Goal: Task Accomplishment & Management: Use online tool/utility

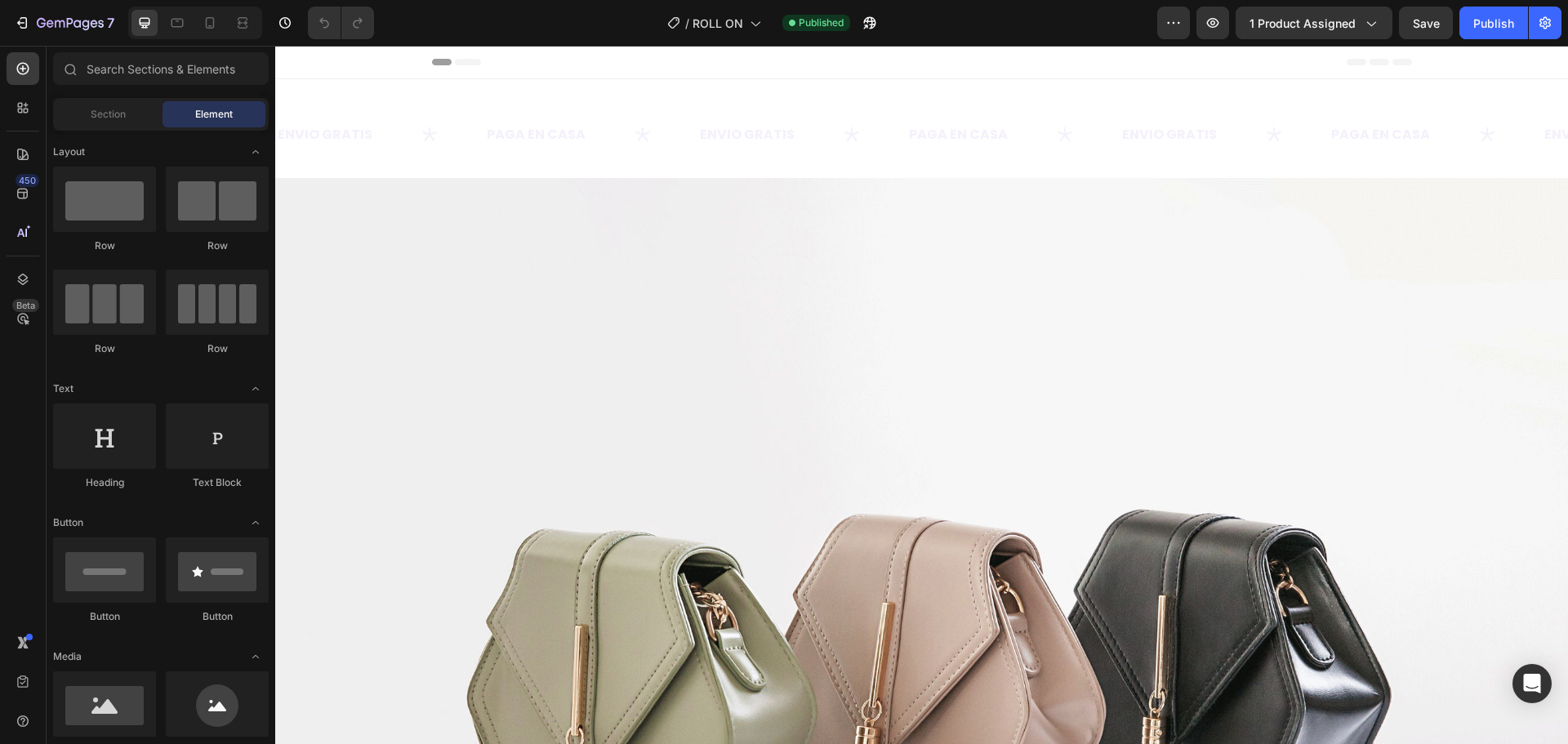
scroll to position [327, 0]
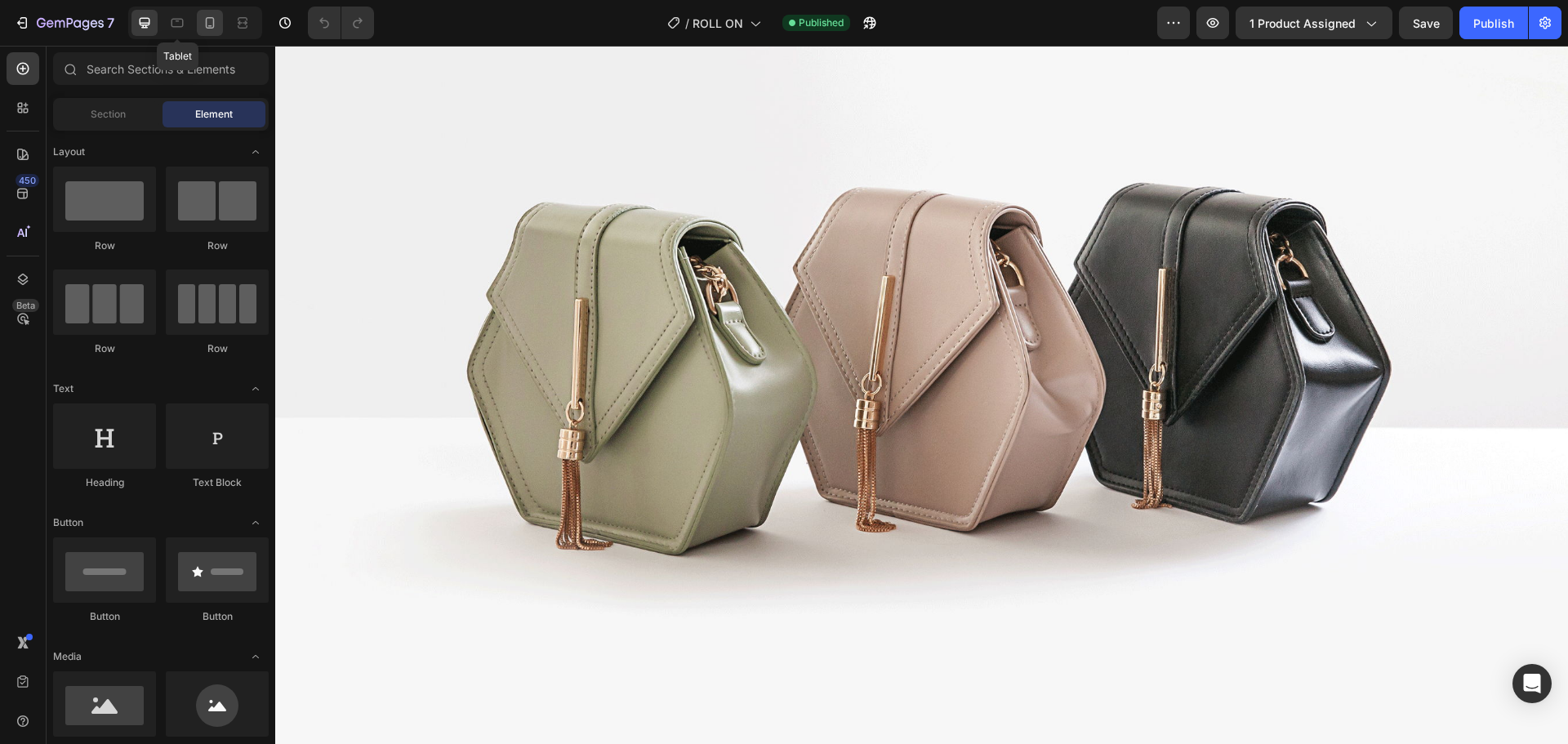
click at [206, 17] on icon at bounding box center [209, 23] width 16 height 16
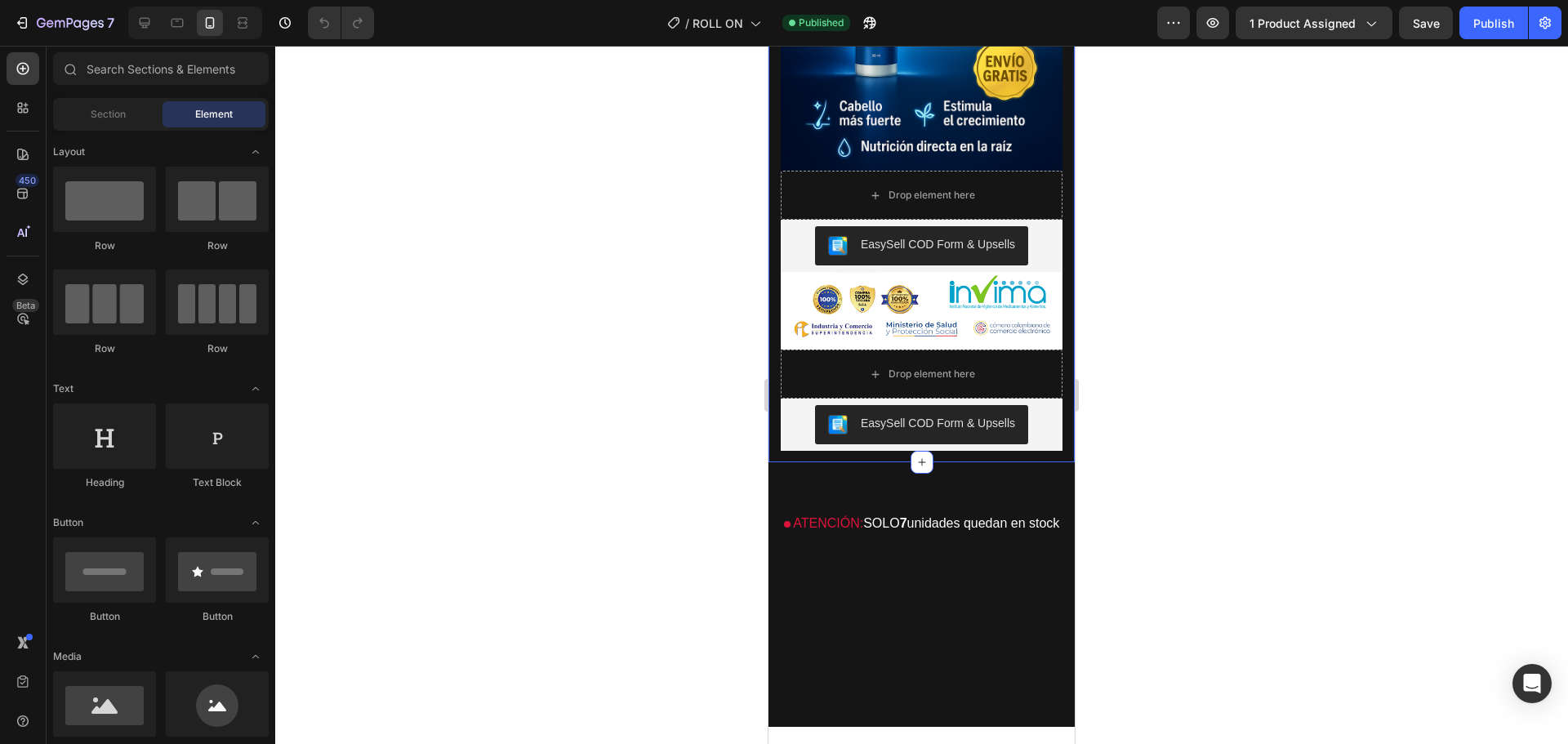
scroll to position [3510, 0]
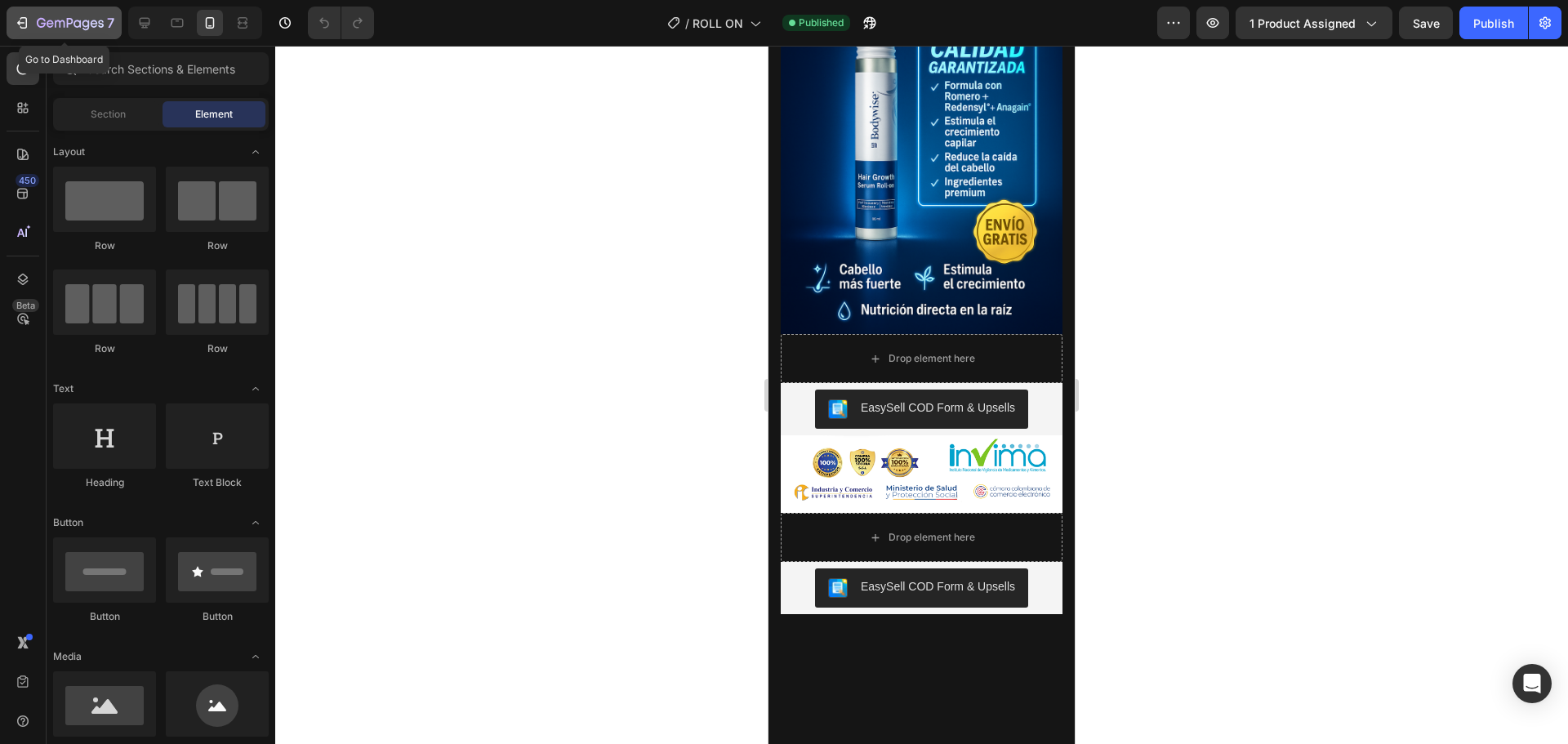
click at [73, 28] on icon "button" at bounding box center [71, 24] width 67 height 14
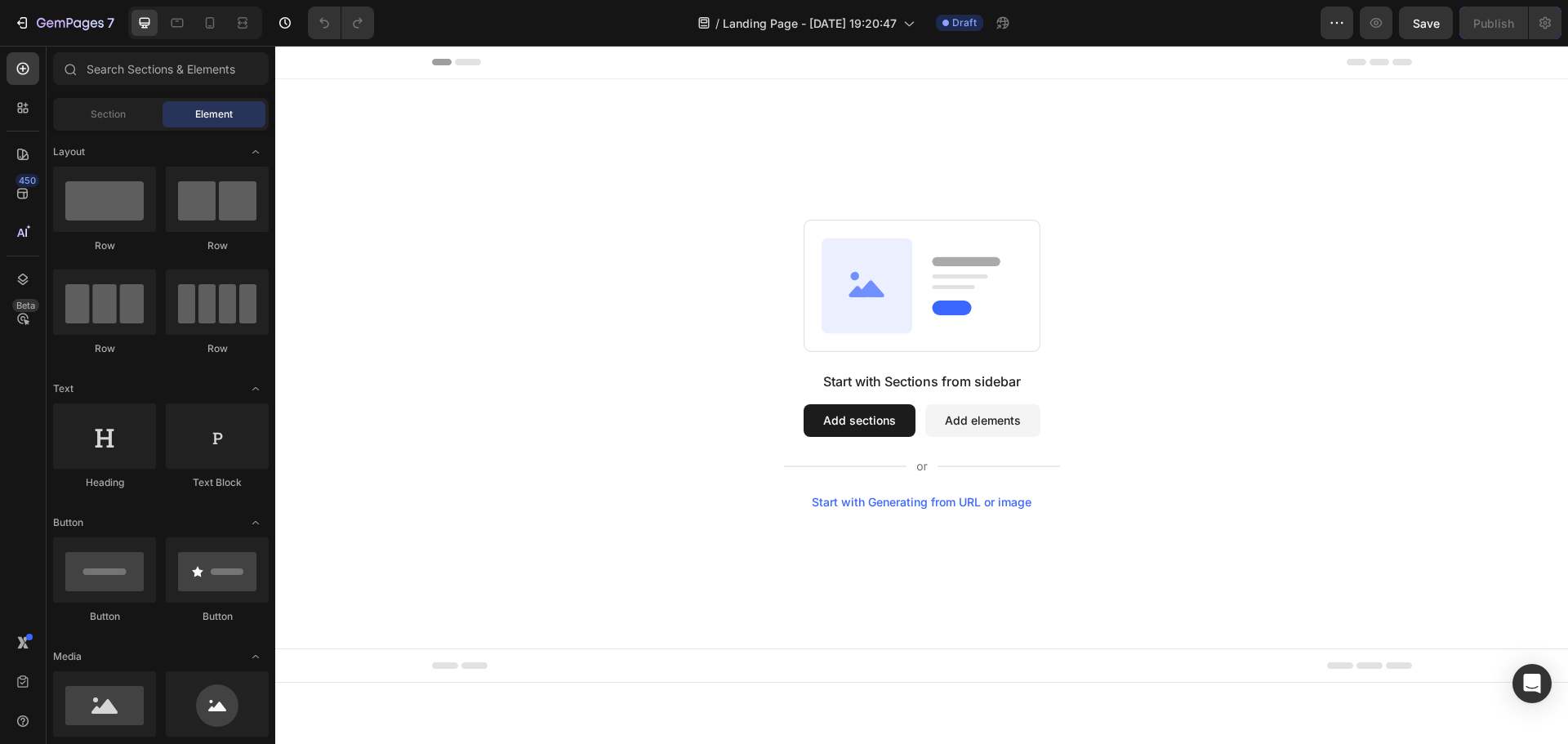
click at [872, 418] on button "Add sections" at bounding box center [859, 420] width 112 height 33
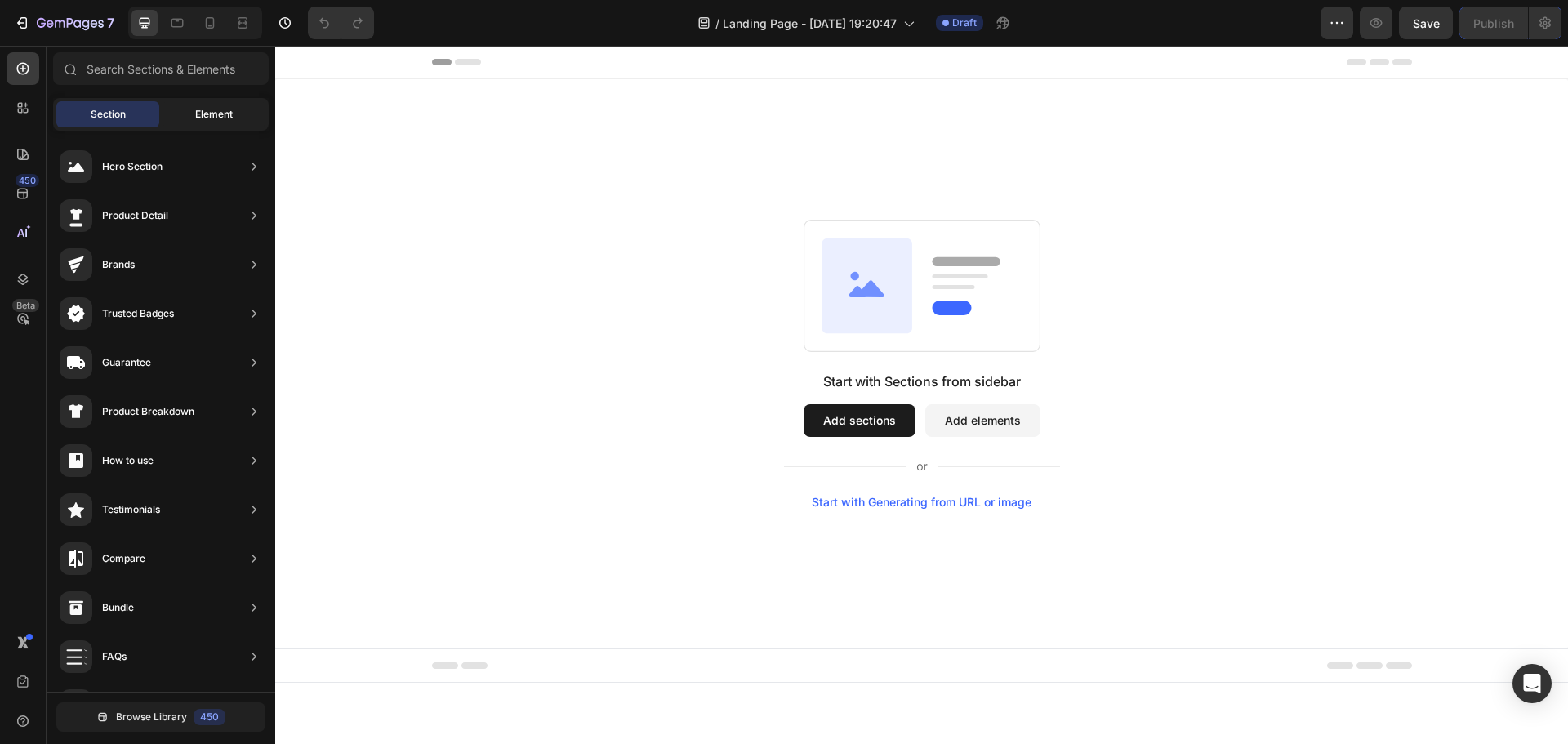
click at [223, 102] on div "Element" at bounding box center [214, 115] width 103 height 26
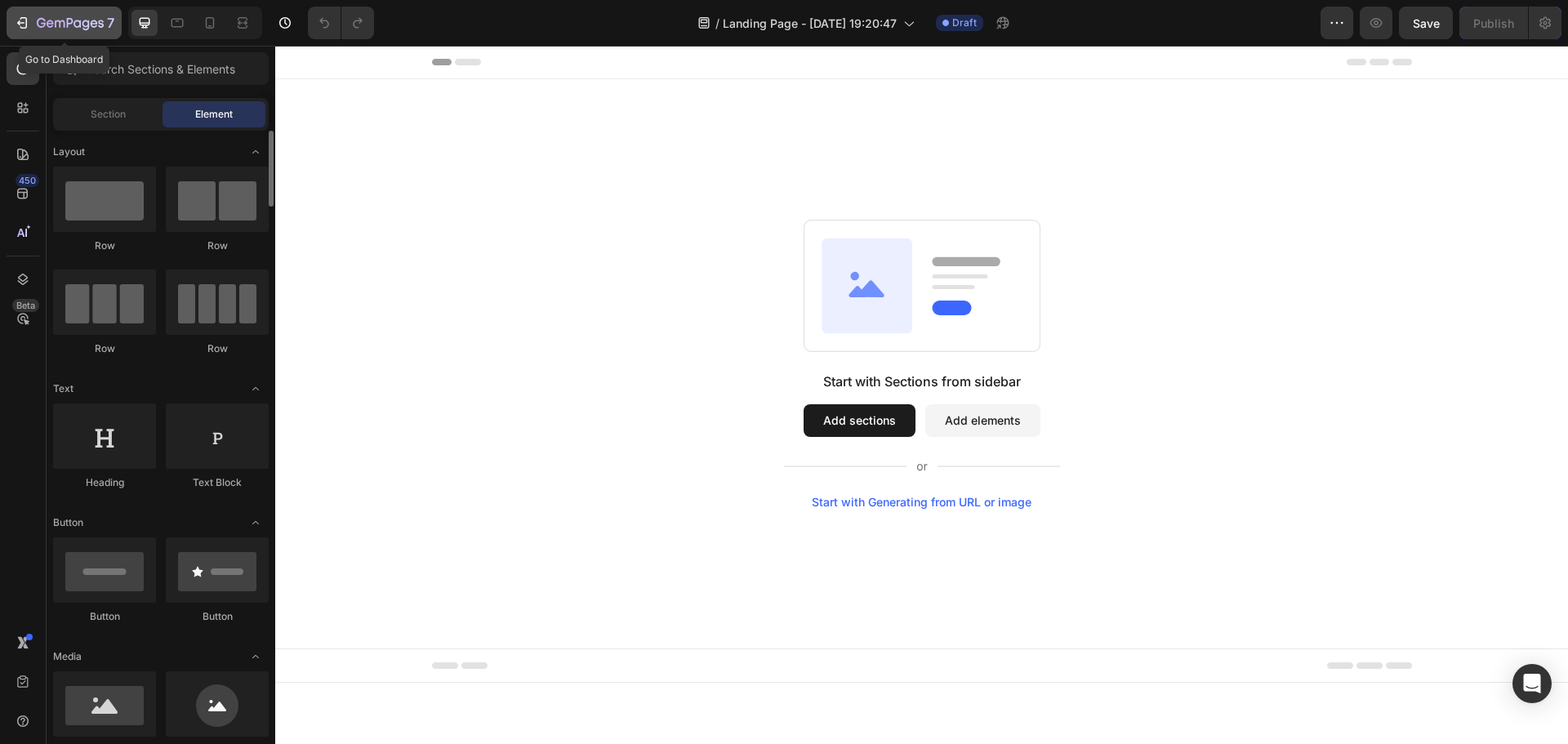
click at [54, 27] on icon "button" at bounding box center [71, 24] width 67 height 14
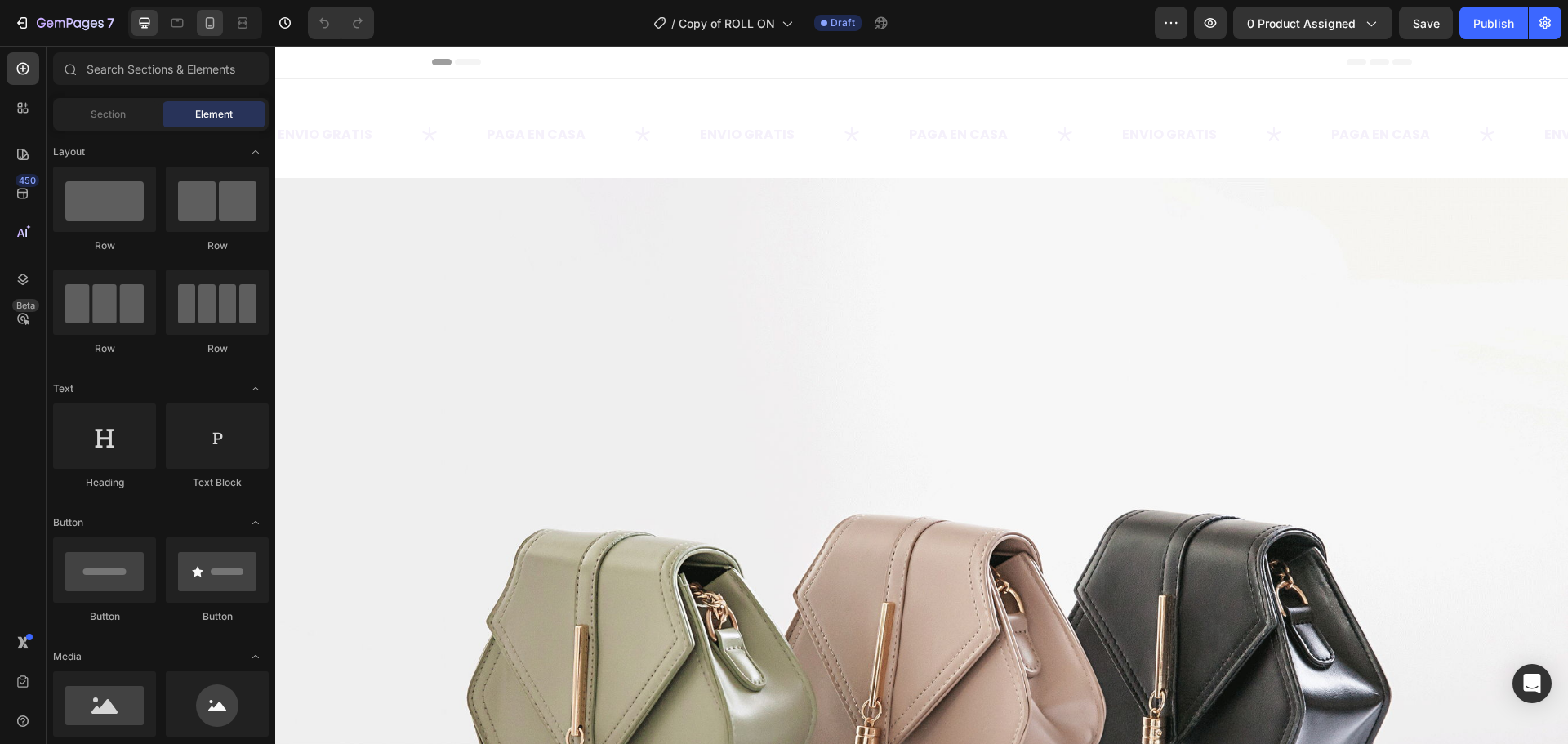
click at [219, 13] on div at bounding box center [210, 23] width 26 height 26
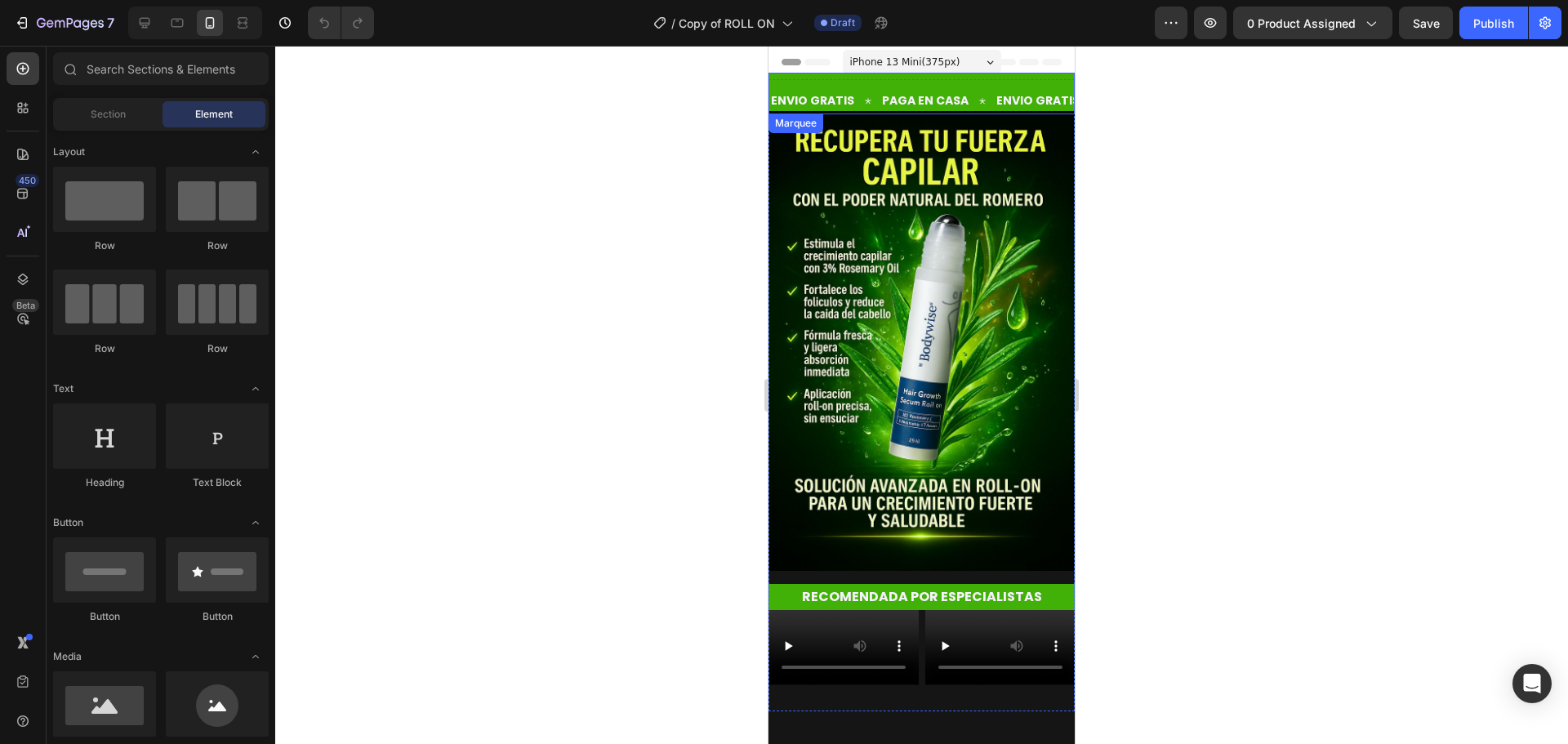
click at [872, 95] on div "ENVIO GRATIS Text" at bounding box center [825, 101] width 111 height 37
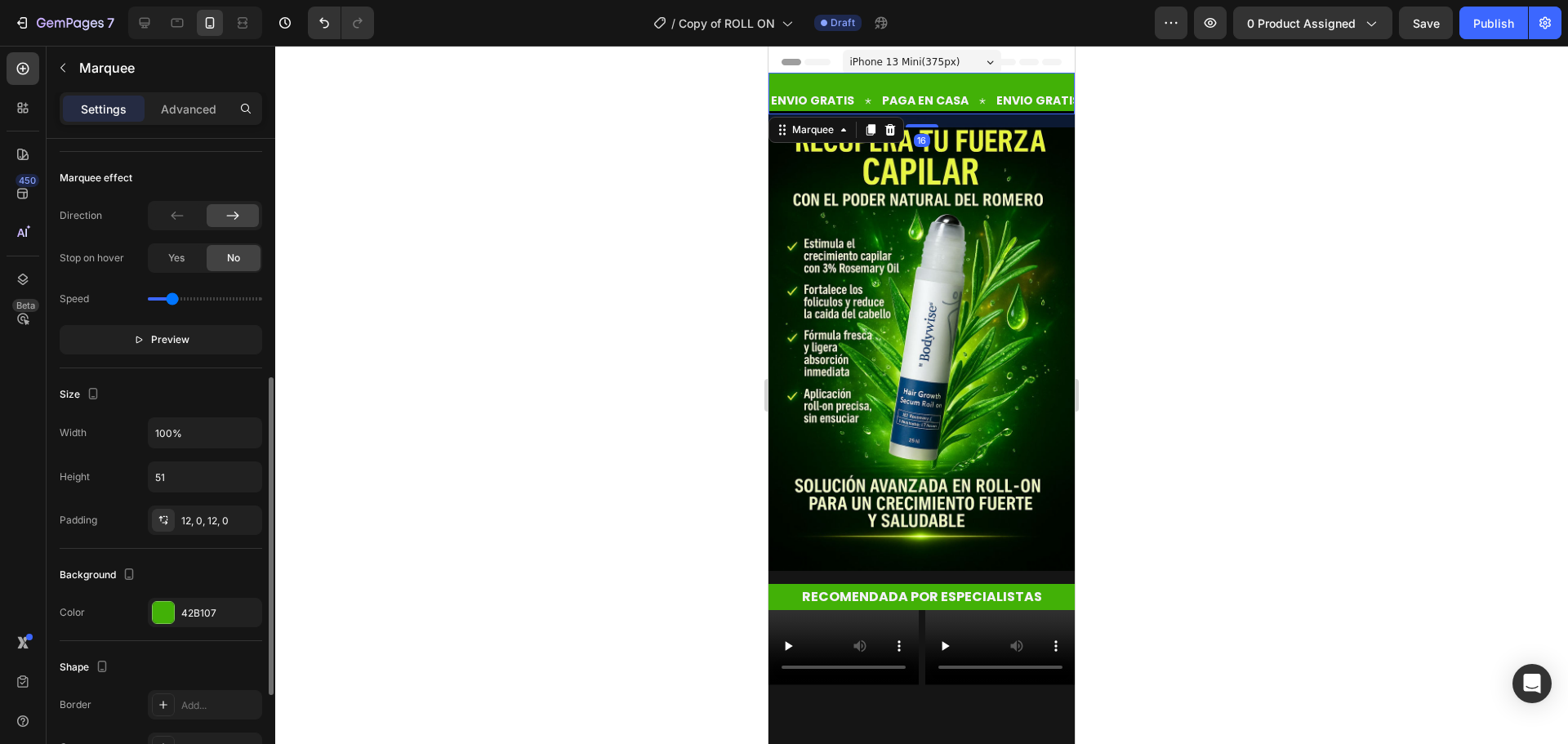
scroll to position [685, 0]
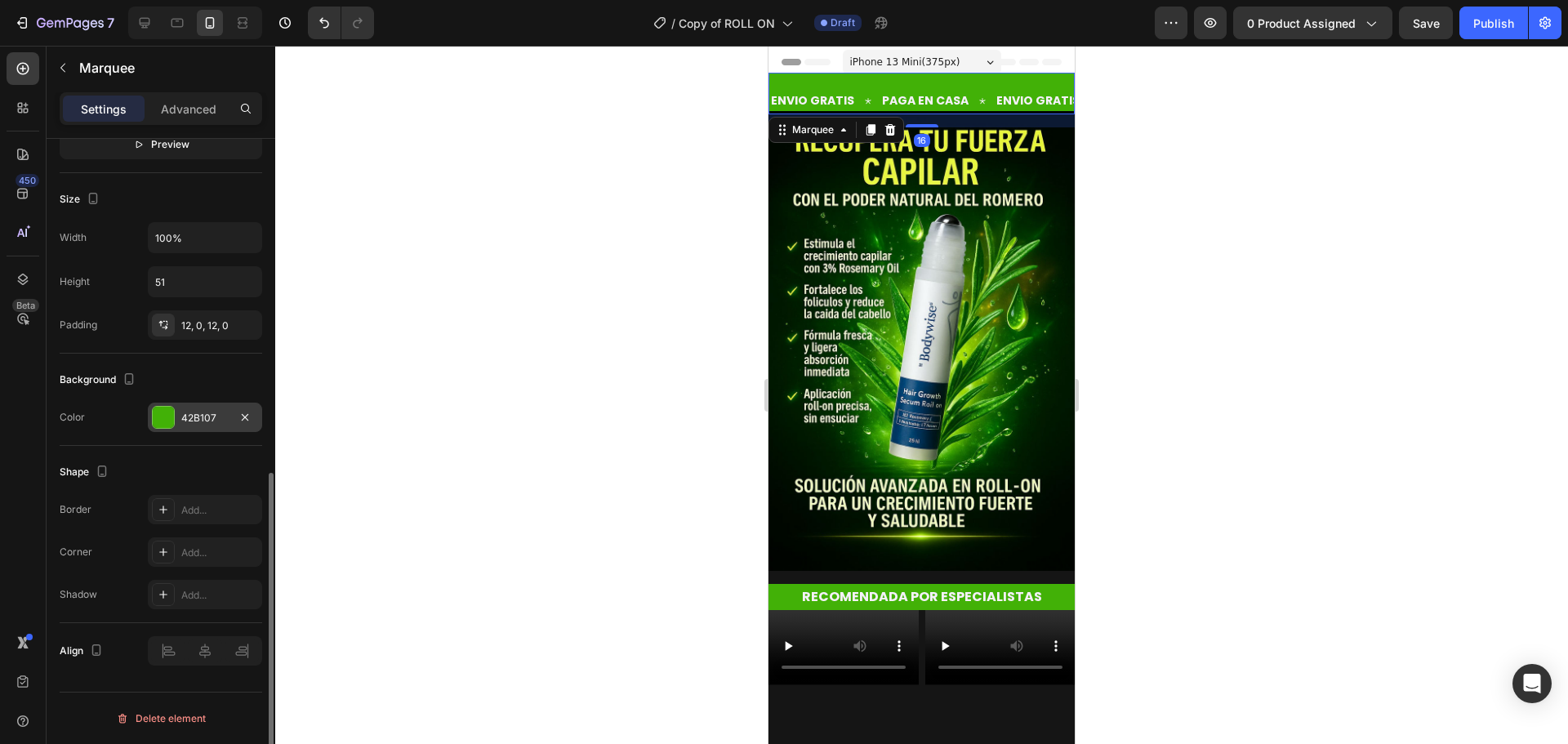
click at [166, 422] on div at bounding box center [163, 417] width 21 height 21
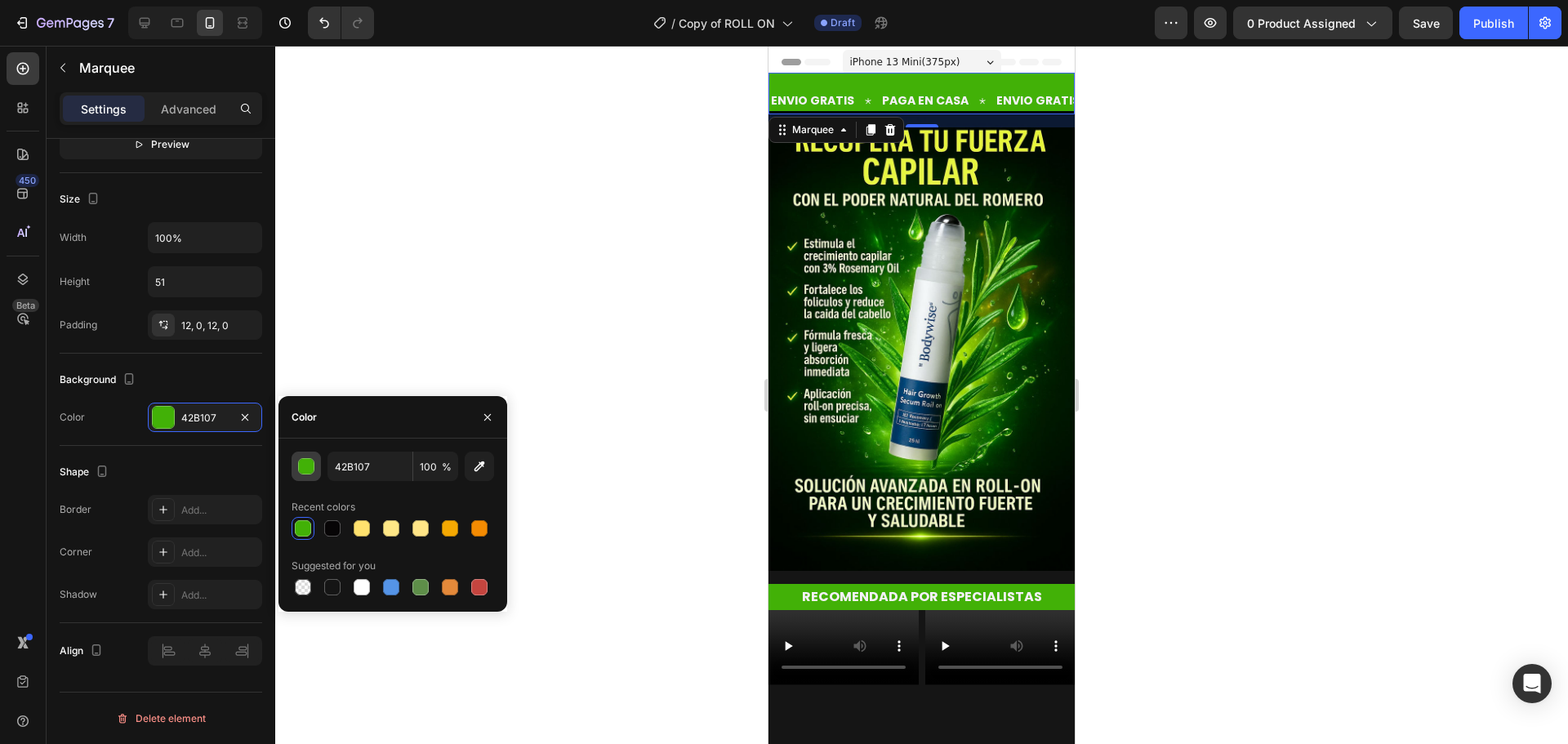
click at [313, 465] on div "button" at bounding box center [307, 467] width 16 height 16
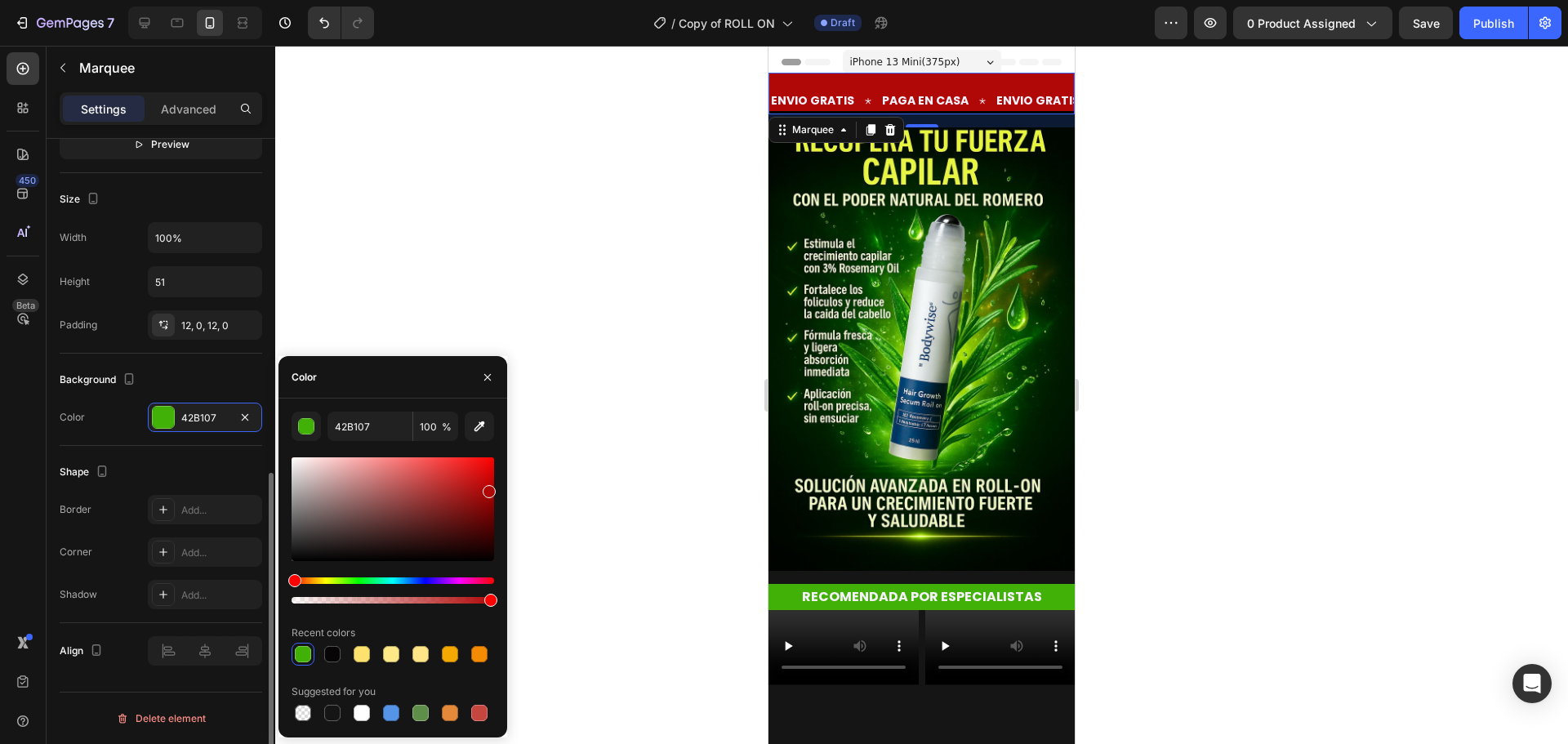
drag, startPoint x: 319, startPoint y: 582, endPoint x: 237, endPoint y: 577, distance: 82.2
click at [237, 577] on div "450 Beta Sections(18) Elements(84) Section Element Hero Section Product Detail …" at bounding box center [138, 395] width 275 height 698
type input "B00707"
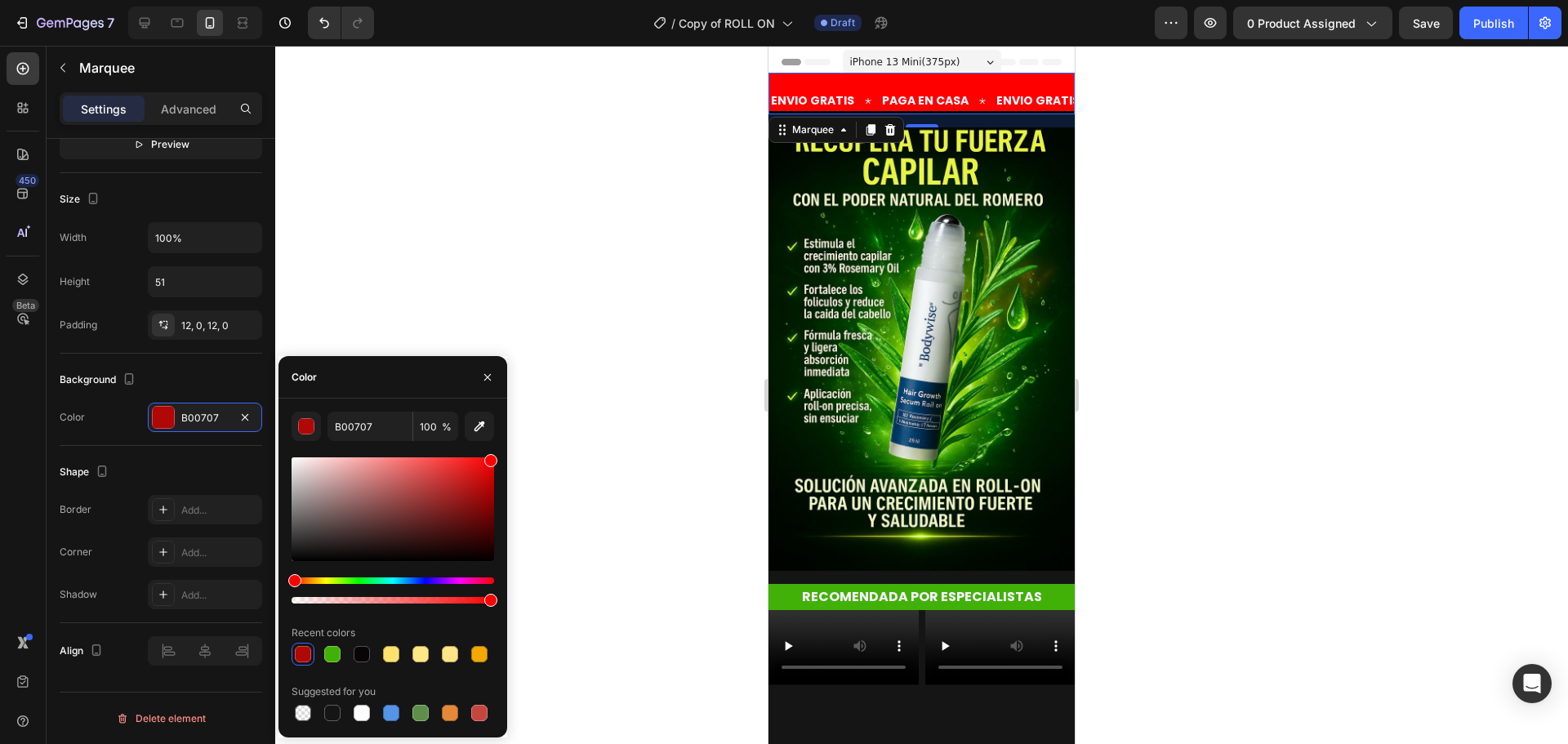
drag, startPoint x: 493, startPoint y: 463, endPoint x: 511, endPoint y: 443, distance: 26.9
click at [509, 0] on div "7 Version history / Copy of ROLL ON Draft Preview 0 product assigned Save Publi…" at bounding box center [784, 0] width 1568 height 0
click at [570, 342] on div at bounding box center [922, 395] width 1293 height 698
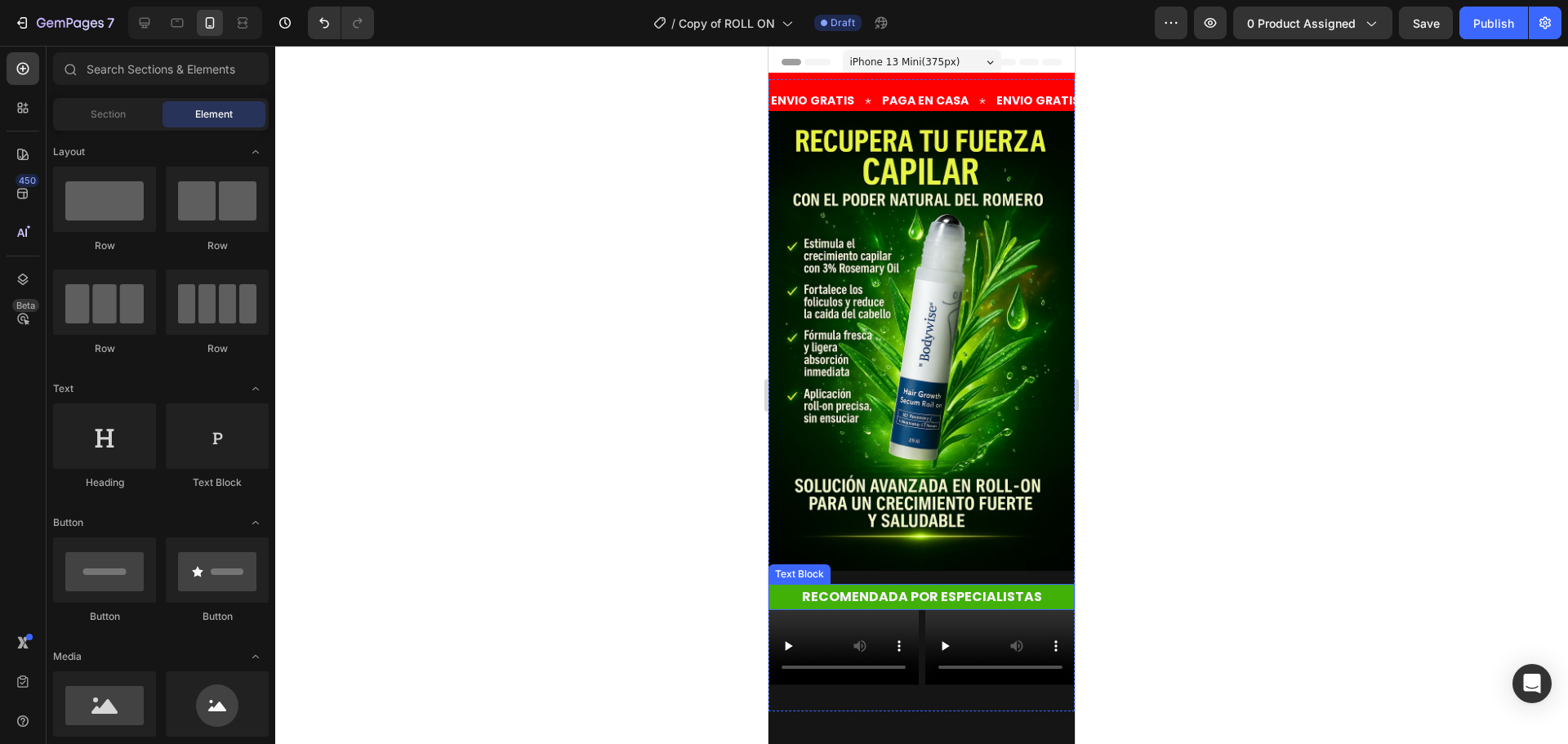
click at [903, 585] on p "RECOMENDADA POR ESPECIALISTAS" at bounding box center [921, 597] width 303 height 24
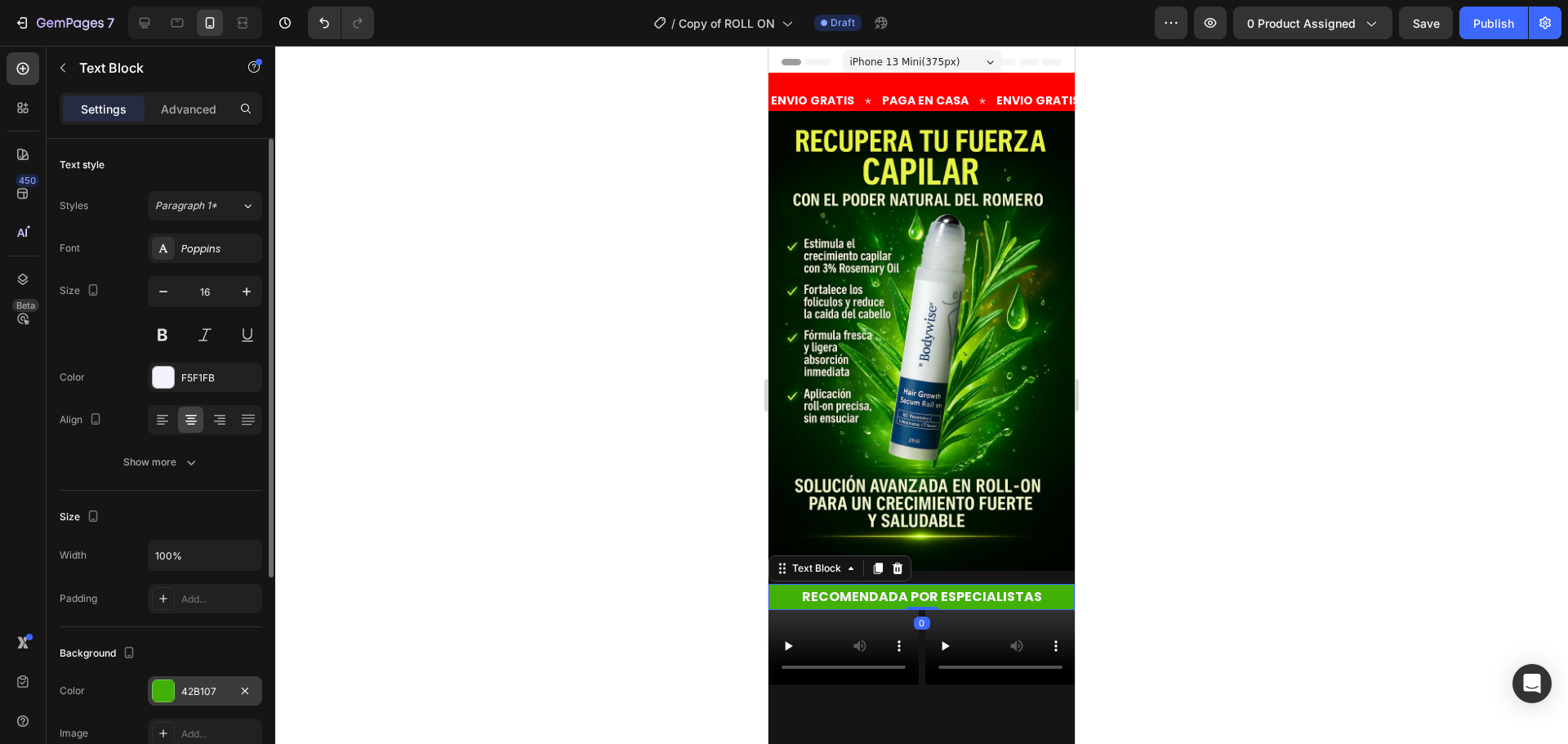
click at [158, 689] on div at bounding box center [163, 691] width 21 height 21
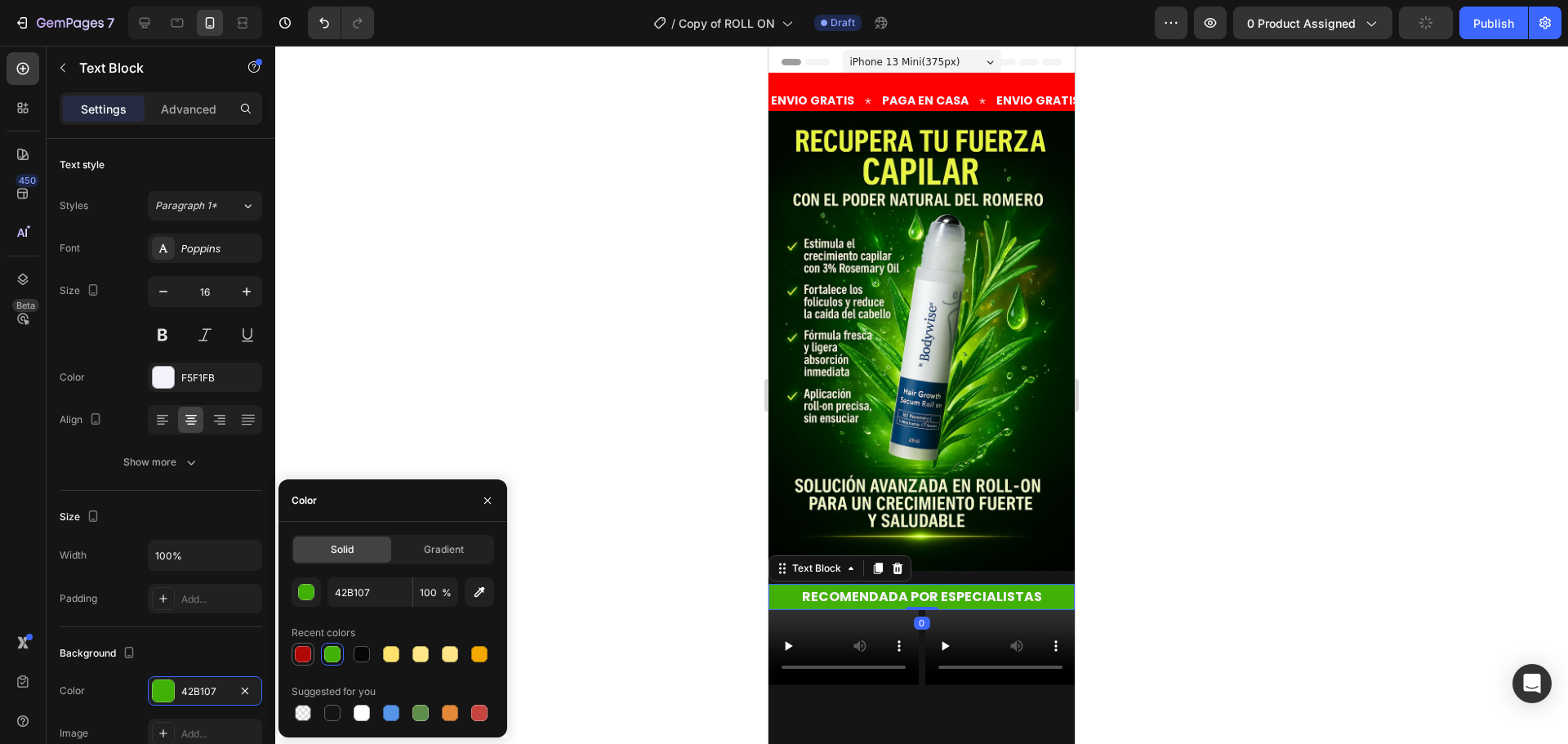
click at [300, 648] on div at bounding box center [303, 654] width 16 height 16
type input "B00707"
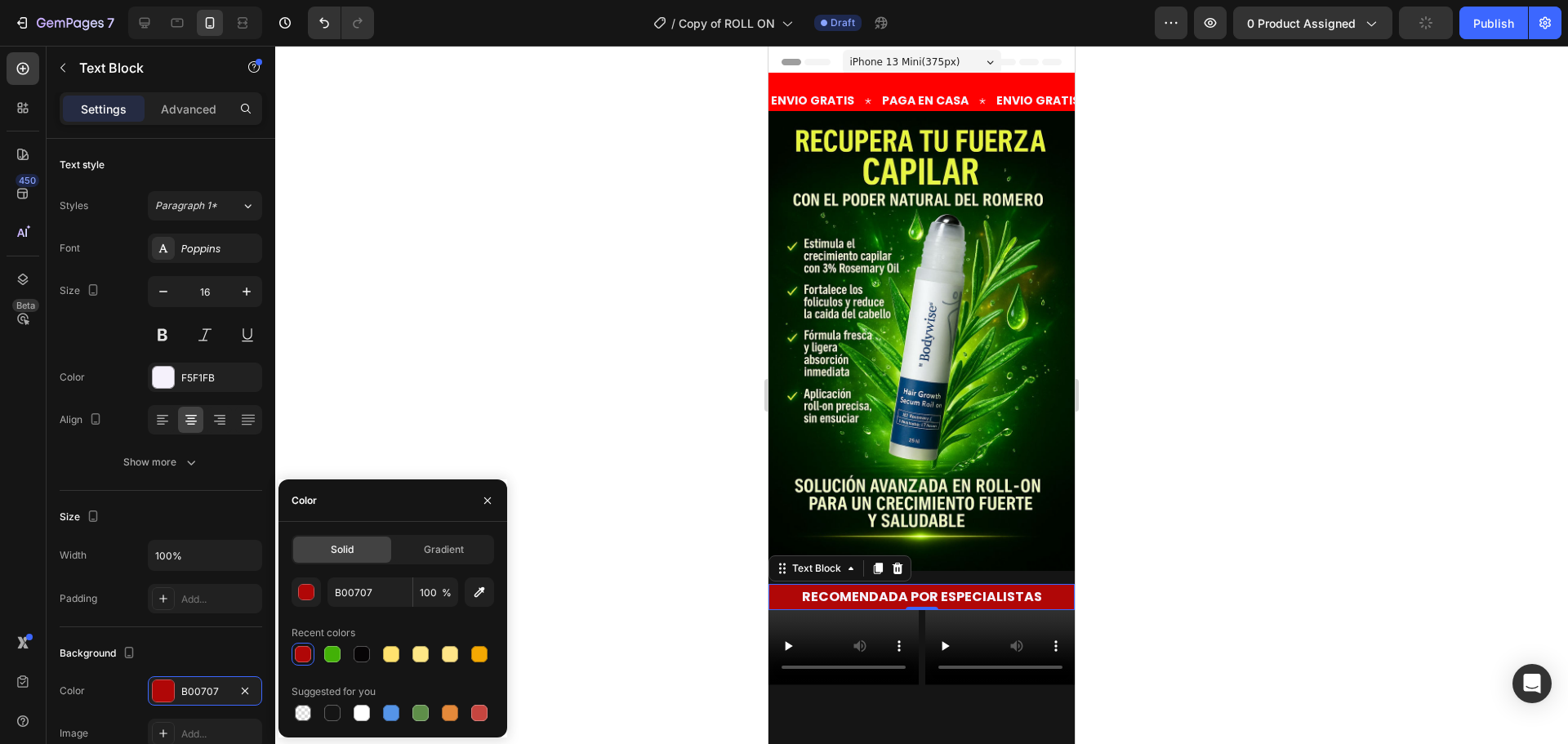
click at [419, 398] on div at bounding box center [922, 395] width 1293 height 698
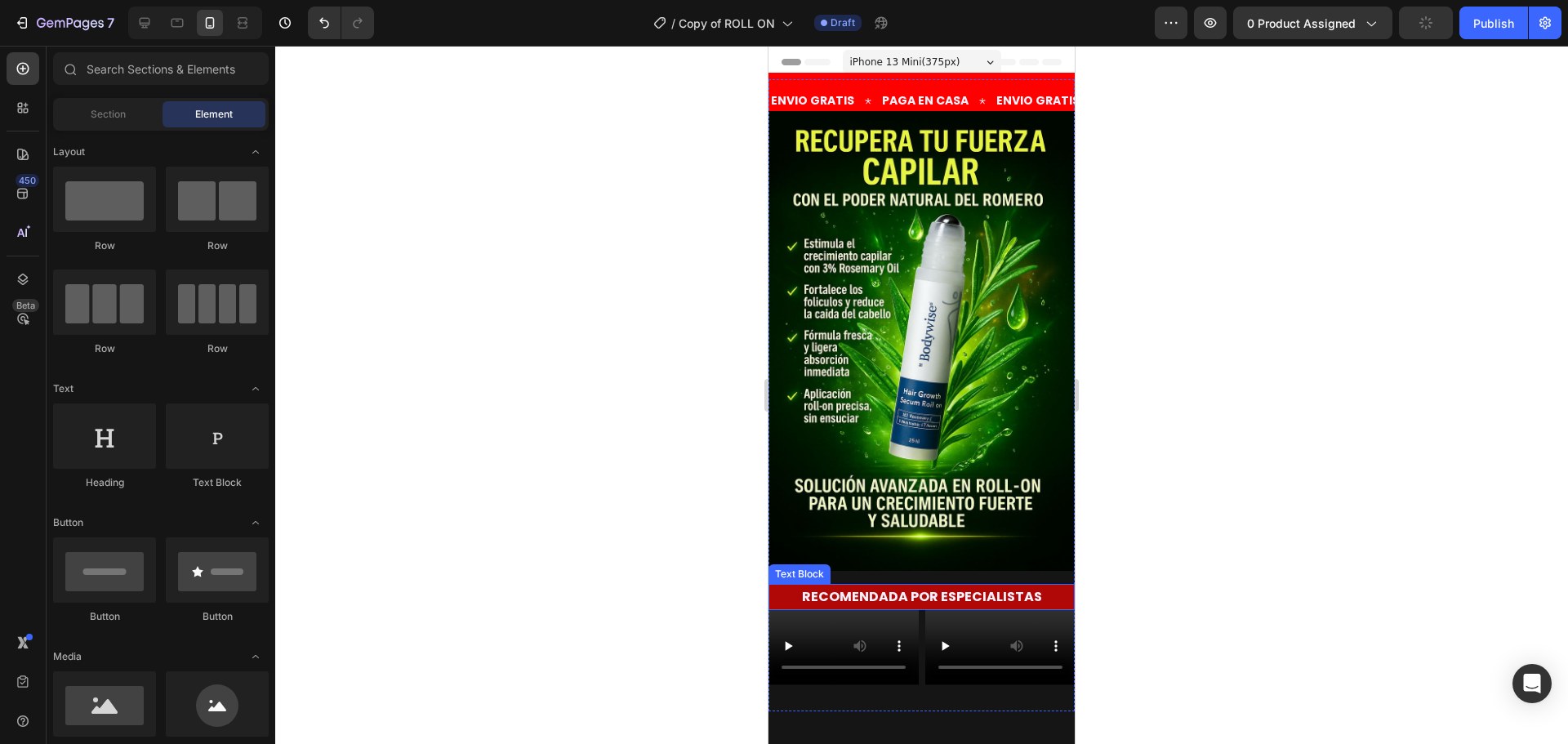
click at [773, 585] on p "RECOMENDADA POR ESPECIALISTAS" at bounding box center [921, 597] width 303 height 24
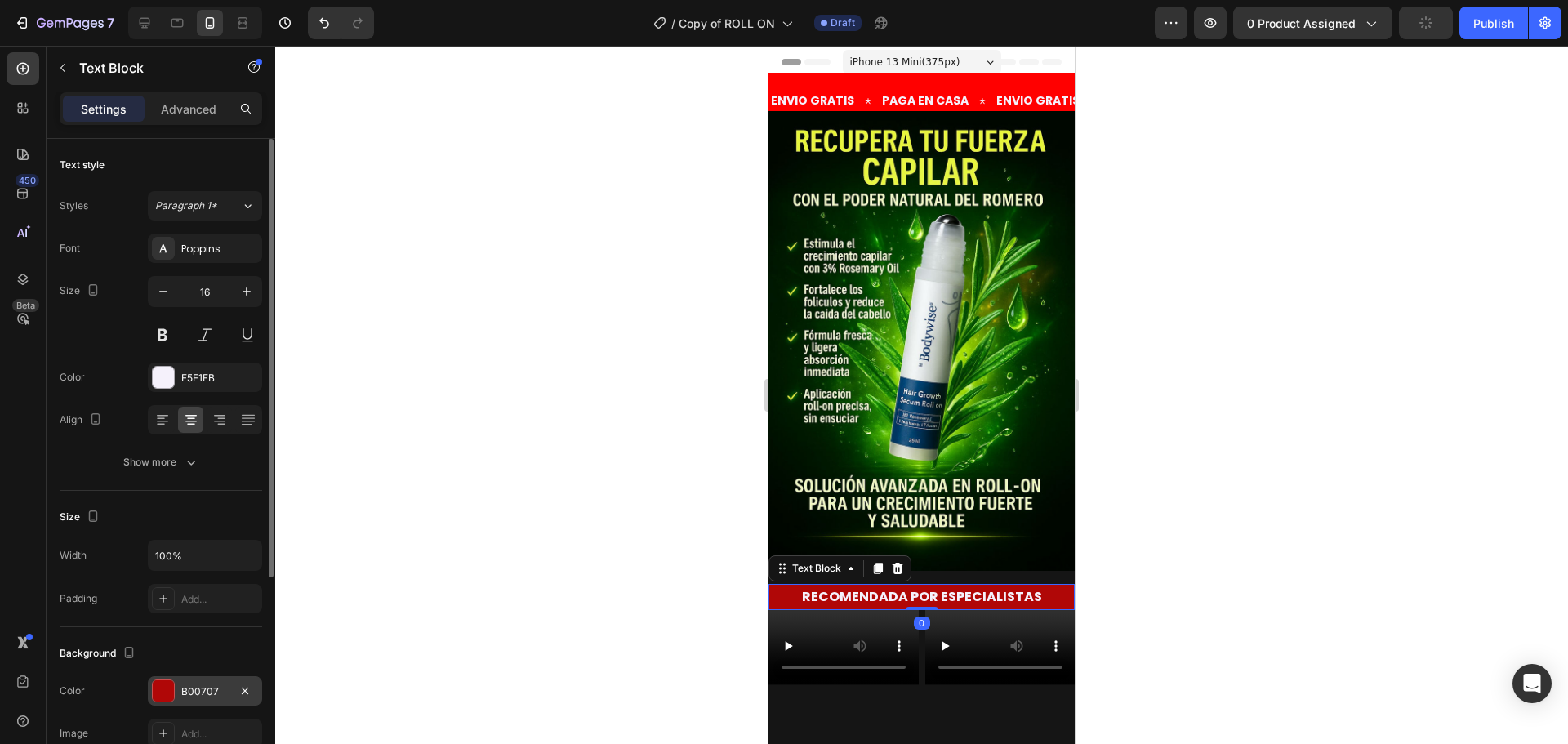
click at [173, 688] on div at bounding box center [163, 691] width 21 height 21
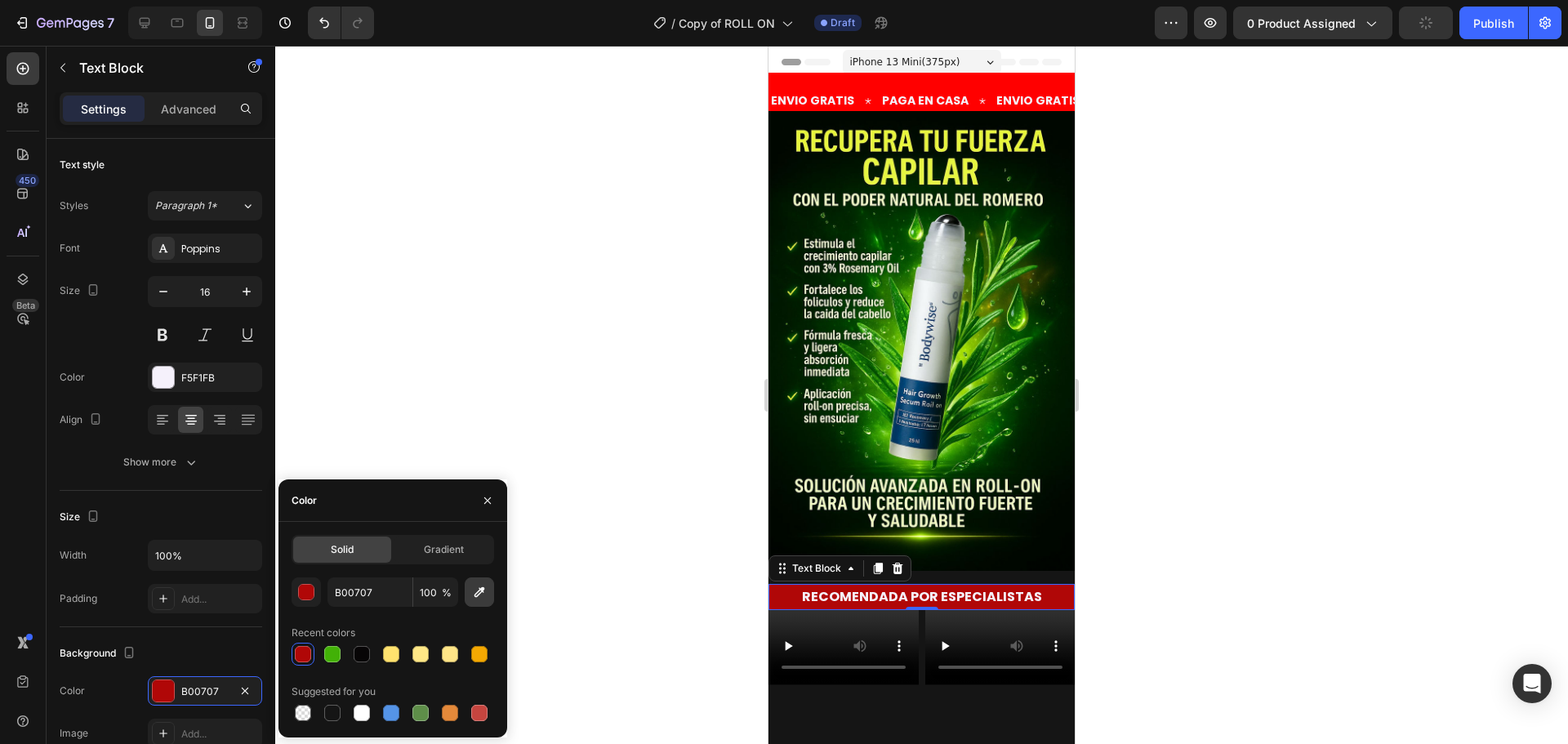
click at [492, 594] on button "button" at bounding box center [479, 591] width 29 height 29
type input "FF0000"
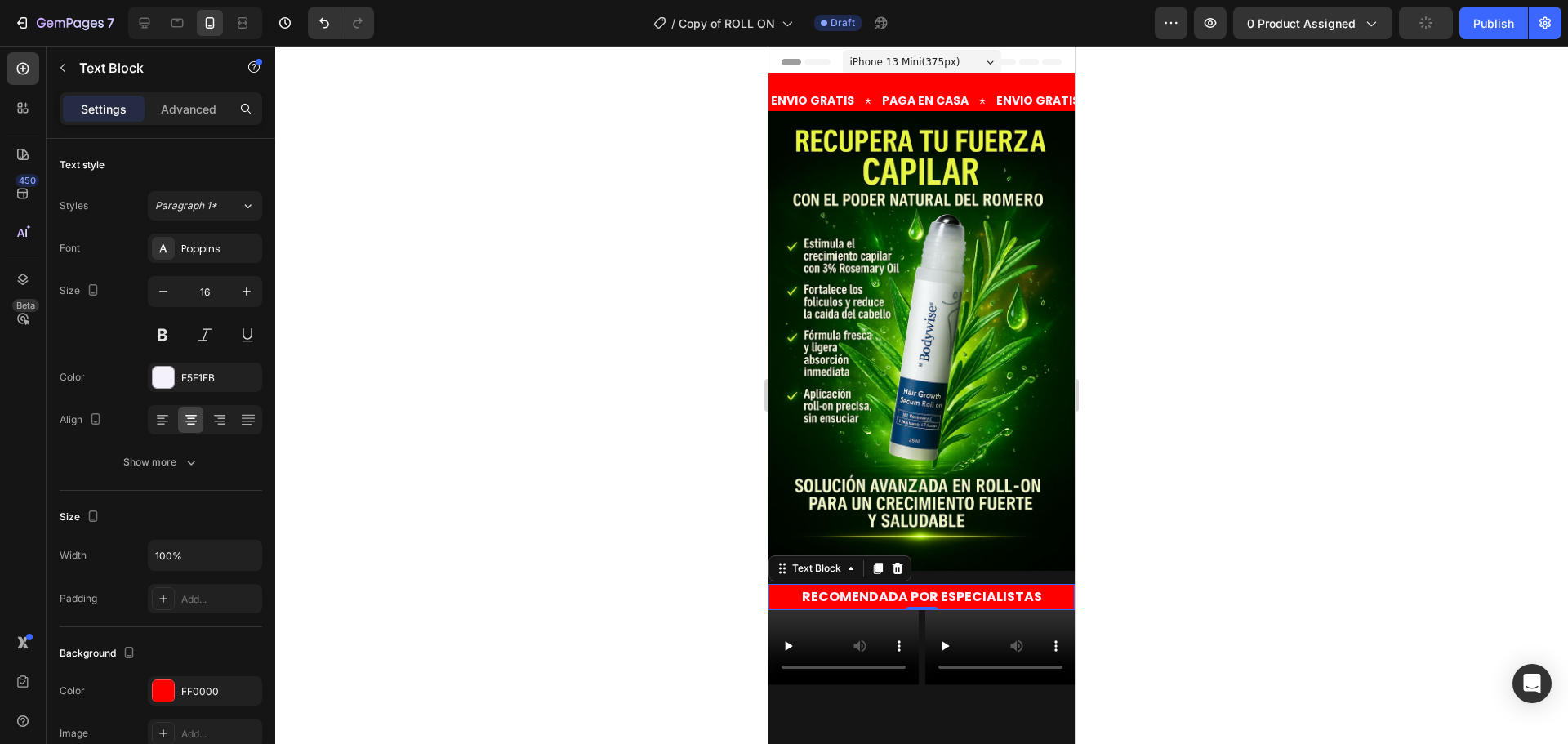
click at [562, 168] on div at bounding box center [922, 395] width 1293 height 698
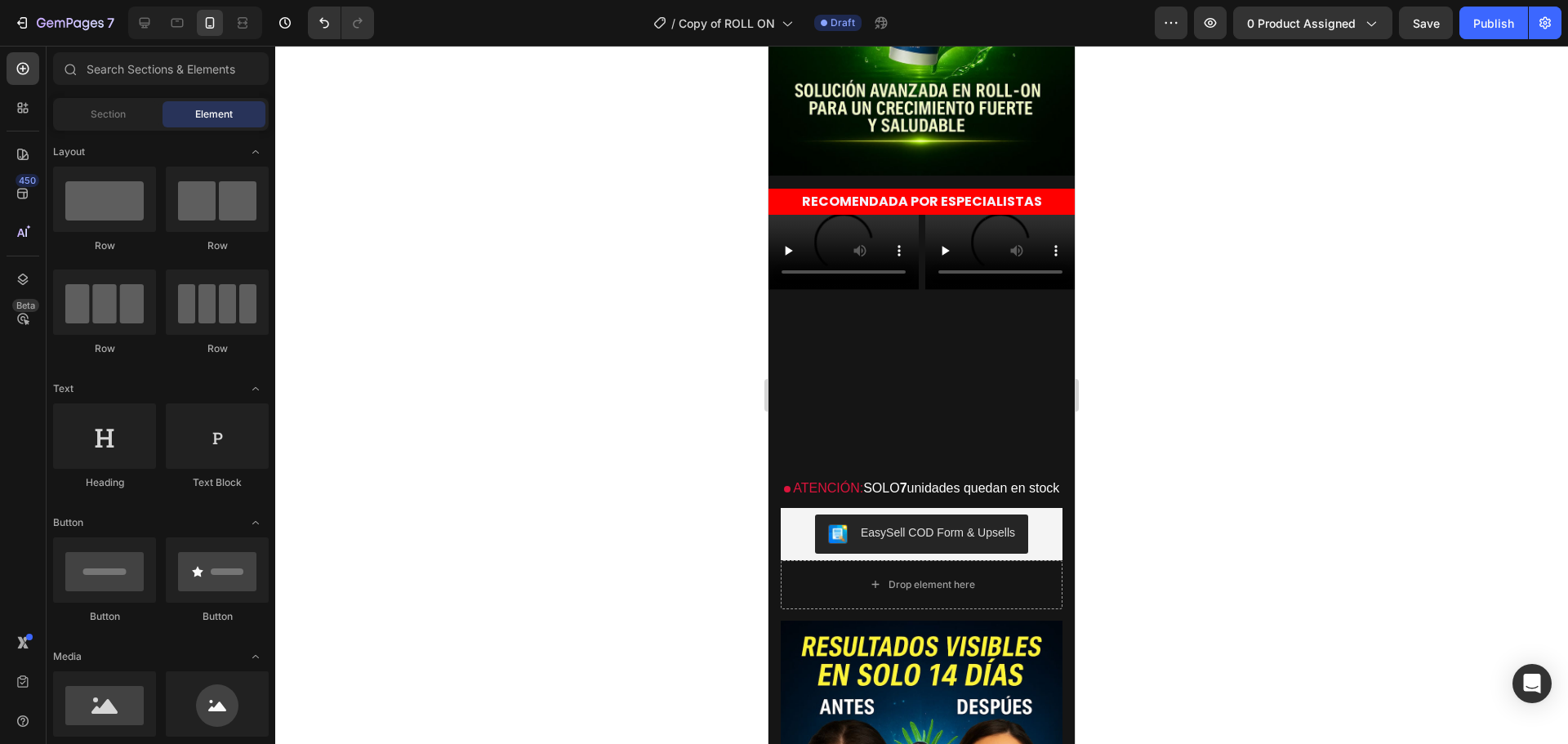
scroll to position [0, 0]
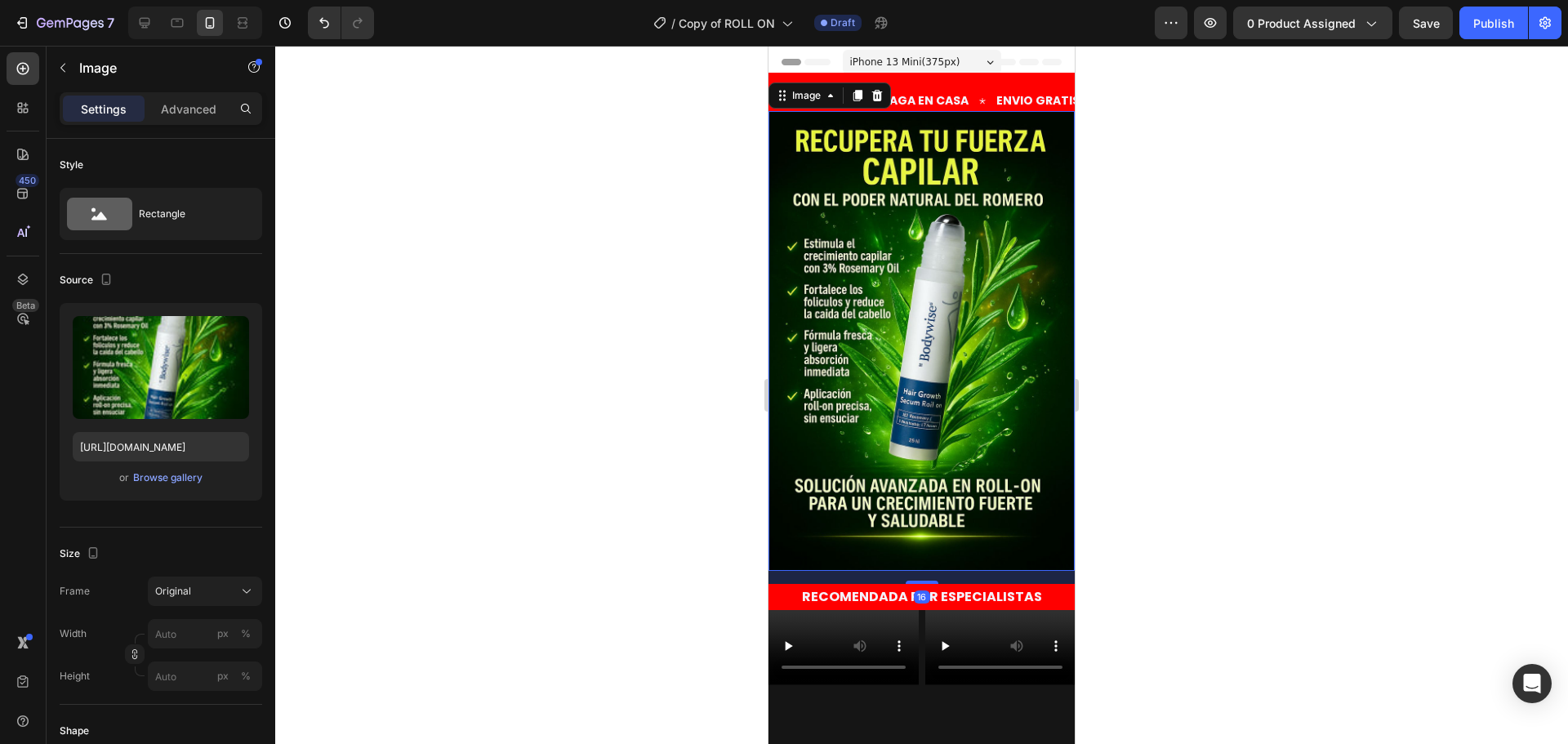
click at [1051, 244] on img at bounding box center [921, 341] width 306 height 460
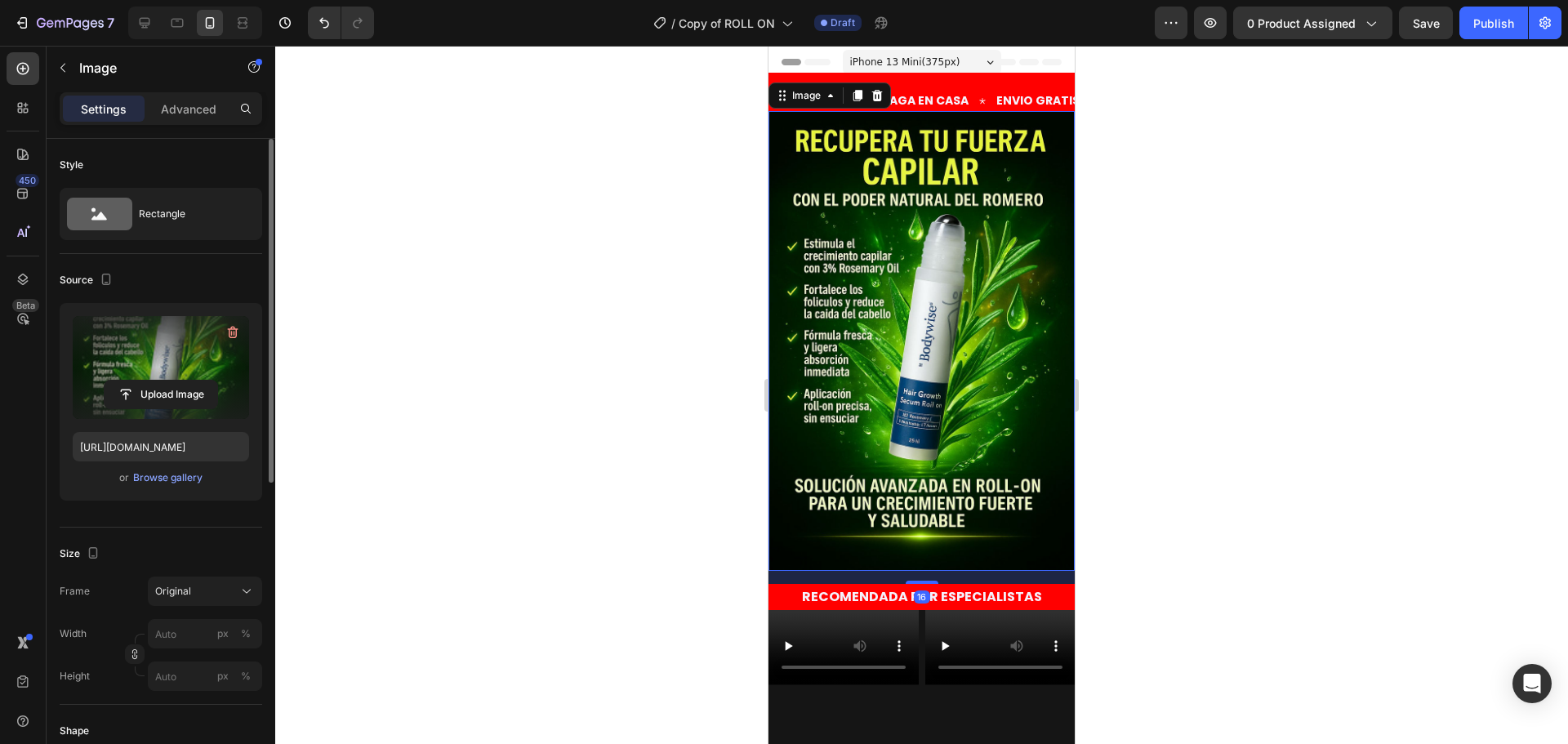
click at [176, 357] on label at bounding box center [161, 367] width 177 height 103
click at [176, 380] on input "file" at bounding box center [161, 394] width 113 height 27
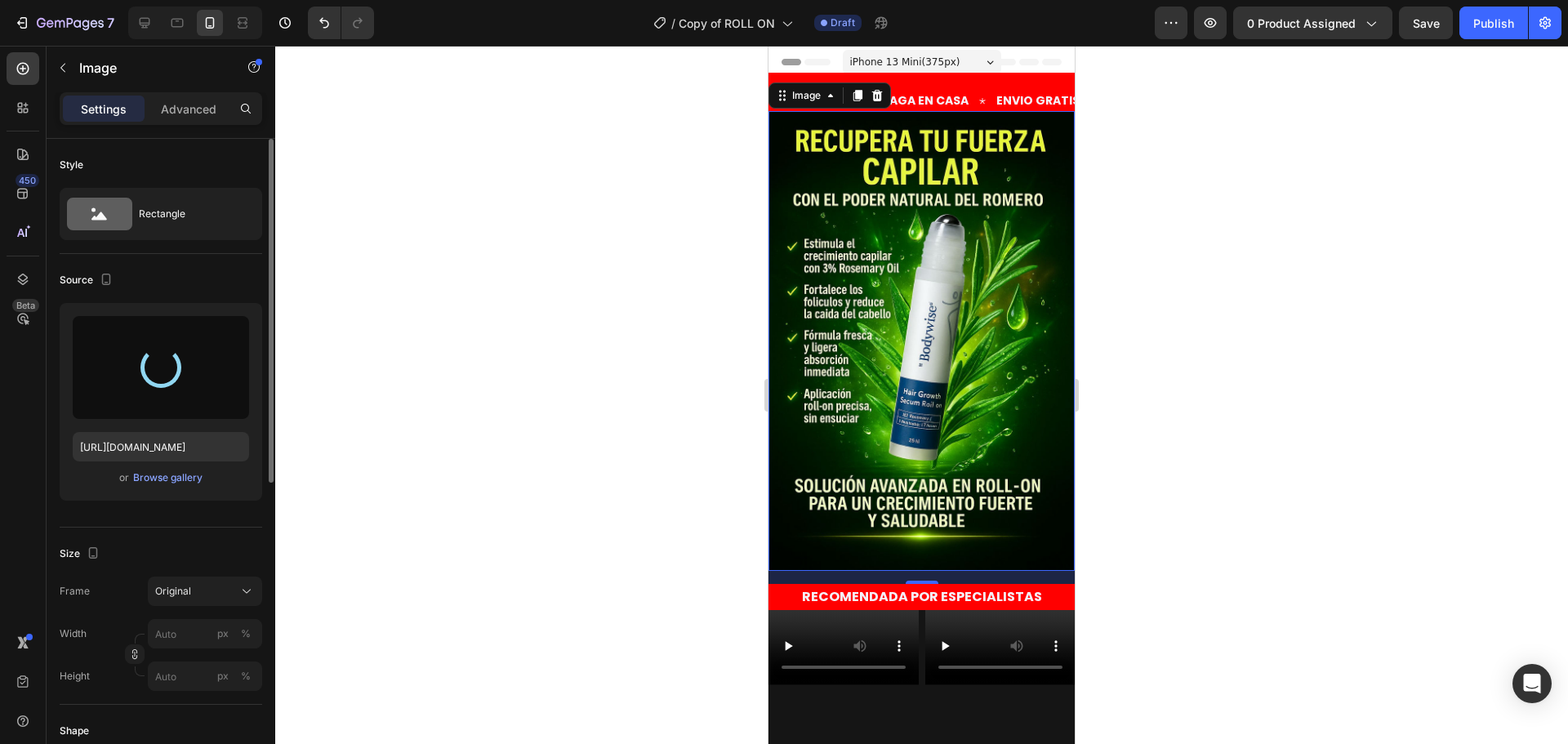
click at [373, 402] on div at bounding box center [922, 395] width 1293 height 698
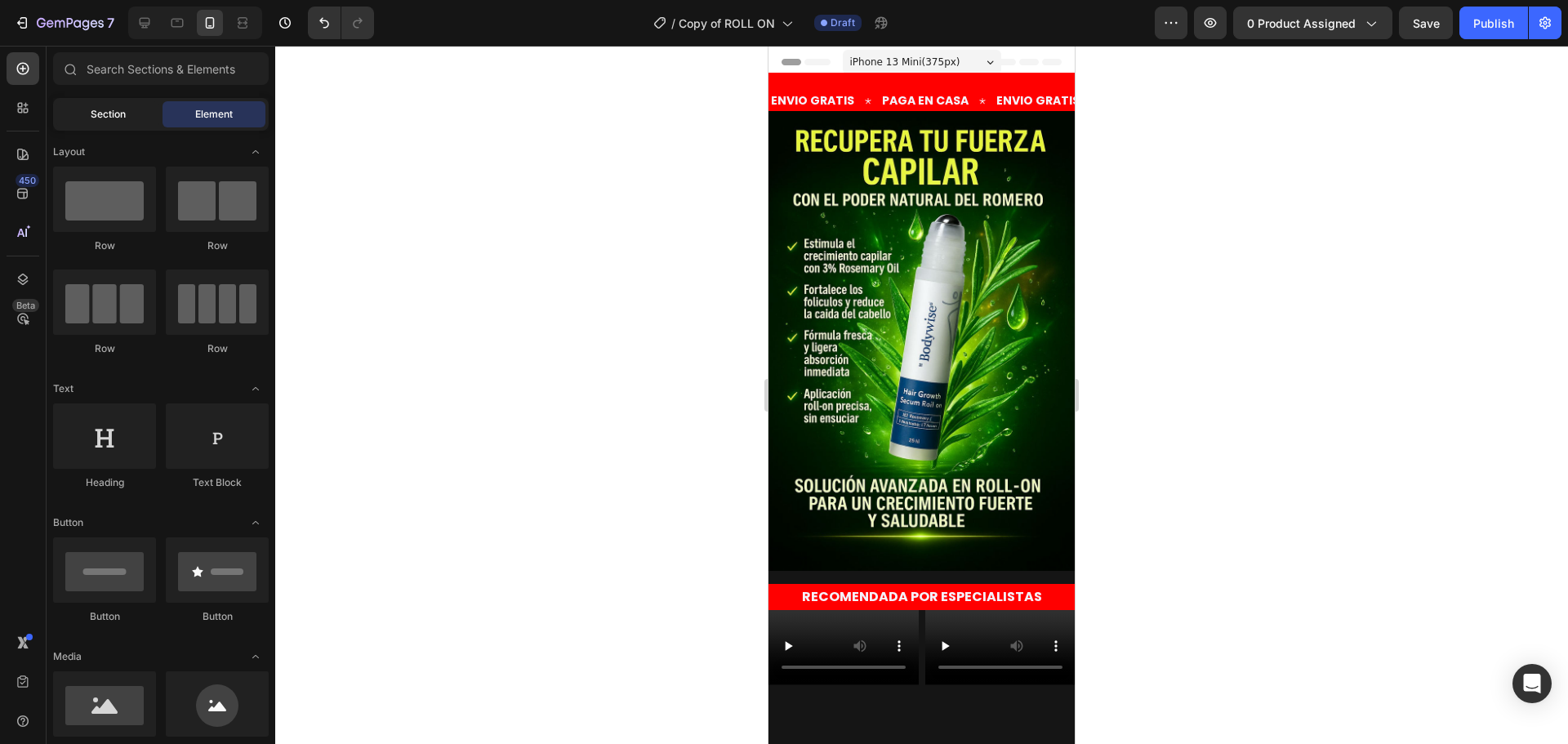
click at [120, 112] on span "Section" at bounding box center [109, 114] width 35 height 15
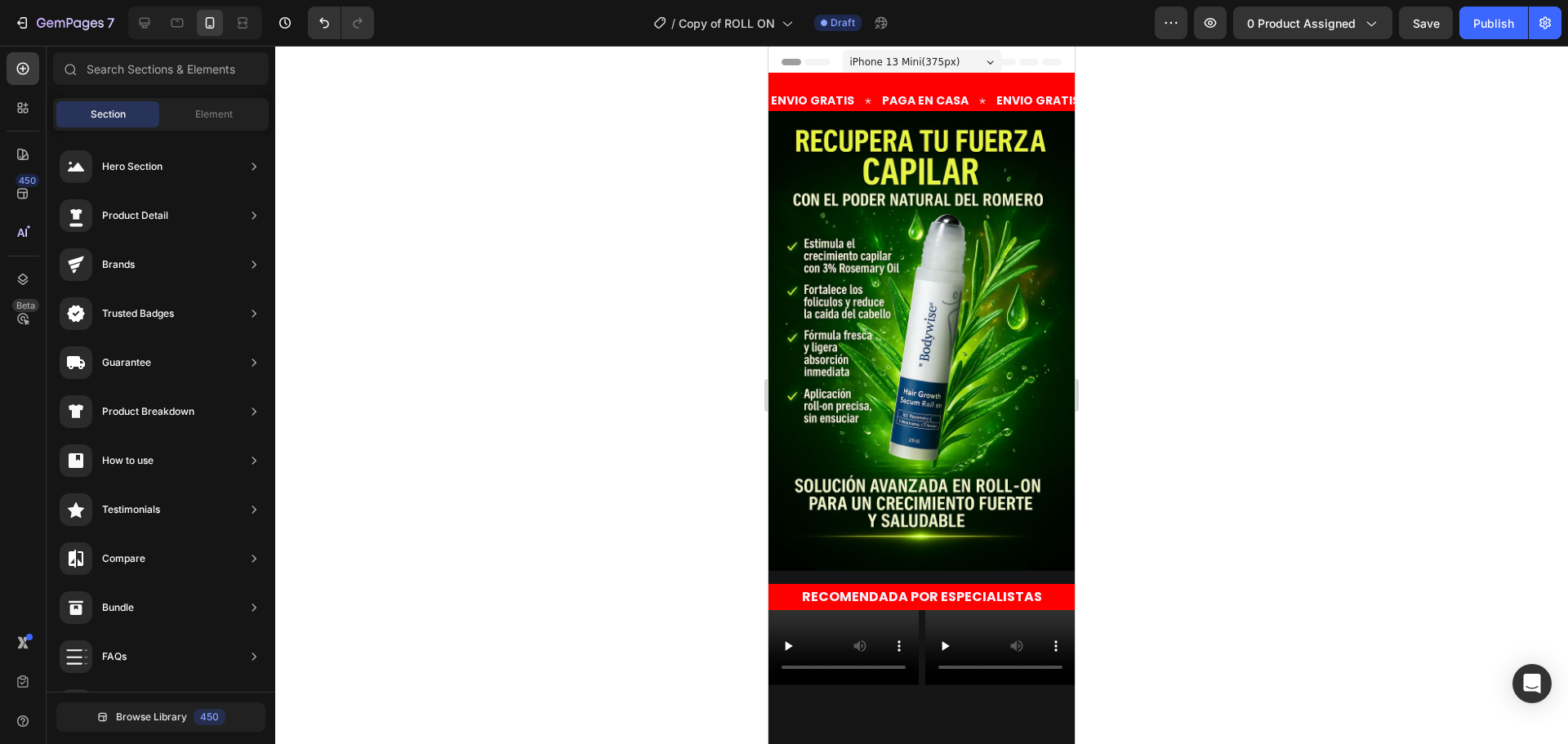
click at [892, 294] on img at bounding box center [921, 341] width 306 height 460
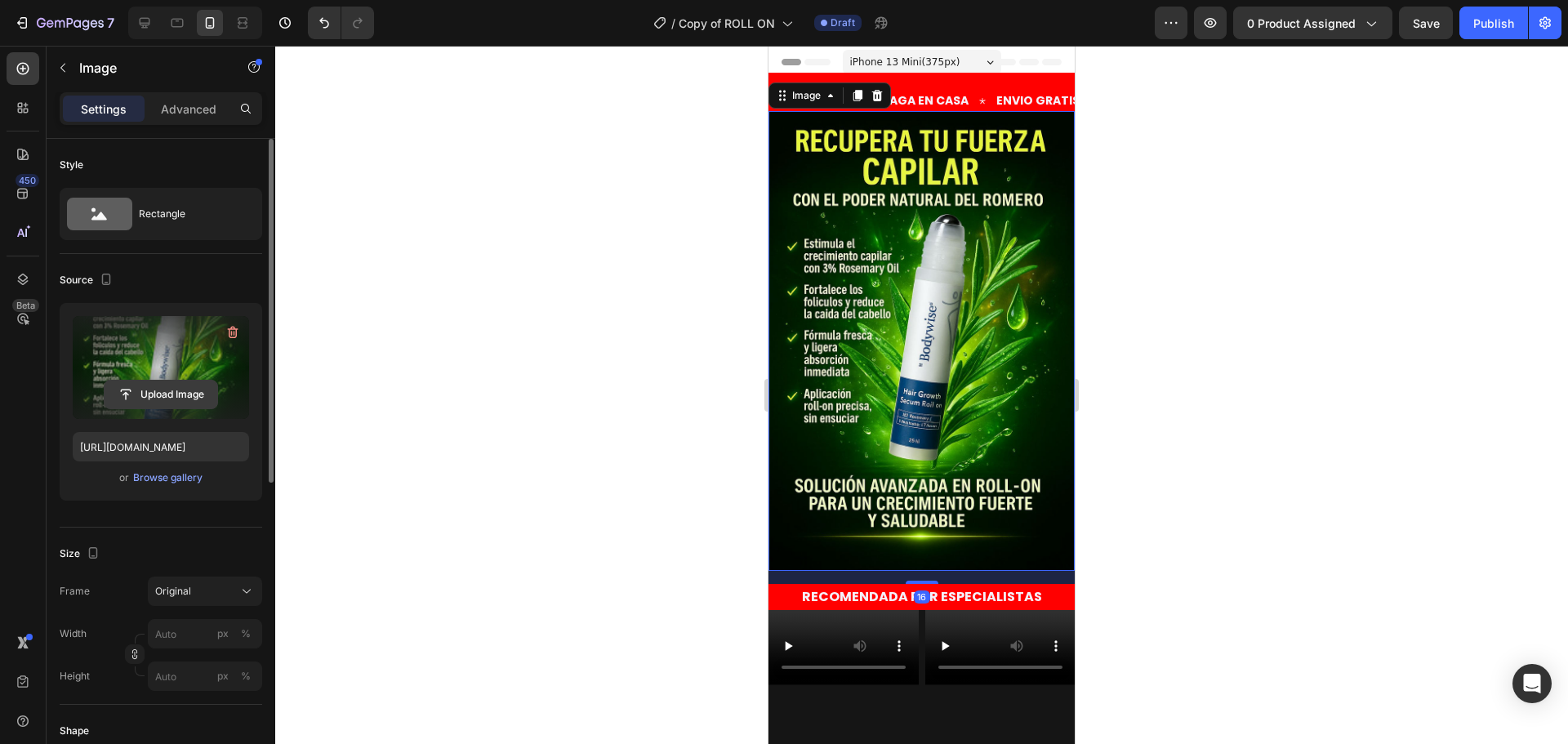
click at [185, 386] on input "file" at bounding box center [161, 394] width 113 height 27
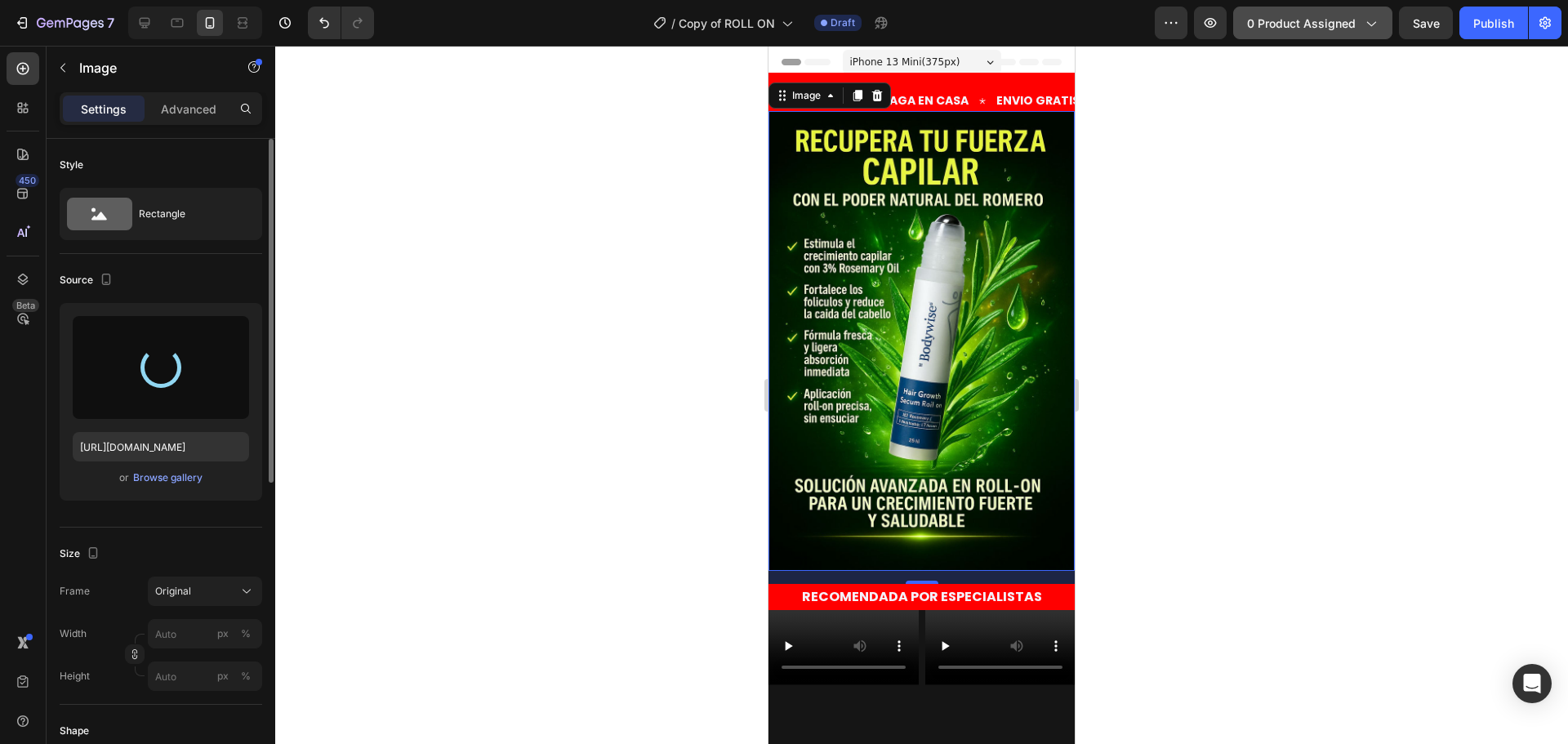
click at [1299, 23] on span "0 product assigned" at bounding box center [1300, 23] width 109 height 17
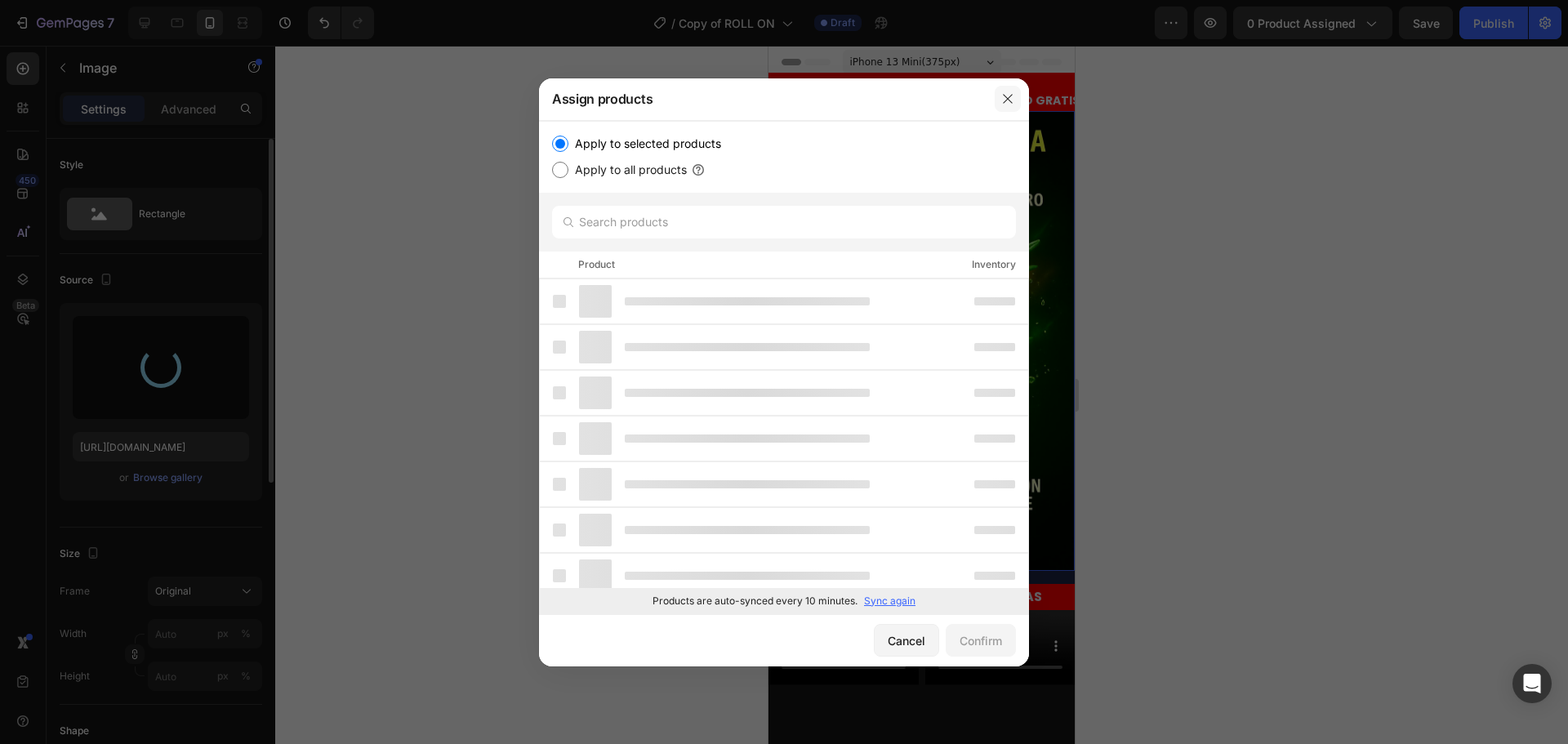
click at [1008, 99] on icon "button" at bounding box center [1007, 99] width 13 height 13
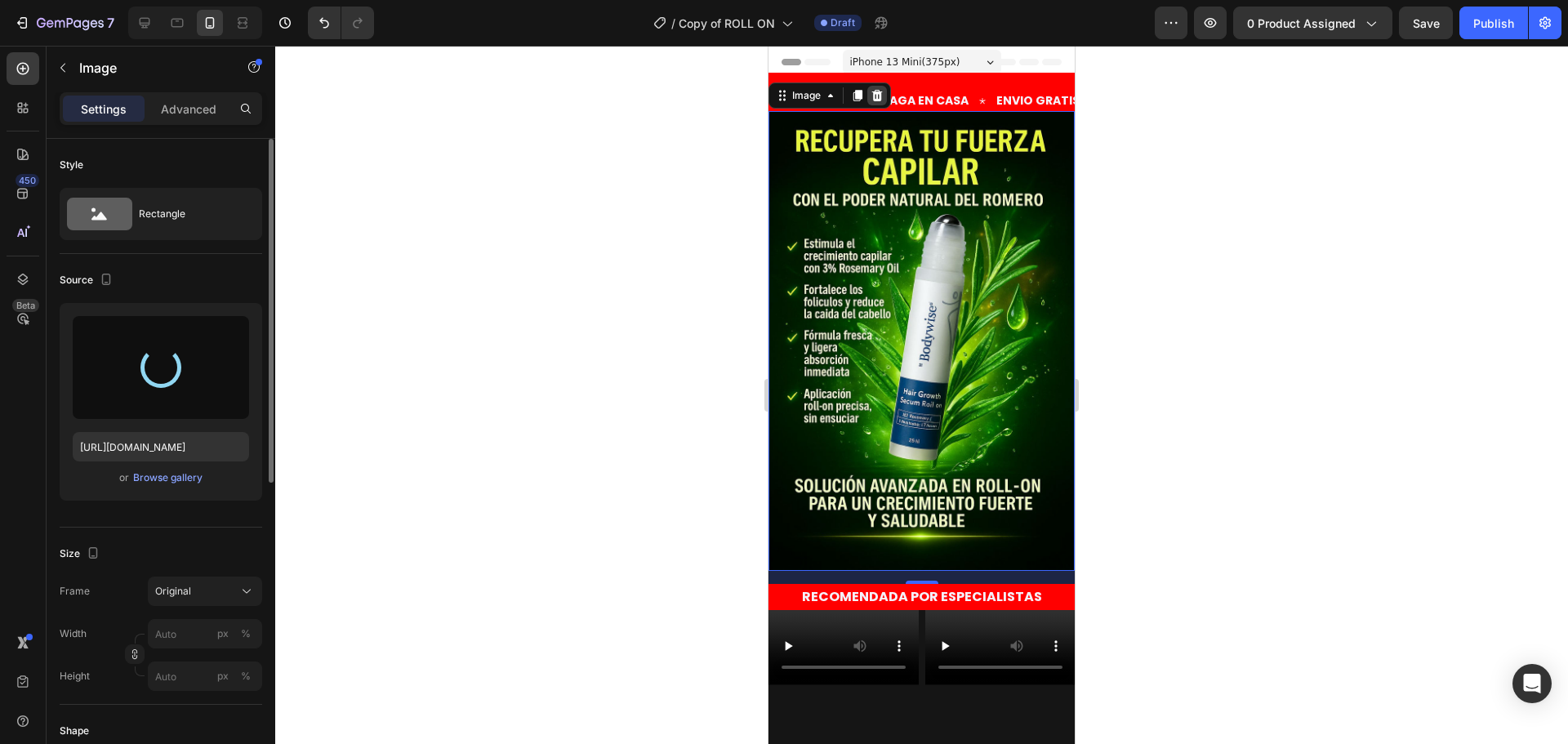
click at [876, 94] on icon at bounding box center [878, 95] width 11 height 11
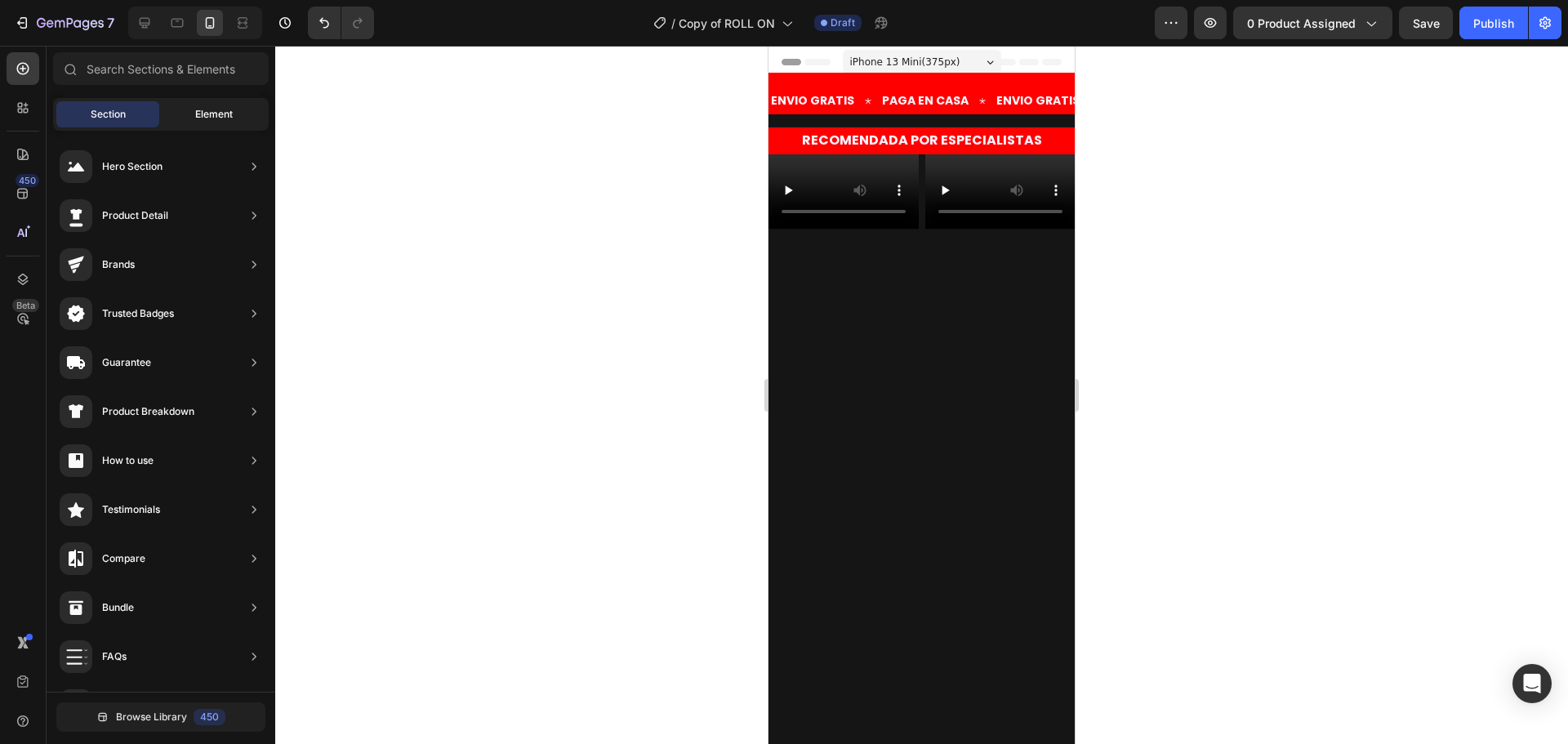
click at [192, 117] on div "Element" at bounding box center [214, 115] width 103 height 26
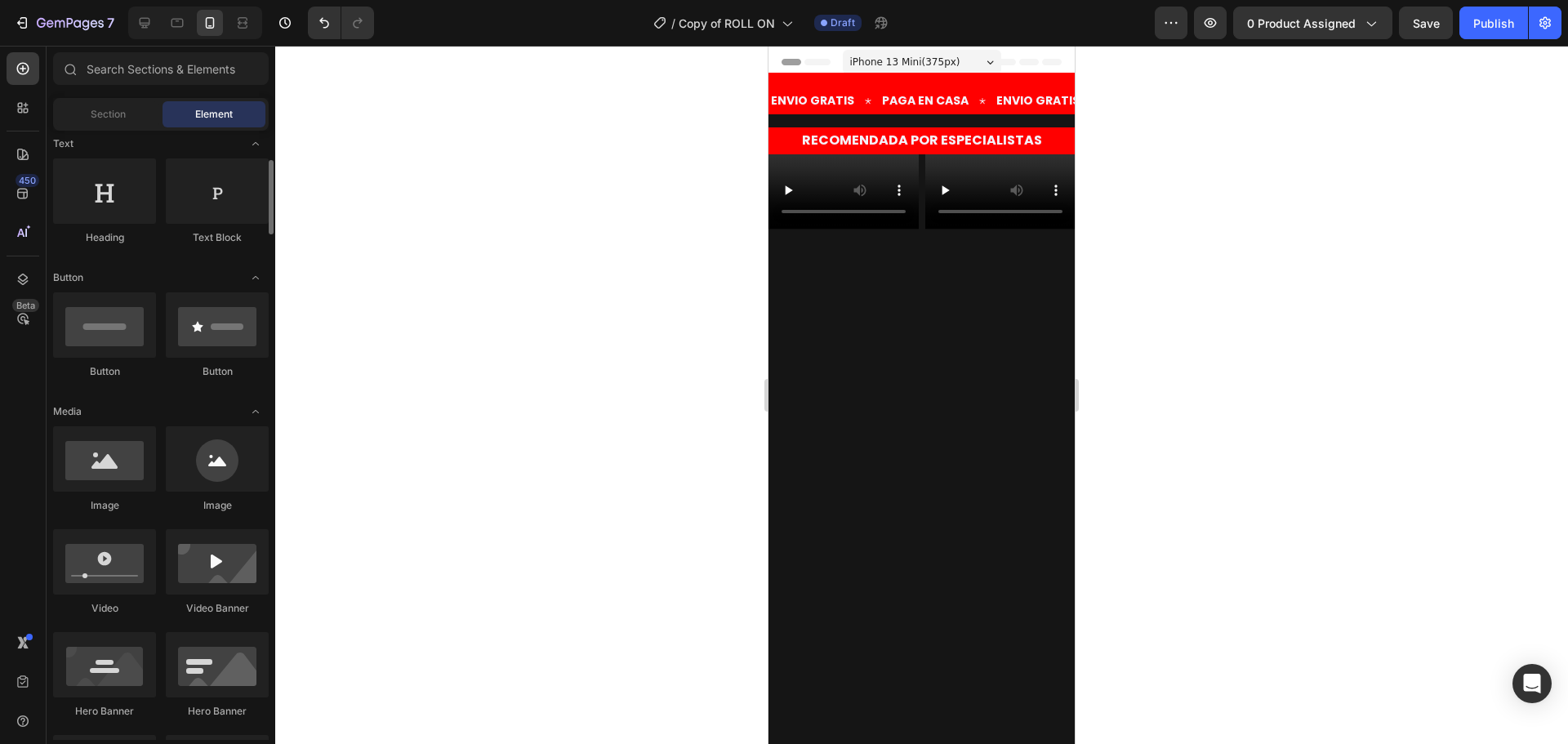
scroll to position [408, 0]
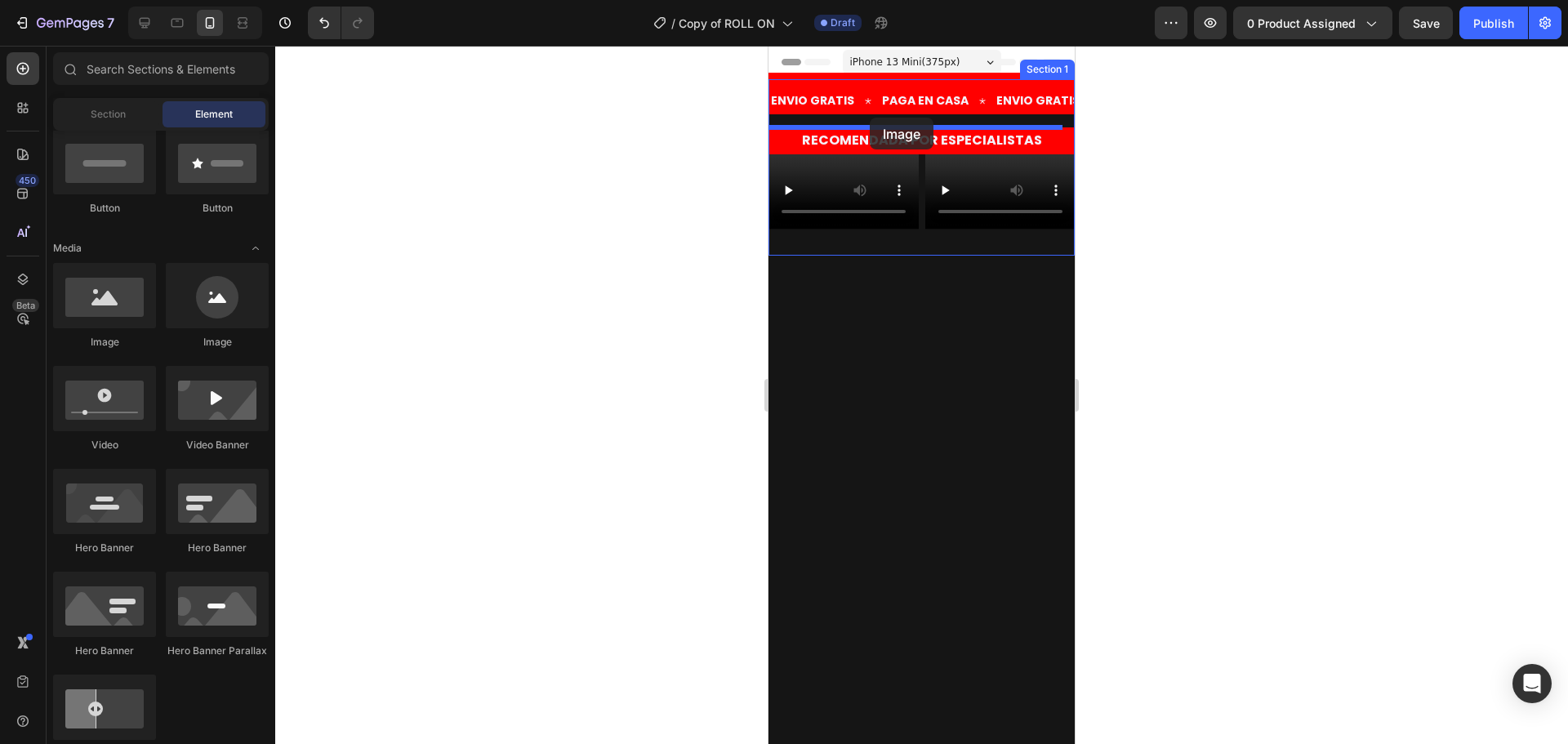
drag, startPoint x: 882, startPoint y: 364, endPoint x: 870, endPoint y: 117, distance: 247.3
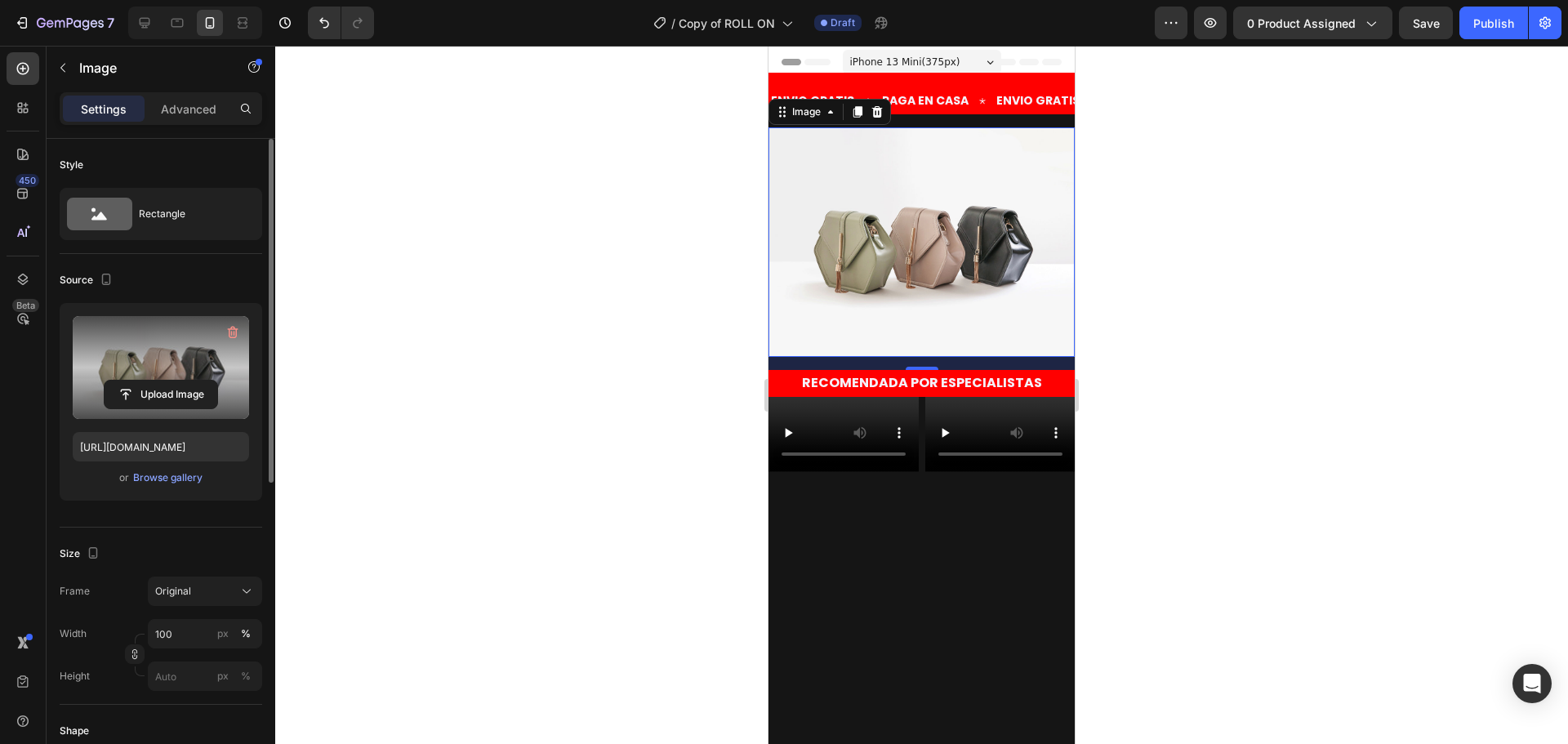
click at [147, 369] on label at bounding box center [161, 367] width 177 height 103
click at [147, 380] on input "file" at bounding box center [161, 394] width 113 height 27
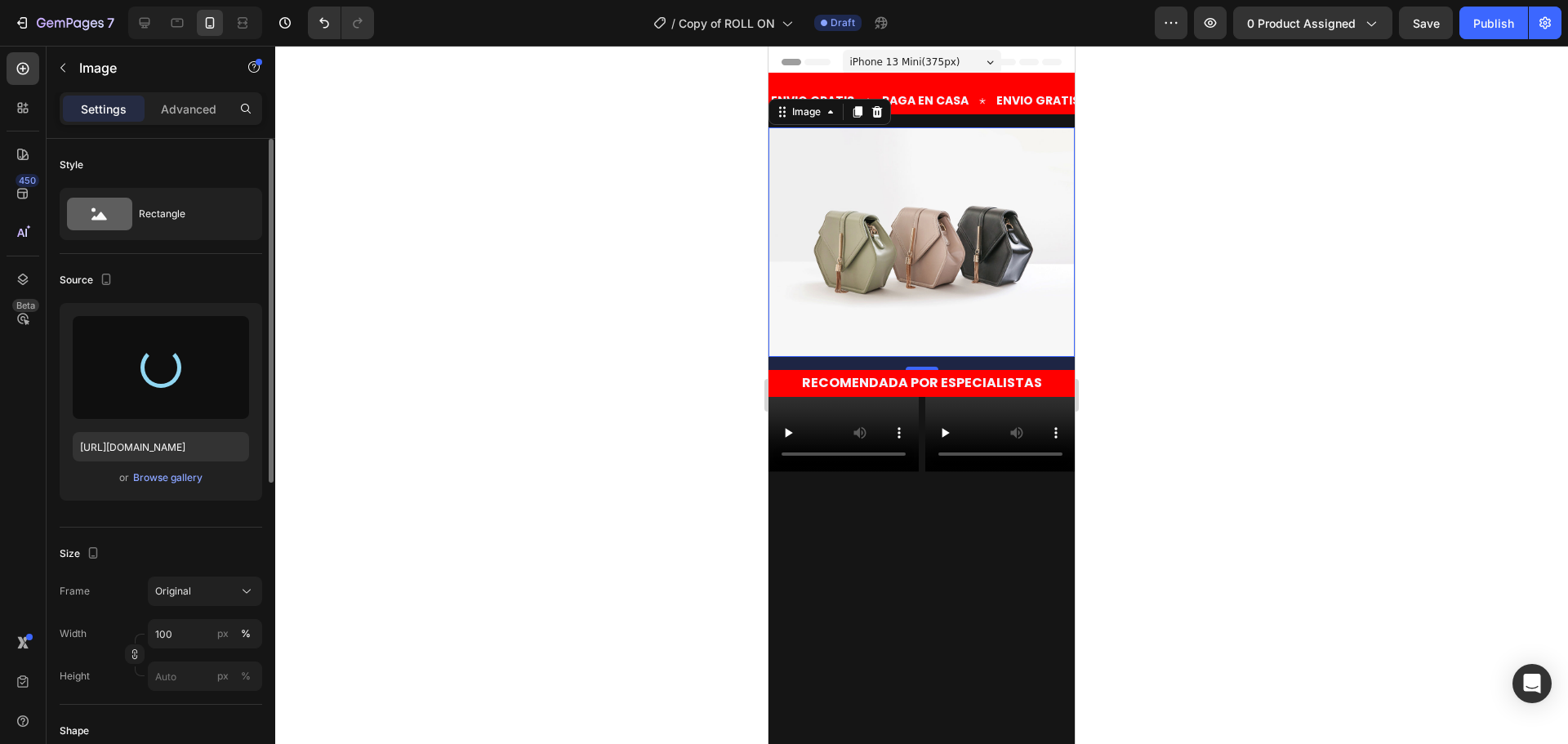
click at [108, 73] on p "Image" at bounding box center [148, 68] width 139 height 19
click at [0, 0] on input "text" at bounding box center [0, 0] width 0 height 0
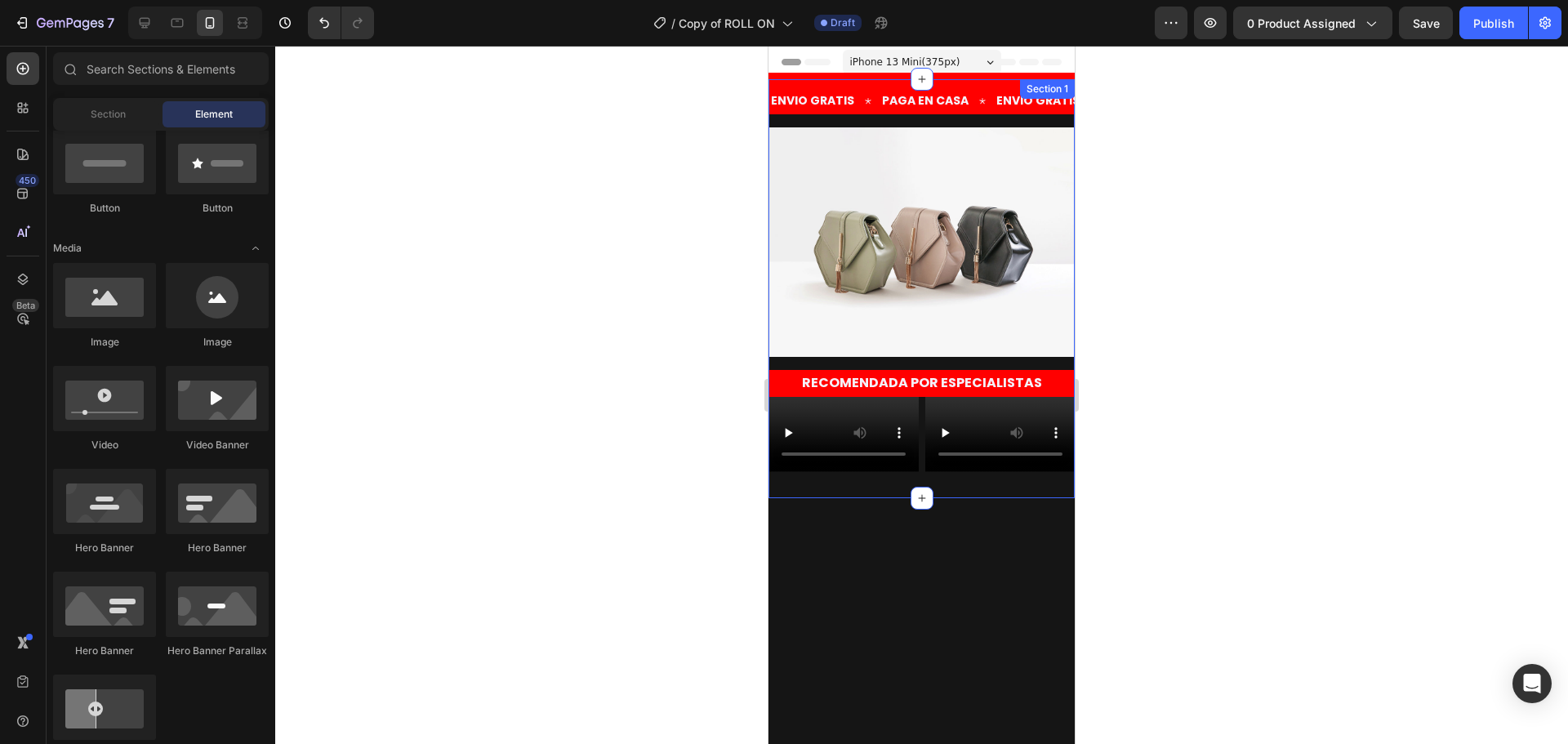
click at [931, 269] on img at bounding box center [921, 242] width 306 height 229
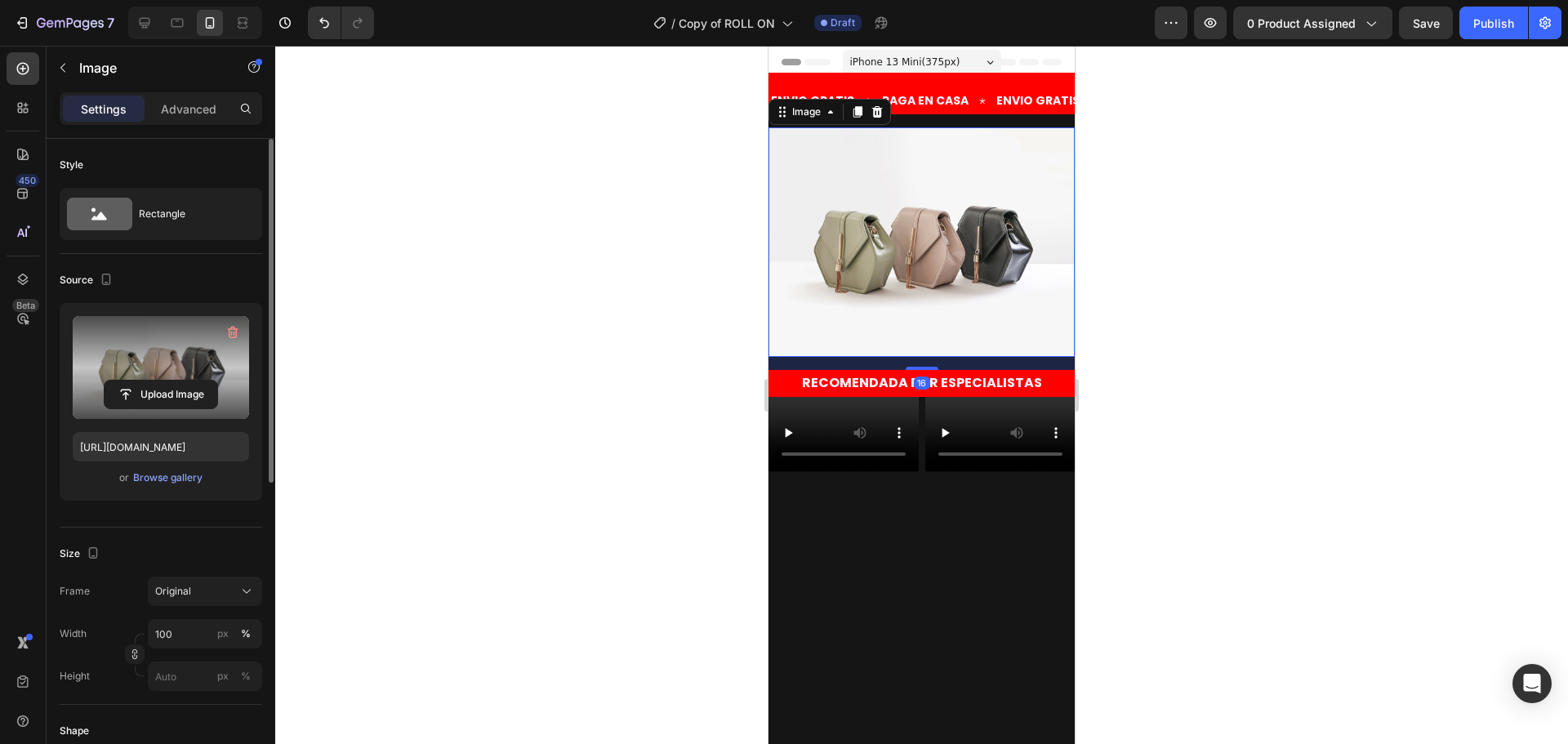
click at [214, 371] on label at bounding box center [161, 367] width 177 height 103
click at [214, 380] on input "file" at bounding box center [161, 394] width 113 height 27
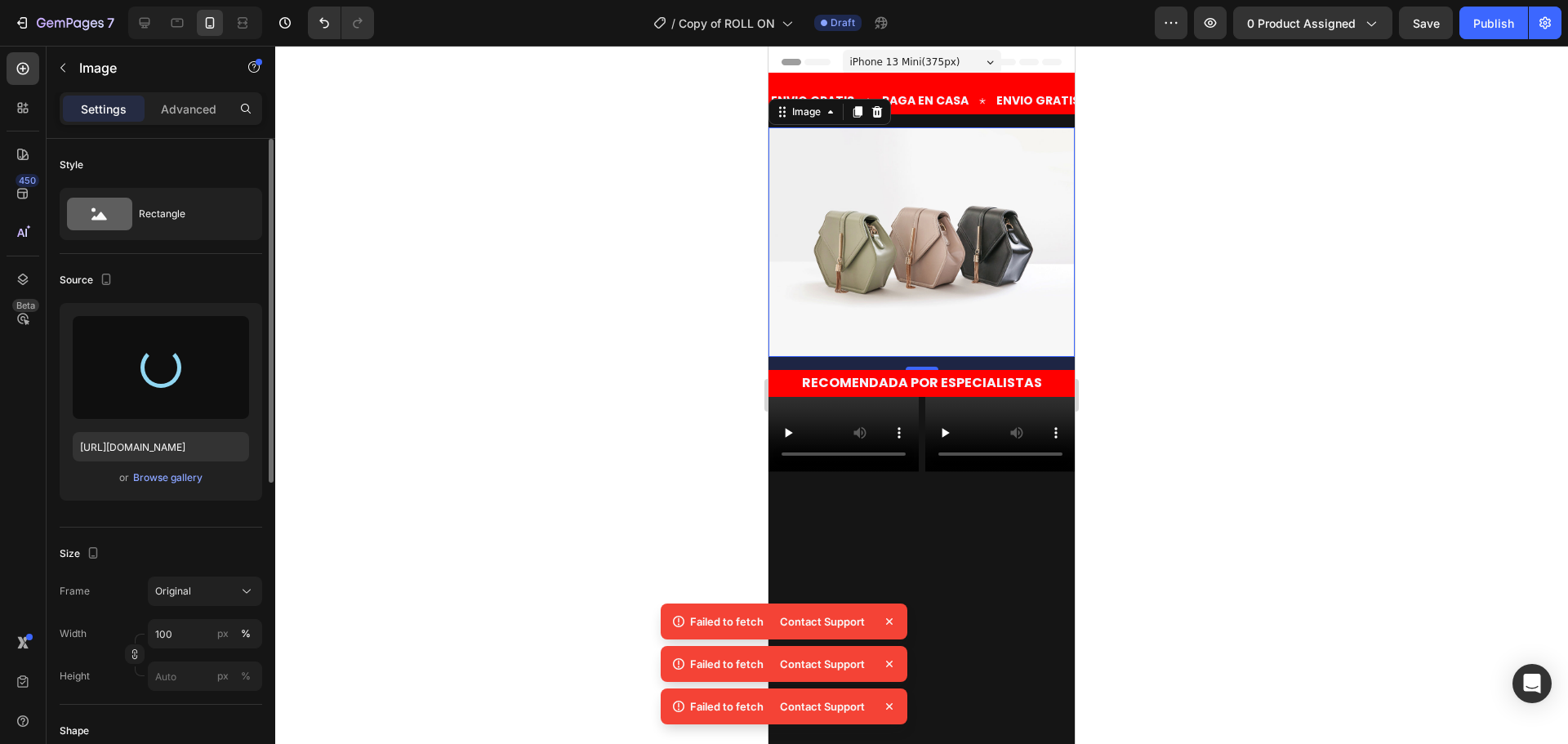
click at [890, 619] on icon at bounding box center [889, 621] width 16 height 16
click at [887, 665] on icon at bounding box center [889, 663] width 6 height 6
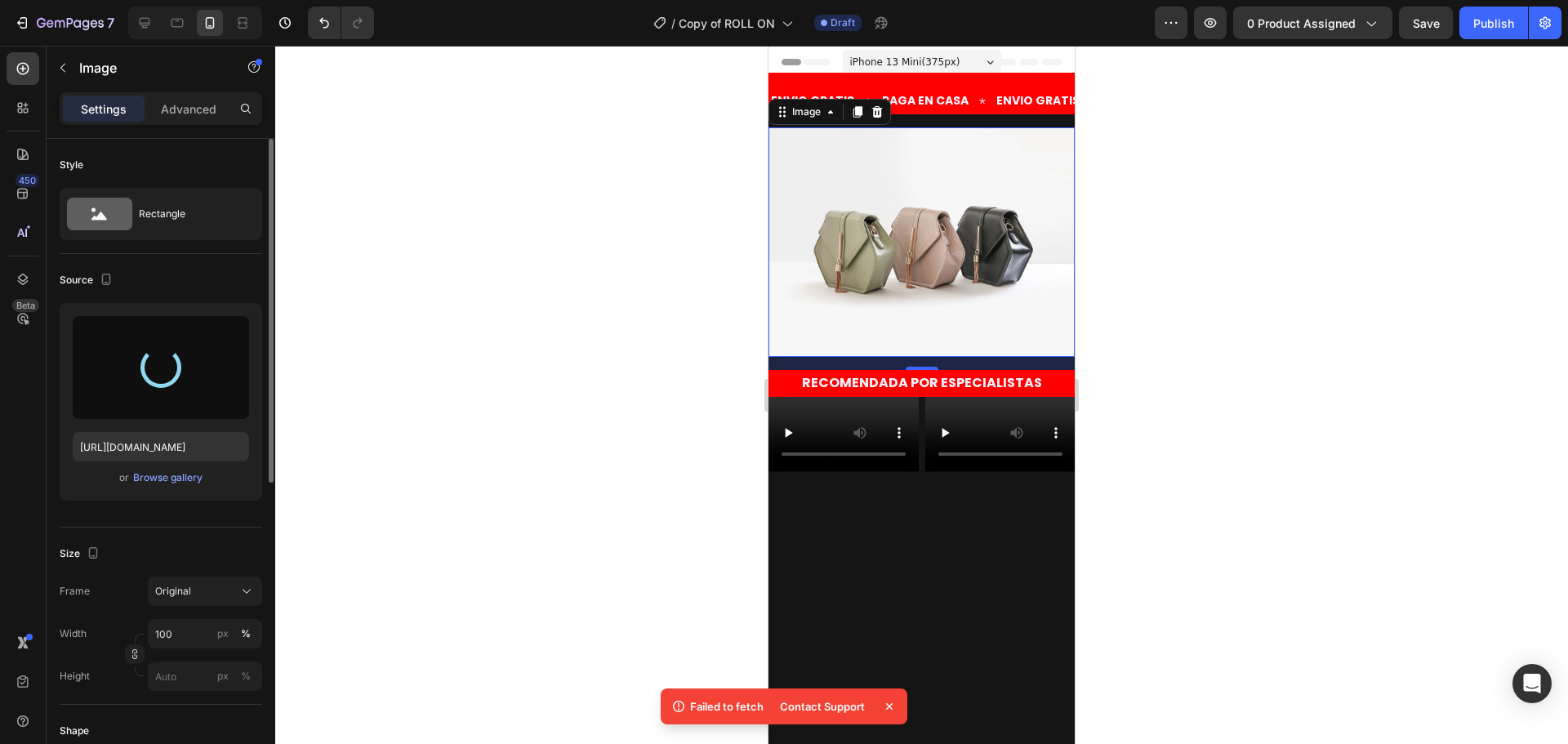
click at [884, 707] on icon at bounding box center [889, 706] width 16 height 16
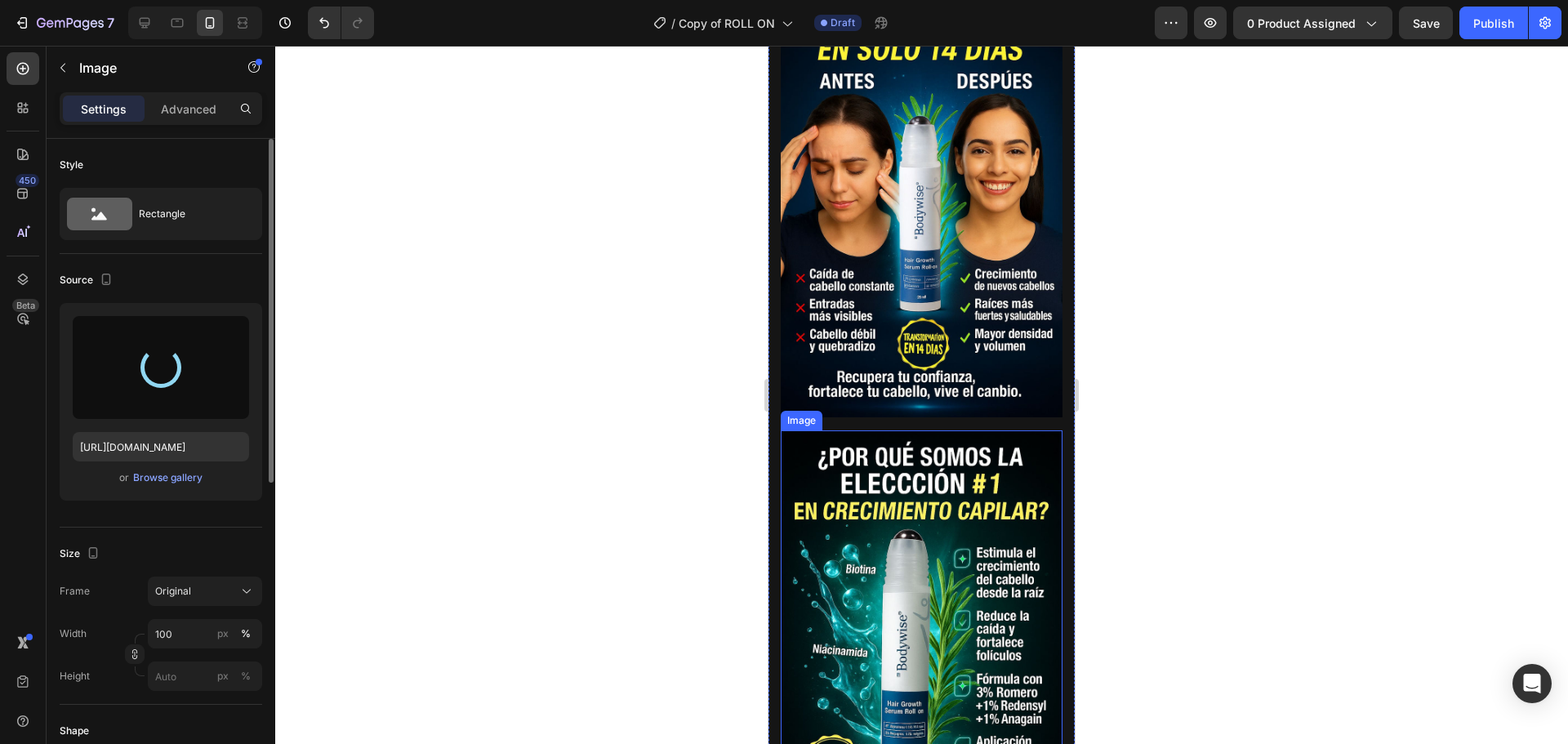
scroll to position [653, 0]
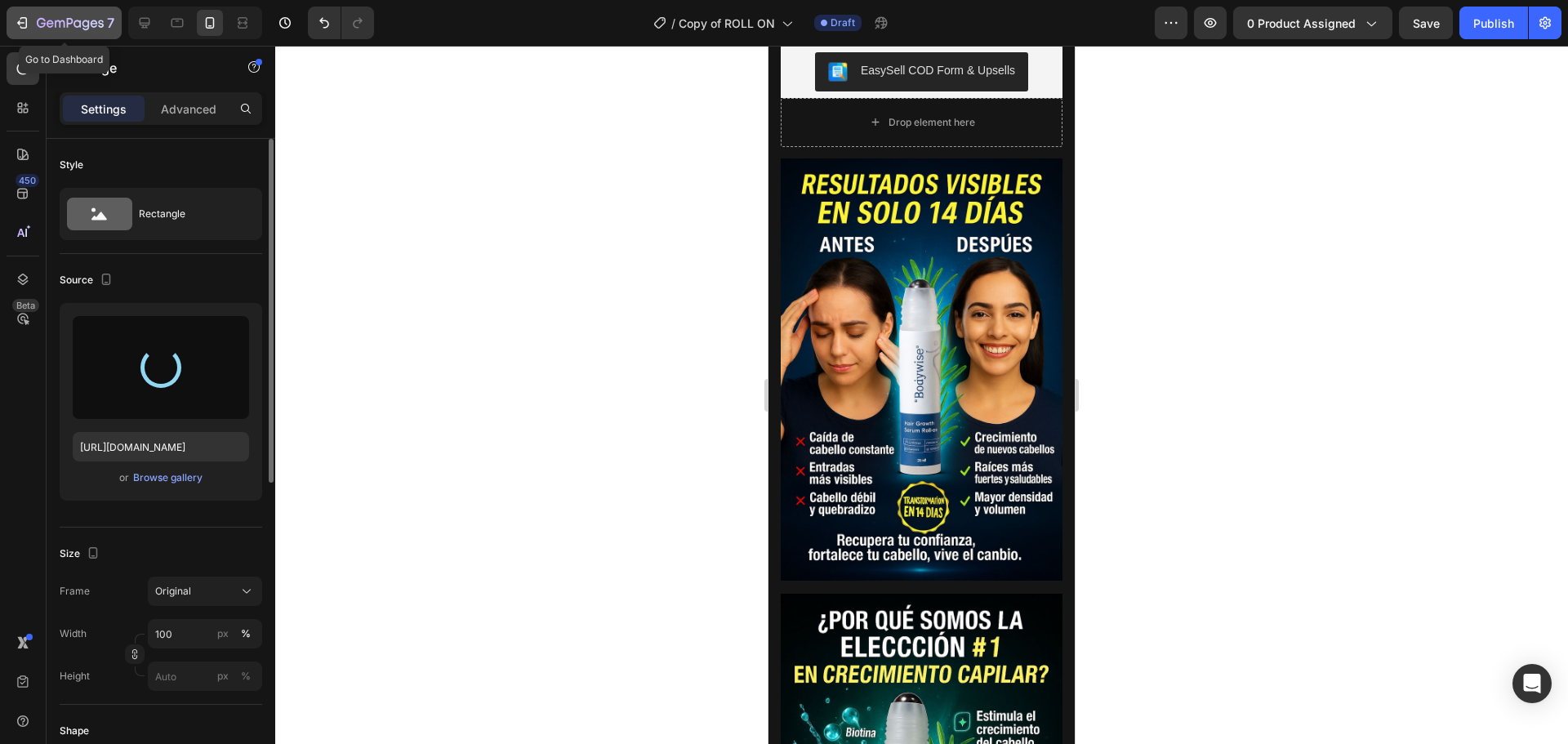
click at [43, 23] on icon "button" at bounding box center [41, 22] width 9 height 10
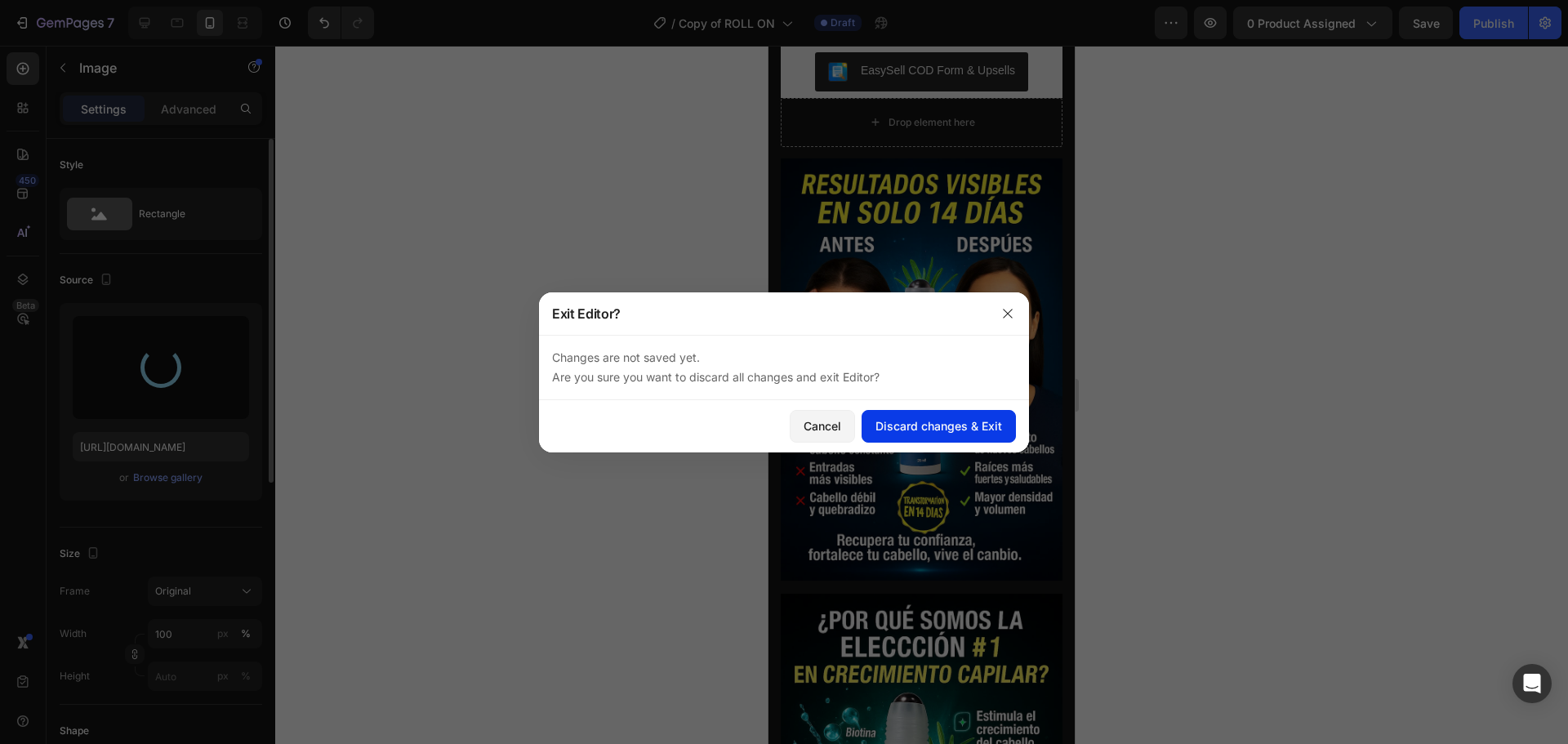
click at [950, 436] on button "Discard changes & Exit" at bounding box center [939, 425] width 155 height 33
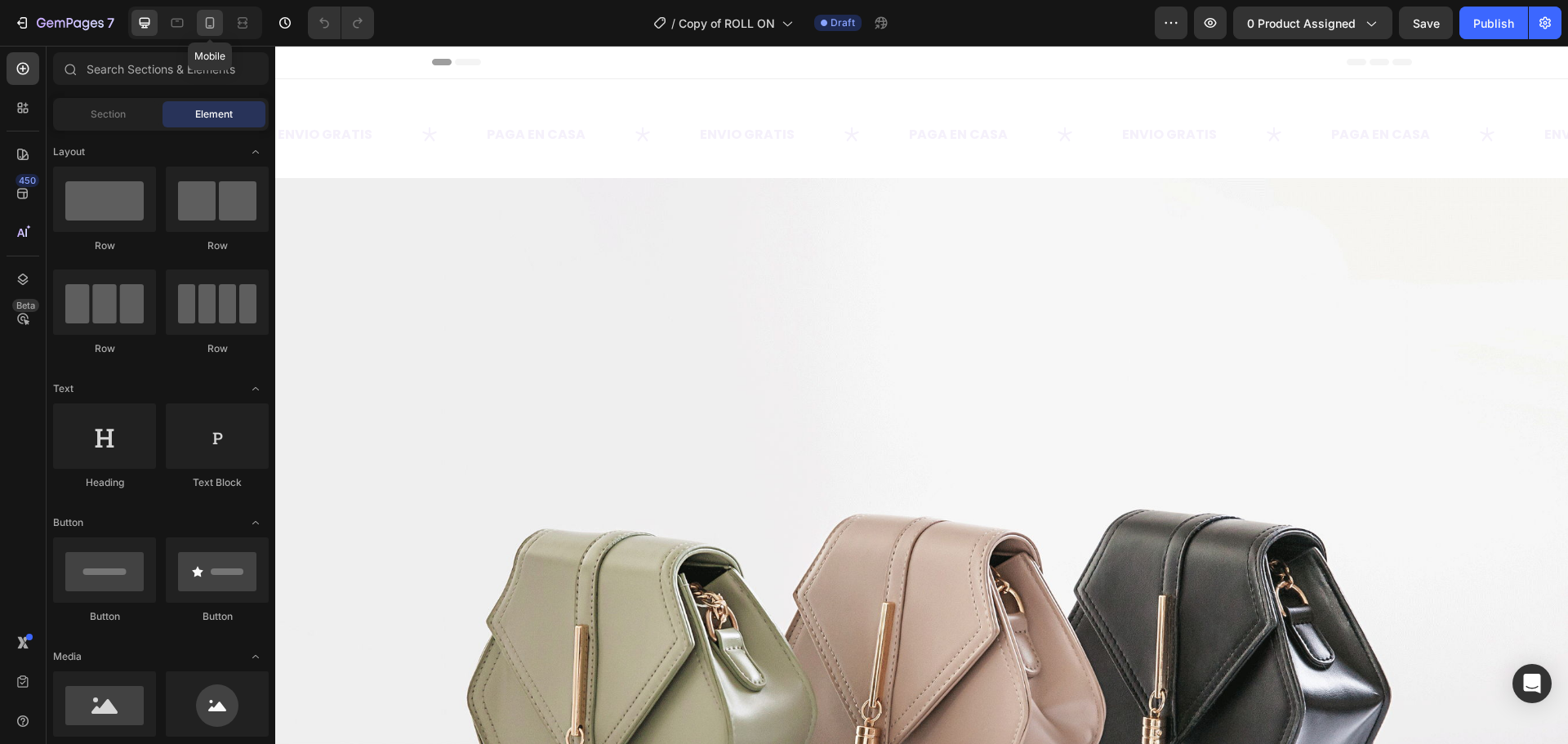
click at [213, 18] on icon at bounding box center [210, 22] width 9 height 11
click at [209, 19] on icon at bounding box center [209, 23] width 16 height 16
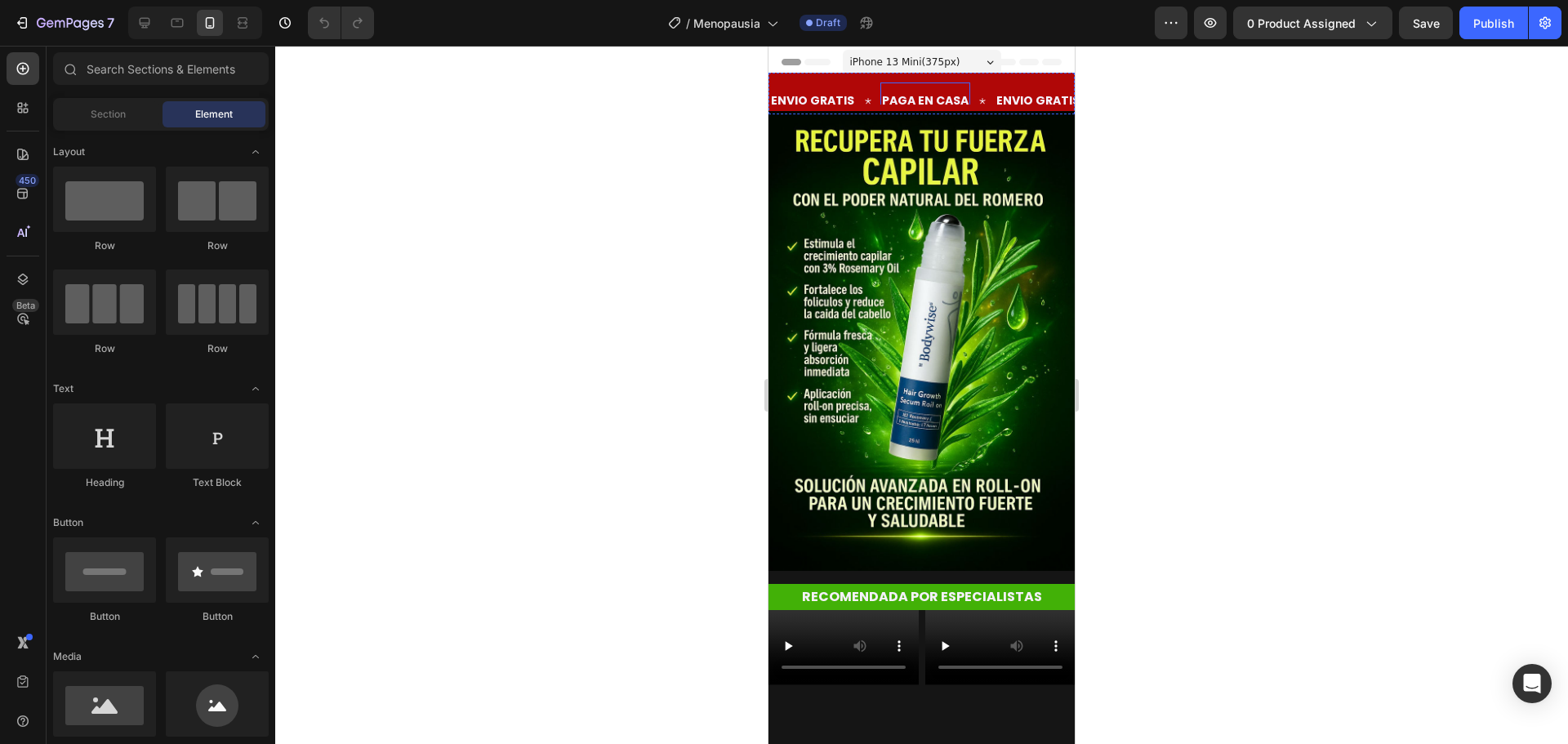
click at [880, 89] on div "PAGA EN CASA" at bounding box center [925, 101] width 90 height 24
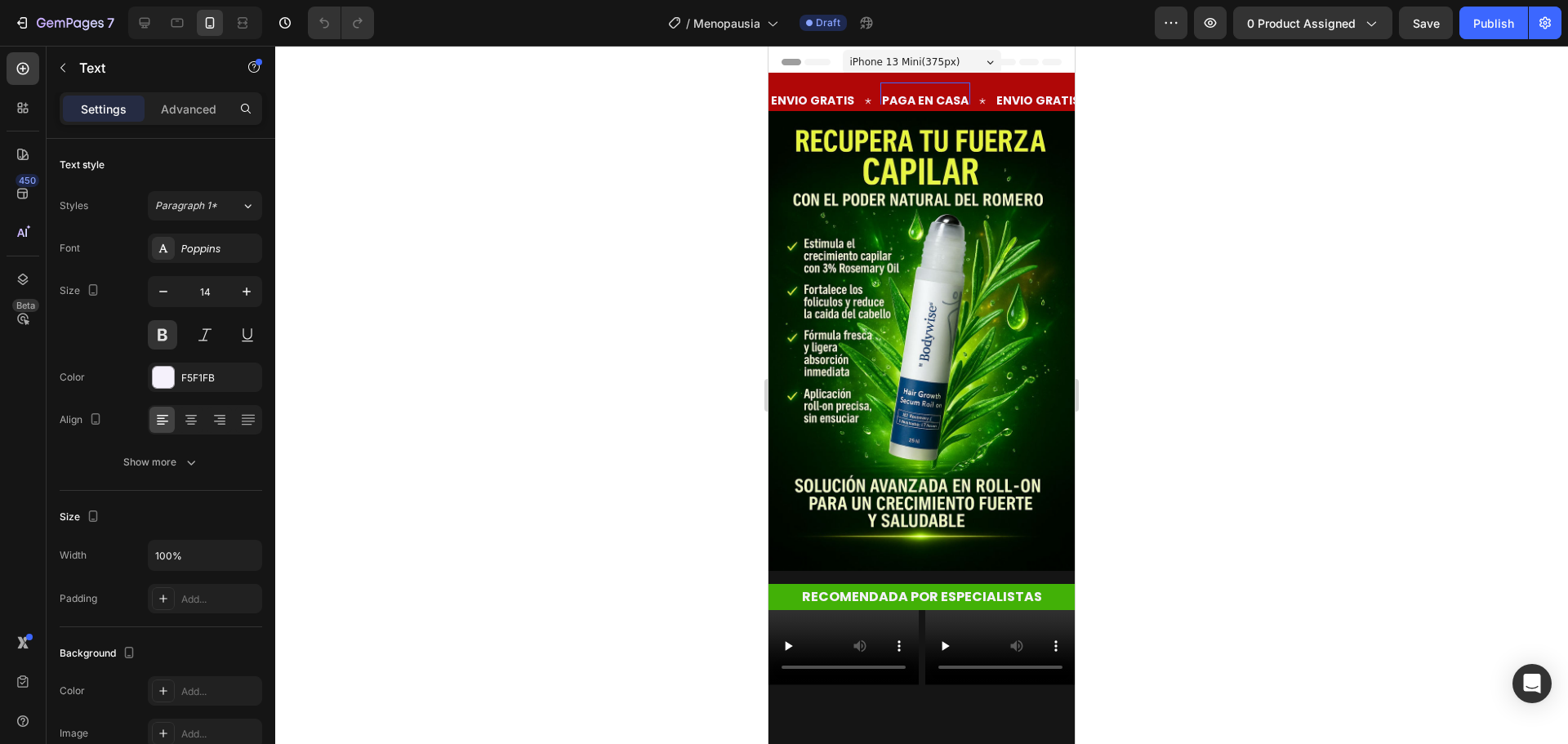
click at [865, 85] on div "ENVIO GRATIS Text" at bounding box center [825, 101] width 111 height 37
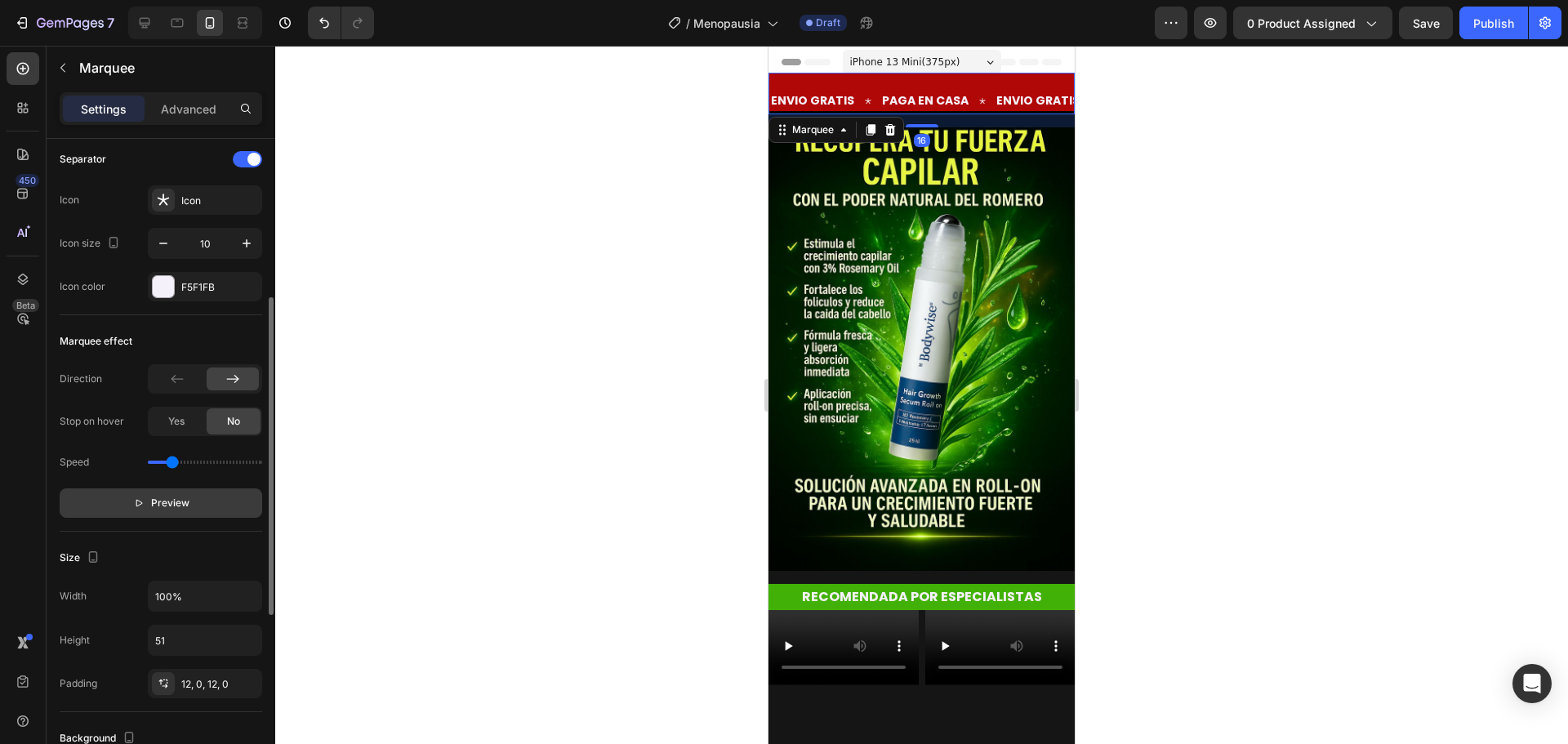
scroll to position [408, 0]
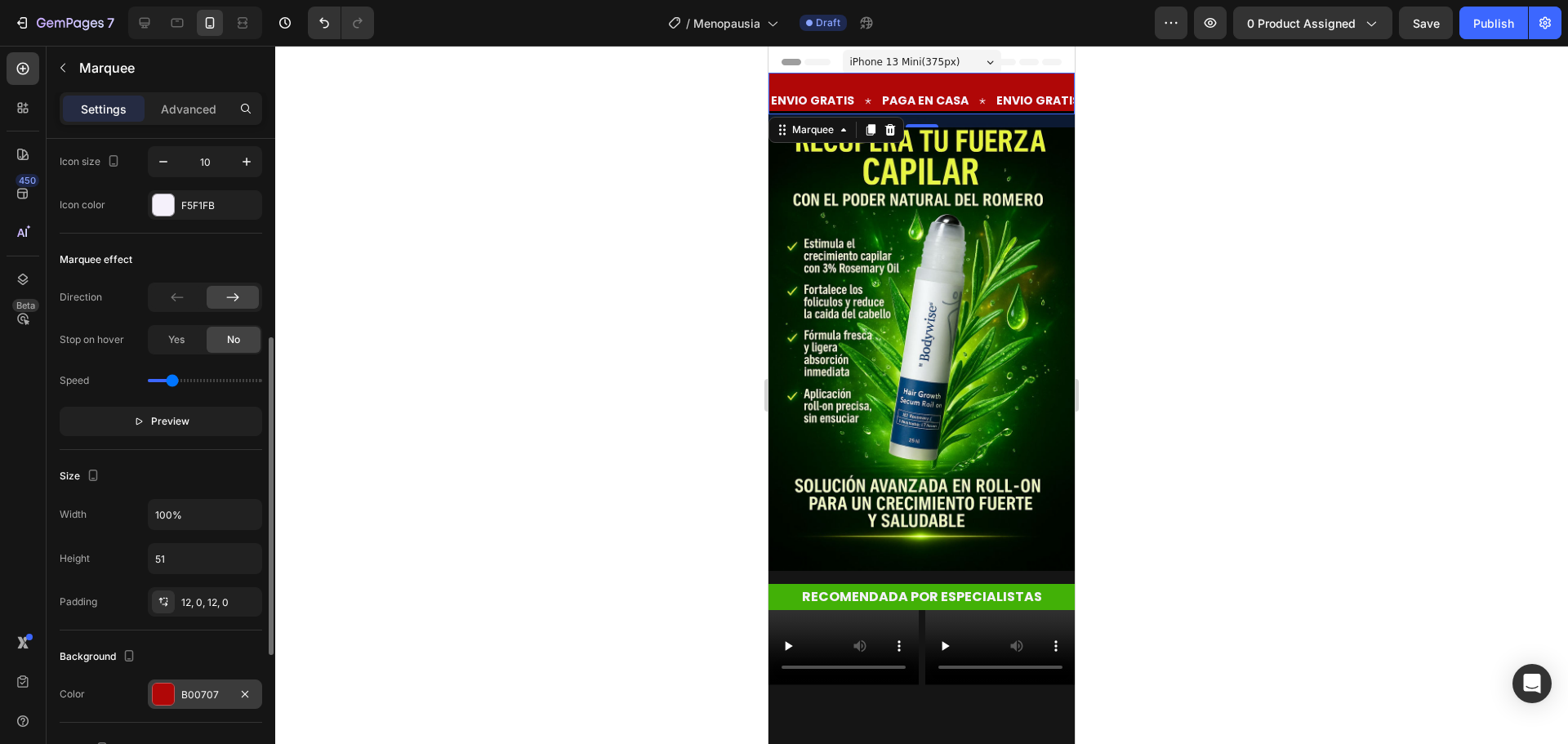
click at [158, 693] on div at bounding box center [163, 694] width 21 height 21
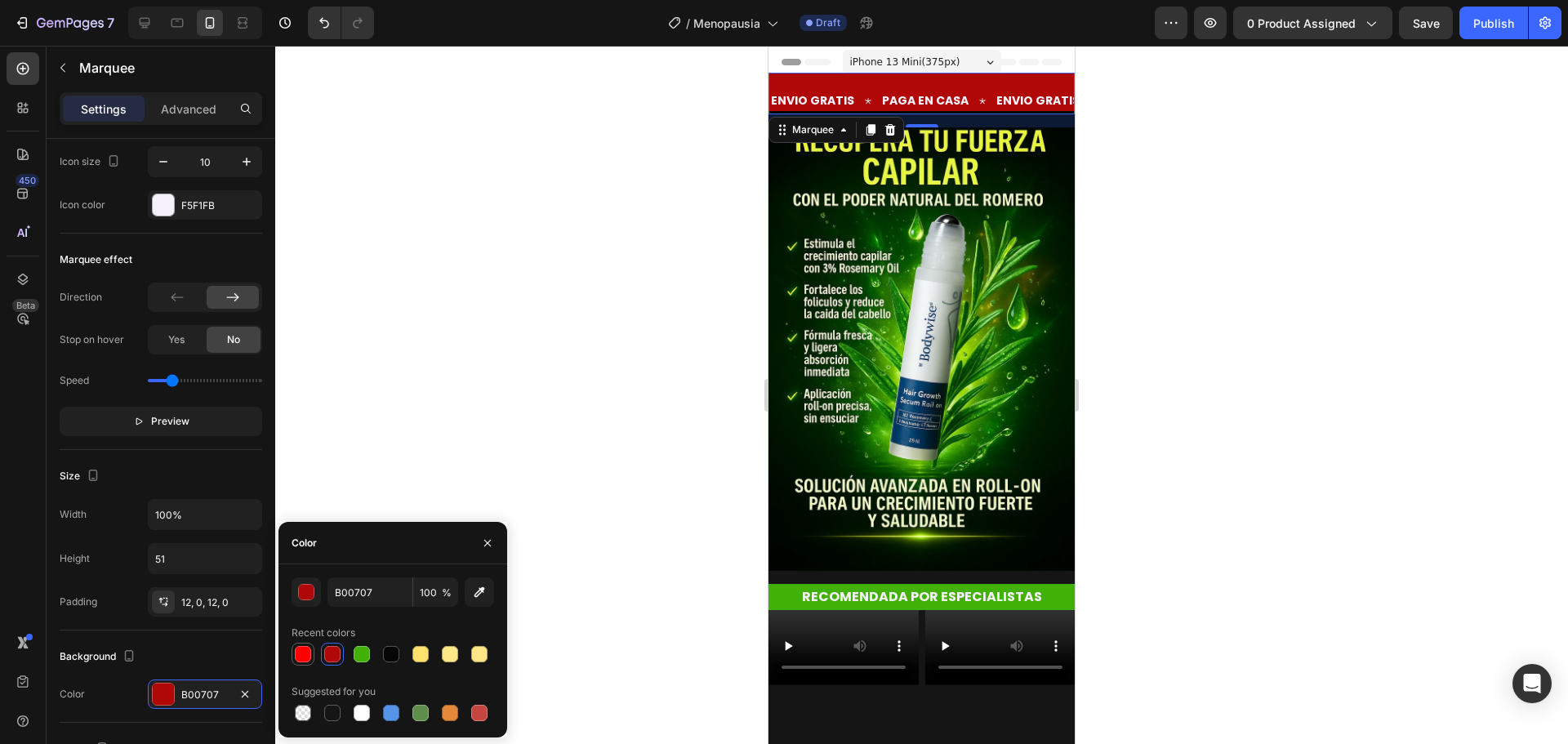
click at [305, 651] on div at bounding box center [303, 654] width 16 height 16
type input "FF0000"
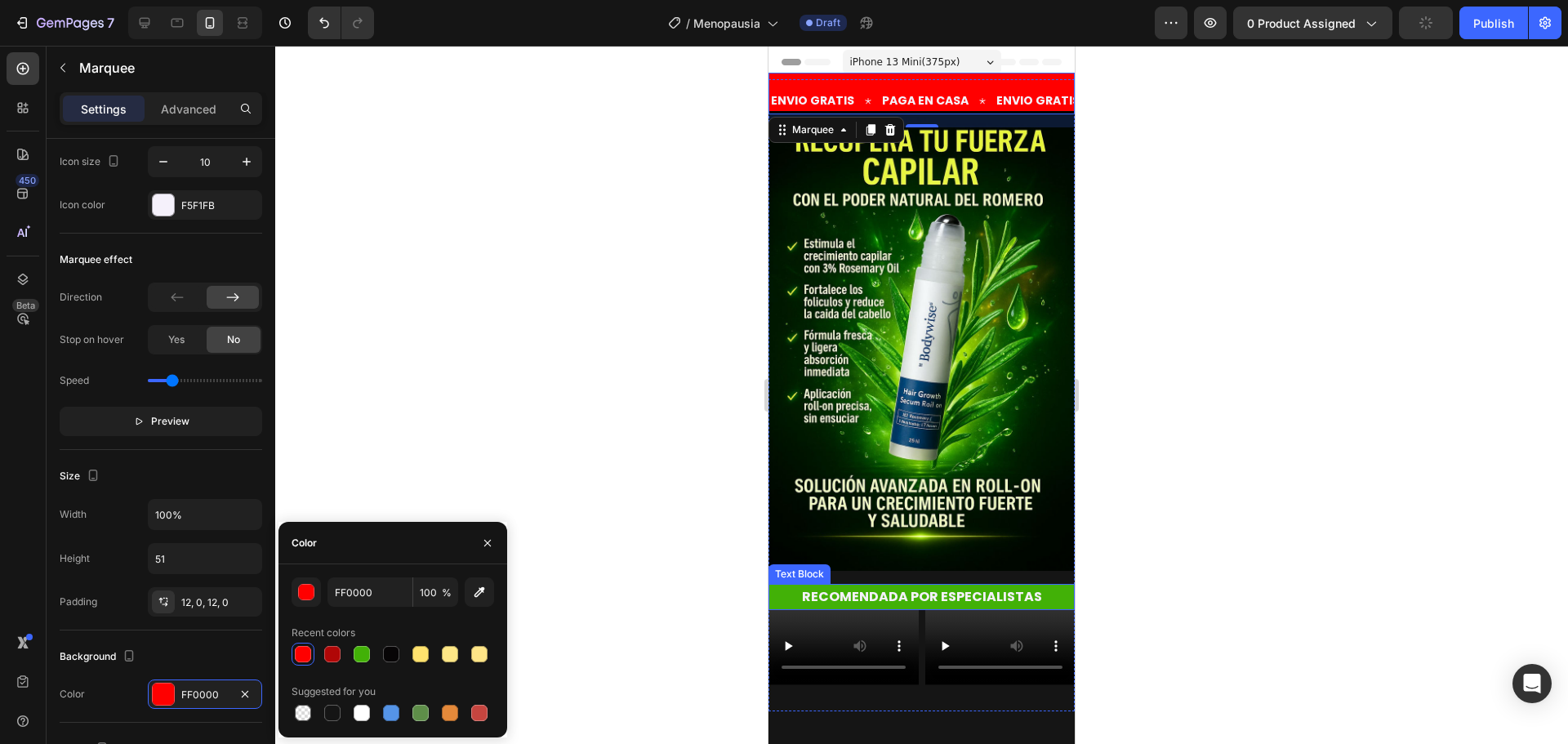
click at [789, 585] on p "RECOMENDADA POR ESPECIALISTAS" at bounding box center [921, 597] width 303 height 24
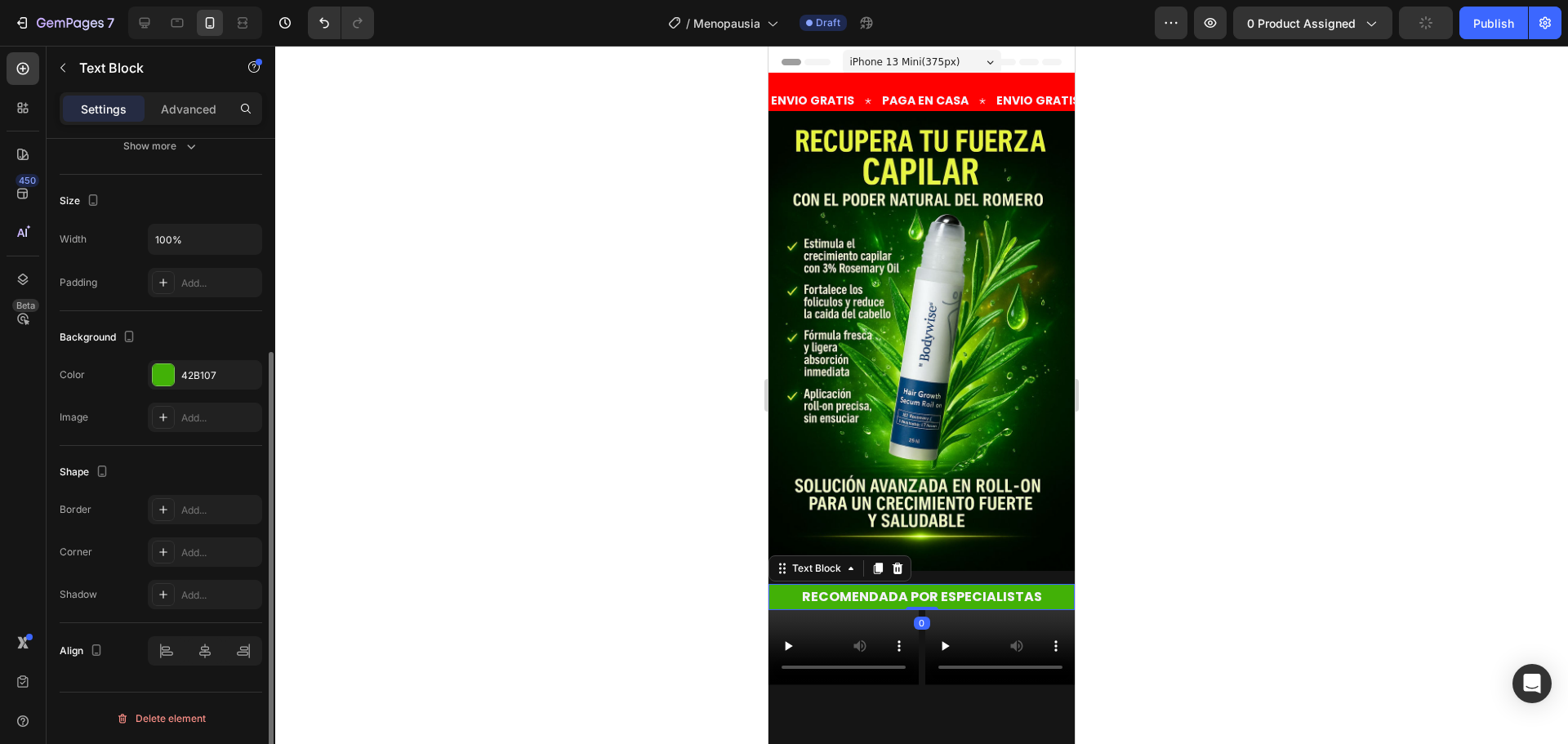
scroll to position [0, 0]
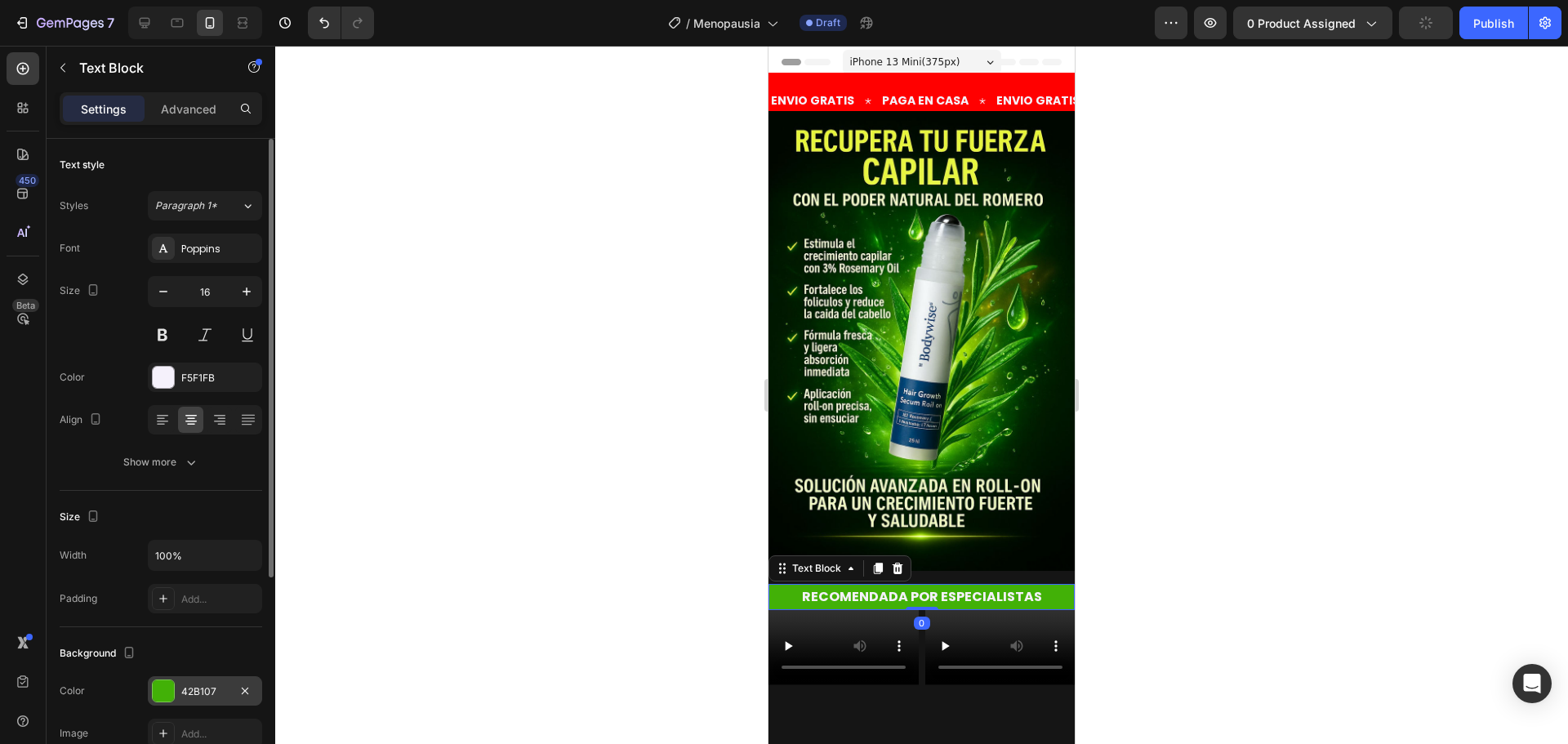
click at [163, 689] on div at bounding box center [163, 691] width 21 height 21
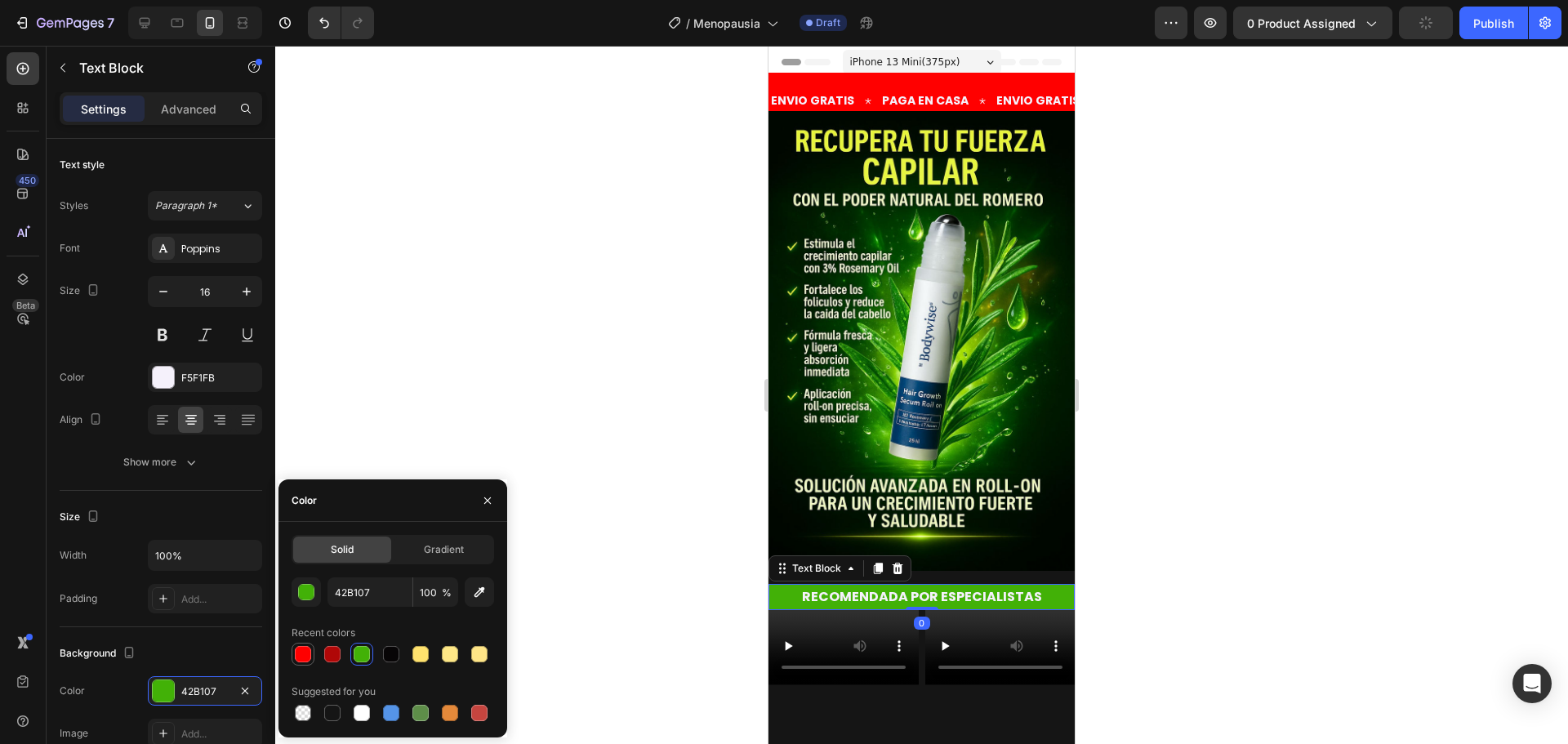
click at [309, 654] on div at bounding box center [303, 654] width 16 height 16
type input "FF0000"
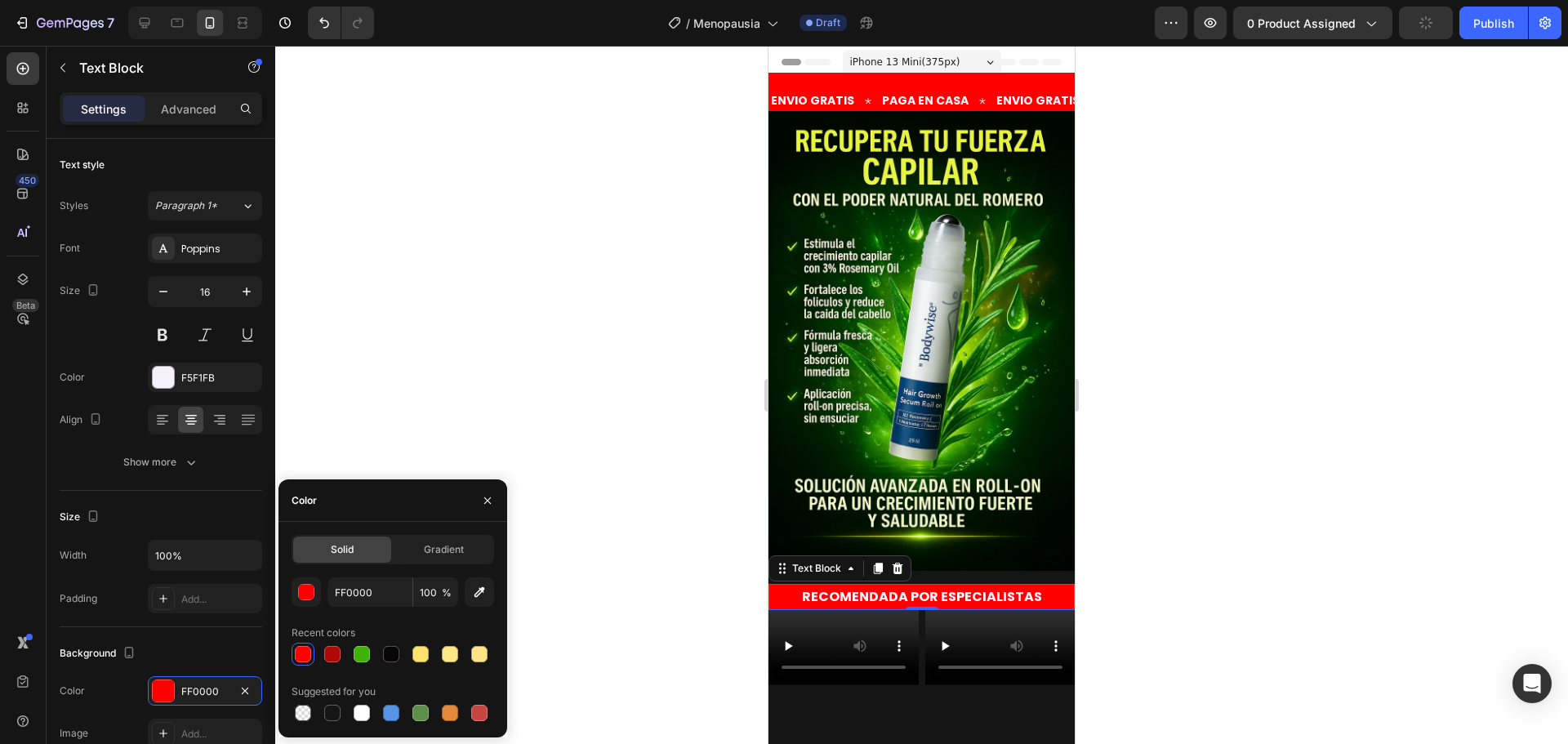
click at [504, 349] on div at bounding box center [922, 395] width 1293 height 698
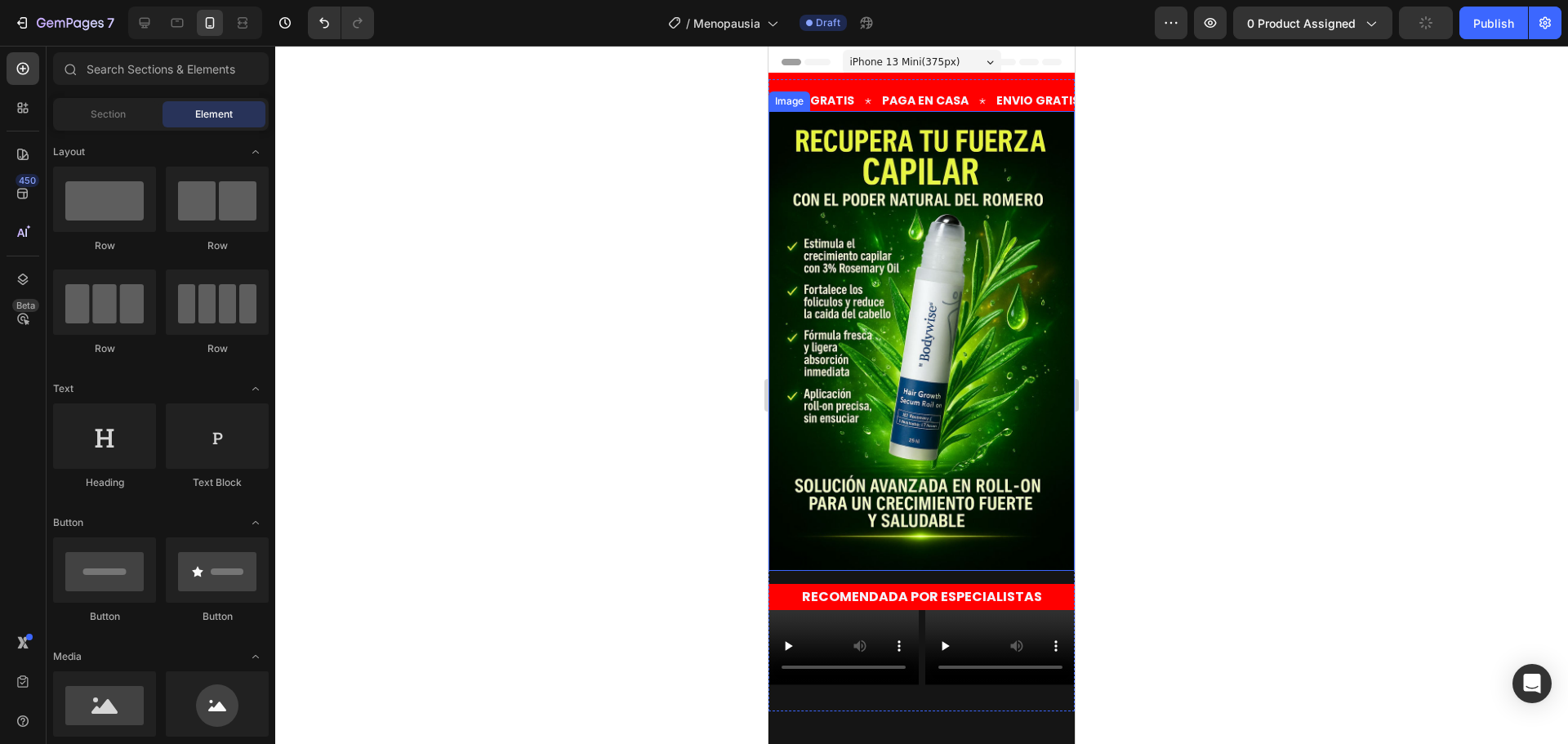
click at [881, 229] on img at bounding box center [921, 341] width 306 height 460
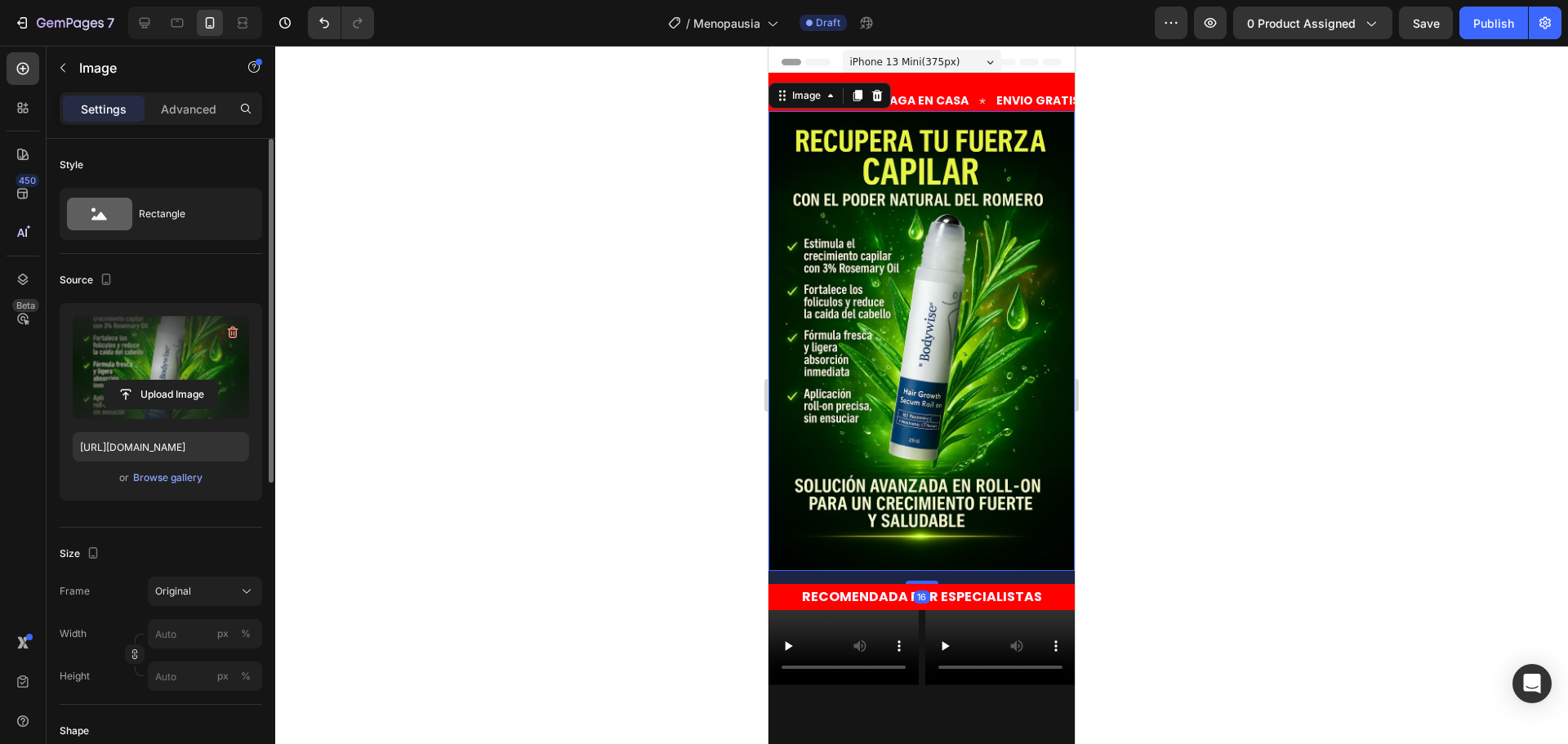
click at [159, 364] on label at bounding box center [161, 367] width 177 height 103
click at [159, 380] on input "file" at bounding box center [161, 394] width 113 height 27
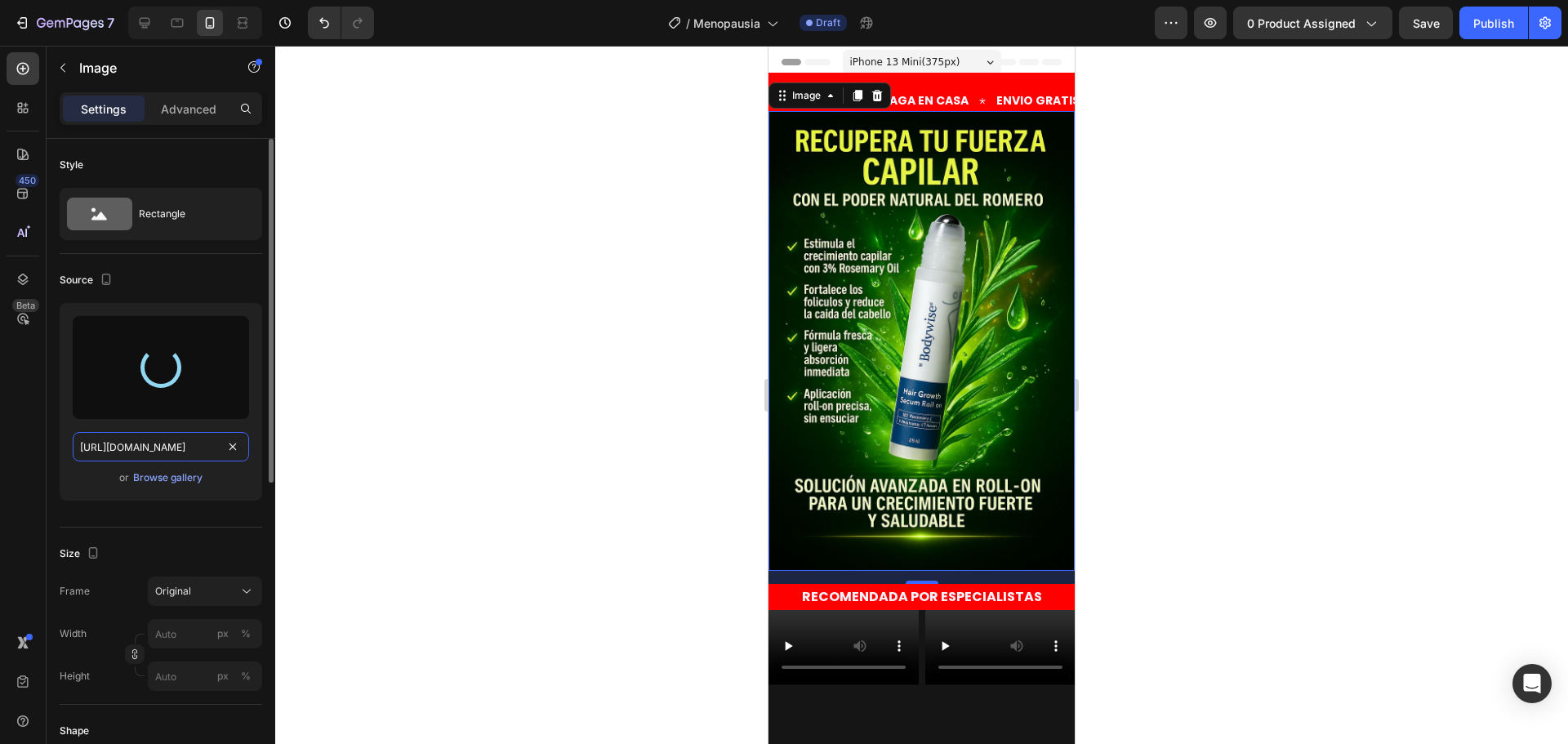
click at [157, 454] on input "https://cdn.shopify.com/s/files/1/0733/2406/9116/files/gempages_582882795894866…" at bounding box center [161, 446] width 177 height 29
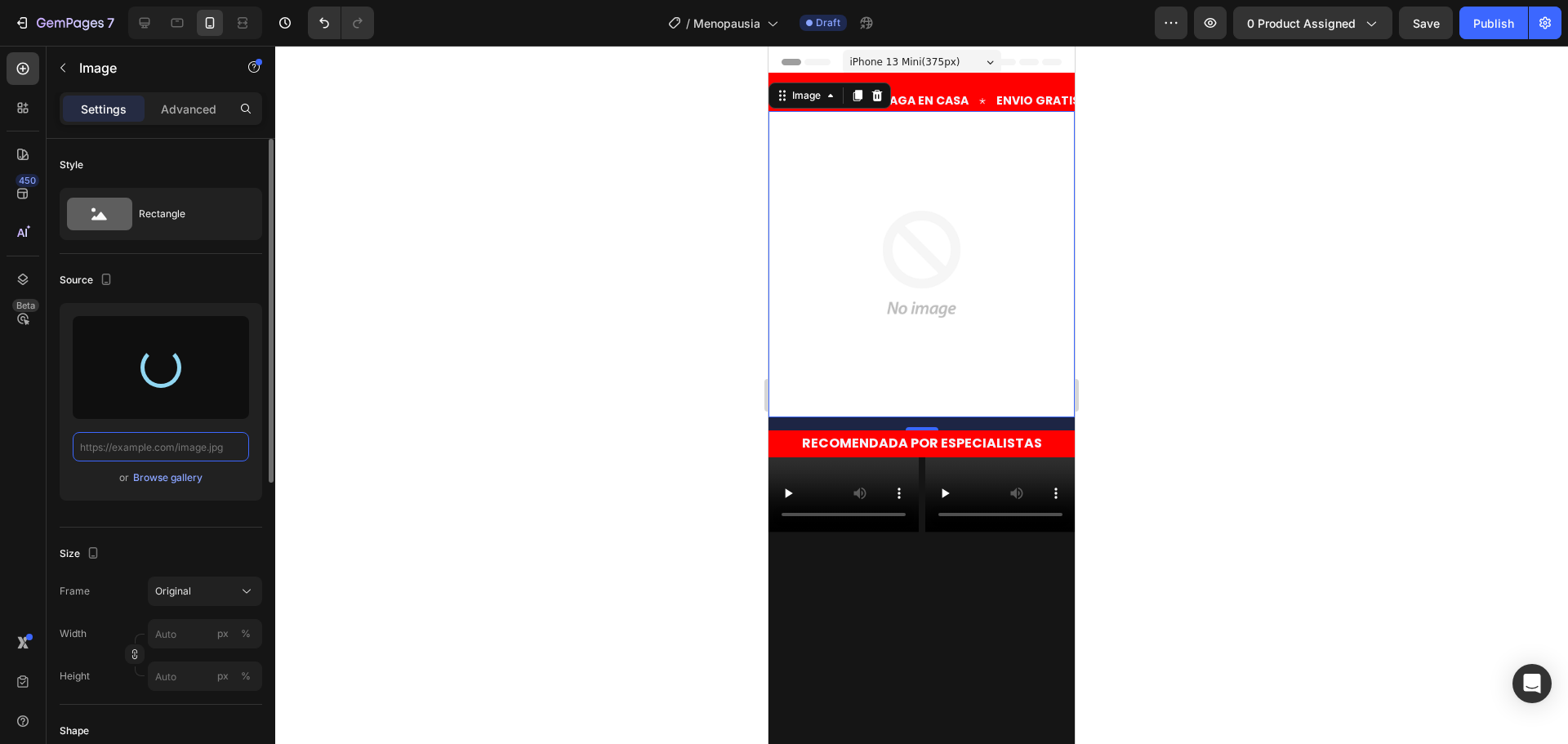
paste input "https://cdn.shopify.com/s/files/1/0733/2406/9116/files/1_b45d4328-4c20-40c0-93c…"
type input "https://cdn.shopify.com/s/files/1/0733/2406/9116/files/1_b45d4328-4c20-40c0-93c…"
click at [360, 401] on div at bounding box center [922, 395] width 1293 height 698
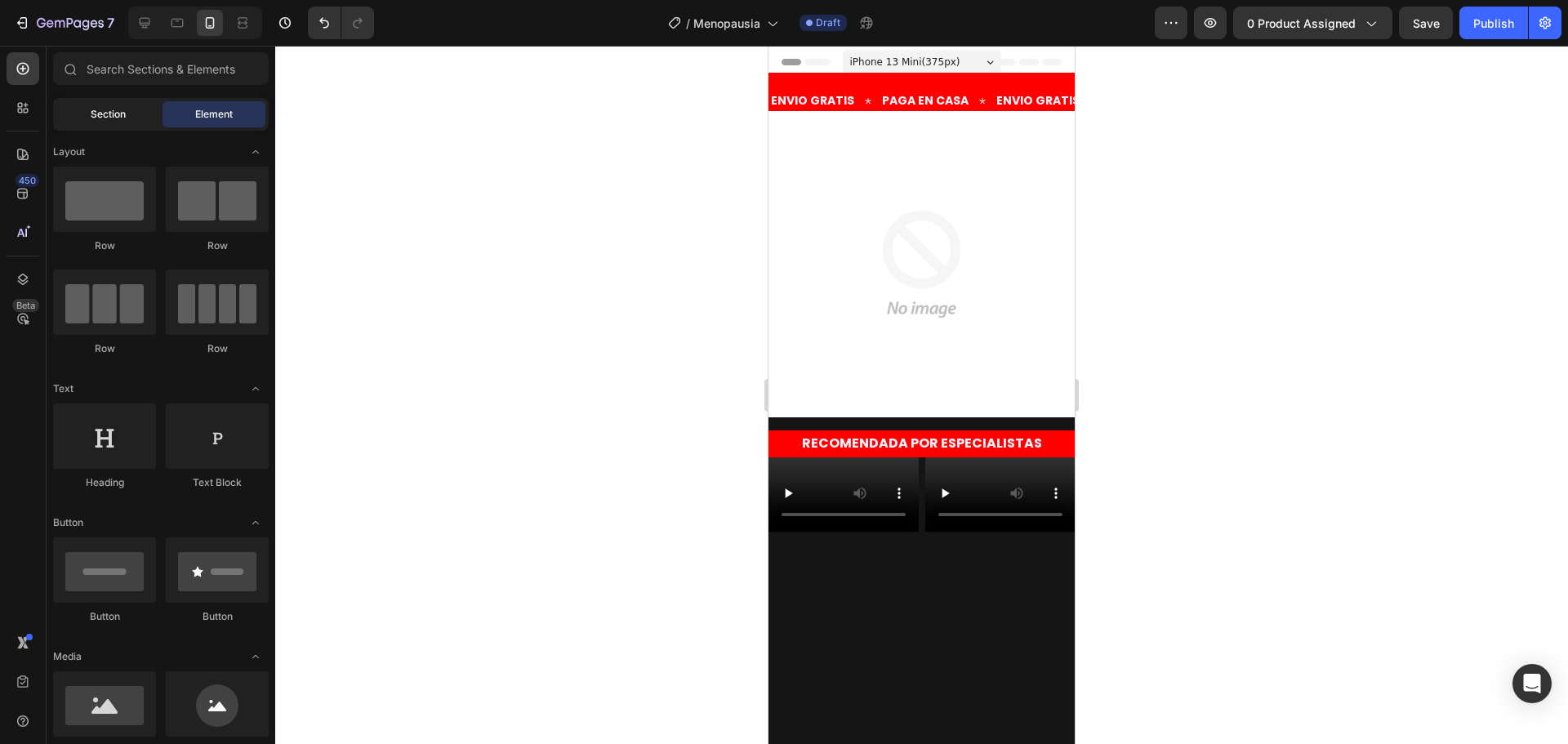
click at [137, 115] on div "Section" at bounding box center [108, 115] width 103 height 26
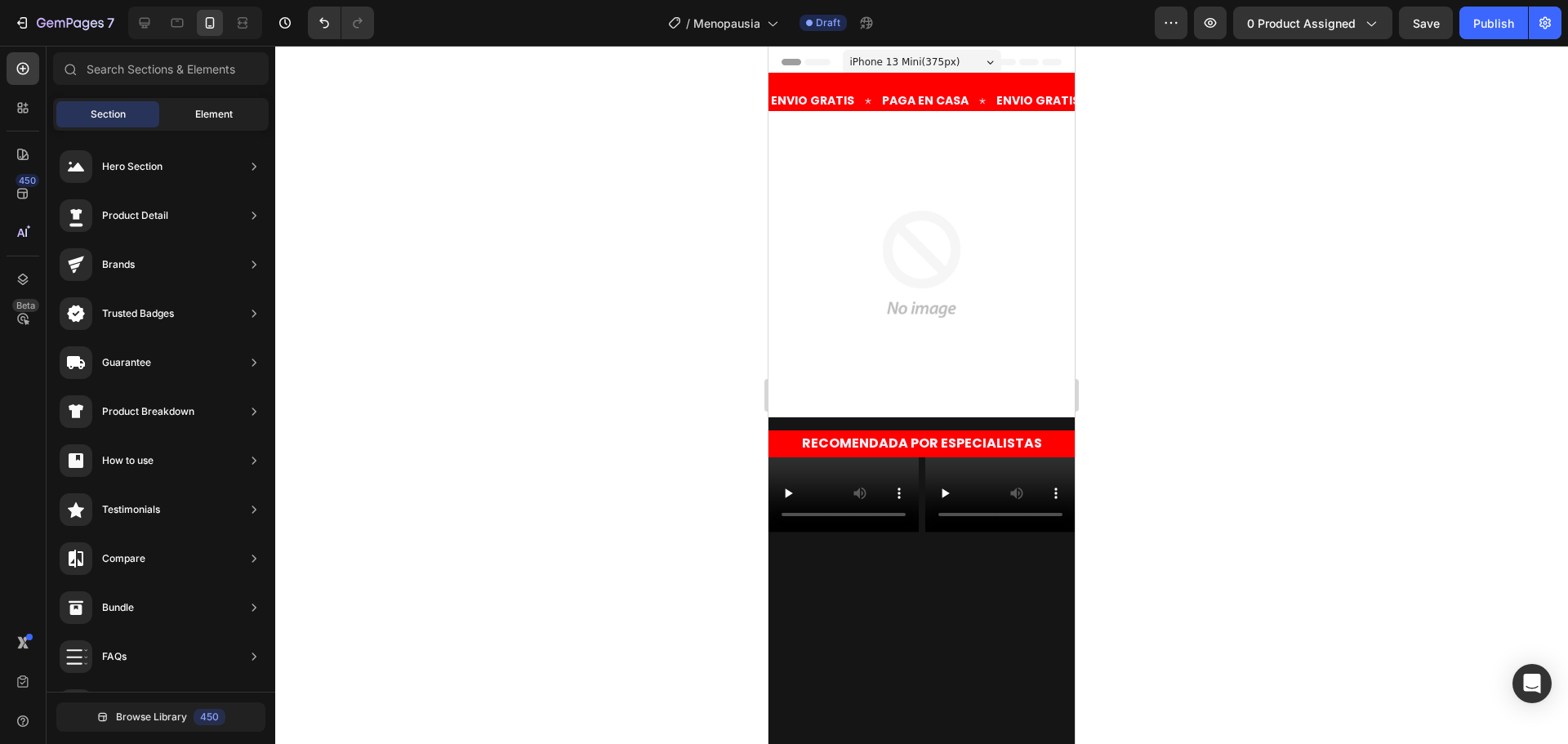
click at [179, 105] on div "Element" at bounding box center [214, 115] width 103 height 26
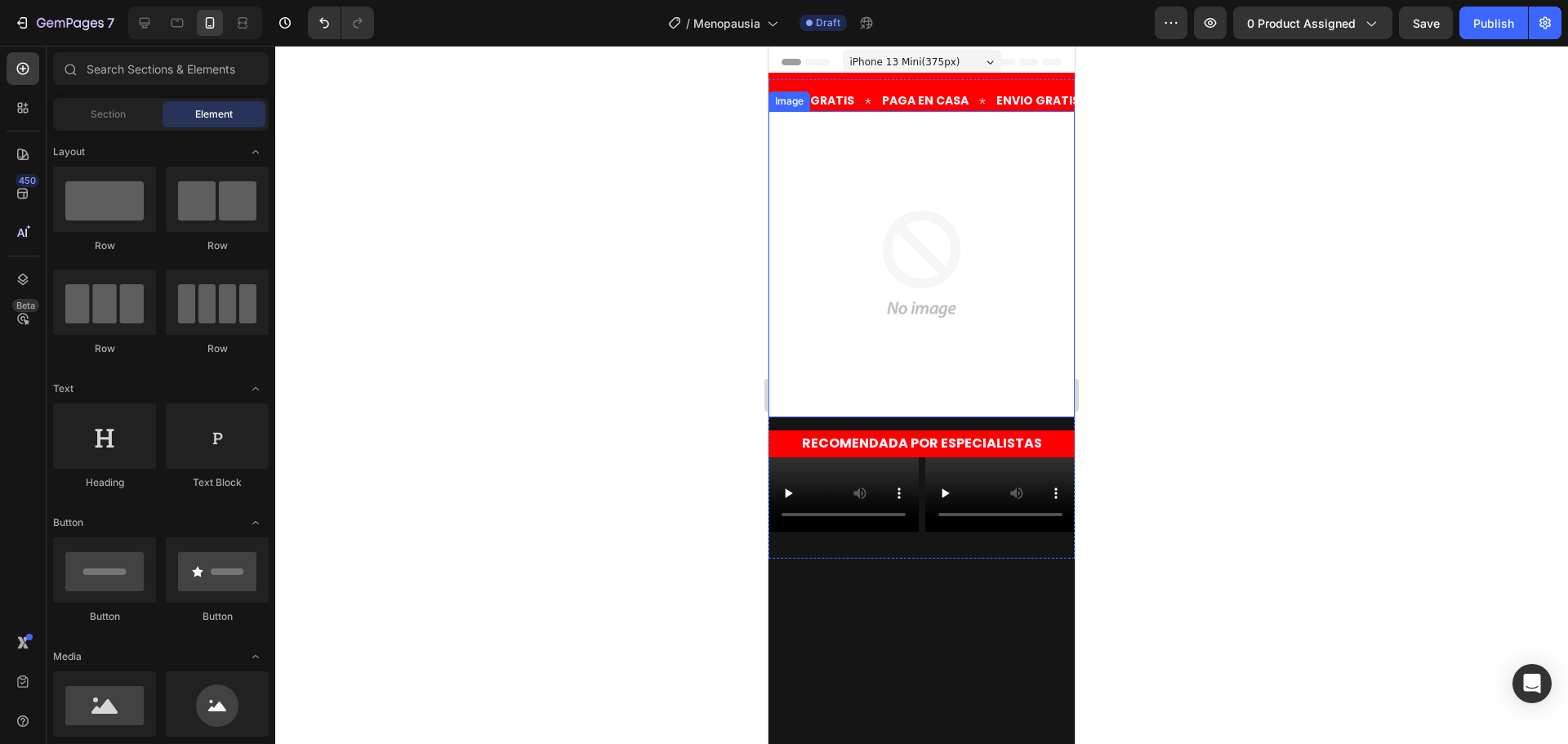
click at [796, 196] on img at bounding box center [921, 264] width 306 height 306
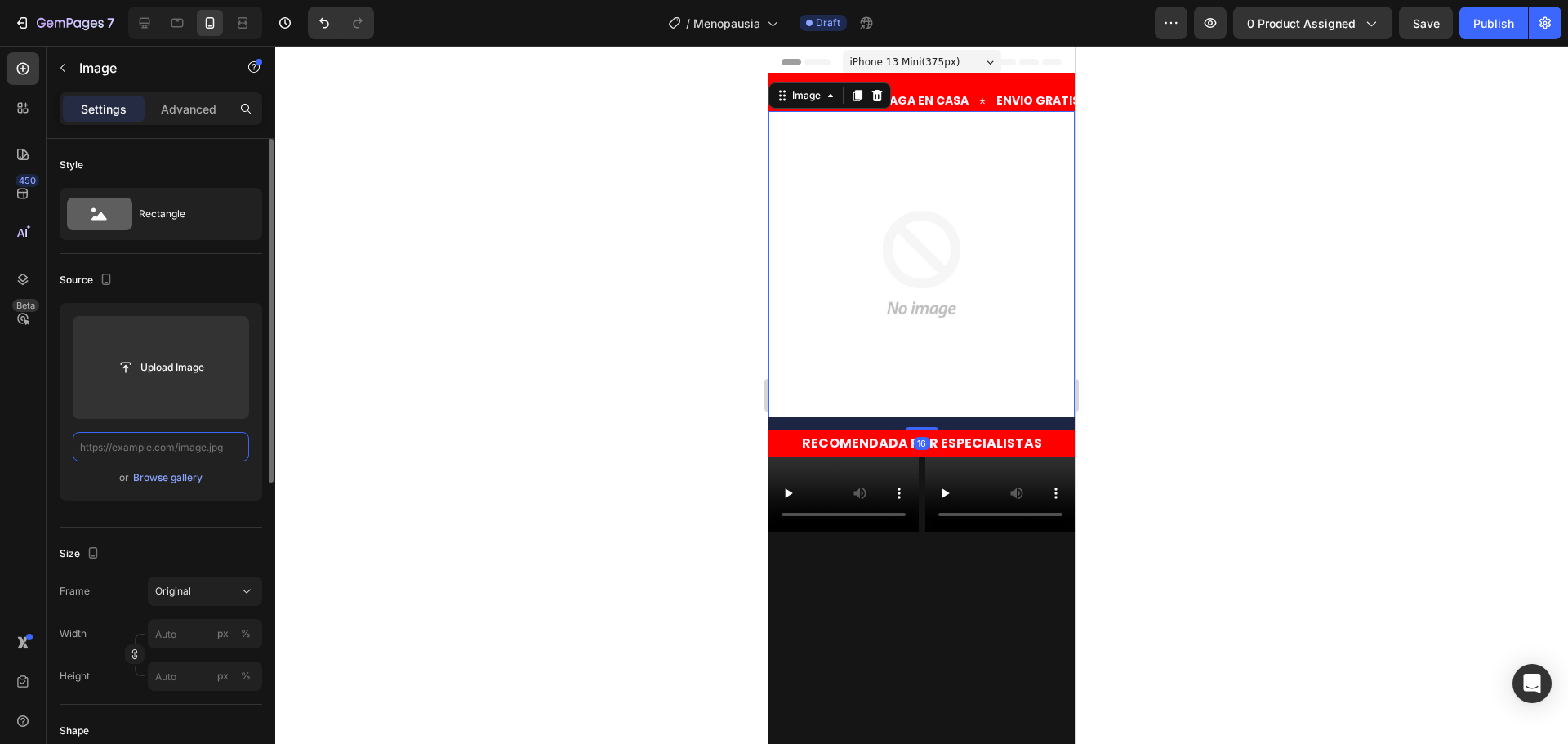
click at [196, 450] on input "text" at bounding box center [161, 446] width 177 height 29
paste input "https://cdn.shopify.com/s/files/1/0733/2406/9116/files/1_b45d4328-4c20-40c0-93c…"
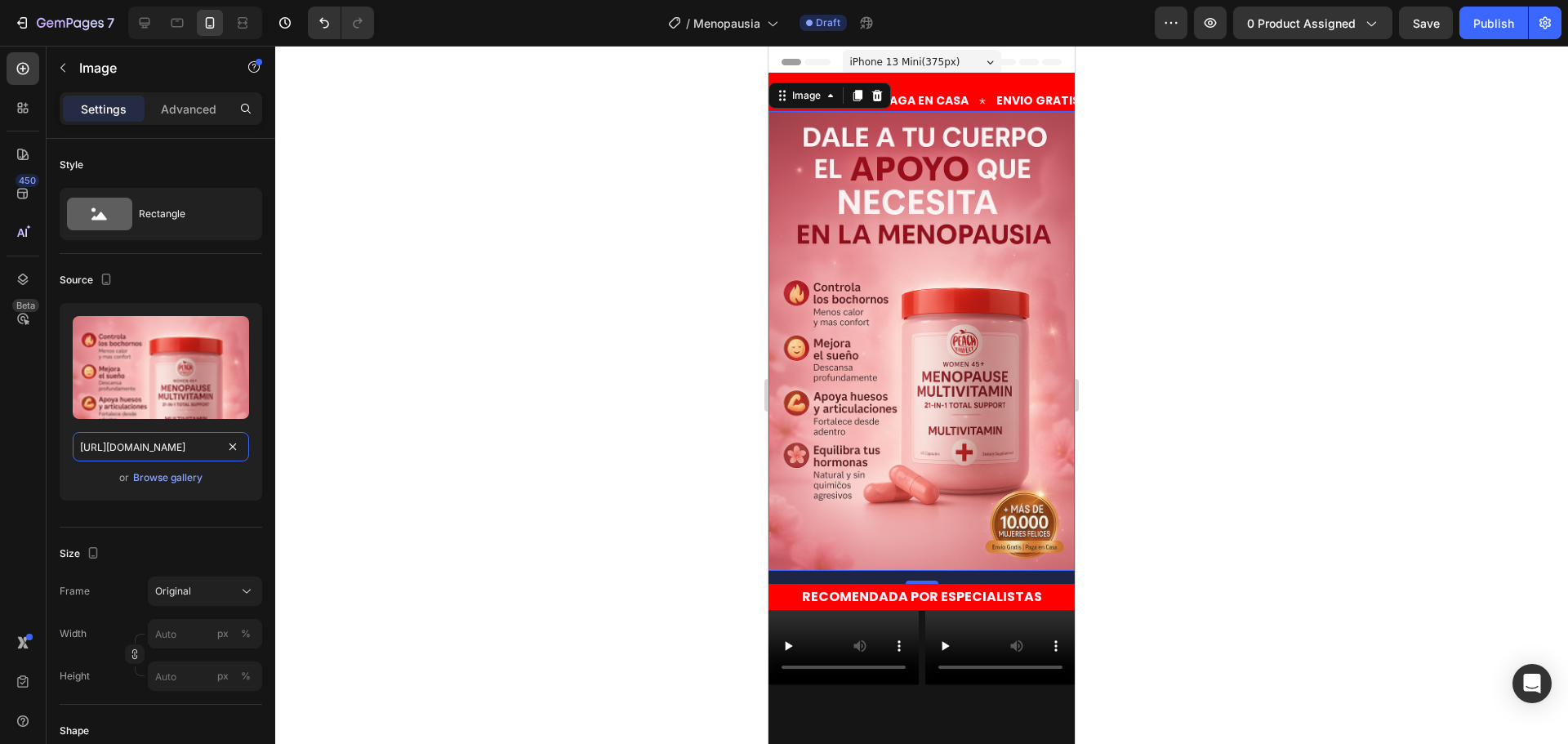
type input "https://cdn.shopify.com/s/files/1/0733/2406/9116/files/1_b45d4328-4c20-40c0-93c…"
click at [545, 416] on div at bounding box center [922, 395] width 1293 height 698
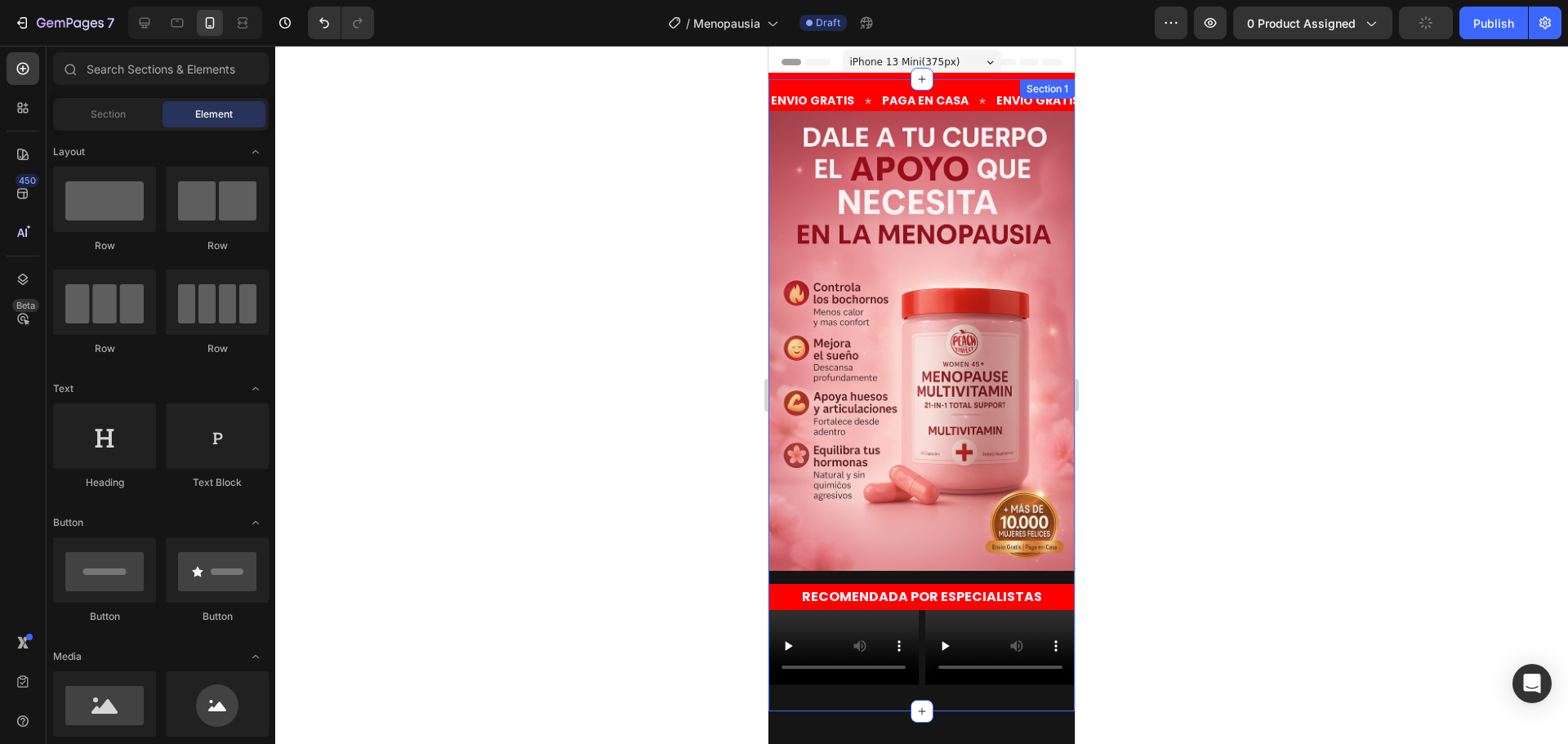
click at [902, 558] on div "ENVIO GRATIS Text PAGA EN CASA Text ENVIO GRATIS Text PAGA EN CASA Text ENVIO G…" at bounding box center [921, 395] width 306 height 580
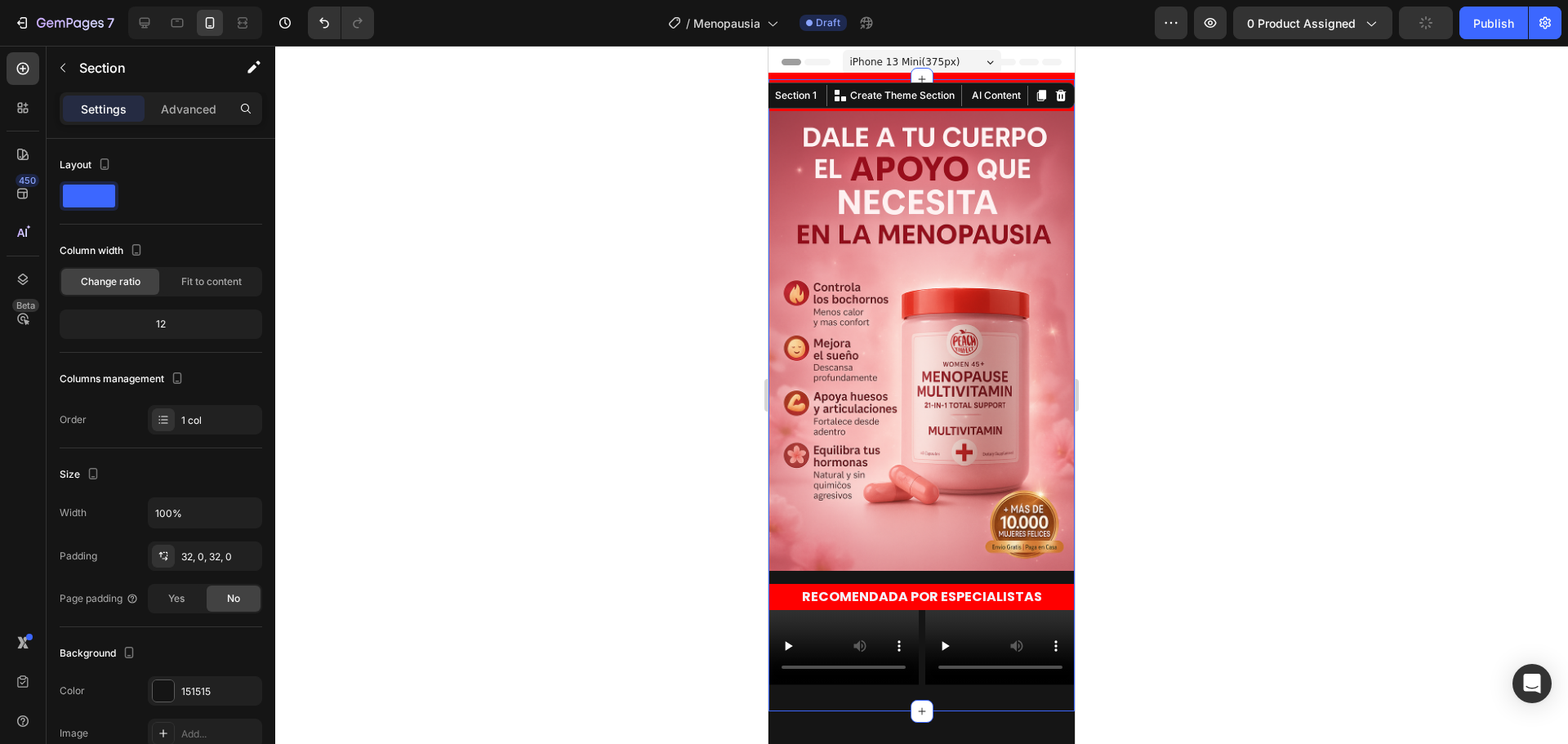
click at [1231, 452] on div at bounding box center [922, 395] width 1293 height 698
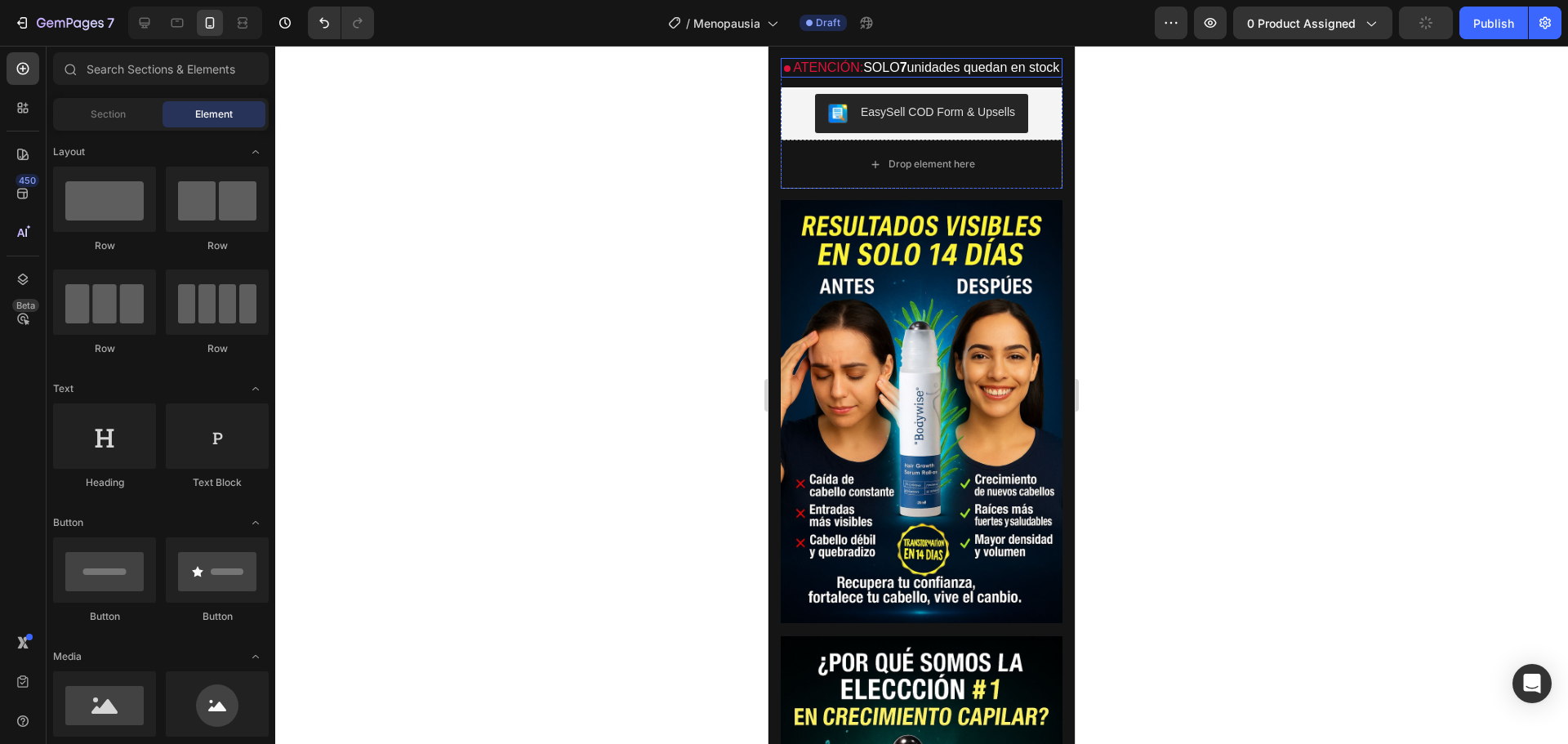
scroll to position [816, 0]
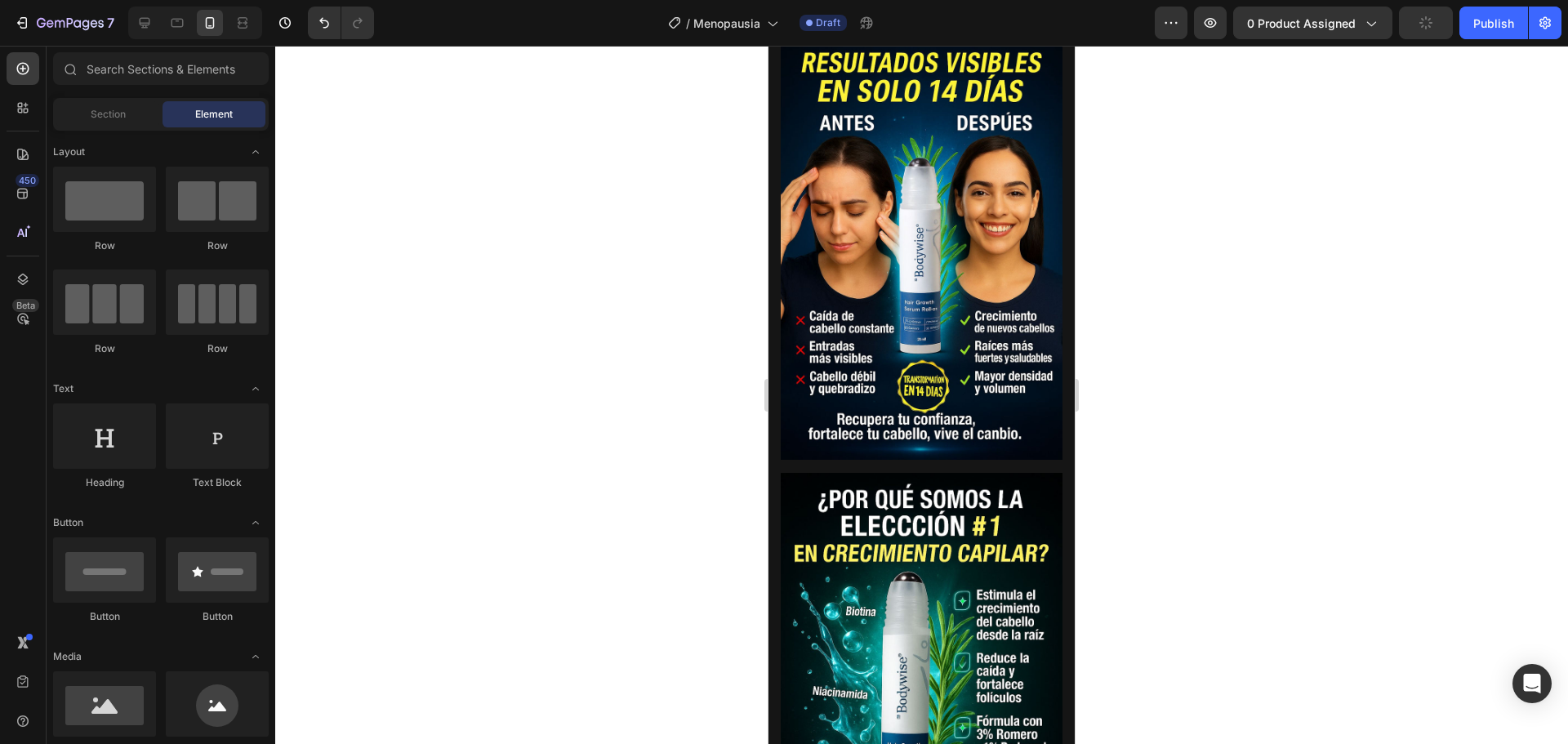
click at [931, 447] on img at bounding box center [921, 248] width 282 height 423
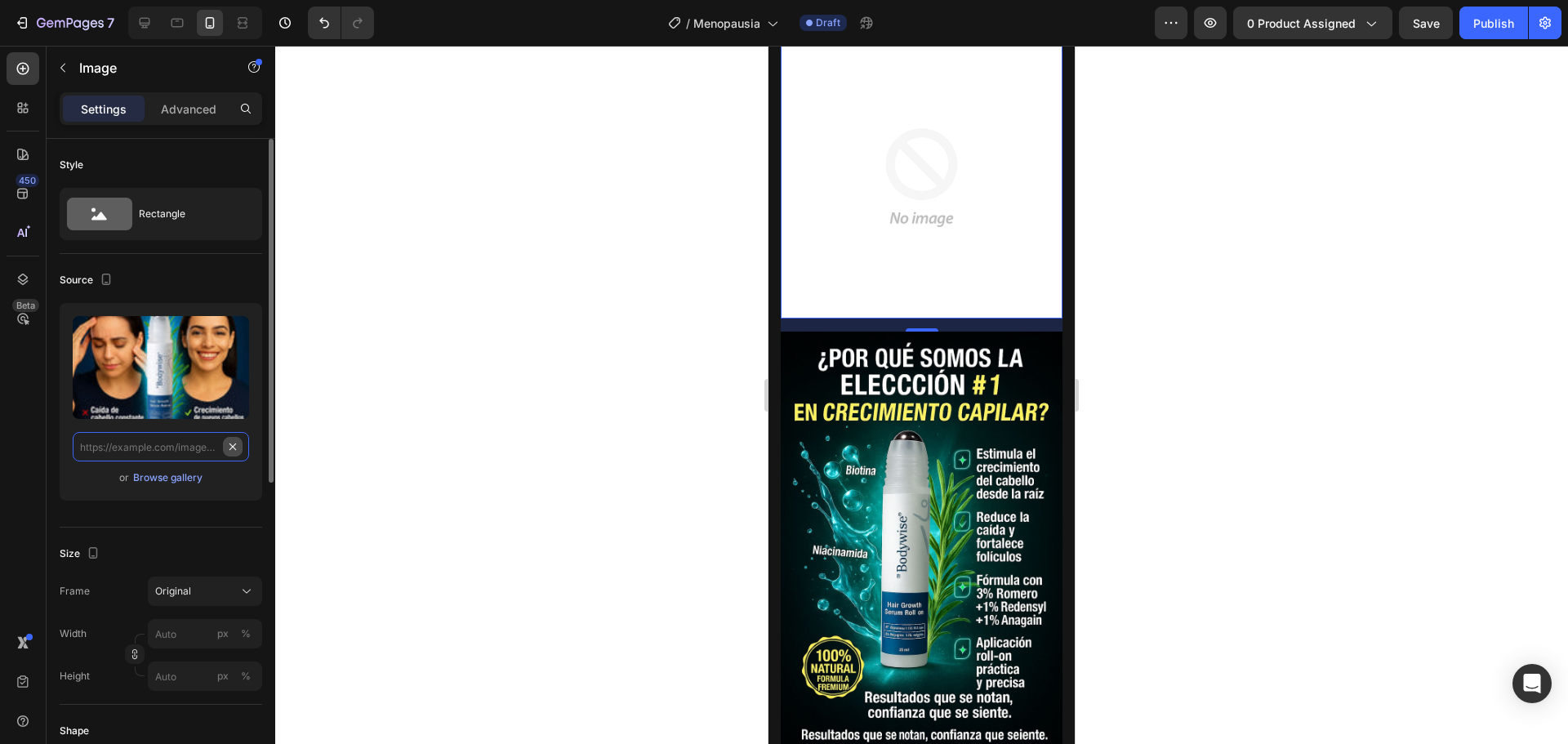
scroll to position [0, 0]
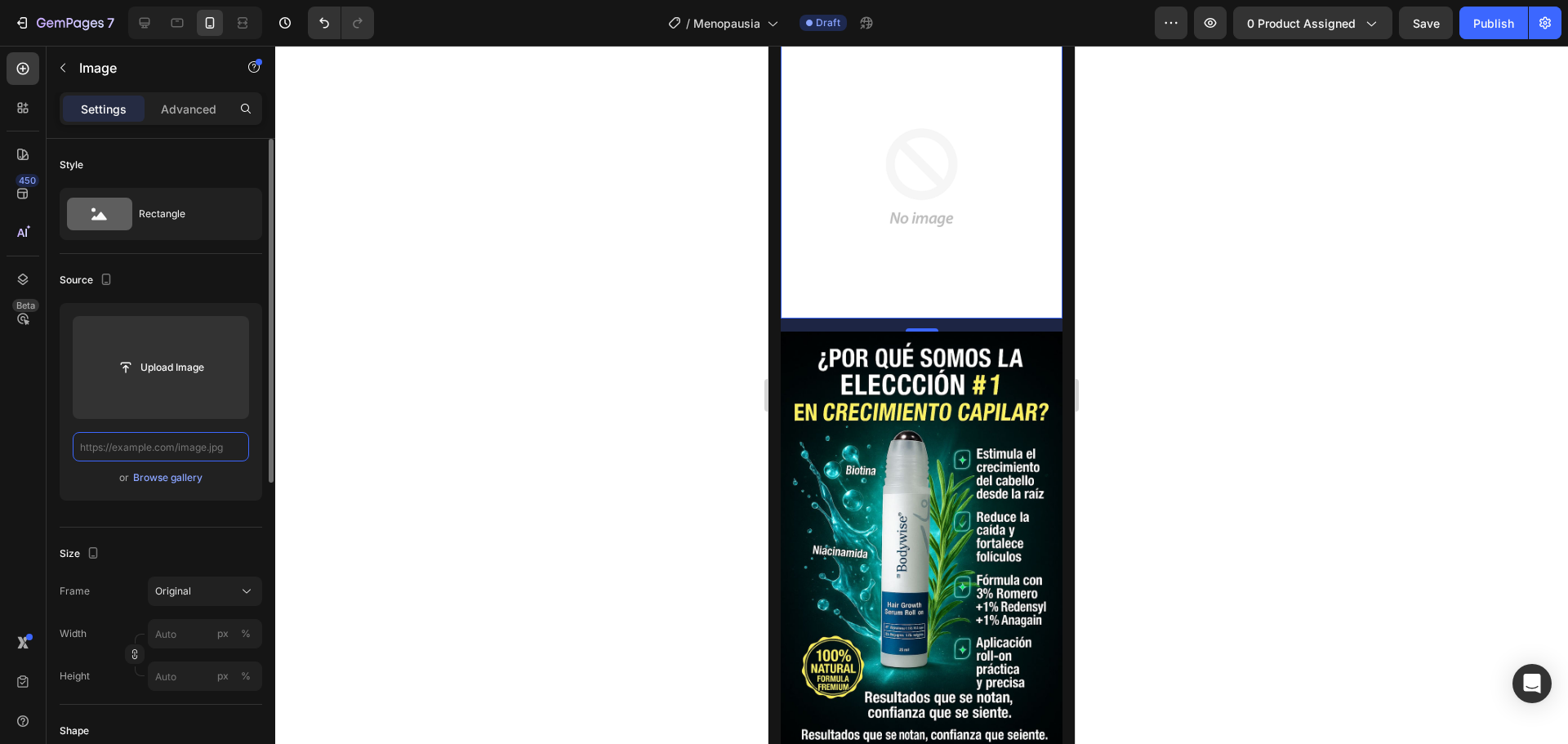
paste input "https://cdn.shopify.com/s/files/1/0733/2406/9116/files/2.png?v=1758933947"
type input "https://cdn.shopify.com/s/files/1/0733/2406/9116/files/2.png?v=1758933947"
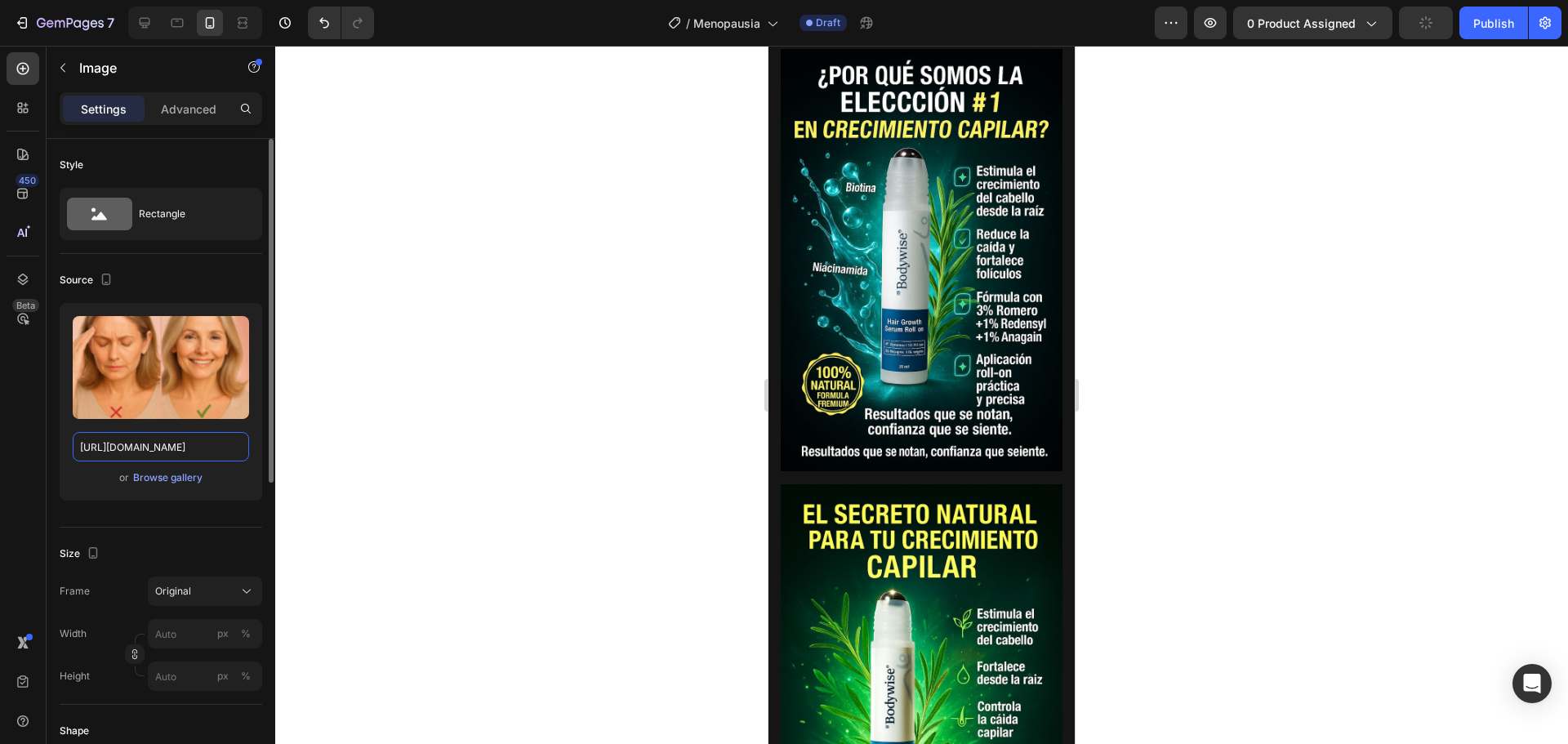
scroll to position [1306, 0]
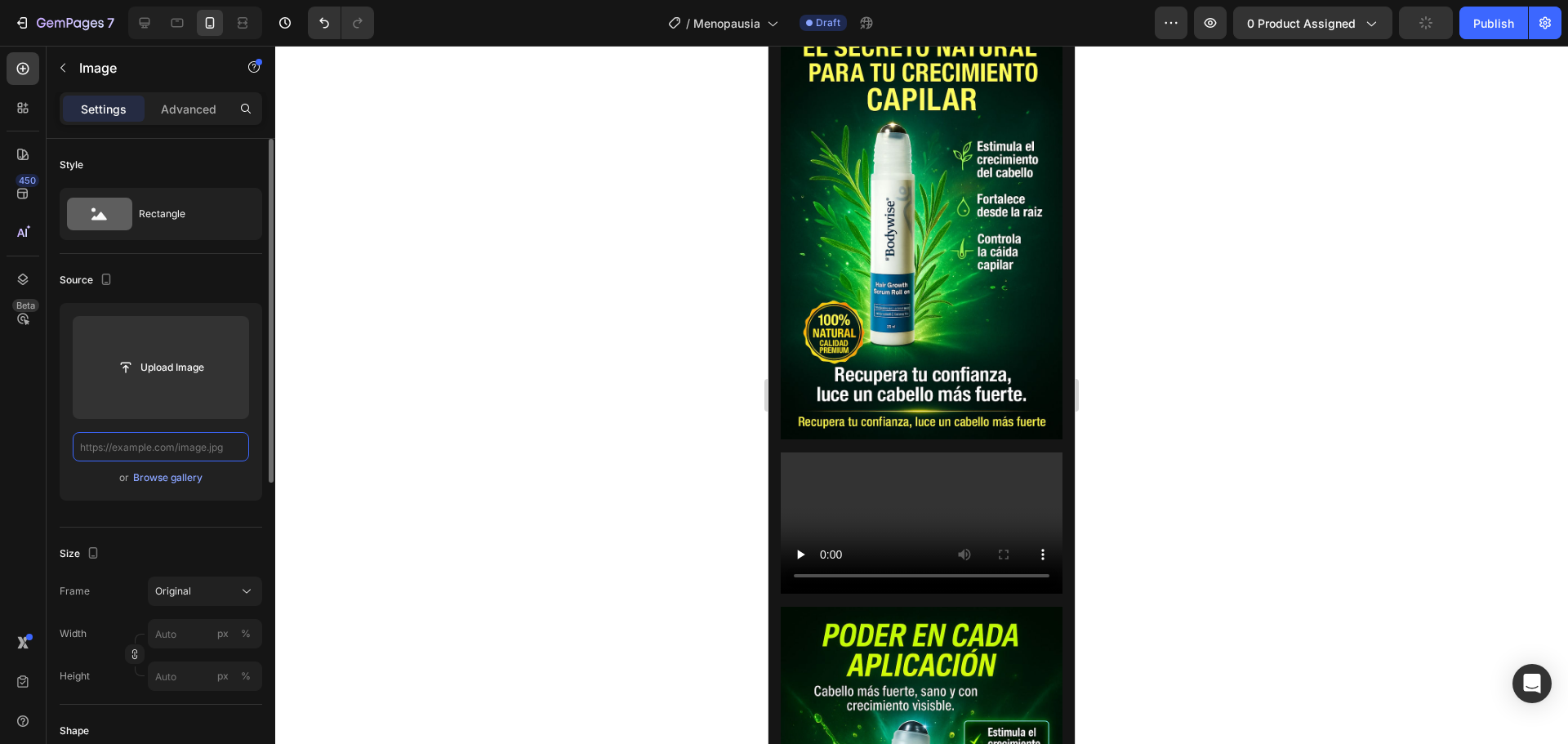
scroll to position [0, 0]
paste input "[URL][DOMAIN_NAME]"
type input "[URL][DOMAIN_NAME]"
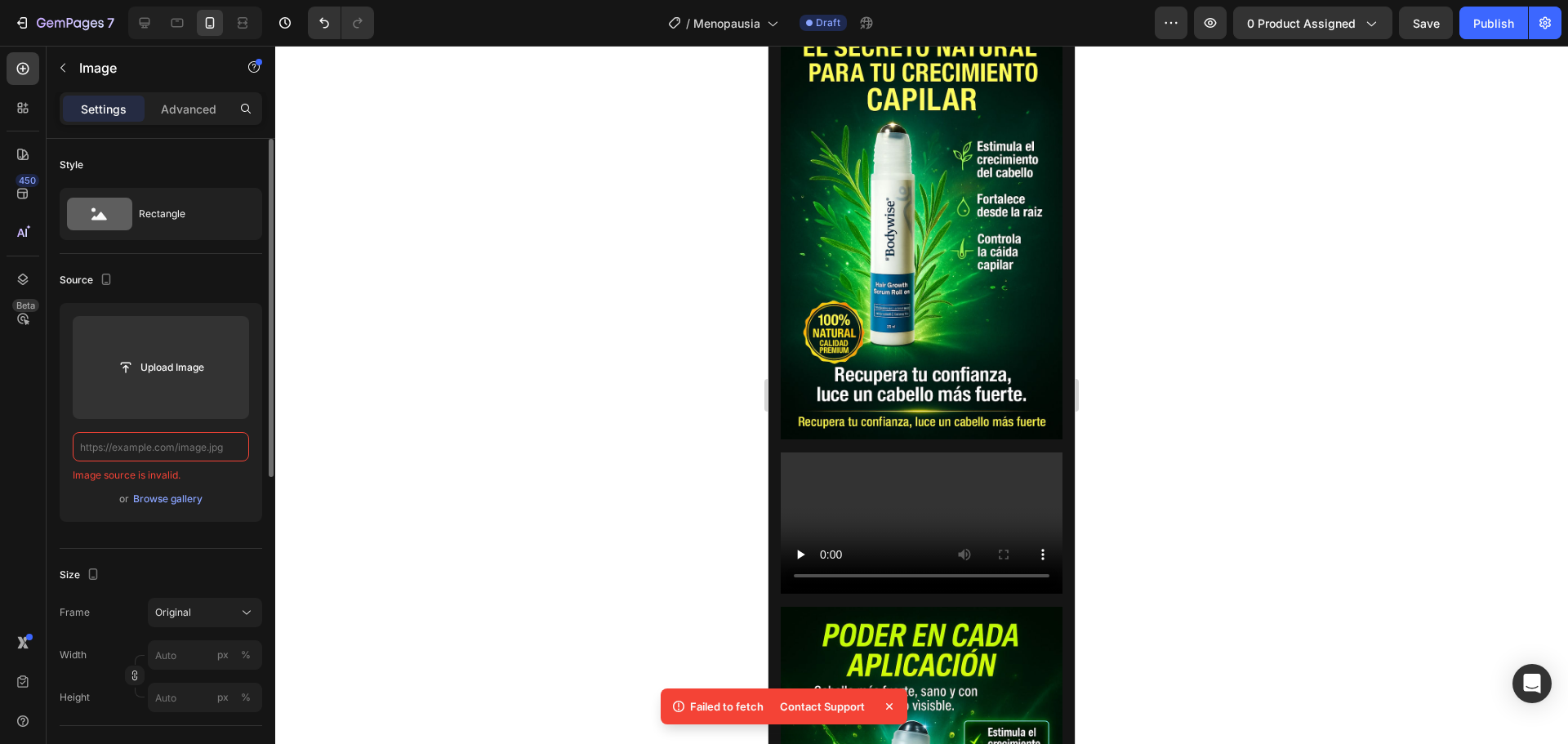
click at [162, 440] on input "text" at bounding box center [161, 446] width 177 height 29
paste input "[URL][DOMAIN_NAME]"
type input "[URL][DOMAIN_NAME]"
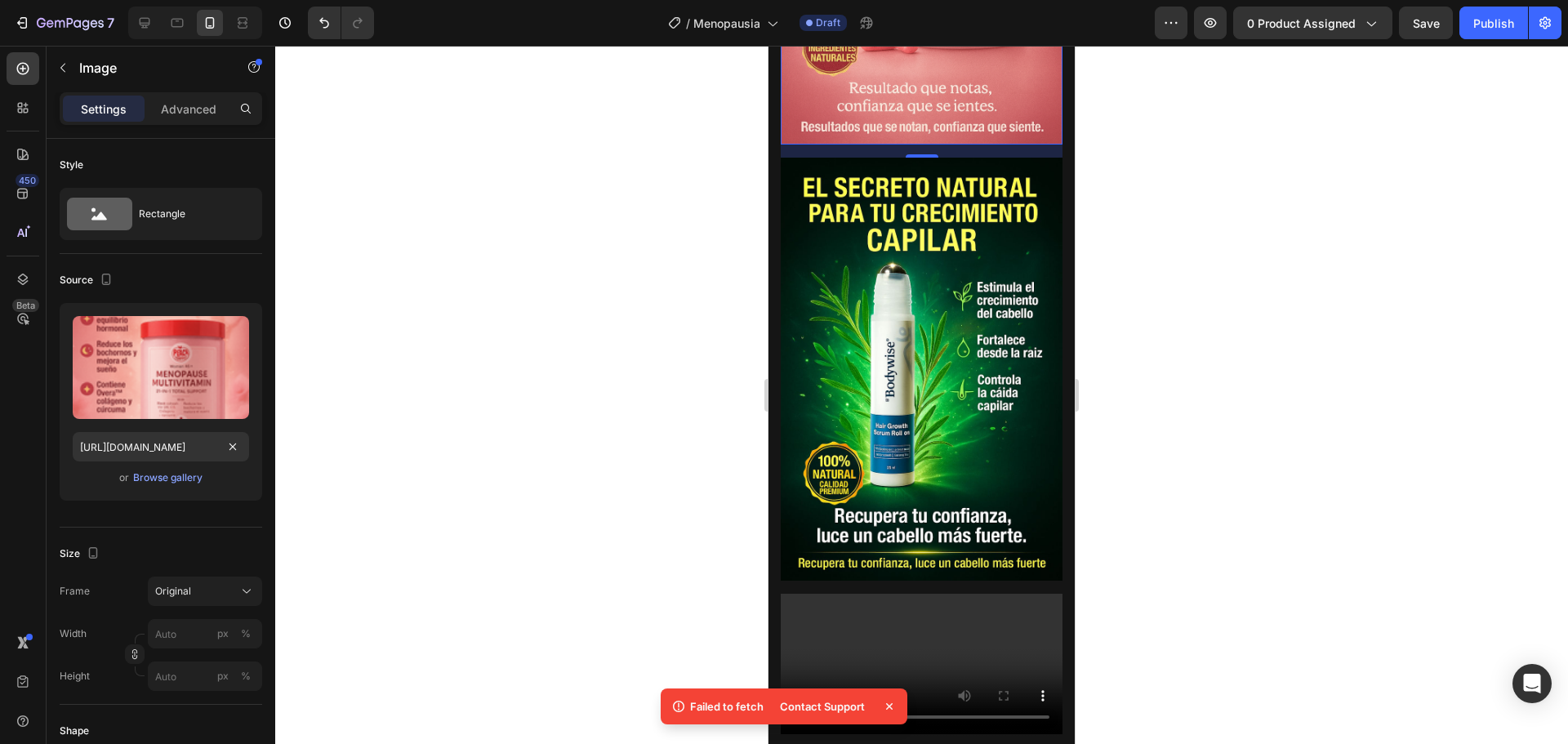
click at [372, 388] on div at bounding box center [922, 395] width 1293 height 698
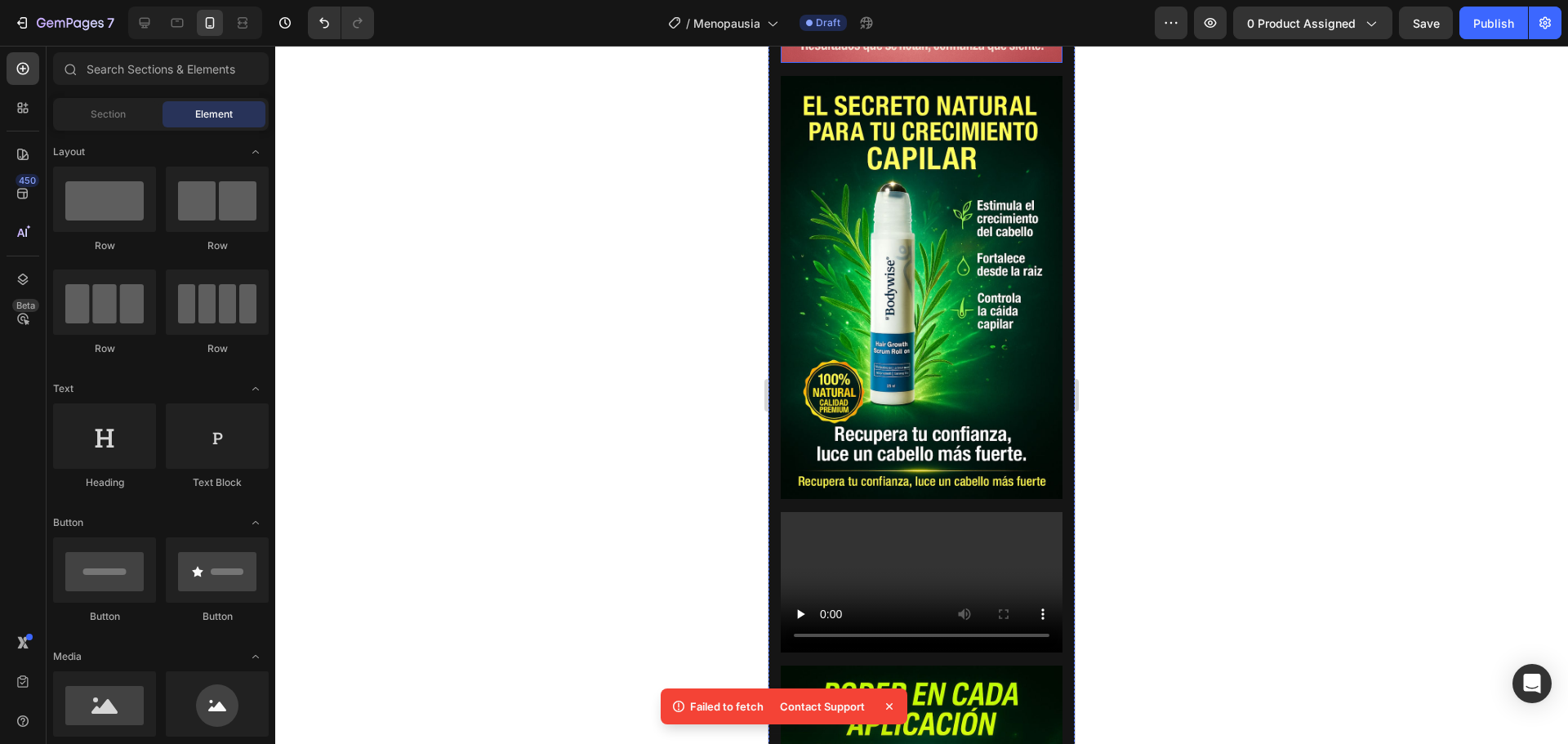
scroll to position [1796, 0]
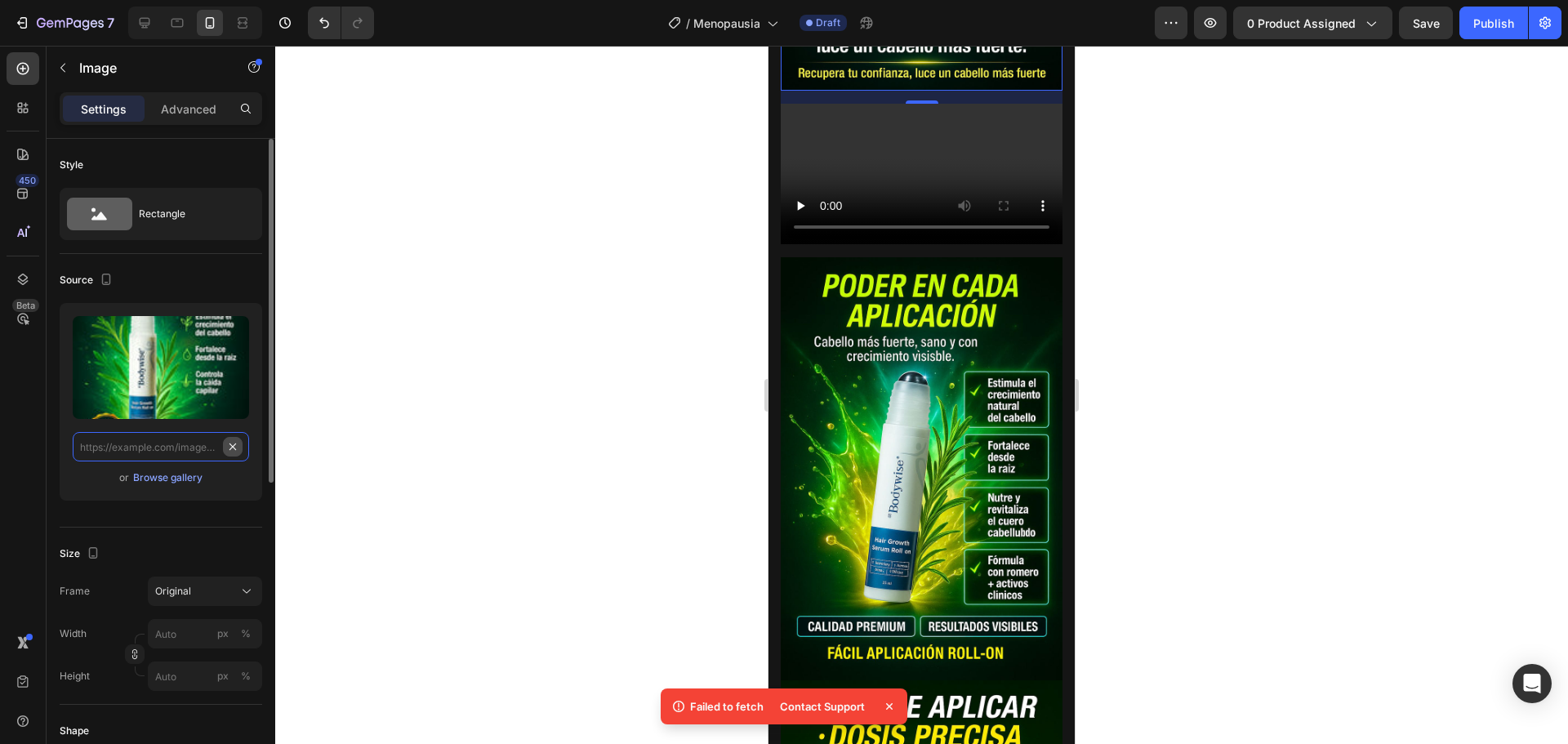
scroll to position [0, 0]
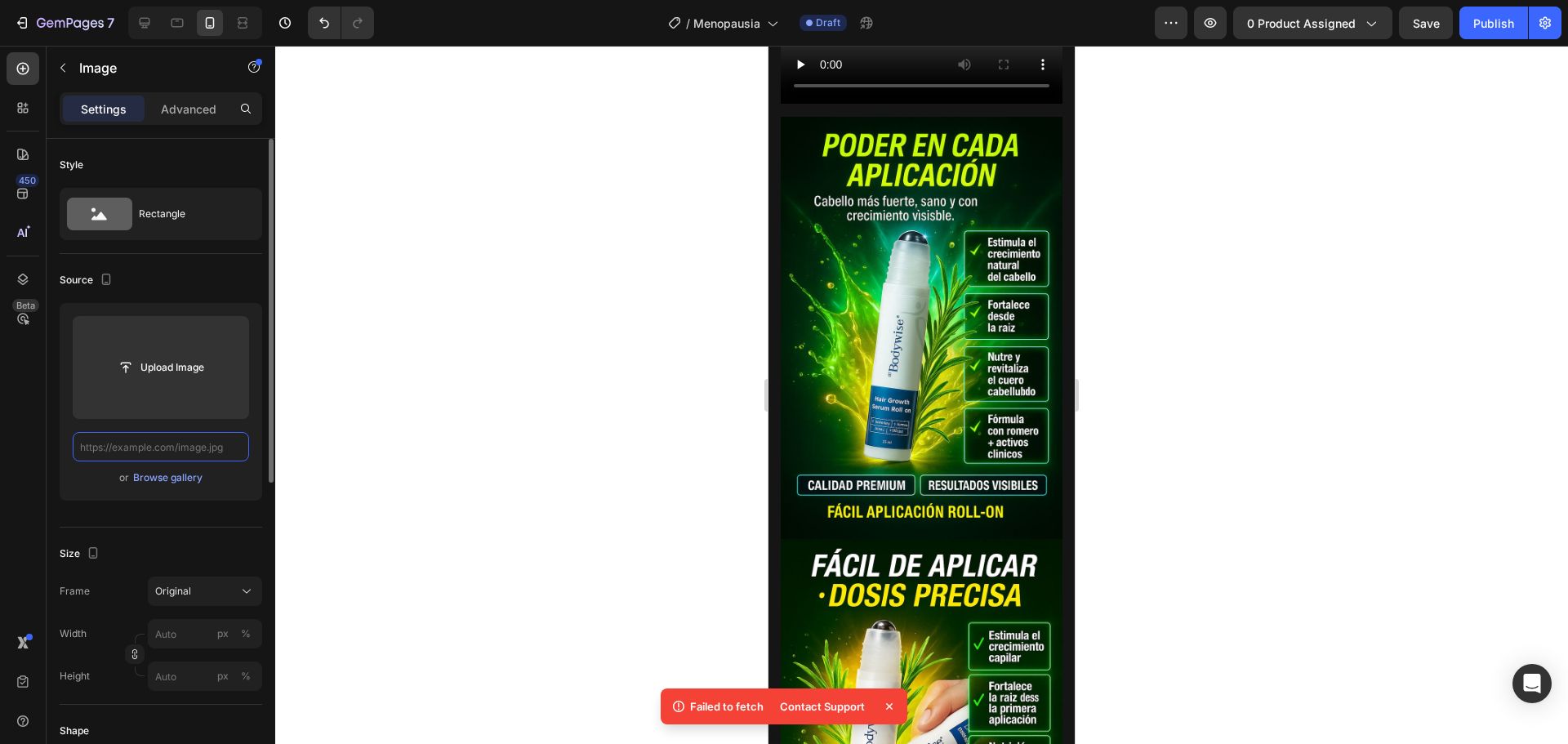
paste input "[URL][DOMAIN_NAME]"
type input "[URL][DOMAIN_NAME]"
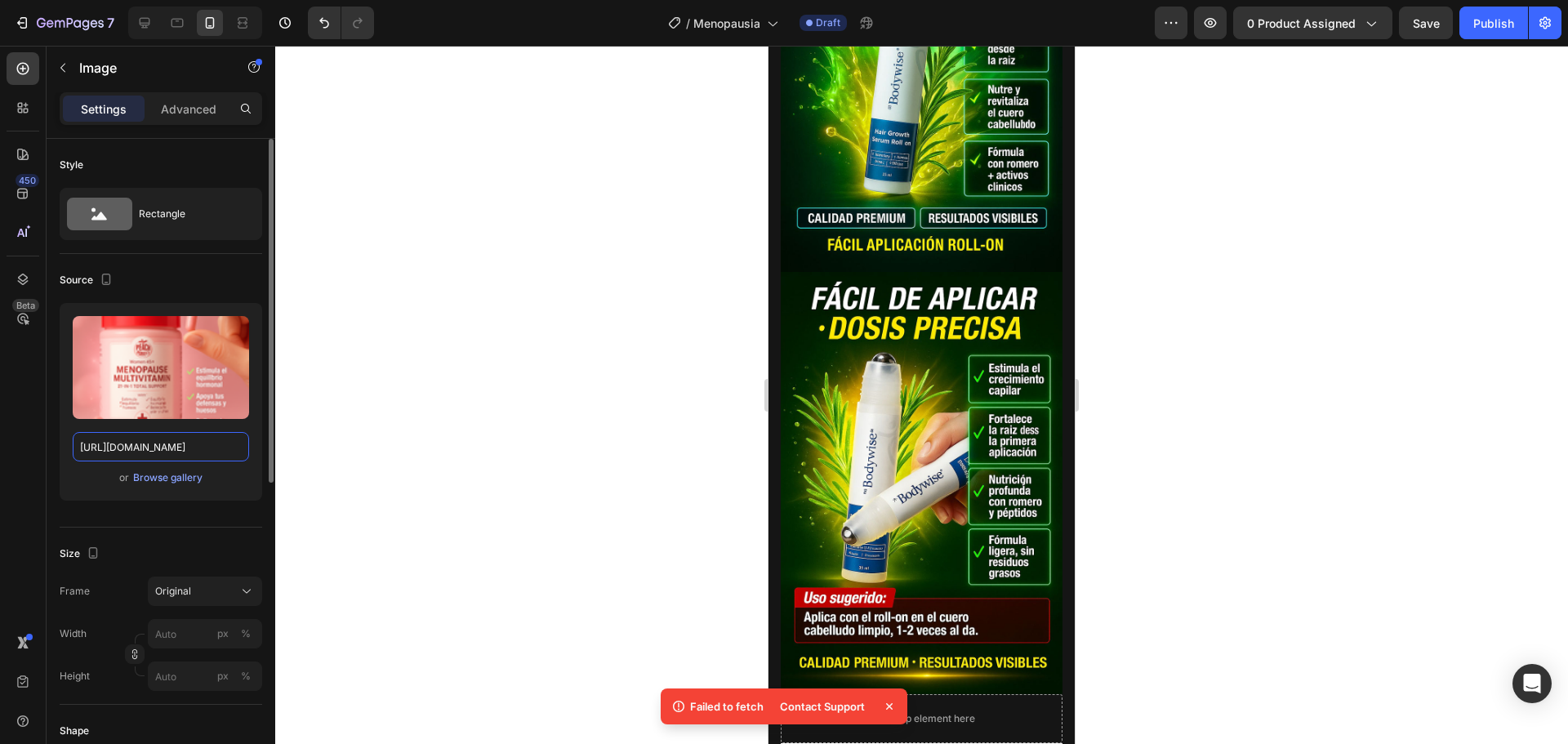
scroll to position [2694, 0]
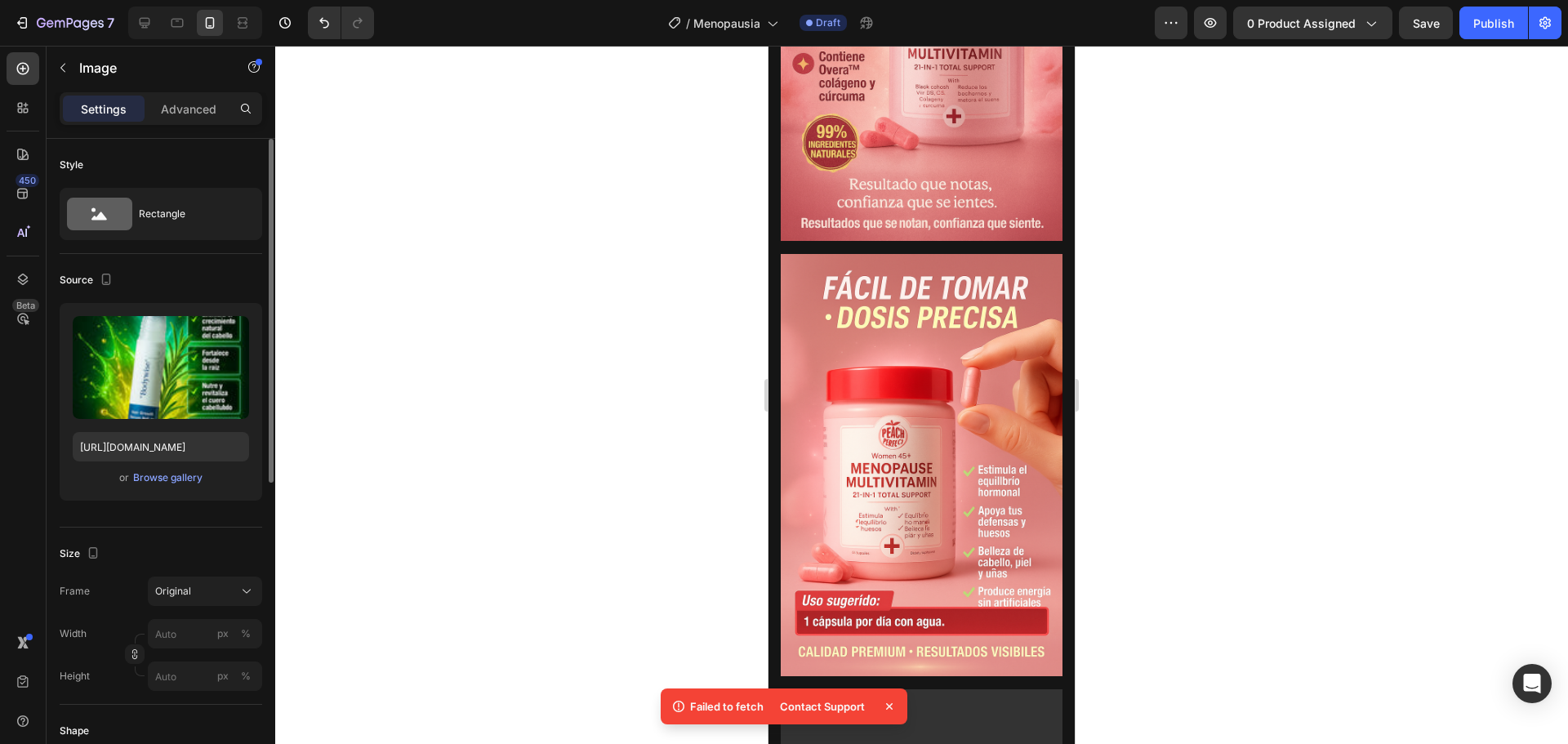
scroll to position [1714, 0]
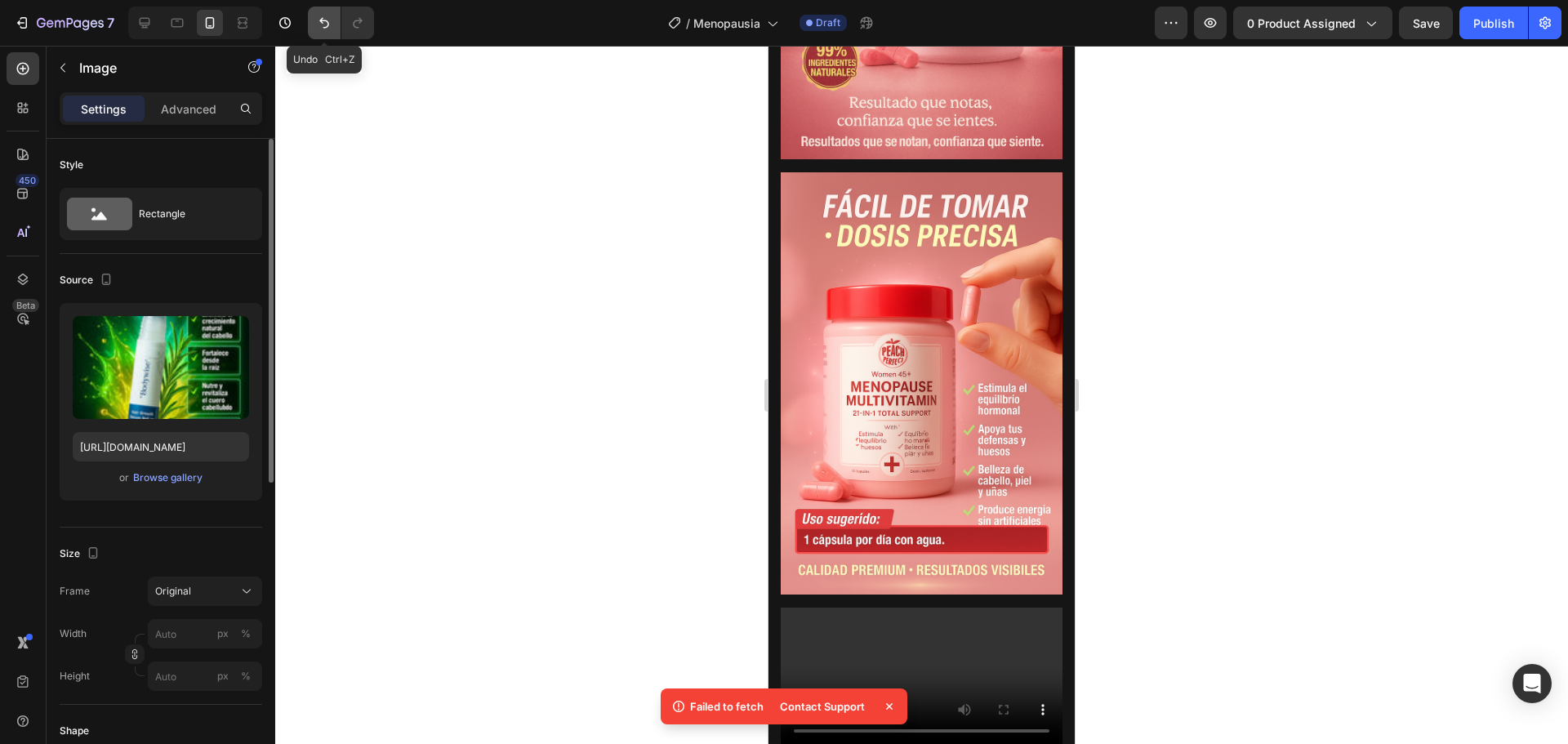
click at [314, 25] on button "Undo/Redo" at bounding box center [324, 22] width 33 height 33
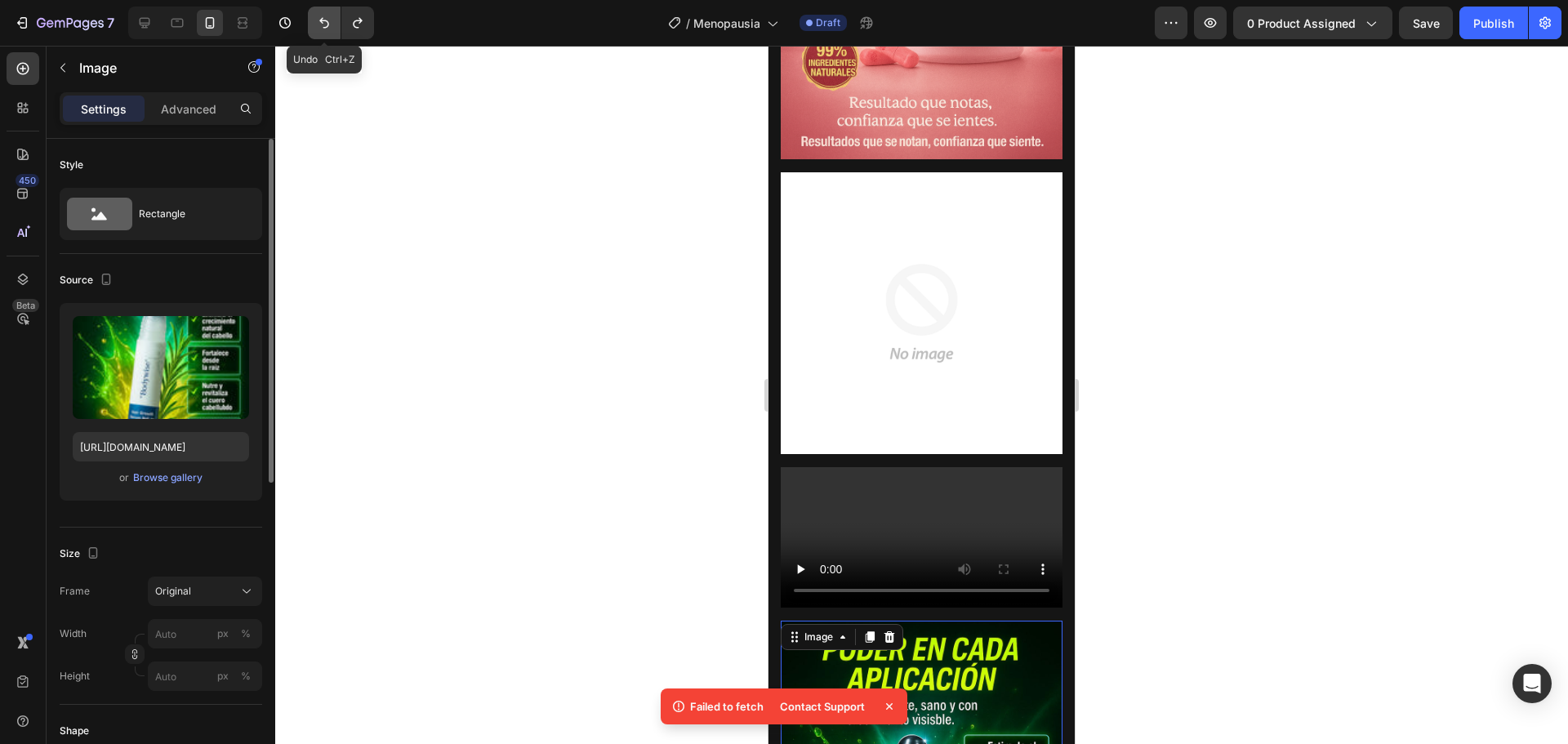
click at [314, 25] on button "Undo/Redo" at bounding box center [324, 22] width 33 height 33
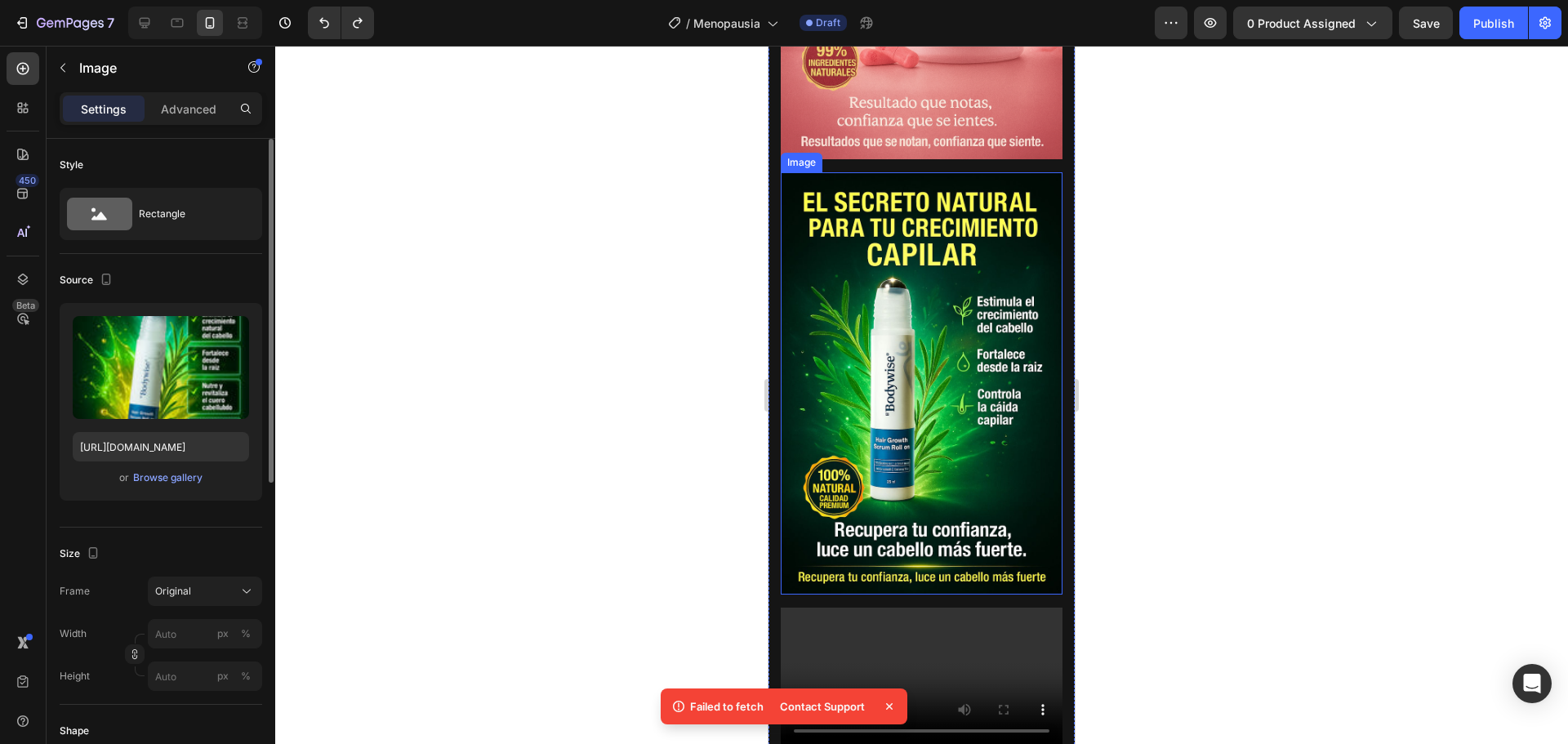
scroll to position [1306, 0]
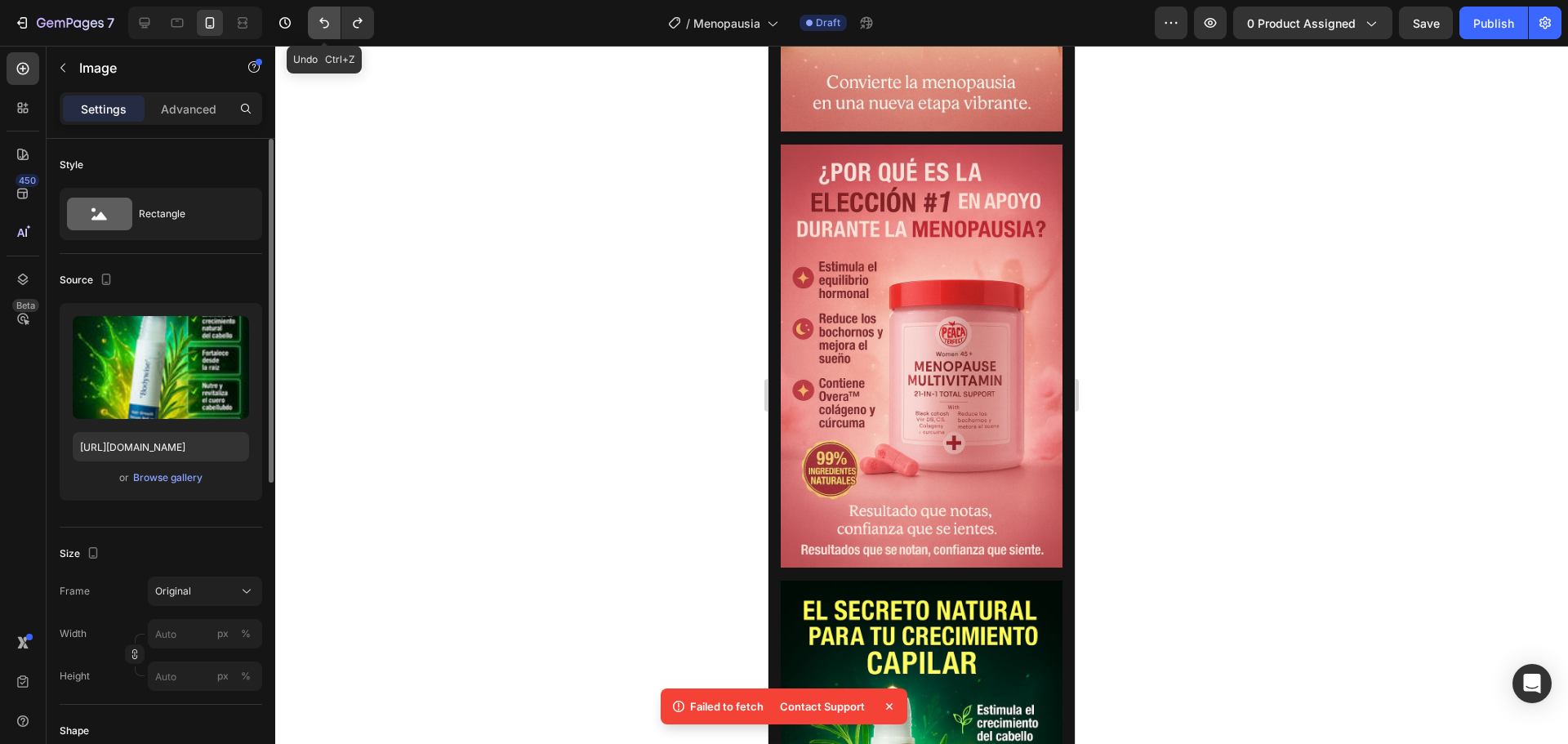
click at [320, 20] on icon "Undo/Redo" at bounding box center [324, 23] width 10 height 11
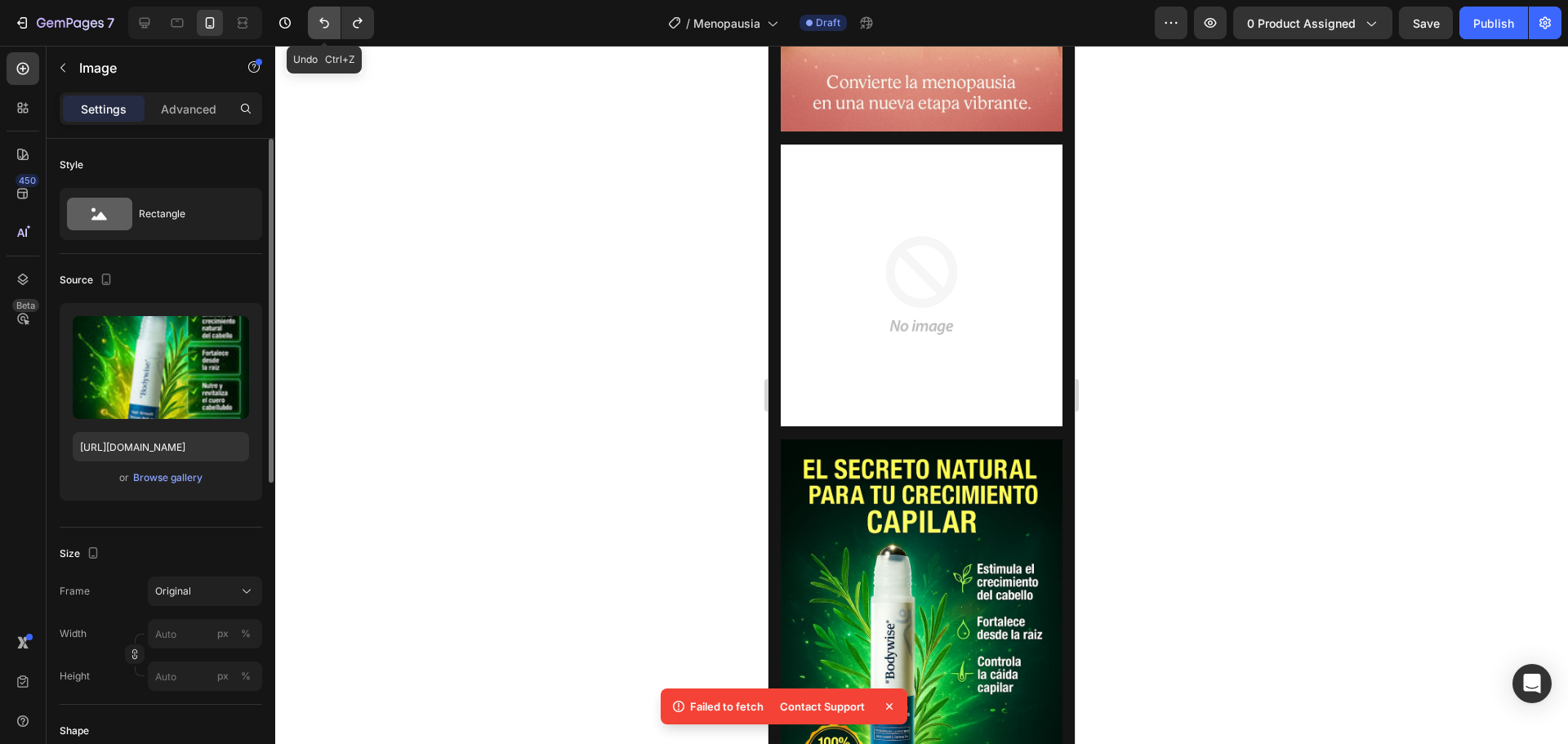
click at [320, 20] on icon "Undo/Redo" at bounding box center [324, 23] width 10 height 11
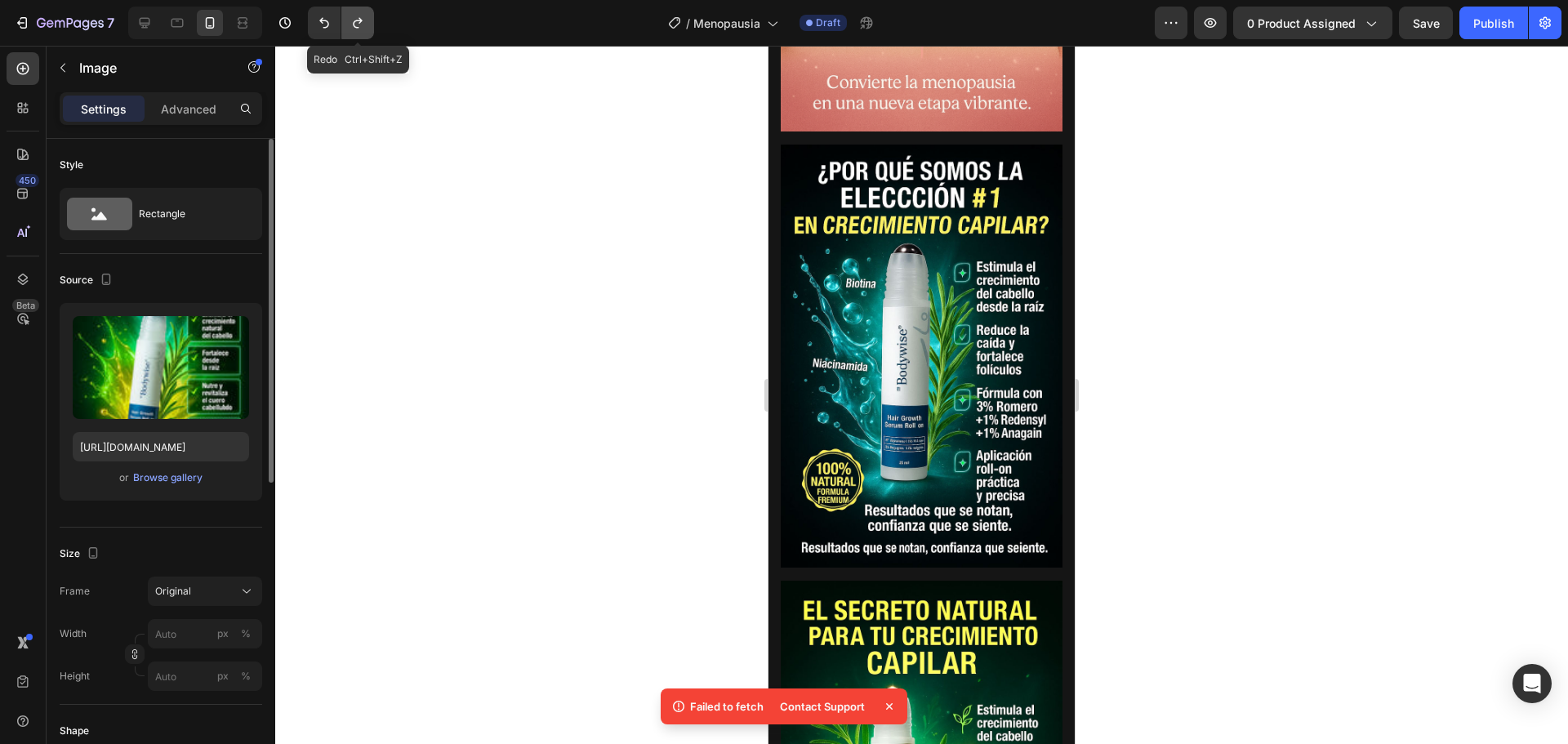
click at [351, 24] on icon "Undo/Redo" at bounding box center [358, 23] width 16 height 16
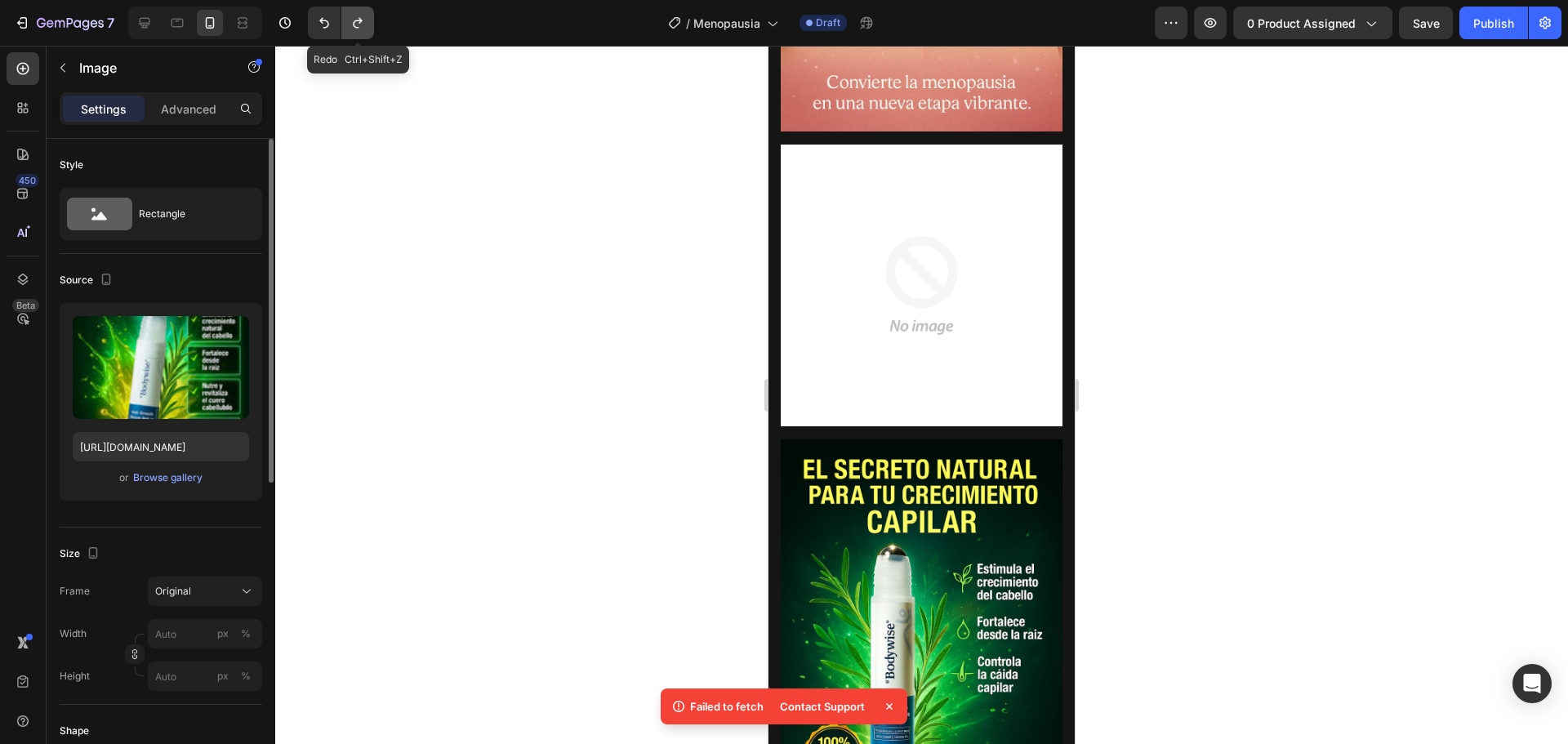
click at [351, 24] on icon "Undo/Redo" at bounding box center [358, 23] width 16 height 16
click at [356, 23] on icon "Undo/Redo" at bounding box center [358, 23] width 16 height 16
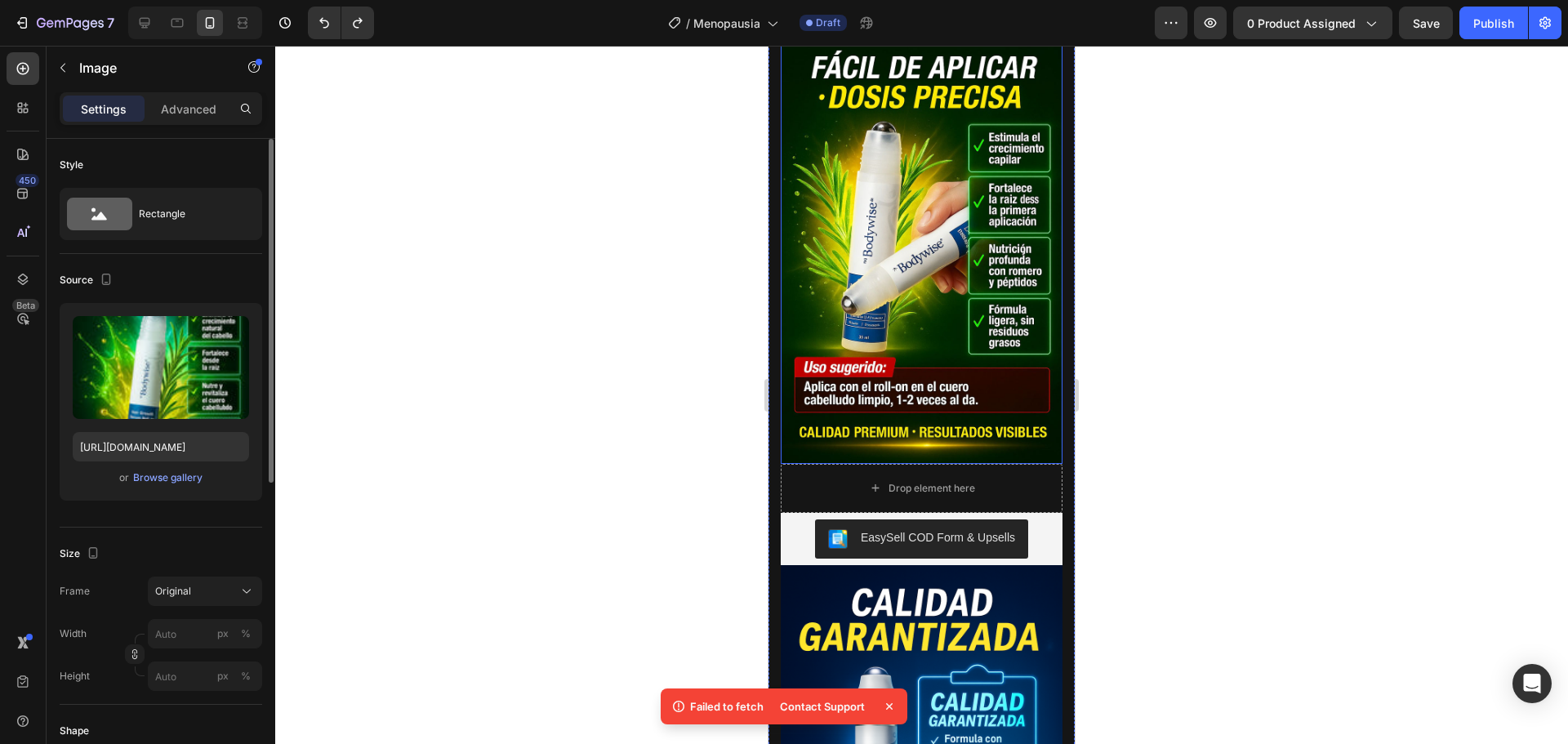
scroll to position [3020, 0]
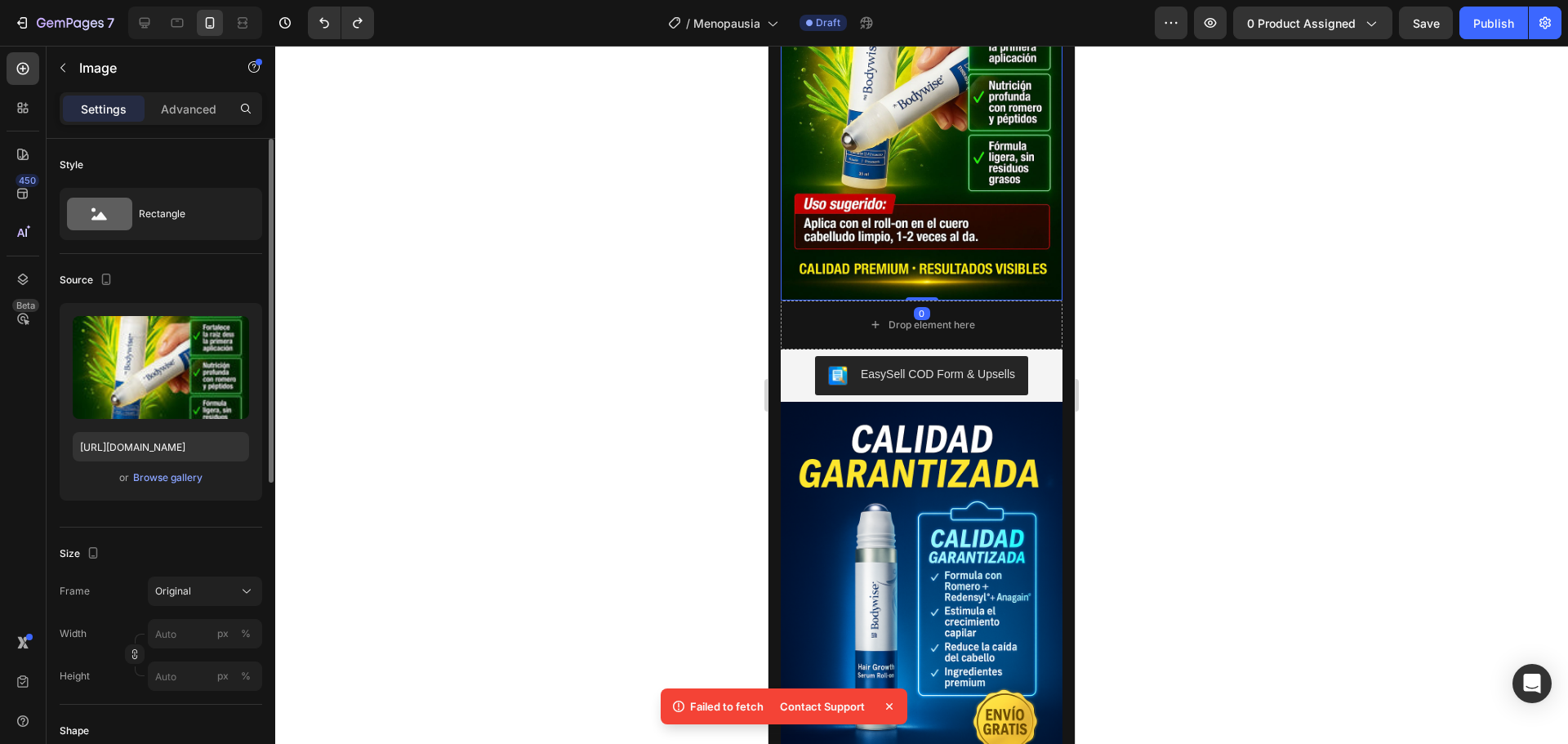
click at [907, 300] on img at bounding box center [921, 88] width 282 height 423
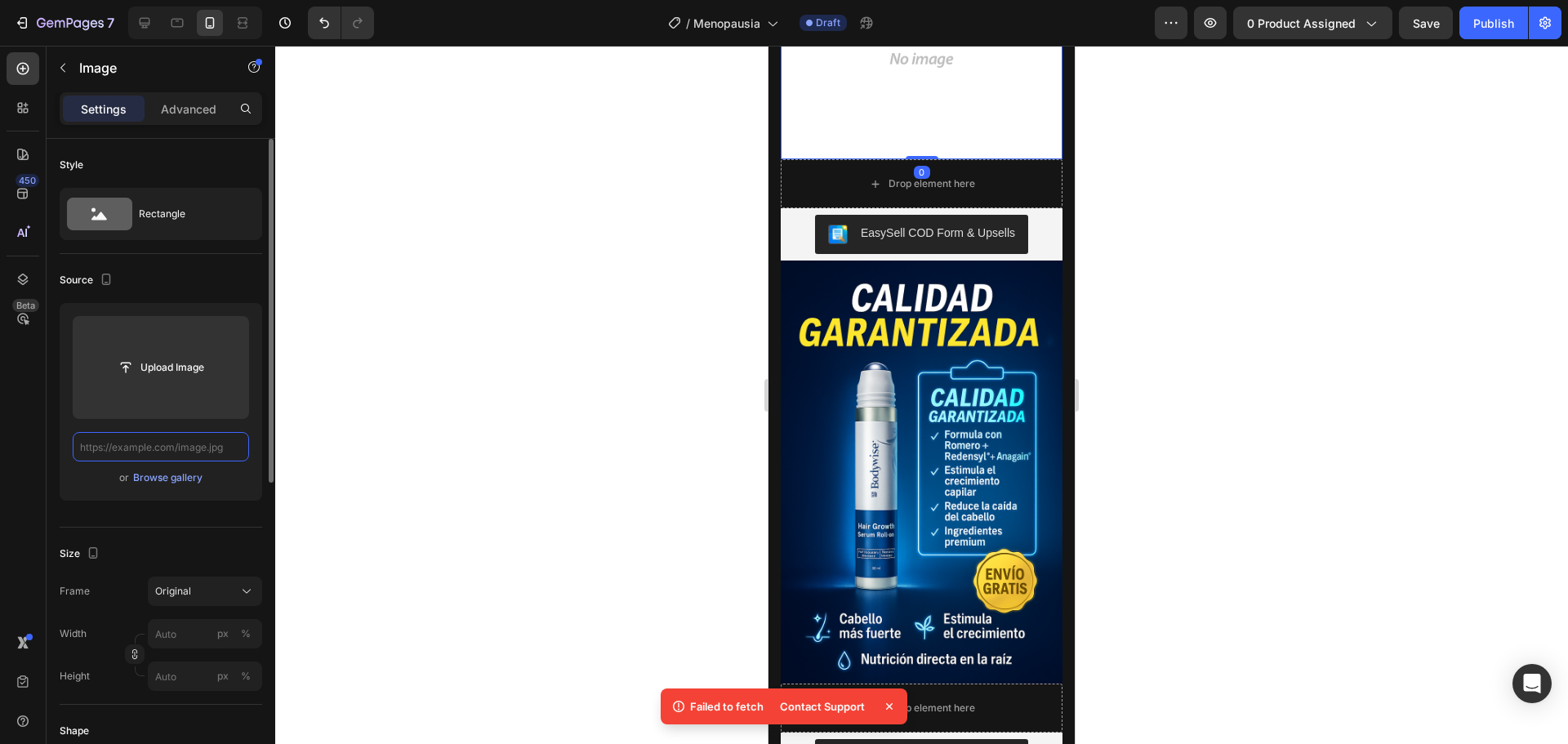
scroll to position [0, 0]
paste input "[URL][DOMAIN_NAME]"
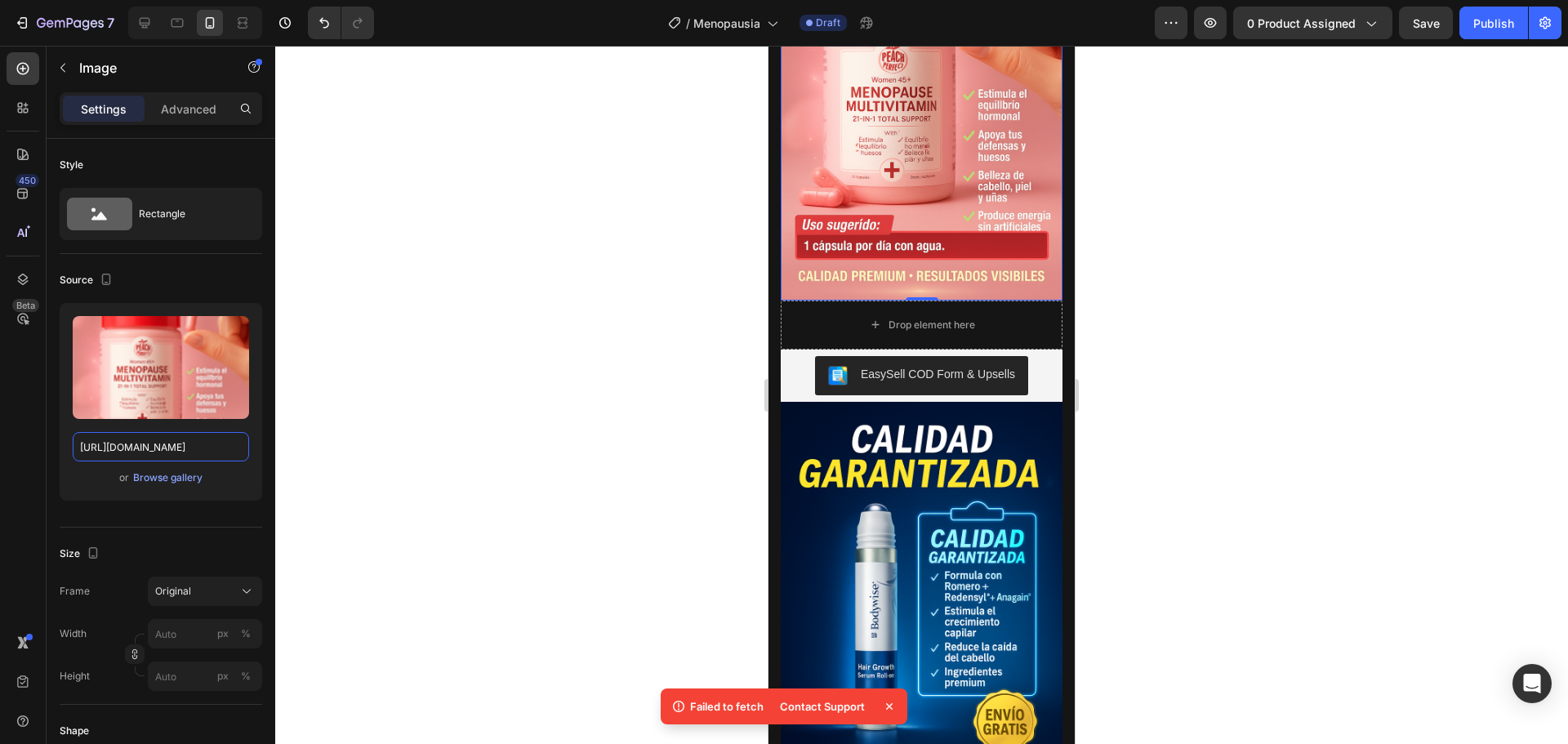
scroll to position [2530, 0]
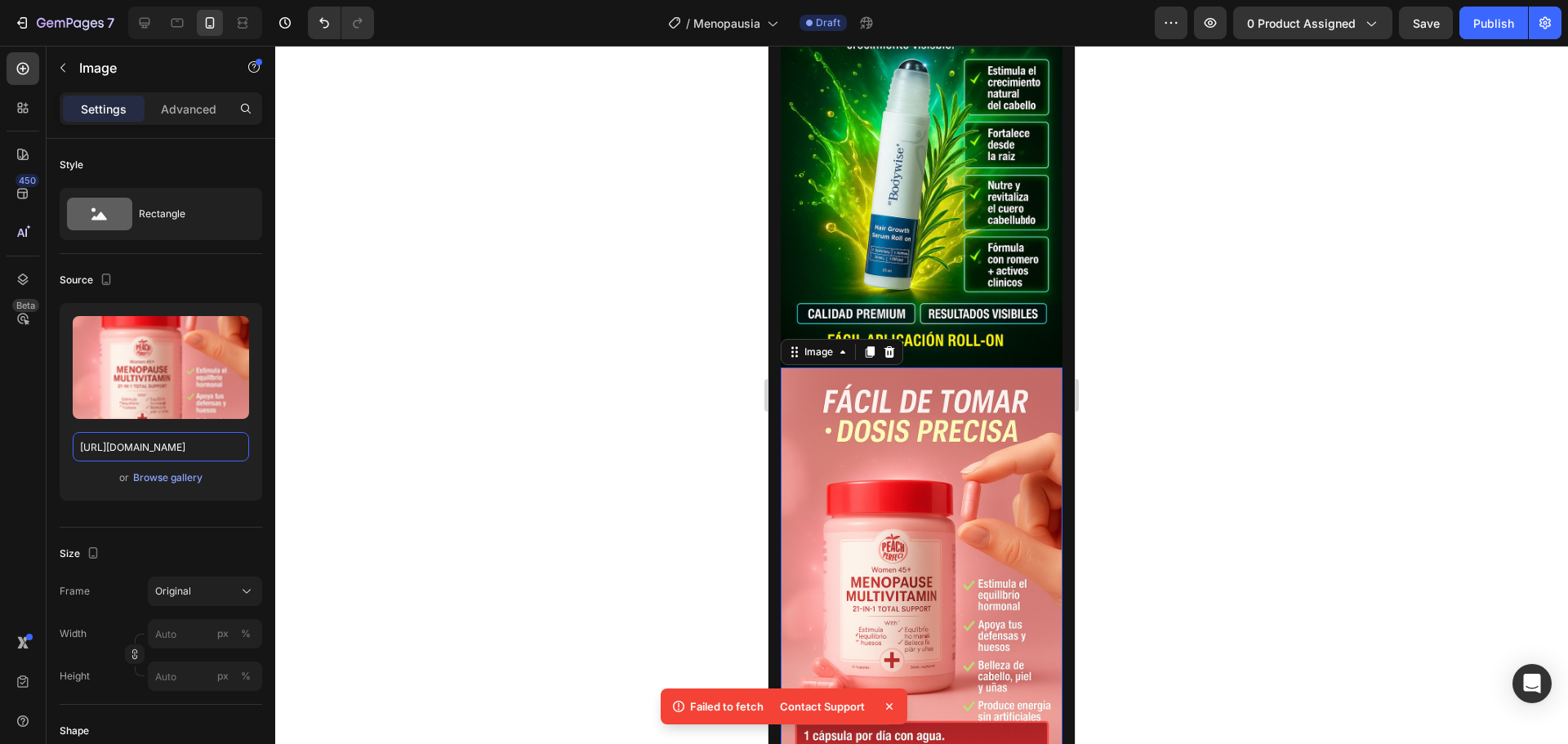
type input "[URL][DOMAIN_NAME]"
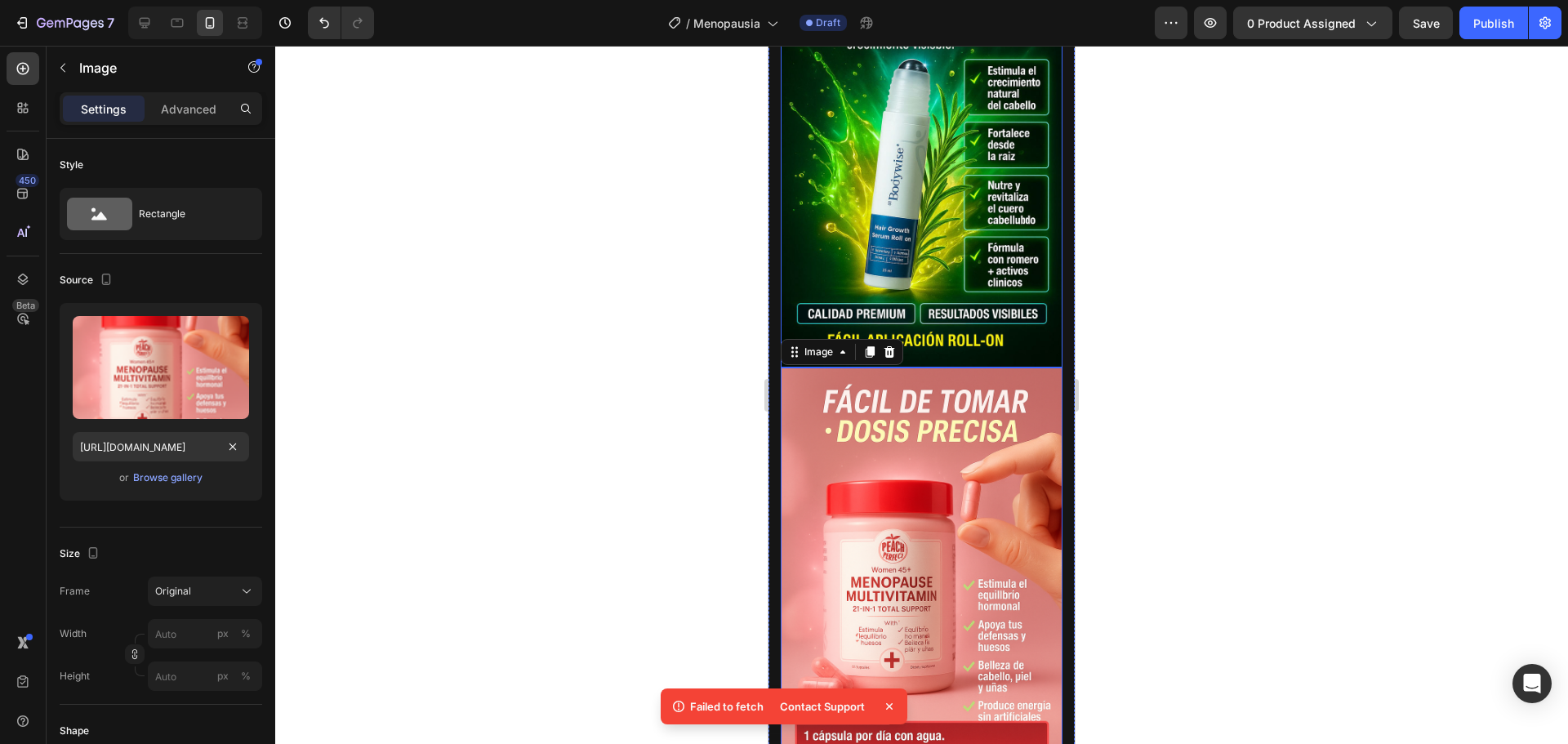
click at [895, 368] on img at bounding box center [921, 156] width 282 height 423
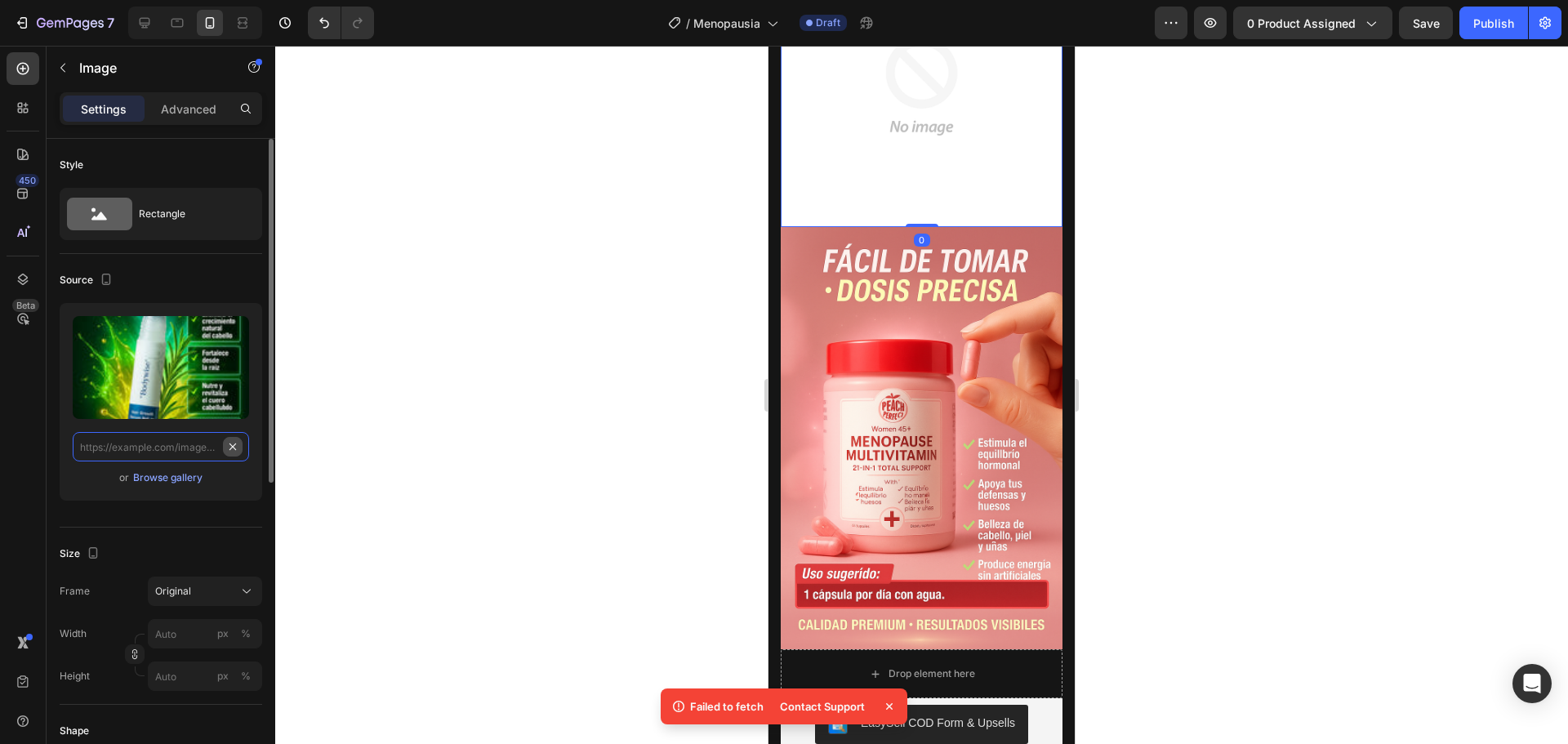
scroll to position [0, 0]
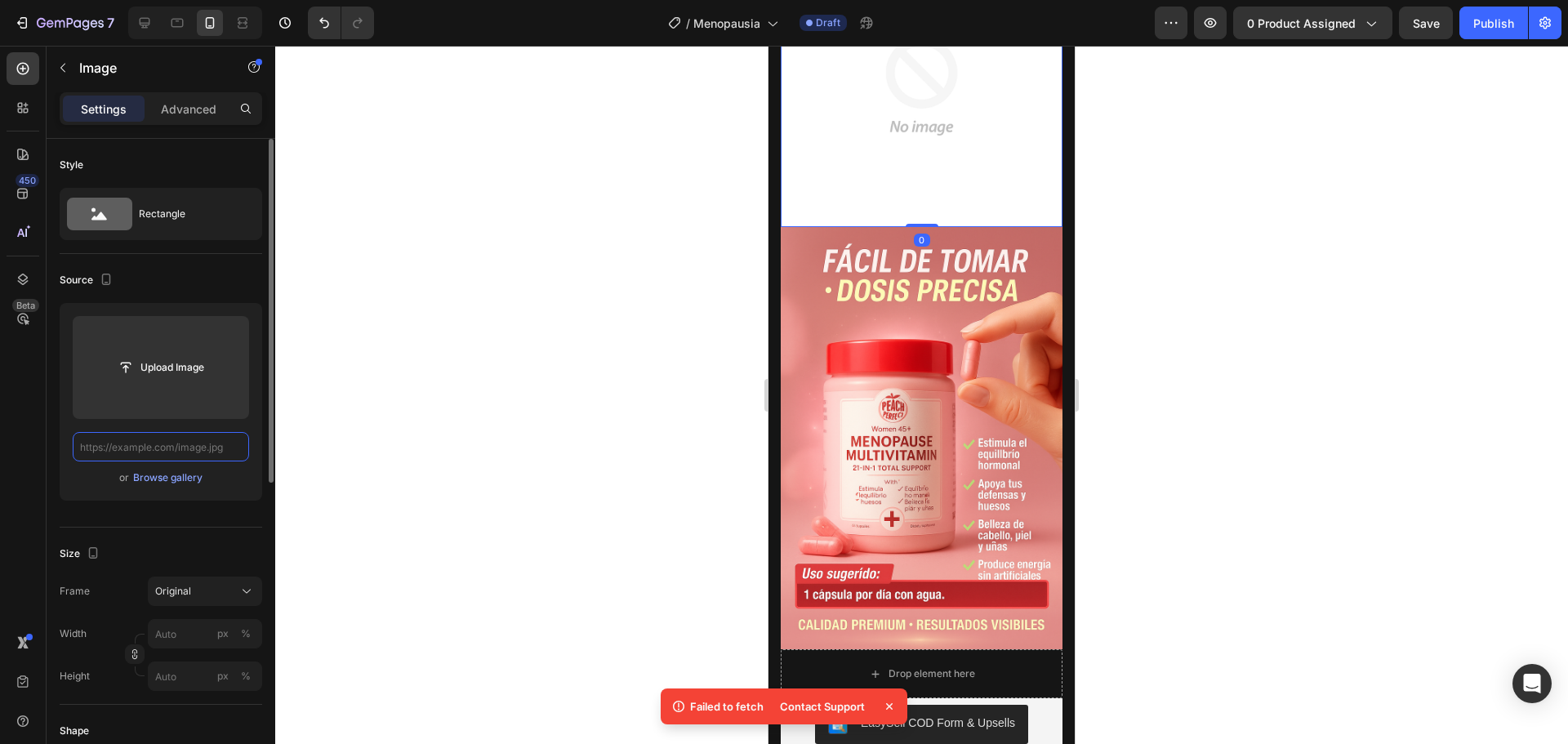
paste input "[URL][DOMAIN_NAME]"
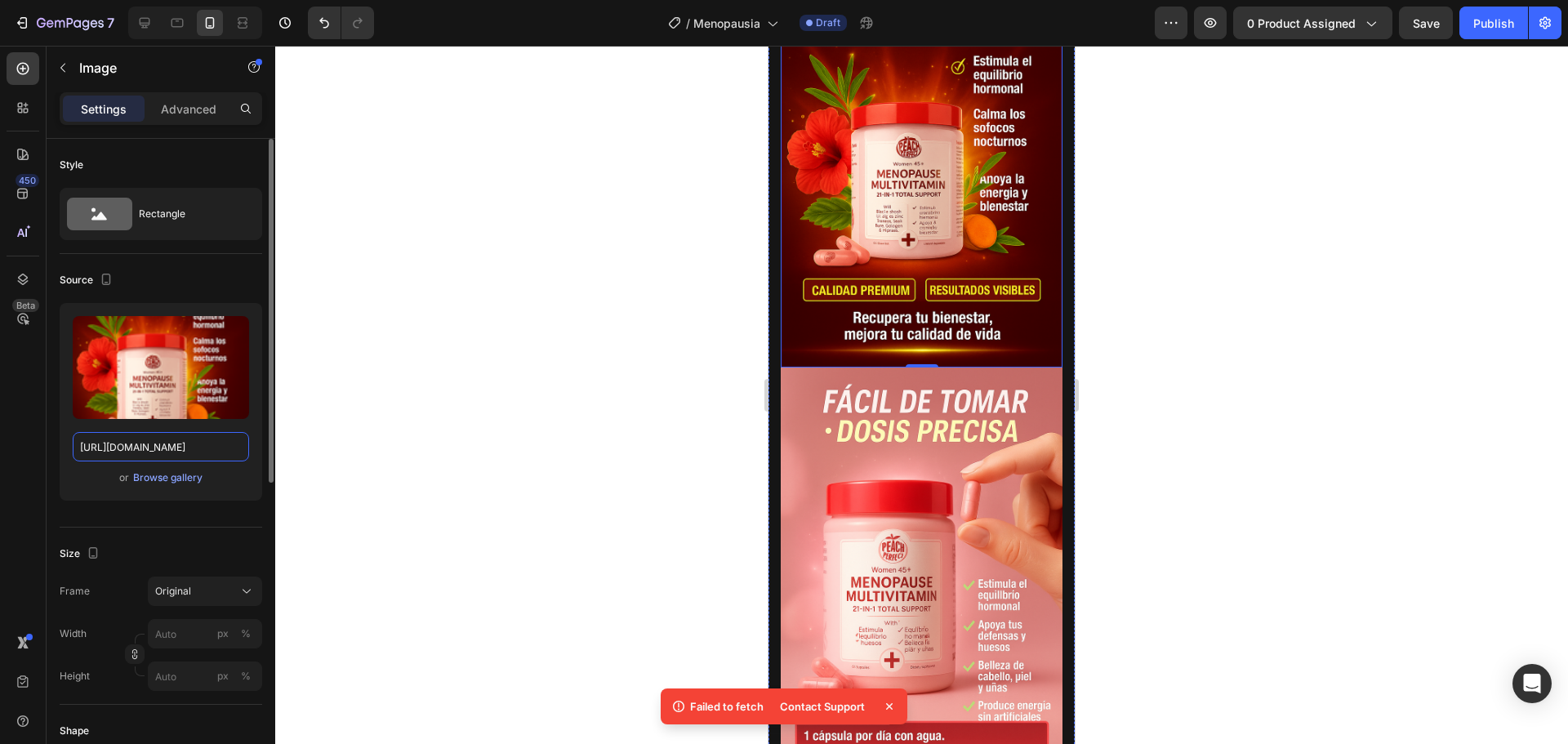
scroll to position [2612, 0]
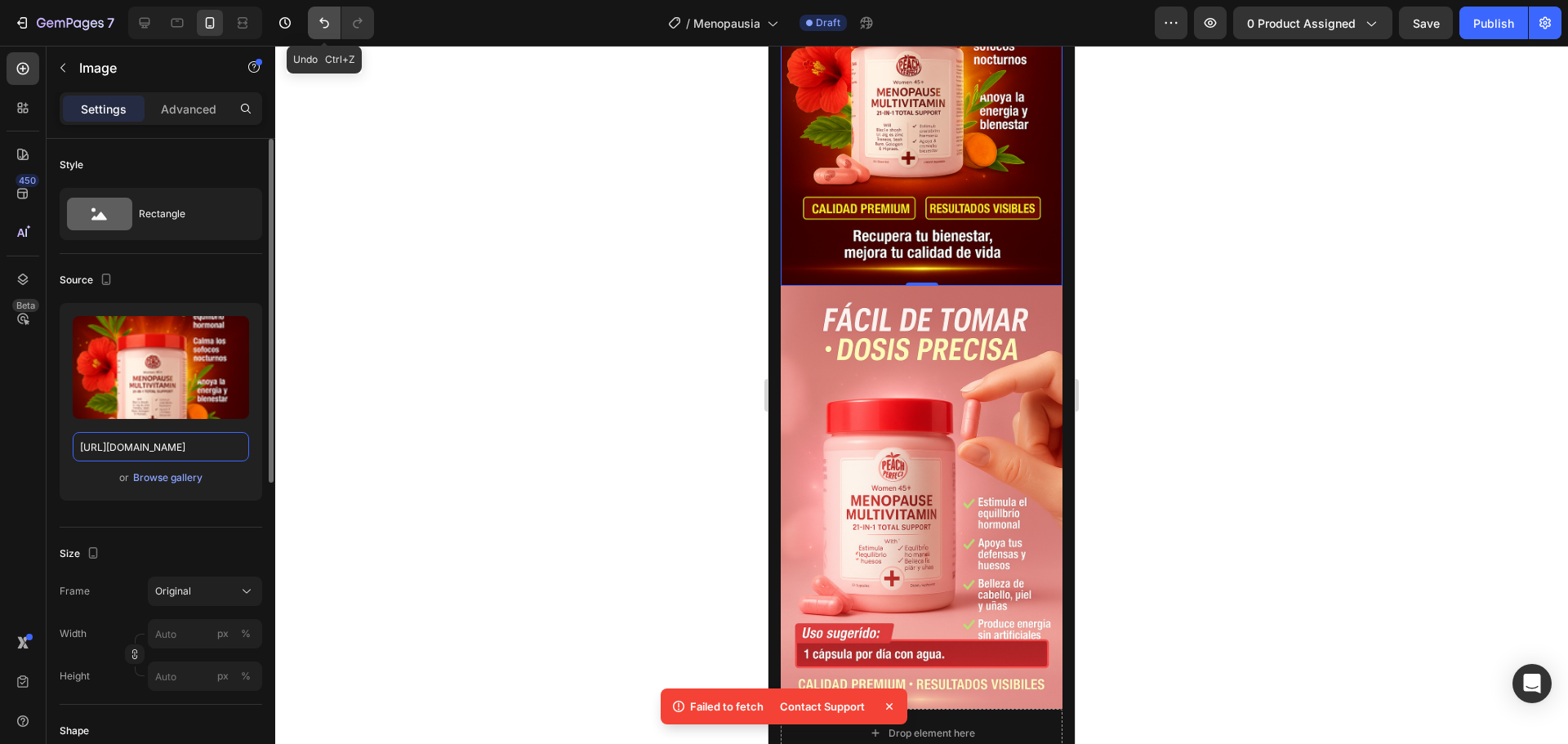
type input "[URL][DOMAIN_NAME]"
click at [313, 21] on button "Undo/Redo" at bounding box center [324, 22] width 33 height 33
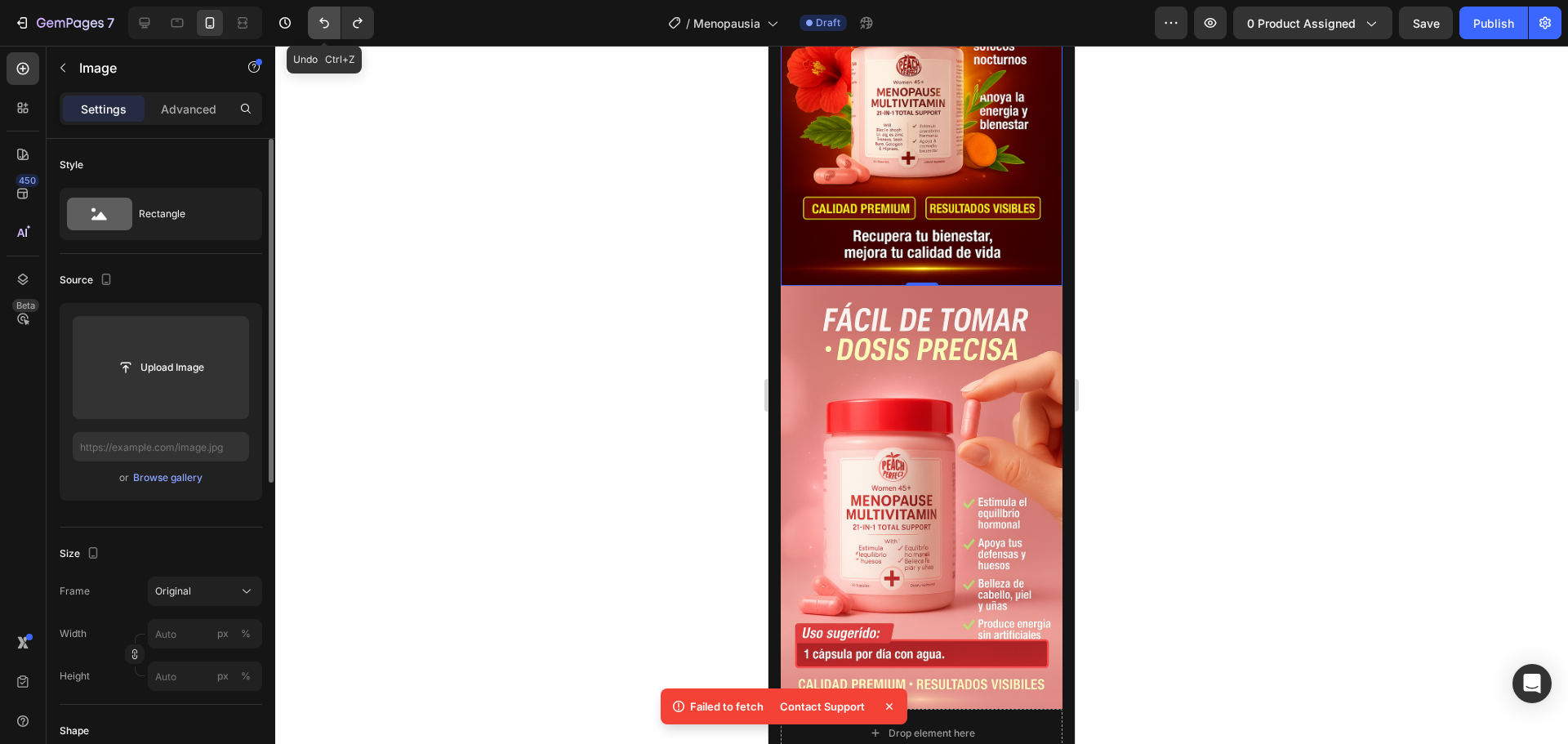
scroll to position [0, 0]
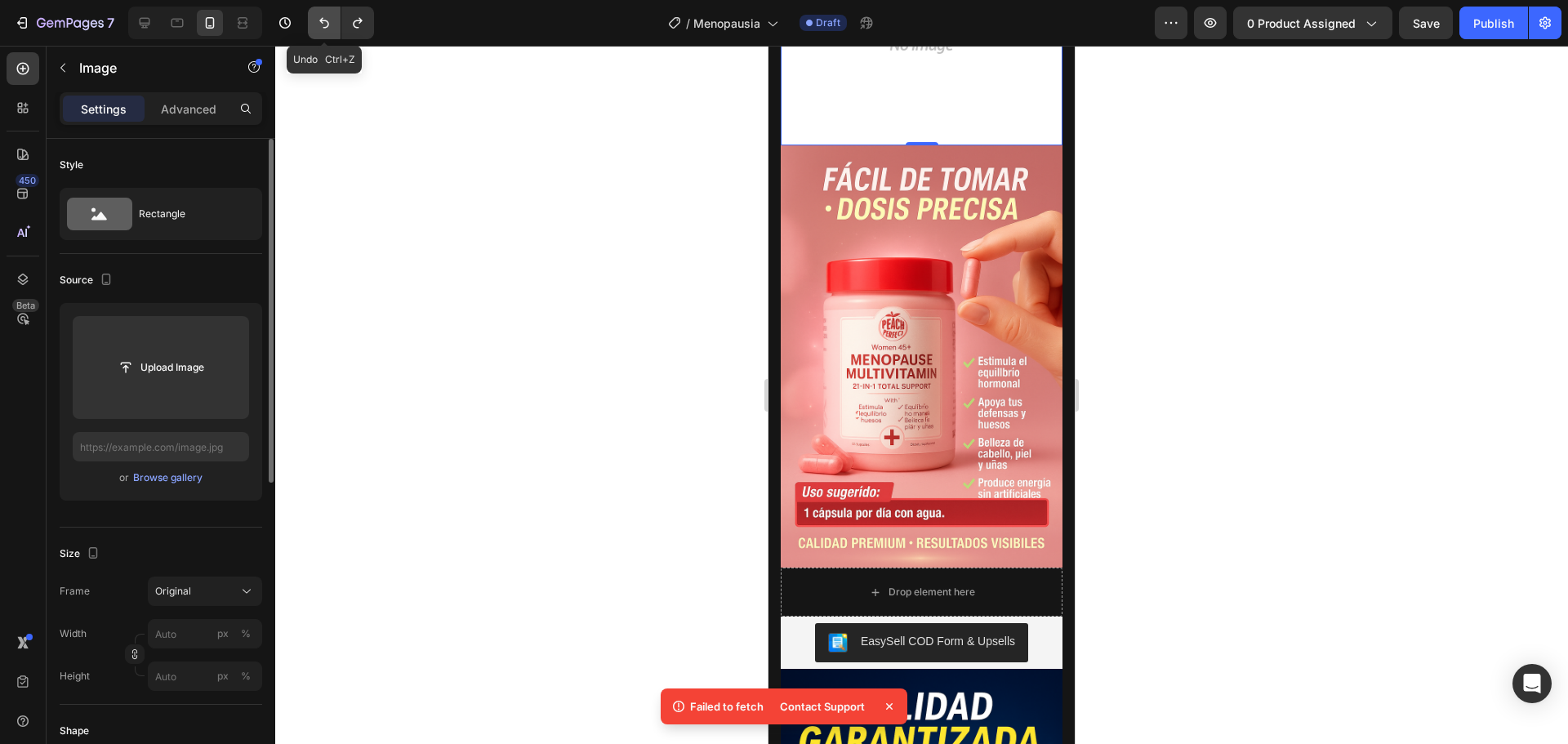
click at [313, 21] on button "Undo/Redo" at bounding box center [324, 22] width 33 height 33
type input "https://cdn.shopify.com/s/files/1/0733/2406/9116/files/gempages_582882795894866…"
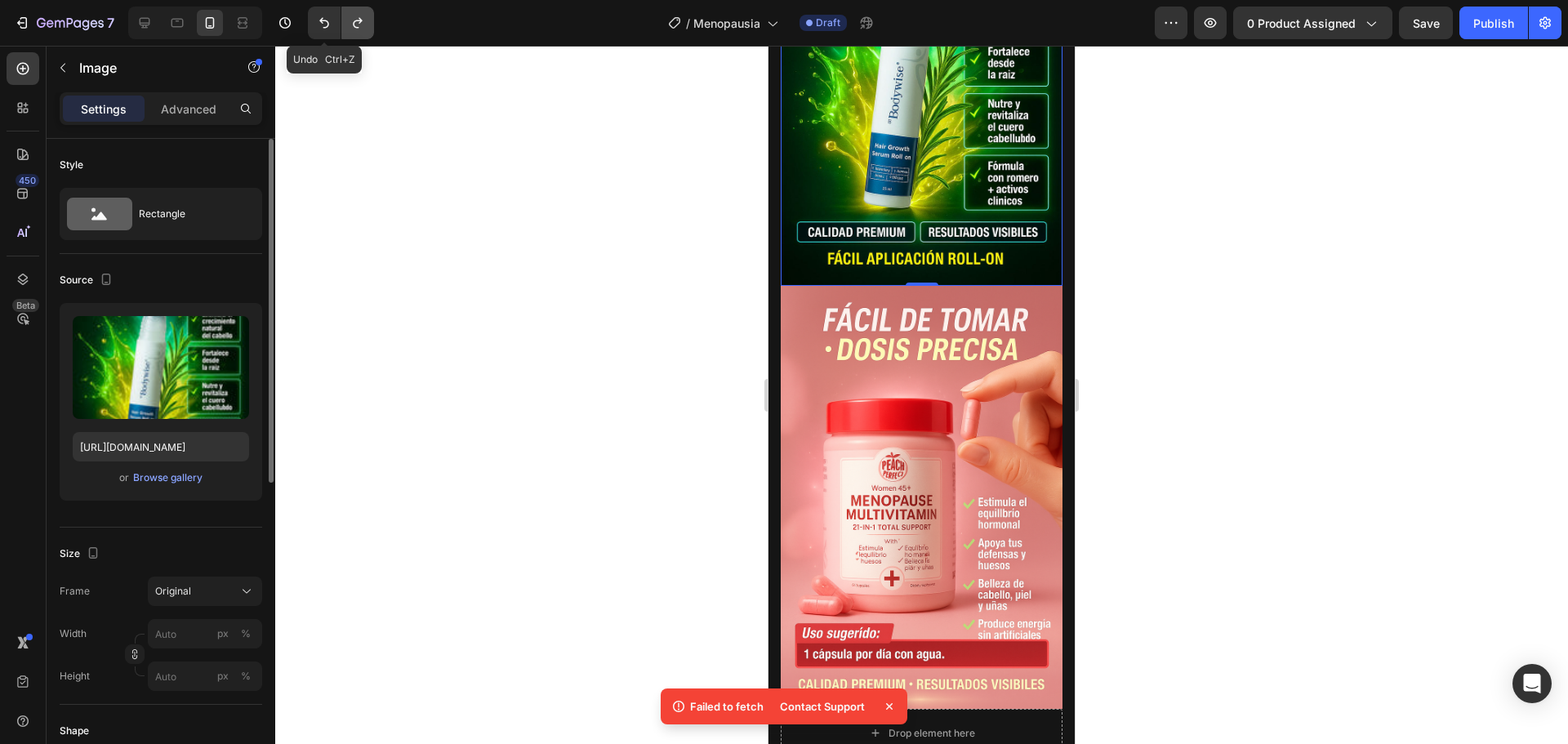
click at [357, 17] on icon "Undo/Redo" at bounding box center [358, 23] width 16 height 16
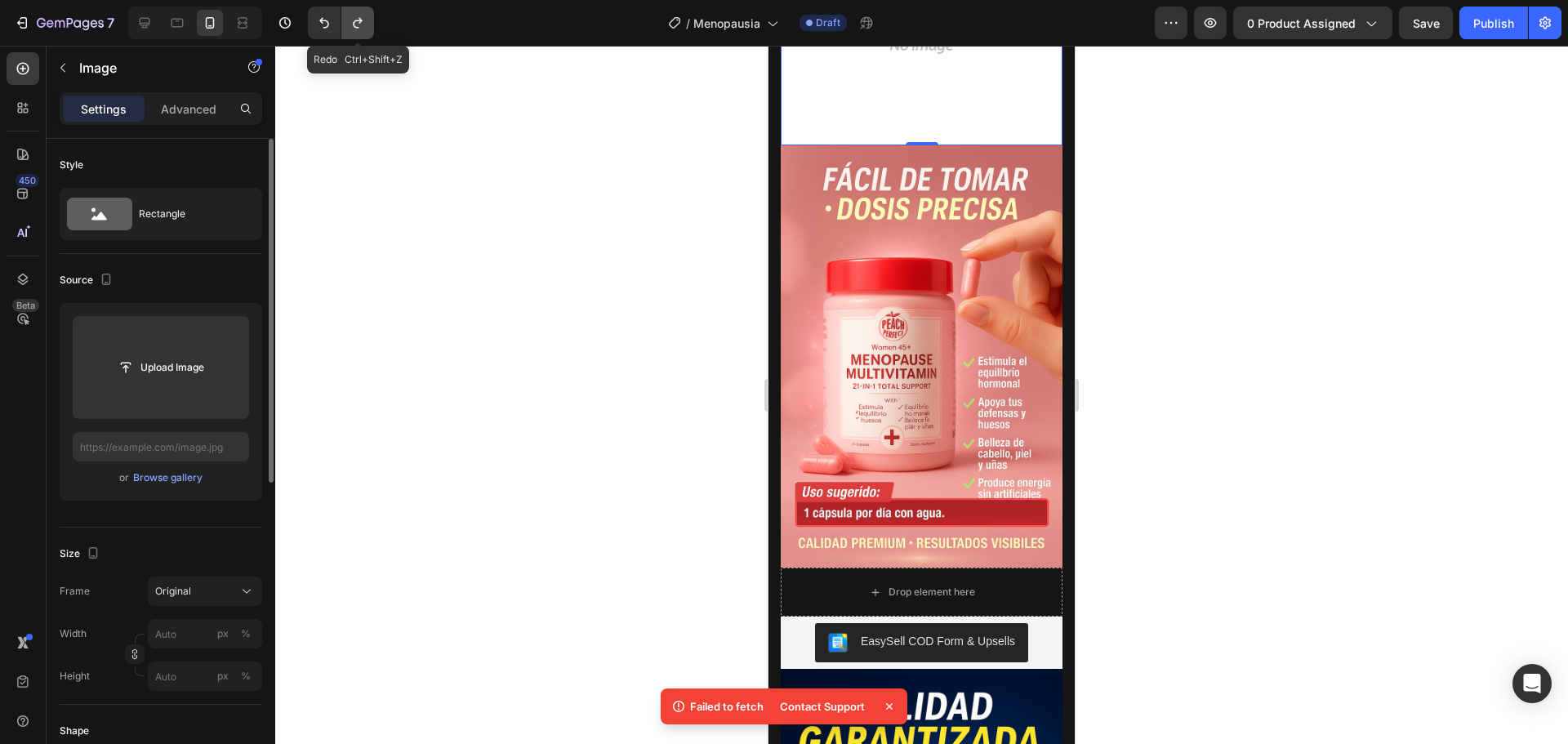
click at [357, 17] on icon "Undo/Redo" at bounding box center [358, 23] width 16 height 16
type input "[URL][DOMAIN_NAME]"
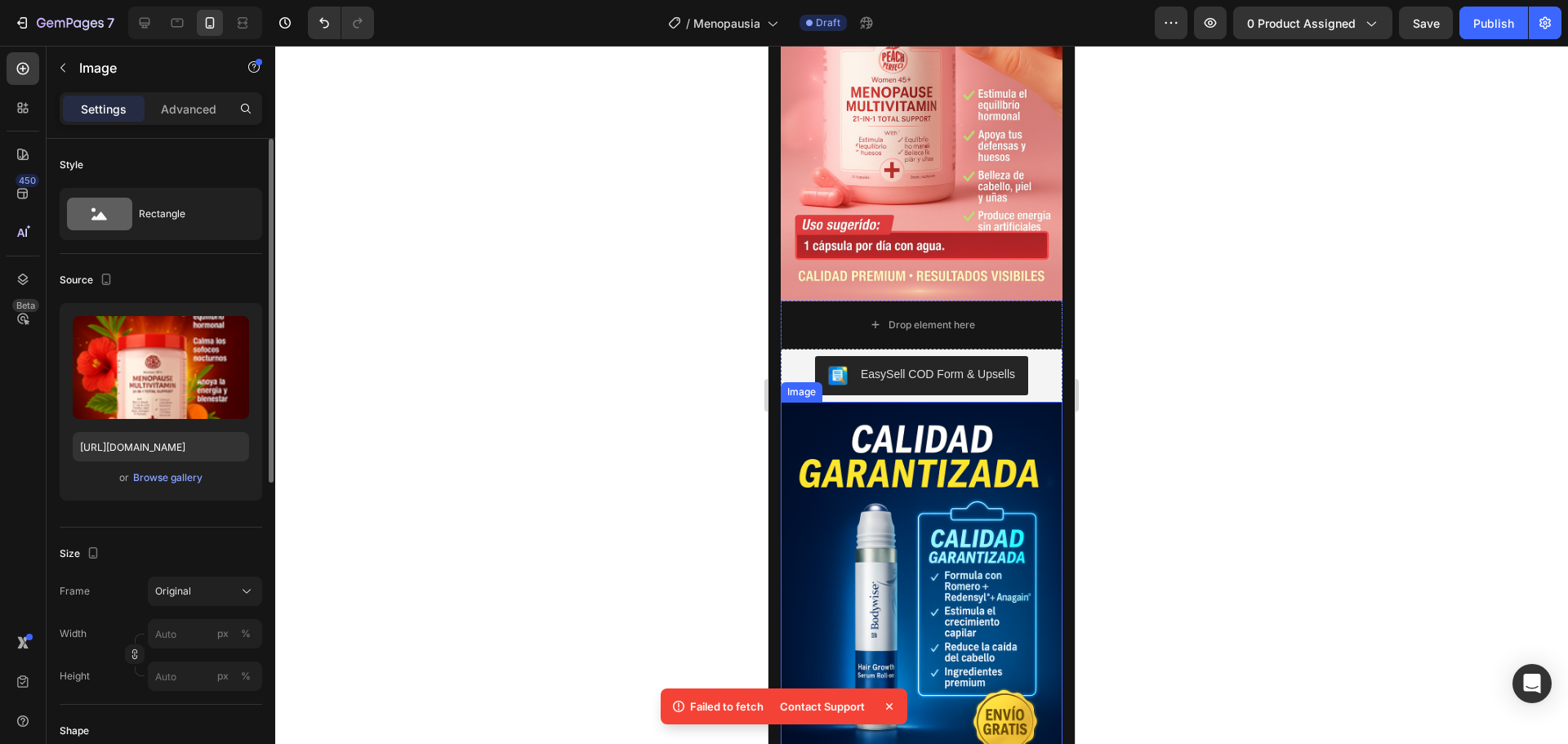
scroll to position [3510, 0]
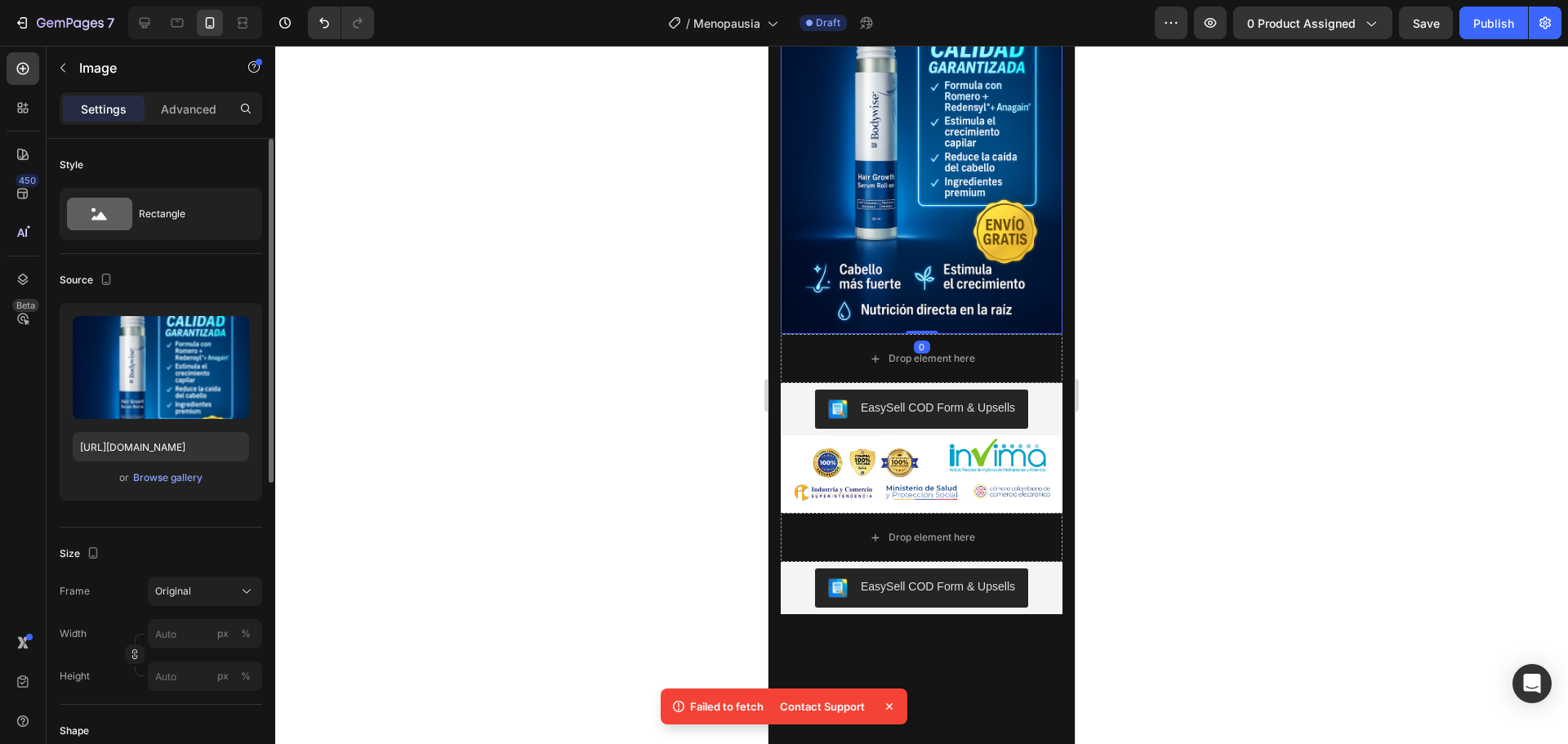
click at [921, 334] on img at bounding box center [921, 123] width 282 height 423
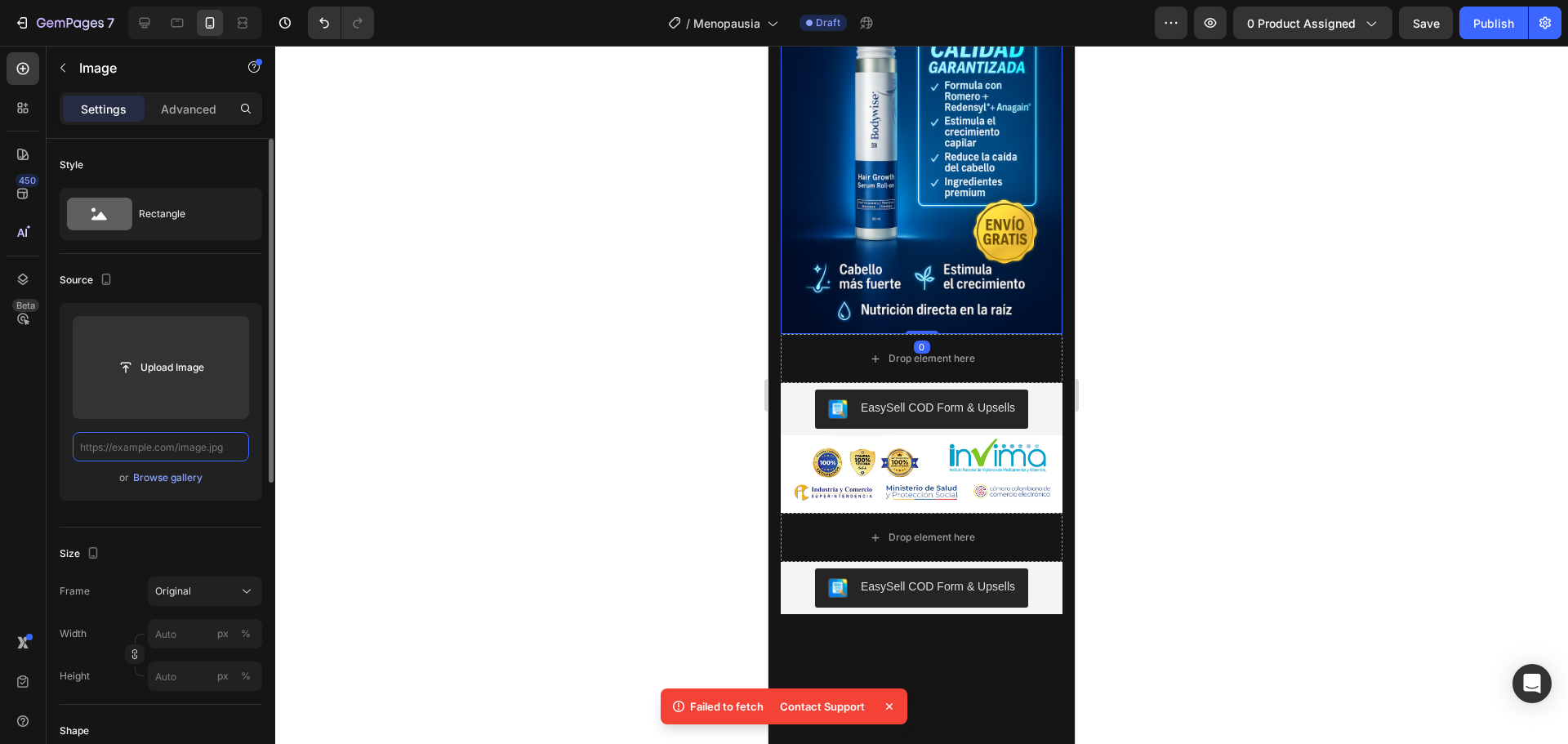
scroll to position [0, 0]
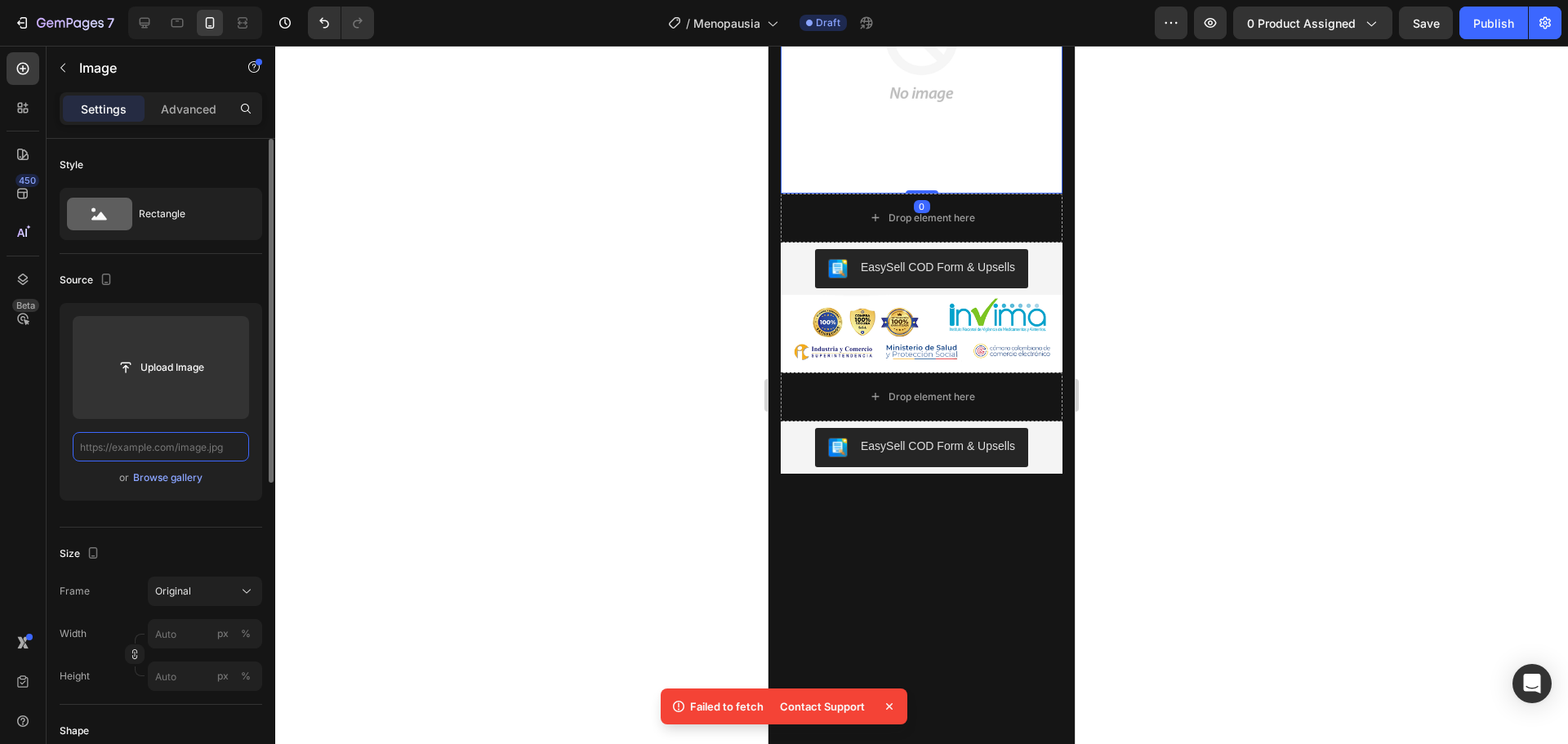
paste input "https://cdn.shopify.com/s/files/1/0733/2406/9116/files/ChatGPT_Image_26_sept_20…"
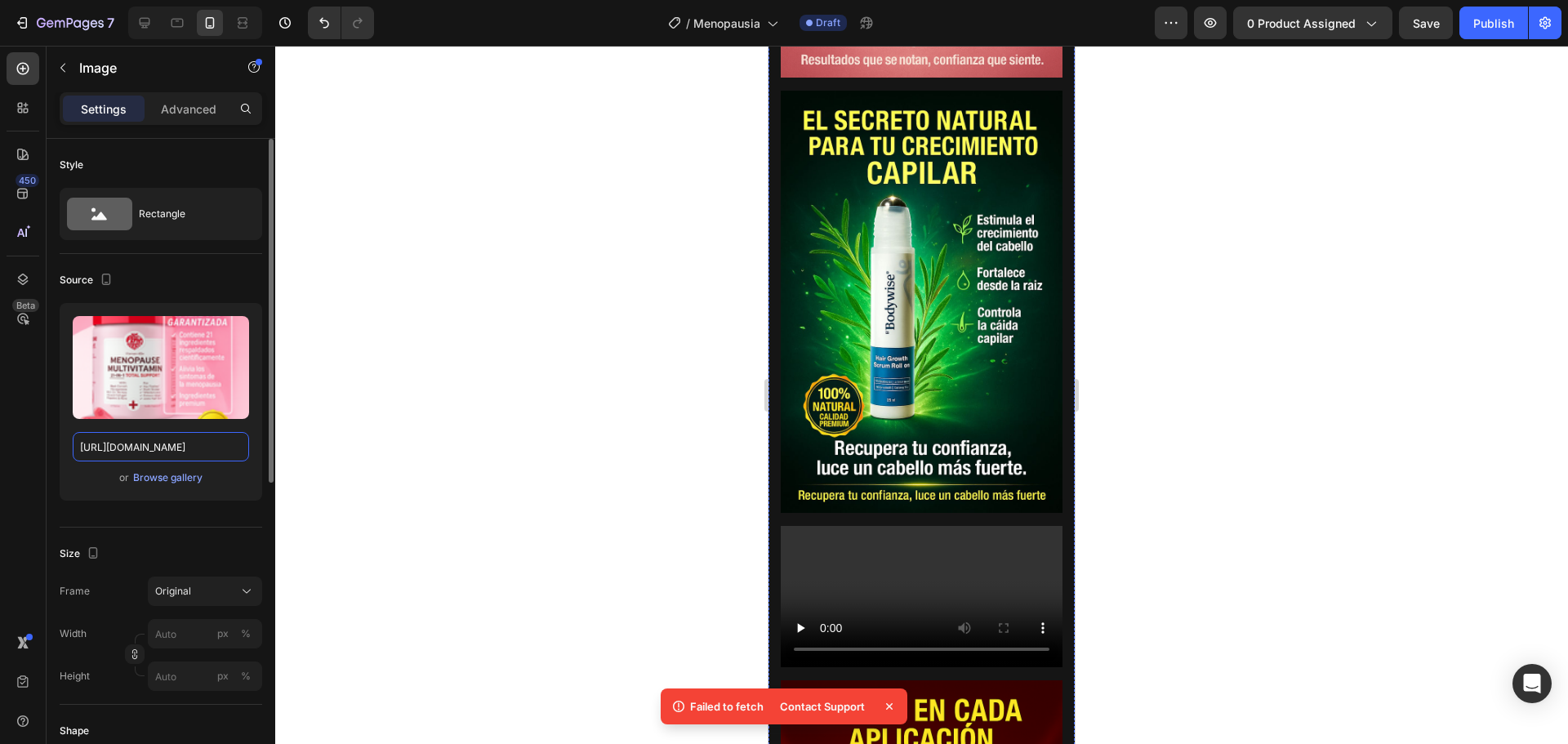
scroll to position [1714, 0]
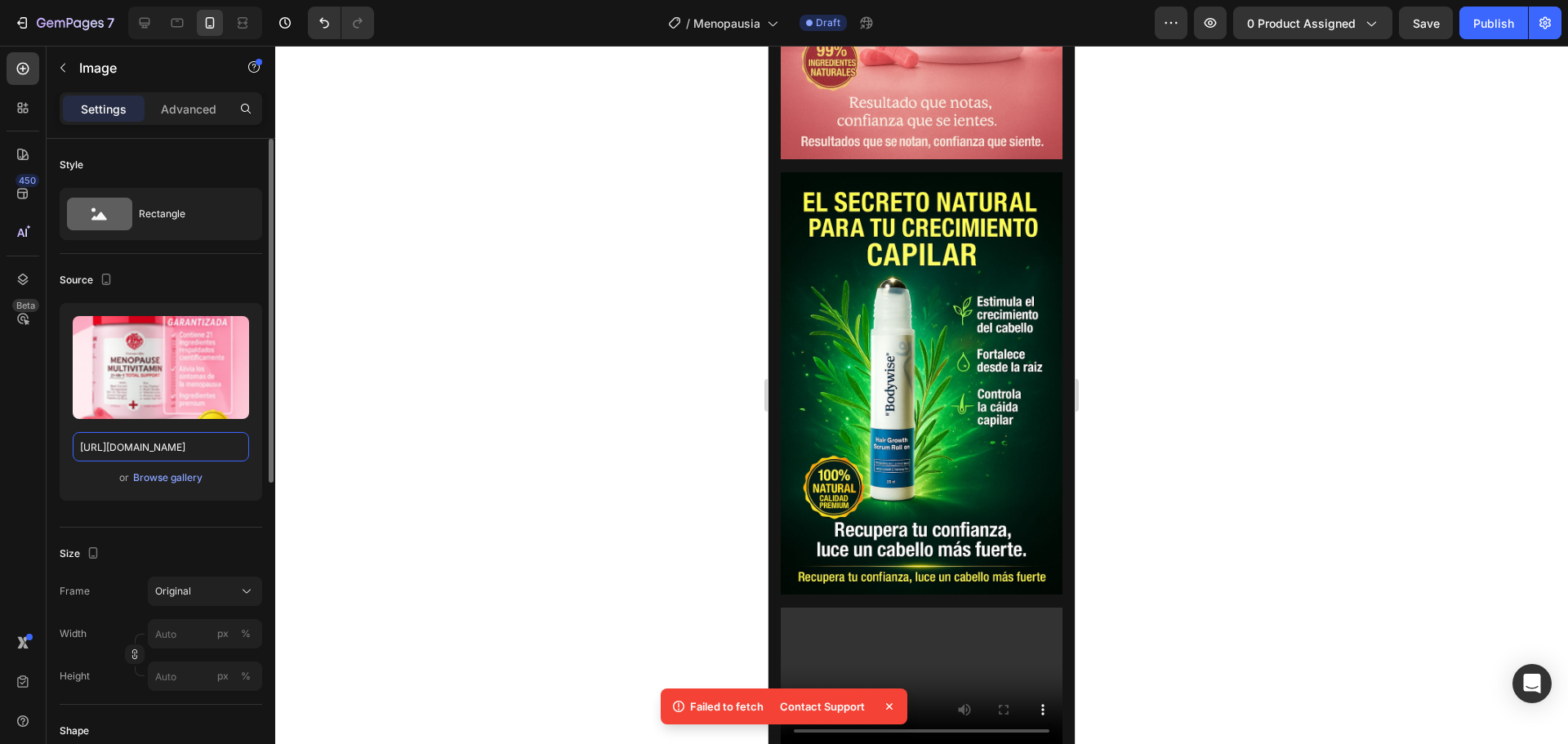
type input "https://cdn.shopify.com/s/files/1/0733/2406/9116/files/ChatGPT_Image_26_sept_20…"
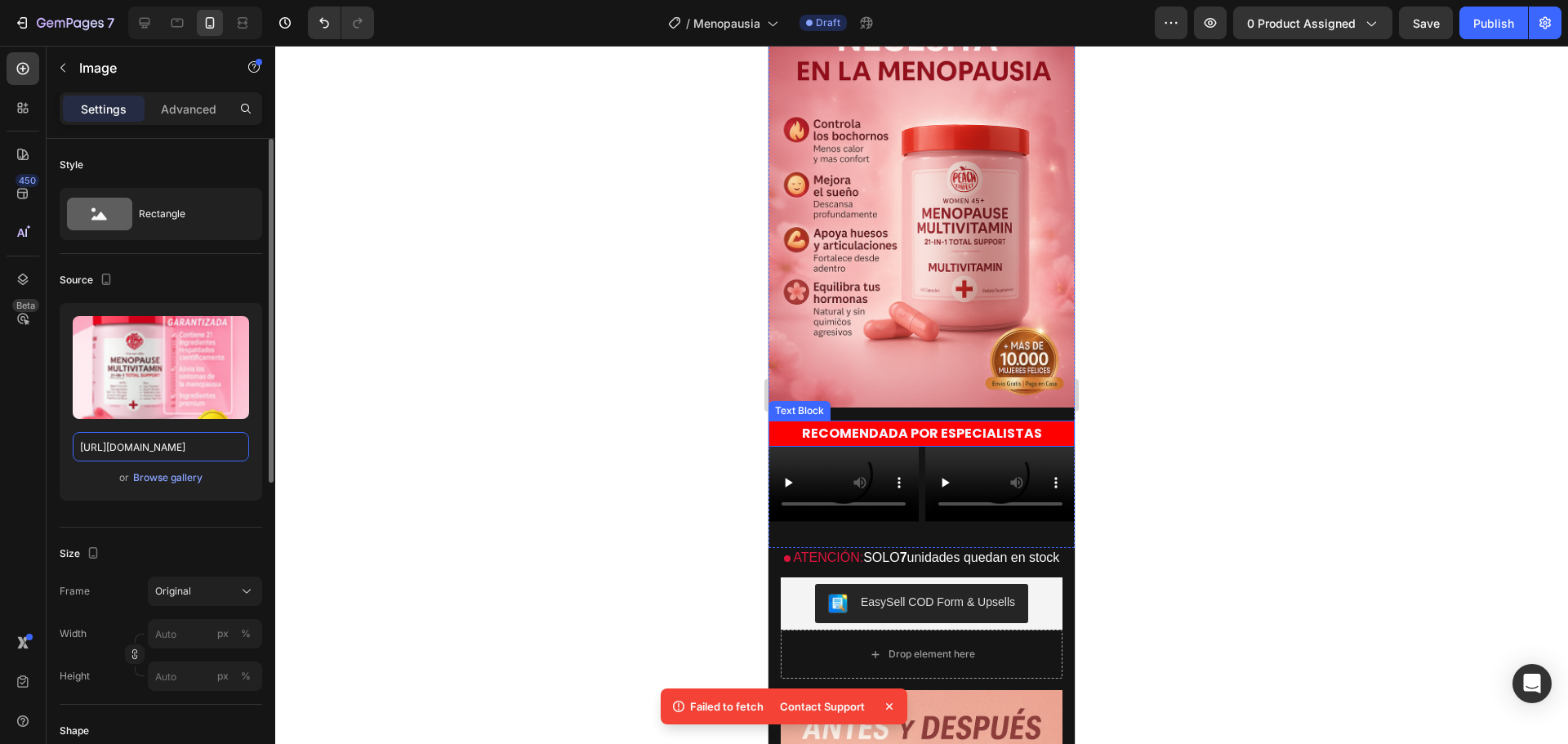
scroll to position [0, 0]
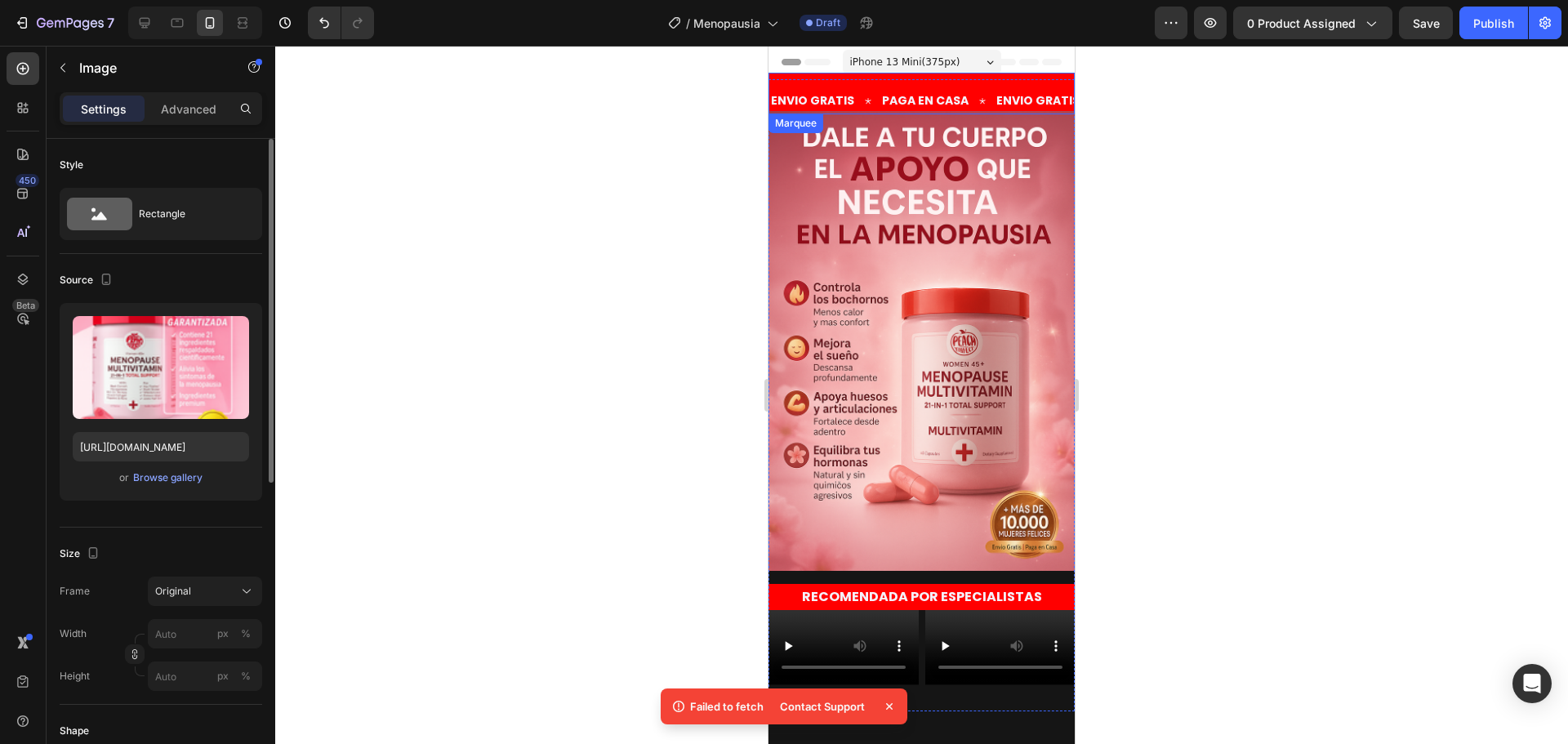
click at [862, 95] on div "ENVIO GRATIS Text" at bounding box center [825, 101] width 111 height 37
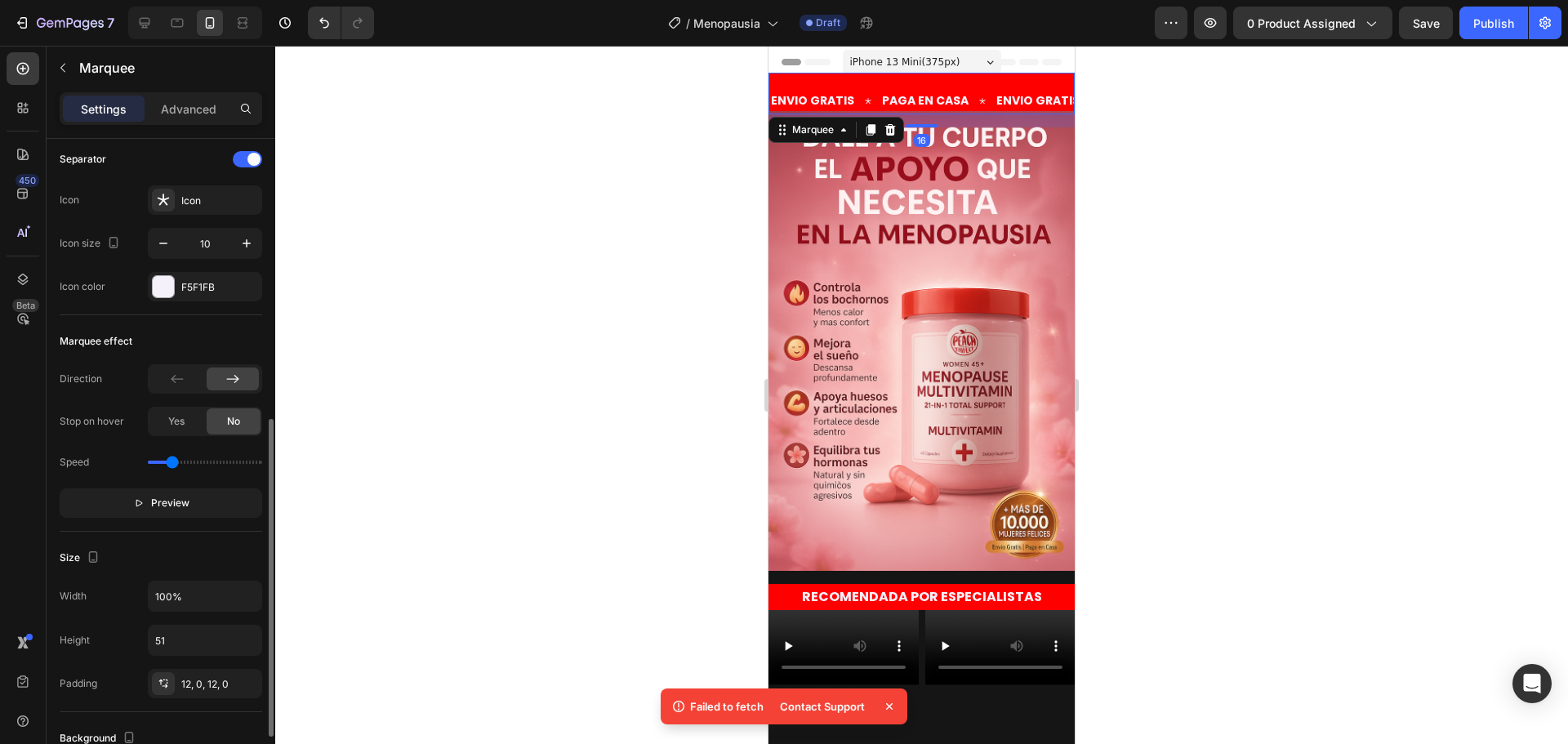
scroll to position [408, 0]
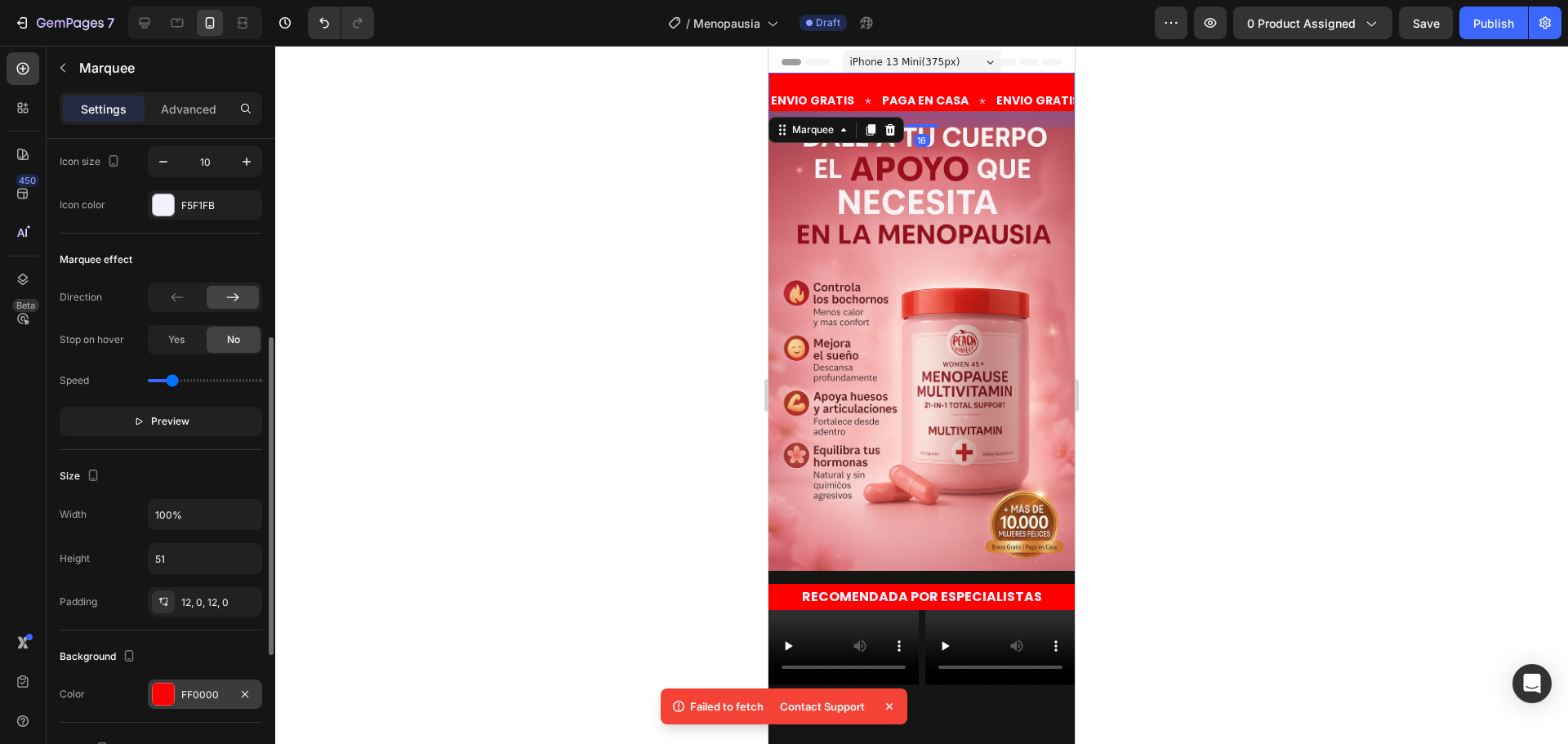
click at [163, 694] on div at bounding box center [163, 694] width 21 height 21
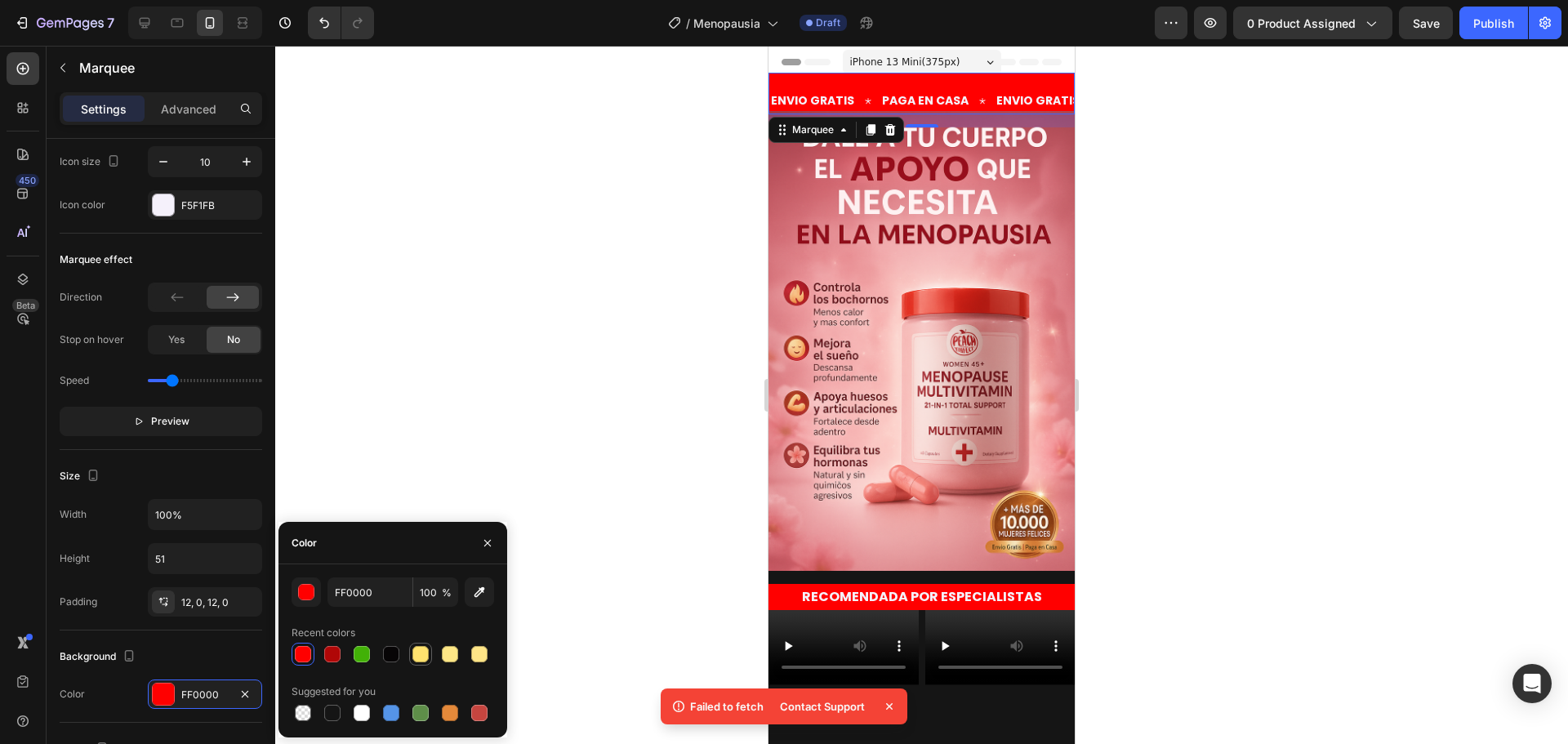
click at [426, 656] on div at bounding box center [420, 654] width 16 height 16
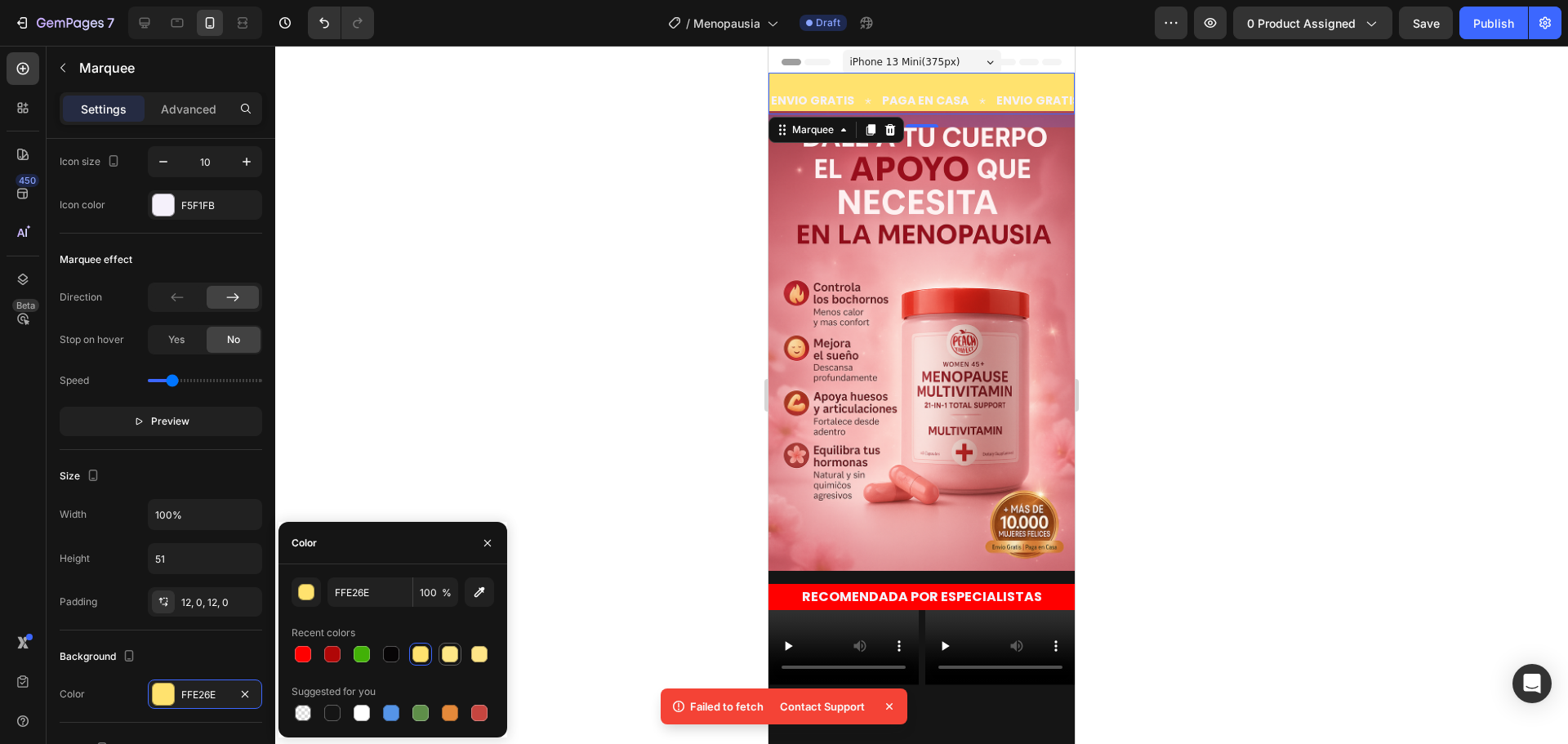
click at [442, 658] on div at bounding box center [449, 654] width 16 height 16
click at [482, 657] on div at bounding box center [479, 654] width 16 height 16
click at [312, 597] on div "button" at bounding box center [307, 592] width 16 height 16
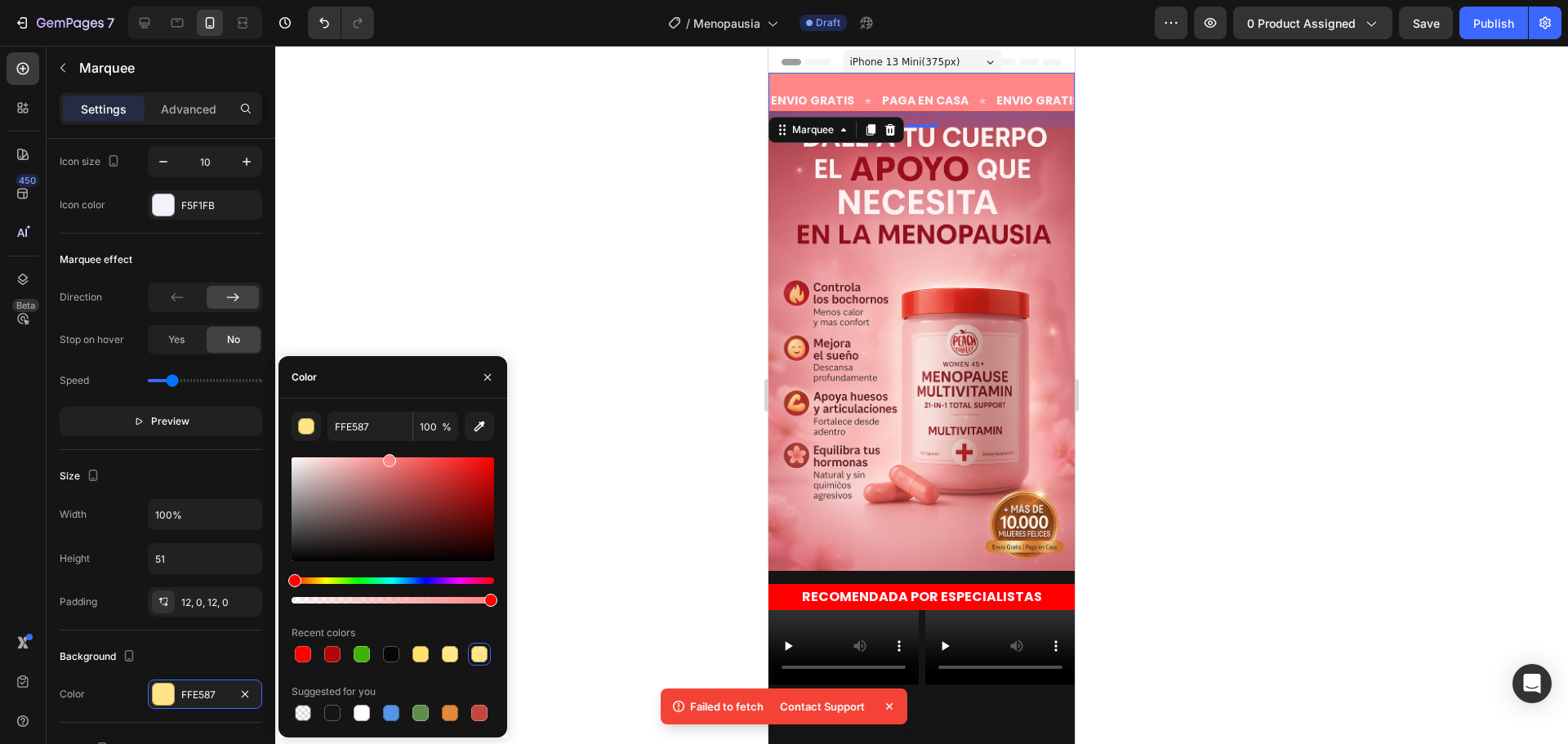
drag, startPoint x: 318, startPoint y: 579, endPoint x: 285, endPoint y: 574, distance: 33.4
click at [285, 574] on div "FFE587 100 % Recent colors Suggested for you" at bounding box center [392, 567] width 229 height 312
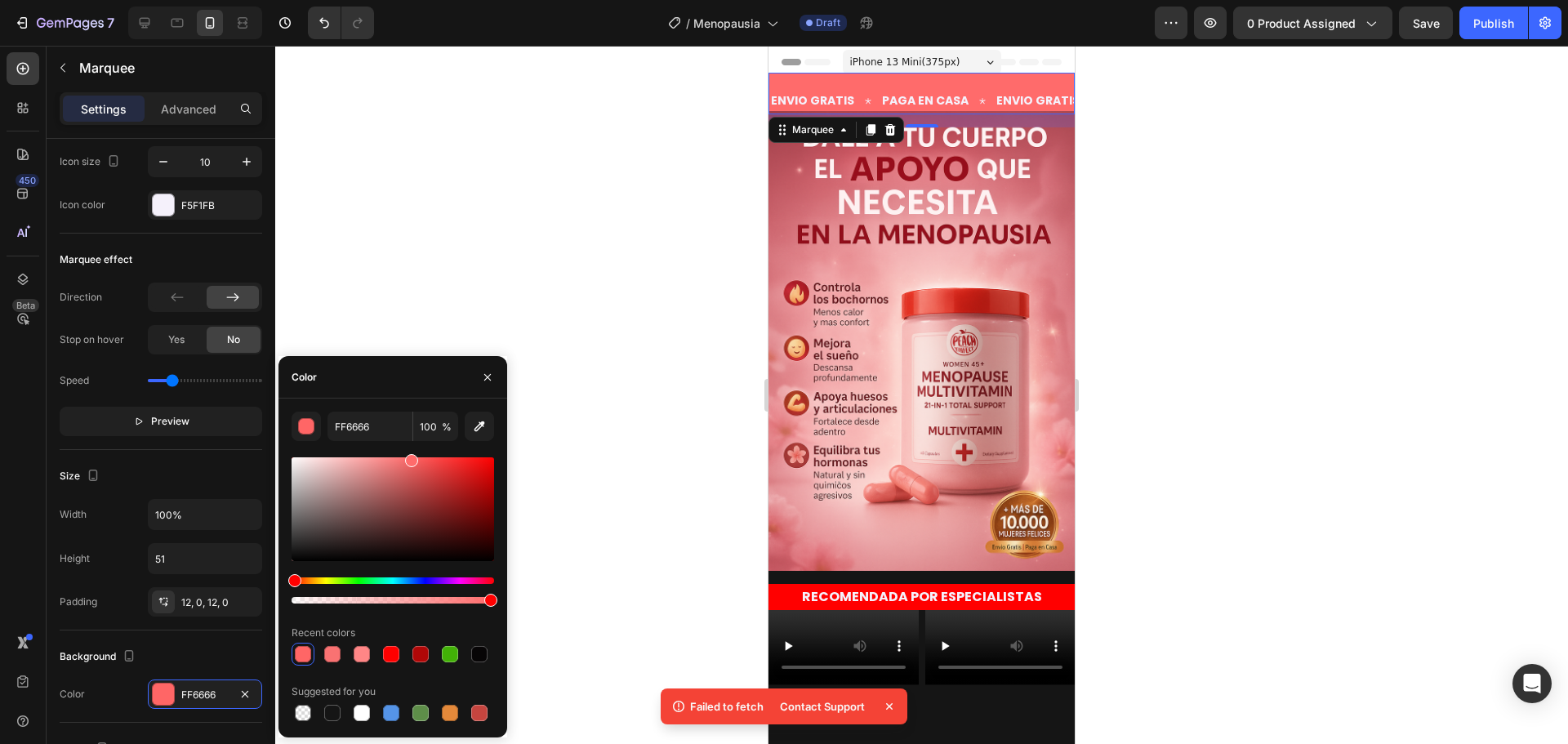
drag, startPoint x: 389, startPoint y: 465, endPoint x: 409, endPoint y: 455, distance: 22.4
click at [409, 455] on div at bounding box center [411, 460] width 13 height 13
type input "FF6B6B"
click at [1188, 420] on div at bounding box center [922, 395] width 1293 height 698
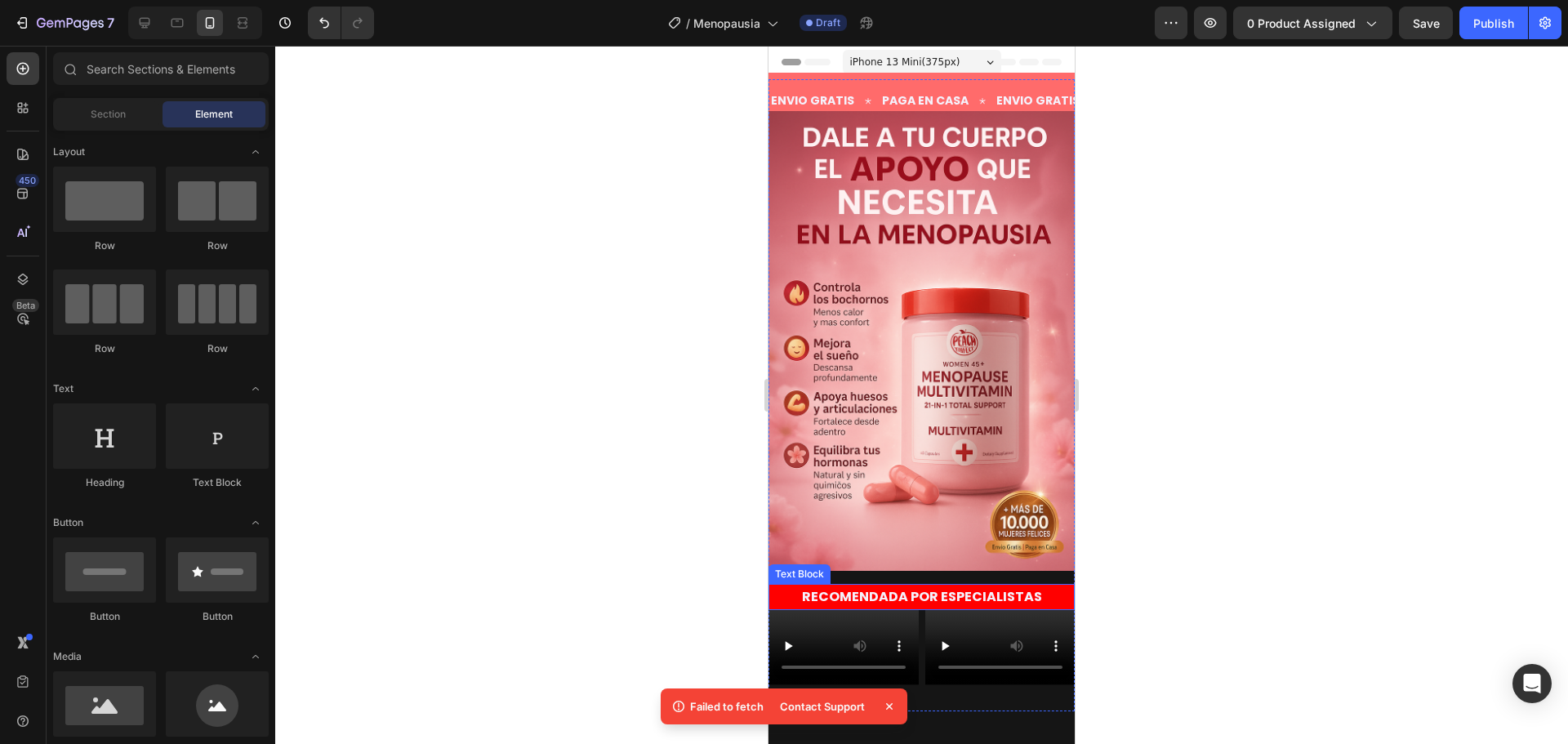
click at [1037, 585] on p "RECOMENDADA POR ESPECIALISTAS" at bounding box center [921, 597] width 303 height 24
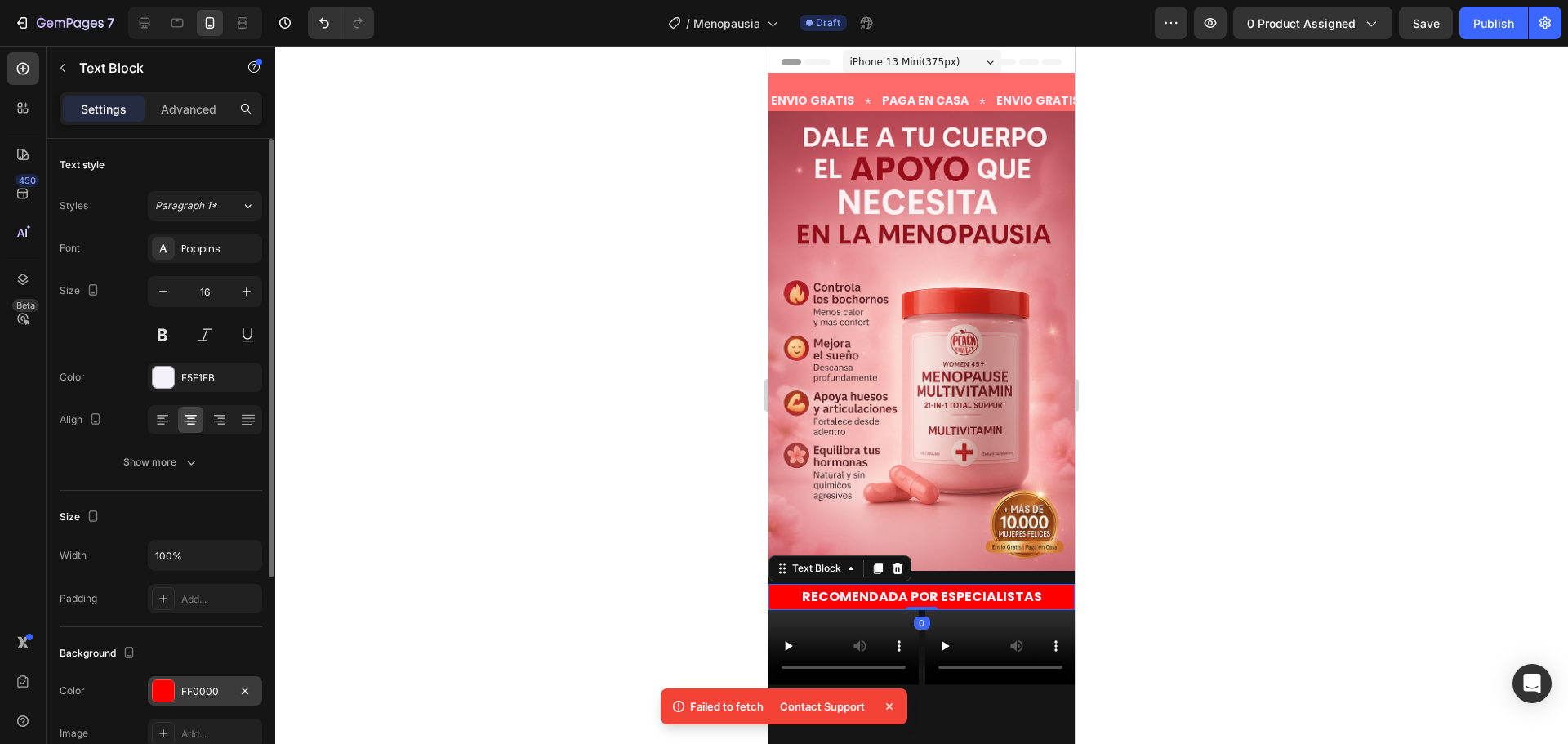
click at [158, 703] on div "FF0000" at bounding box center [204, 690] width 114 height 29
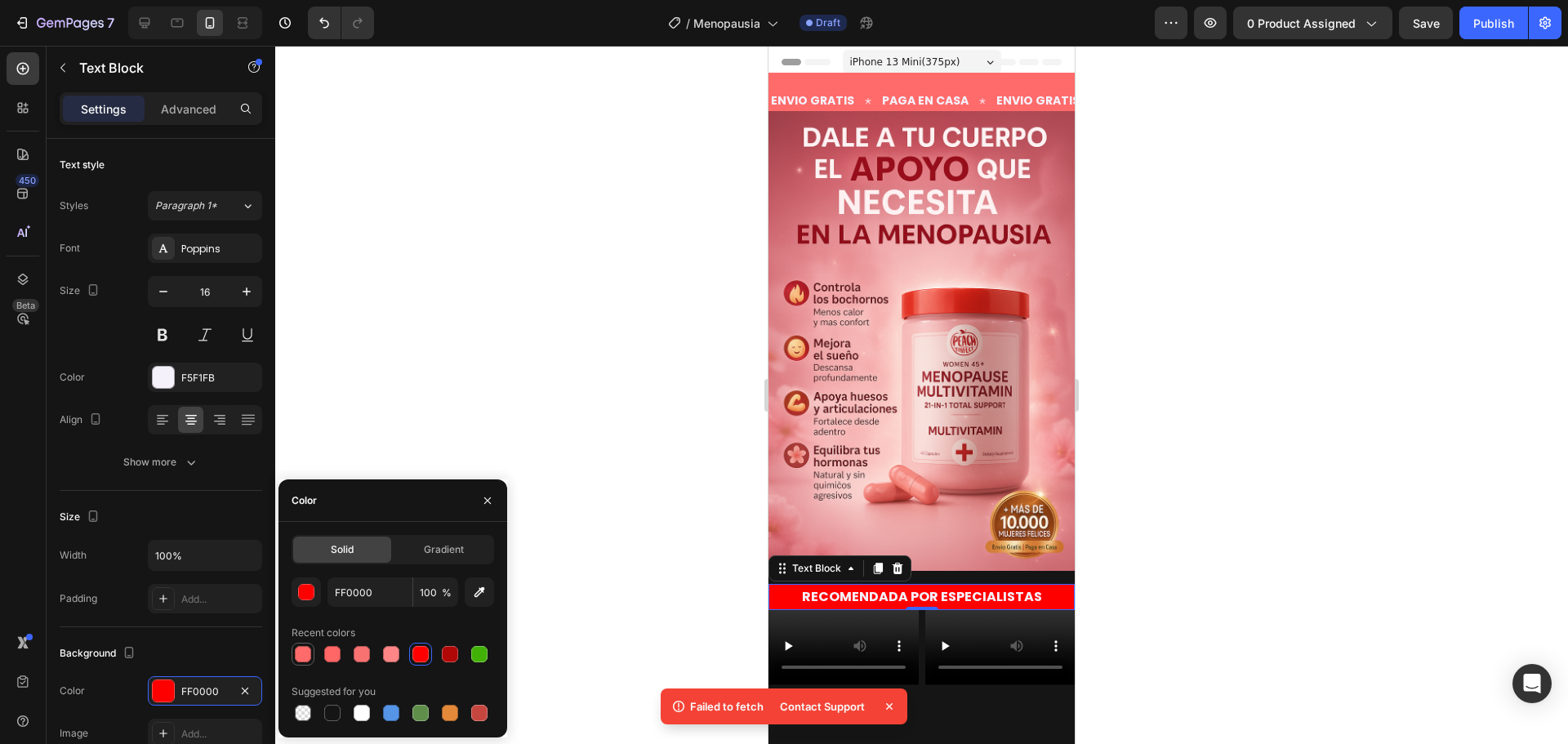
click at [299, 653] on div at bounding box center [303, 654] width 16 height 16
type input "FF6B6B"
click at [481, 599] on icon "button" at bounding box center [479, 591] width 16 height 16
click at [573, 162] on div at bounding box center [922, 395] width 1293 height 698
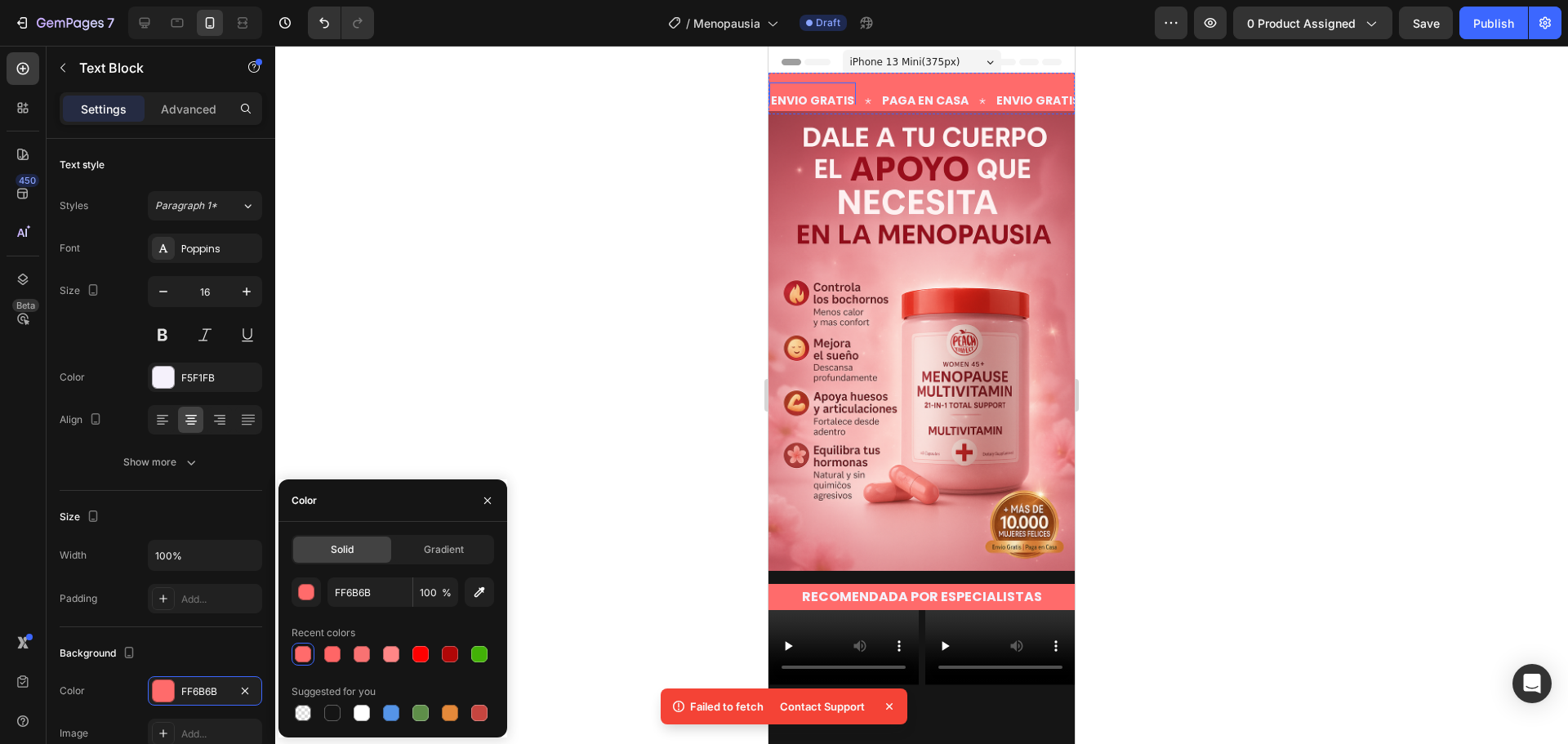
click at [573, 162] on div at bounding box center [922, 395] width 1293 height 698
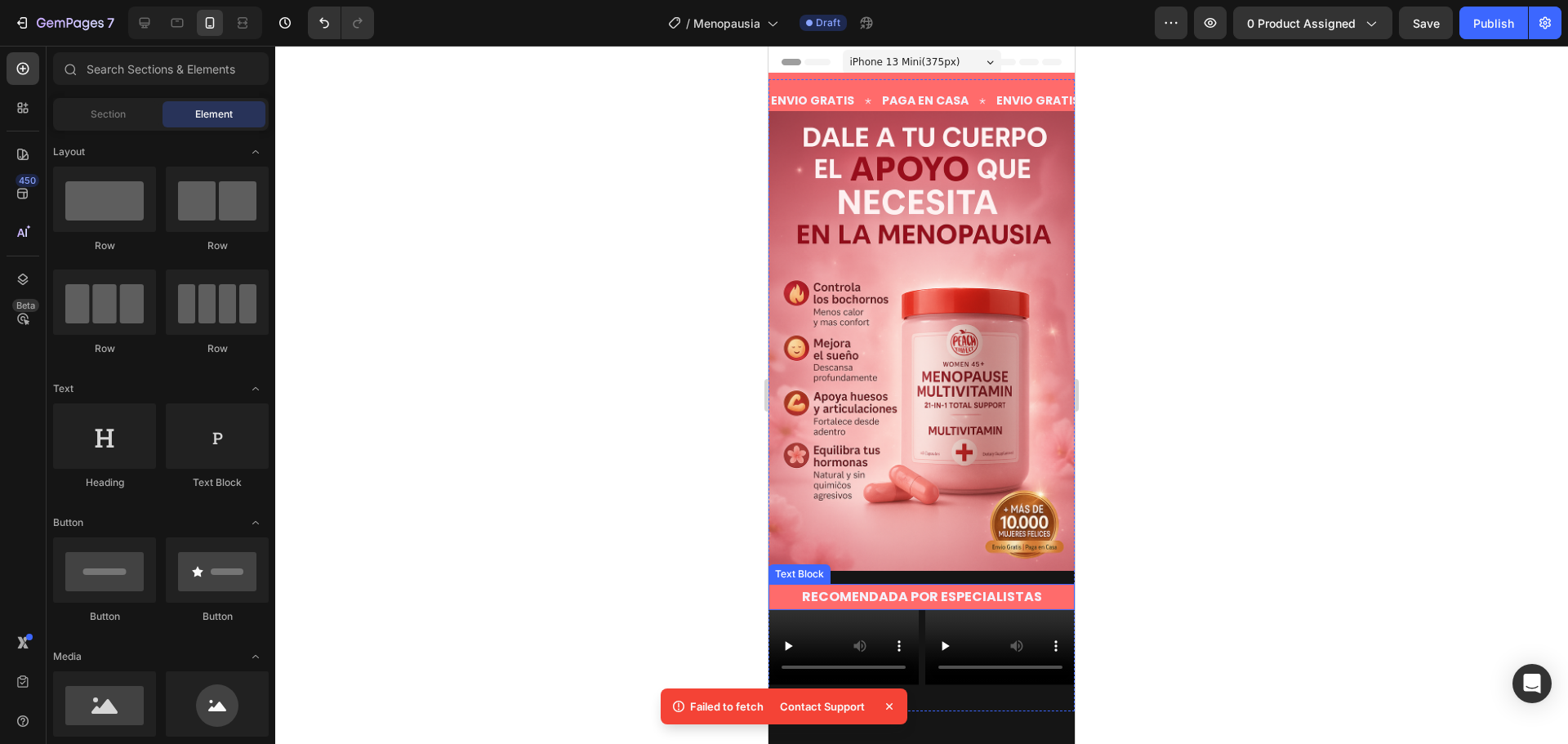
click at [1031, 585] on p "RECOMENDADA POR ESPECIALISTAS" at bounding box center [921, 597] width 303 height 24
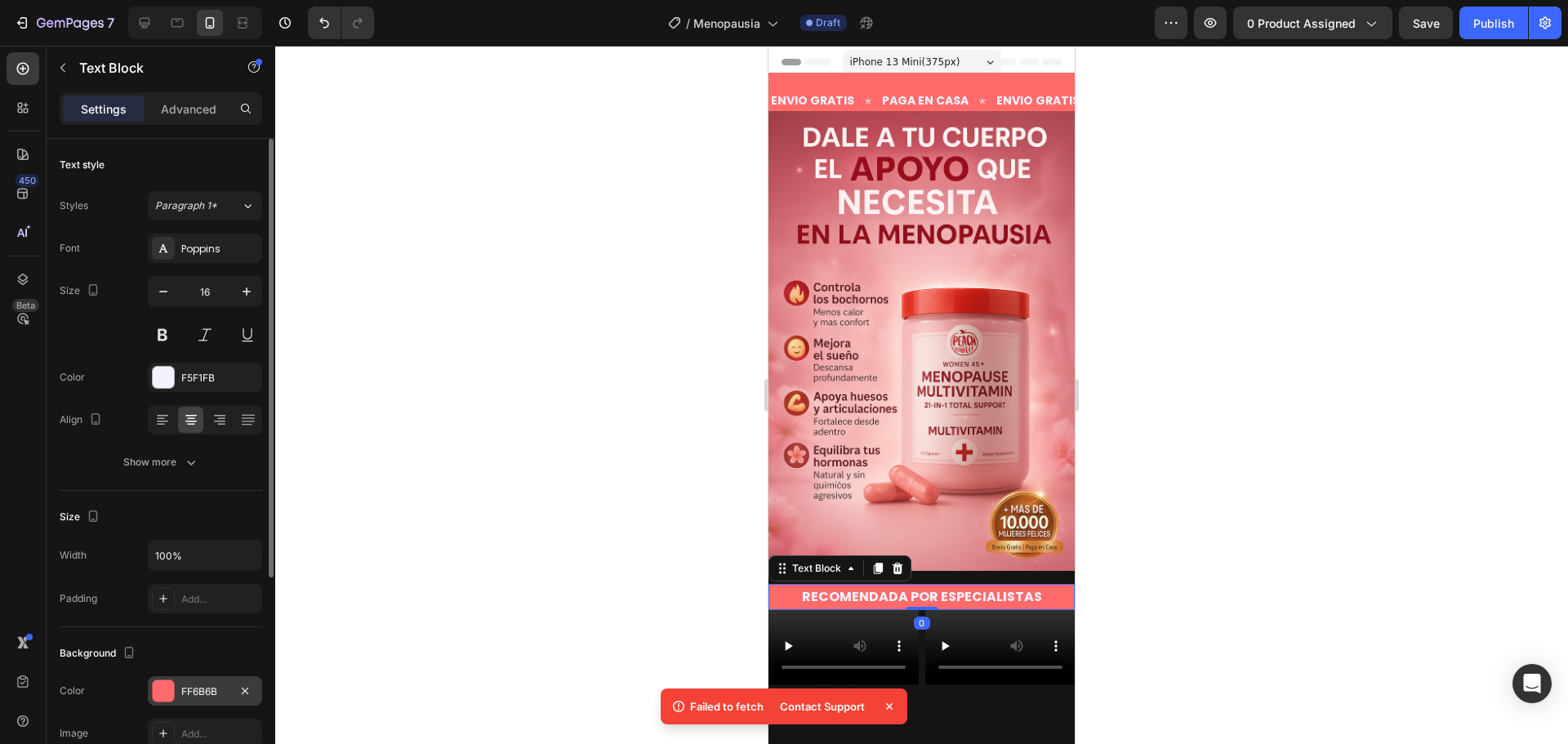
click at [160, 688] on div at bounding box center [163, 691] width 21 height 21
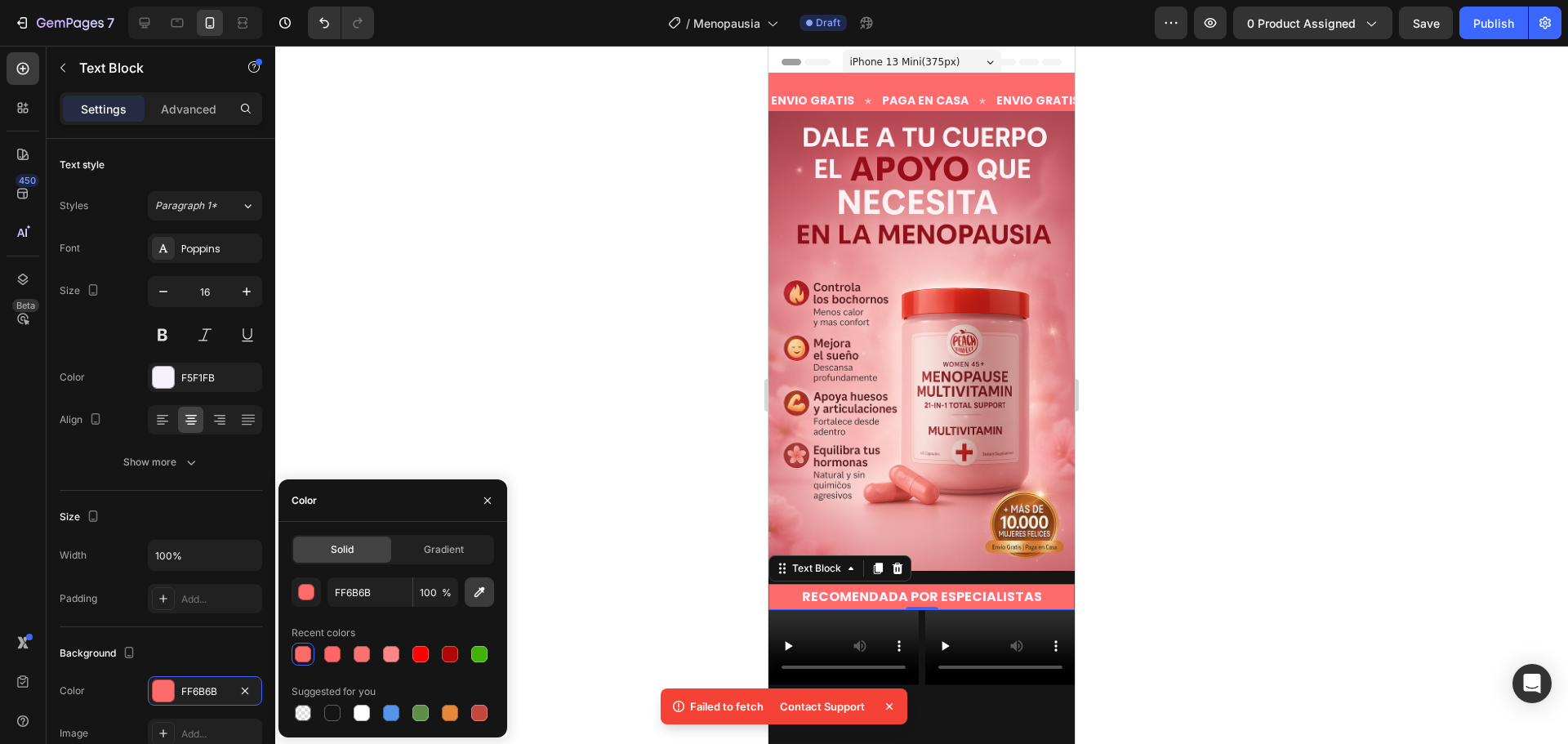
click at [476, 593] on icon "button" at bounding box center [479, 592] width 11 height 11
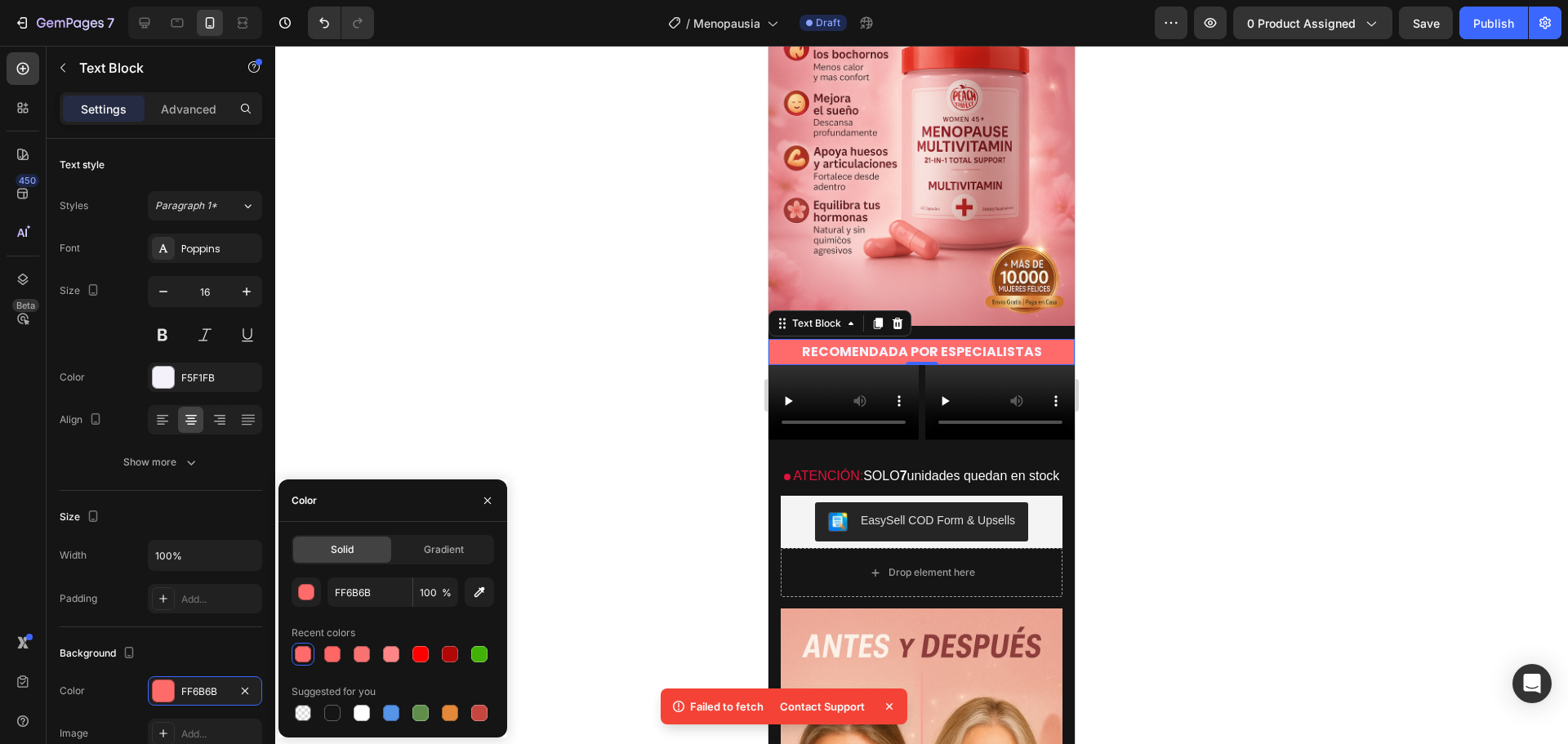
click at [1208, 432] on div at bounding box center [922, 395] width 1293 height 698
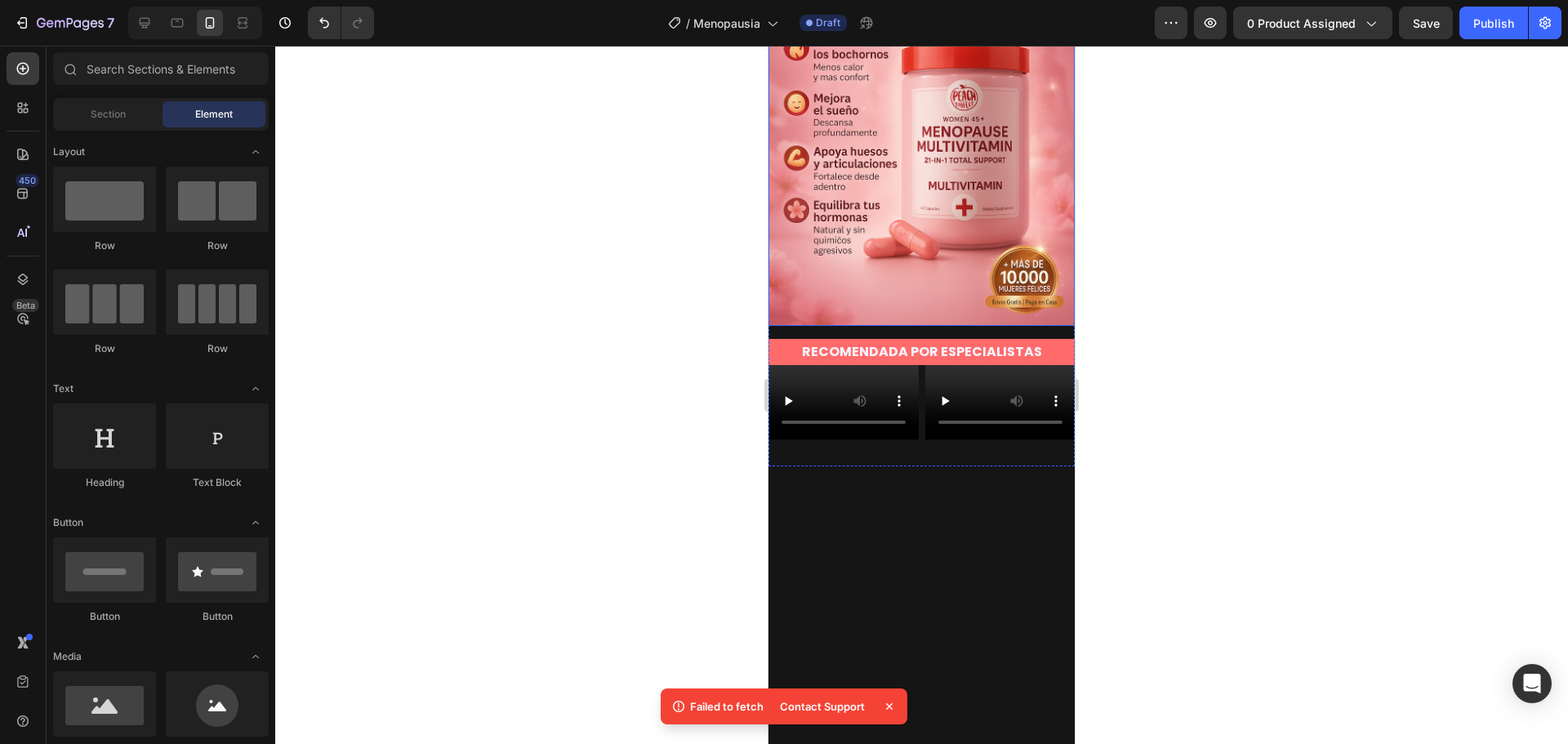
scroll to position [0, 0]
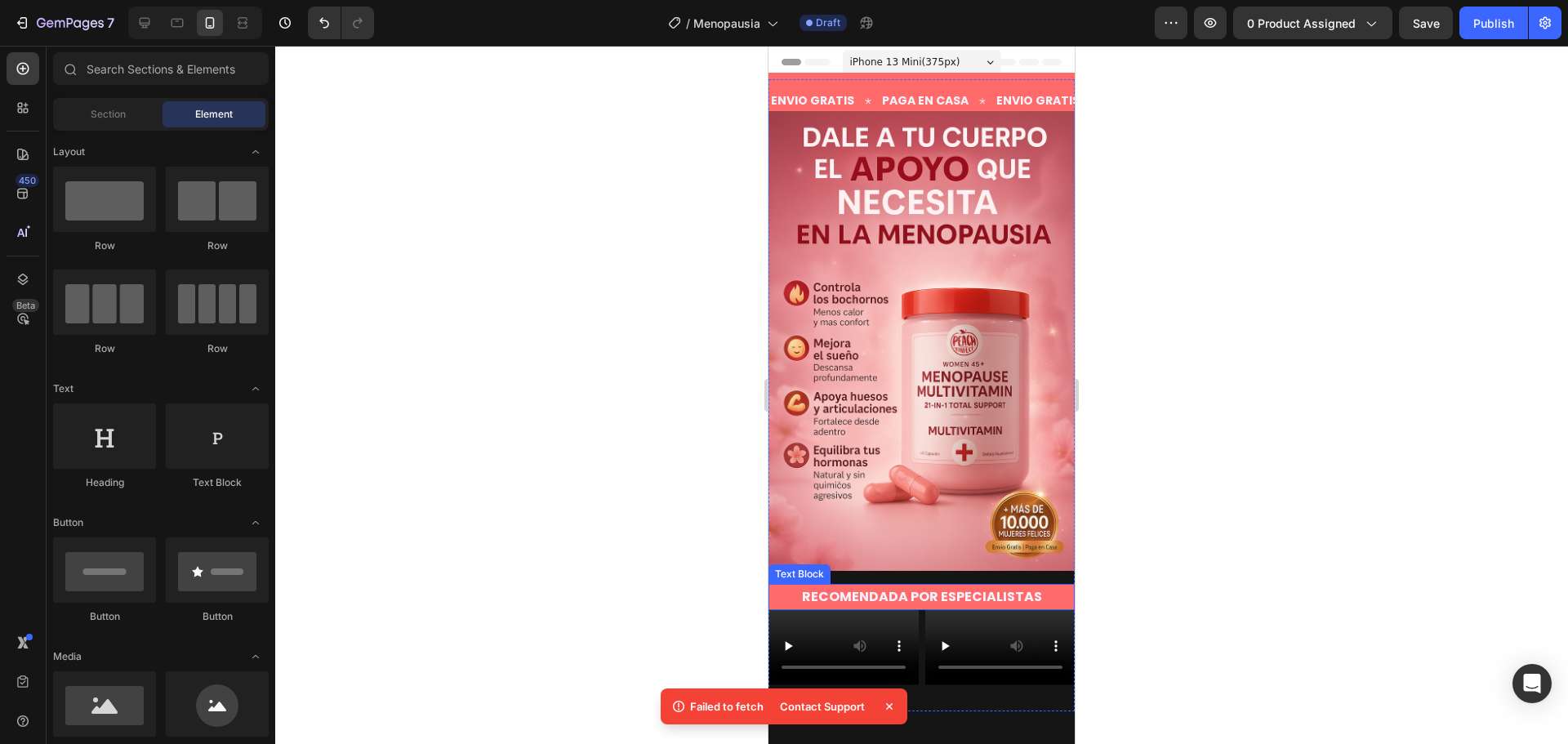
click at [789, 585] on p "RECOMENDADA POR ESPECIALISTAS" at bounding box center [921, 597] width 303 height 24
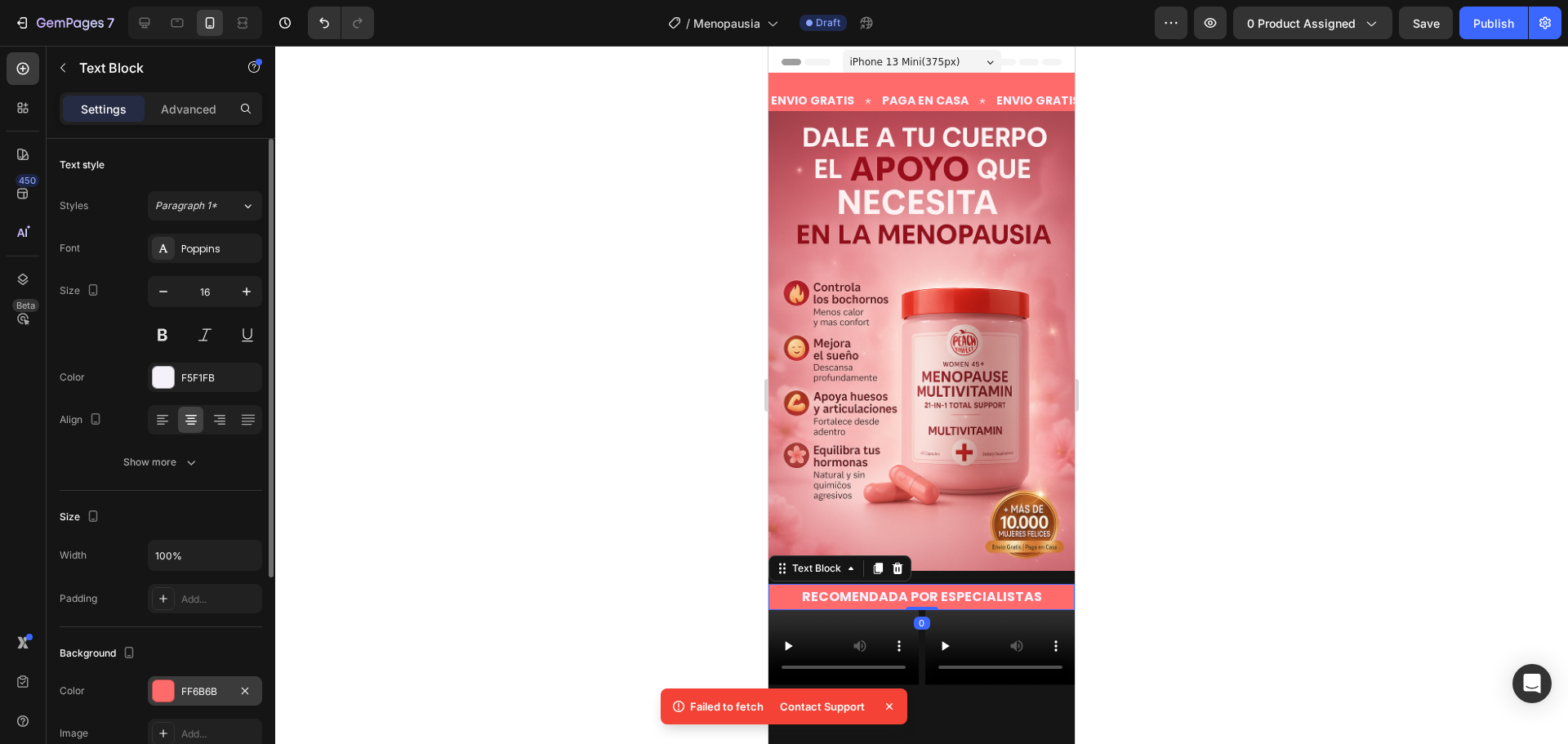
click at [152, 688] on div at bounding box center [163, 691] width 23 height 23
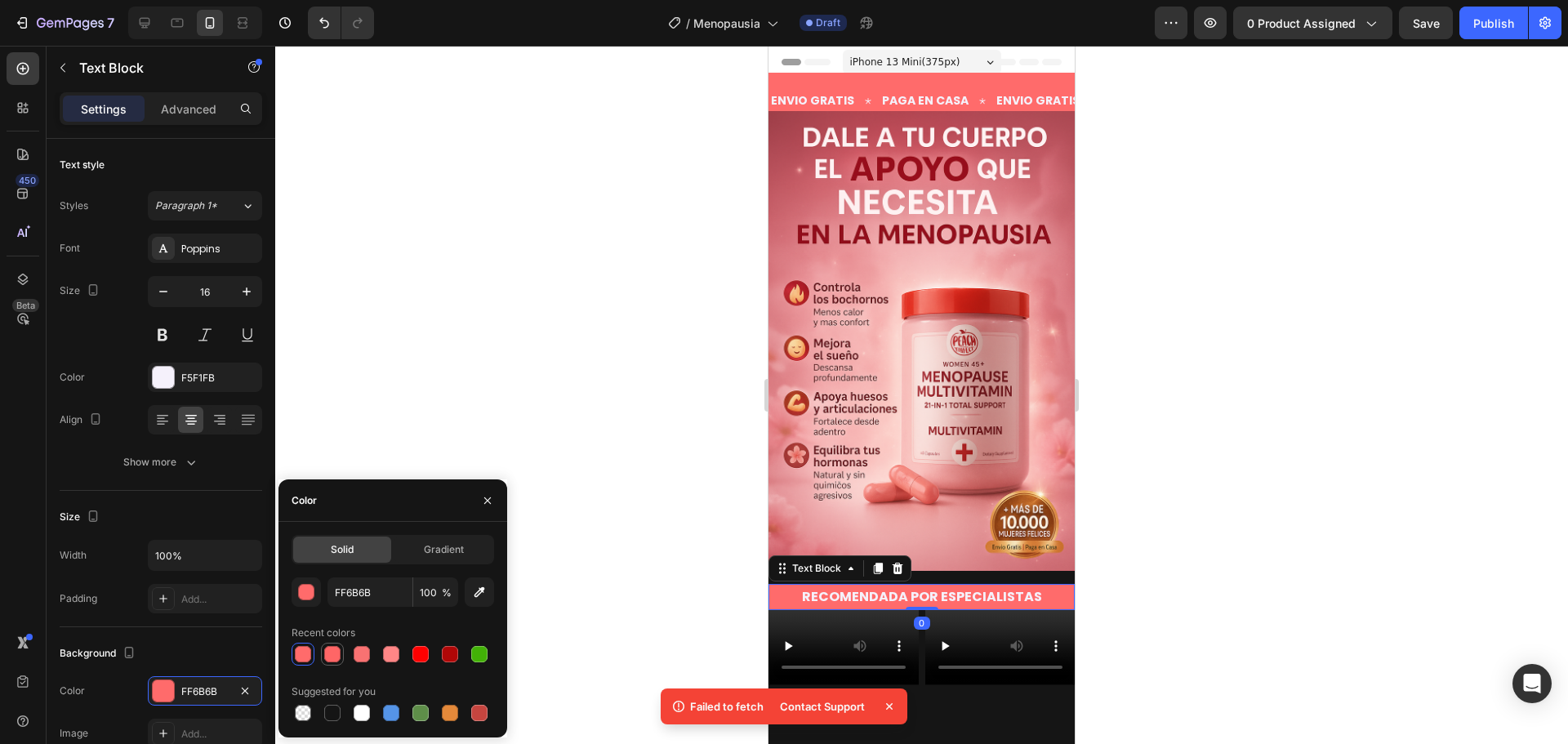
click at [328, 652] on div at bounding box center [332, 654] width 16 height 16
click at [360, 652] on div at bounding box center [362, 654] width 16 height 16
click at [333, 654] on div at bounding box center [332, 654] width 16 height 16
click at [306, 656] on div at bounding box center [303, 654] width 16 height 16
click at [305, 593] on div "button" at bounding box center [307, 592] width 16 height 16
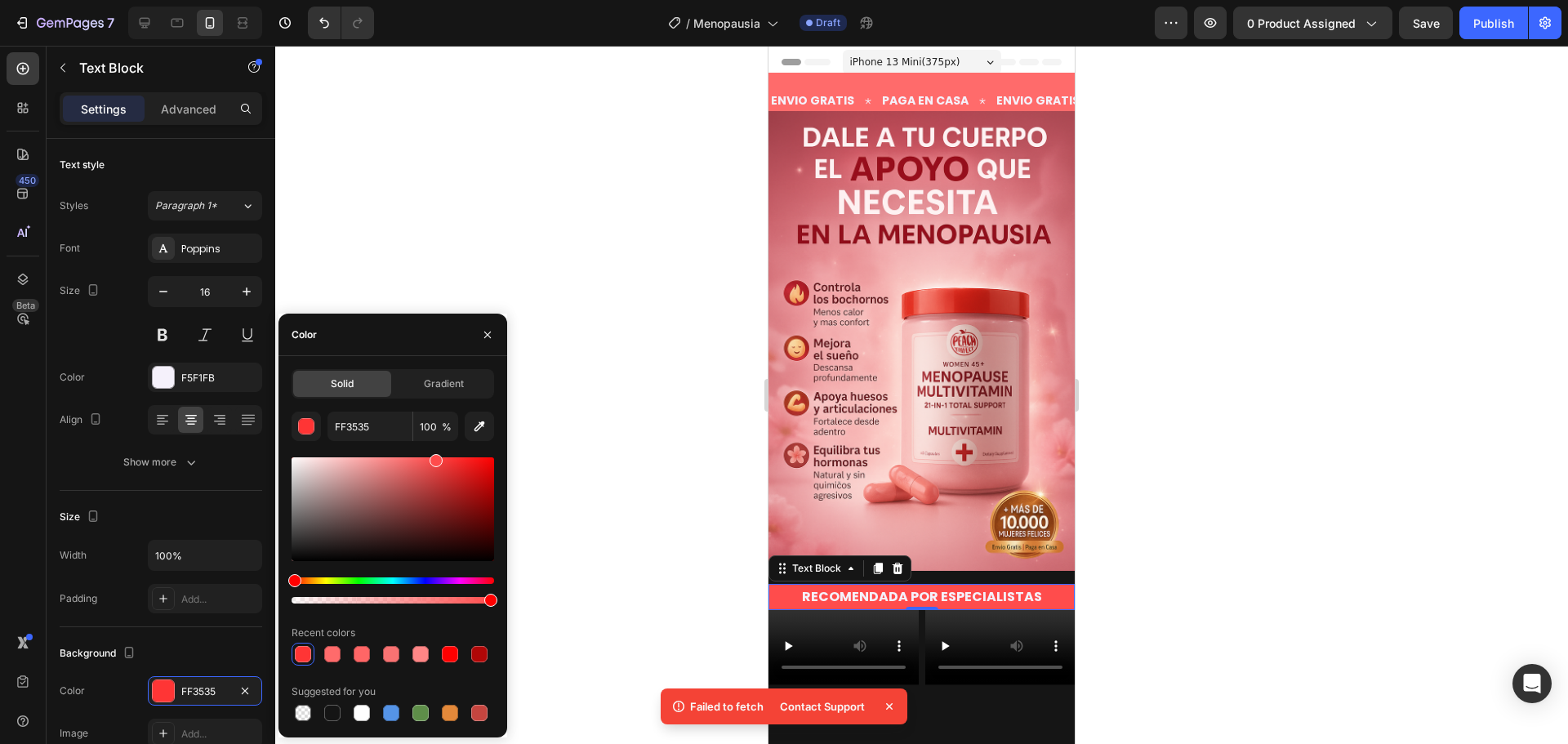
type input "FF4C4C"
drag, startPoint x: 409, startPoint y: 462, endPoint x: 433, endPoint y: 447, distance: 28.3
click at [433, 447] on div "FF4C4C 100 % Recent colors Suggested for you" at bounding box center [392, 567] width 202 height 312
click at [575, 334] on div at bounding box center [922, 395] width 1293 height 698
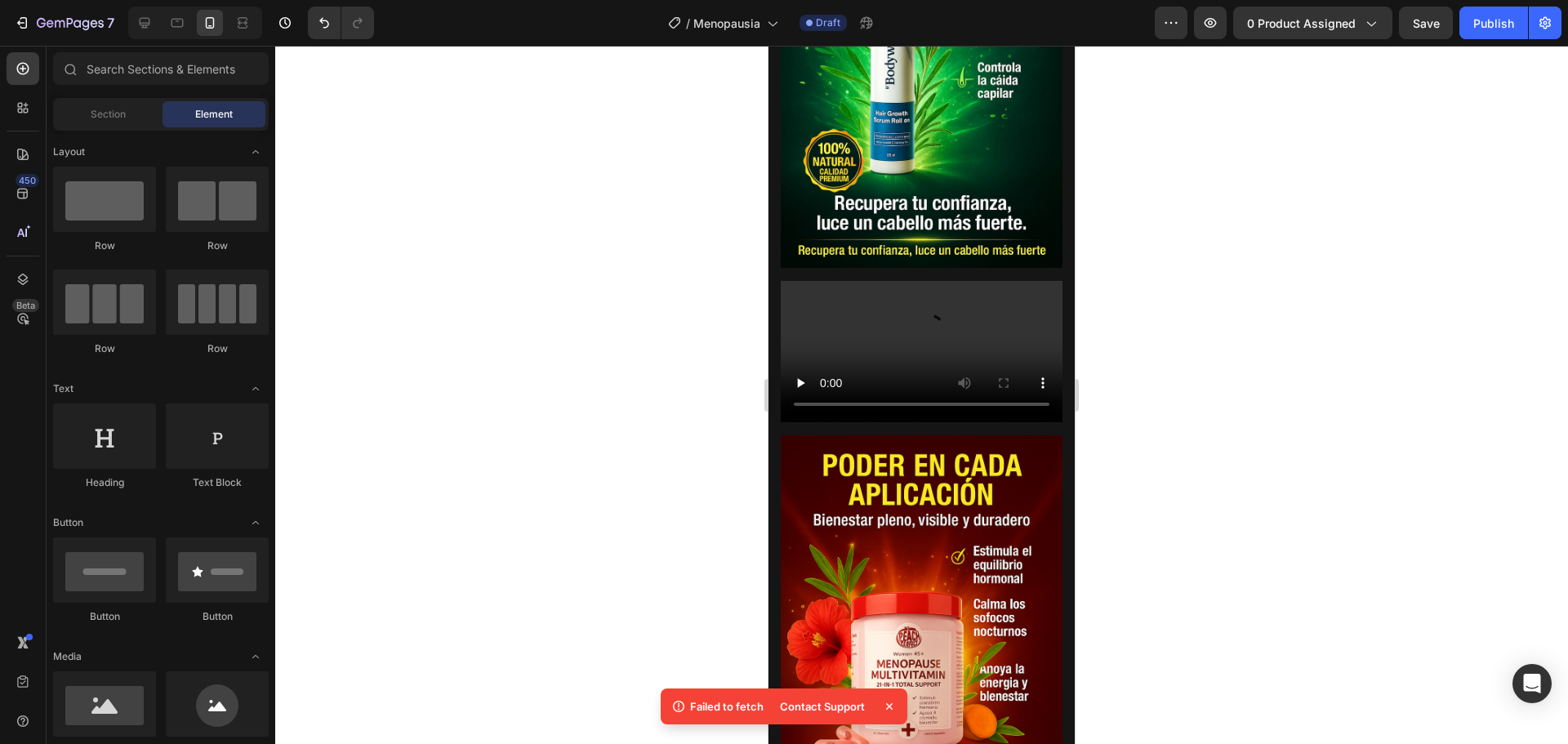
scroll to position [1714, 0]
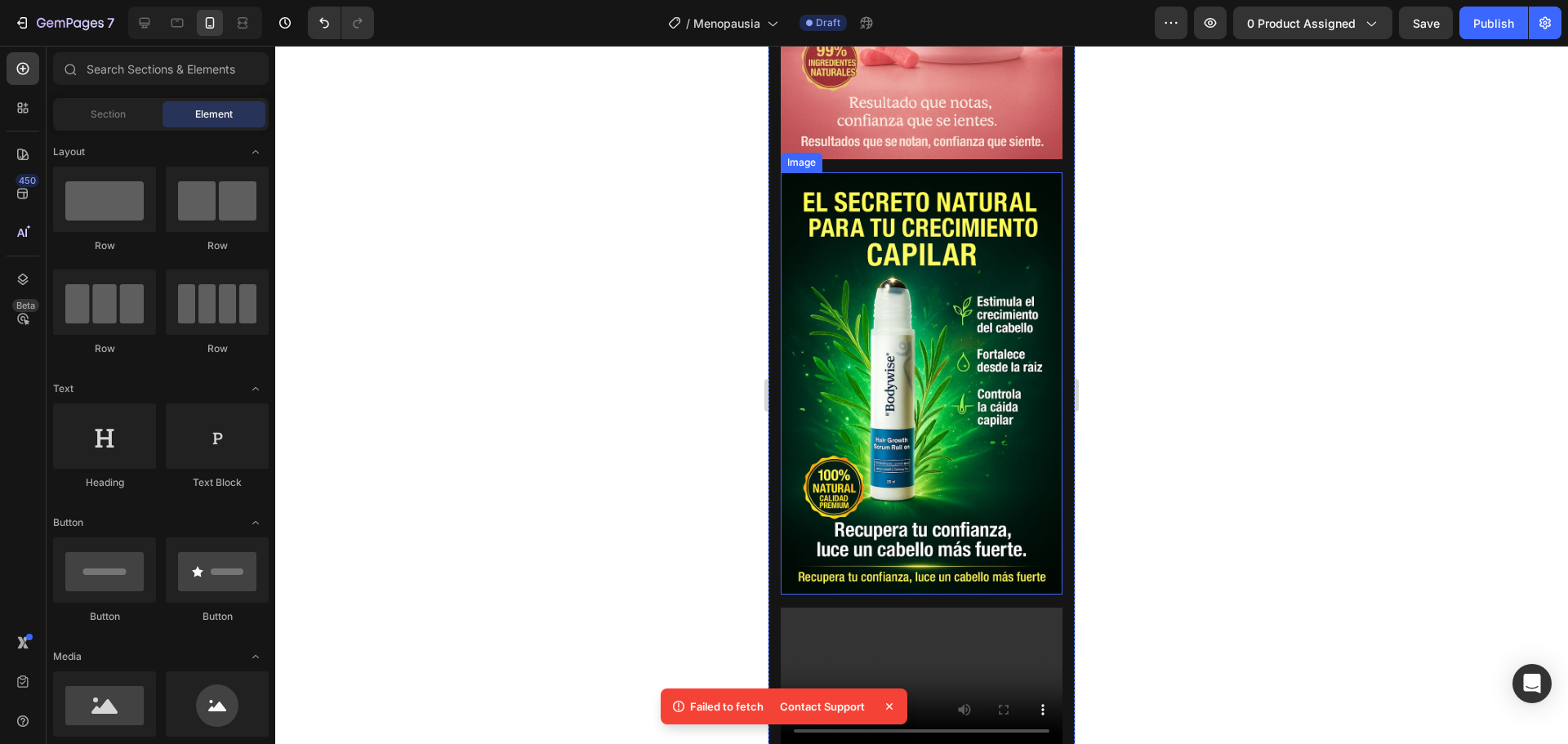
click at [865, 227] on img at bounding box center [921, 383] width 282 height 423
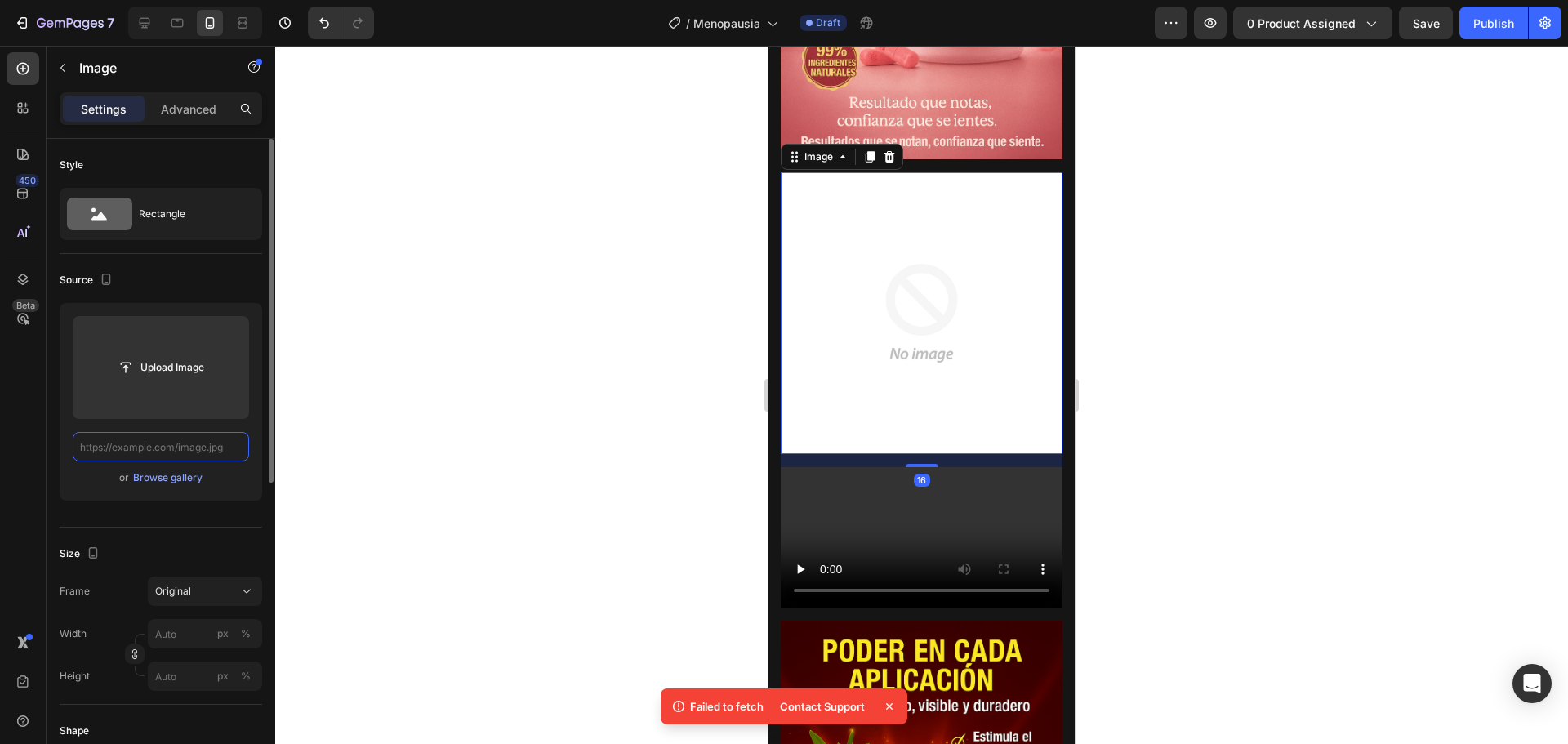
scroll to position [0, 0]
paste input "https://cdn.shopify.com/s/files/1/0733/2406/9116/files/El_Secreto_Natural_para_…"
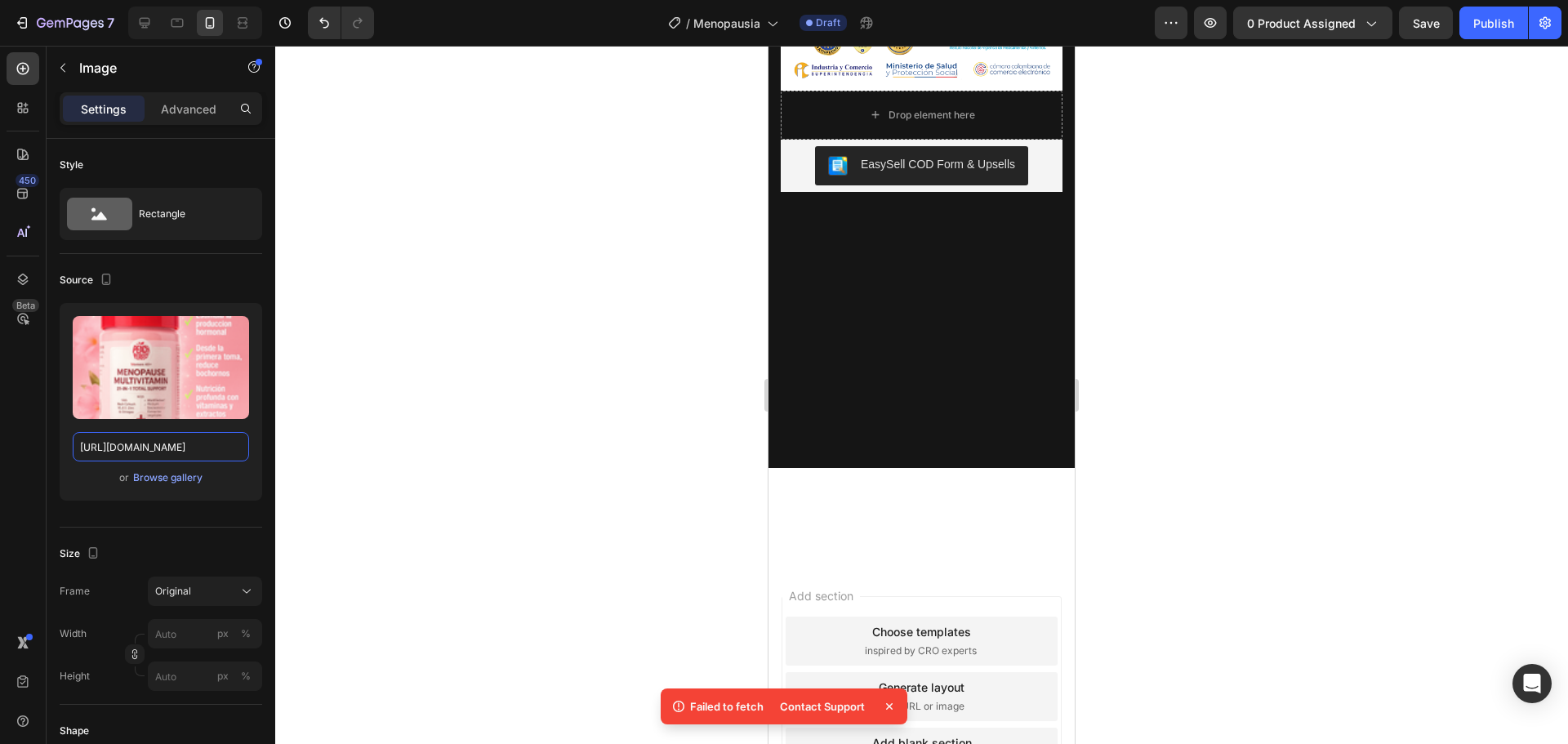
scroll to position [3429, 0]
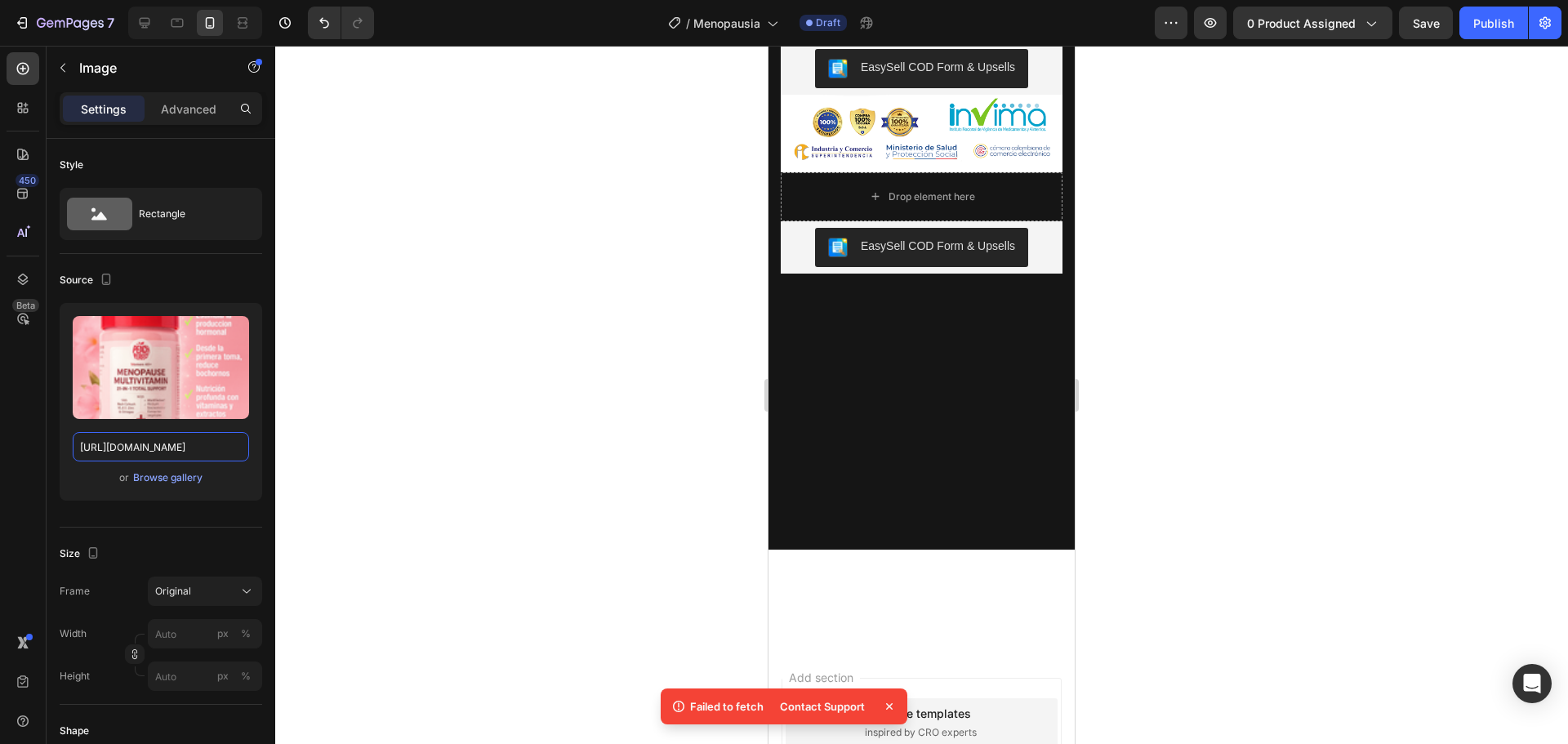
type input "https://cdn.shopify.com/s/files/1/0733/2406/9116/files/El_Secreto_Natural_para_…"
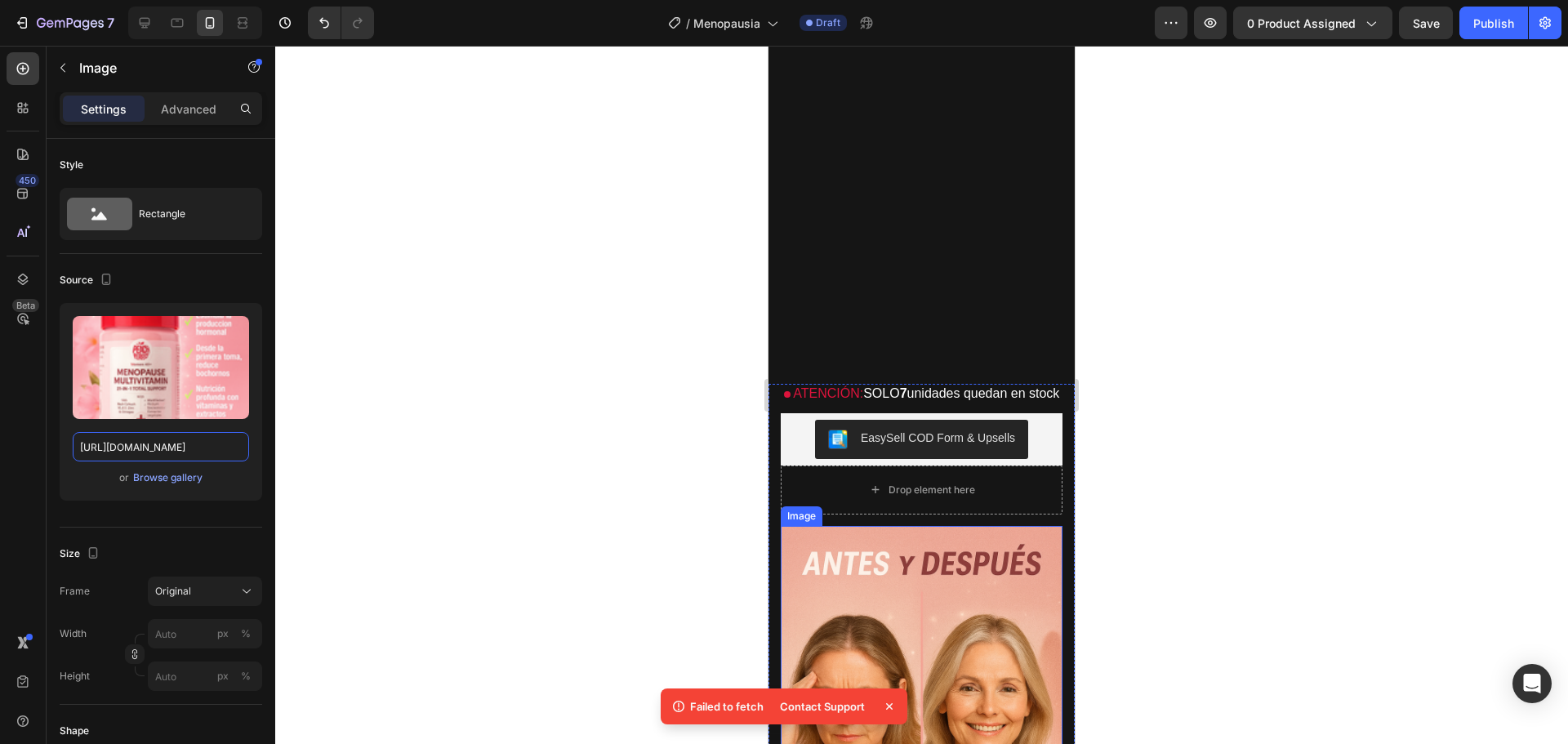
scroll to position [898, 0]
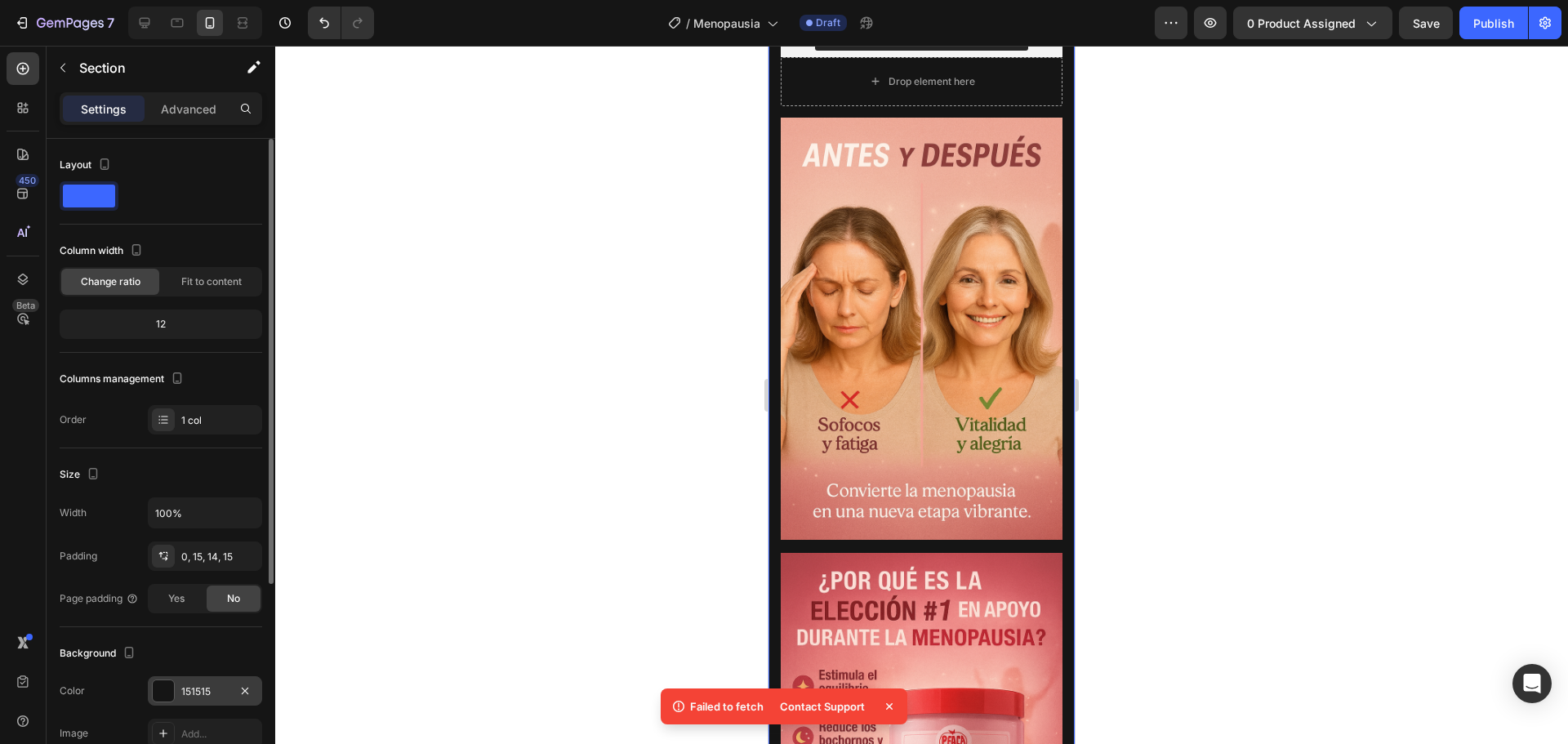
click at [157, 691] on div at bounding box center [163, 691] width 21 height 21
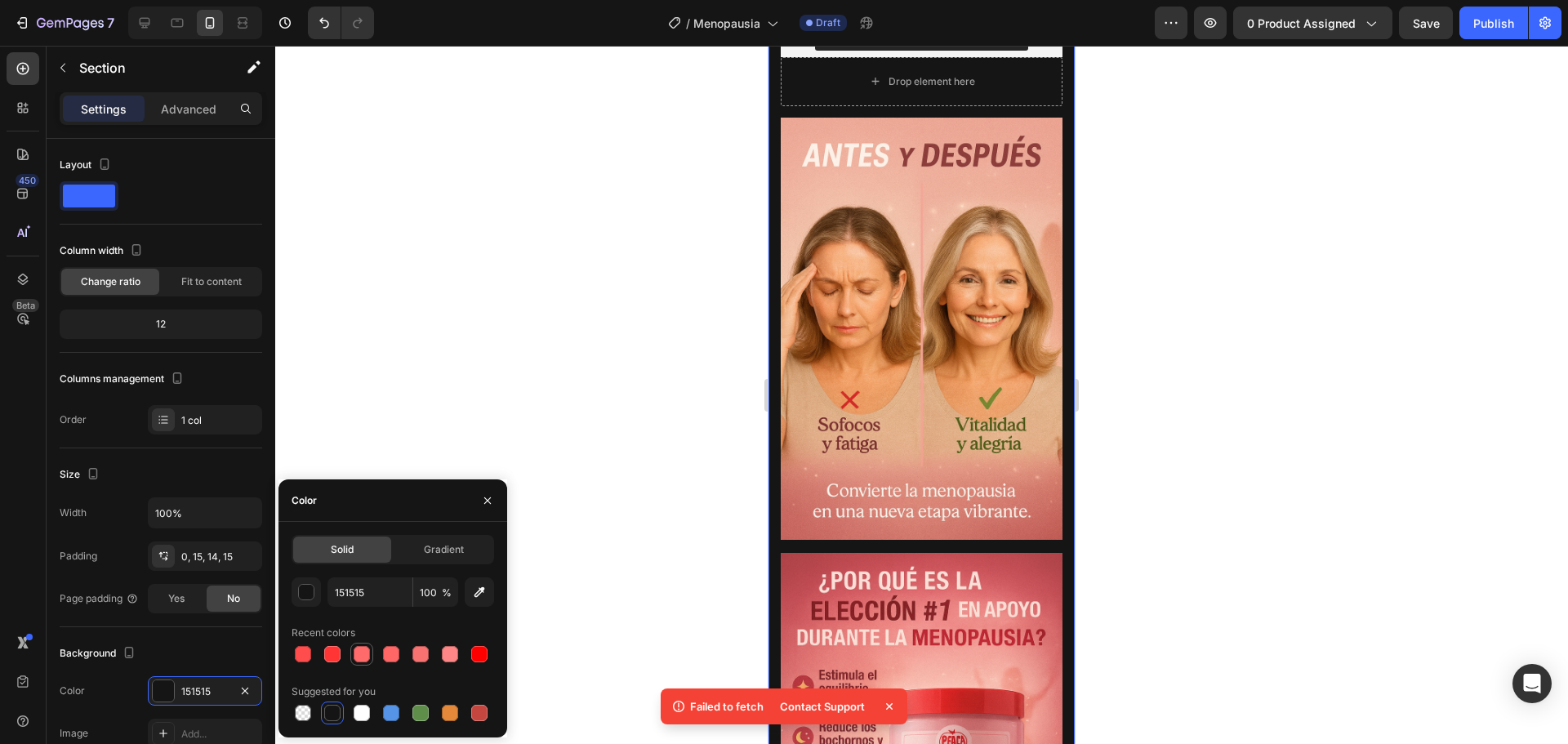
click at [363, 658] on div at bounding box center [362, 654] width 16 height 16
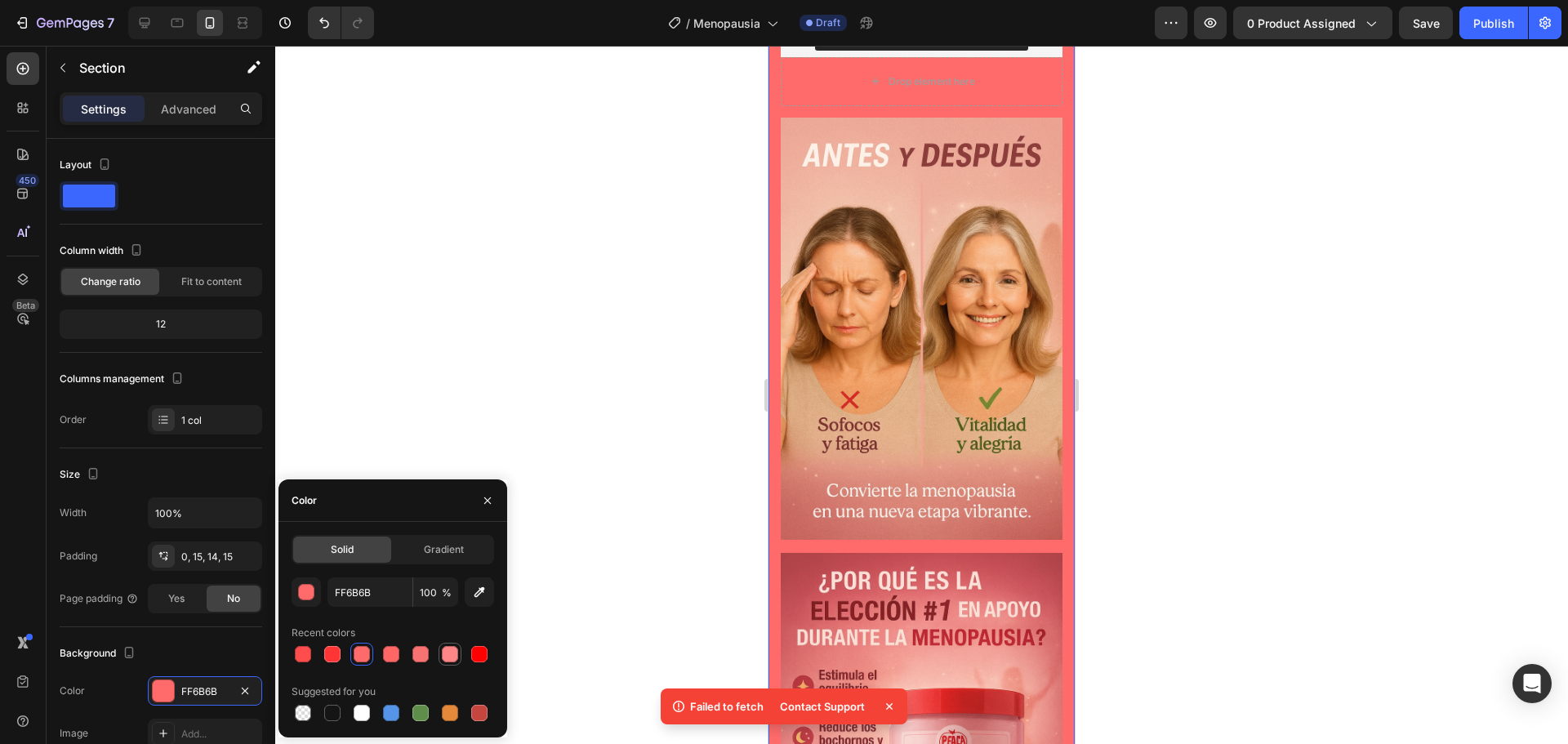
click at [454, 654] on div at bounding box center [449, 654] width 16 height 16
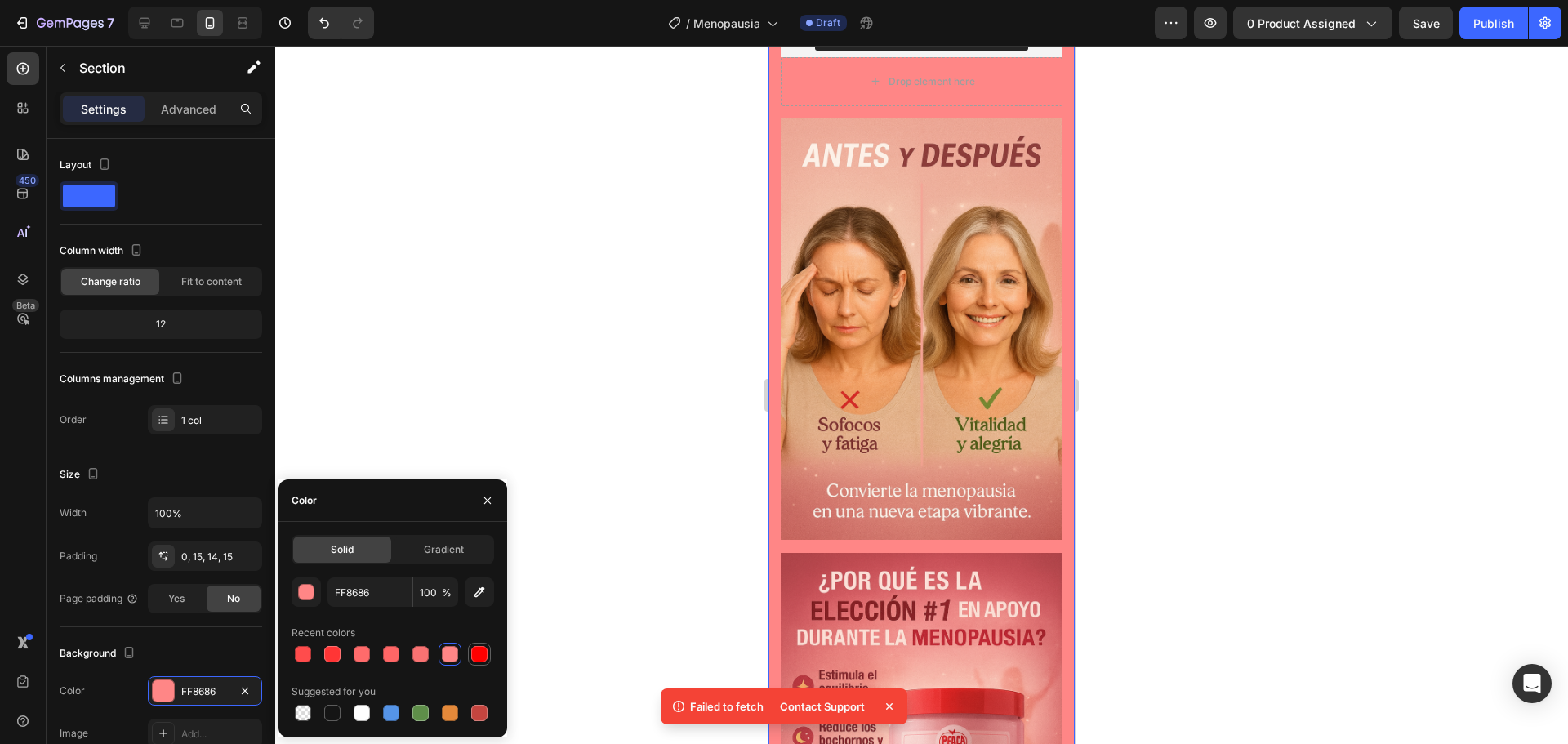
click at [487, 655] on div at bounding box center [479, 654] width 19 height 19
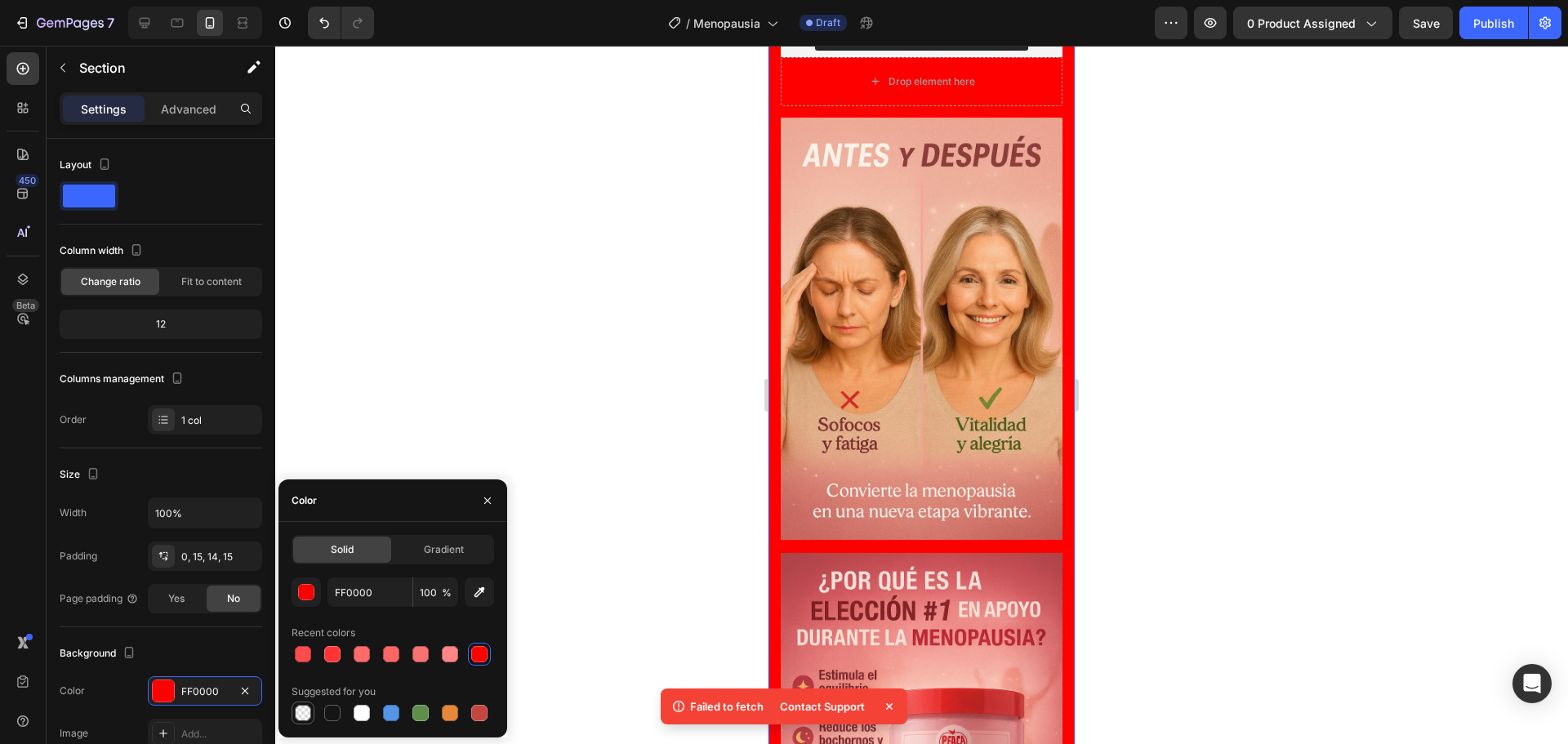
click at [304, 714] on div at bounding box center [303, 712] width 16 height 16
type input "000000"
type input "0"
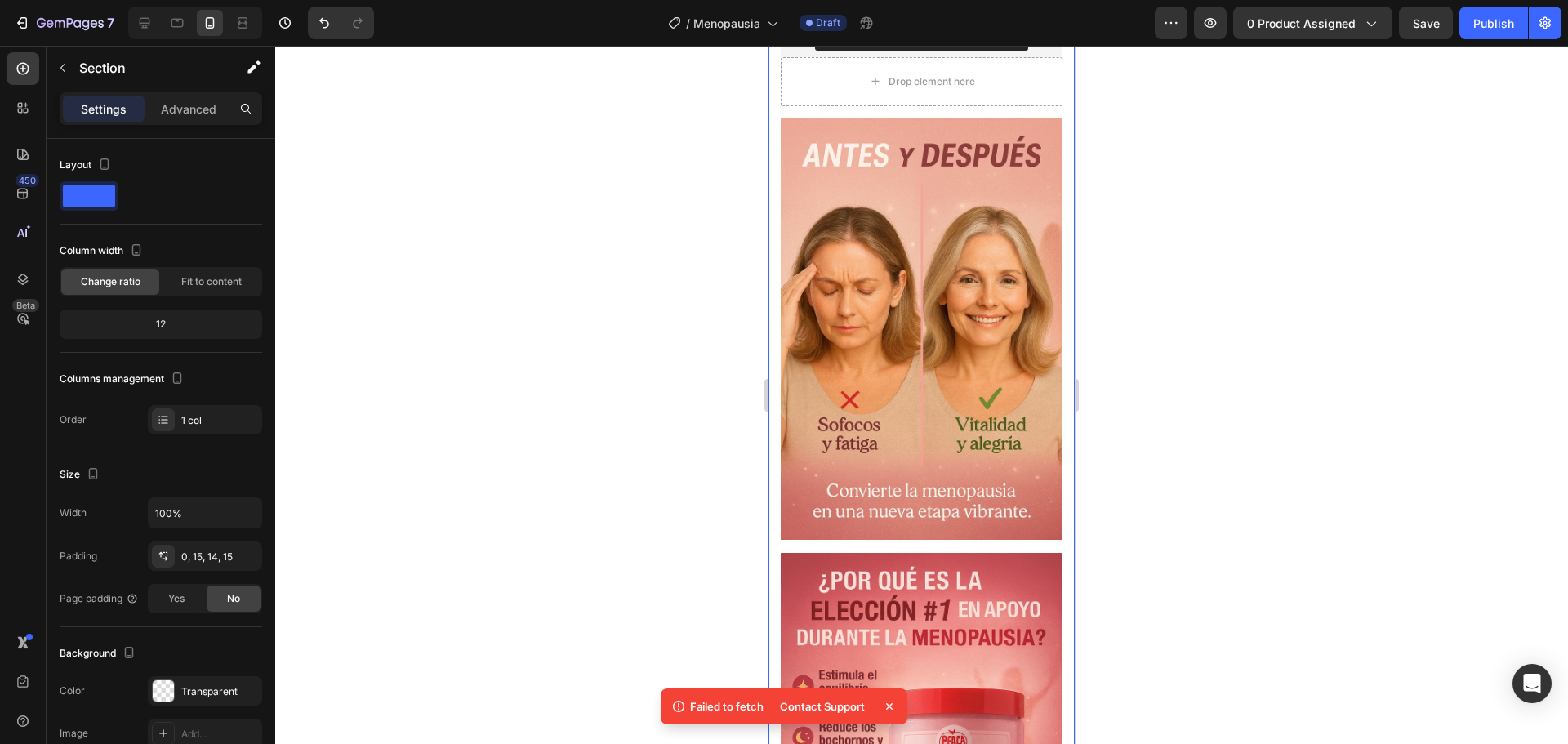
click at [580, 395] on div at bounding box center [922, 395] width 1293 height 698
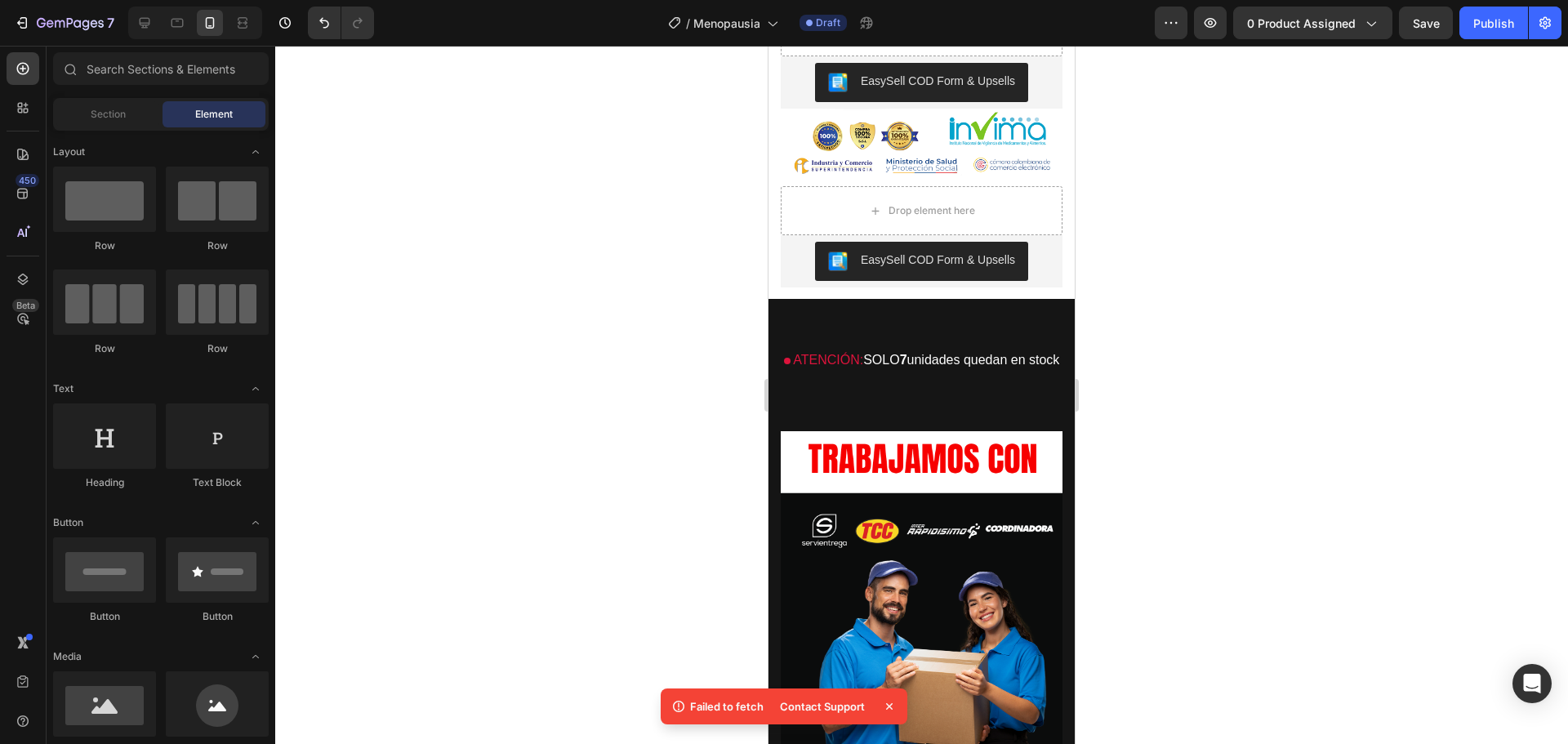
scroll to position [4082, 0]
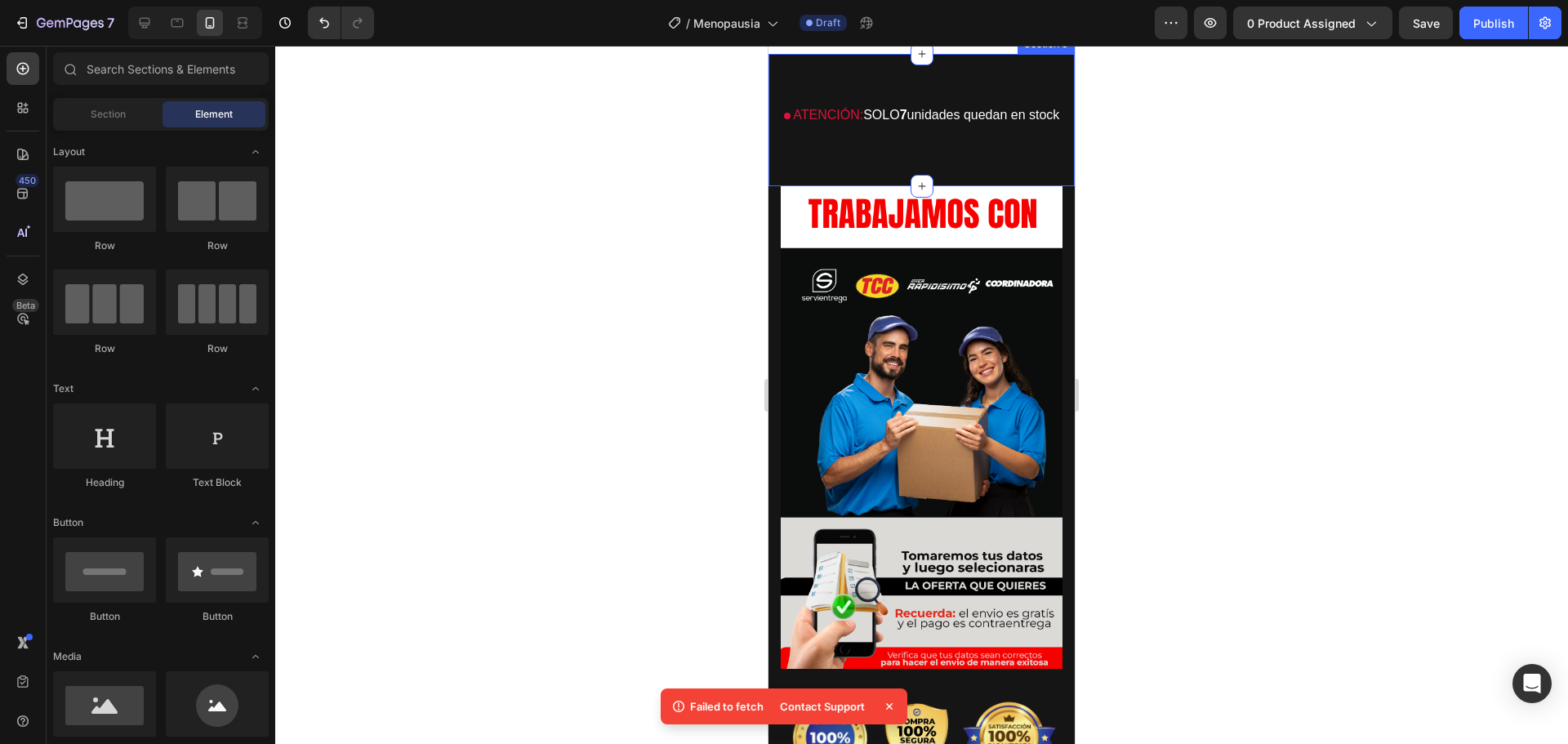
click at [982, 186] on div "ATENCIÓN: SOLO 7 unidades quedan en stock Custom Code Section 3" at bounding box center [921, 120] width 306 height 132
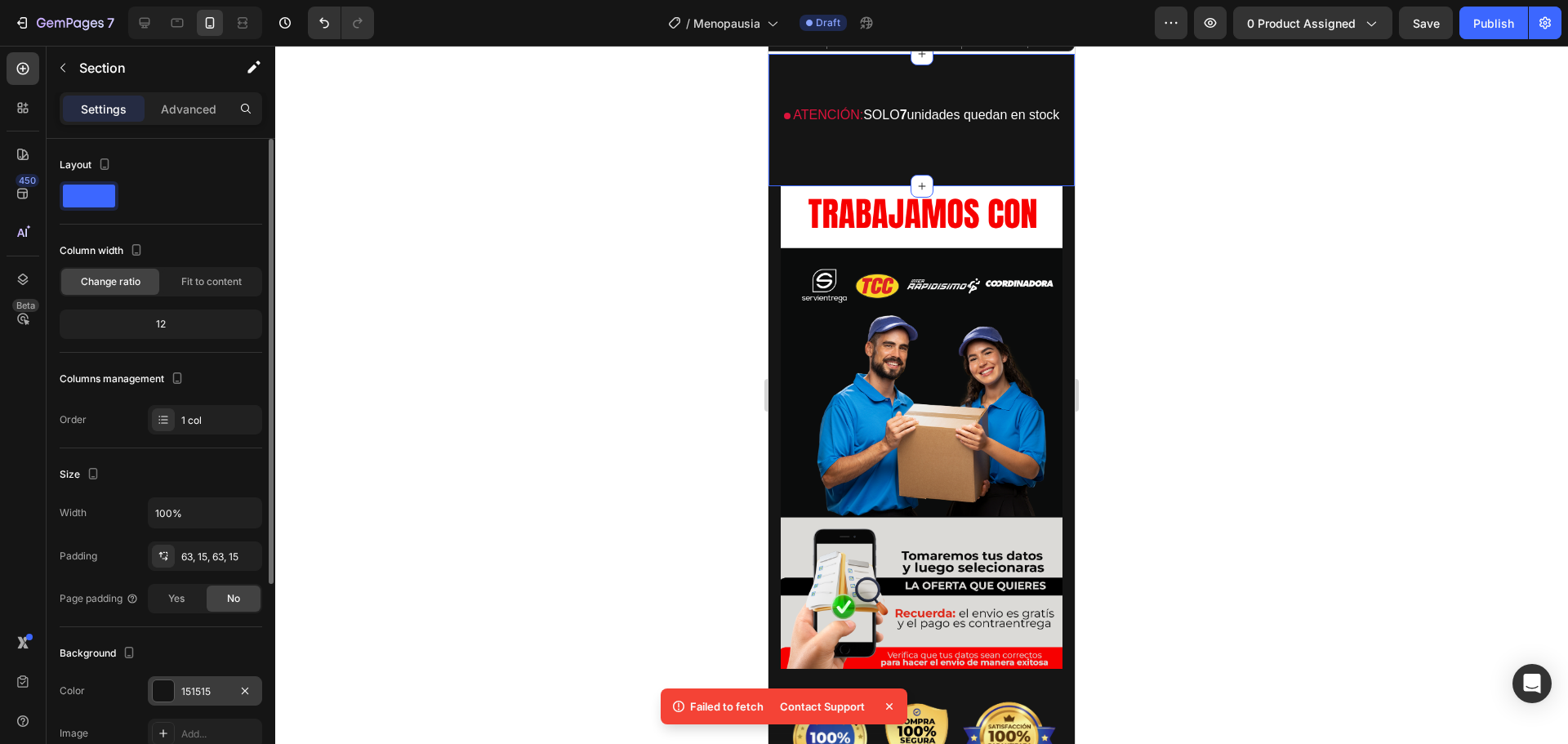
click at [151, 695] on div "151515" at bounding box center [204, 690] width 114 height 29
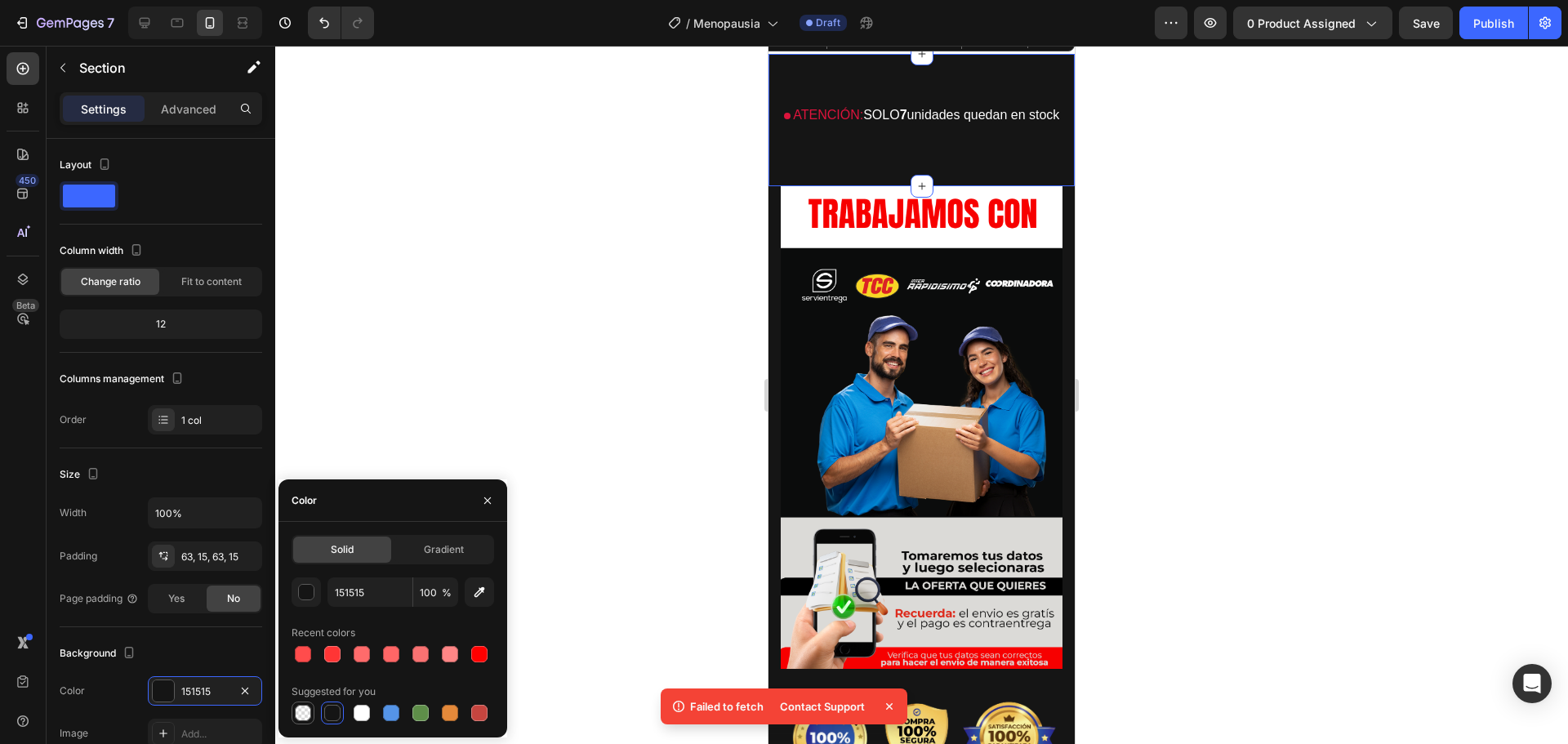
click at [308, 709] on div at bounding box center [303, 712] width 16 height 16
type input "000000"
type input "0"
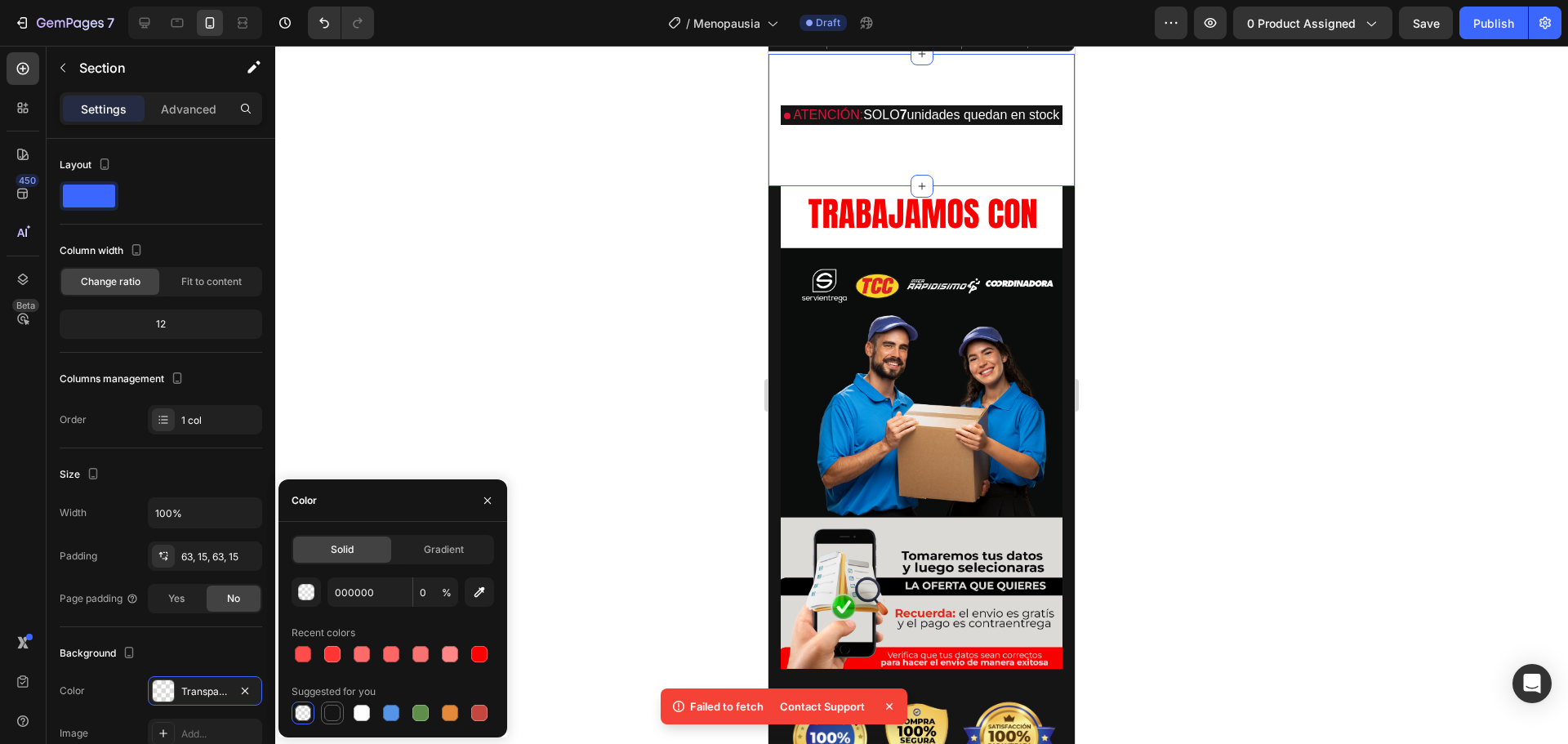
click at [337, 713] on div at bounding box center [332, 712] width 16 height 16
type input "151515"
type input "100"
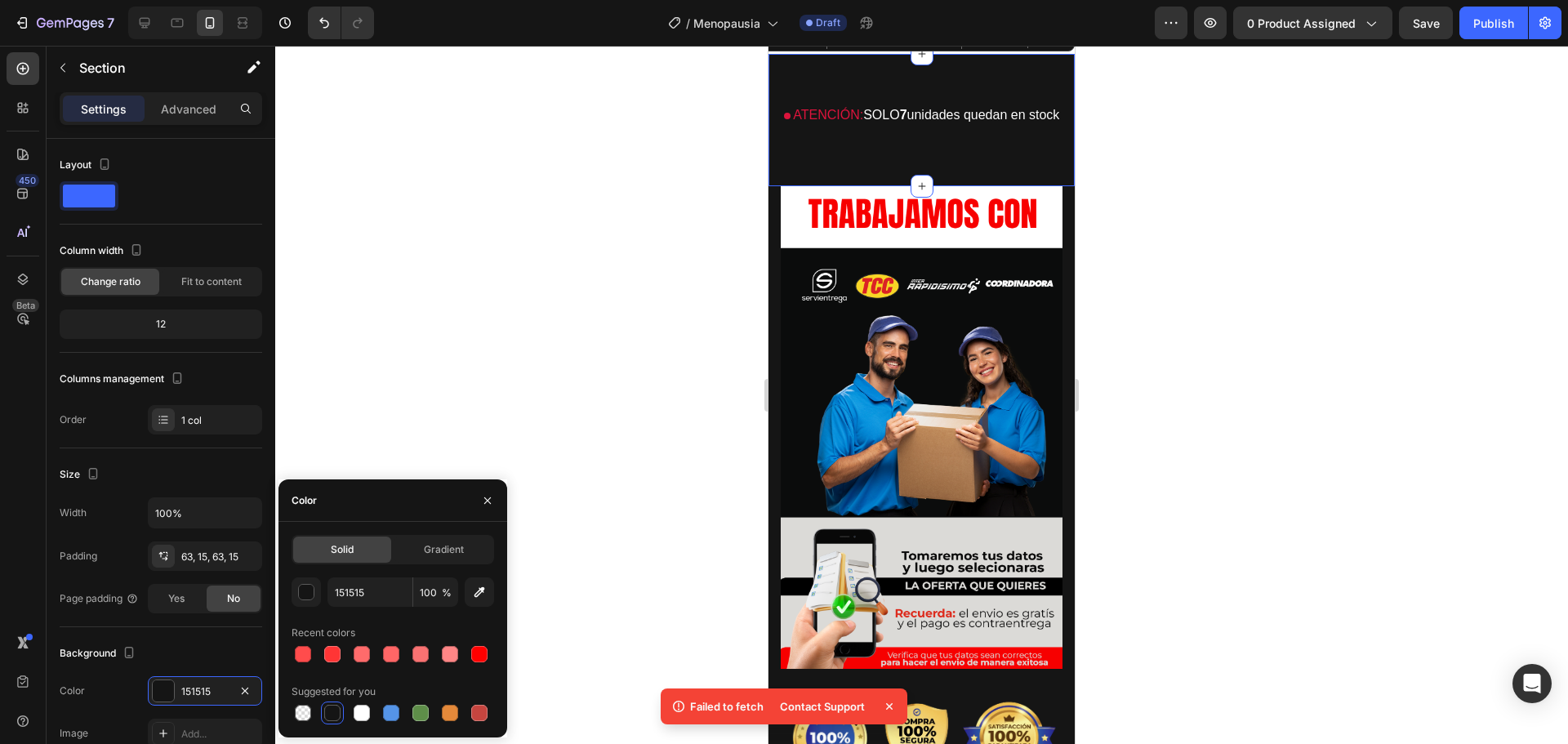
click at [516, 395] on div at bounding box center [922, 395] width 1293 height 698
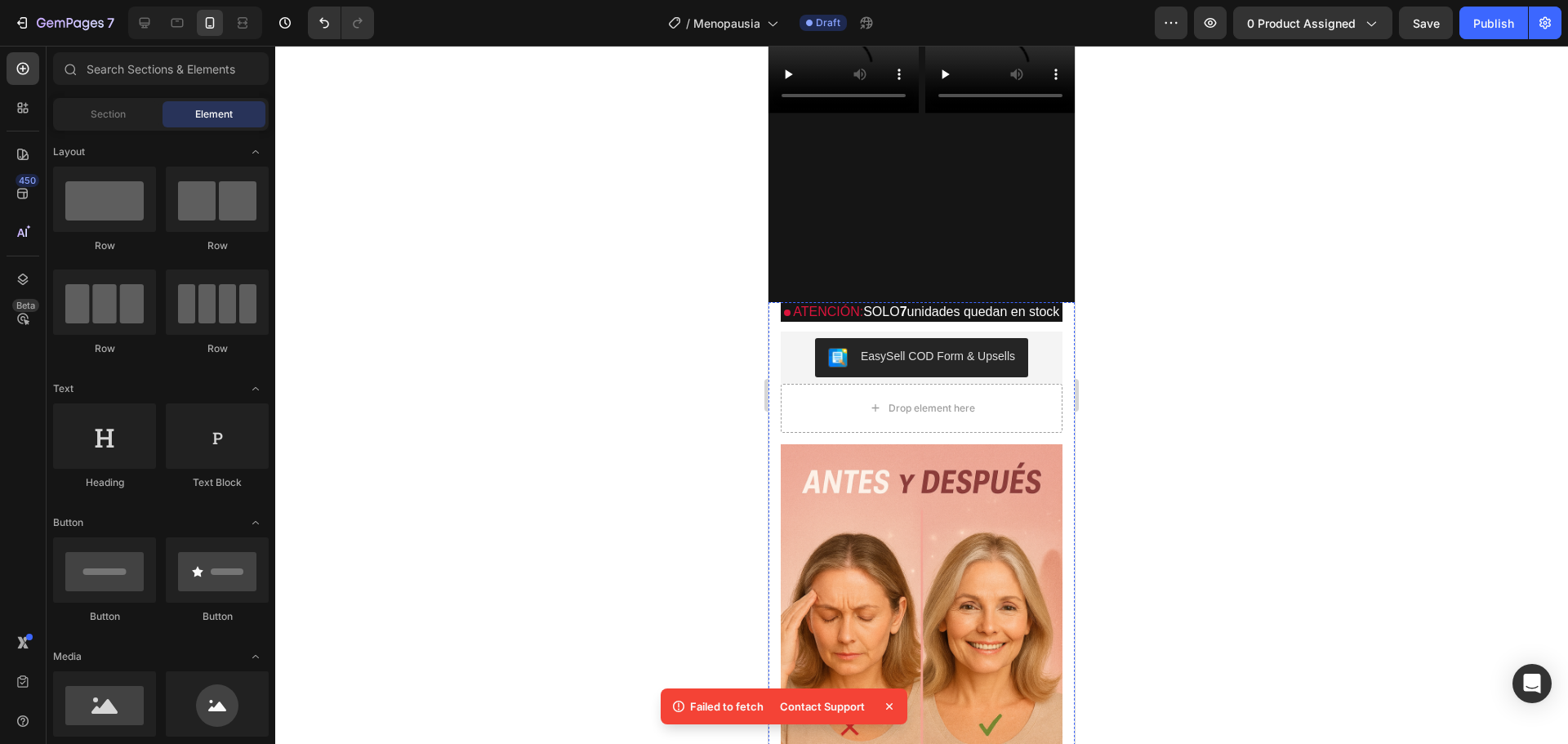
scroll to position [244, 0]
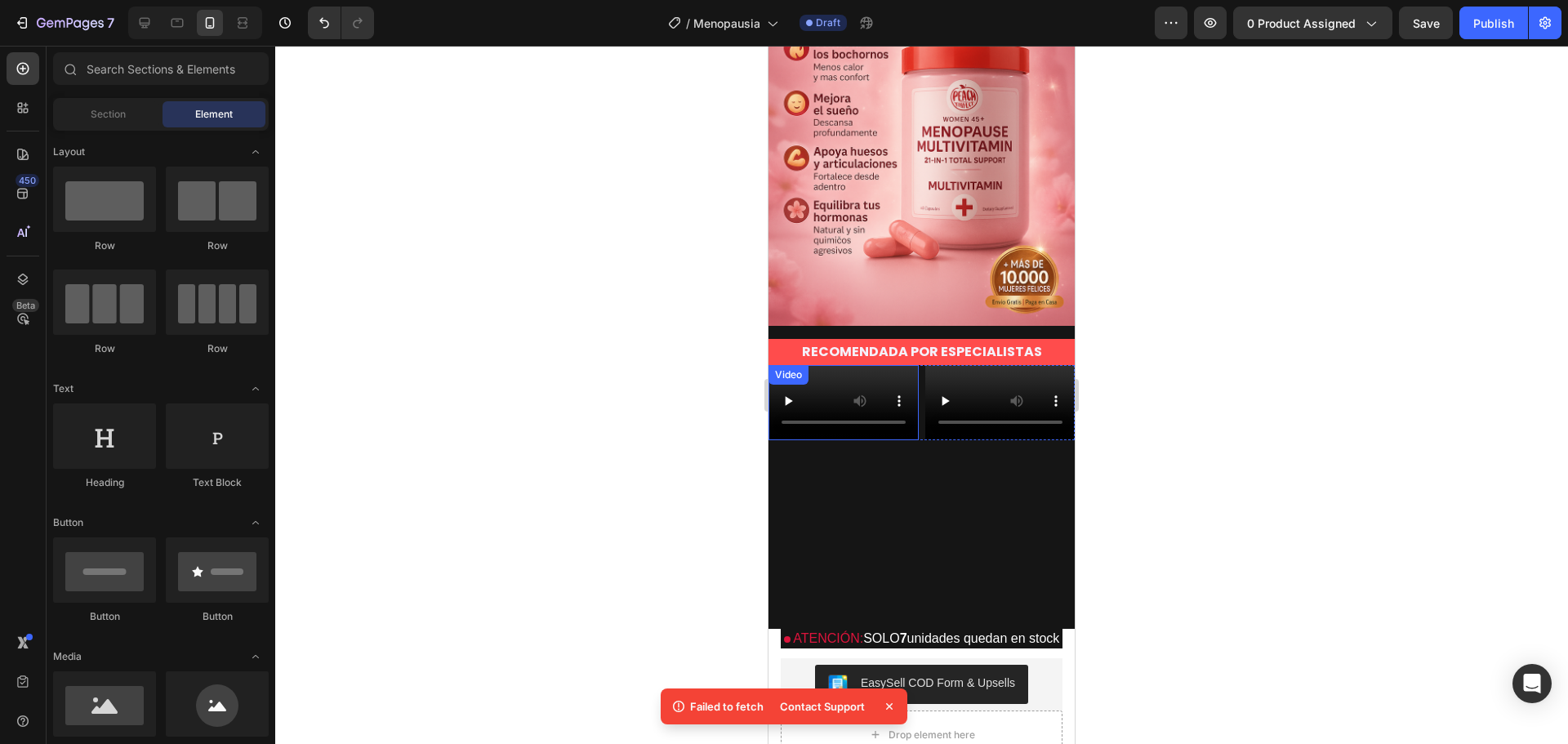
click at [847, 440] on video at bounding box center [843, 402] width 150 height 75
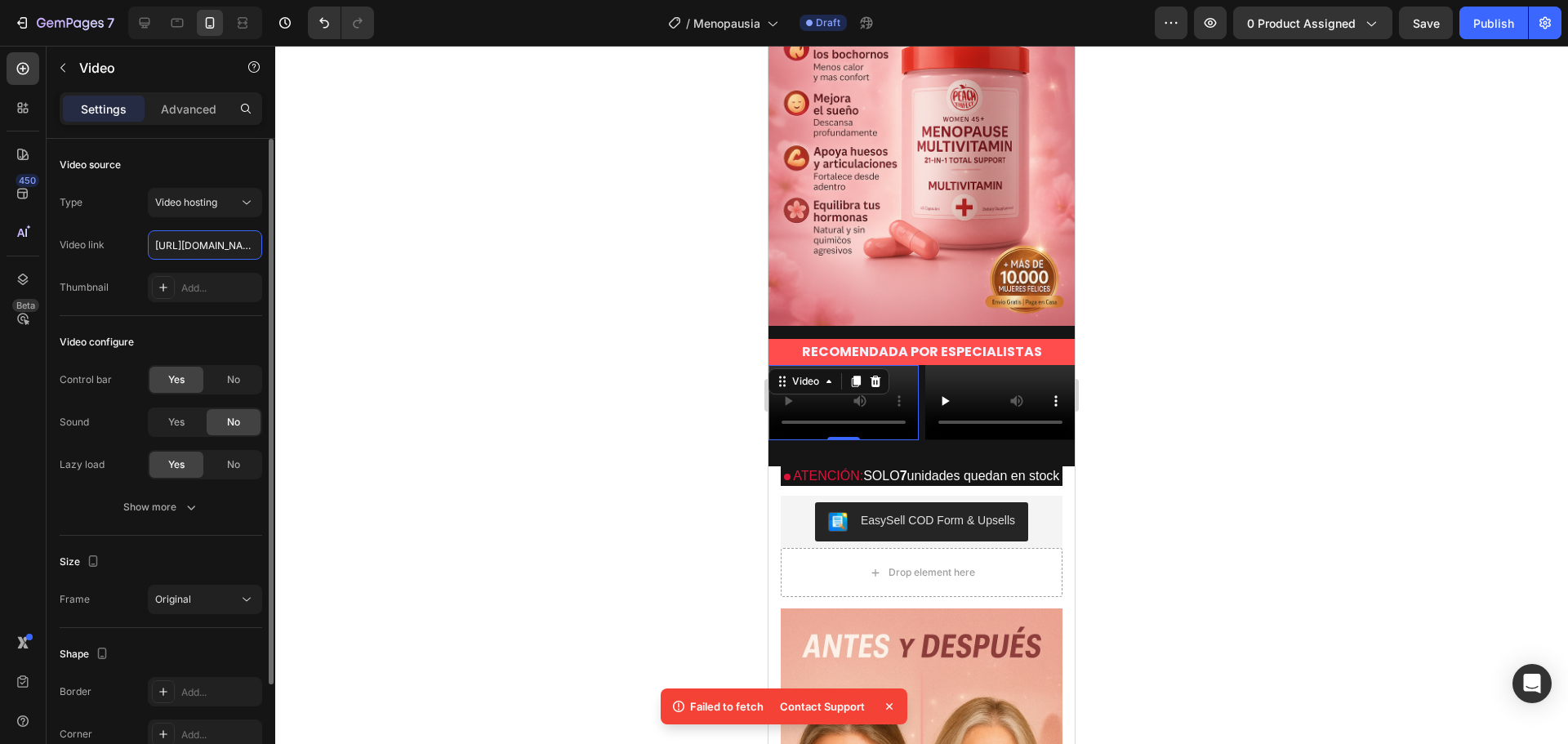
scroll to position [0, 307]
type input "https://cdn.shopify.com/videos/c/o/v/a61c305f4a874802a0bc3d8e8489a1b2.mp4"
click at [420, 252] on div at bounding box center [922, 395] width 1293 height 698
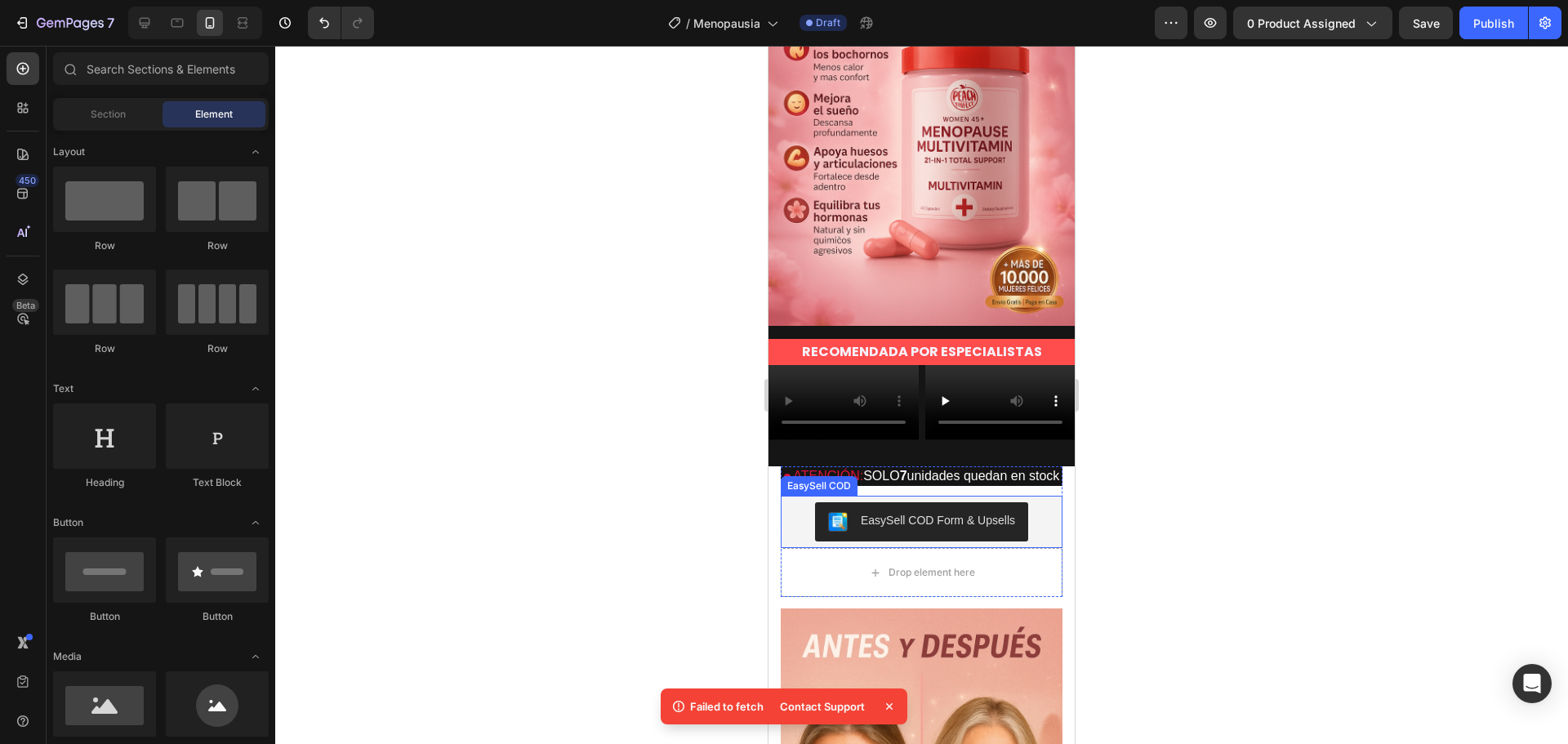
scroll to position [327, 0]
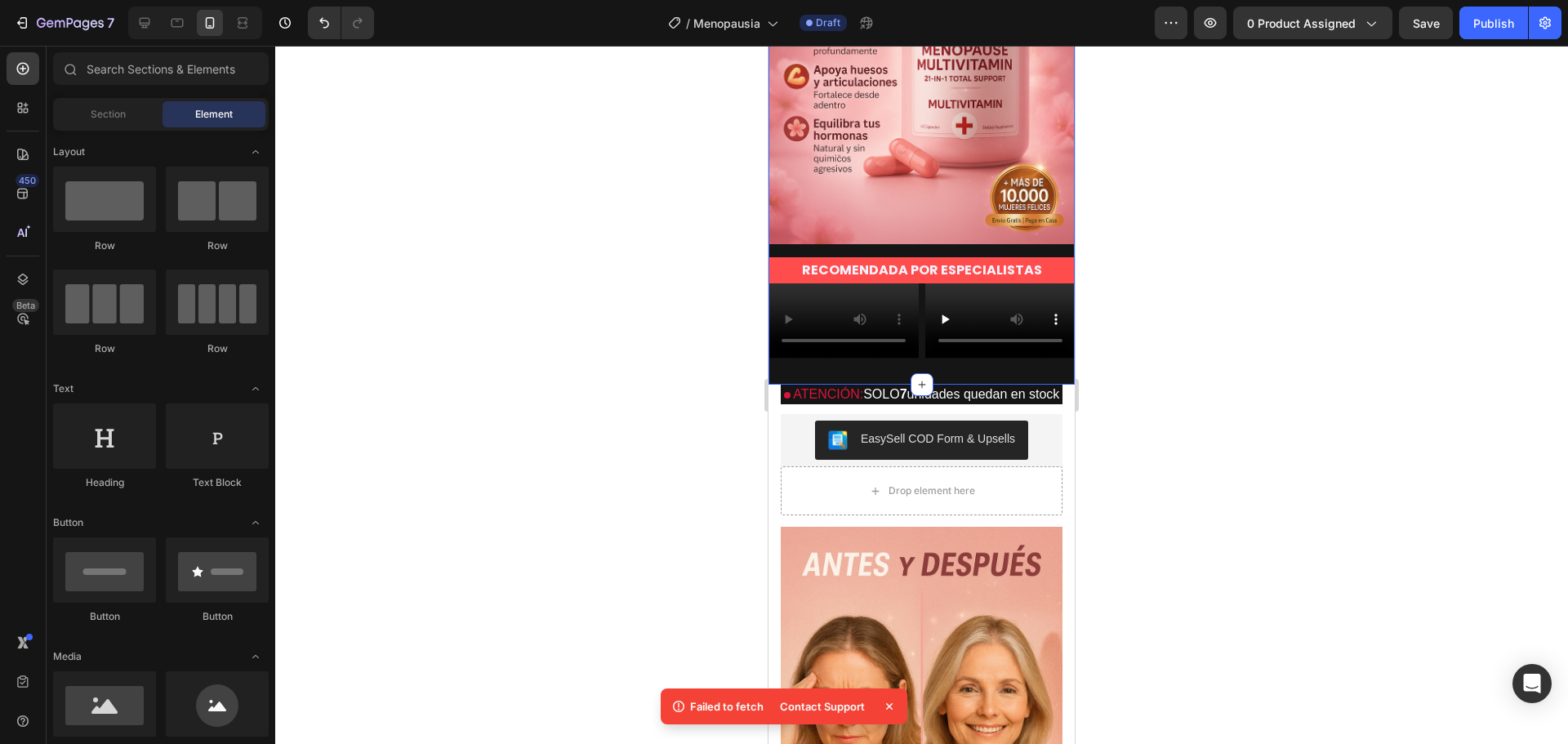
click at [897, 385] on div "ENVIO GRATIS Text PAGA EN CASA Text ENVIO GRATIS Text PAGA EN CASA Text ENVIO G…" at bounding box center [921, 69] width 306 height 632
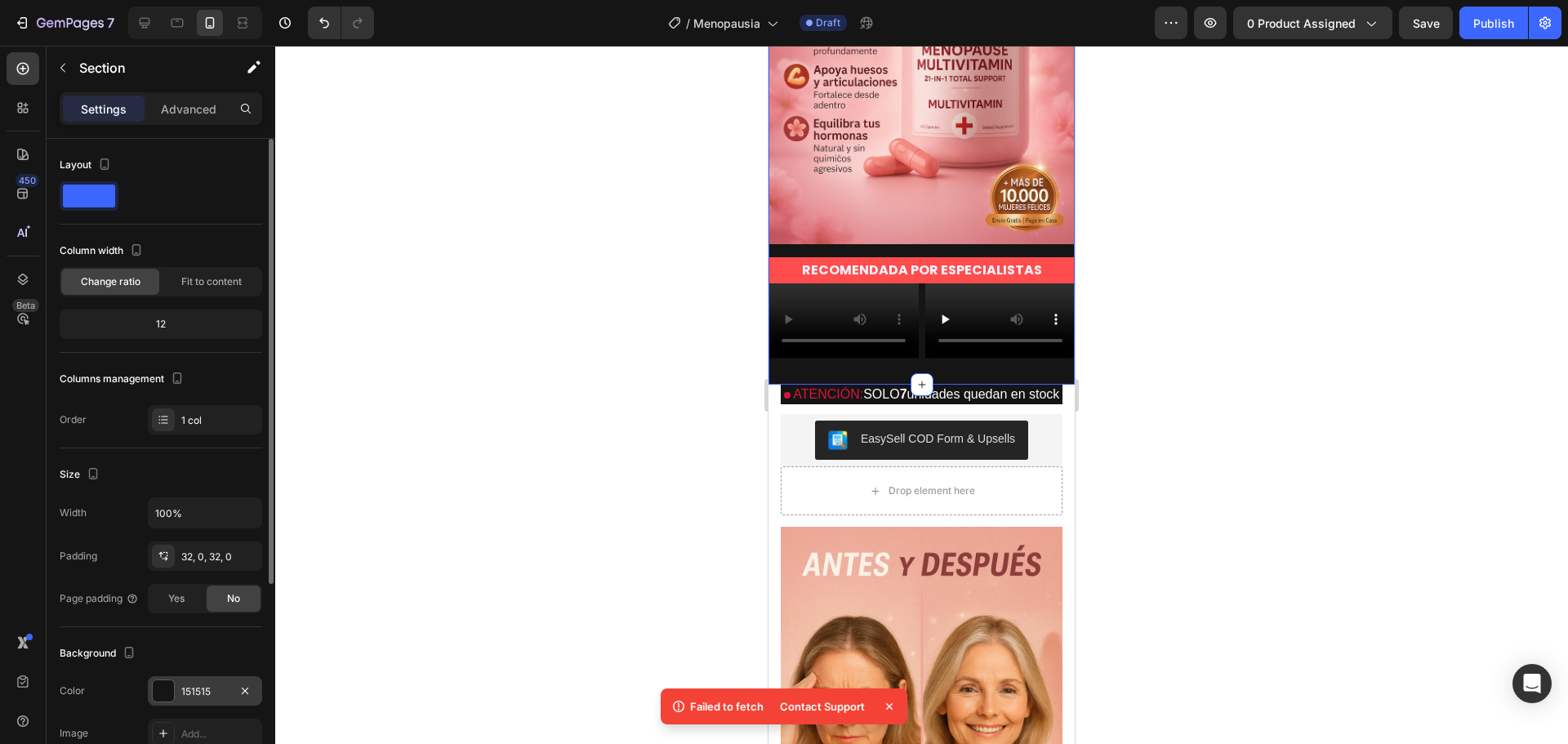
click at [153, 691] on div at bounding box center [163, 691] width 21 height 21
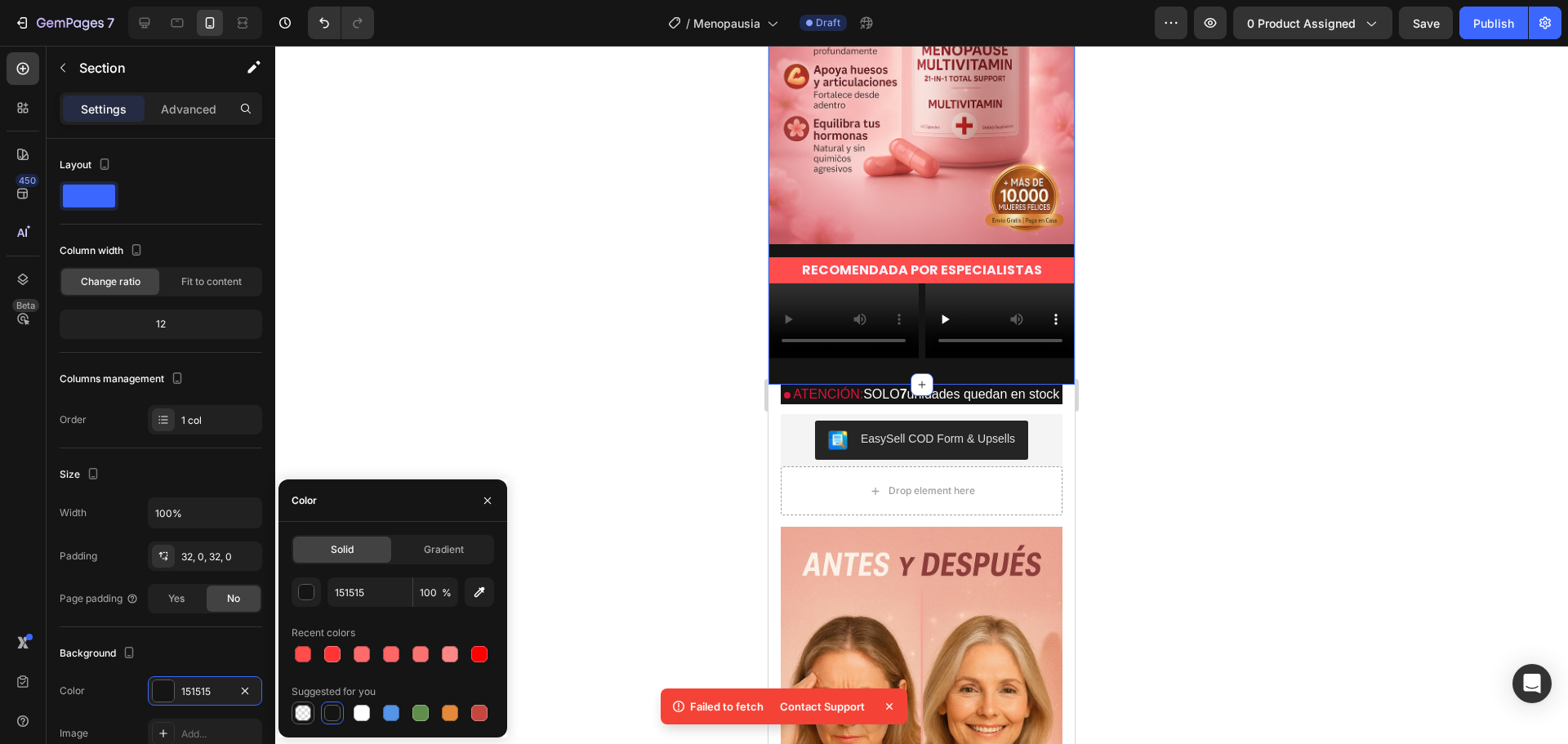
click at [307, 712] on div at bounding box center [303, 712] width 16 height 16
type input "000000"
type input "0"
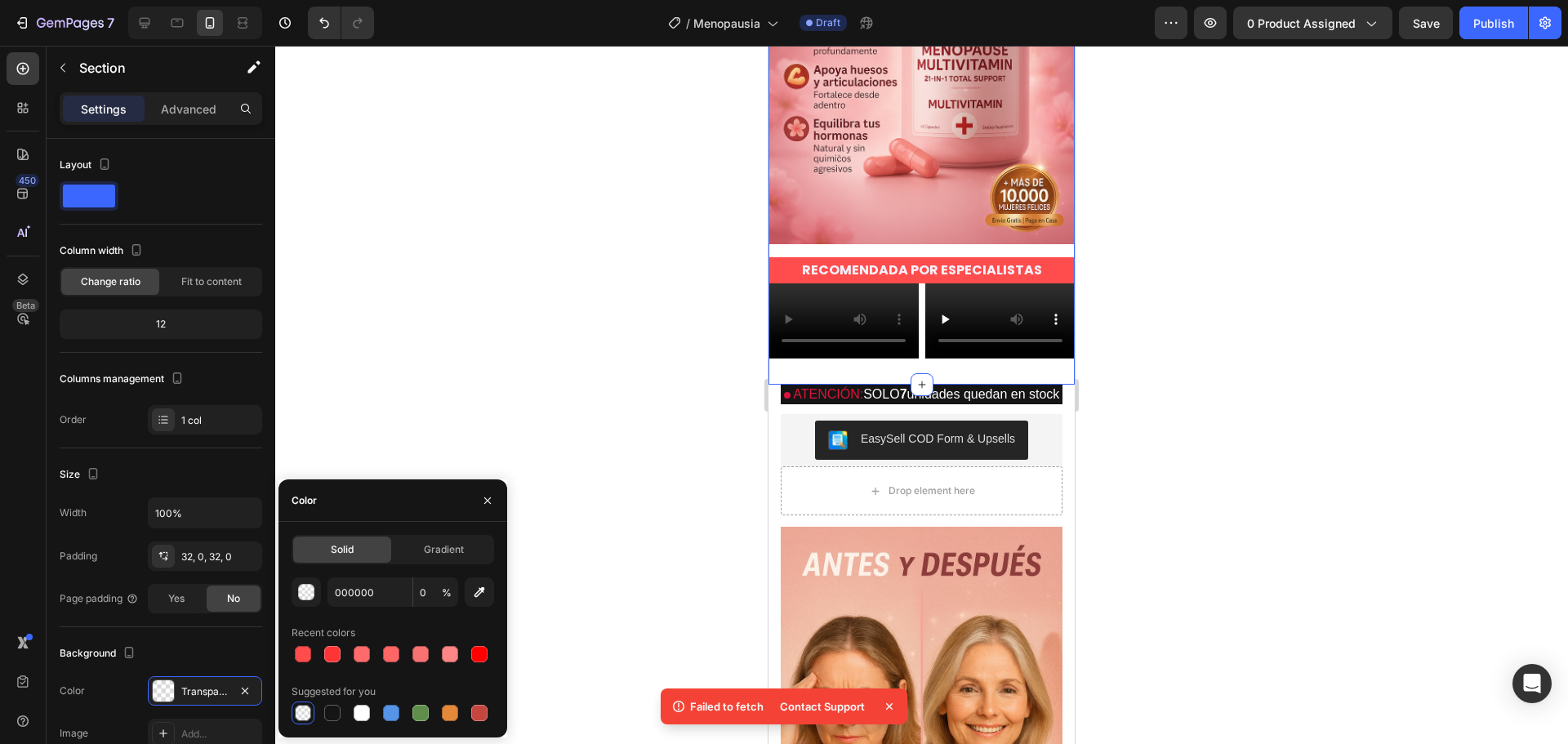
click at [406, 357] on div at bounding box center [922, 395] width 1293 height 698
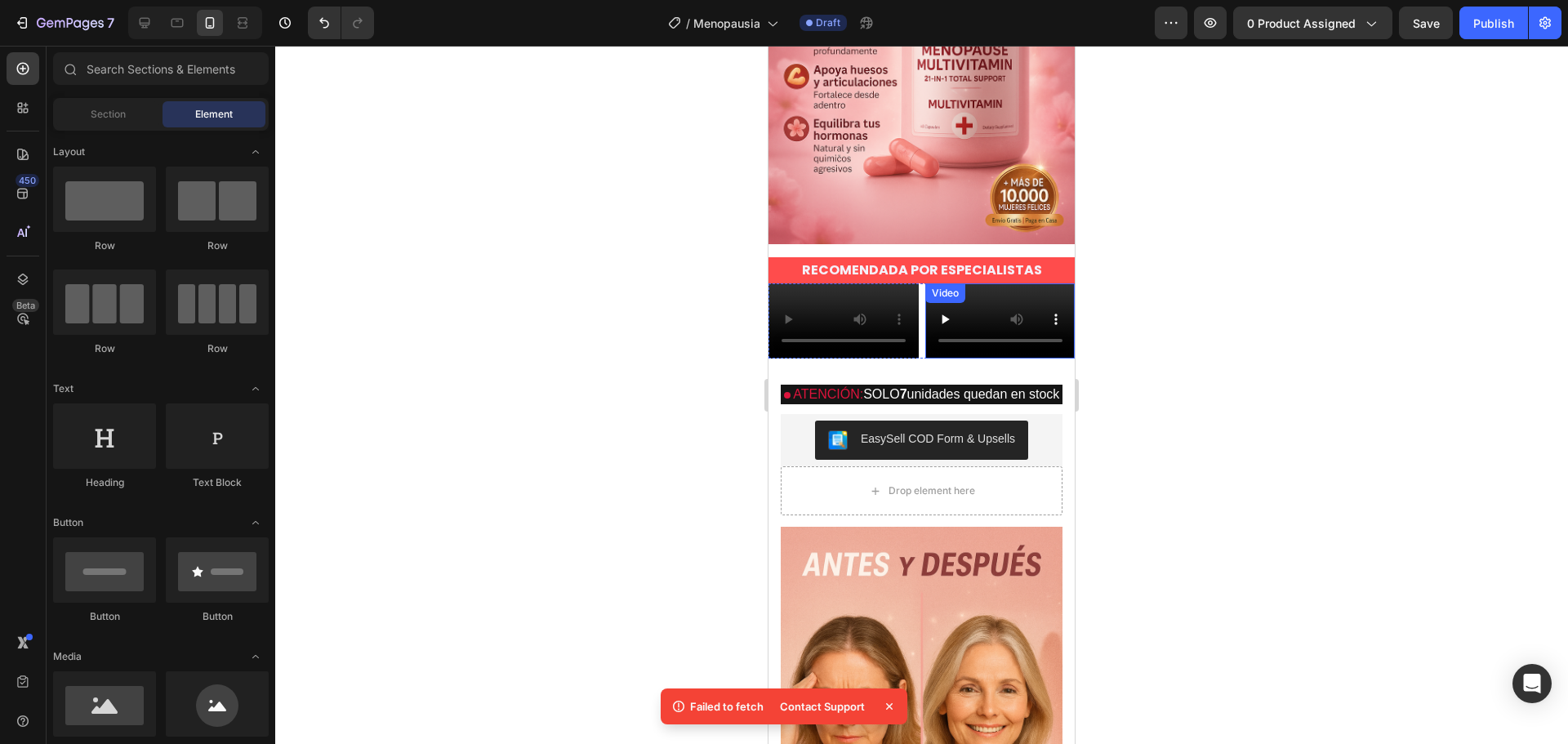
click at [984, 348] on video at bounding box center [1000, 320] width 150 height 75
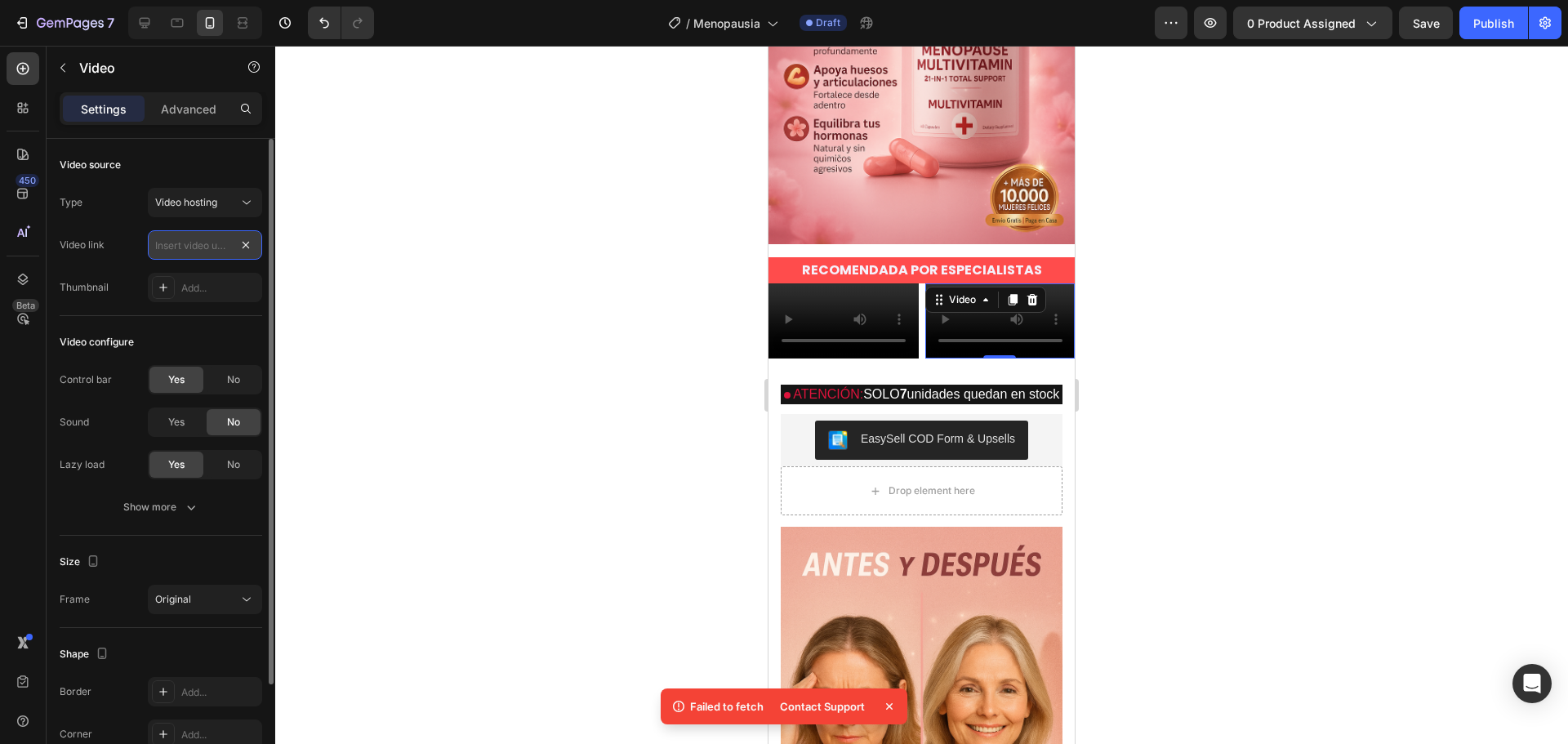
scroll to position [0, 0]
paste input "https://cdn.shopify.com/videos/c/o/v/5f64511f070745579582e73e3f8ac237.mp4"
type input "https://cdn.shopify.com/videos/c/o/v/5f64511f070745579582e73e3f8ac237.mp4"
click at [330, 245] on div at bounding box center [922, 395] width 1293 height 698
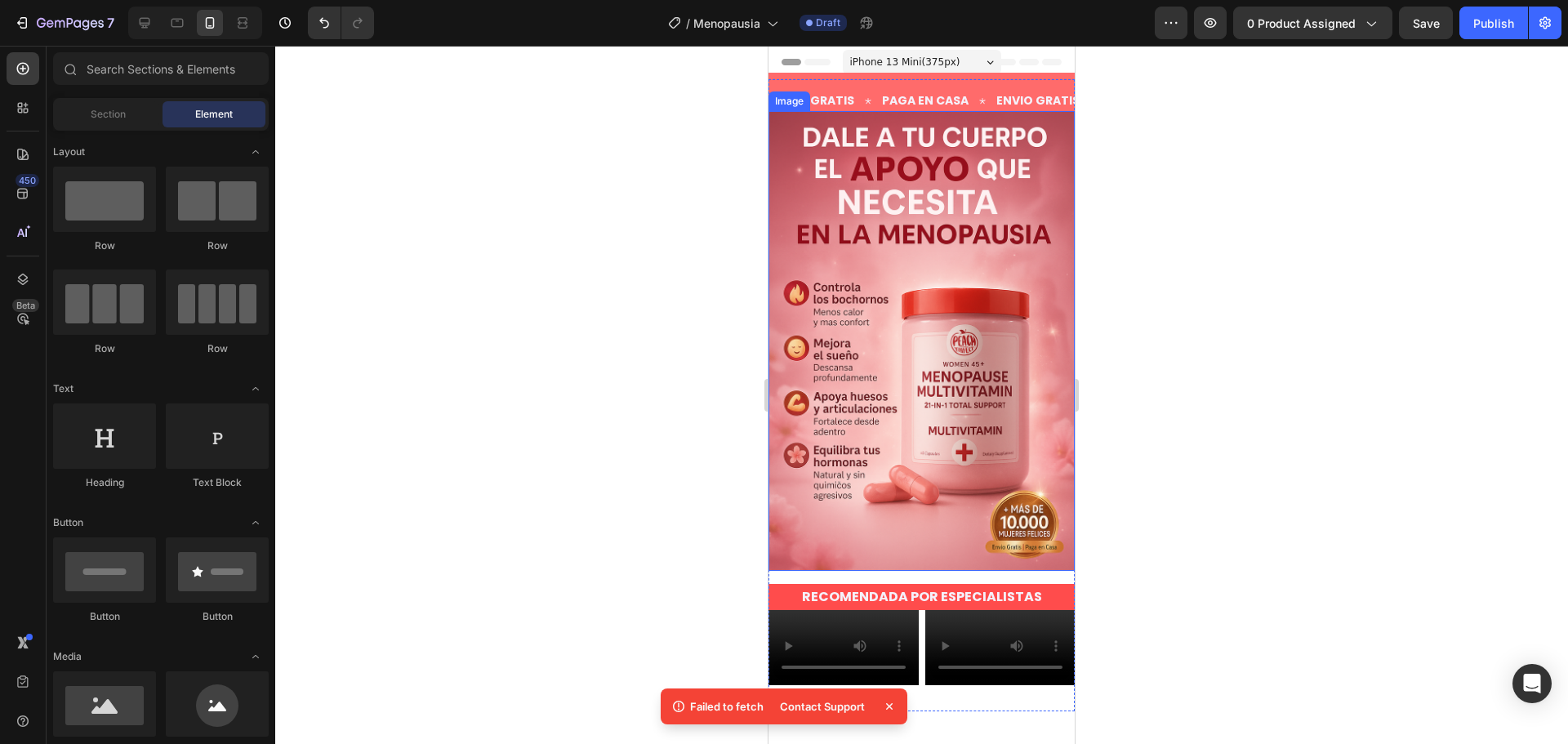
scroll to position [81, 0]
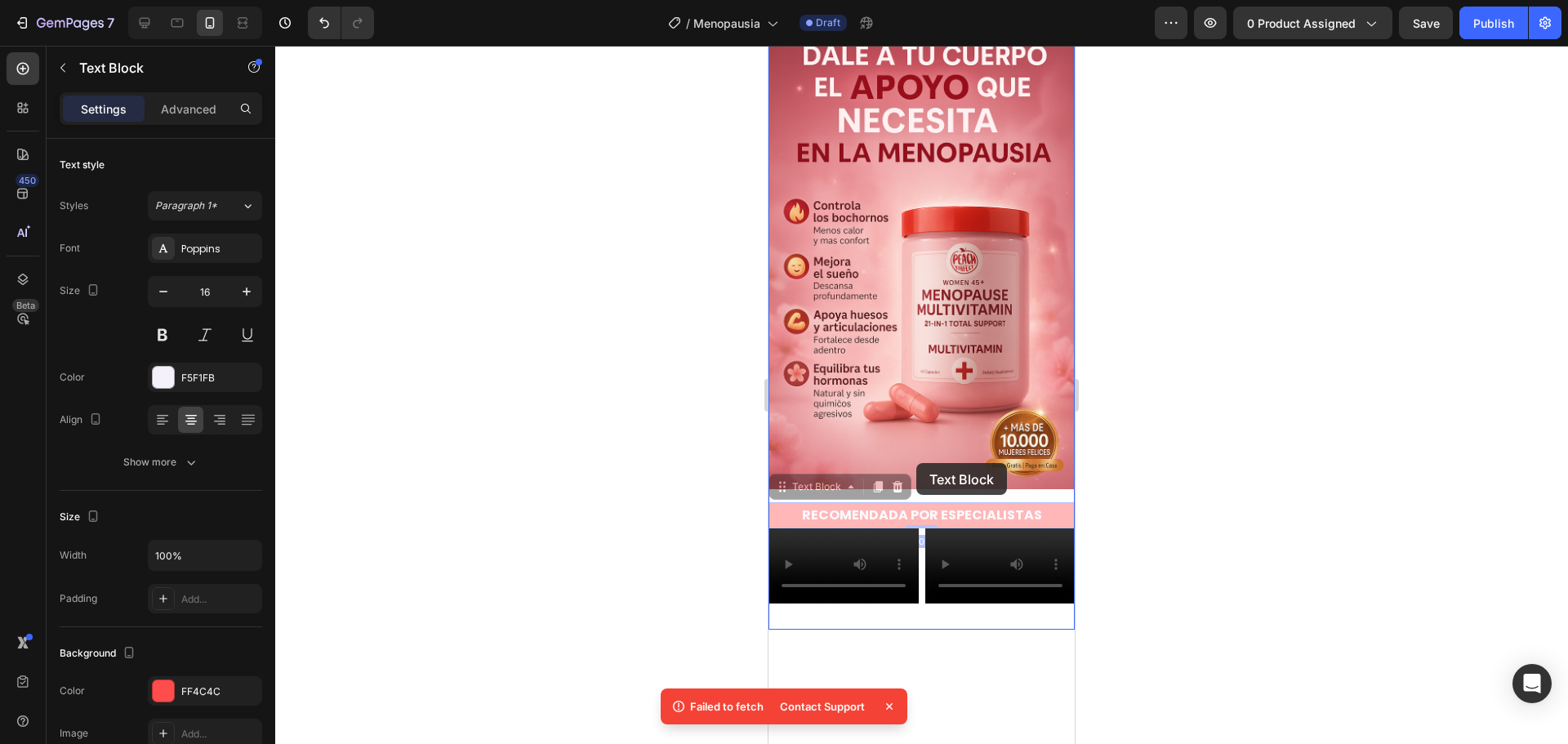
drag, startPoint x: 897, startPoint y: 493, endPoint x: 916, endPoint y: 462, distance: 36.4
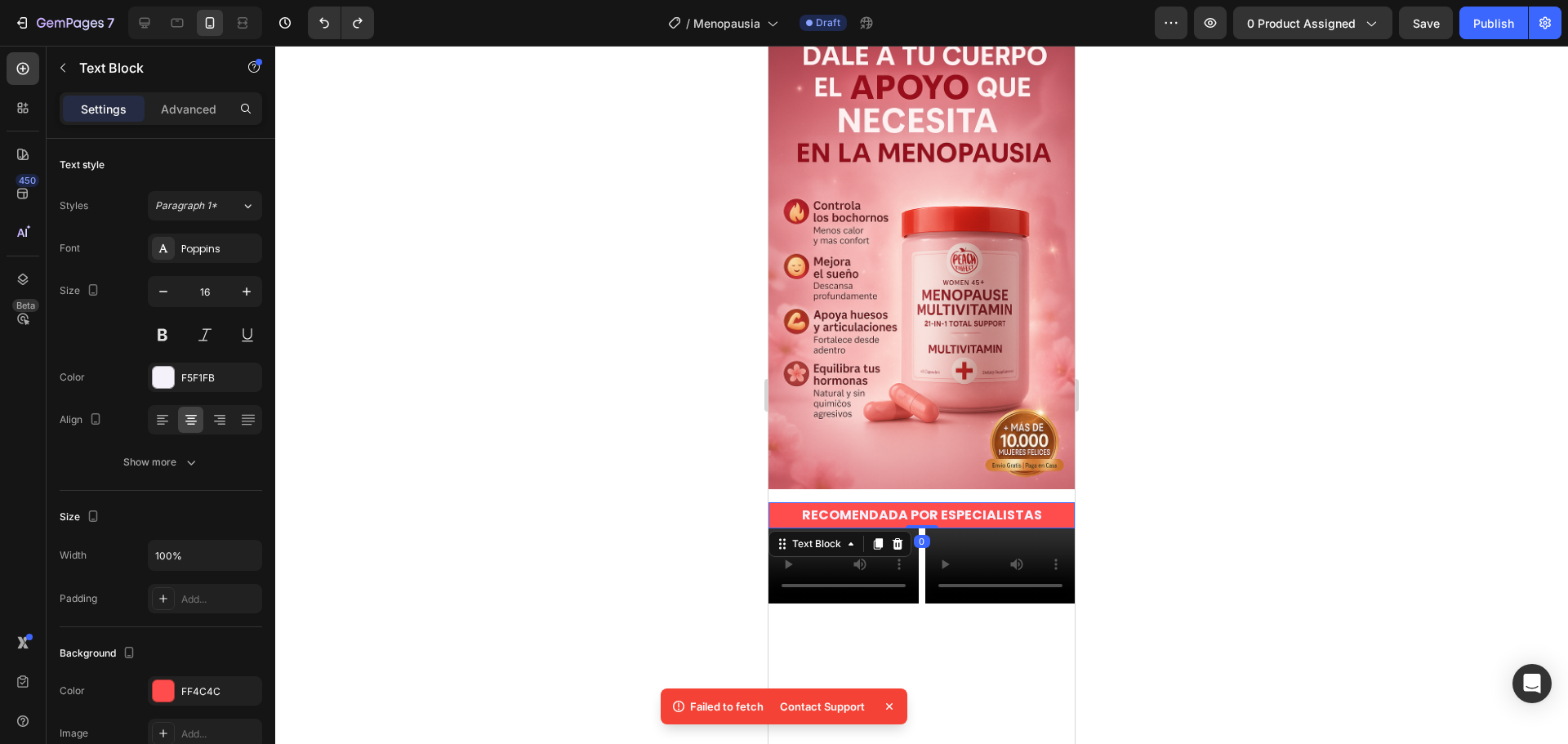
click at [1144, 418] on div at bounding box center [922, 395] width 1293 height 698
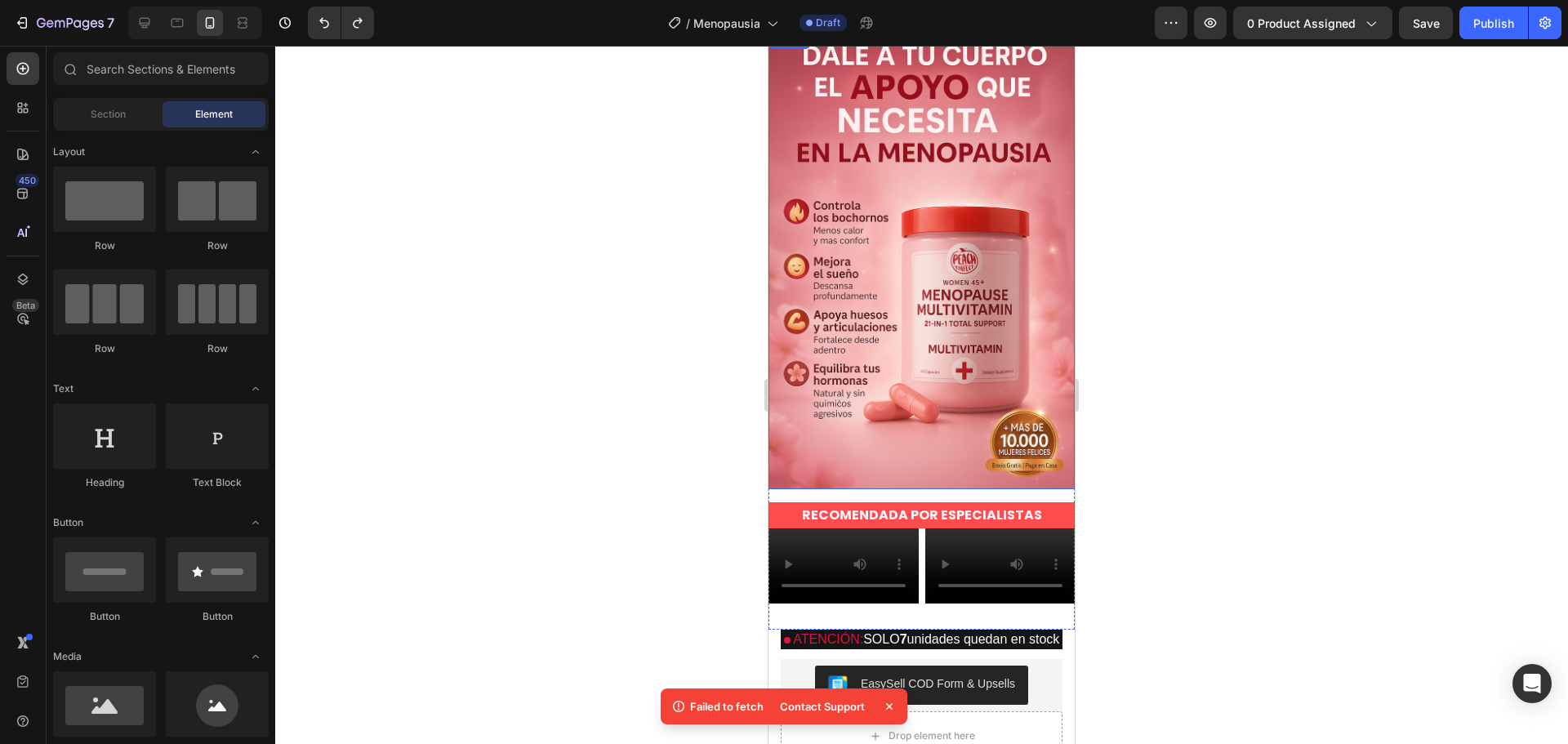
scroll to position [327, 0]
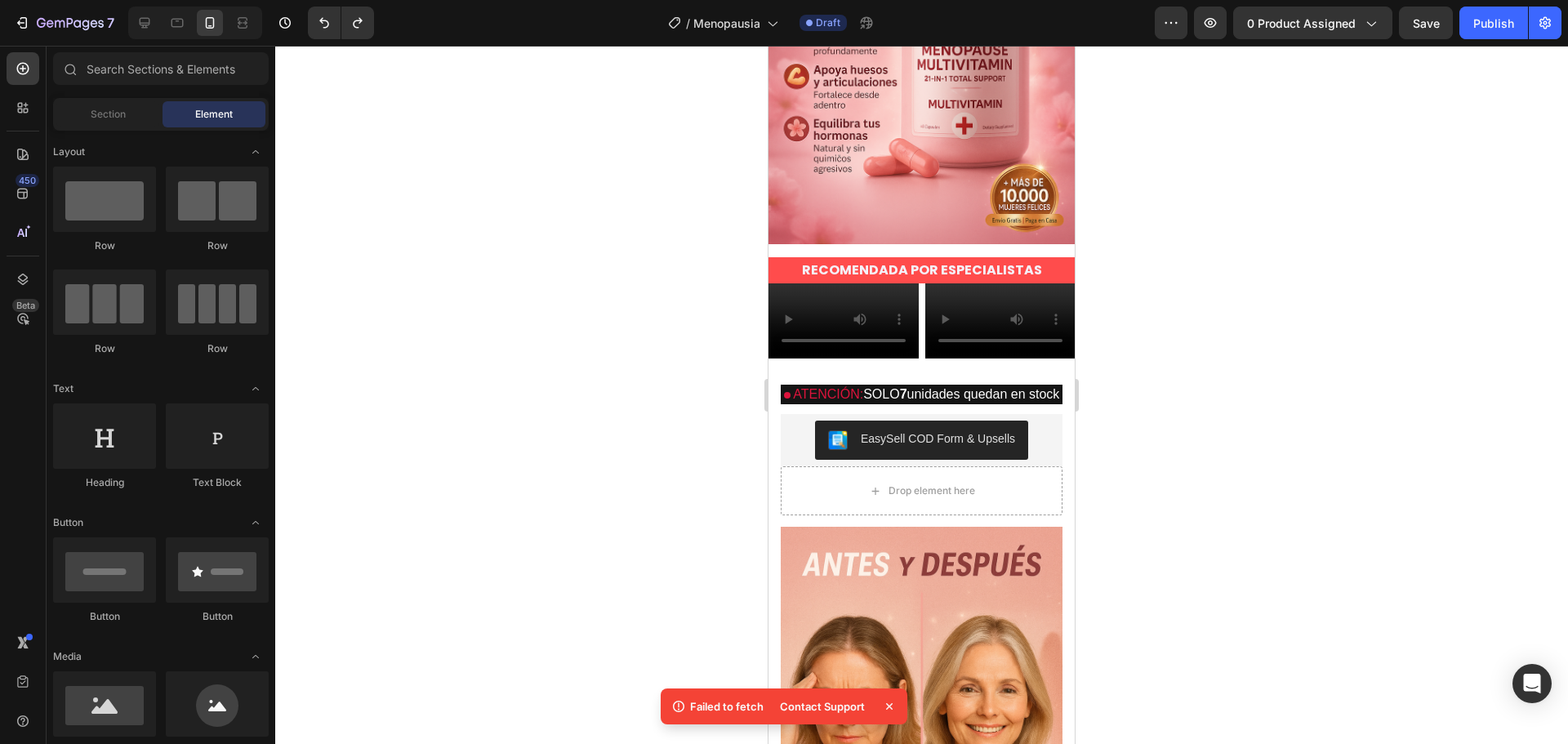
click at [887, 704] on icon at bounding box center [889, 705] width 6 height 6
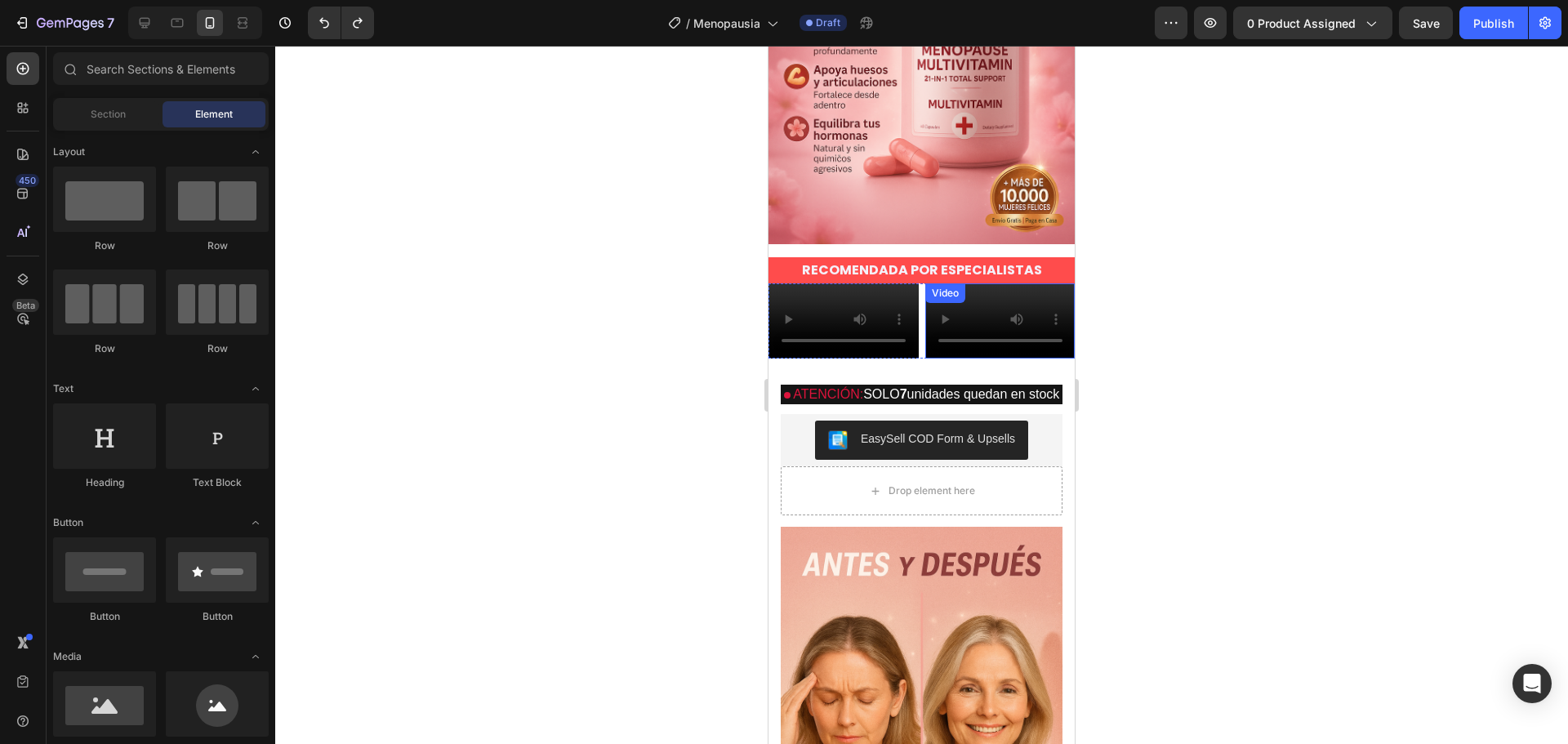
scroll to position [490, 0]
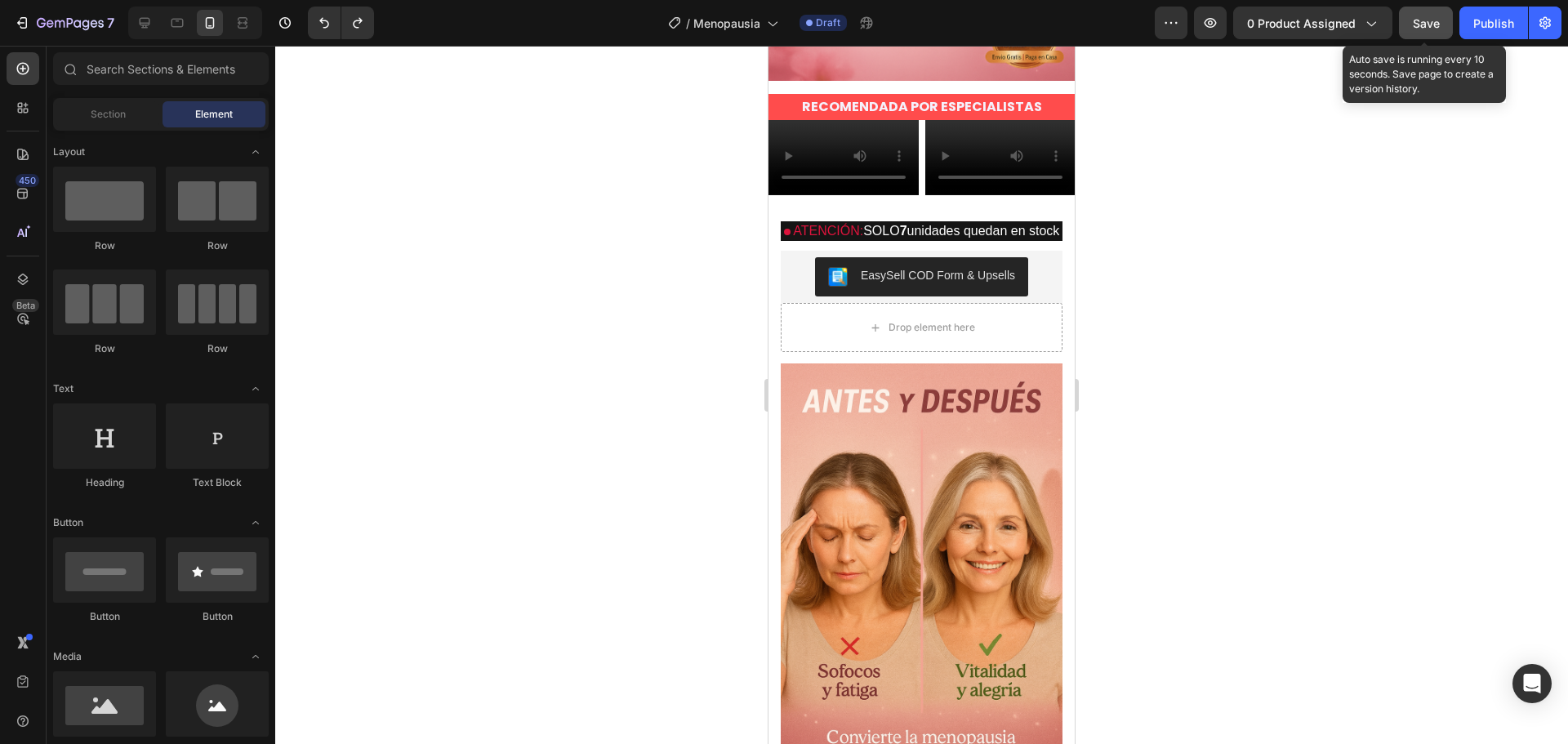
click at [1427, 17] on span "Save" at bounding box center [1426, 23] width 27 height 14
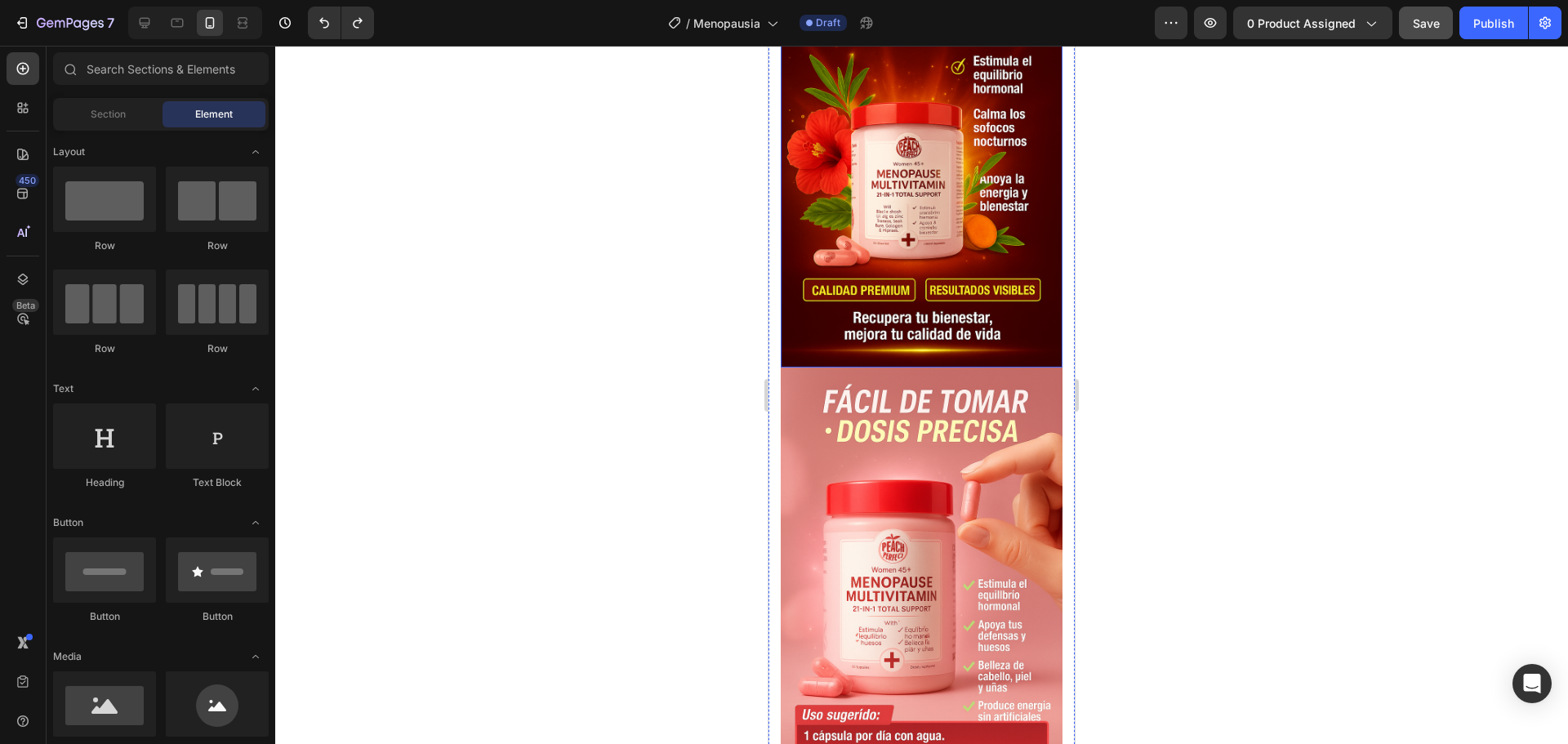
scroll to position [2123, 0]
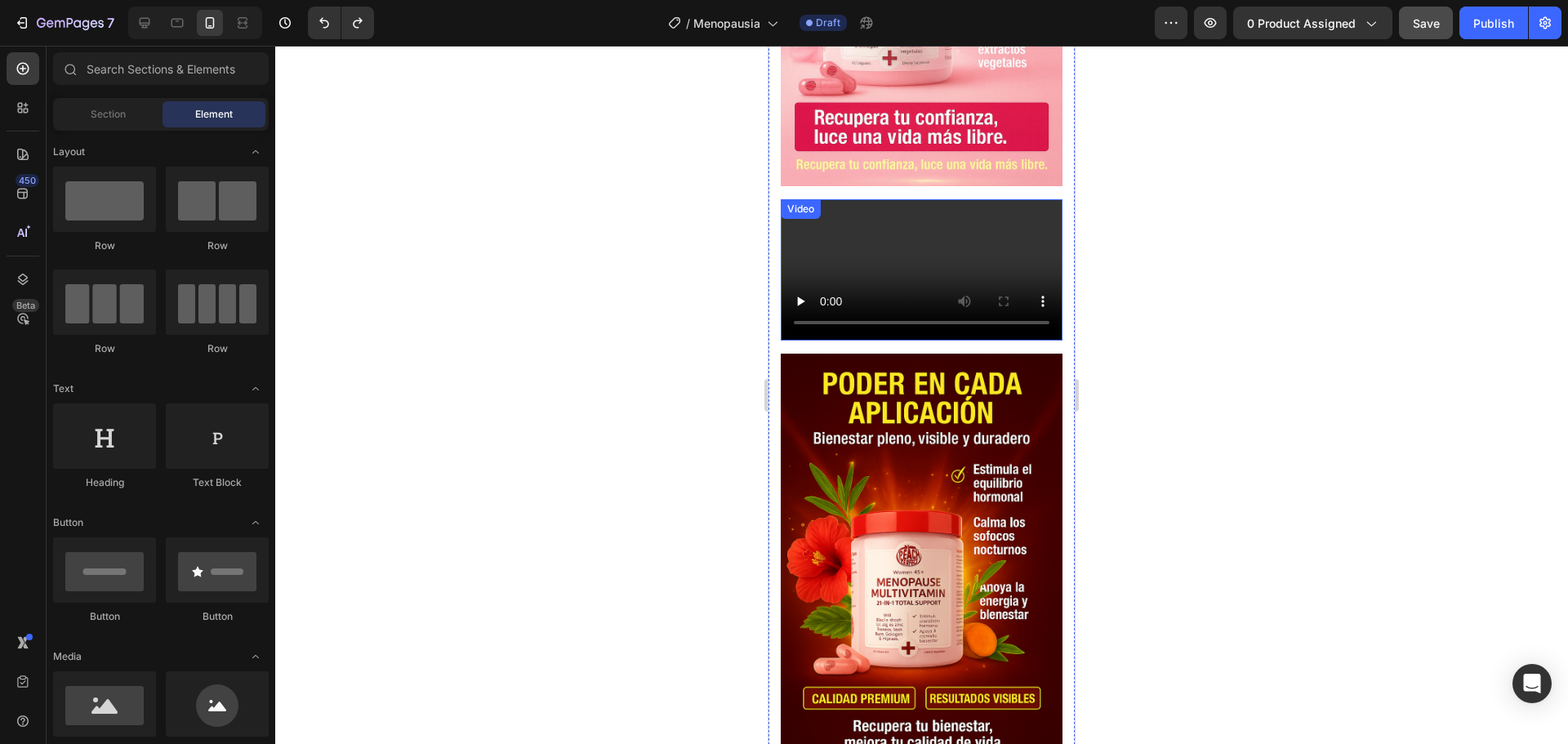
click at [901, 341] on video at bounding box center [921, 270] width 282 height 141
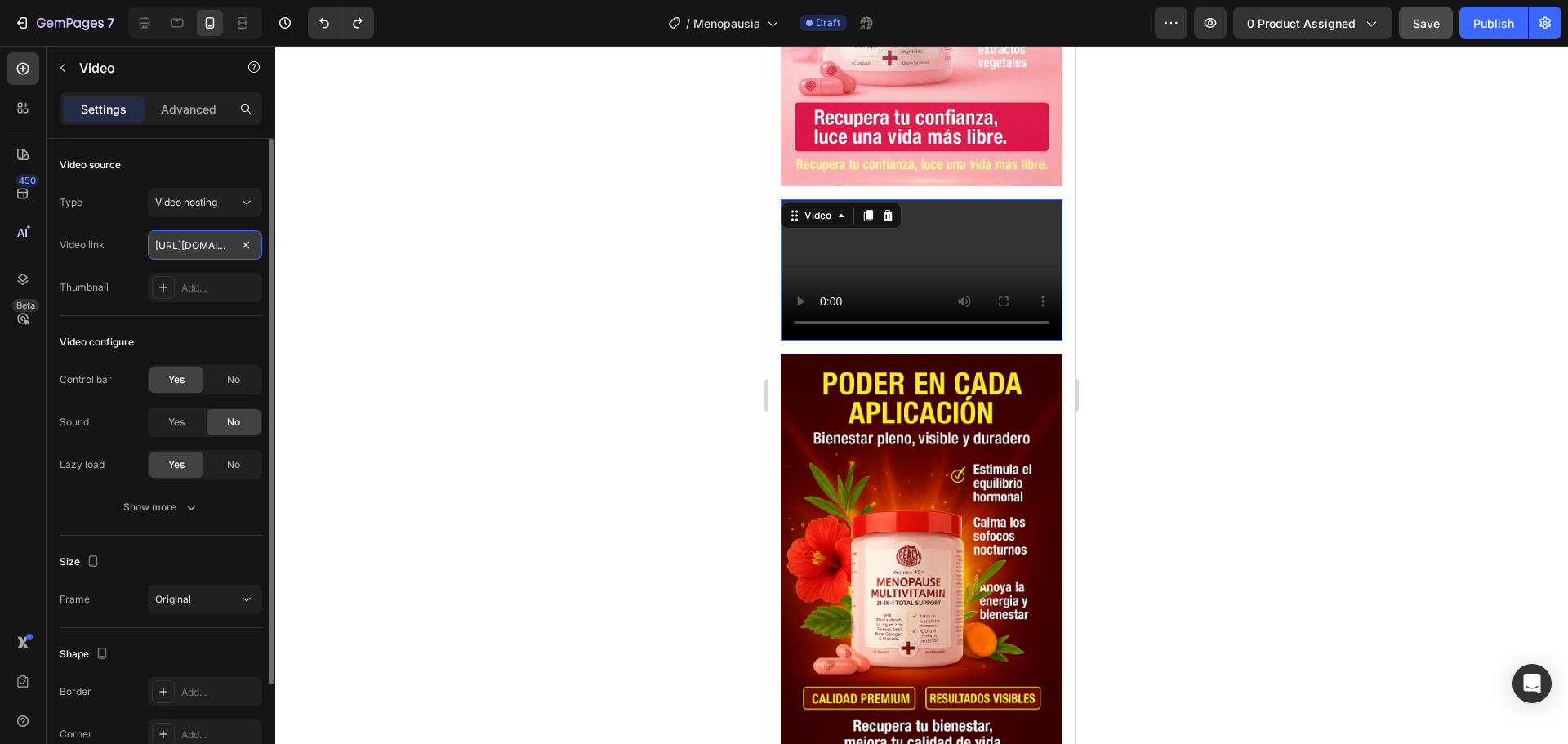
scroll to position [0, 313]
type input "https://cdn.shopify.com/videos/c/o/v/8d93ec78ec934a44aa920dd4ea2eb8a9.mp4"
click at [388, 266] on div at bounding box center [922, 395] width 1293 height 698
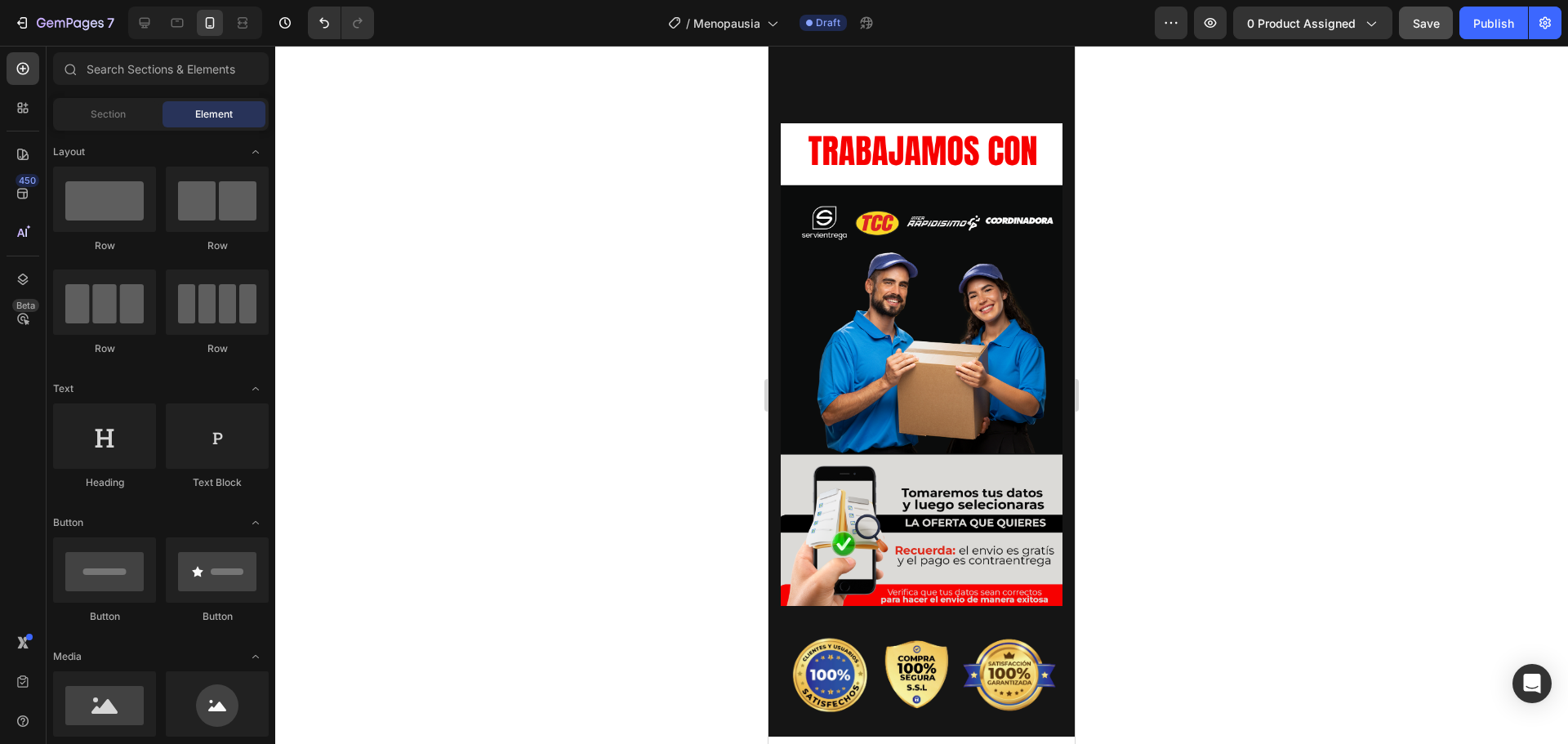
scroll to position [4804, 0]
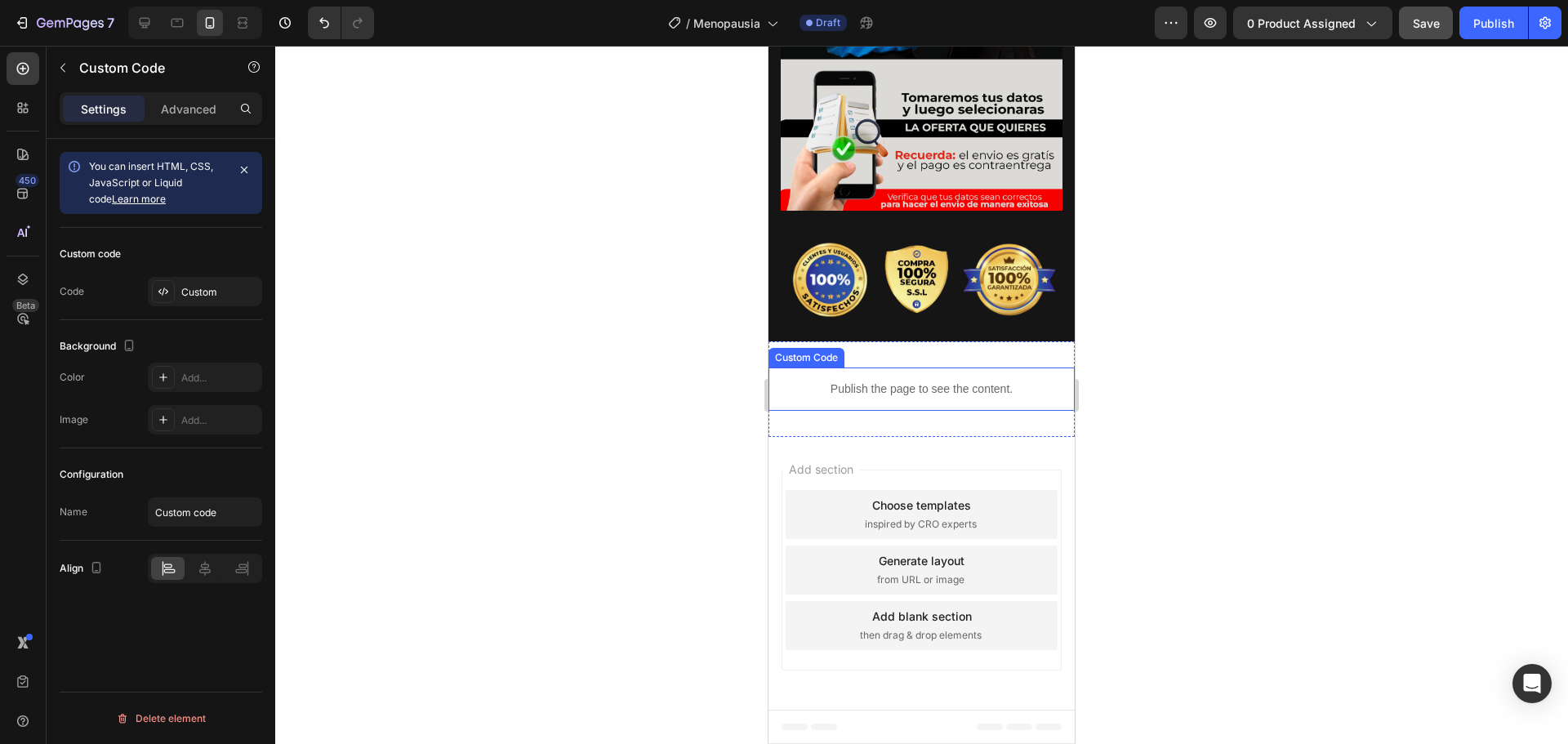
click at [915, 384] on p "Publish the page to see the content." at bounding box center [921, 388] width 306 height 17
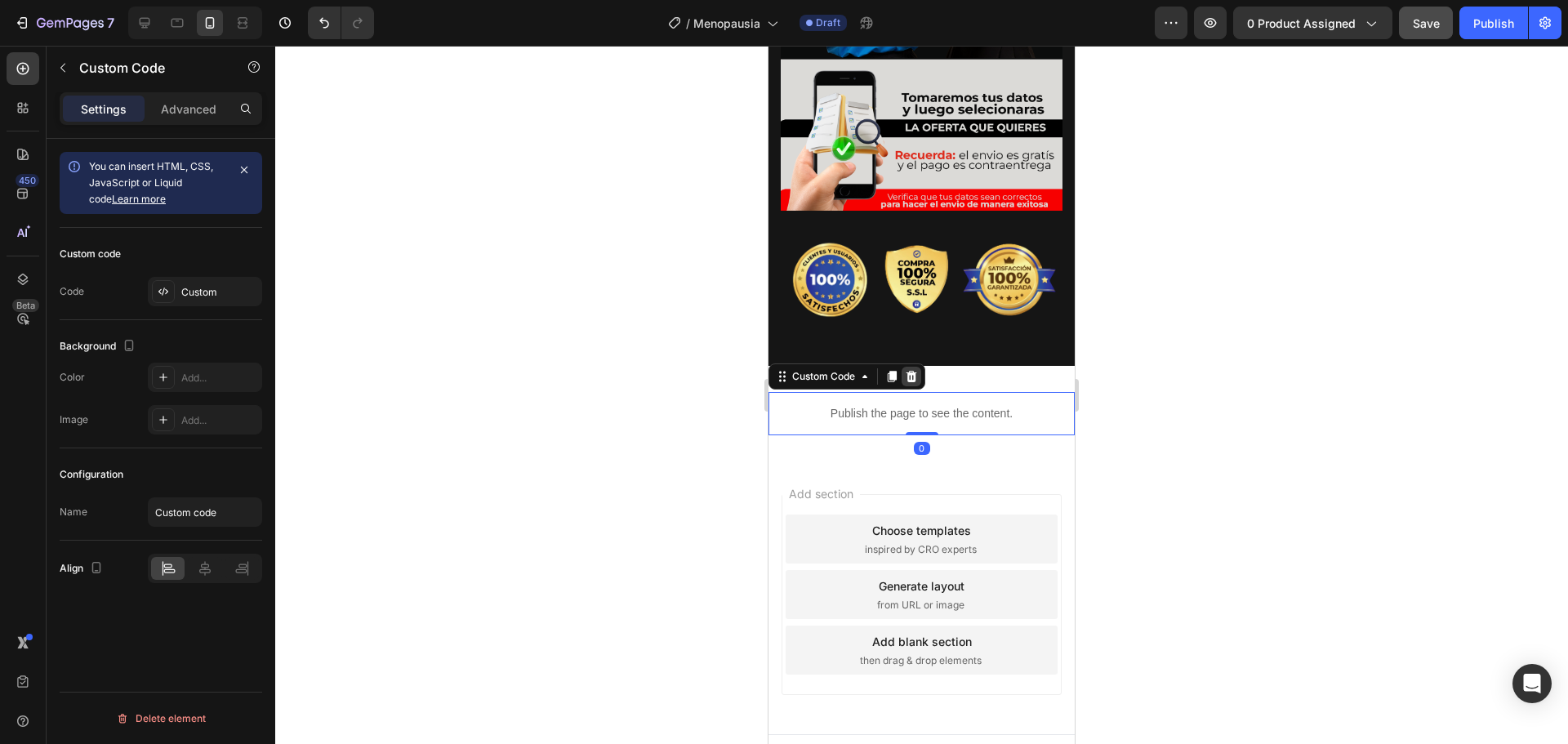
click at [916, 371] on icon at bounding box center [912, 376] width 11 height 11
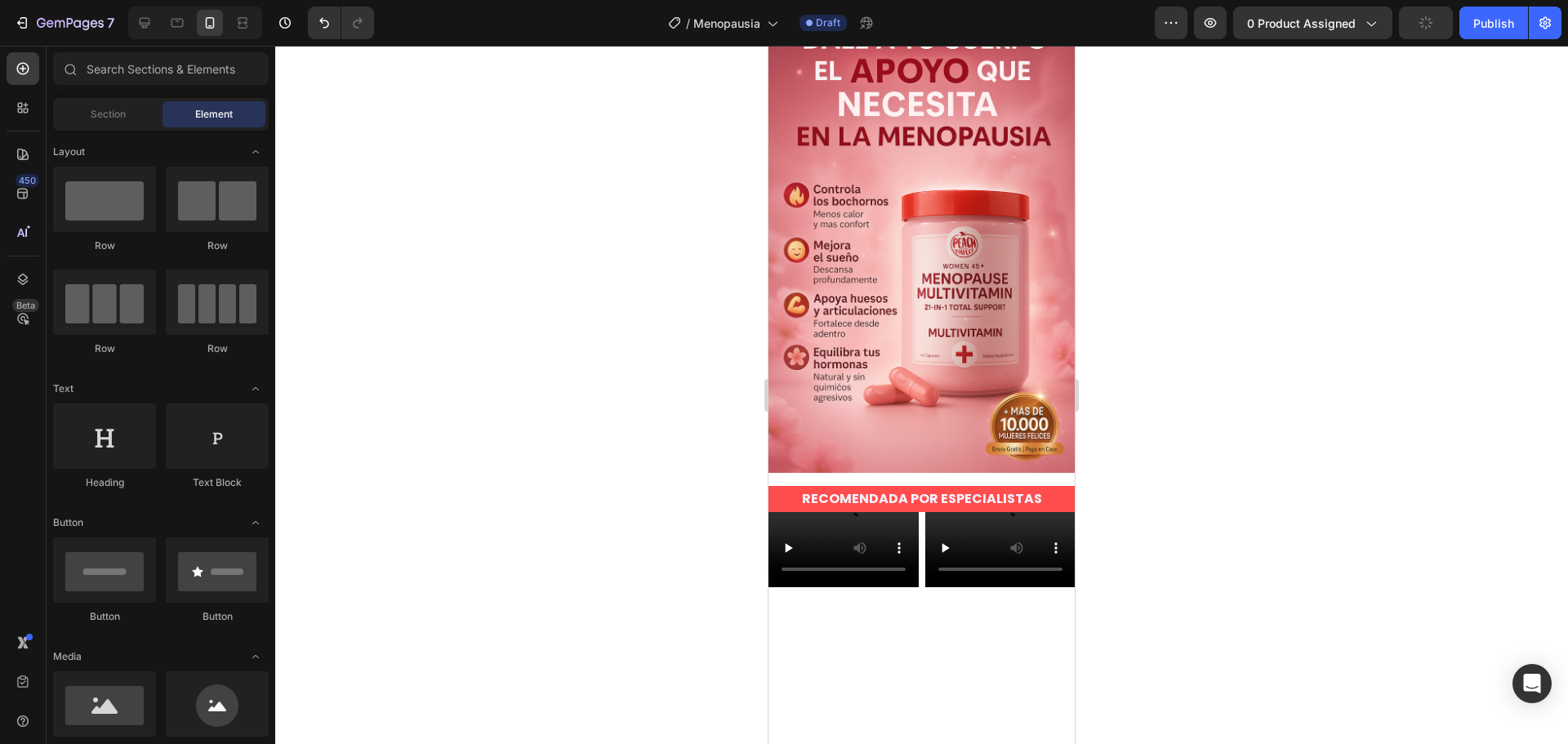
scroll to position [0, 0]
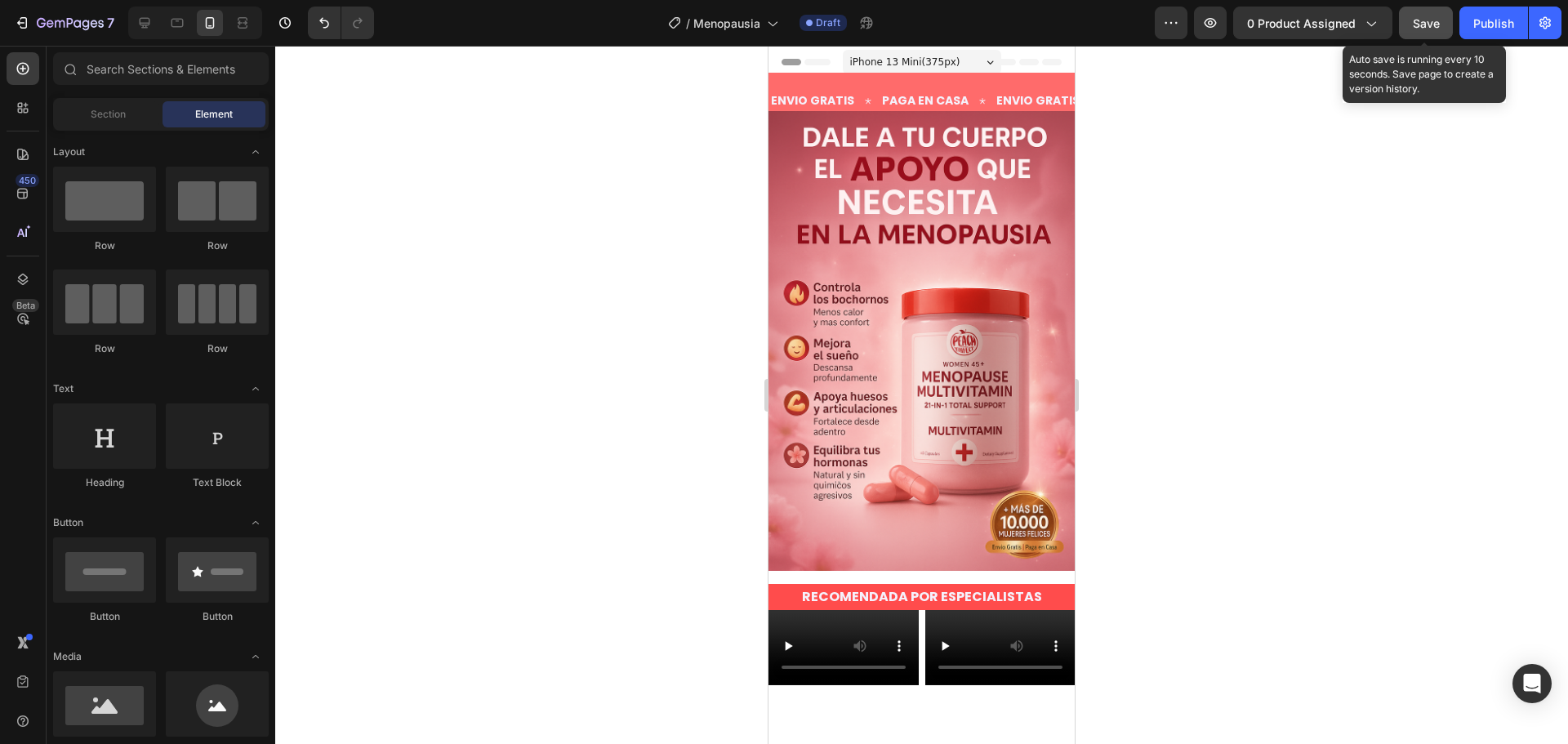
click at [1426, 15] on div "Save" at bounding box center [1426, 23] width 27 height 17
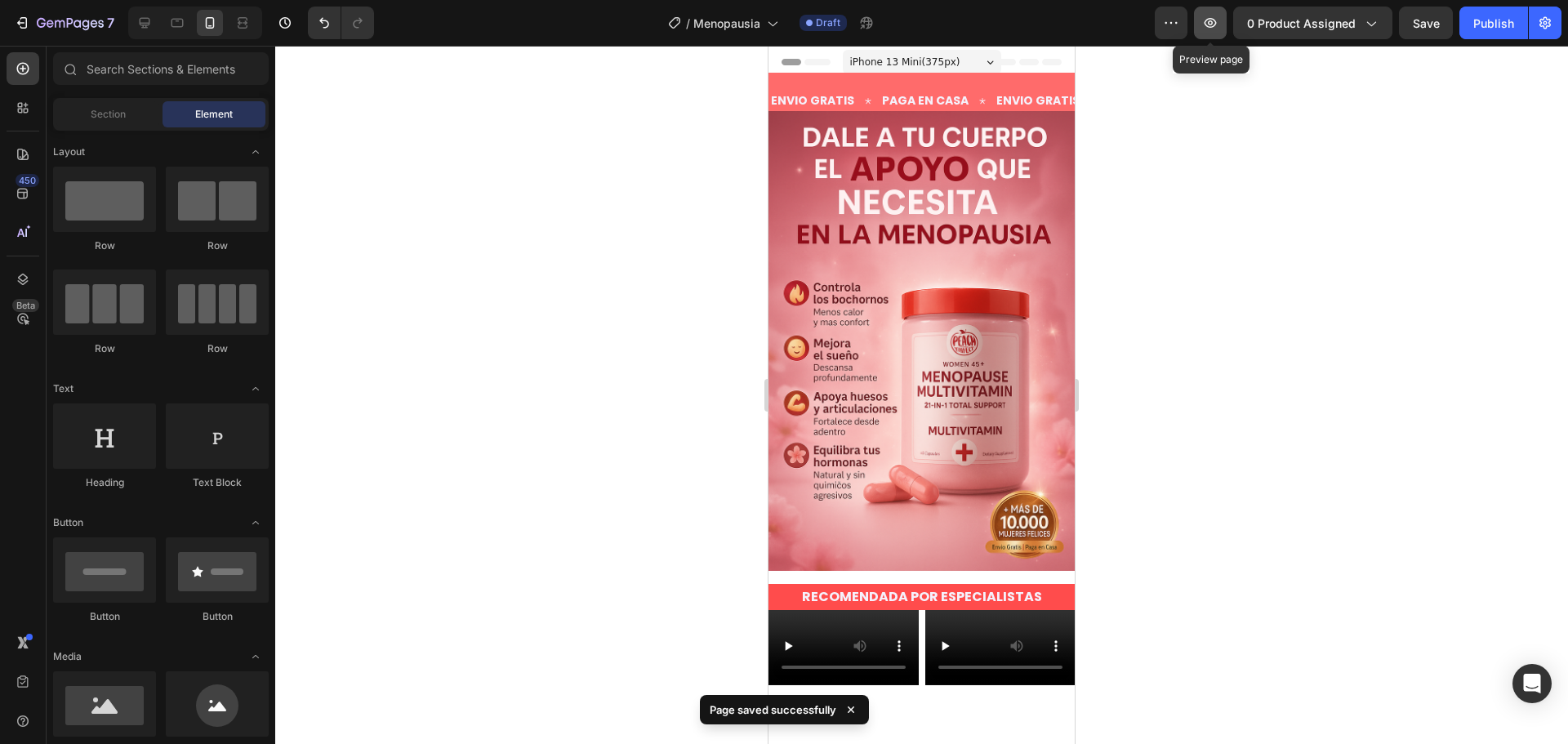
click at [1210, 23] on icon "button" at bounding box center [1210, 23] width 16 height 16
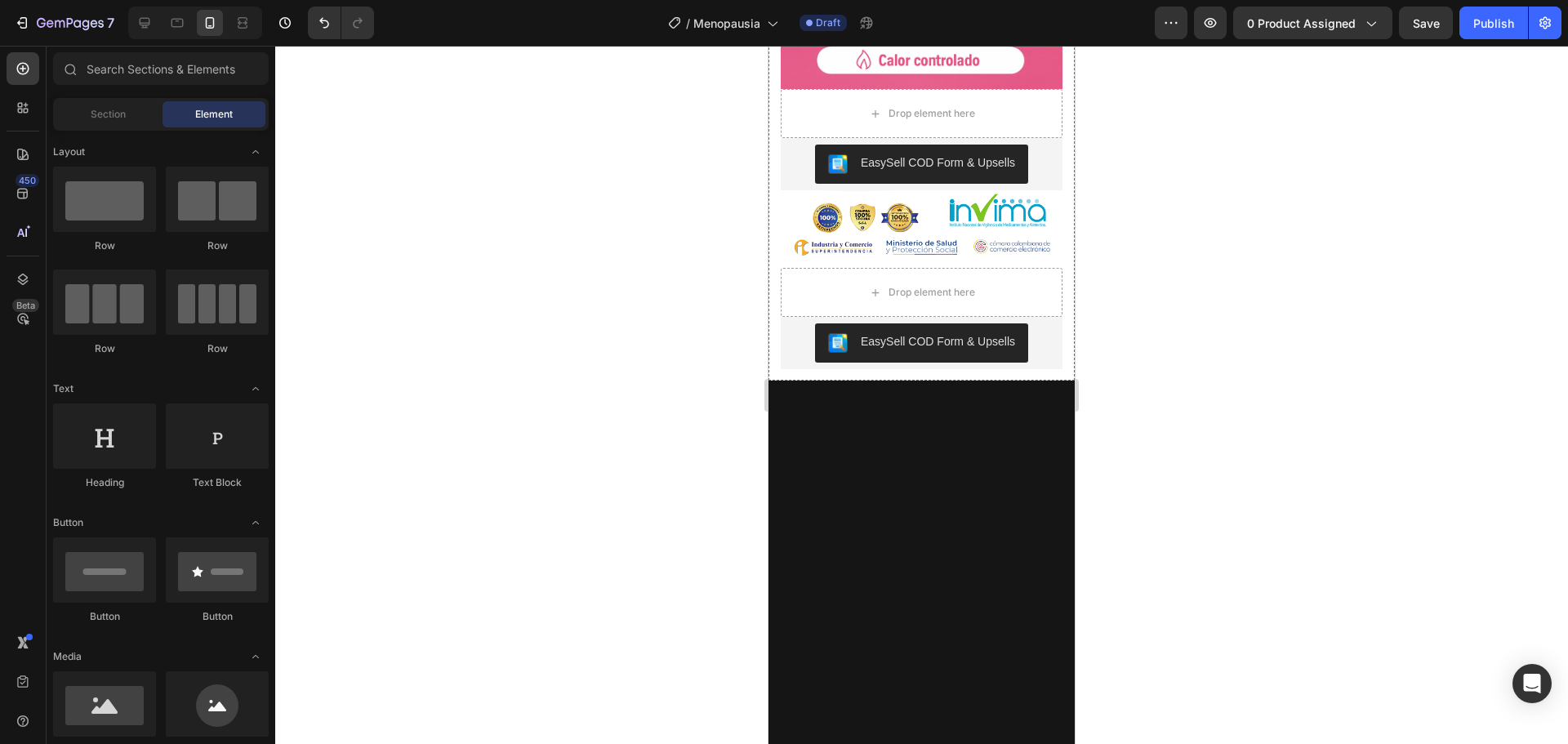
scroll to position [3510, 0]
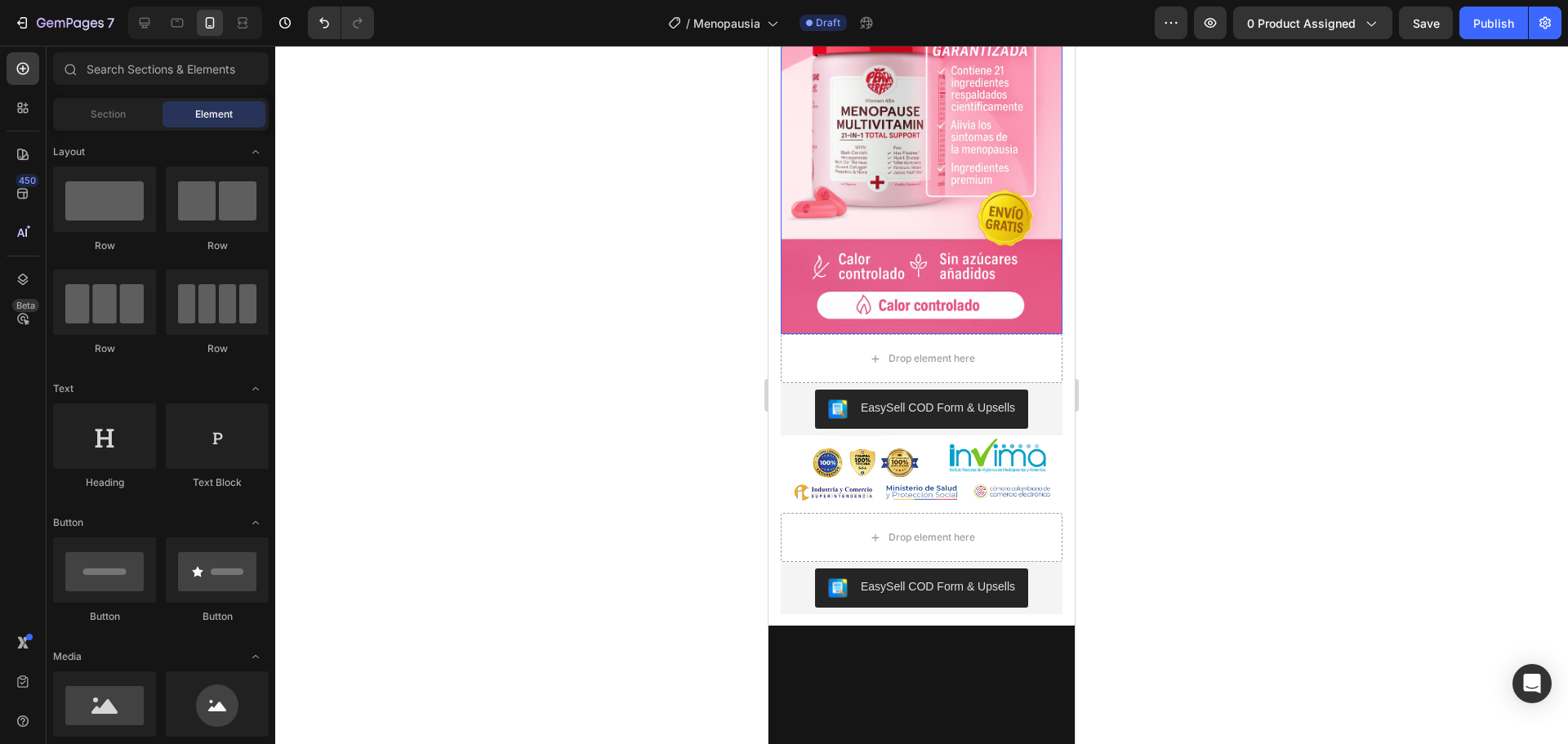
click at [952, 263] on img at bounding box center [921, 123] width 282 height 423
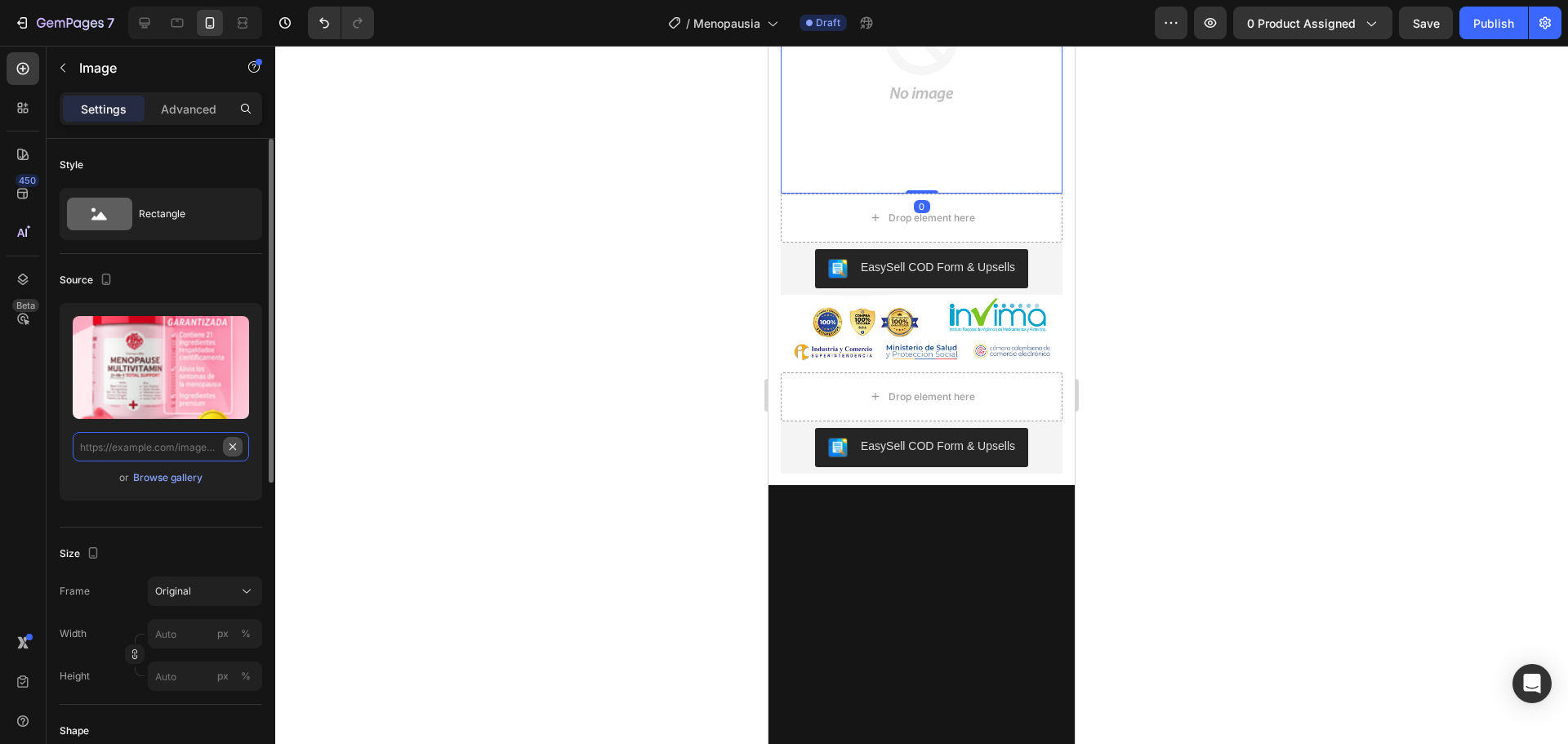
scroll to position [0, 0]
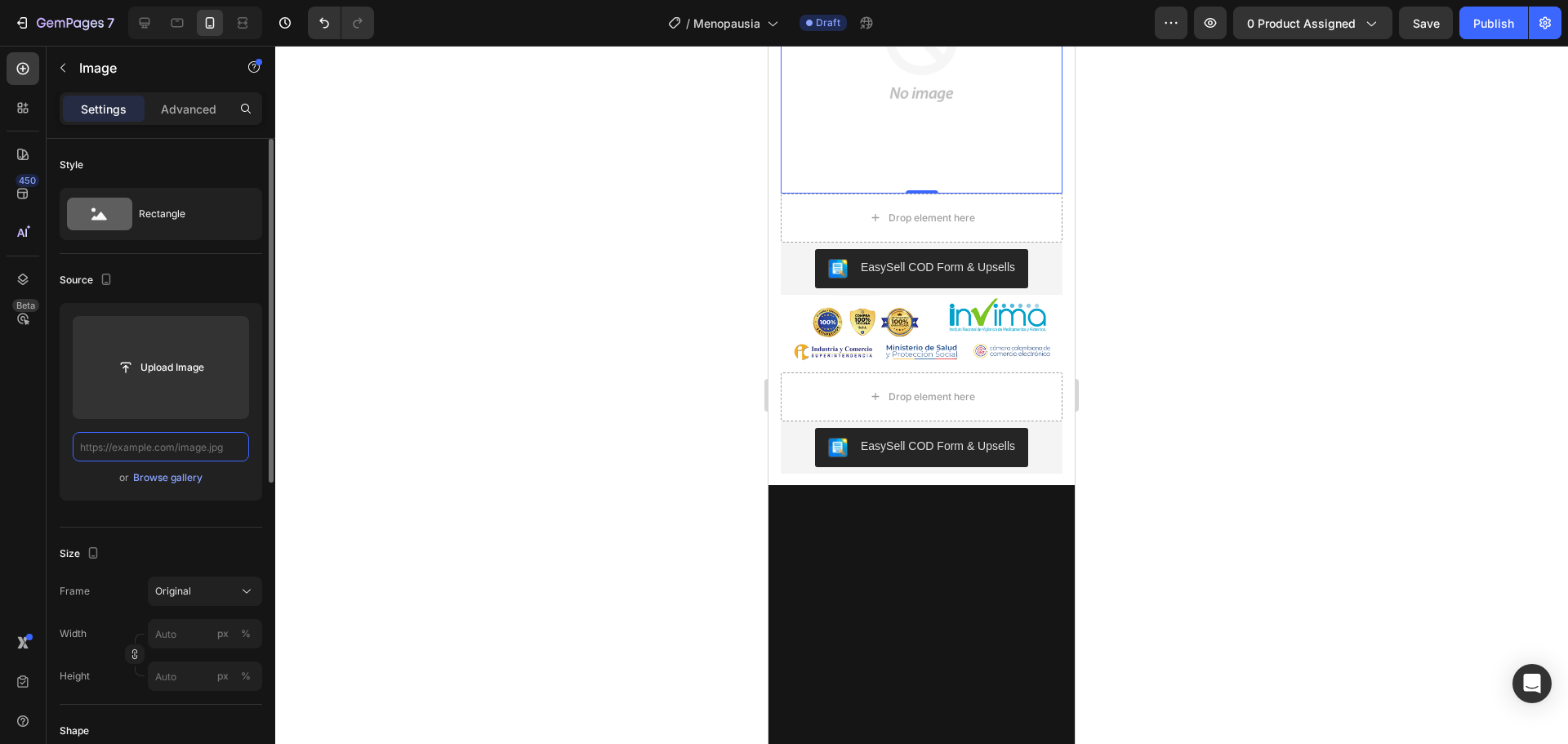
paste input "[URL][DOMAIN_NAME]"
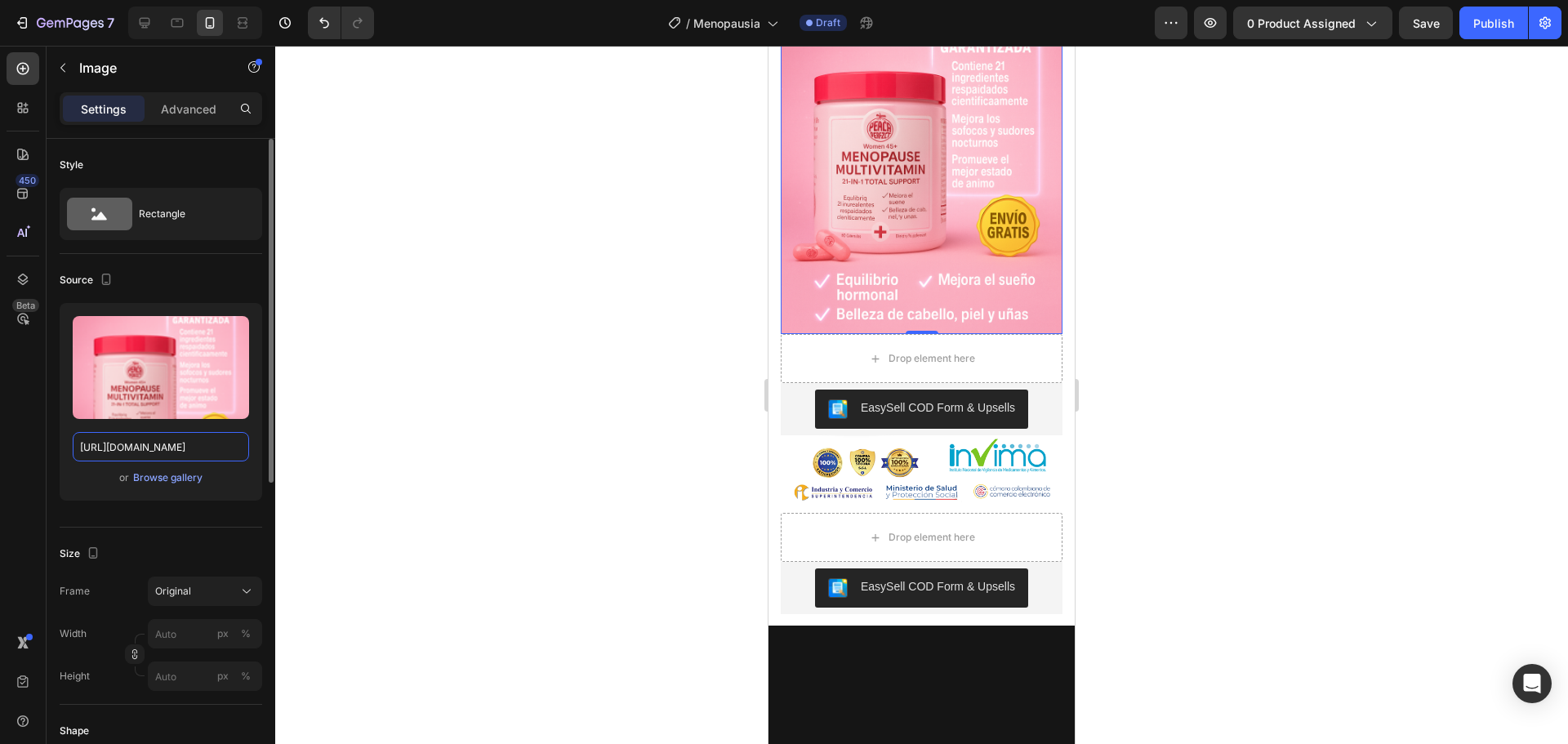
type input "[URL][DOMAIN_NAME]"
click at [1244, 231] on div at bounding box center [922, 395] width 1293 height 698
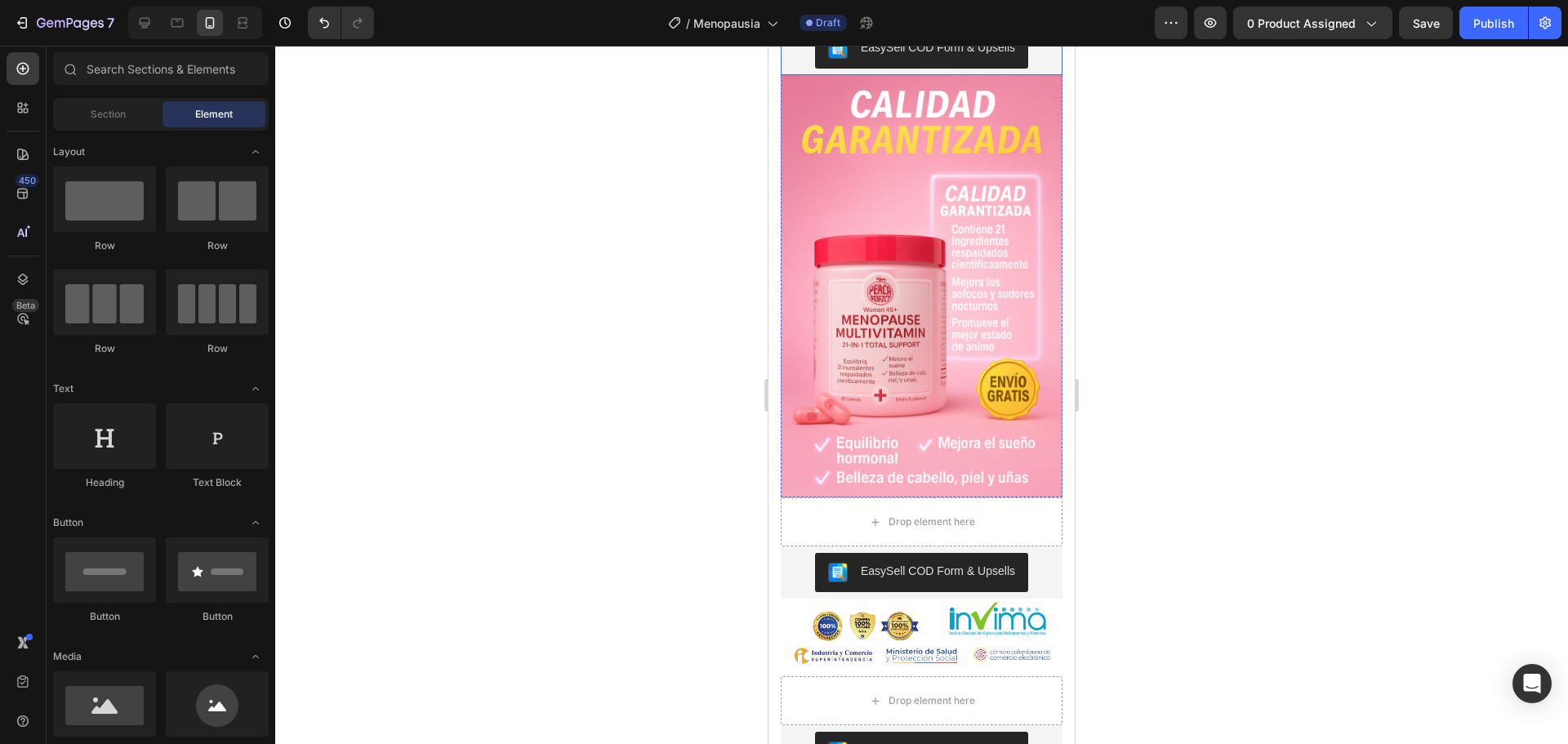
scroll to position [3592, 0]
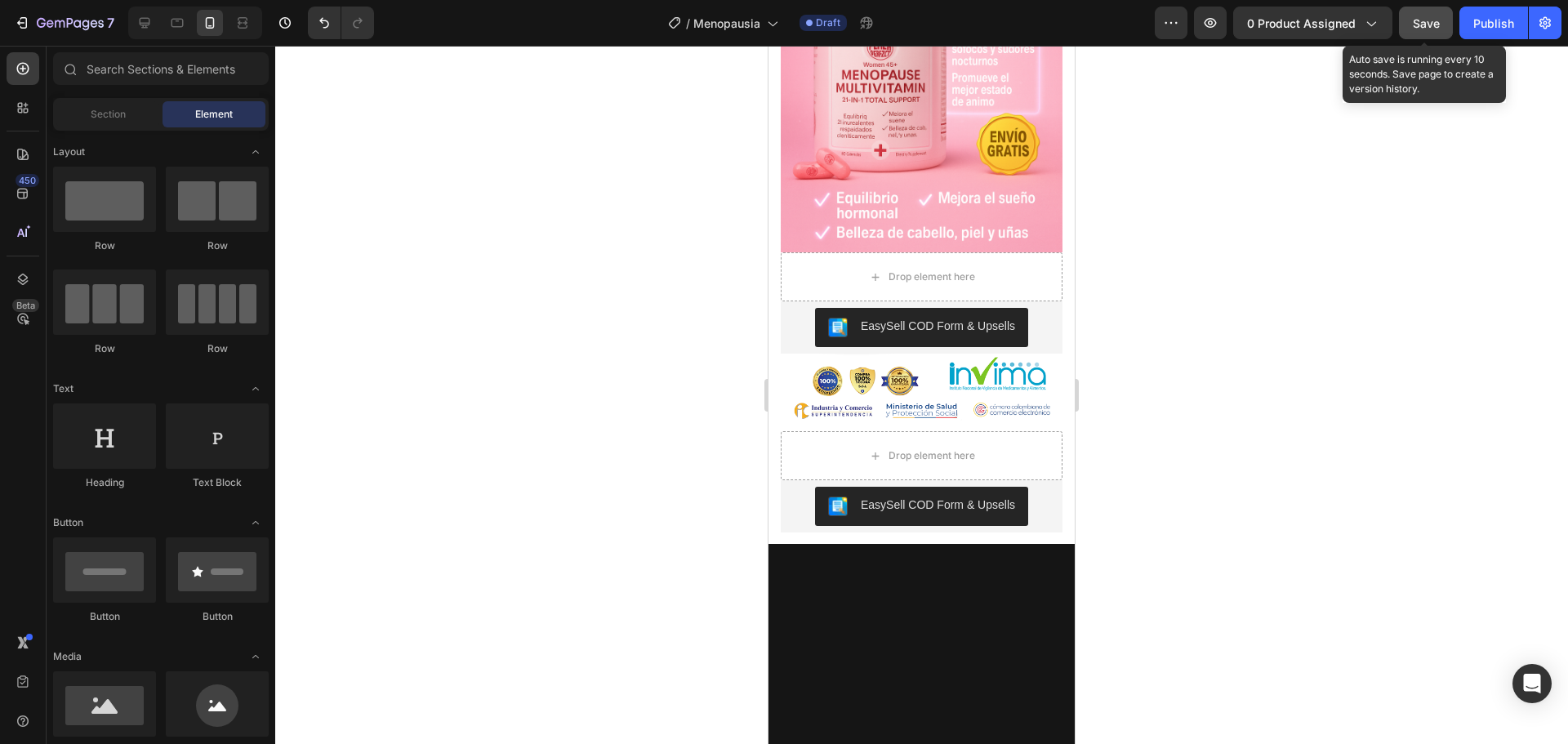
click at [1419, 27] on span "Save" at bounding box center [1426, 23] width 27 height 14
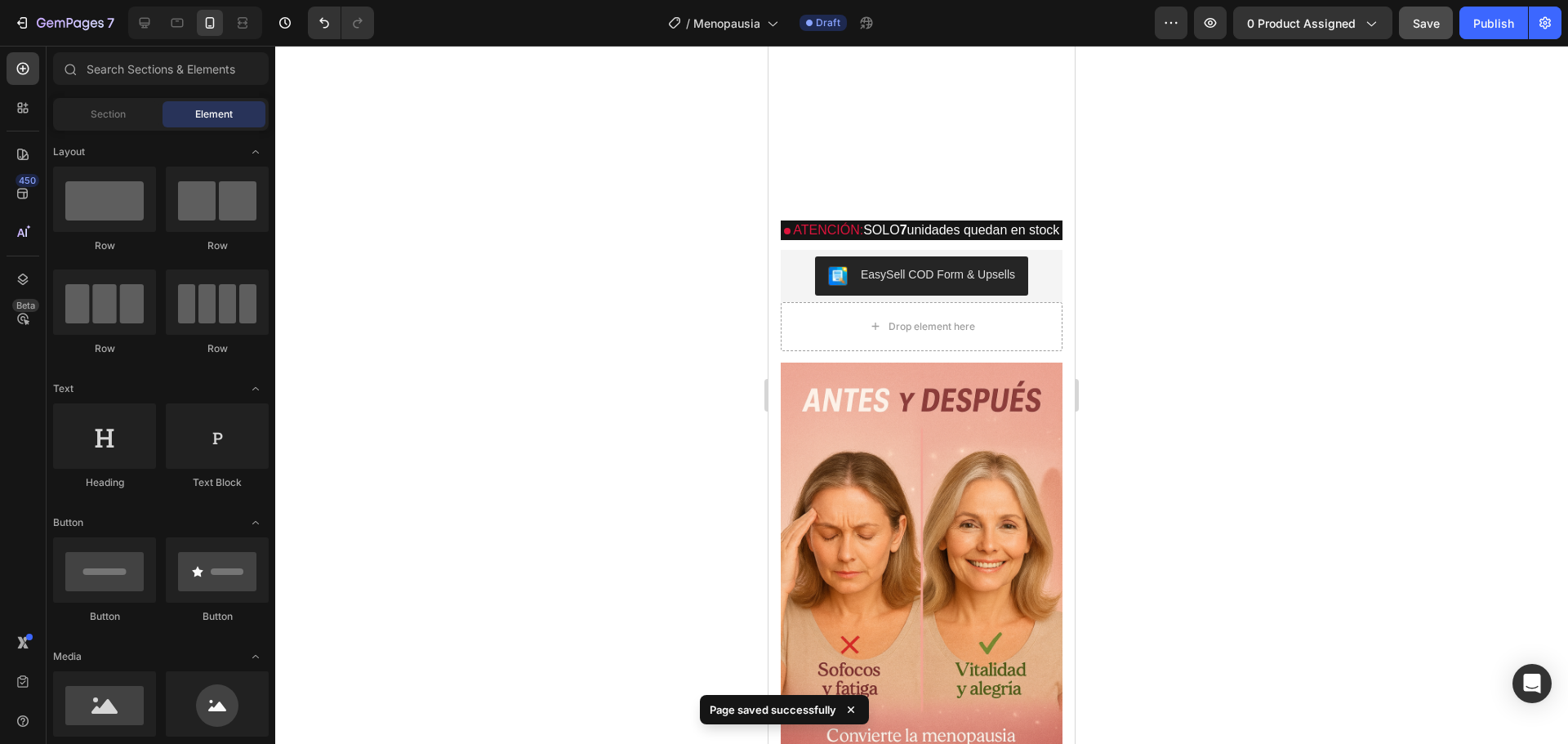
scroll to position [408, 0]
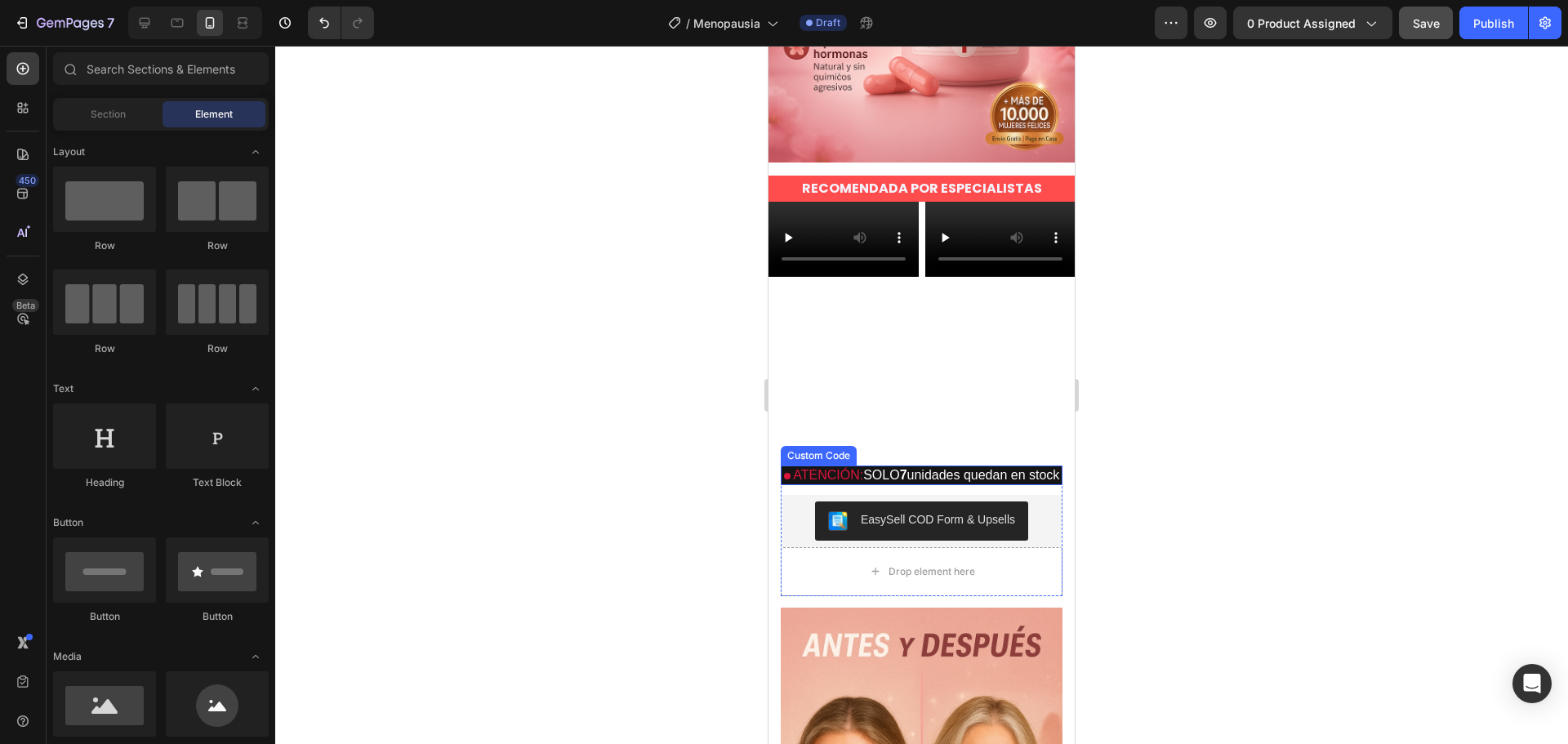
click at [981, 484] on p "ATENCIÓN: SOLO 7 unidades quedan en stock" at bounding box center [921, 475] width 282 height 19
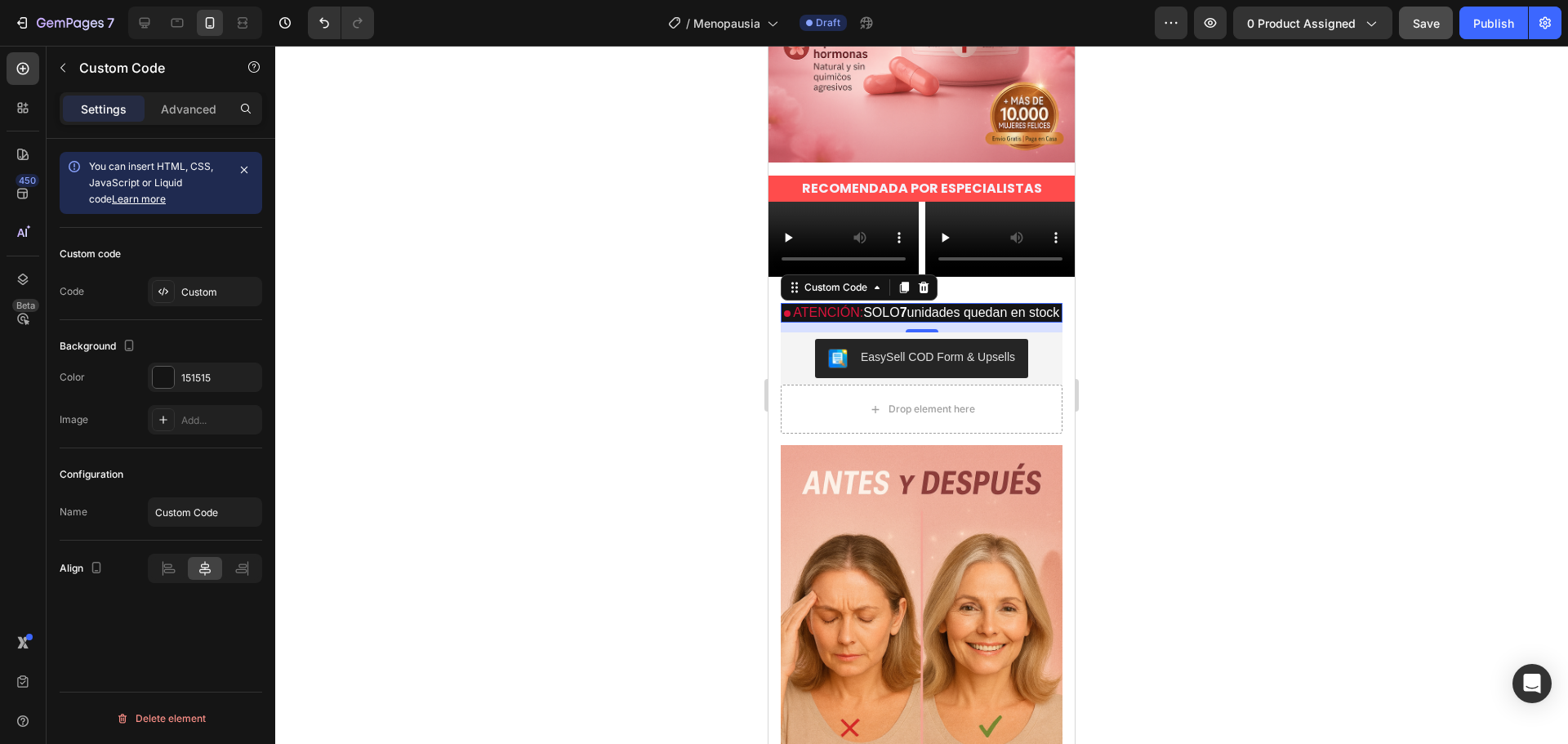
click at [737, 150] on div at bounding box center [922, 395] width 1293 height 698
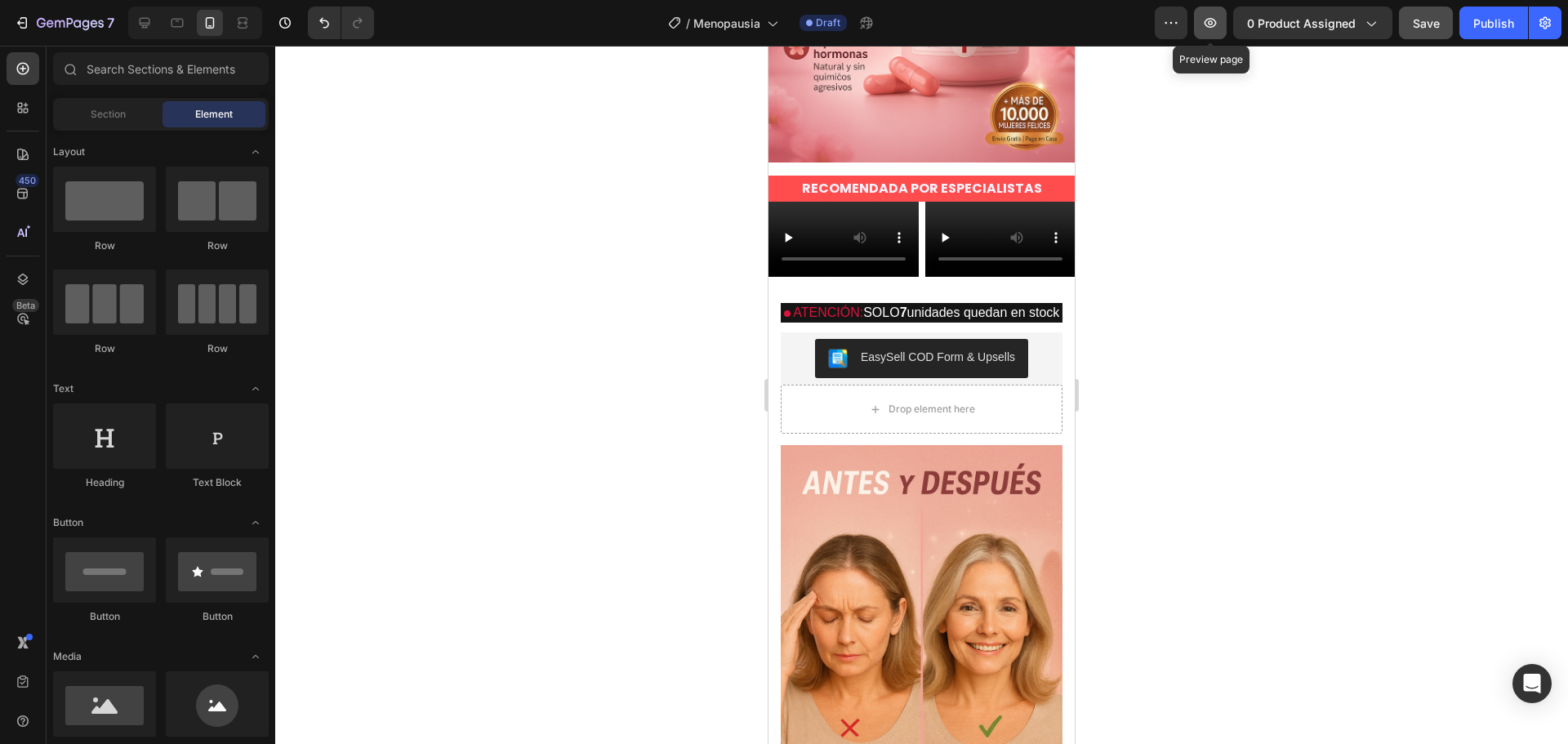
click at [1207, 24] on icon "button" at bounding box center [1210, 22] width 12 height 10
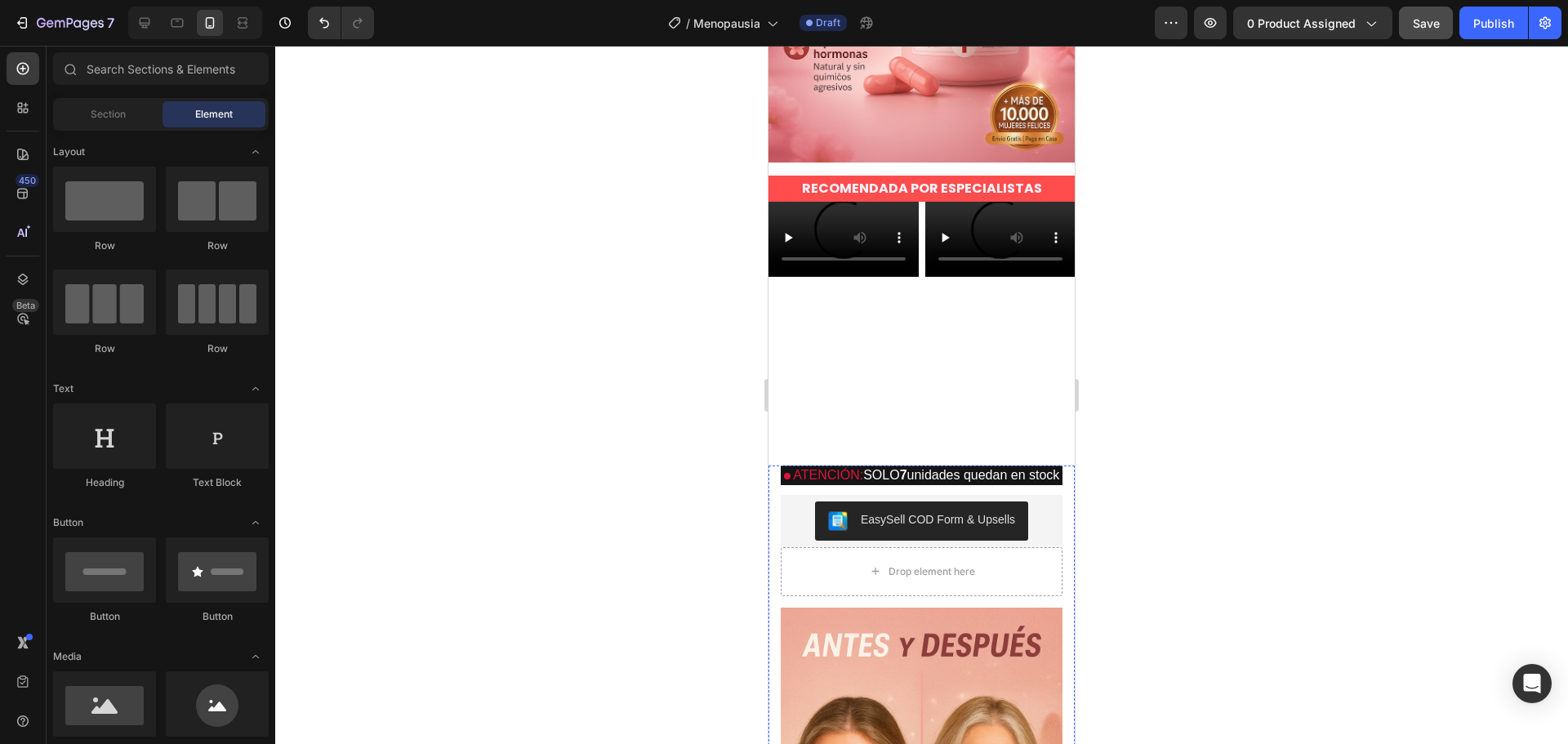
scroll to position [0, 0]
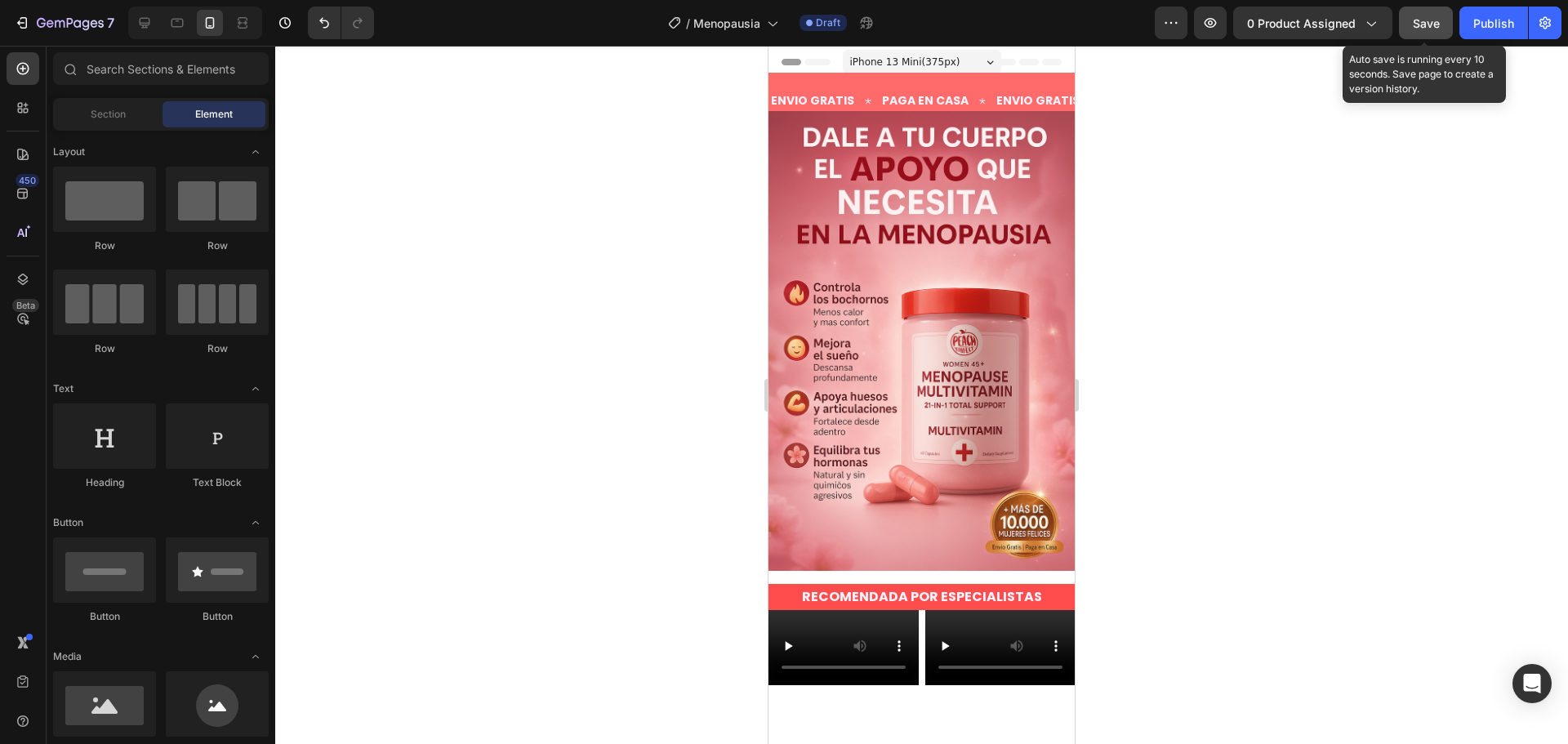
click at [1422, 20] on span "Save" at bounding box center [1426, 23] width 27 height 14
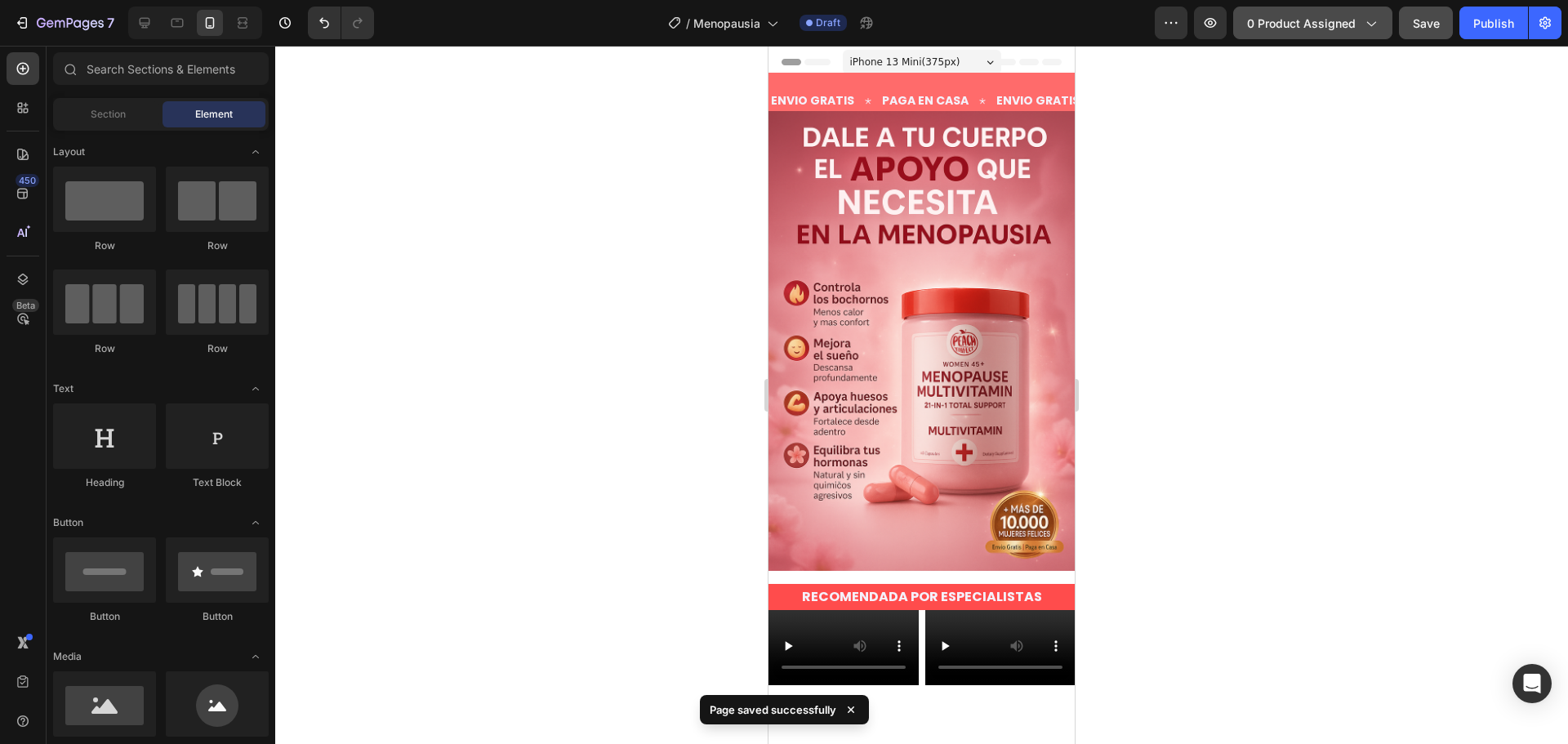
click at [1346, 24] on span "0 product assigned" at bounding box center [1300, 23] width 109 height 17
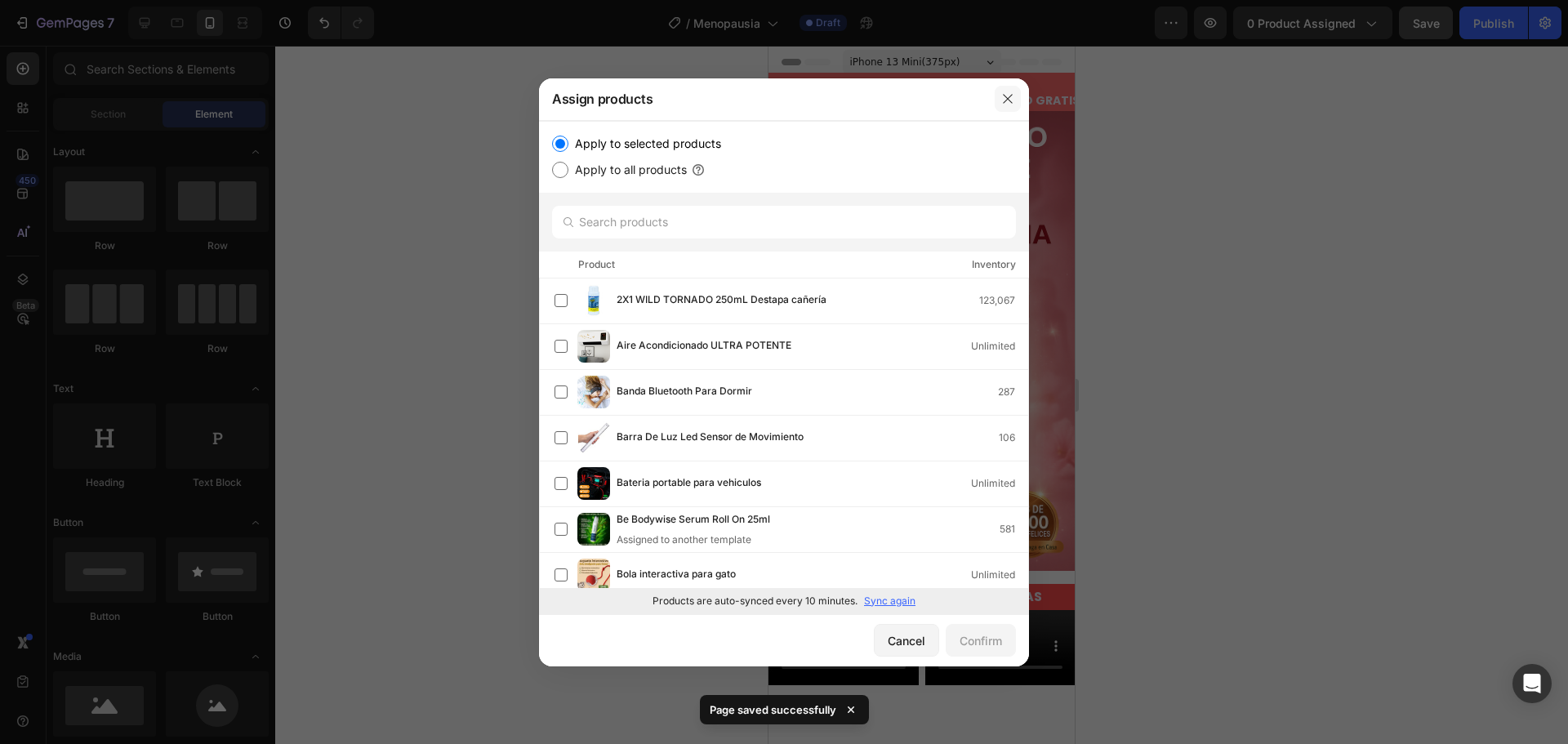
click at [999, 101] on button "button" at bounding box center [1008, 99] width 26 height 26
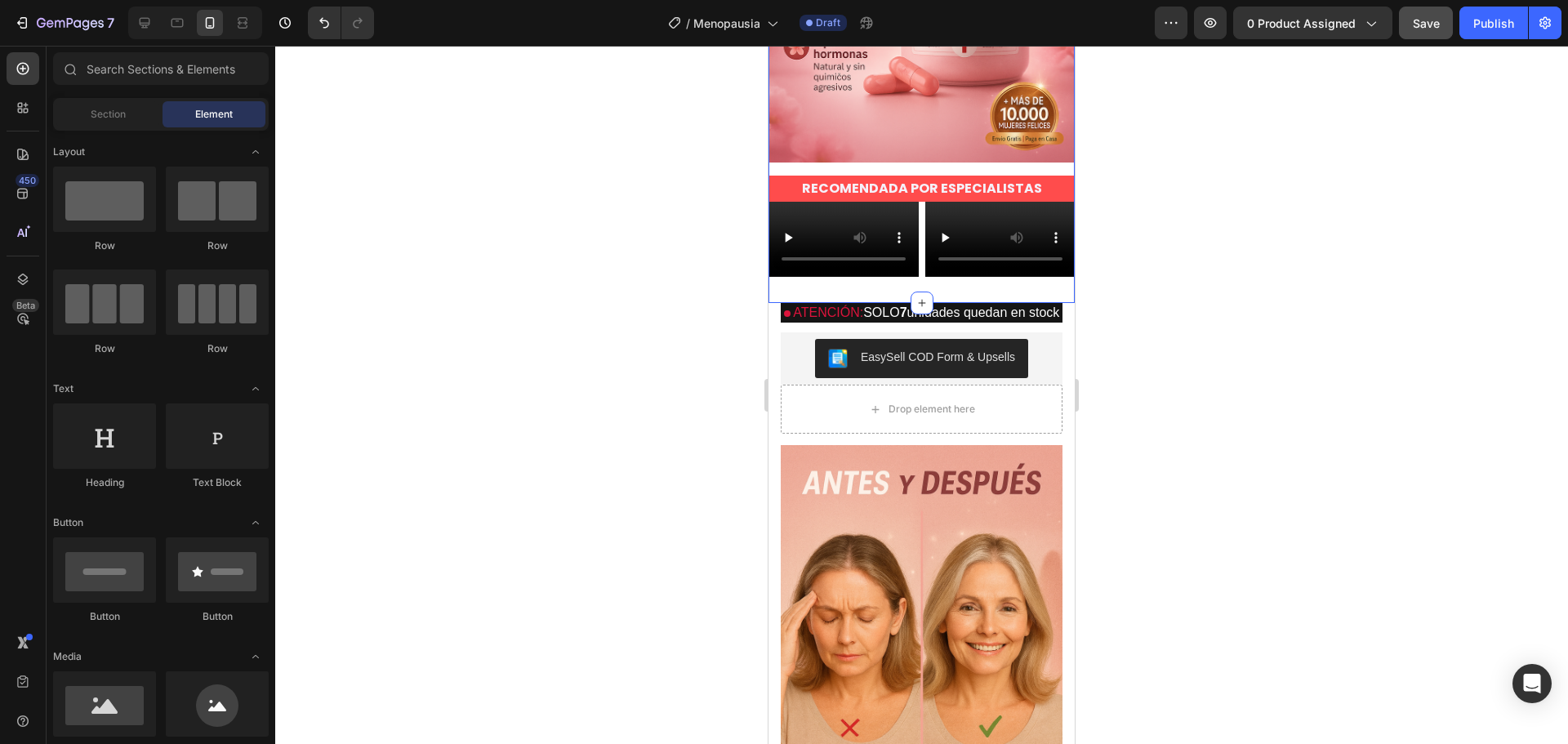
scroll to position [490, 0]
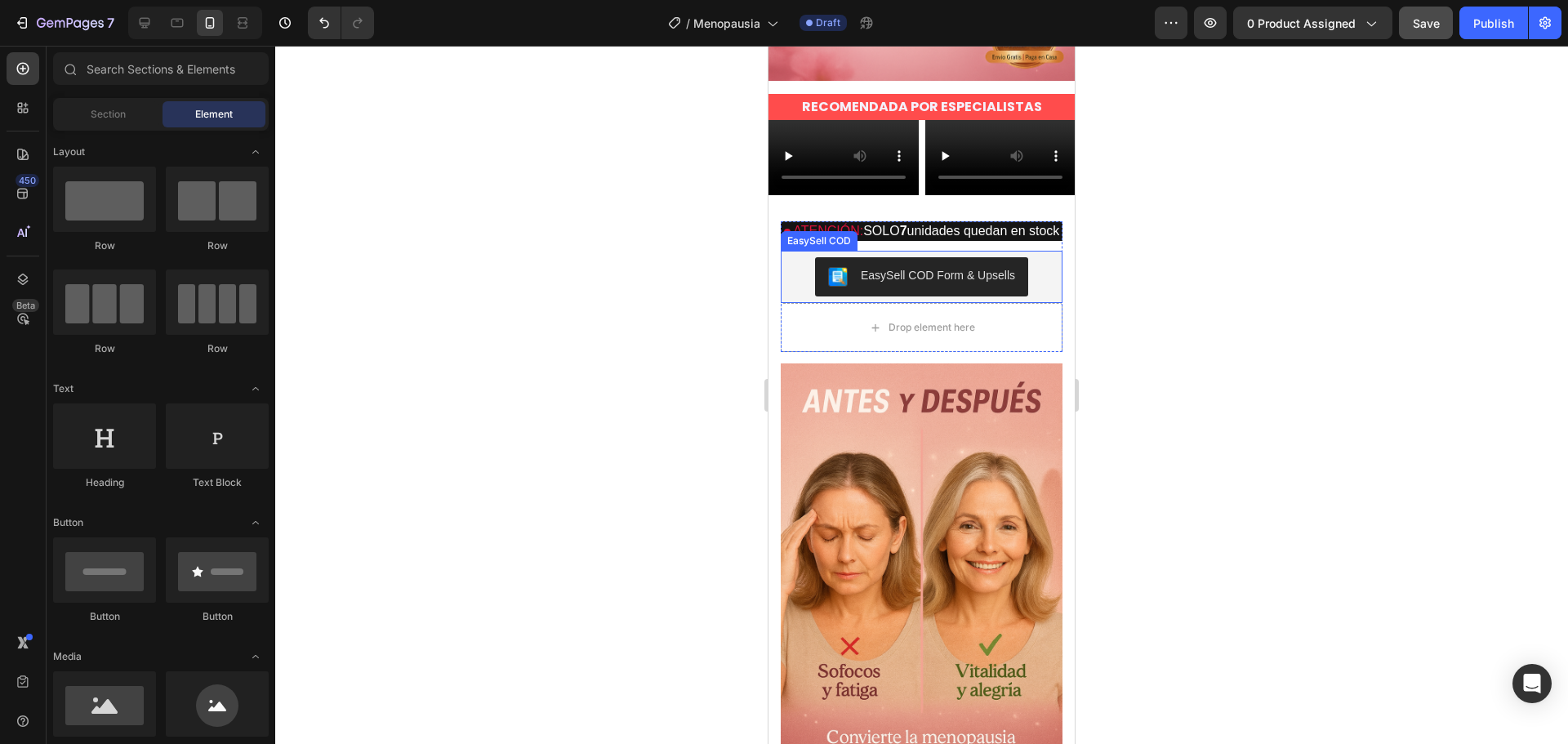
click at [912, 284] on div "EasySell COD Form & Upsells" at bounding box center [938, 274] width 155 height 17
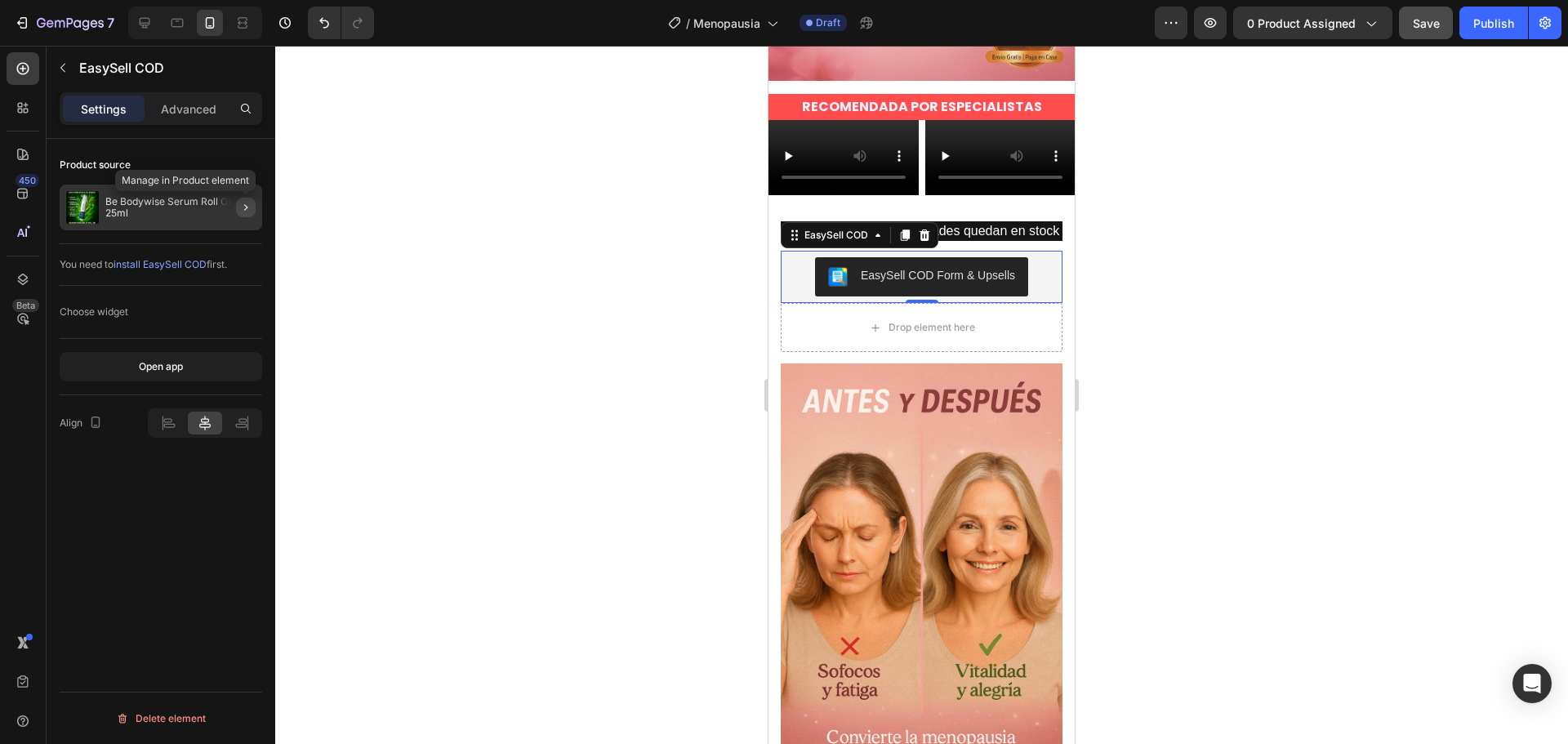
click at [240, 207] on icon "button" at bounding box center [245, 207] width 13 height 13
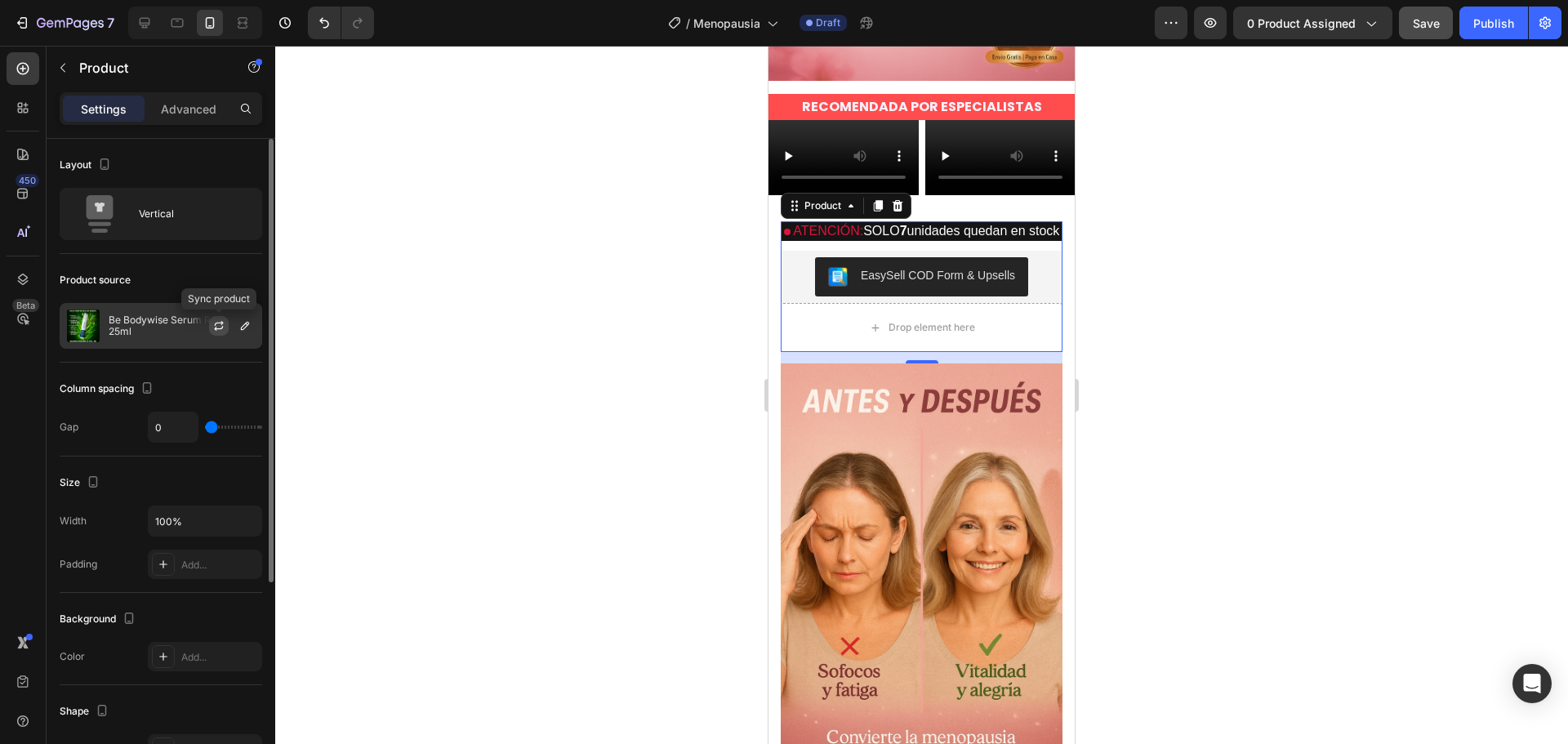
click at [219, 327] on icon "button" at bounding box center [218, 326] width 13 height 13
click at [245, 327] on div at bounding box center [180, 326] width 148 height 11
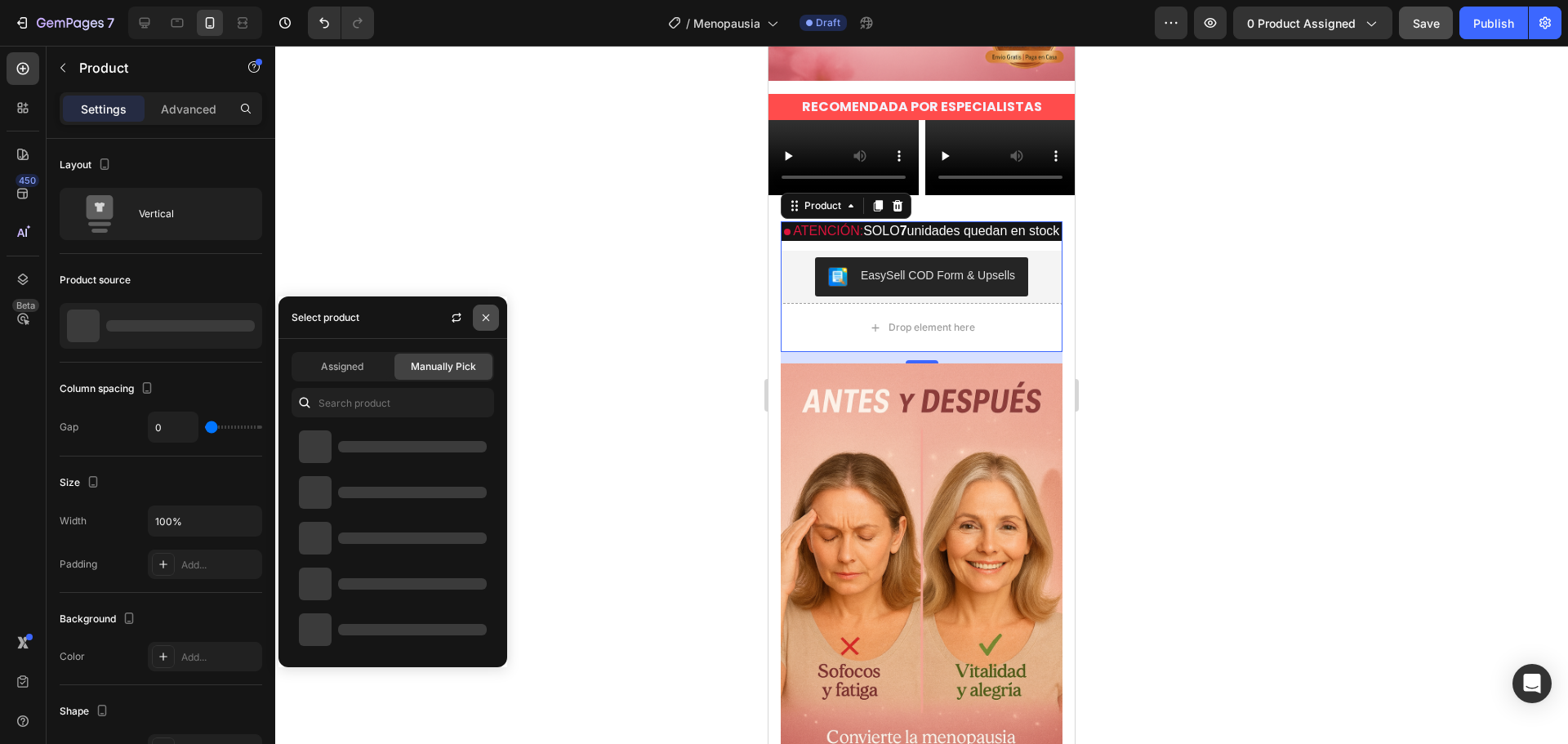
click at [484, 315] on icon "button" at bounding box center [486, 316] width 6 height 6
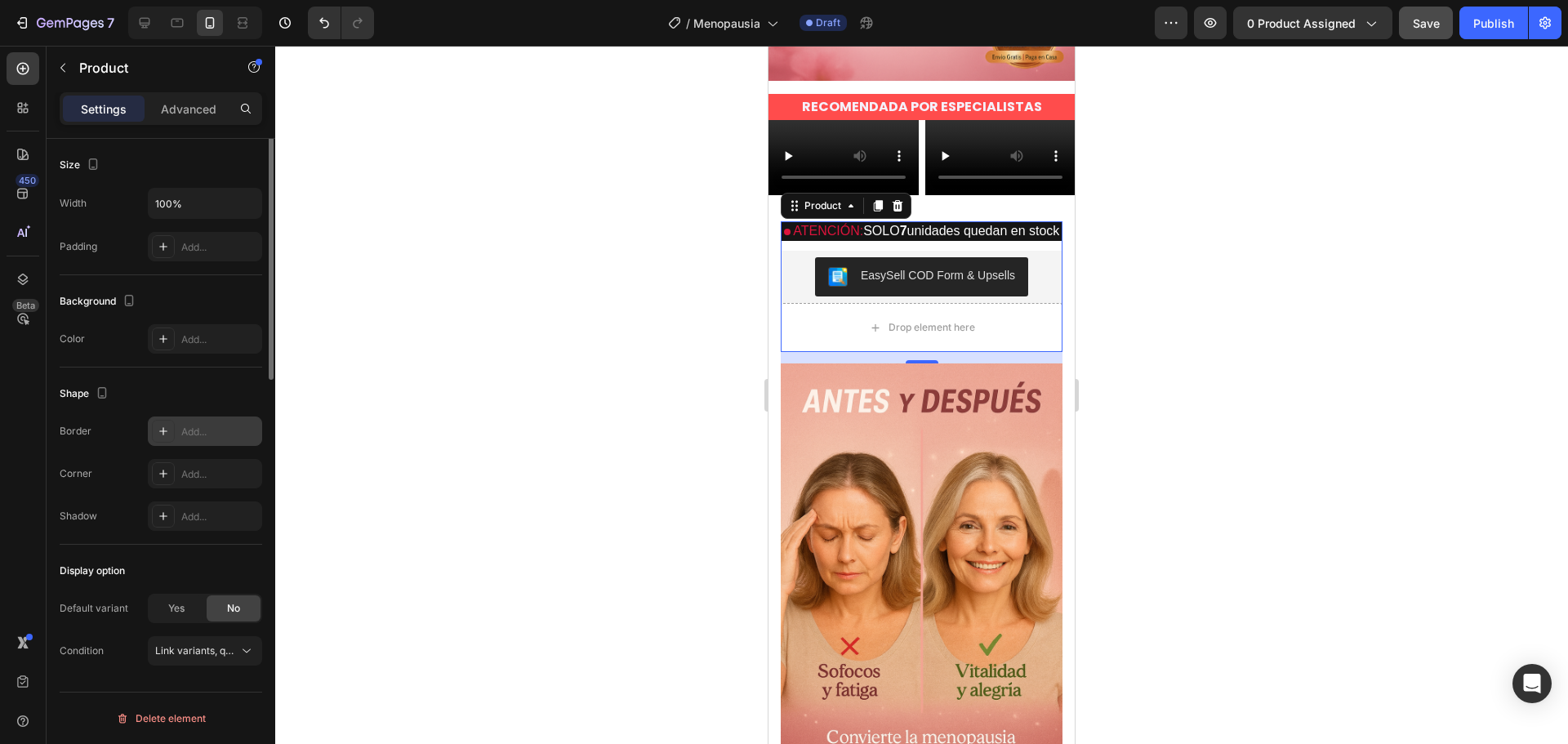
scroll to position [0, 0]
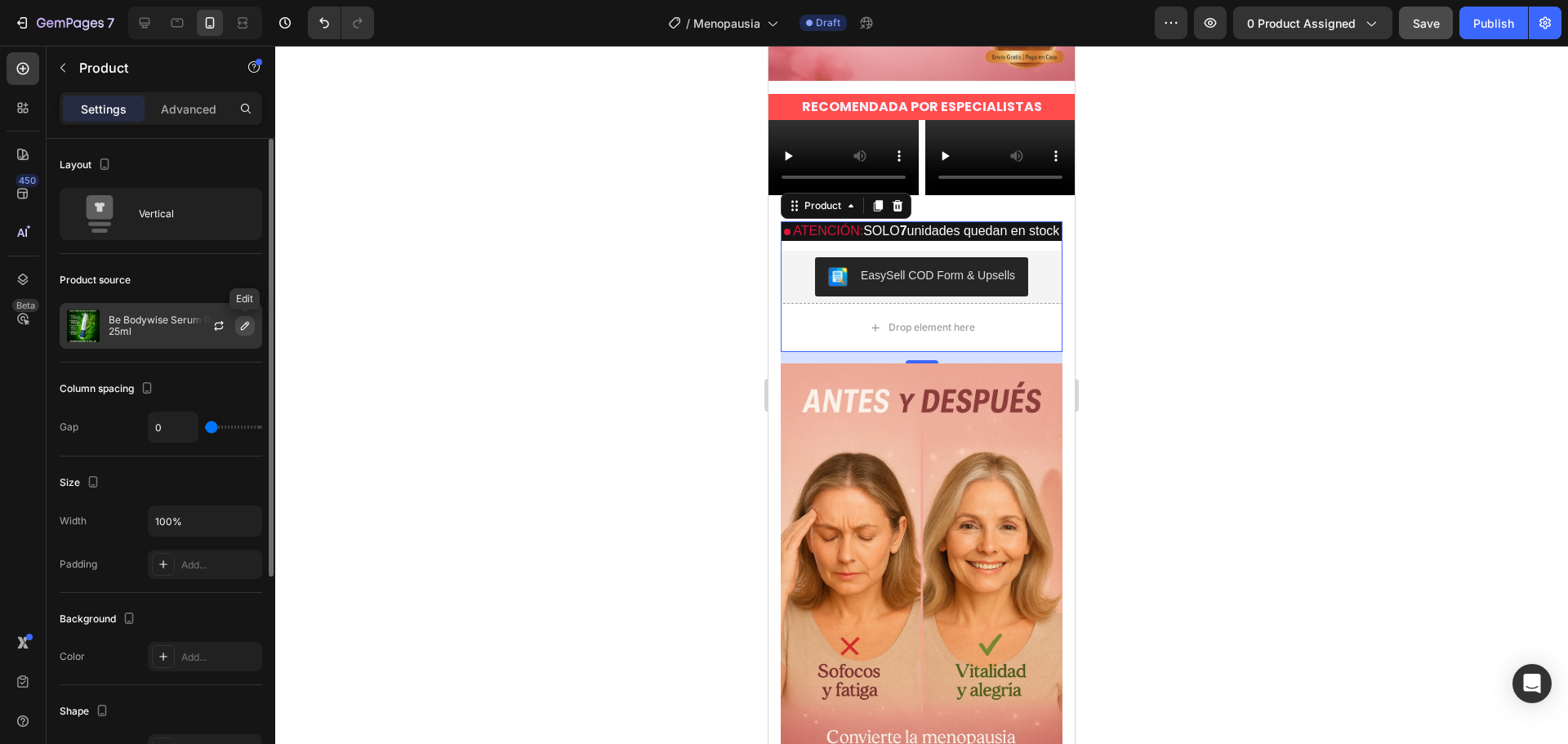
click at [243, 322] on icon "button" at bounding box center [245, 326] width 13 height 13
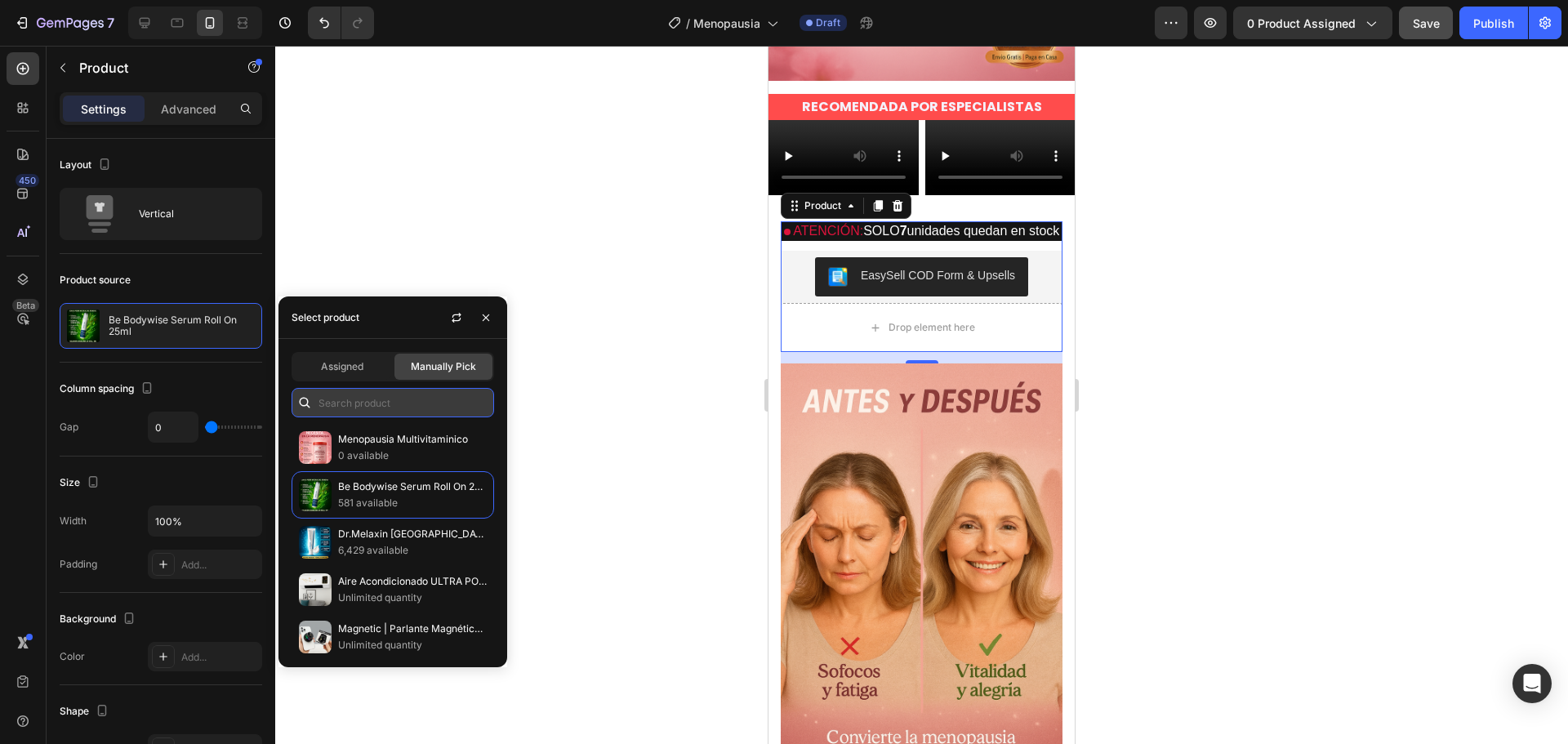
click at [355, 408] on input "text" at bounding box center [392, 402] width 202 height 29
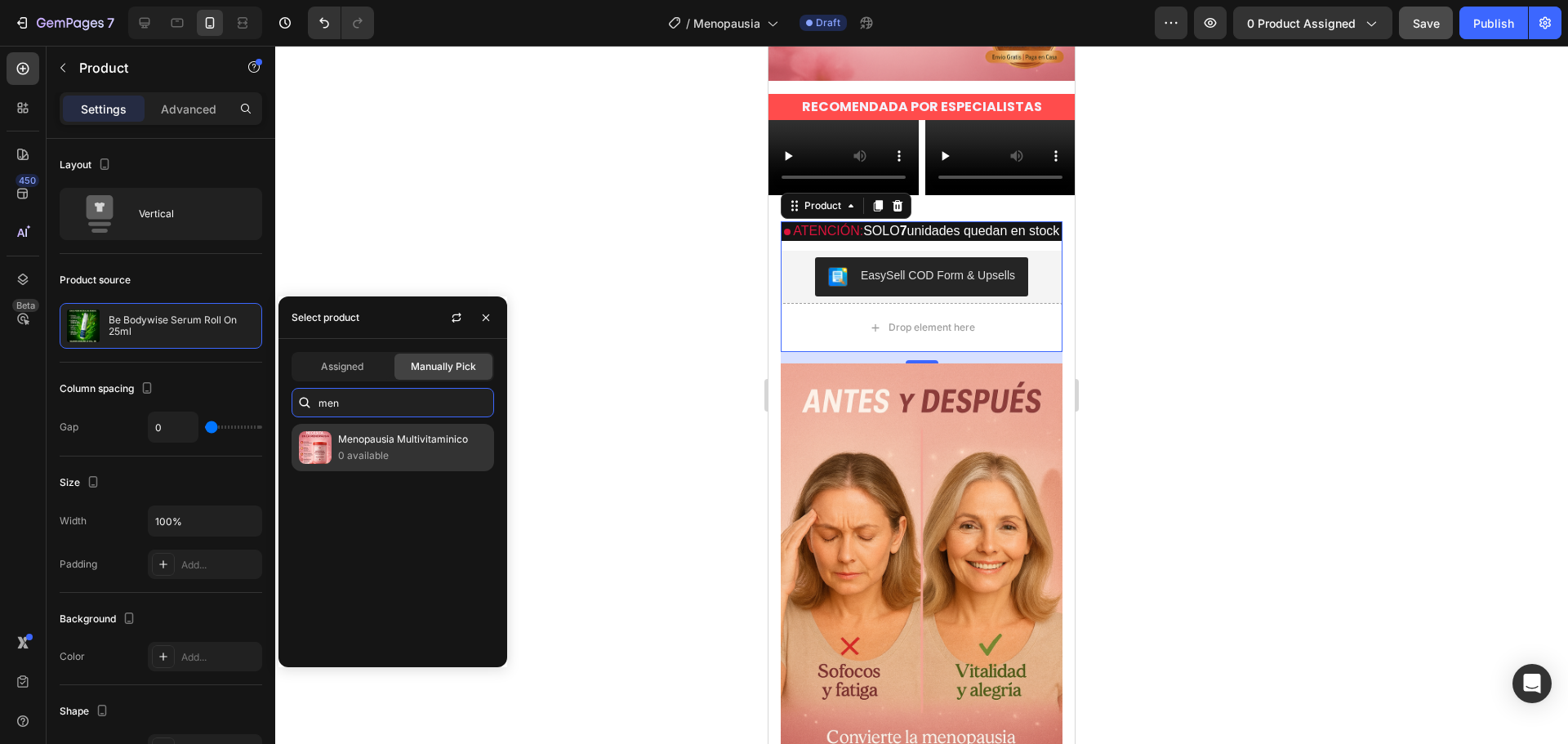
type input "men"
click at [399, 444] on p "Menopausia Multivitaminico" at bounding box center [412, 439] width 148 height 16
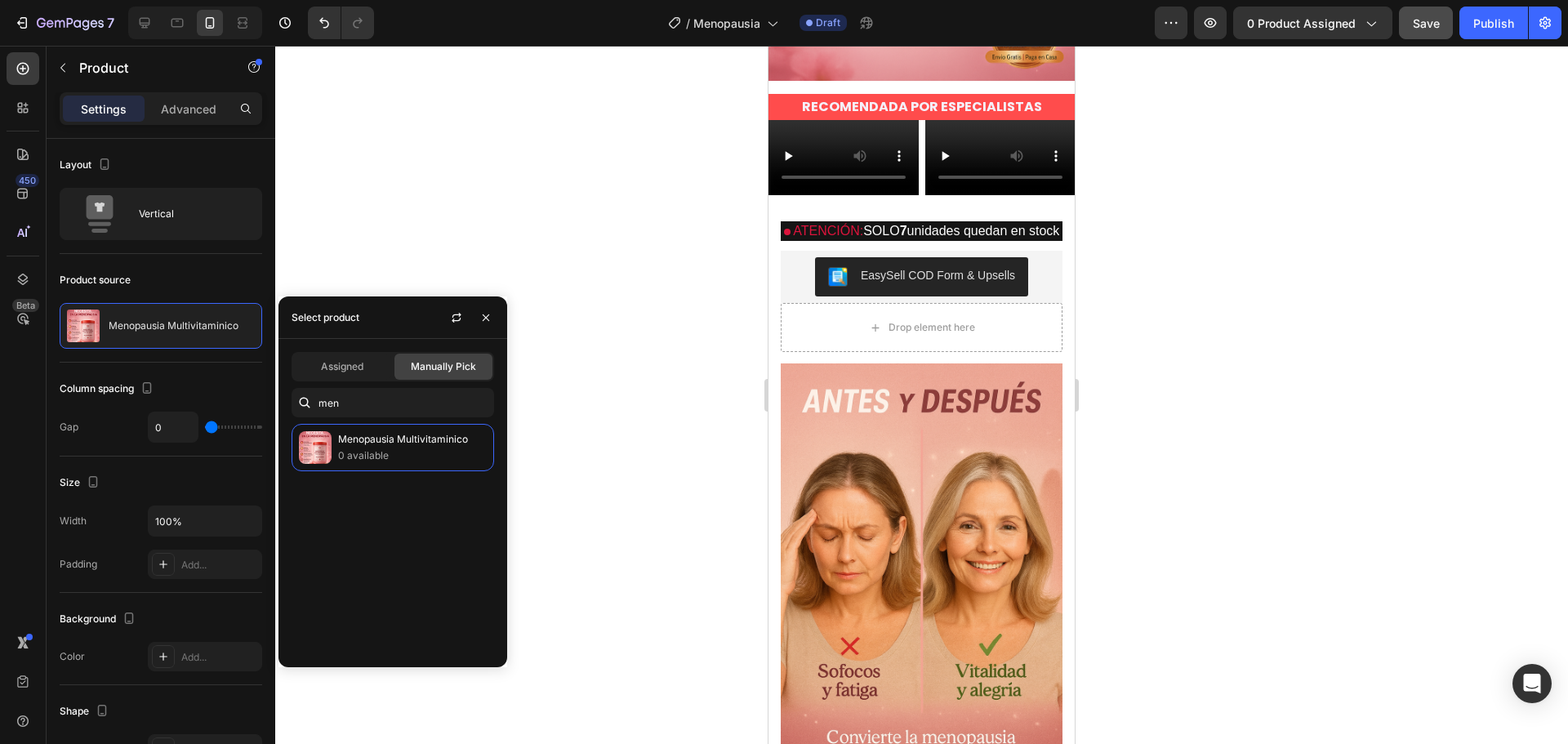
click at [655, 387] on div at bounding box center [922, 395] width 1293 height 698
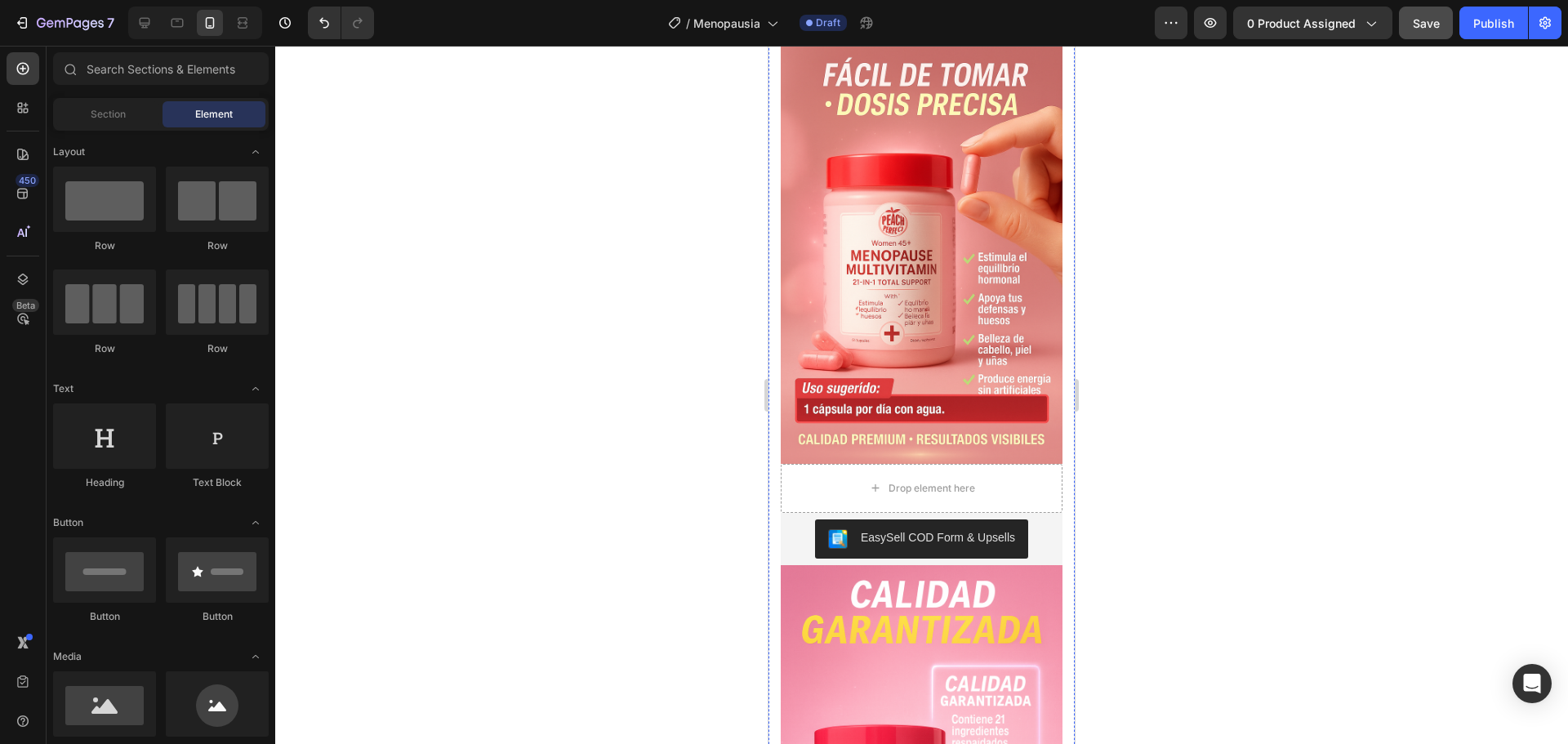
scroll to position [3265, 0]
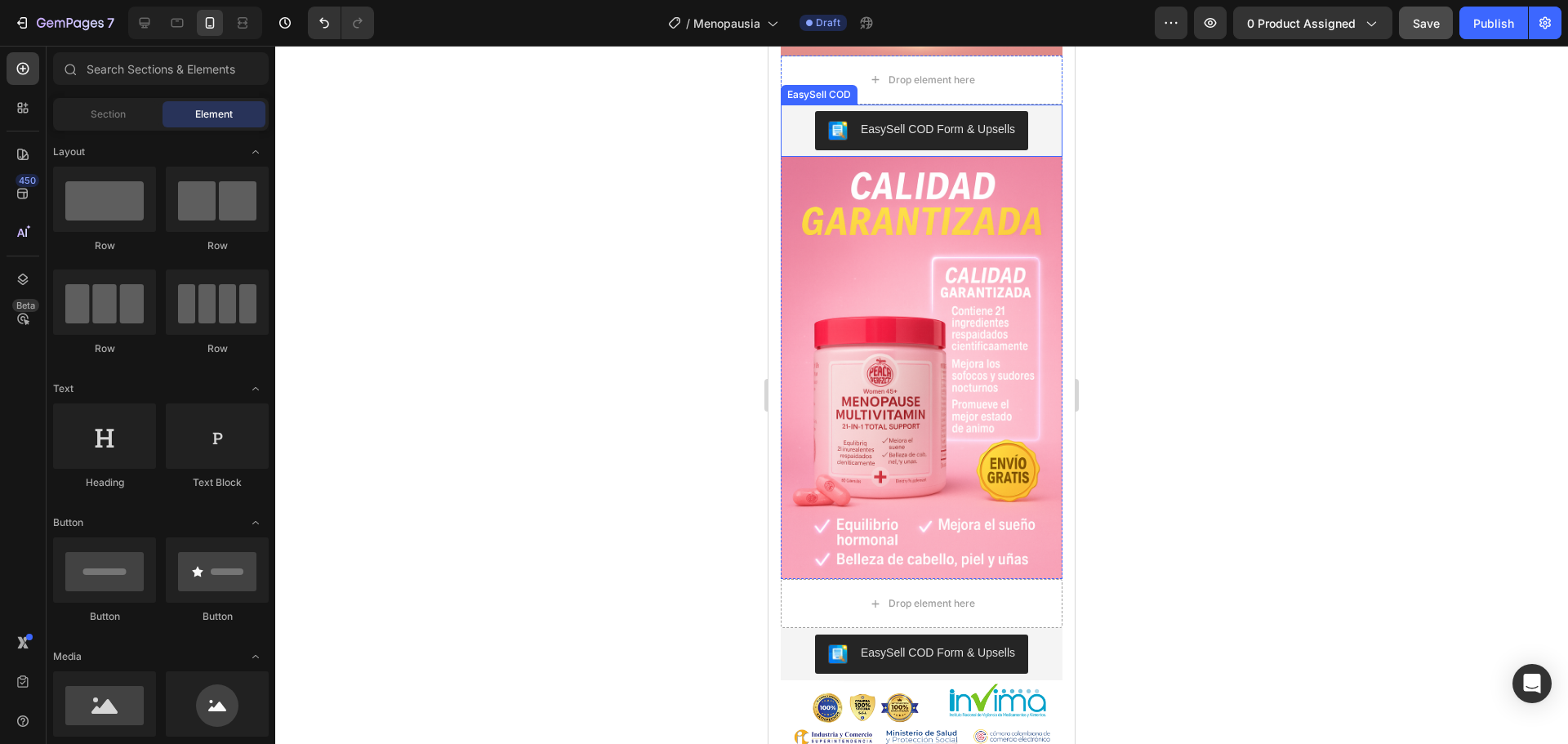
click at [942, 150] on button "EasySell COD Form & Upsells" at bounding box center [921, 131] width 213 height 39
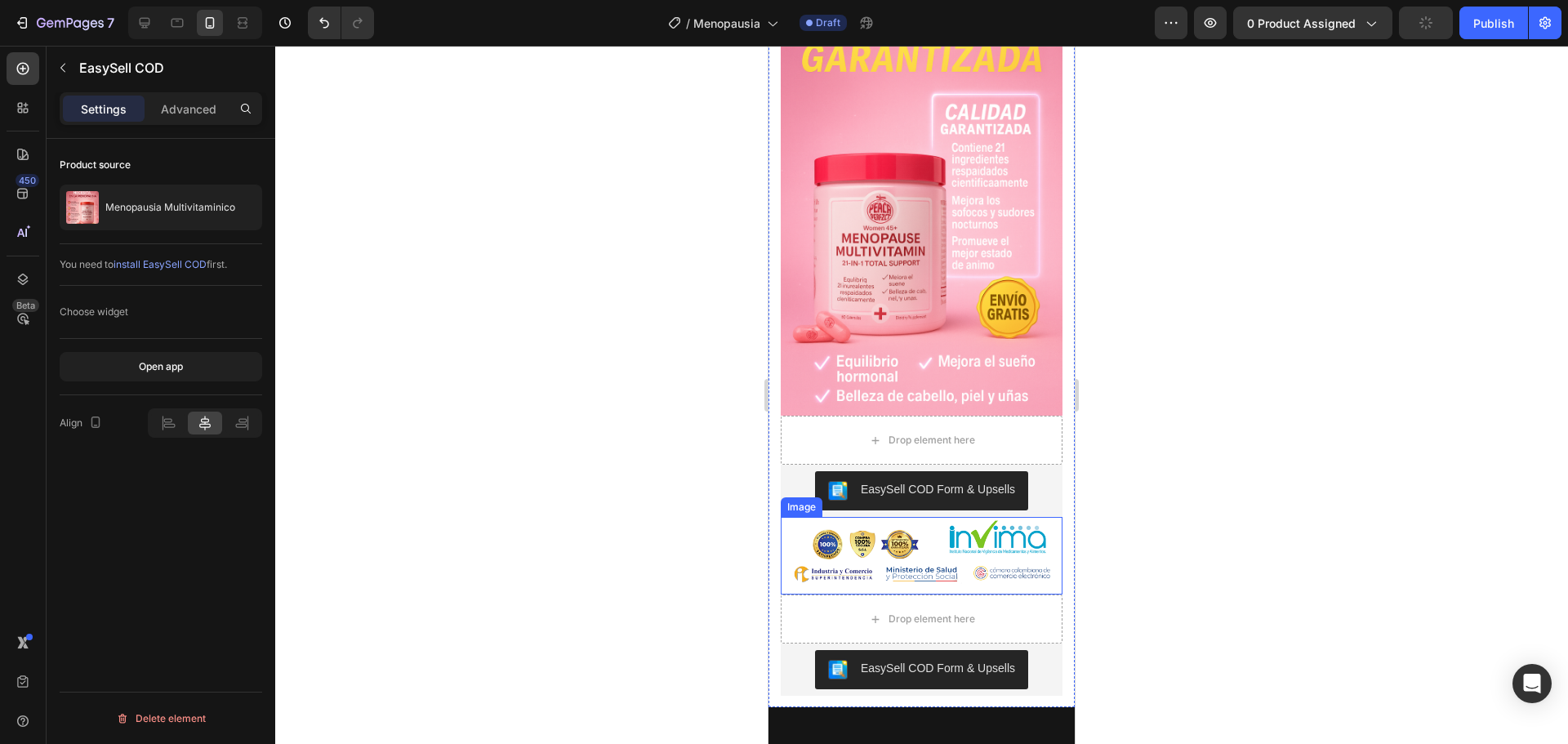
scroll to position [3836, 0]
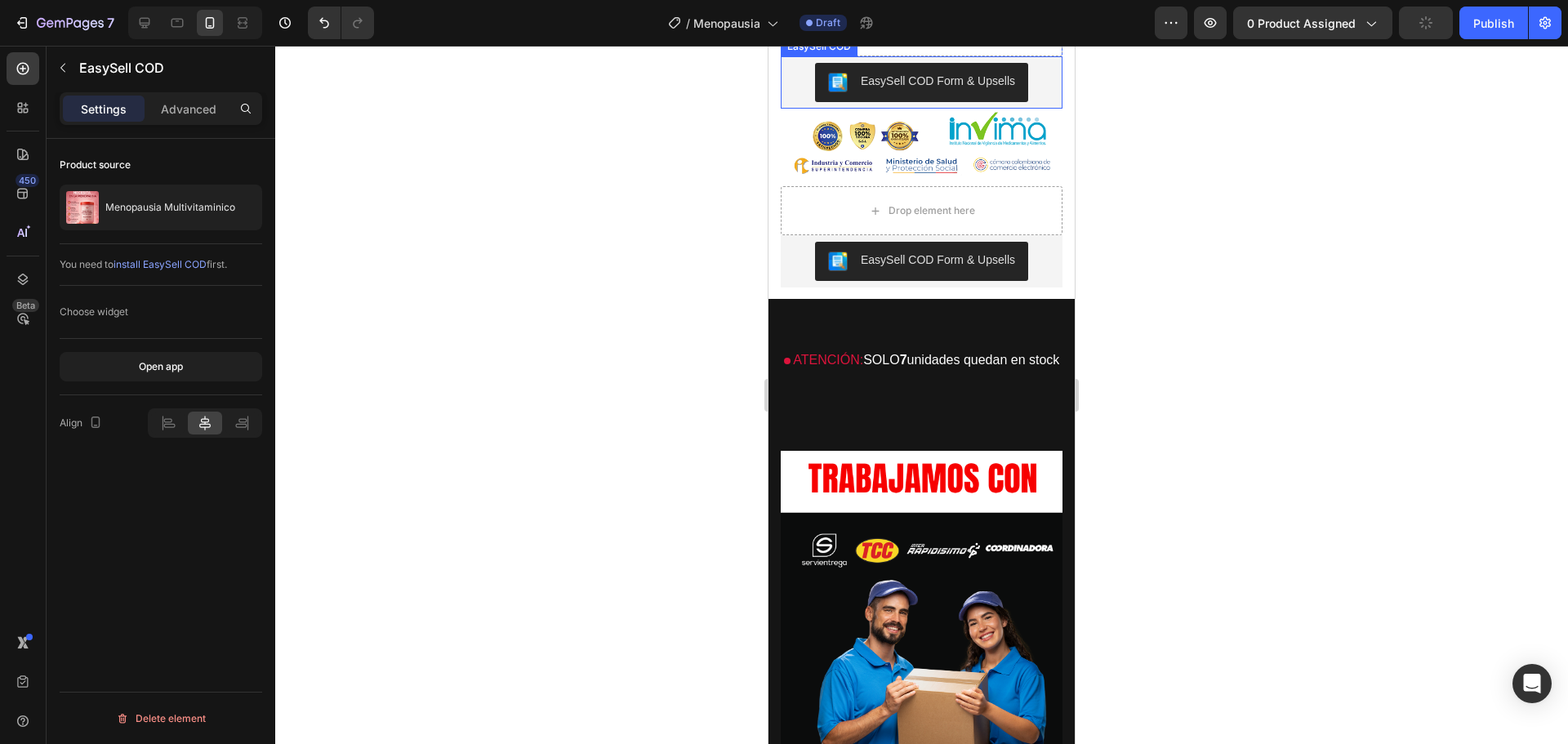
click at [871, 90] on div "EasySell COD Form & Upsells" at bounding box center [938, 80] width 155 height 17
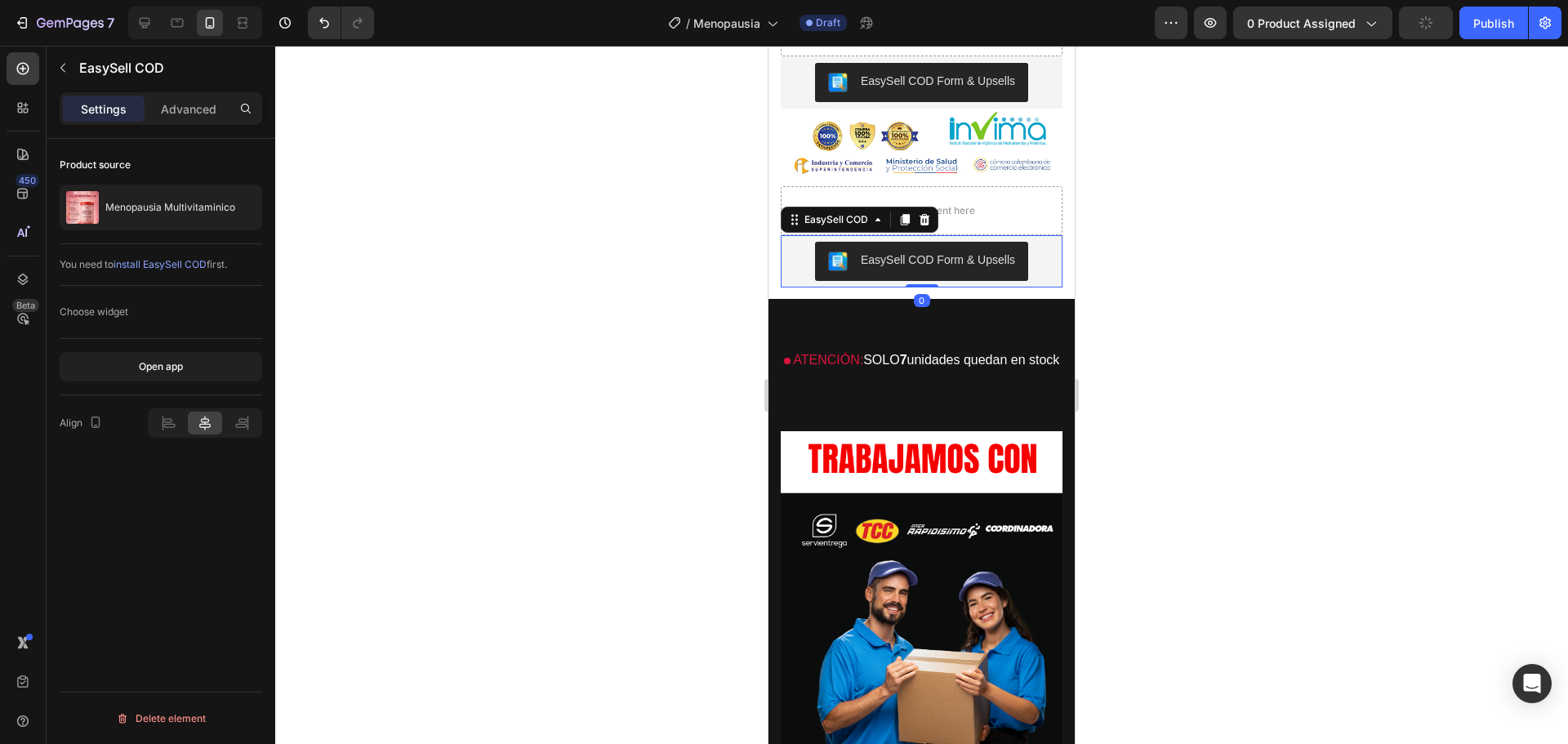
click at [920, 268] on div "EasySell COD Form & Upsells" at bounding box center [938, 259] width 155 height 17
click at [1325, 34] on button "0 product assigned" at bounding box center [1313, 22] width 159 height 33
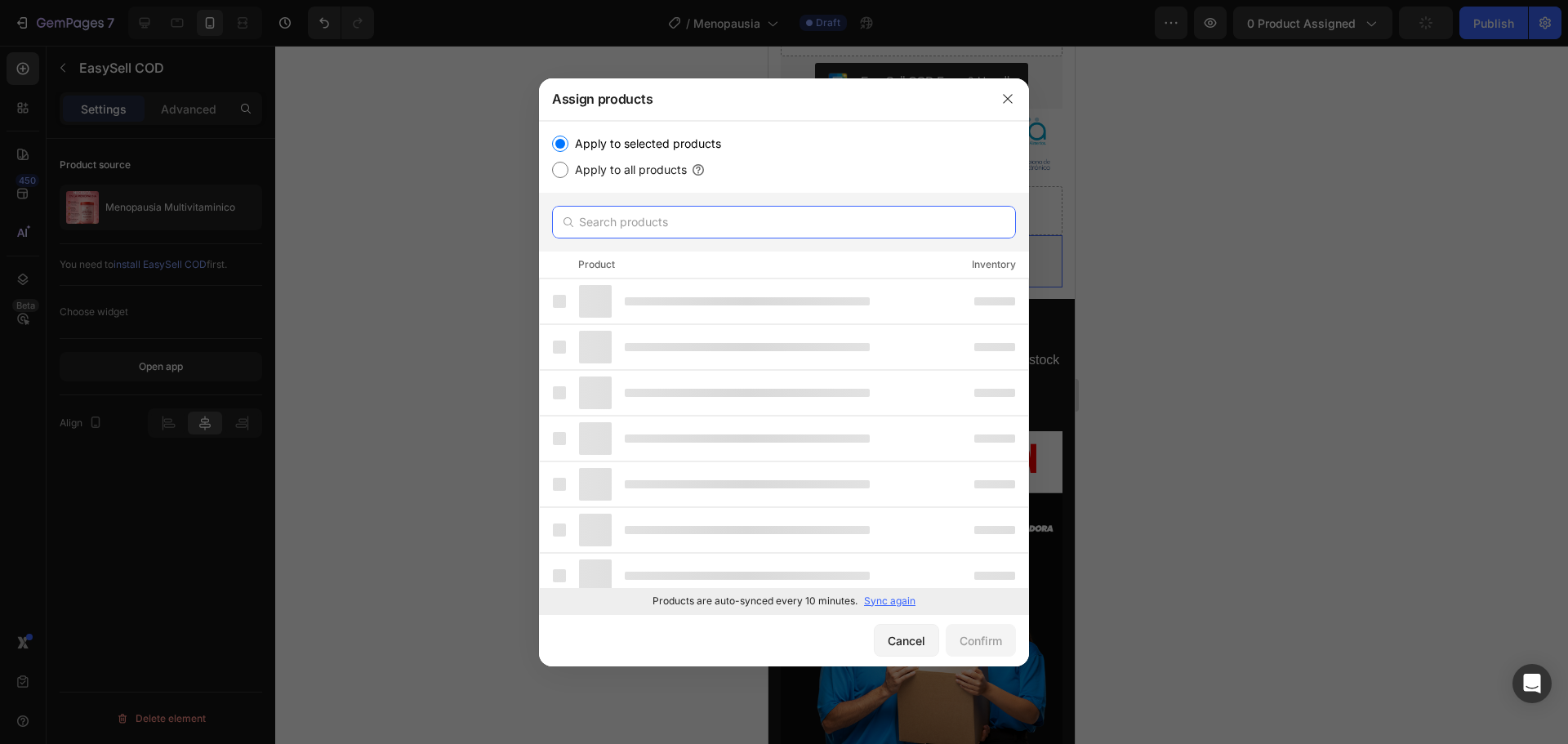
click at [659, 227] on input "text" at bounding box center [783, 222] width 464 height 33
type input "menopausia"
click at [800, 255] on div "Product Inventory" at bounding box center [783, 265] width 490 height 27
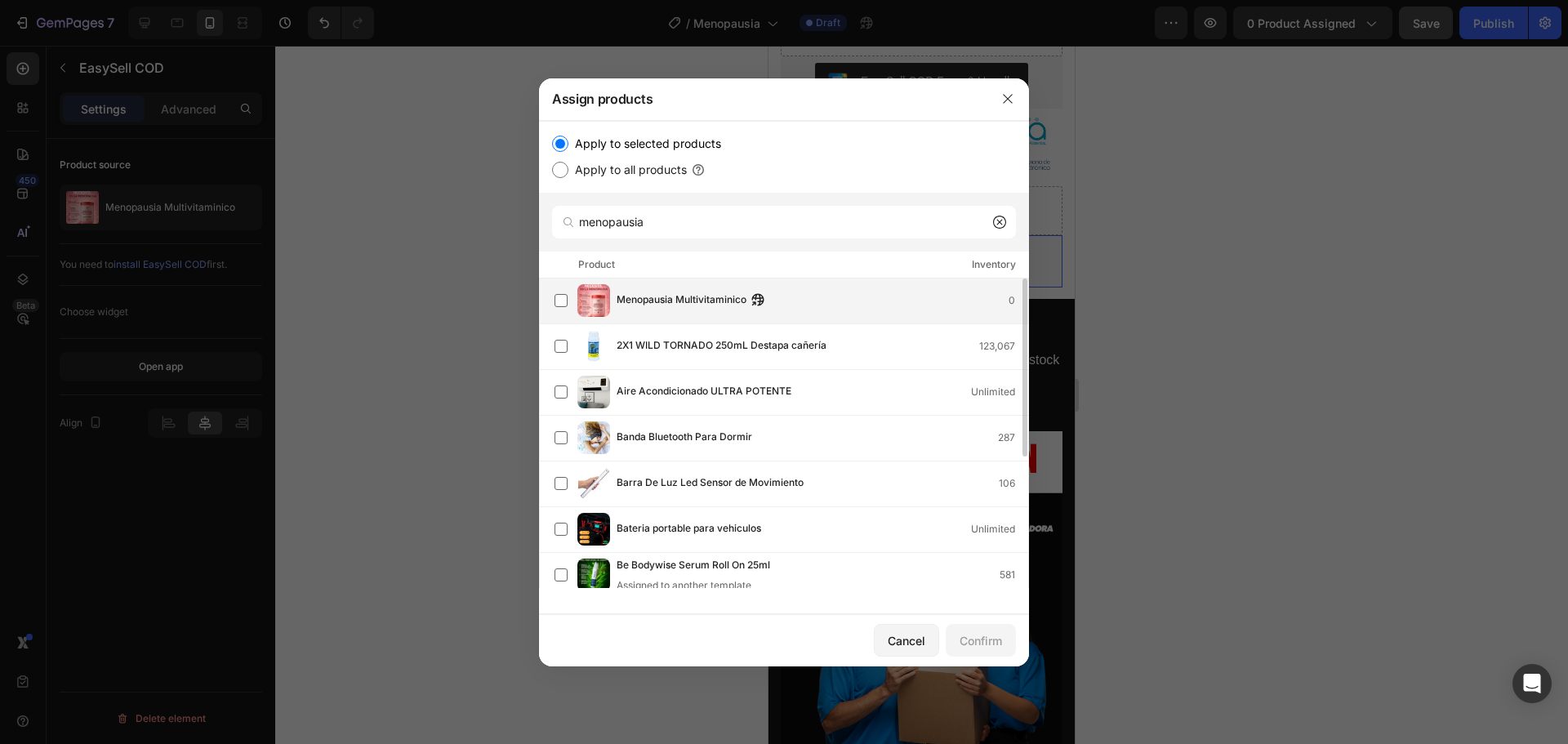
click at [865, 304] on div "Menopausia Multivitaminico 0" at bounding box center [822, 300] width 411 height 18
click at [557, 294] on label at bounding box center [561, 300] width 13 height 13
click at [556, 297] on label at bounding box center [561, 300] width 13 height 13
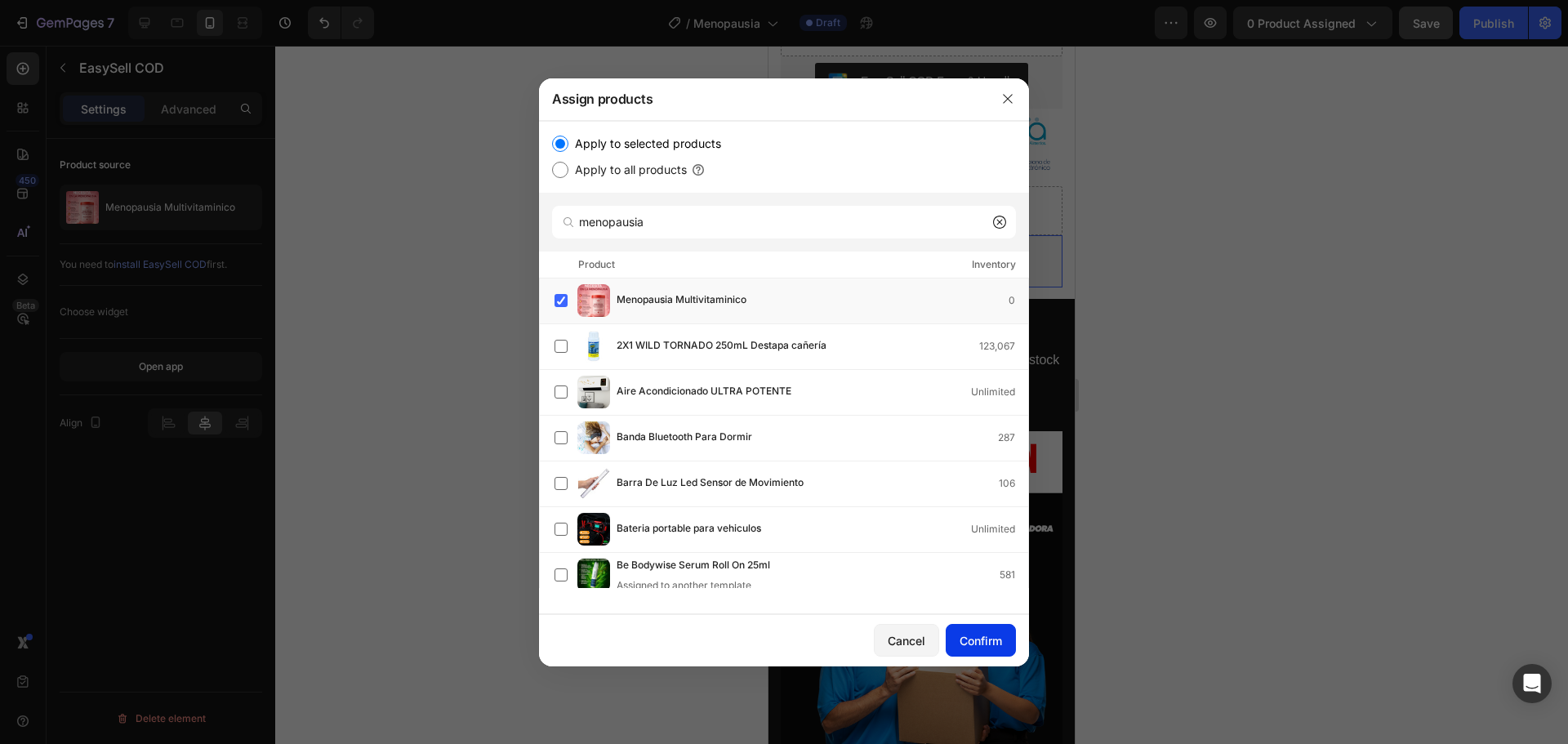
click at [974, 644] on div "Confirm" at bounding box center [981, 640] width 42 height 17
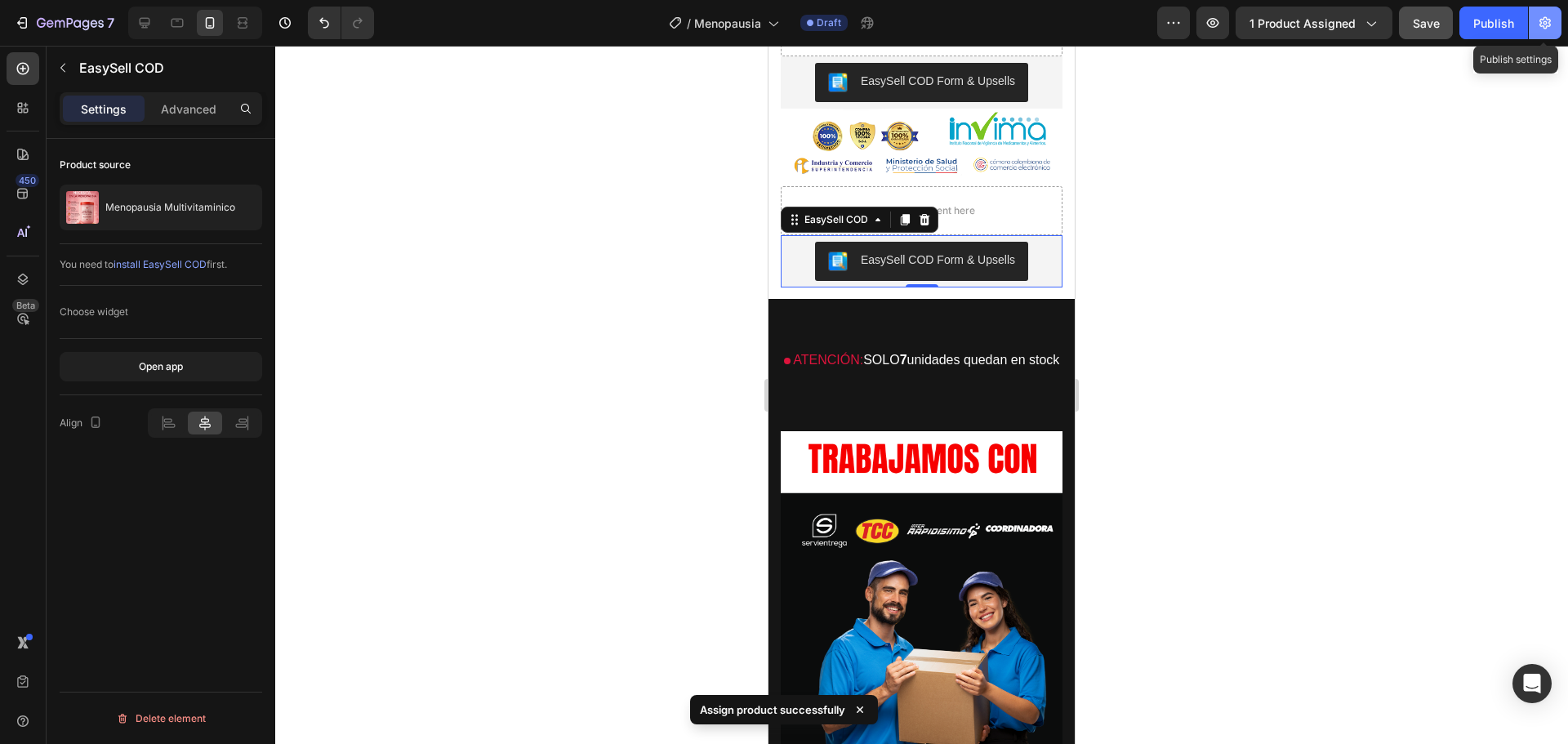
click at [1537, 20] on icon "button" at bounding box center [1545, 23] width 16 height 16
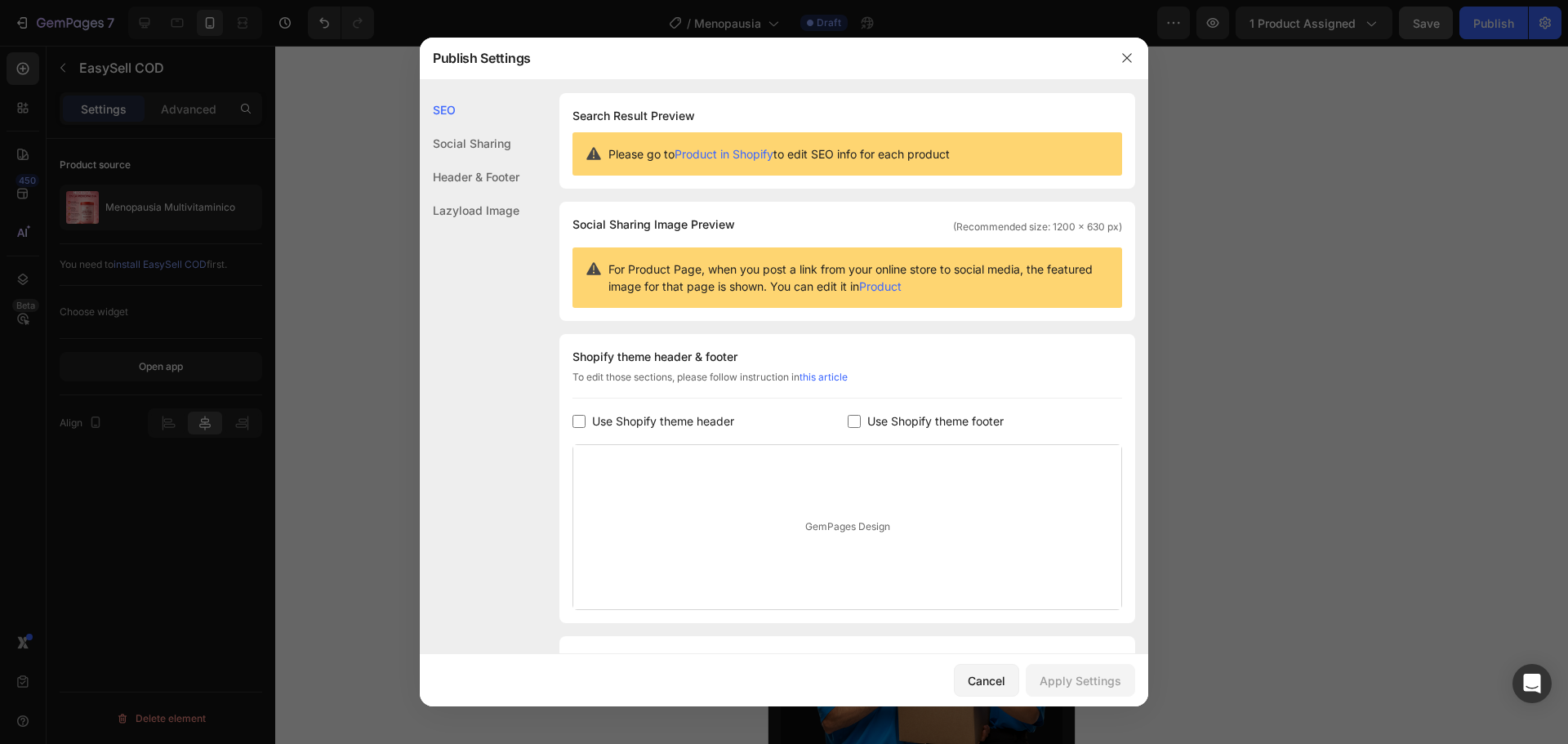
click at [623, 424] on span "Use Shopify theme header" at bounding box center [663, 421] width 142 height 19
checkbox input "true"
click at [892, 417] on span "Use Shopify theme footer" at bounding box center [935, 421] width 136 height 19
click at [871, 425] on span "Use Shopify theme footer" at bounding box center [935, 421] width 136 height 19
checkbox input "false"
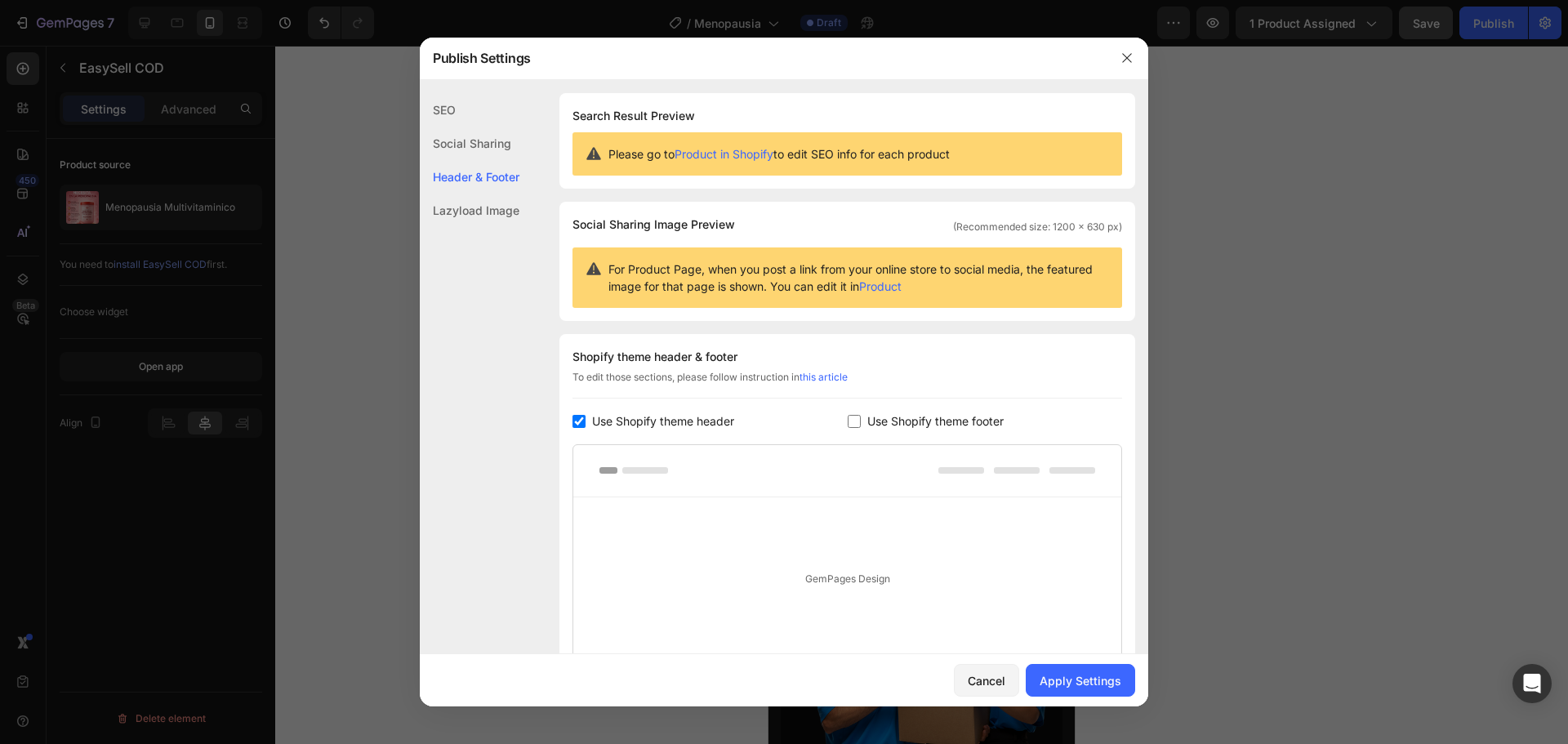
click at [724, 419] on span "Use Shopify theme header" at bounding box center [663, 421] width 142 height 19
checkbox input "false"
click at [919, 415] on span "Use Shopify theme footer" at bounding box center [935, 421] width 136 height 19
checkbox input "true"
click at [673, 417] on span "Use Shopify theme header" at bounding box center [663, 421] width 142 height 19
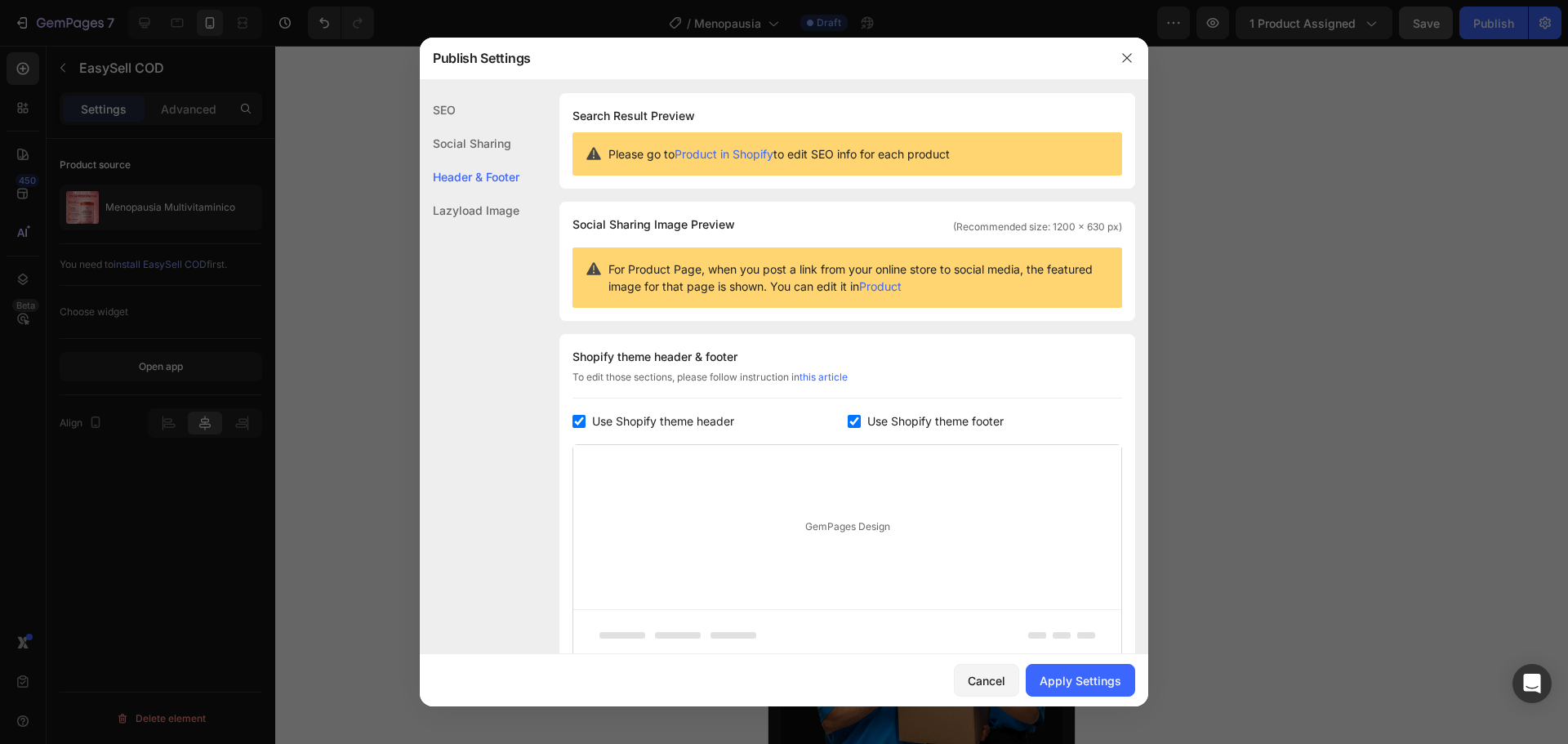
checkbox input "true"
click at [1116, 680] on div "Apply Settings" at bounding box center [1081, 680] width 81 height 17
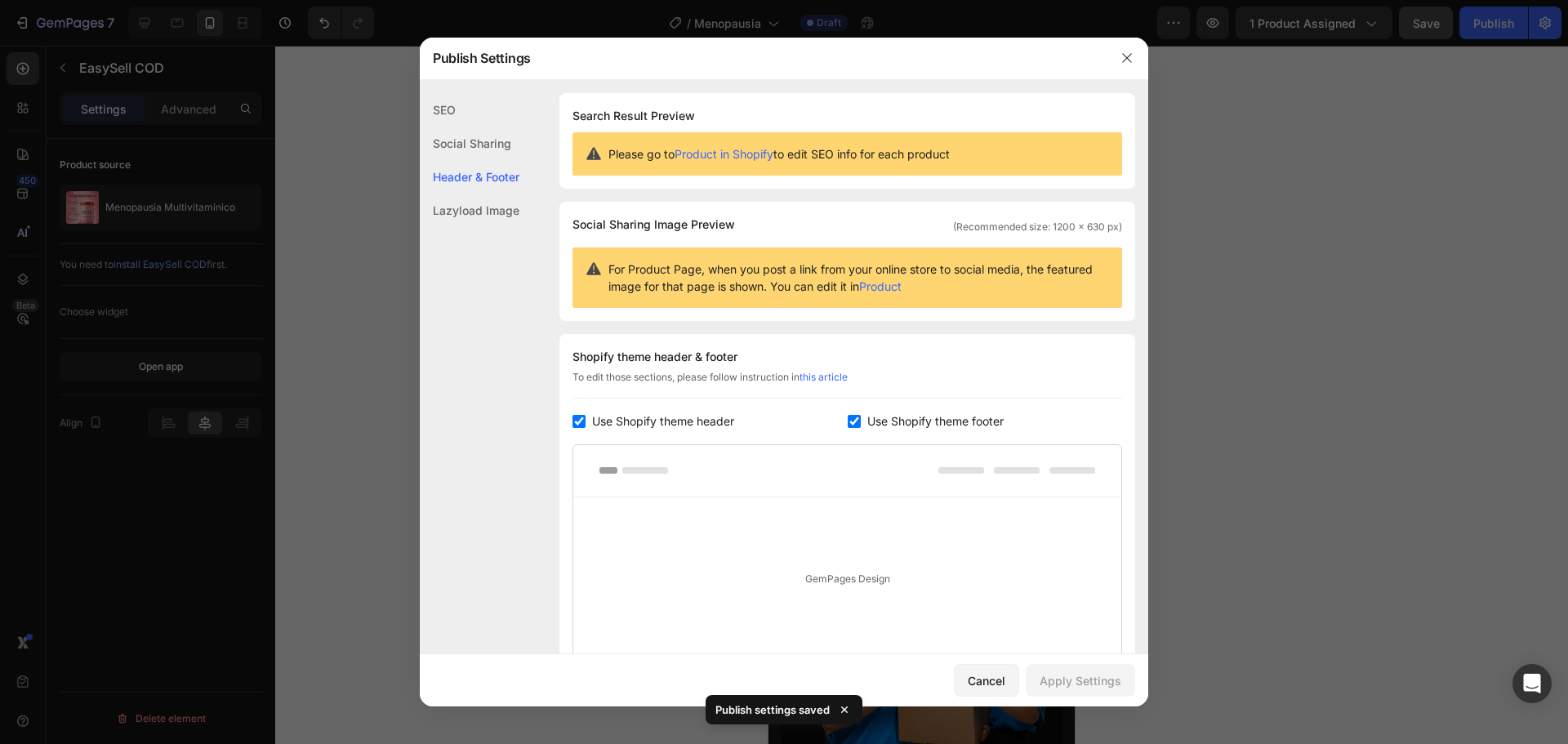
click at [1203, 557] on div at bounding box center [784, 372] width 1568 height 744
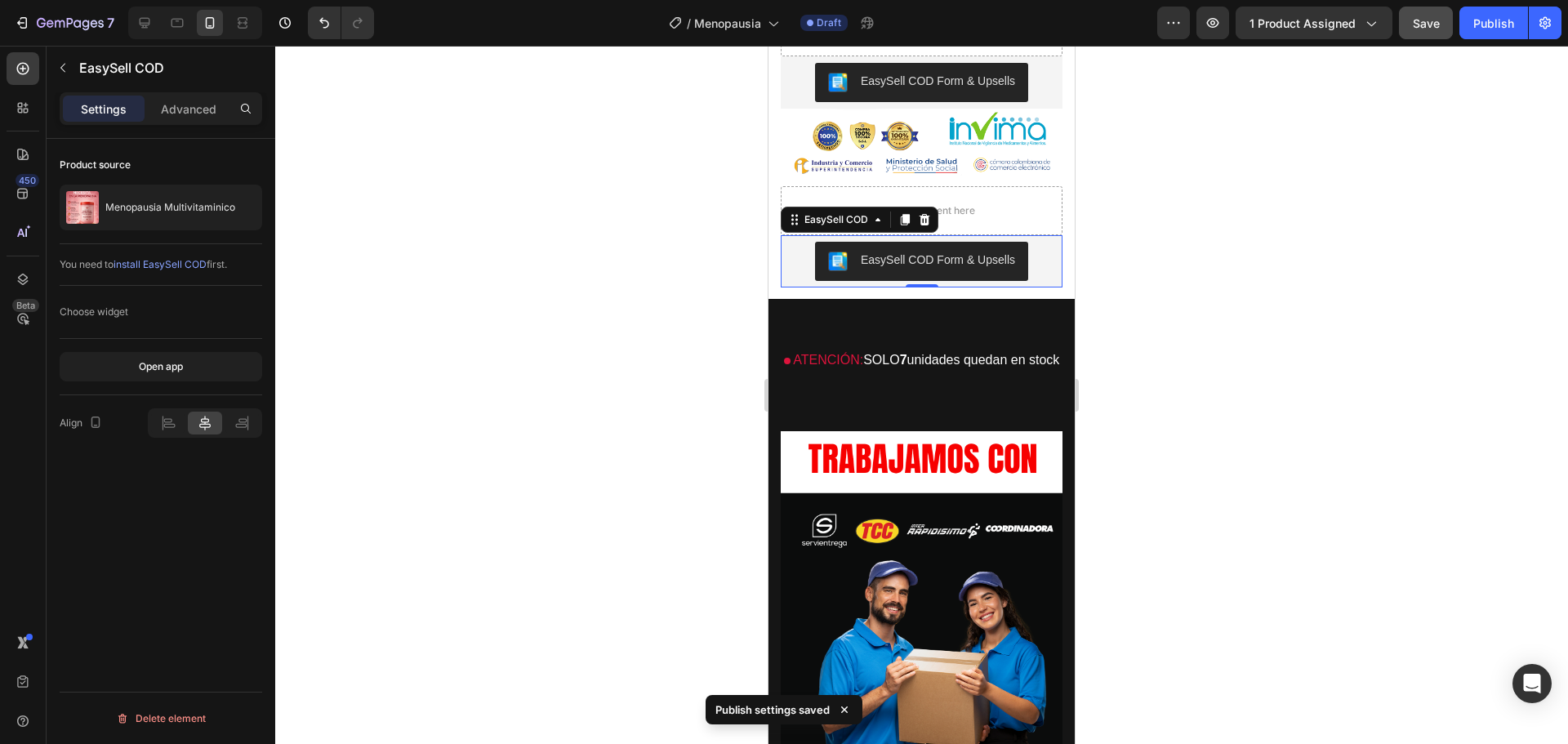
click at [1232, 22] on div "Preview 1 product assigned Save Publish" at bounding box center [1360, 22] width 404 height 33
click at [1225, 19] on button "button" at bounding box center [1212, 22] width 33 height 33
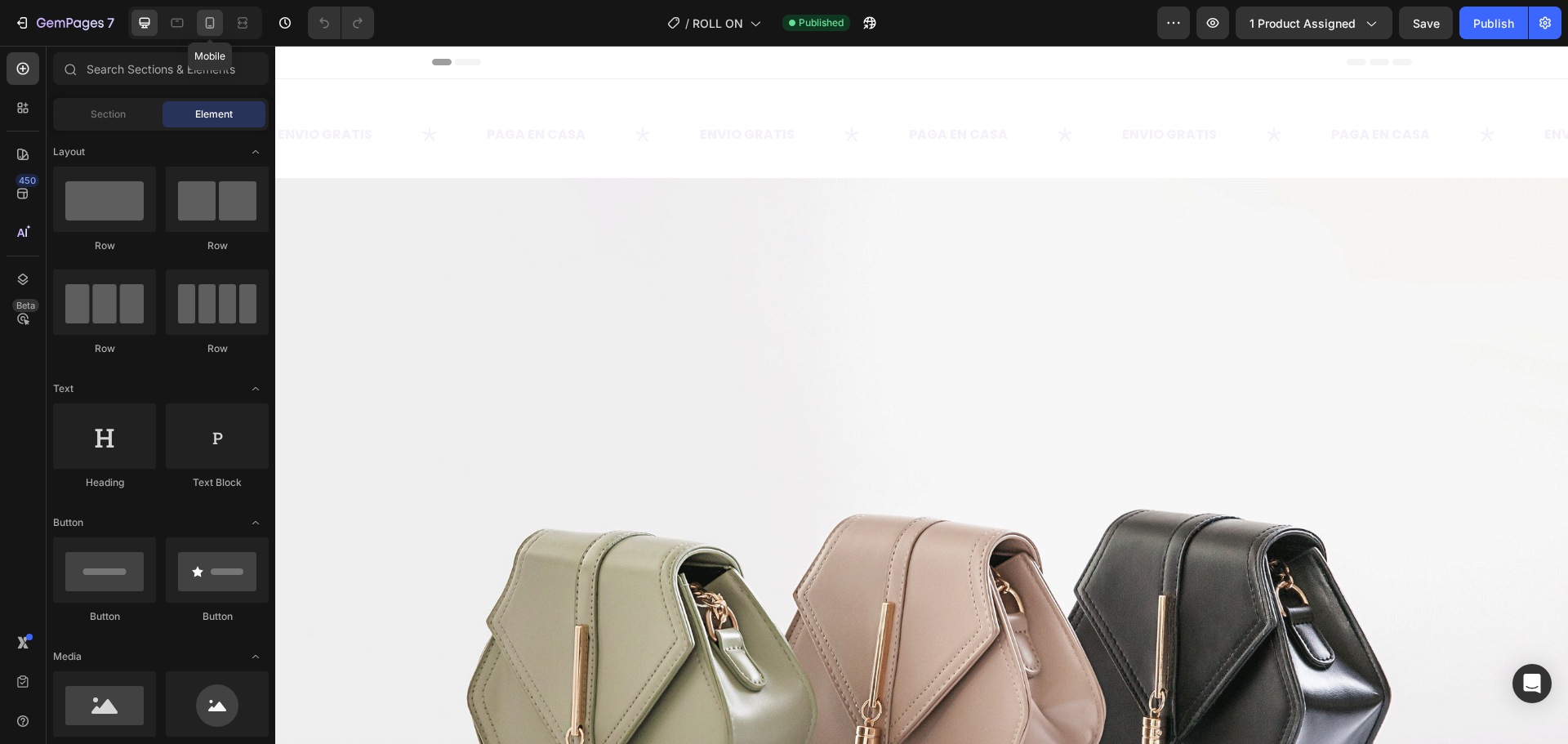
click at [212, 26] on icon at bounding box center [209, 23] width 16 height 16
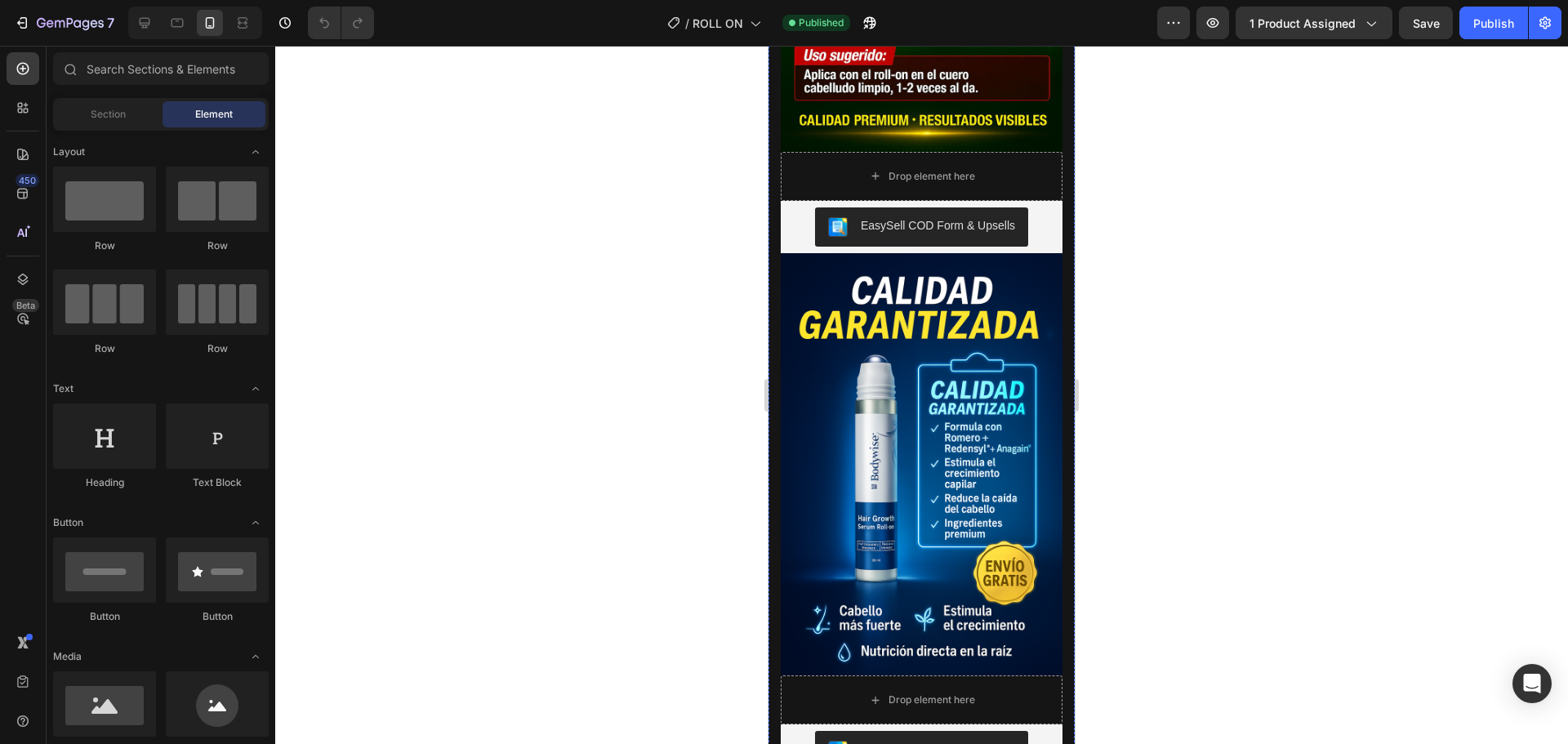
scroll to position [2843, 0]
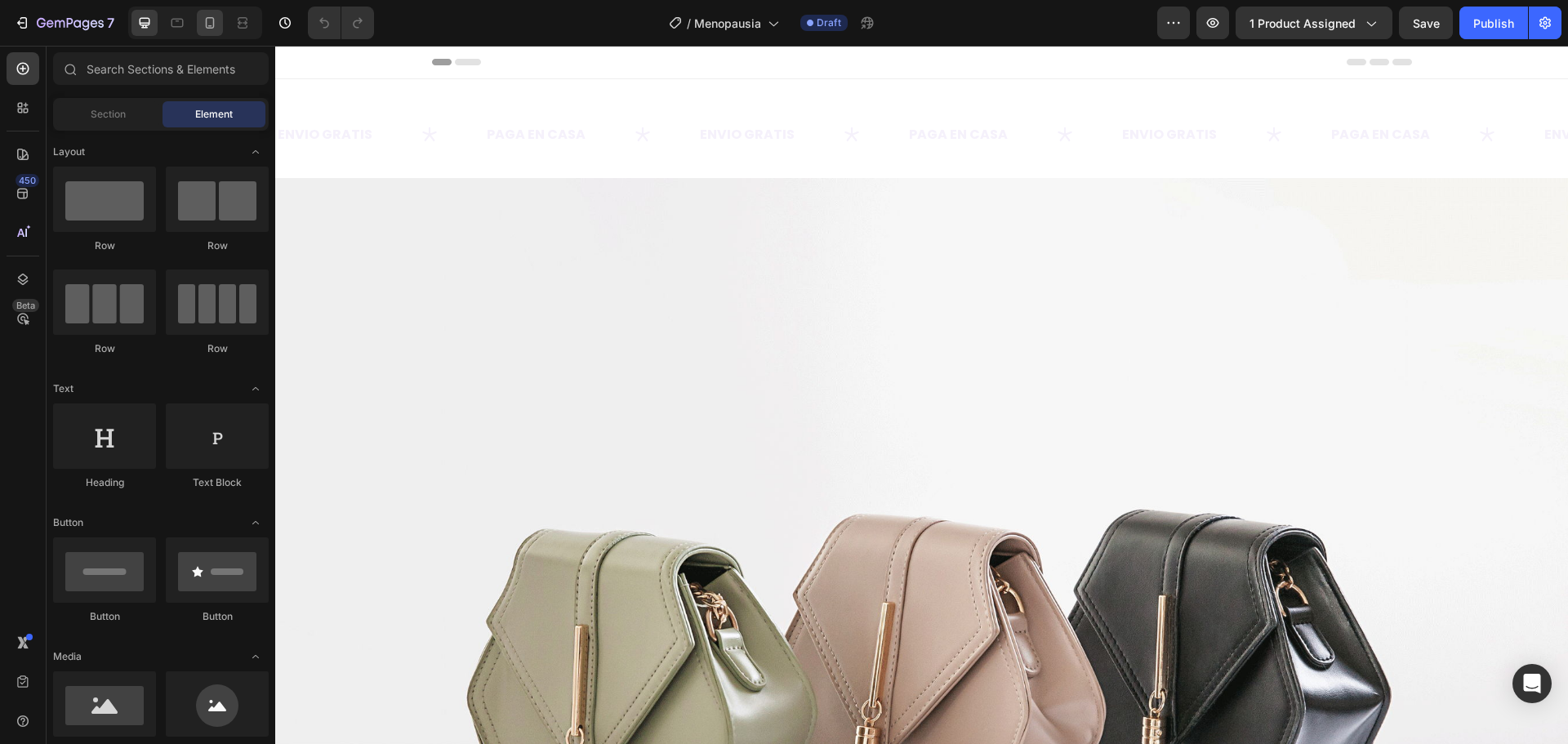
click at [217, 23] on icon at bounding box center [209, 23] width 16 height 16
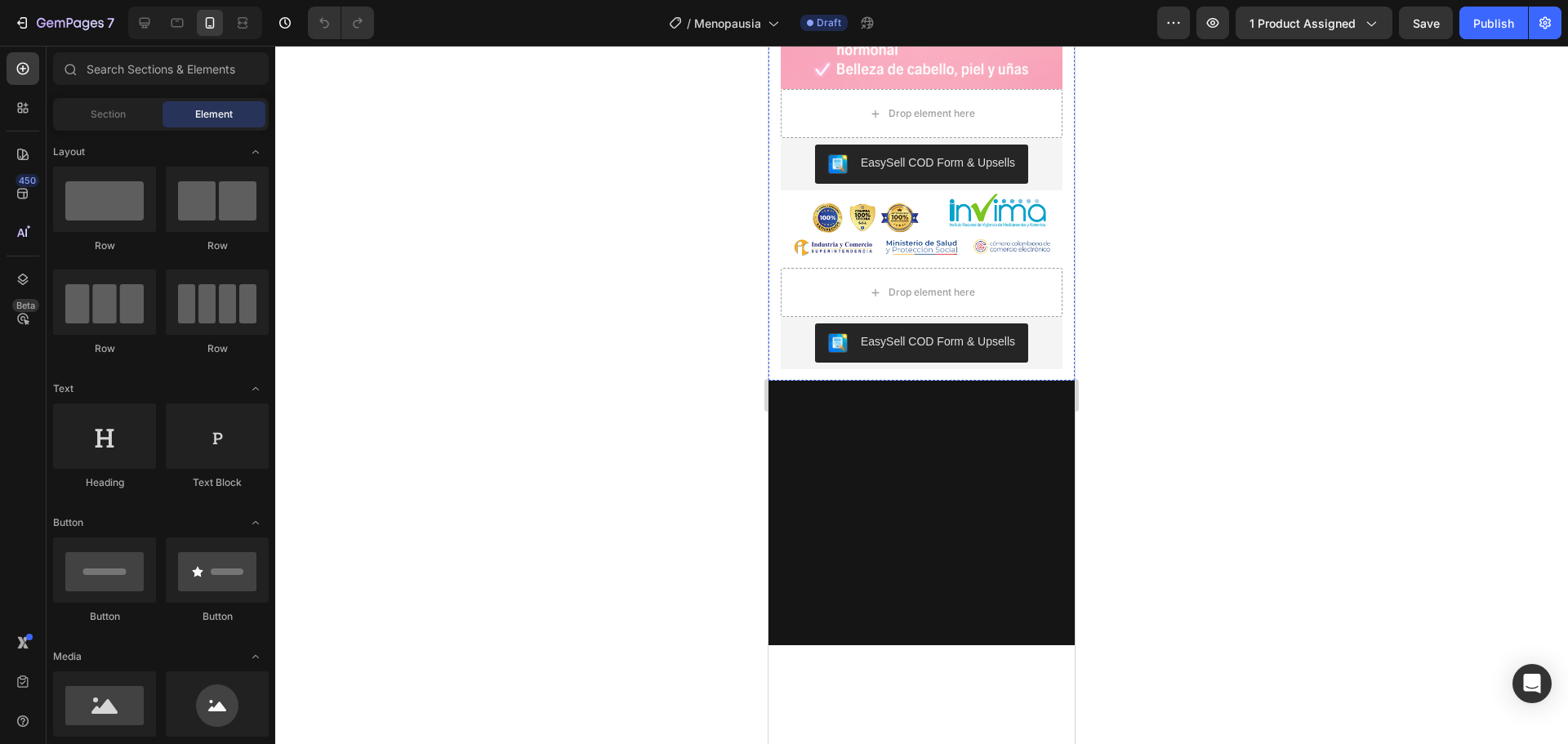
scroll to position [3347, 0]
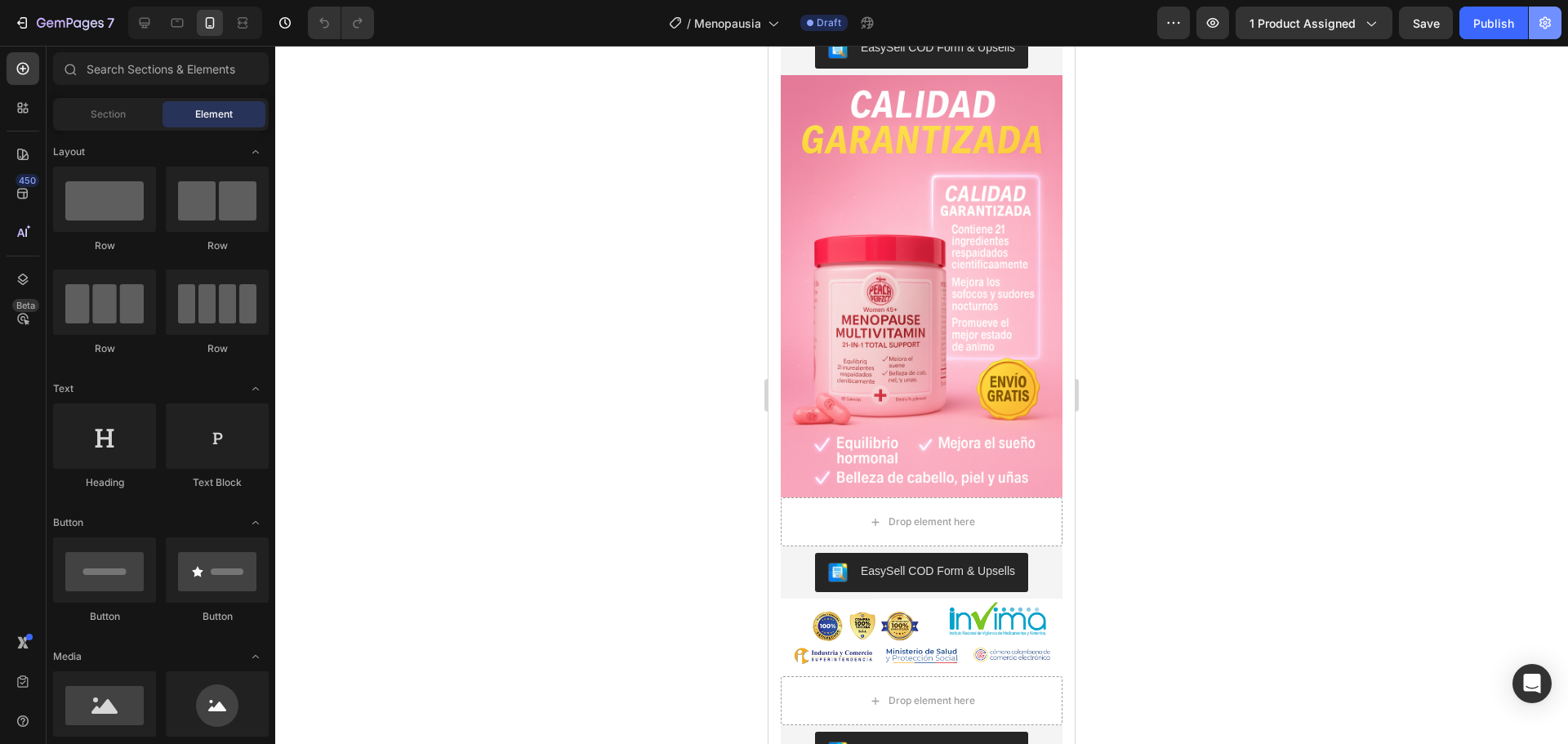
click at [1538, 34] on button "button" at bounding box center [1545, 22] width 33 height 33
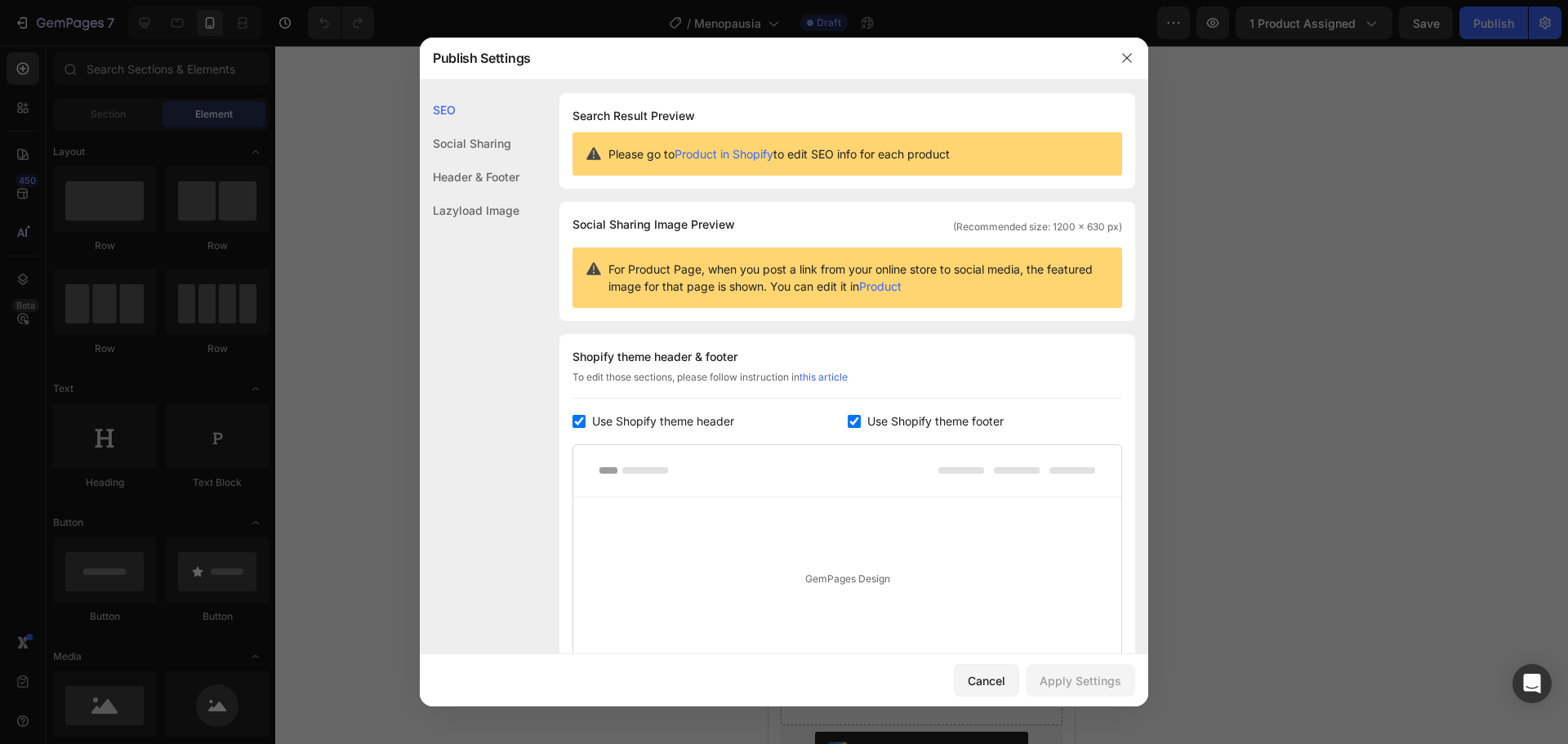
click at [575, 417] on input "checkbox" at bounding box center [578, 421] width 13 height 13
checkbox input "false"
click at [854, 420] on input "checkbox" at bounding box center [854, 421] width 13 height 13
checkbox input "false"
click at [1114, 680] on div "Apply Settings" at bounding box center [1081, 680] width 81 height 17
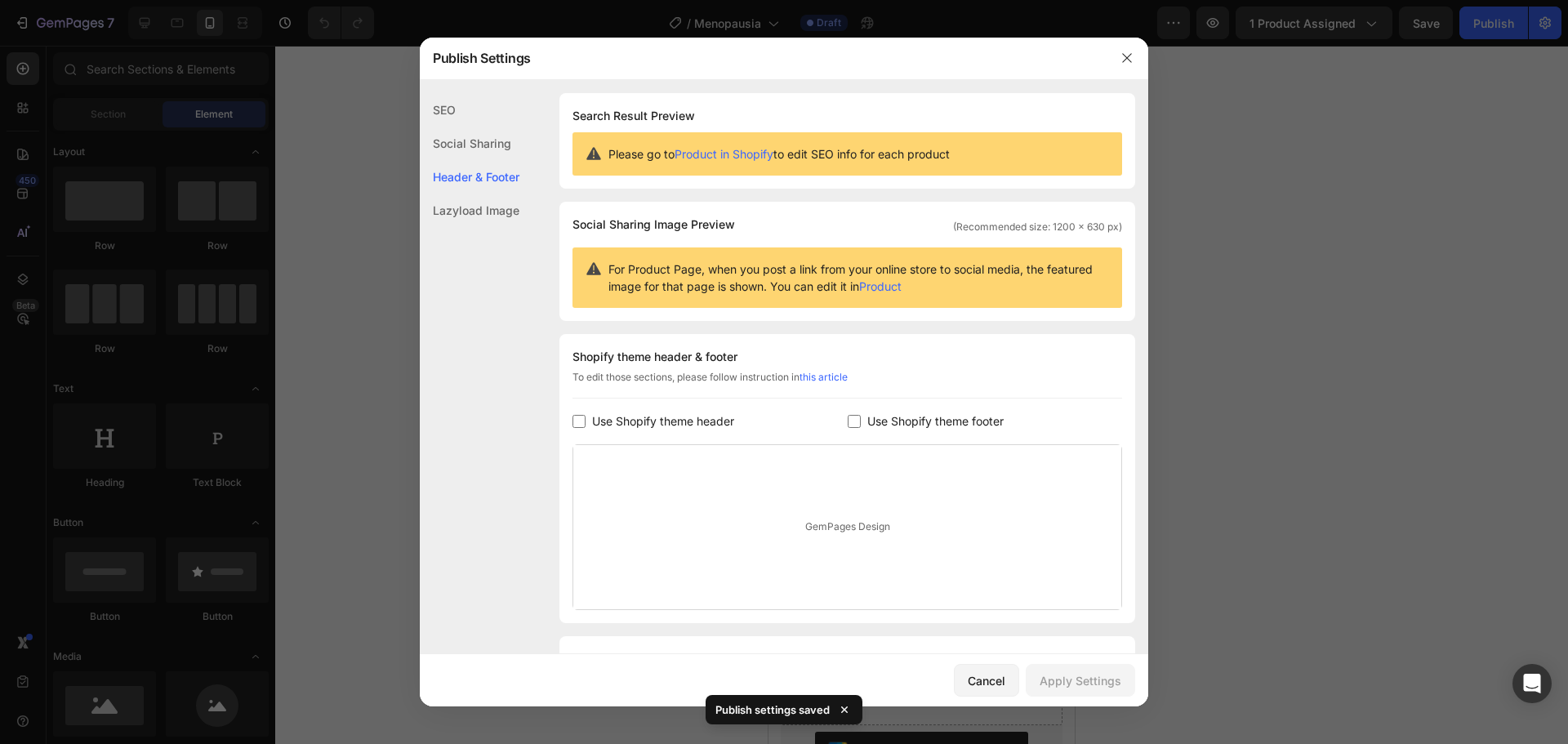
click at [1257, 441] on div at bounding box center [784, 372] width 1568 height 744
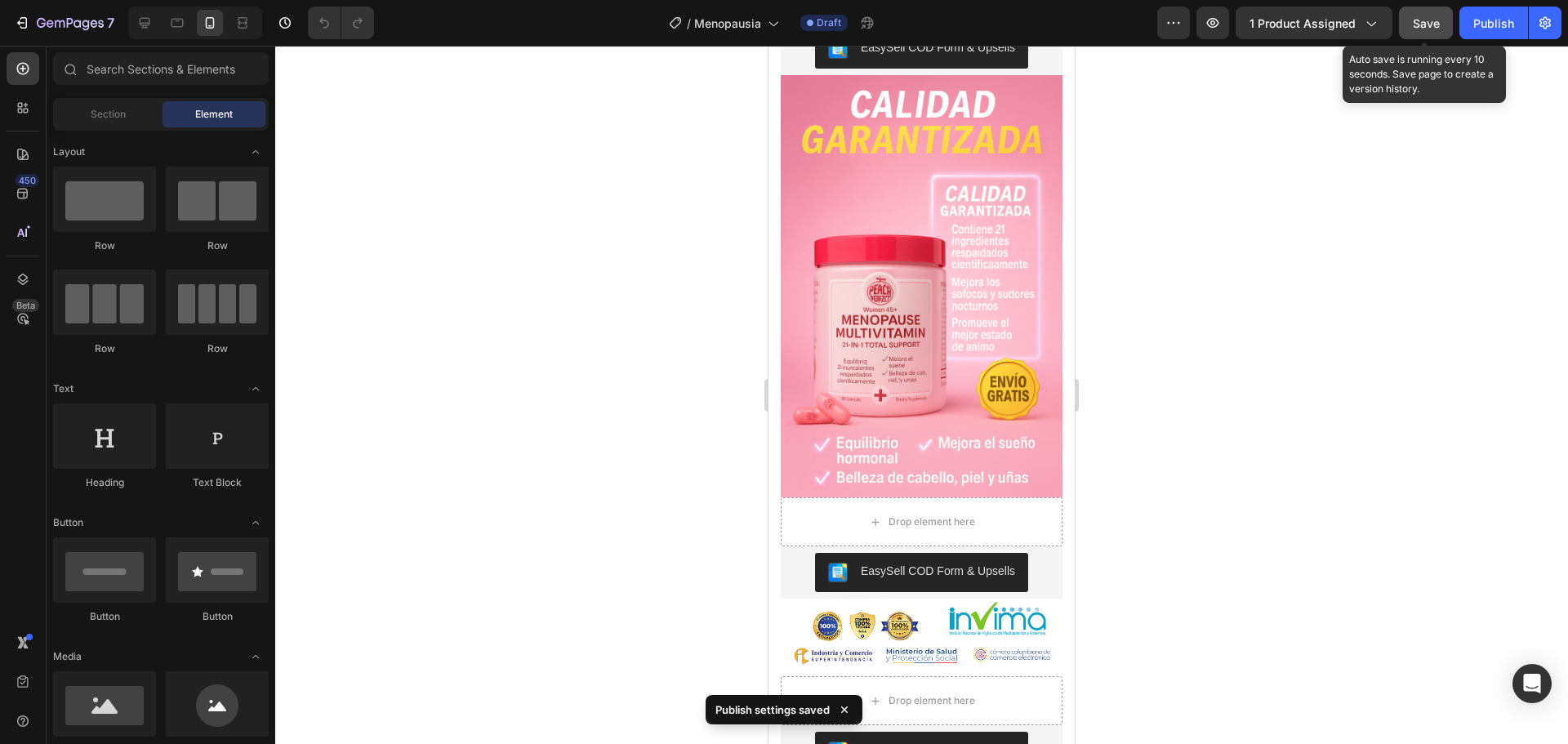
click at [1428, 26] on span "Save" at bounding box center [1426, 23] width 27 height 14
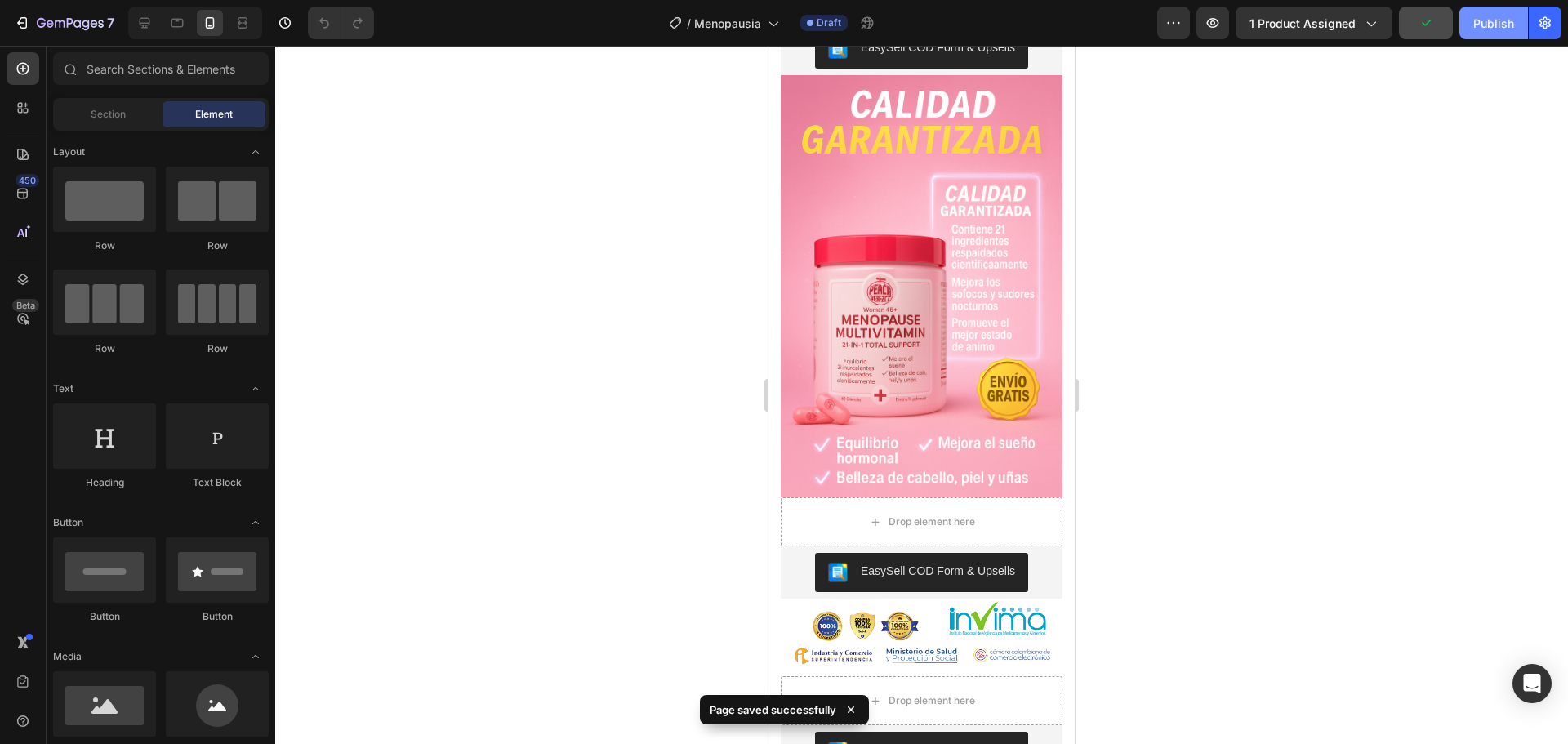
click at [1492, 26] on div "Publish" at bounding box center [1494, 23] width 41 height 17
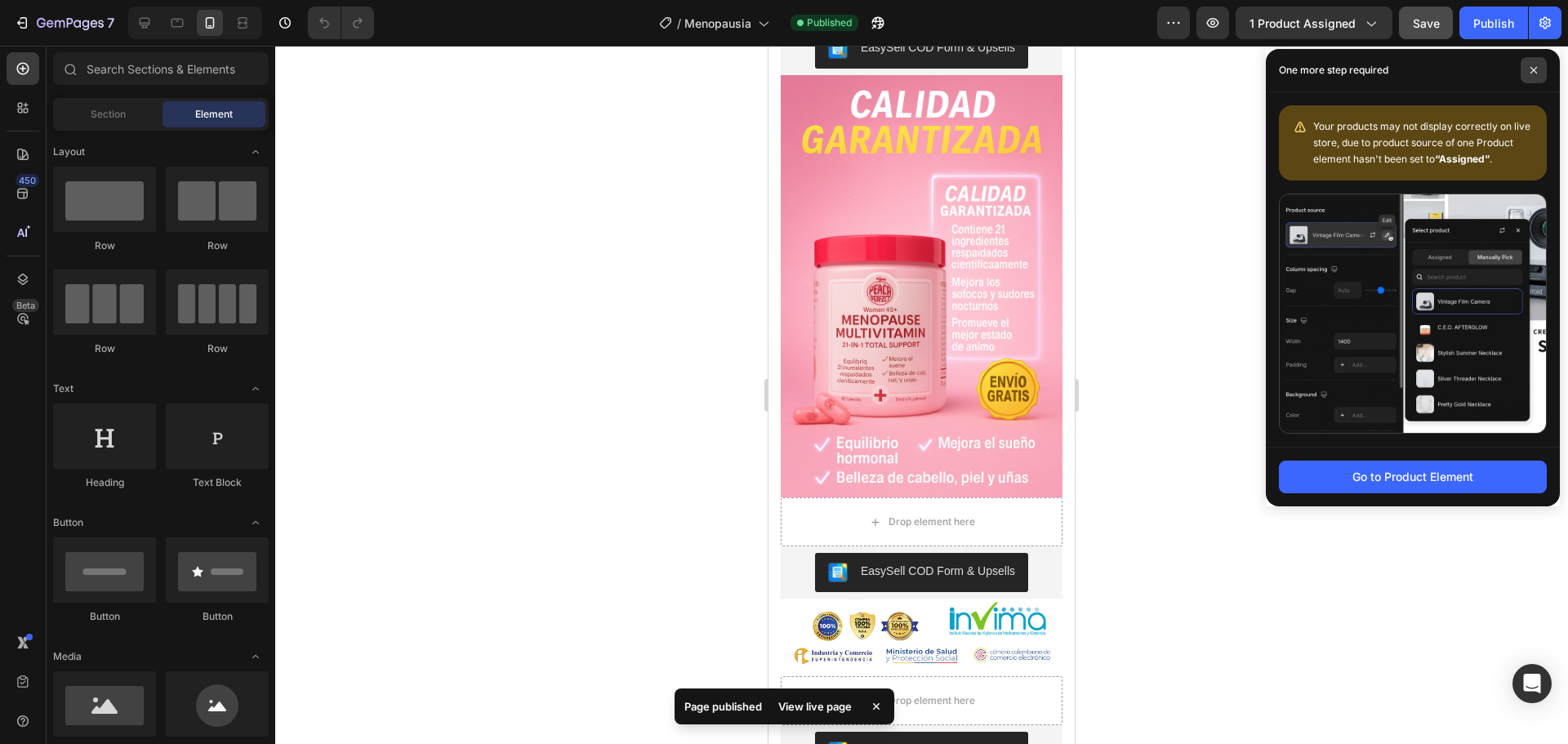
click at [1529, 69] on icon at bounding box center [1533, 70] width 8 height 8
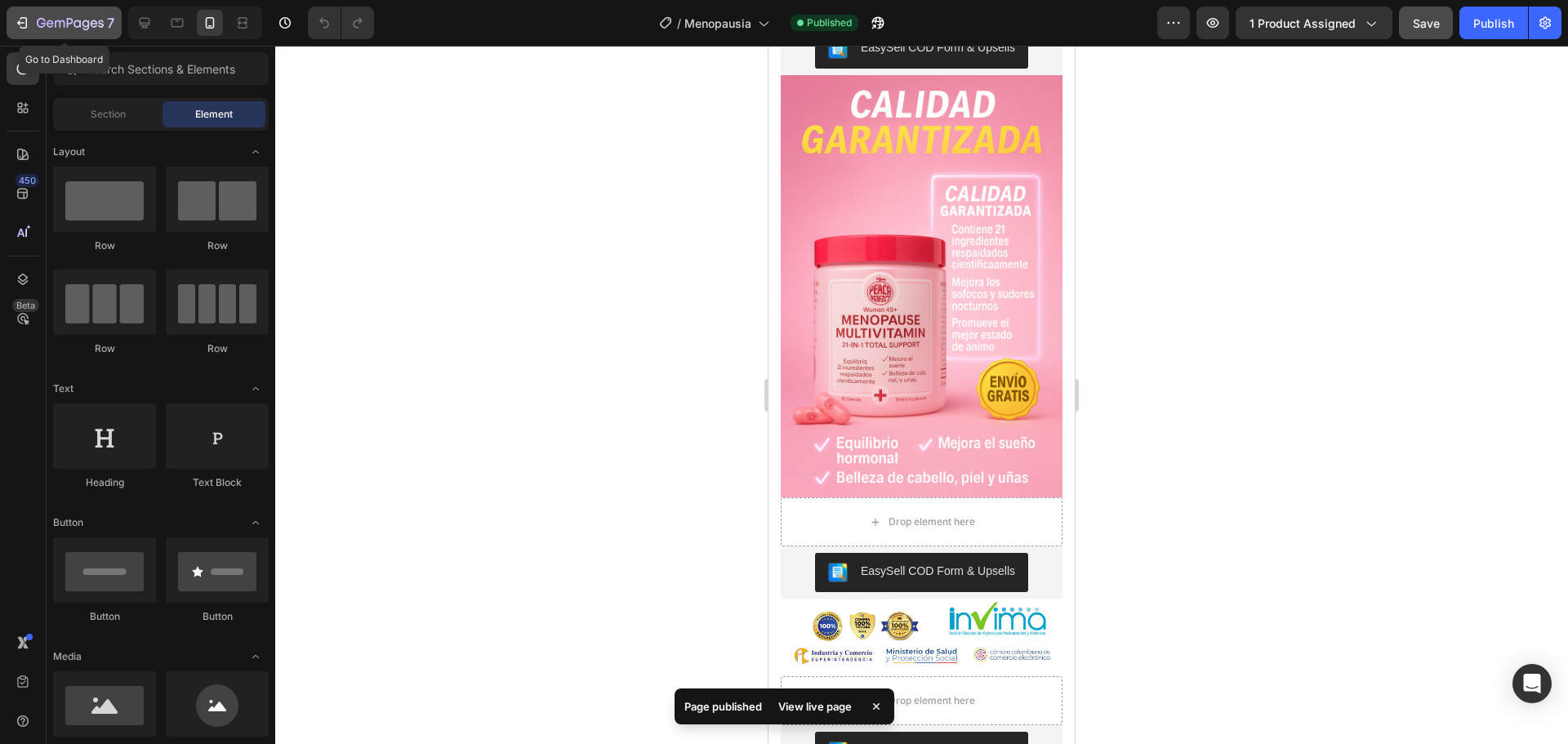
click at [23, 21] on icon "button" at bounding box center [22, 23] width 16 height 16
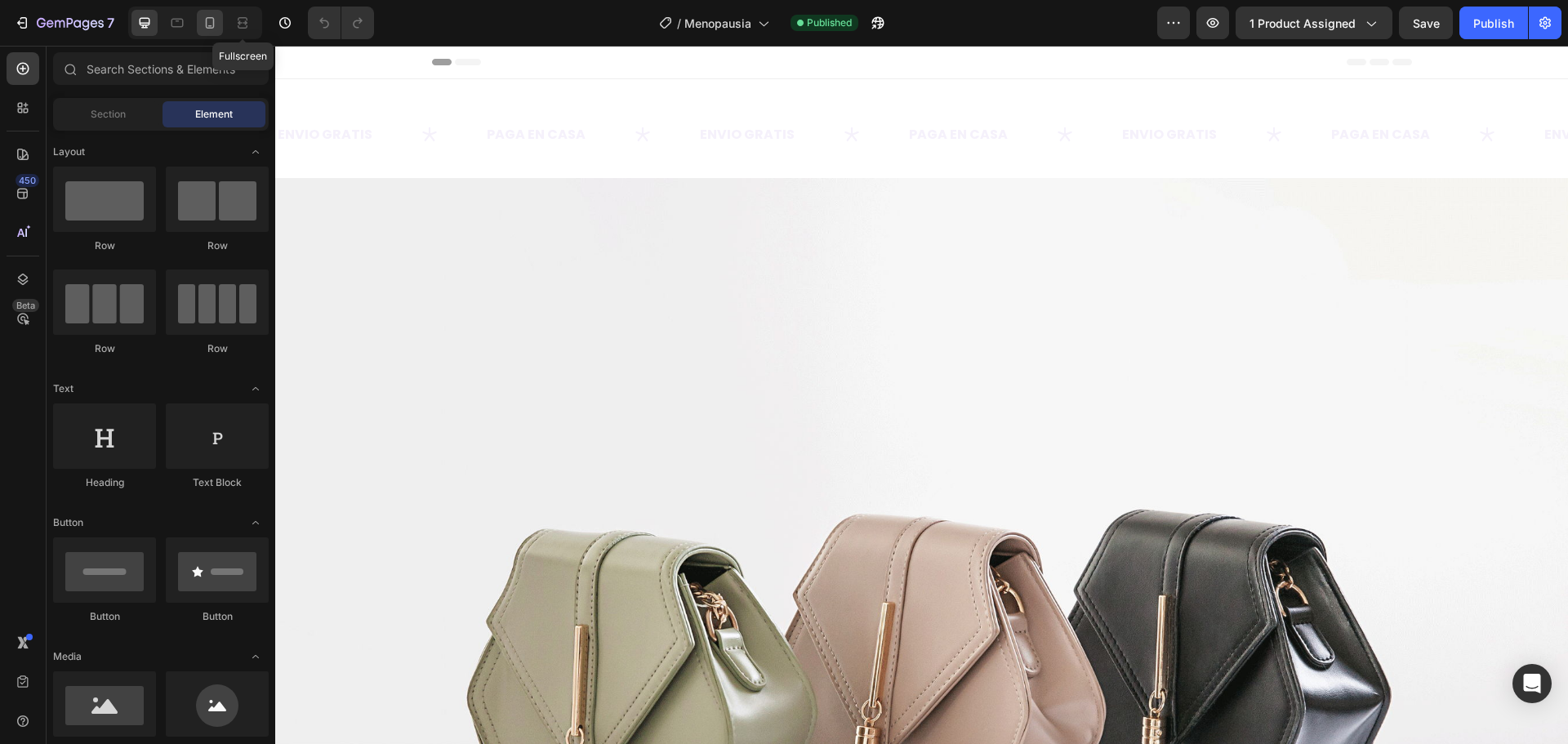
click at [215, 19] on icon at bounding box center [209, 23] width 16 height 16
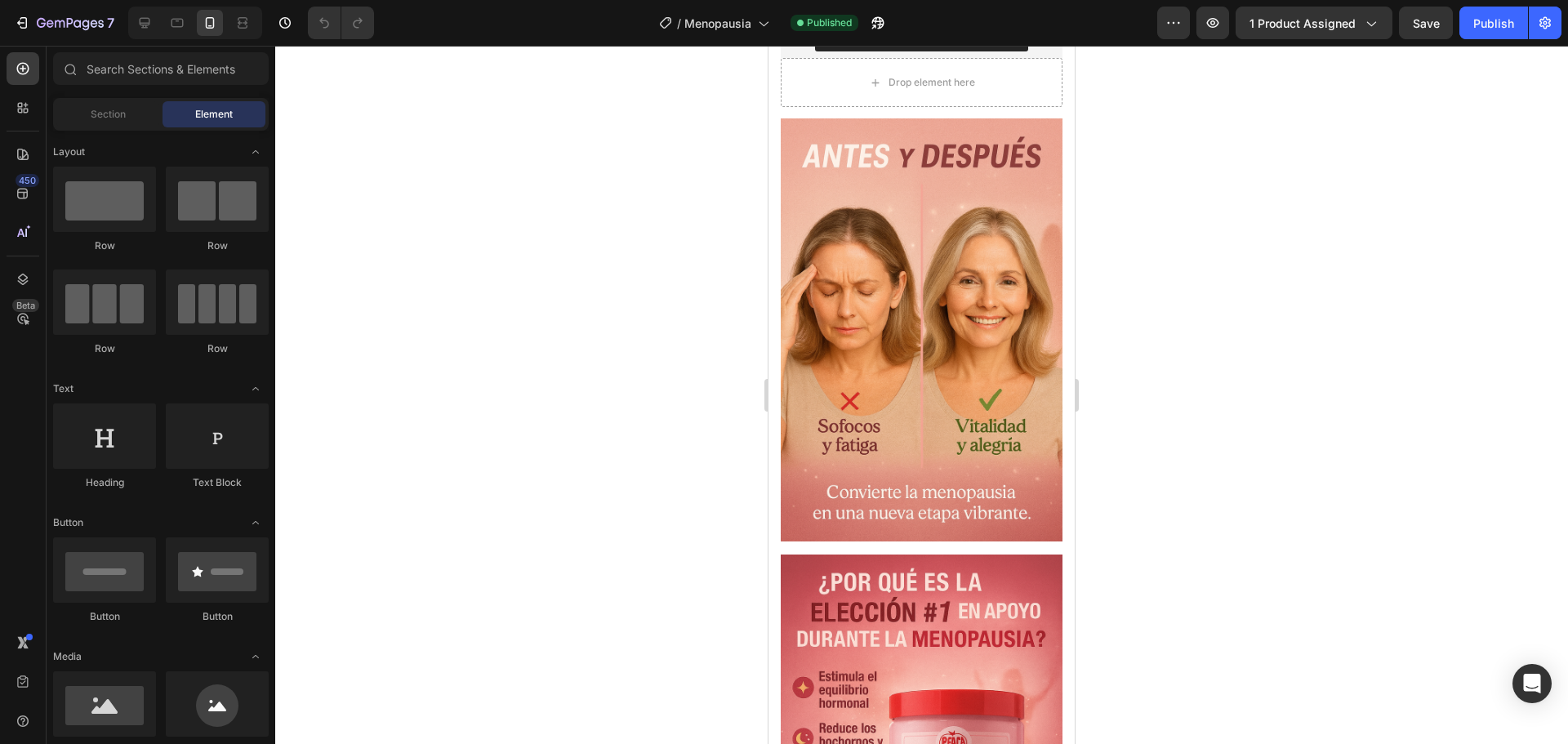
scroll to position [816, 0]
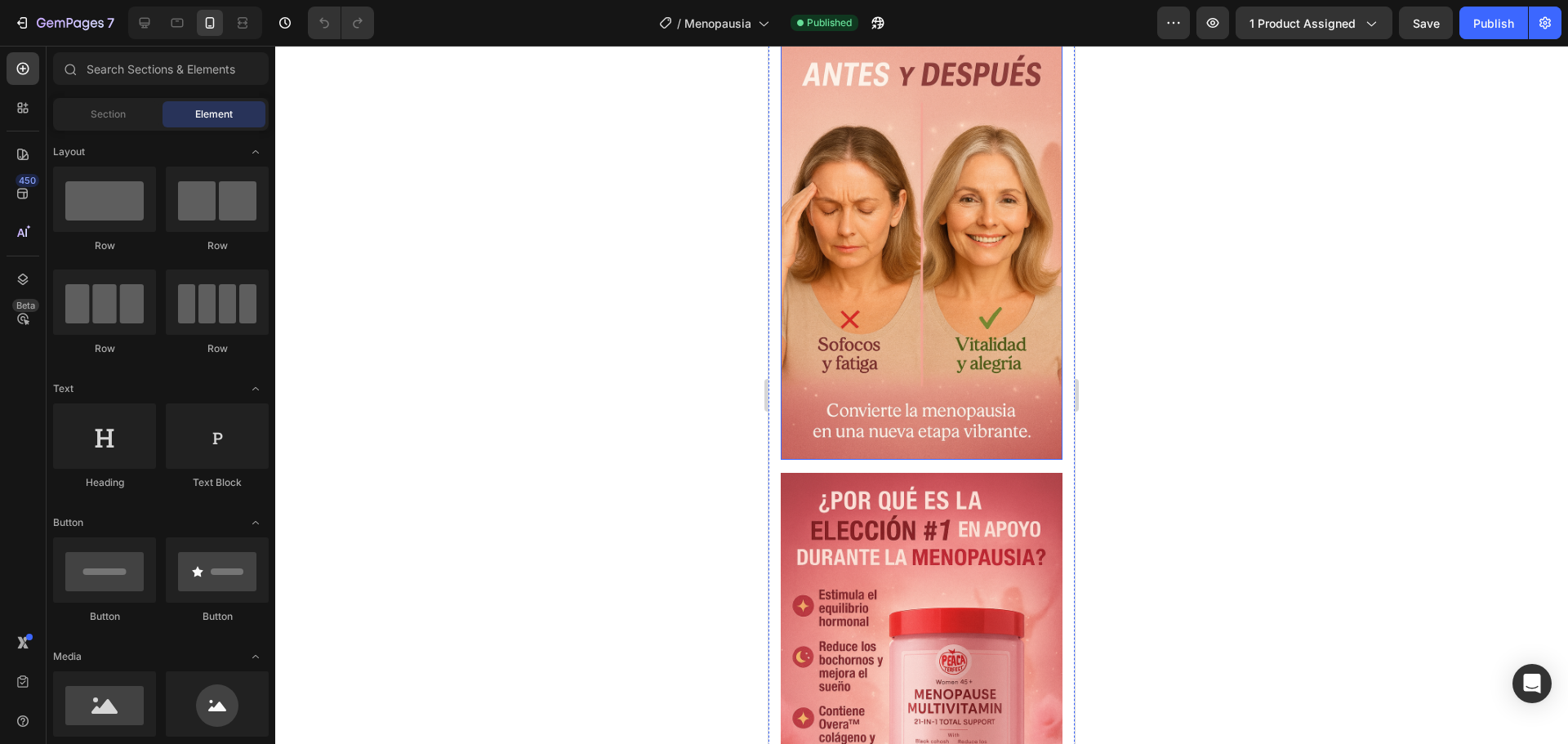
click at [803, 397] on img at bounding box center [921, 248] width 282 height 423
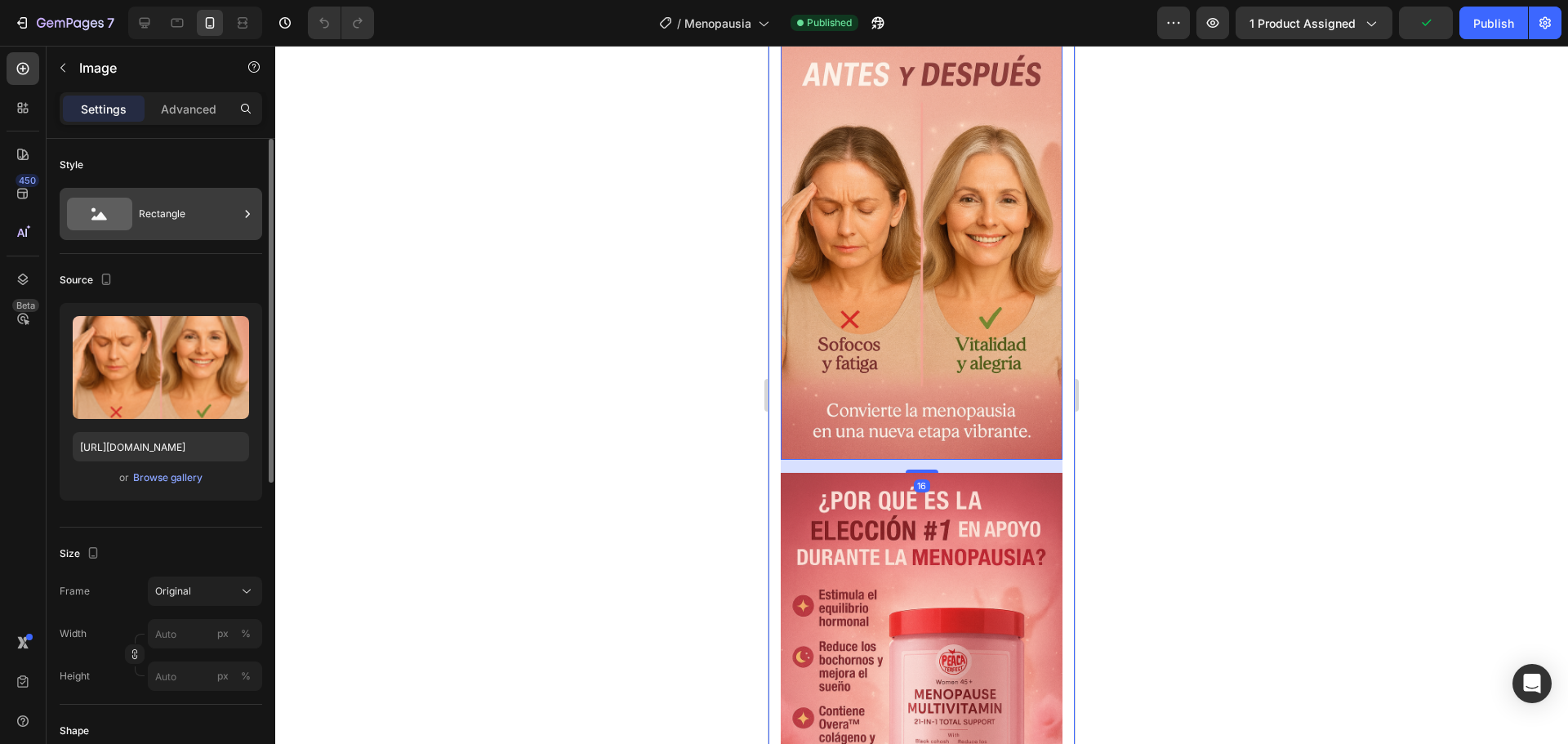
click at [132, 209] on div "Rectangle" at bounding box center [161, 214] width 202 height 52
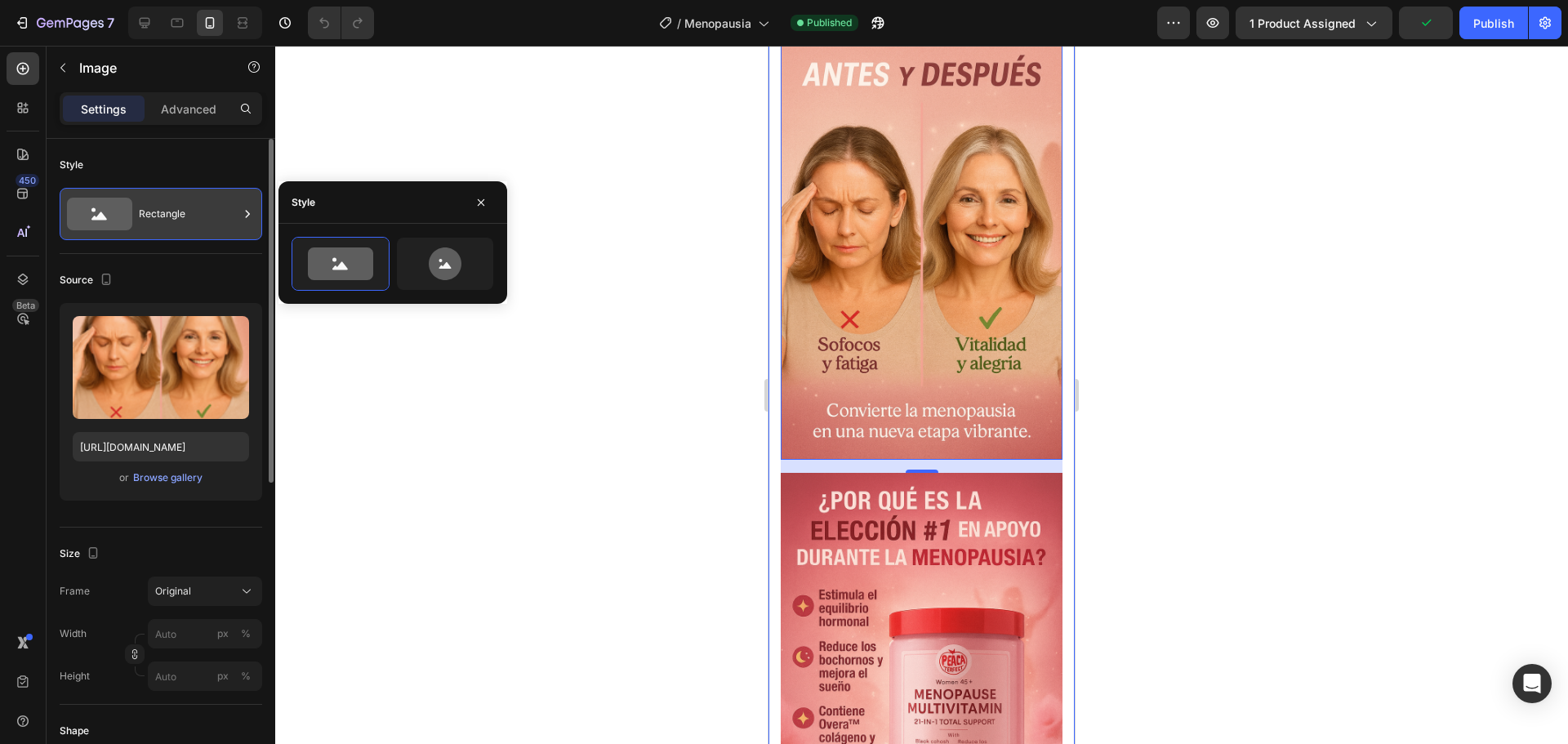
click at [209, 213] on div "Rectangle" at bounding box center [188, 214] width 100 height 38
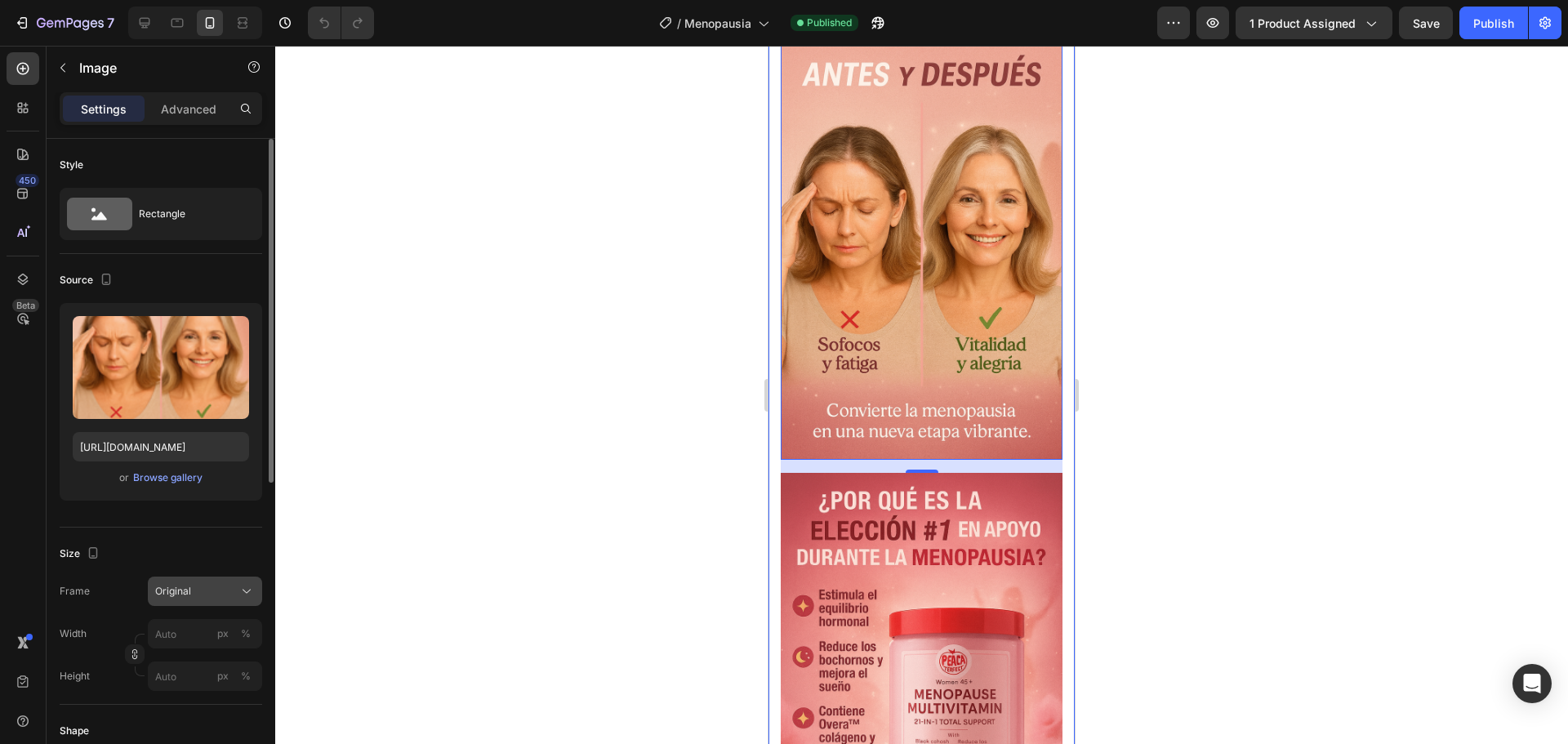
click at [207, 592] on div "Original" at bounding box center [195, 590] width 80 height 15
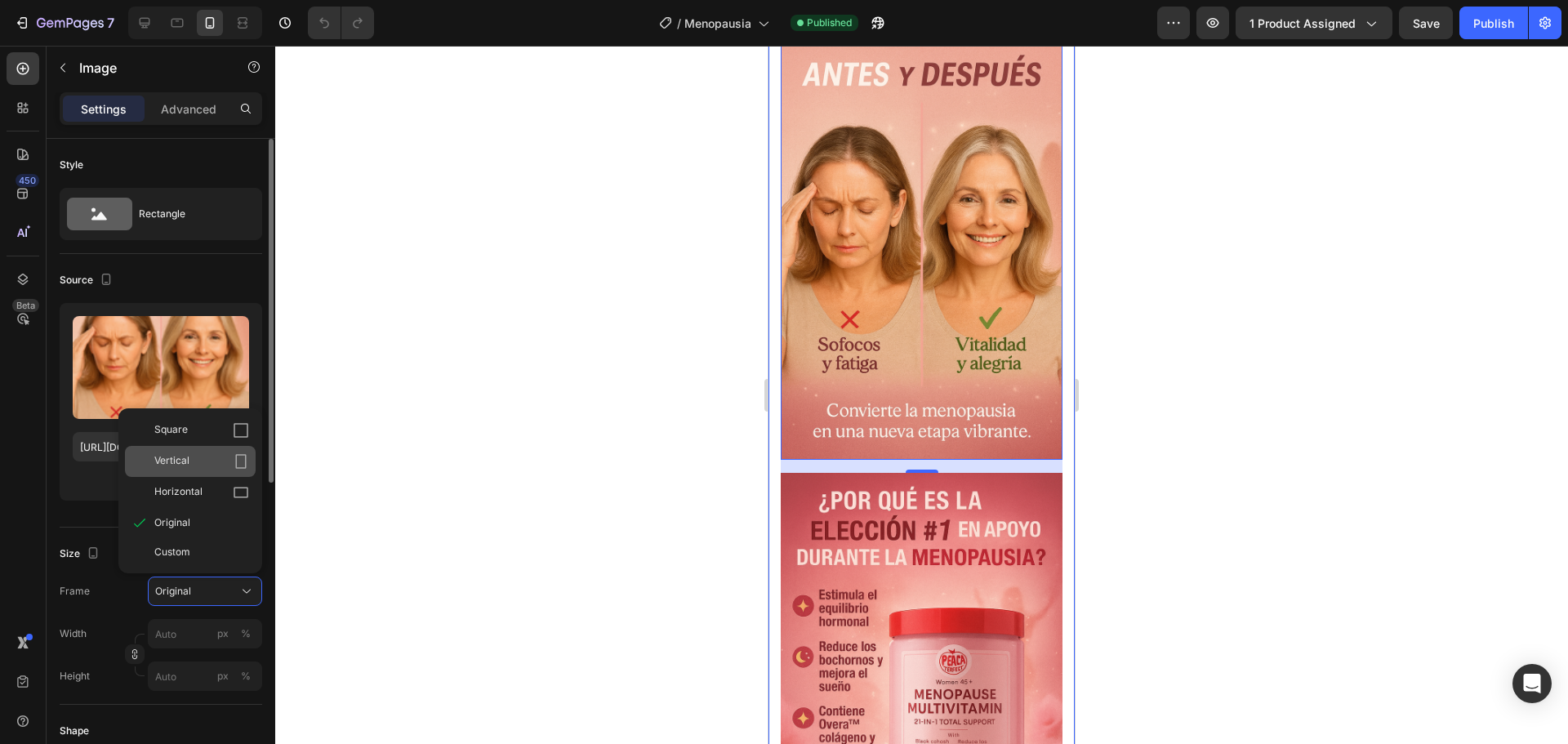
click at [191, 453] on div "Vertical" at bounding box center [201, 461] width 94 height 16
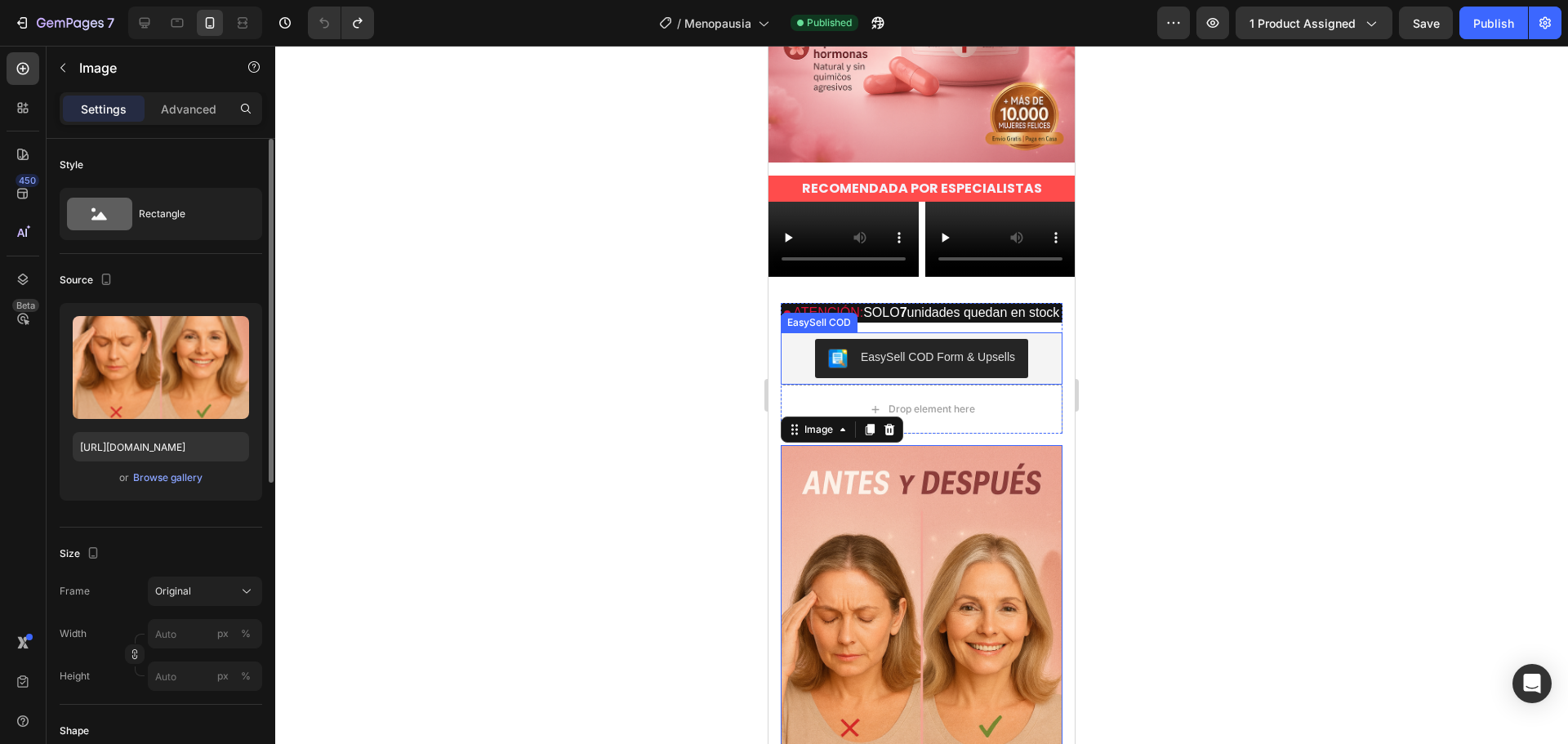
scroll to position [0, 0]
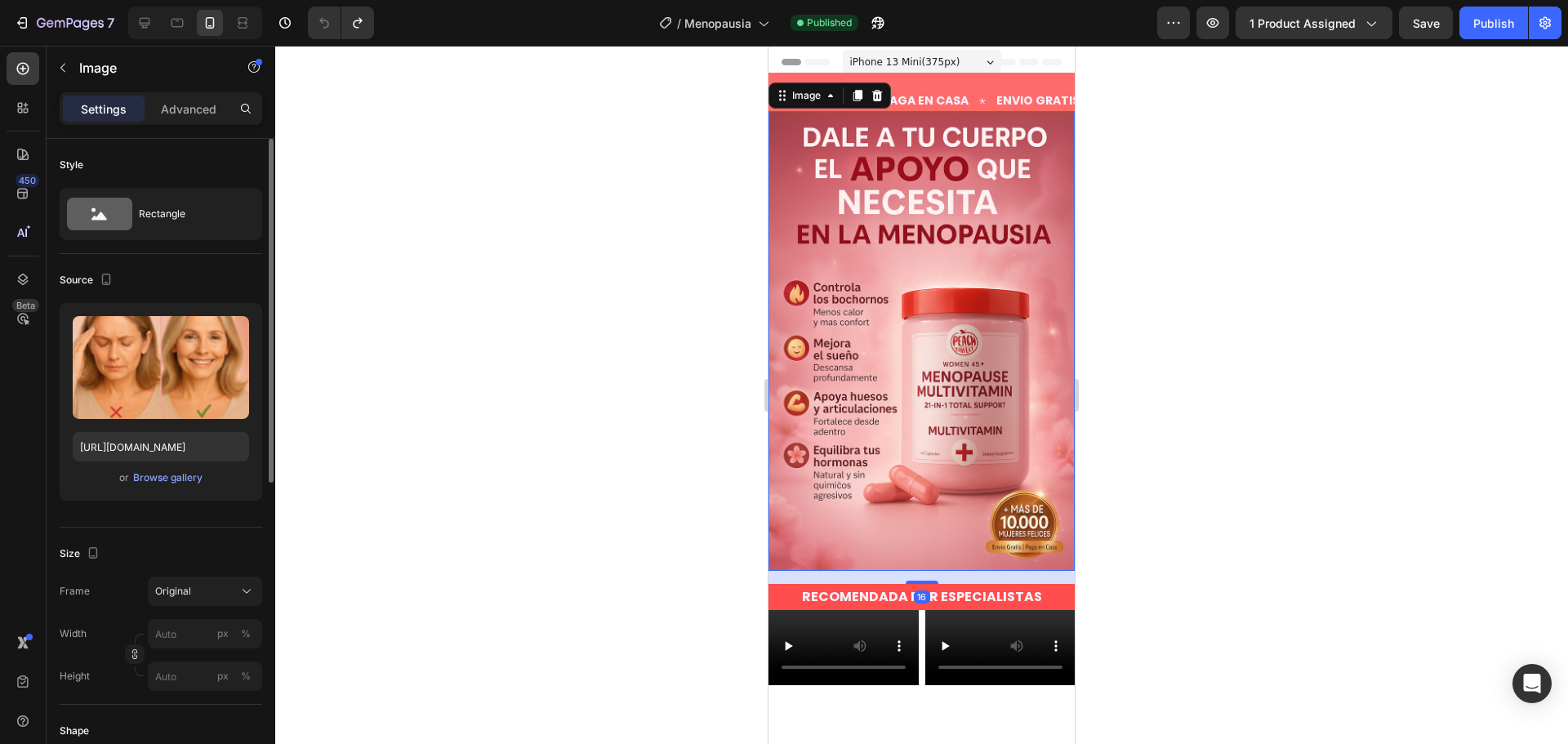
click at [880, 349] on img at bounding box center [921, 341] width 306 height 460
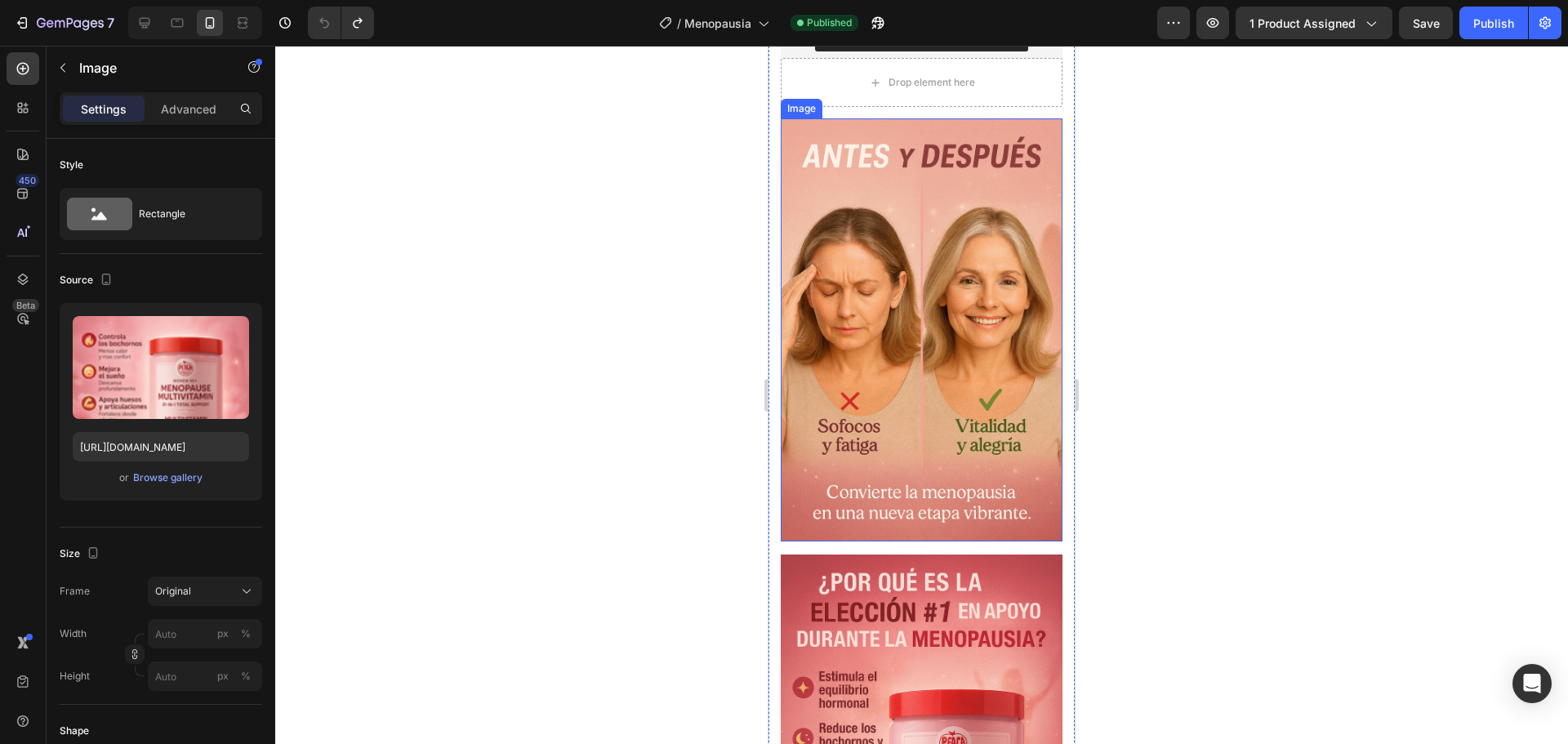
scroll to position [1143, 0]
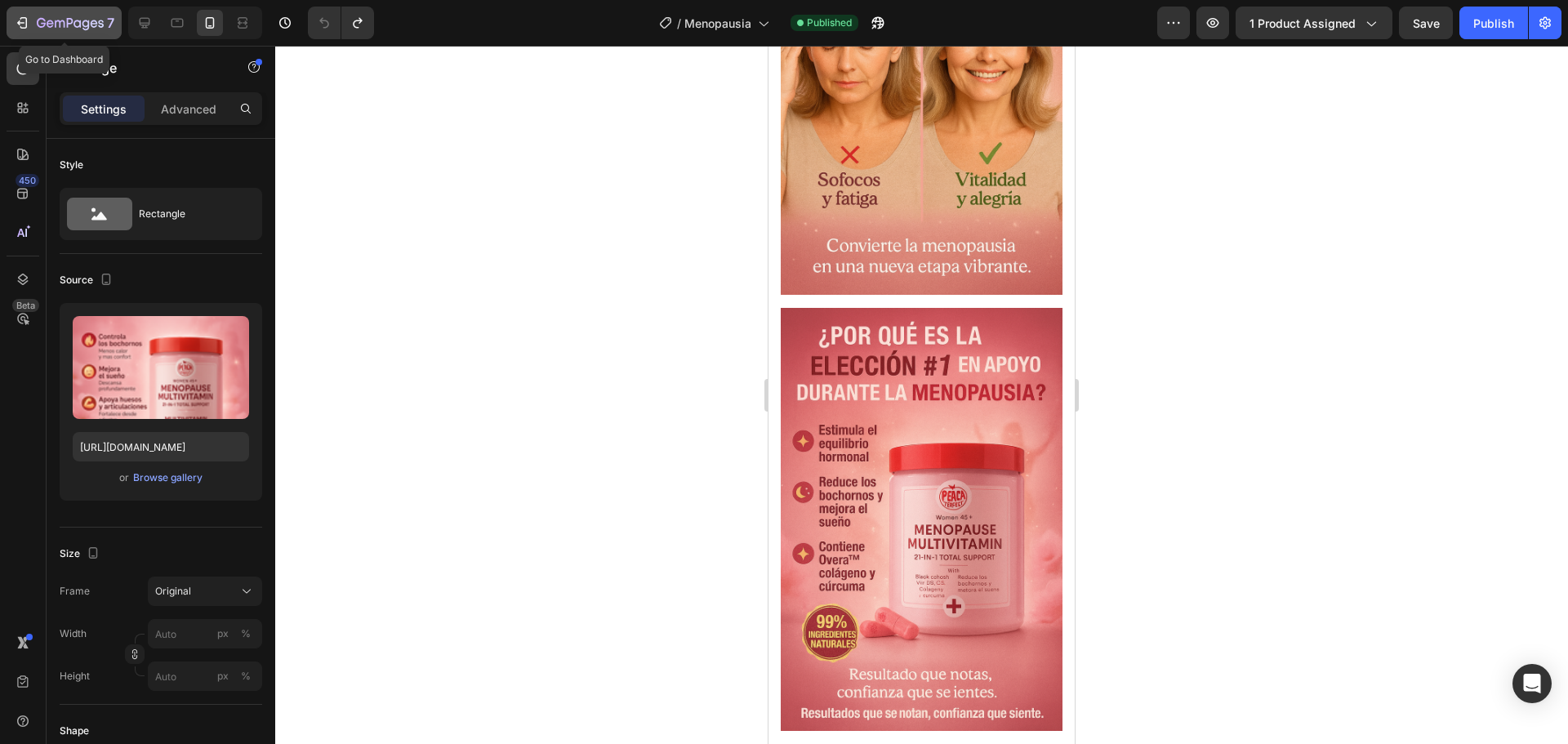
click at [46, 19] on icon "button" at bounding box center [71, 24] width 67 height 14
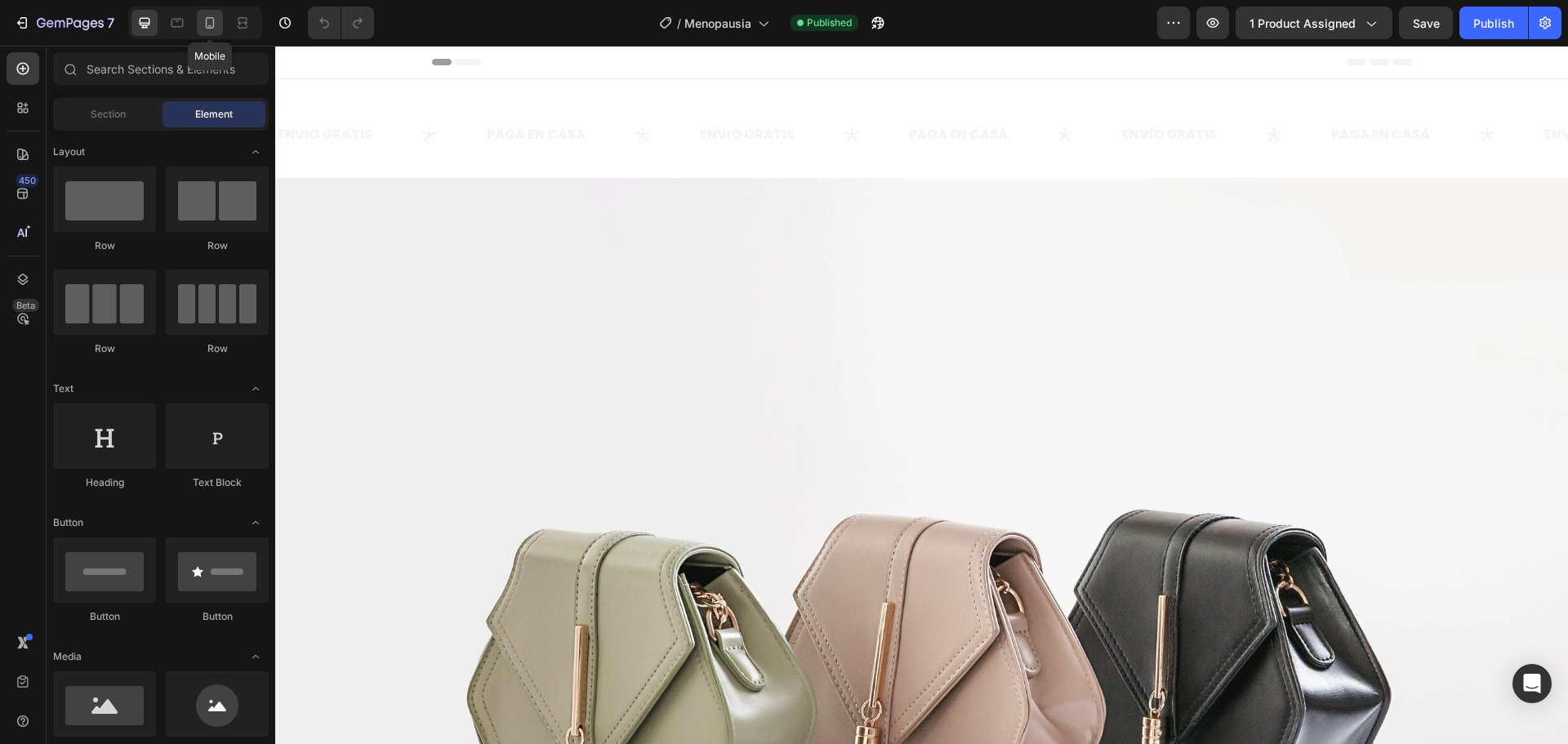
click at [208, 21] on icon at bounding box center [209, 23] width 16 height 16
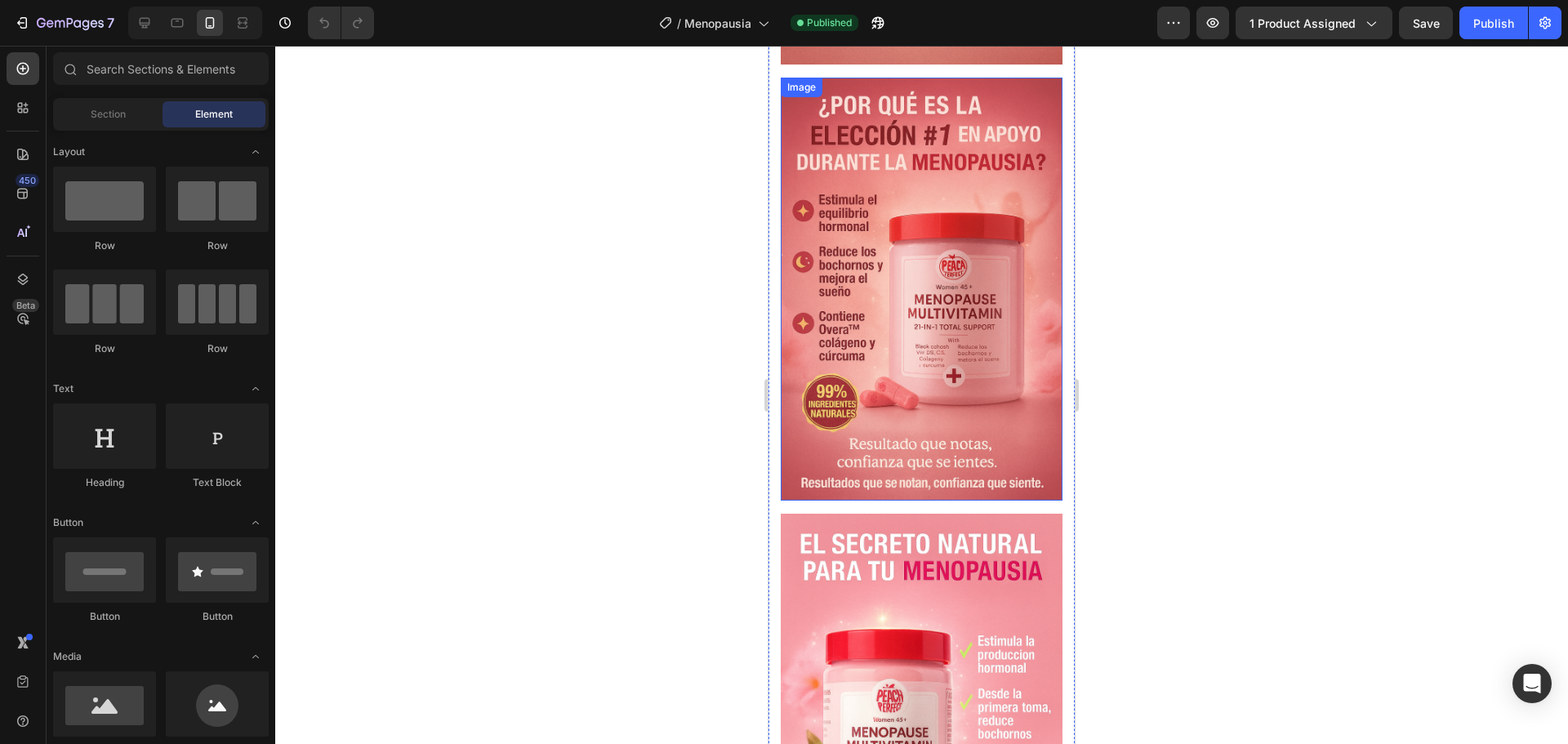
scroll to position [1291, 0]
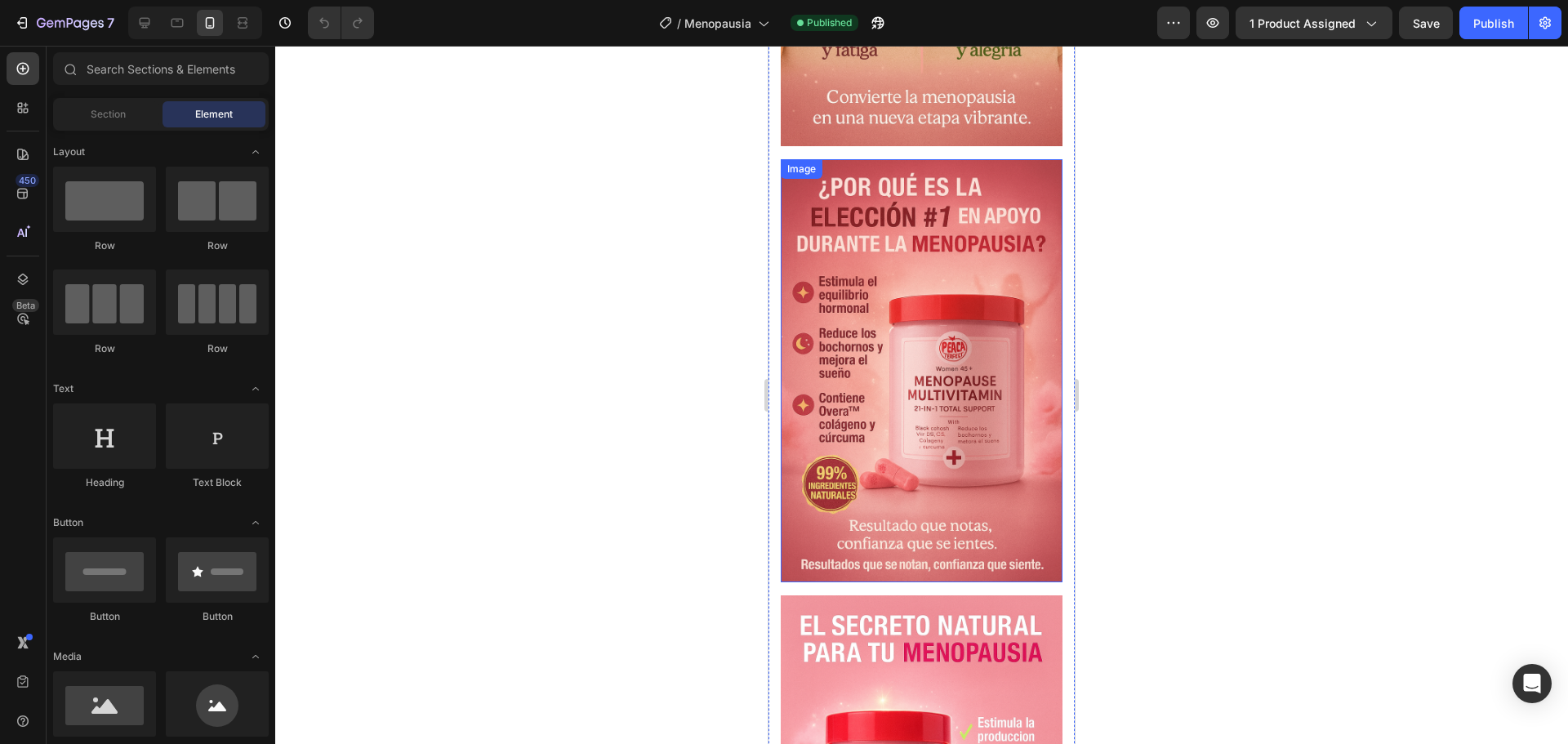
click at [935, 315] on img at bounding box center [921, 370] width 282 height 423
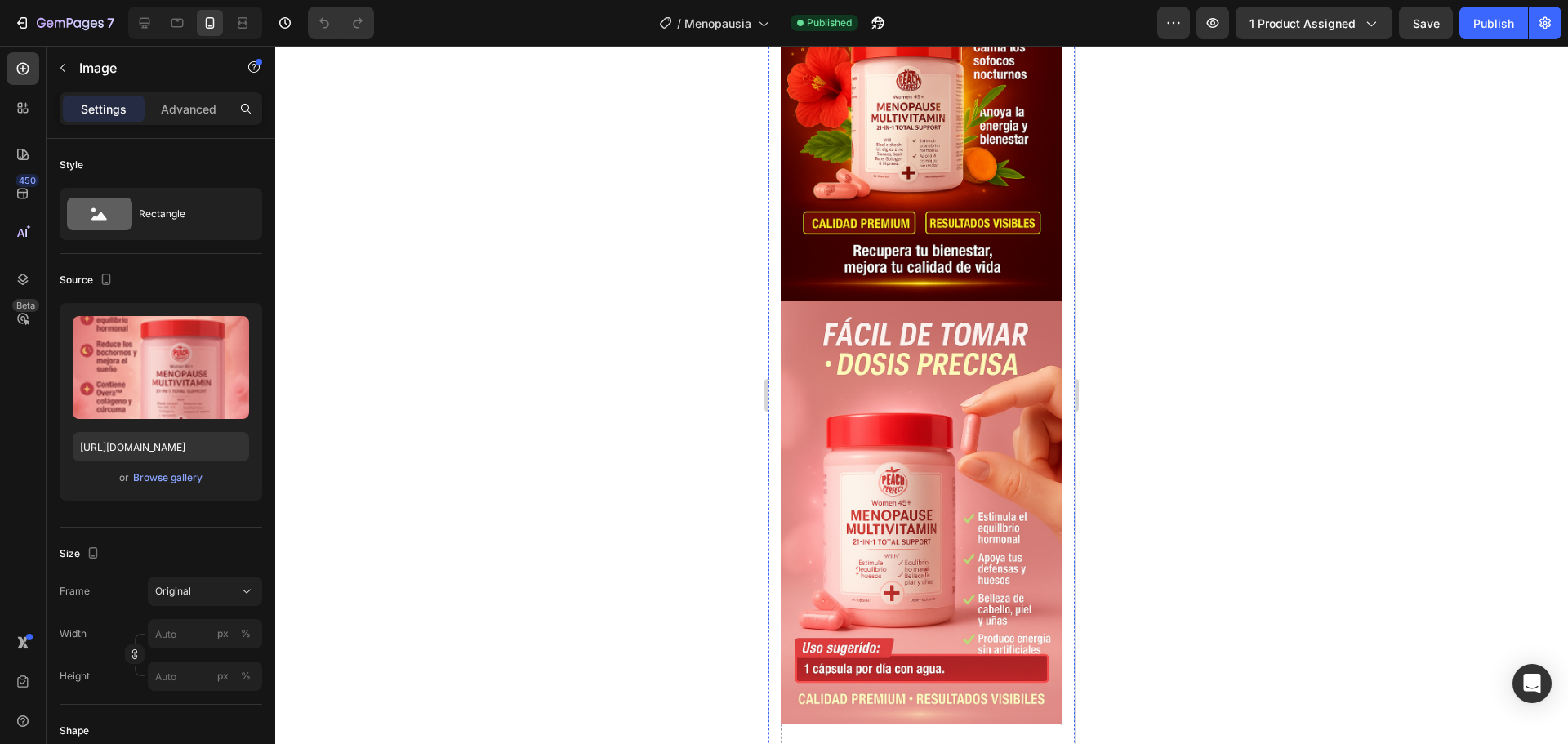
scroll to position [3006, 0]
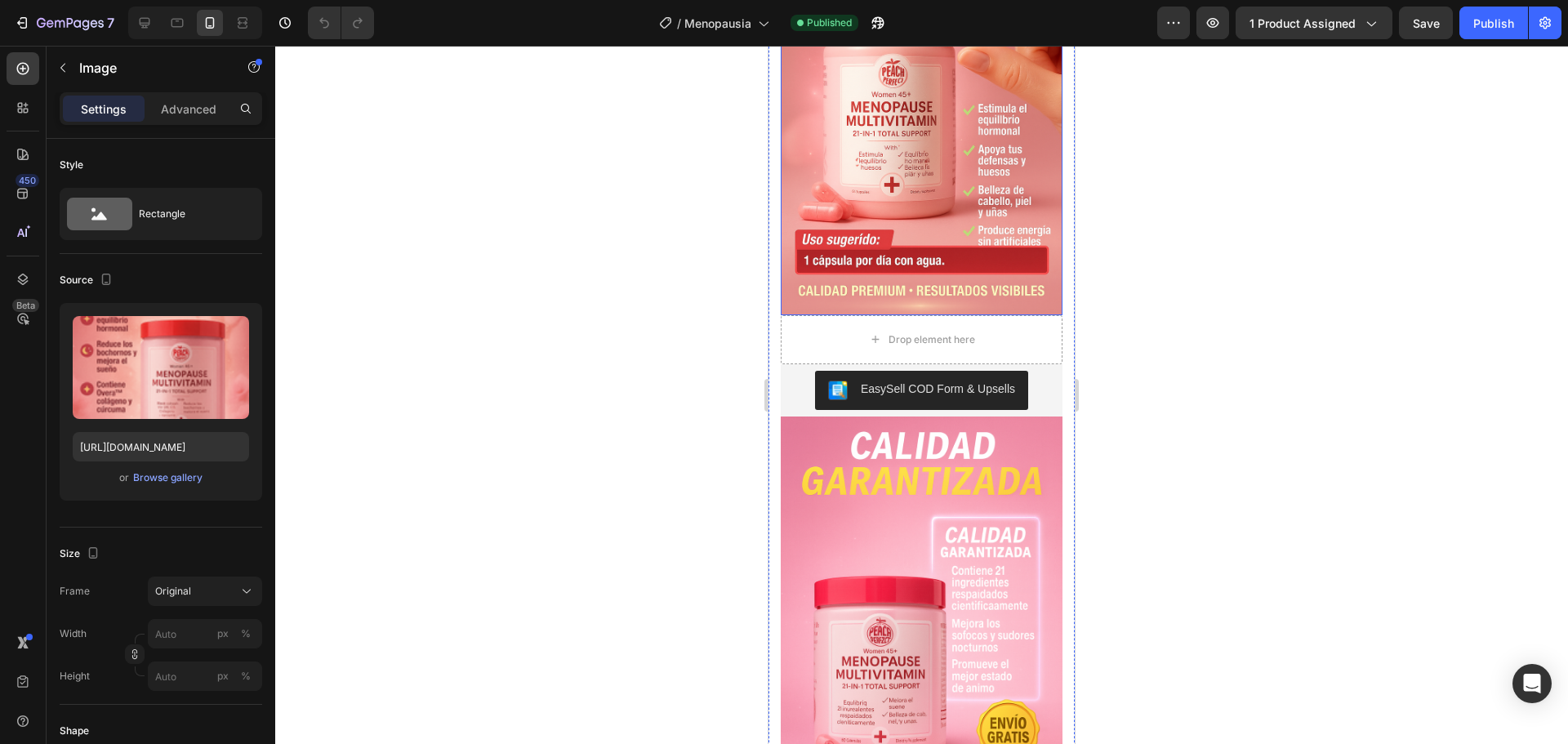
click at [923, 315] on img at bounding box center [921, 103] width 282 height 423
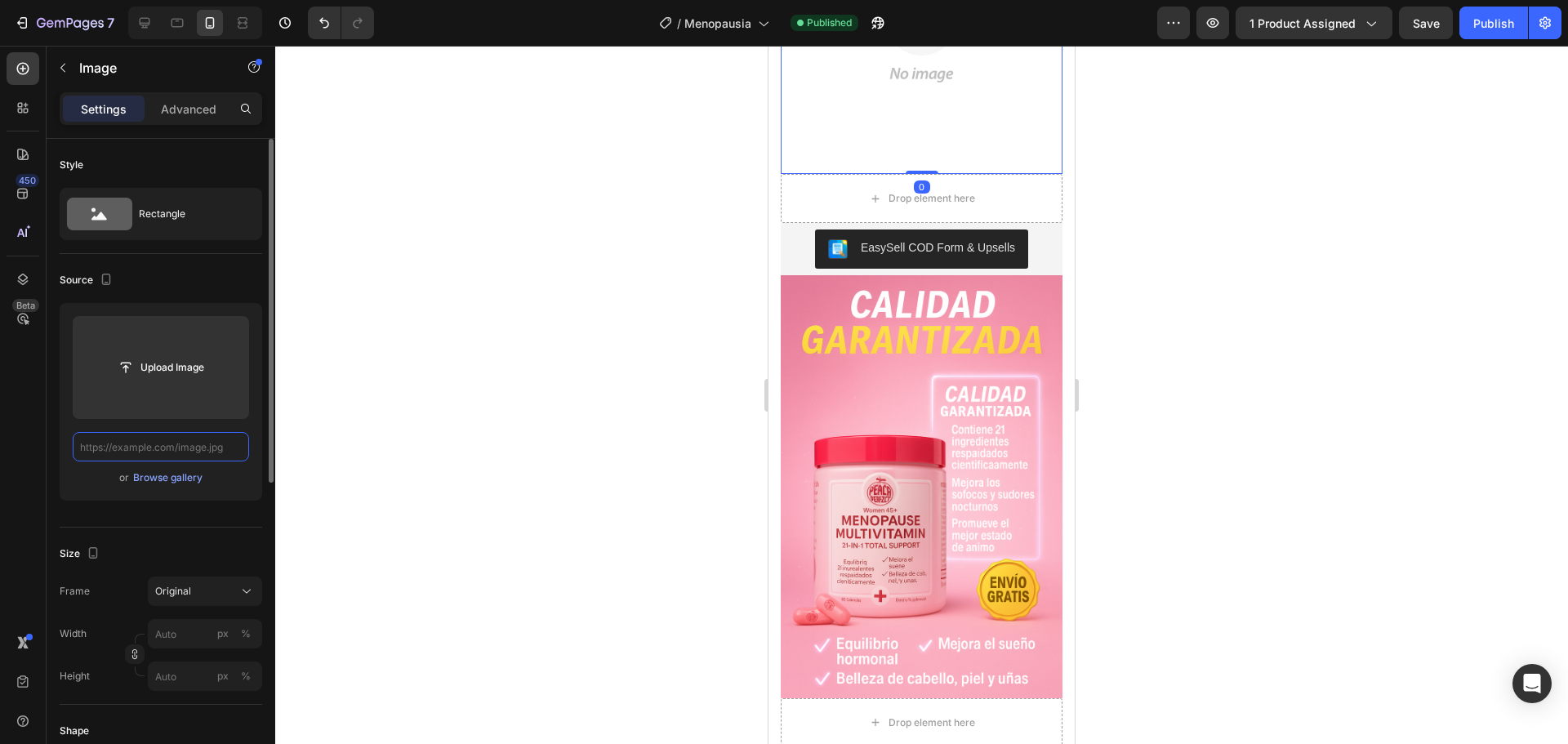
scroll to position [0, 0]
paste input "[URL][DOMAIN_NAME]"
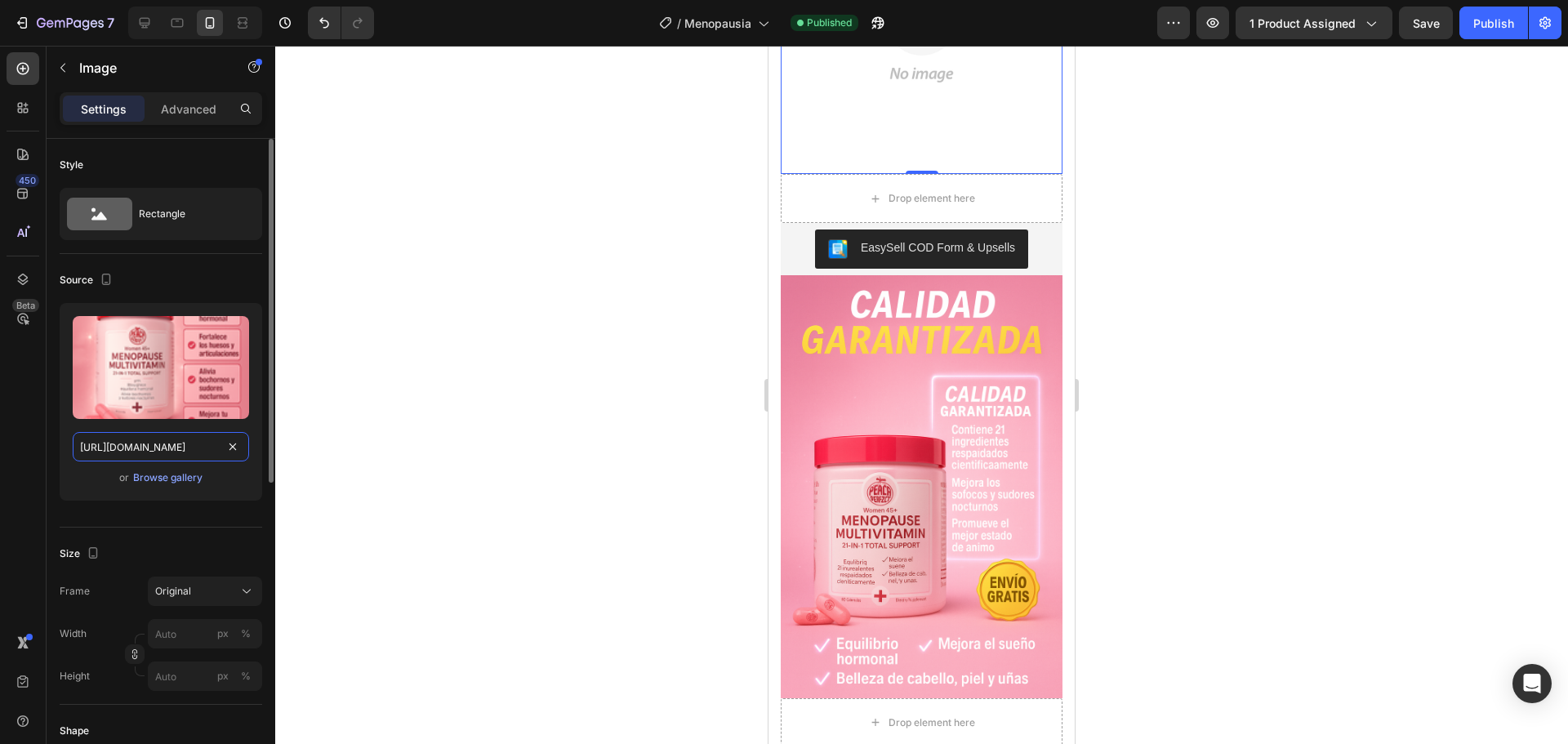
scroll to position [0, 393]
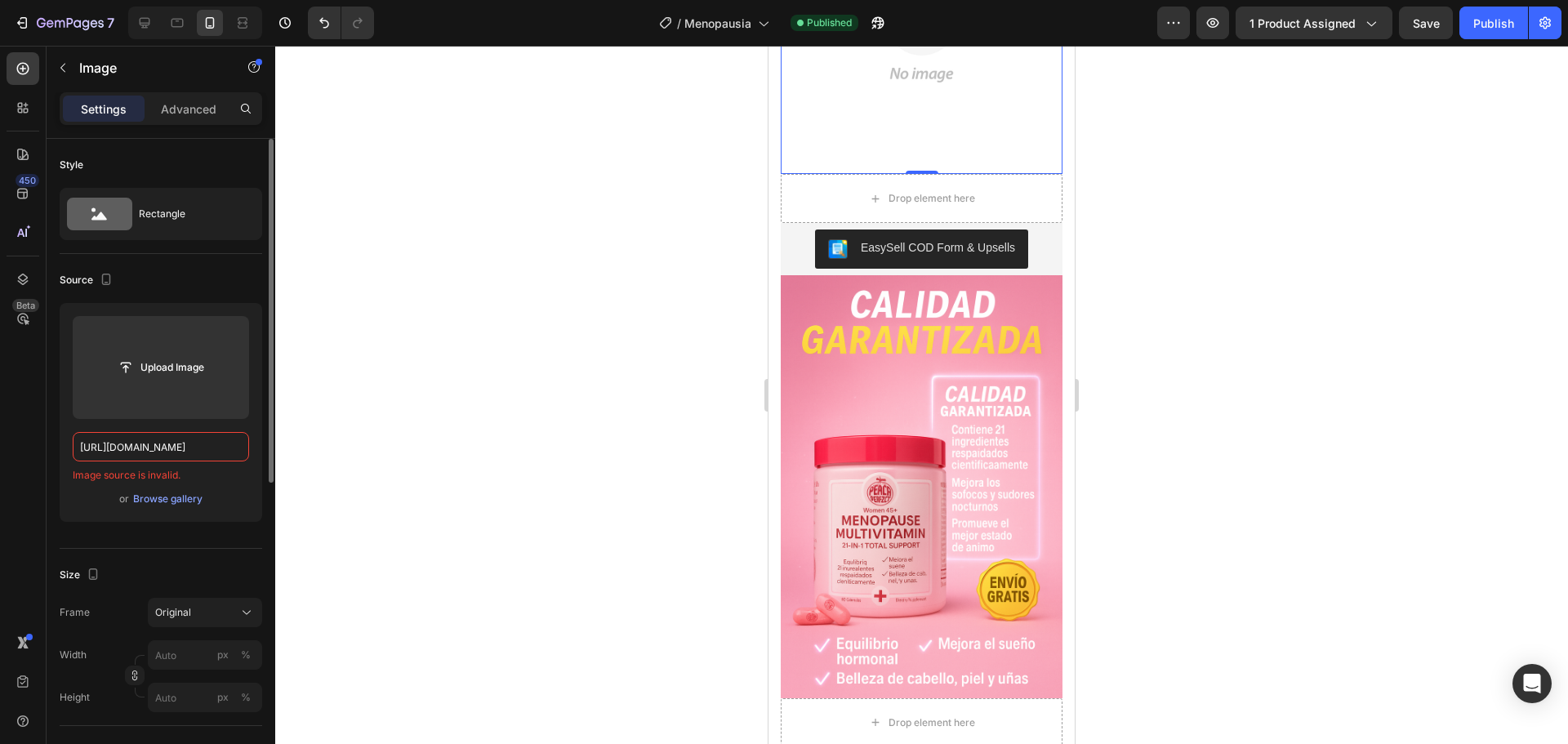
type input "[URL][DOMAIN_NAME]"
paste input "[URL][DOMAIN_NAME]"
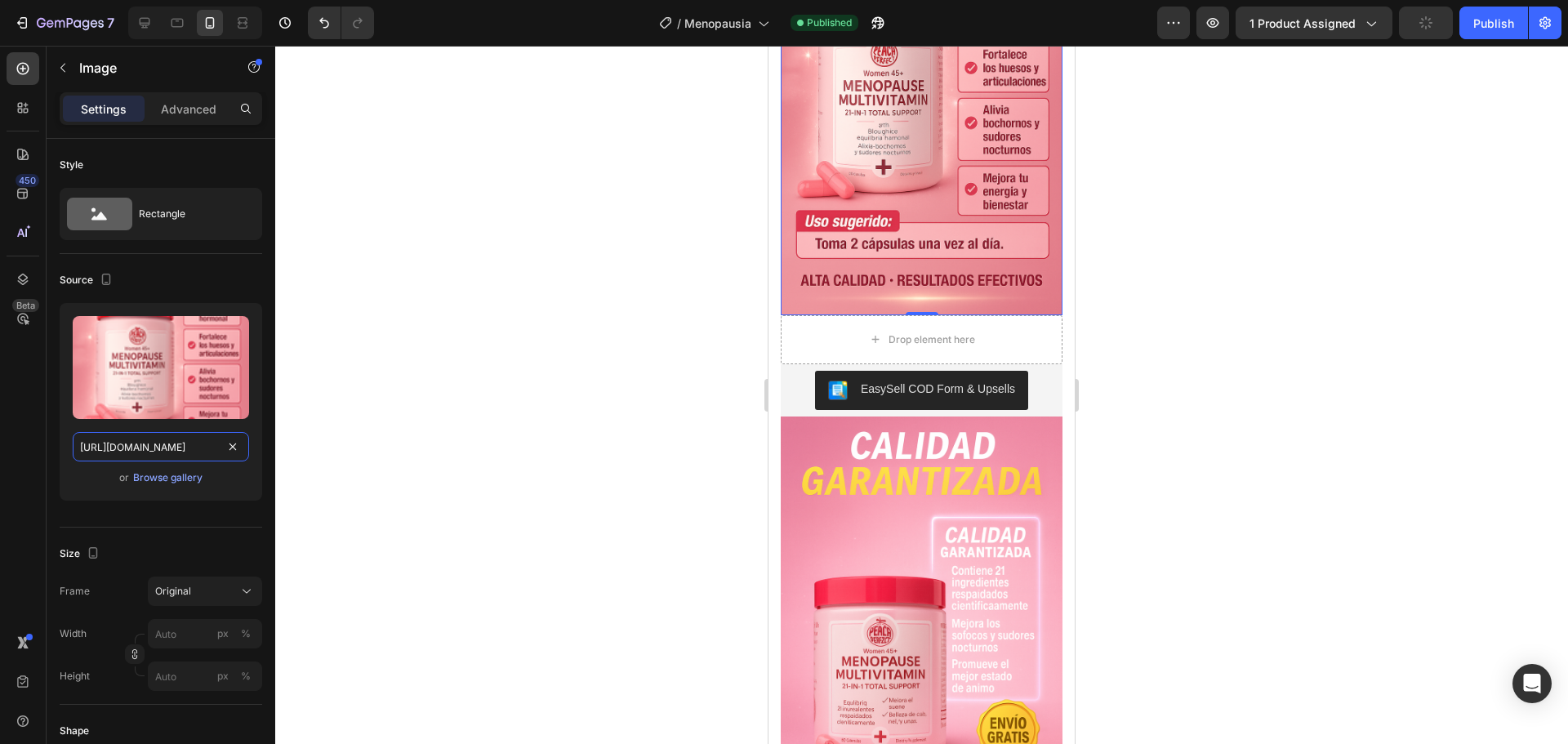
type input "[URL][DOMAIN_NAME]"
click at [359, 420] on div at bounding box center [922, 395] width 1293 height 698
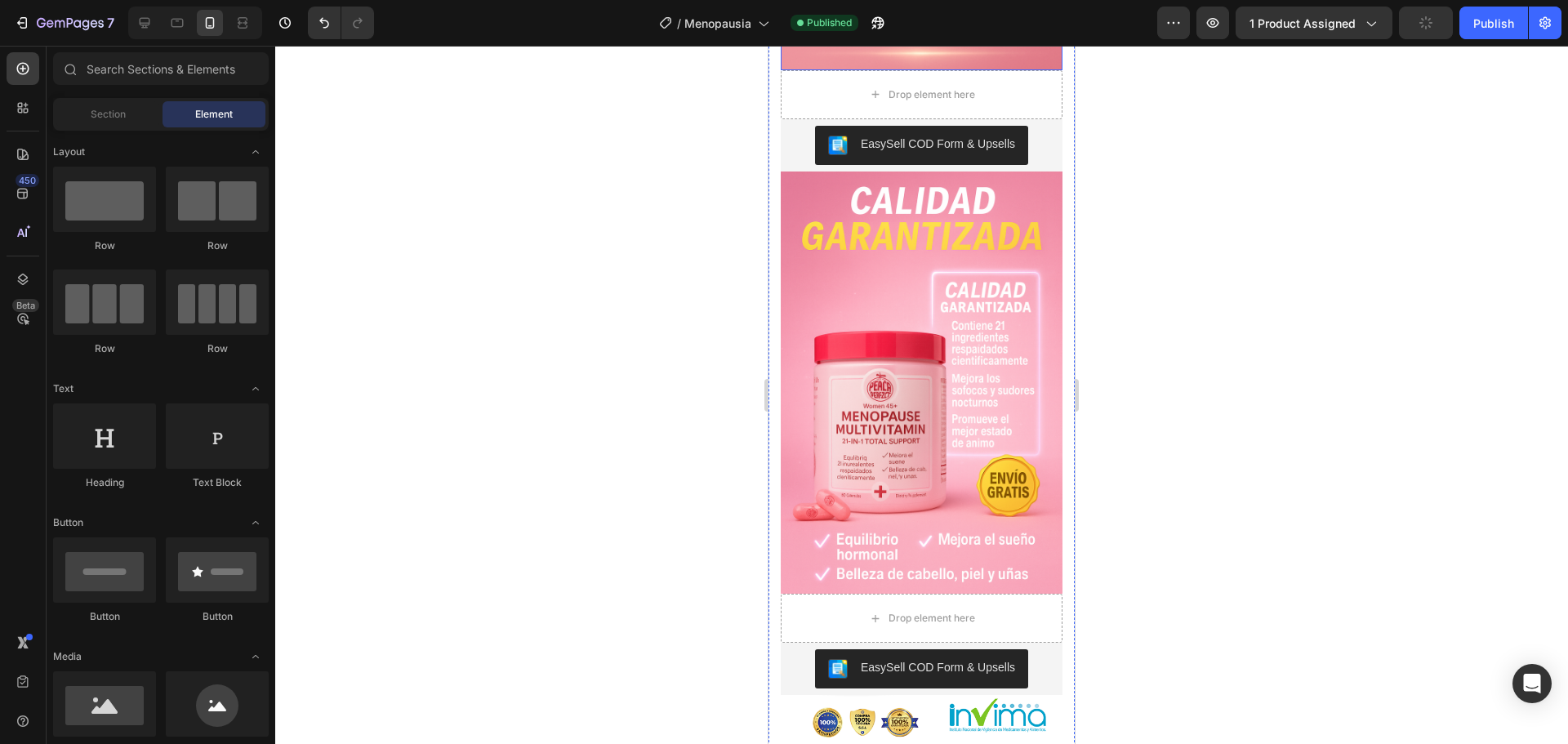
scroll to position [3496, 0]
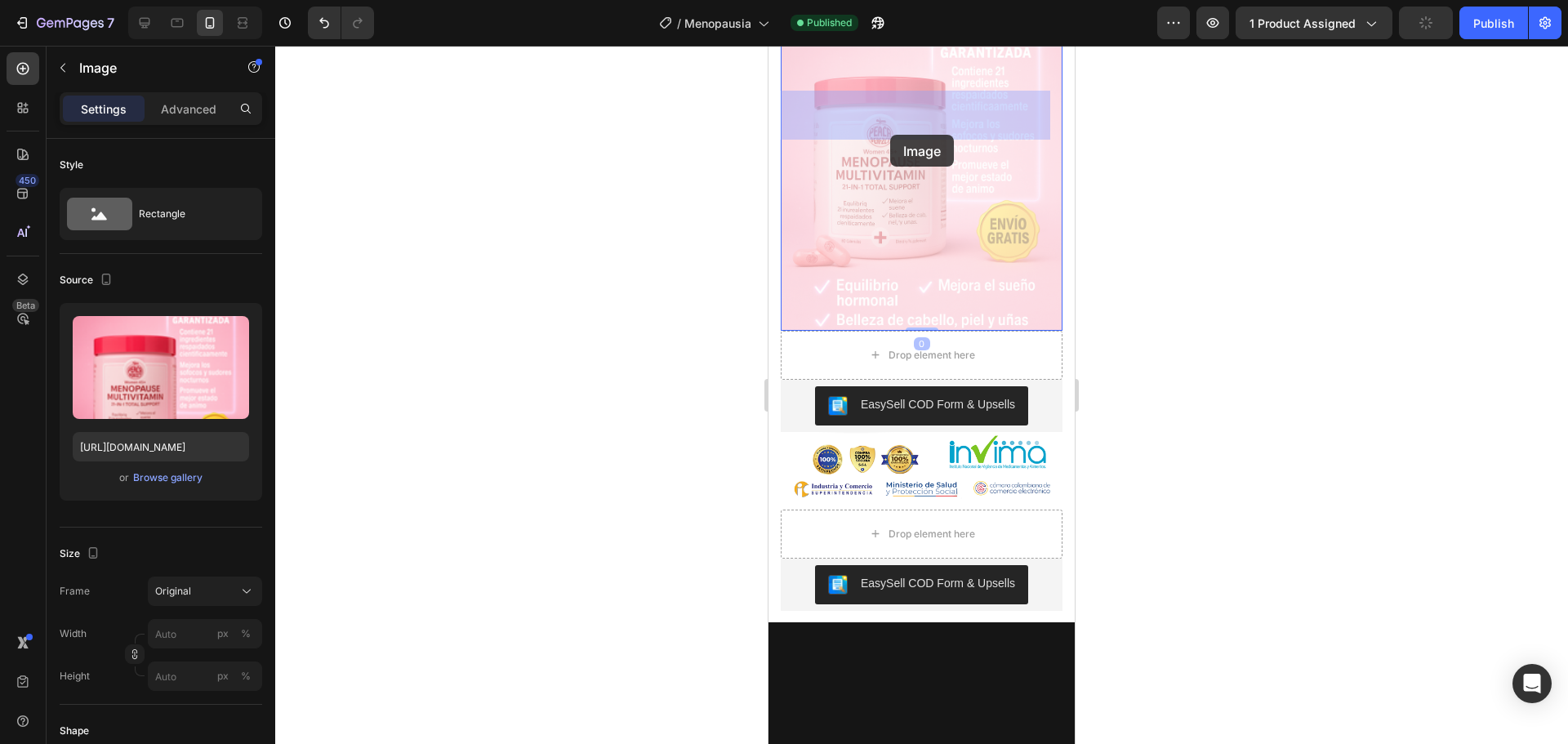
drag, startPoint x: 899, startPoint y: 429, endPoint x: 892, endPoint y: 69, distance: 360.1
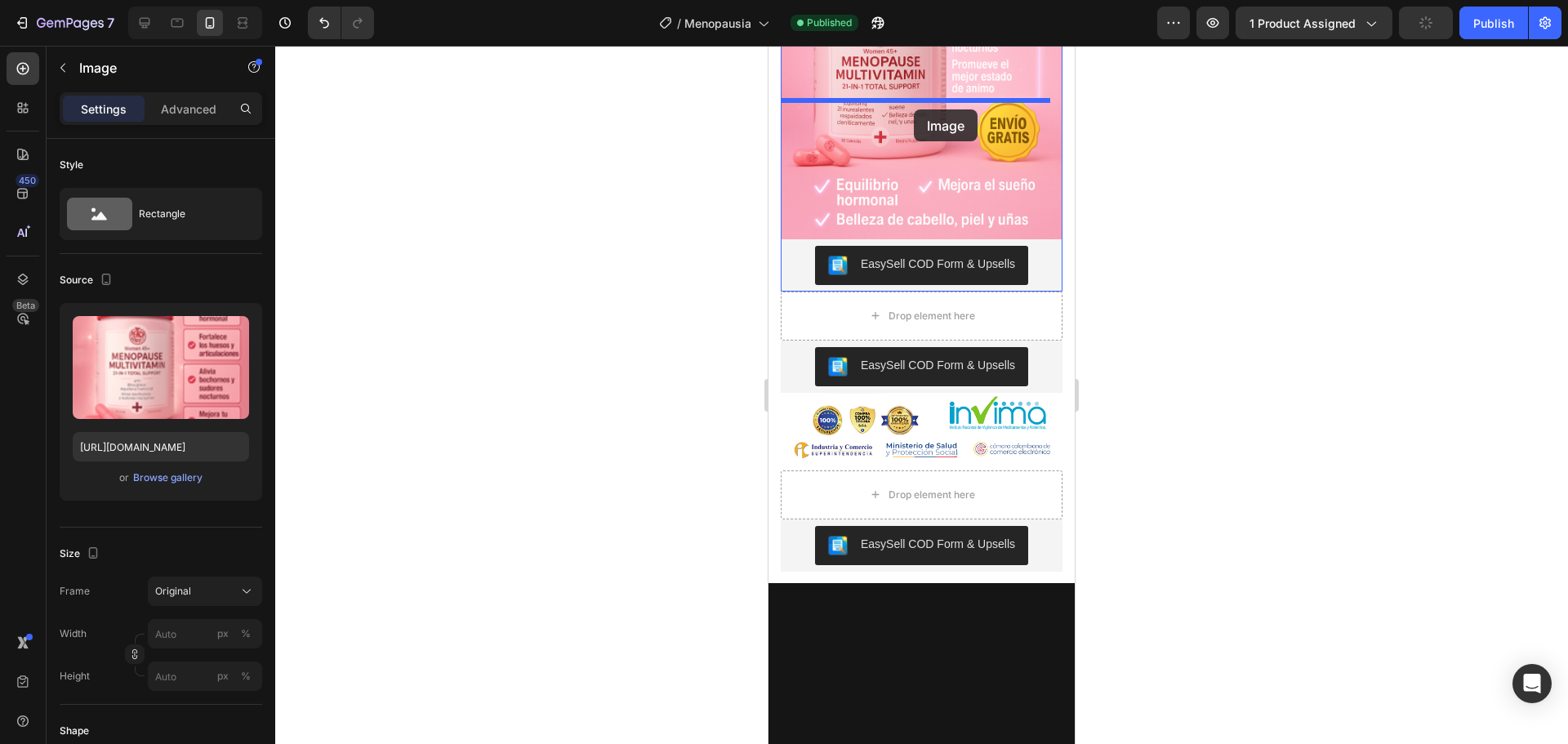
drag, startPoint x: 892, startPoint y: 69, endPoint x: 914, endPoint y: 109, distance: 45.7
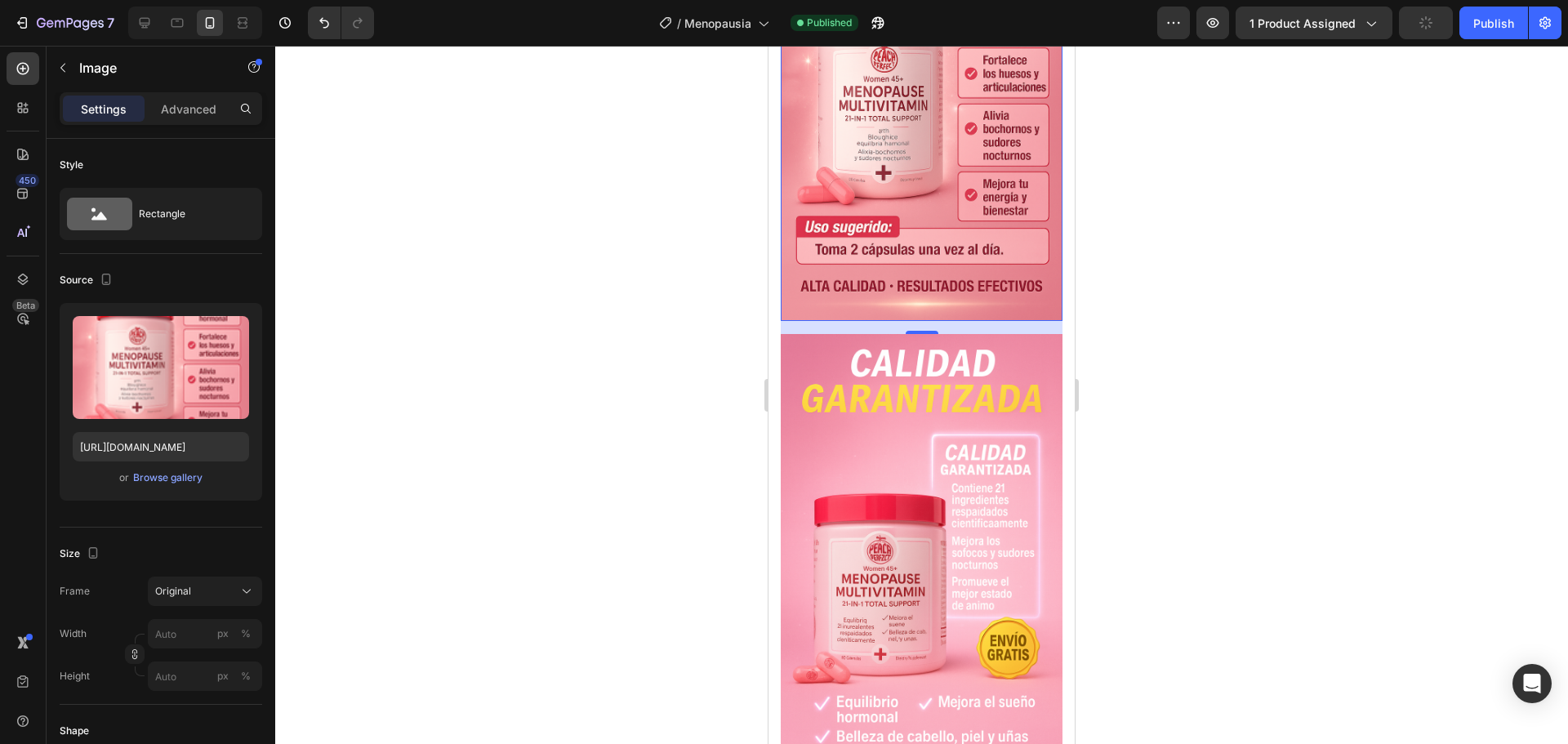
scroll to position [2919, 0]
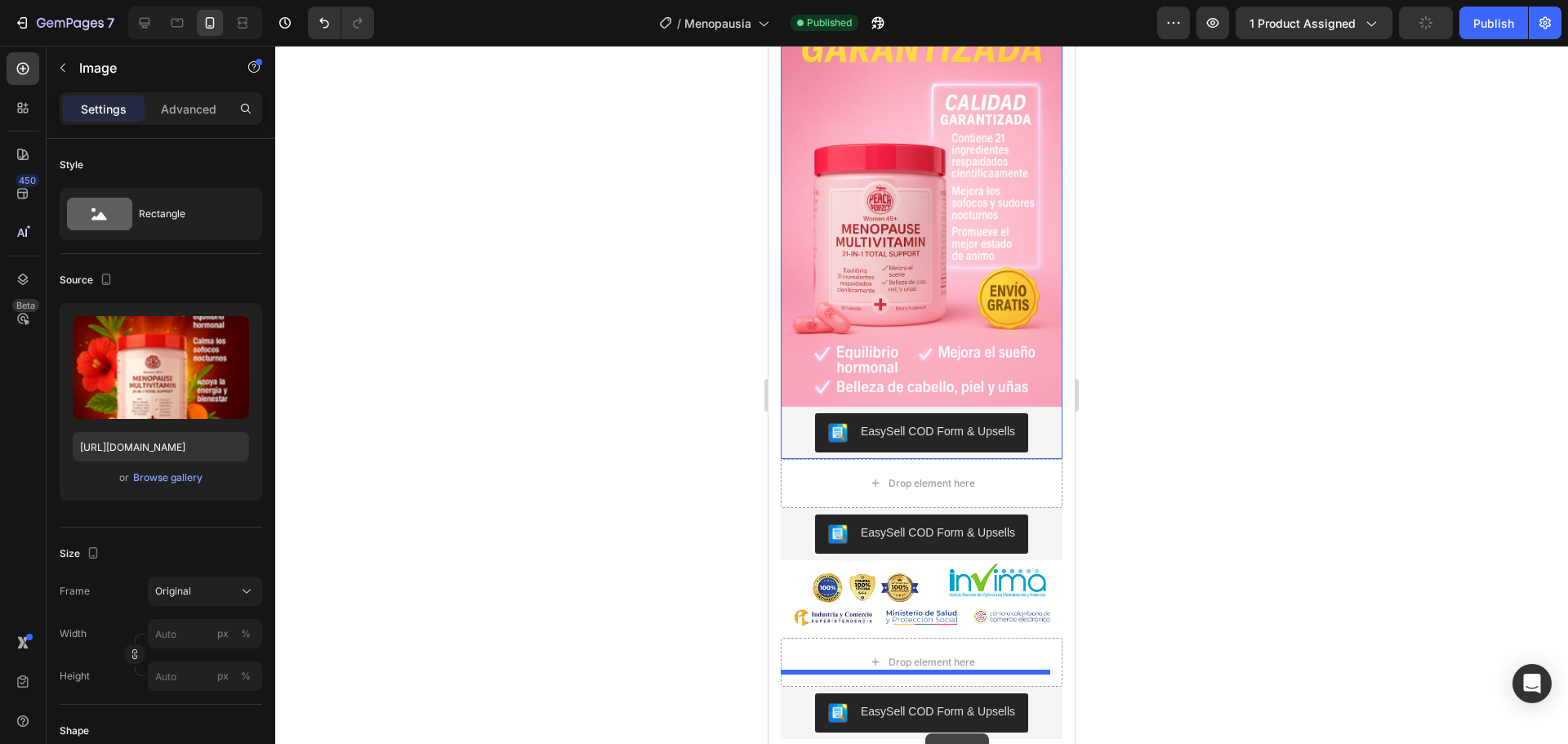
drag, startPoint x: 953, startPoint y: 194, endPoint x: 926, endPoint y: 699, distance: 505.7
click at [926, 440] on div "EasySell COD Form & Upsells" at bounding box center [938, 431] width 155 height 17
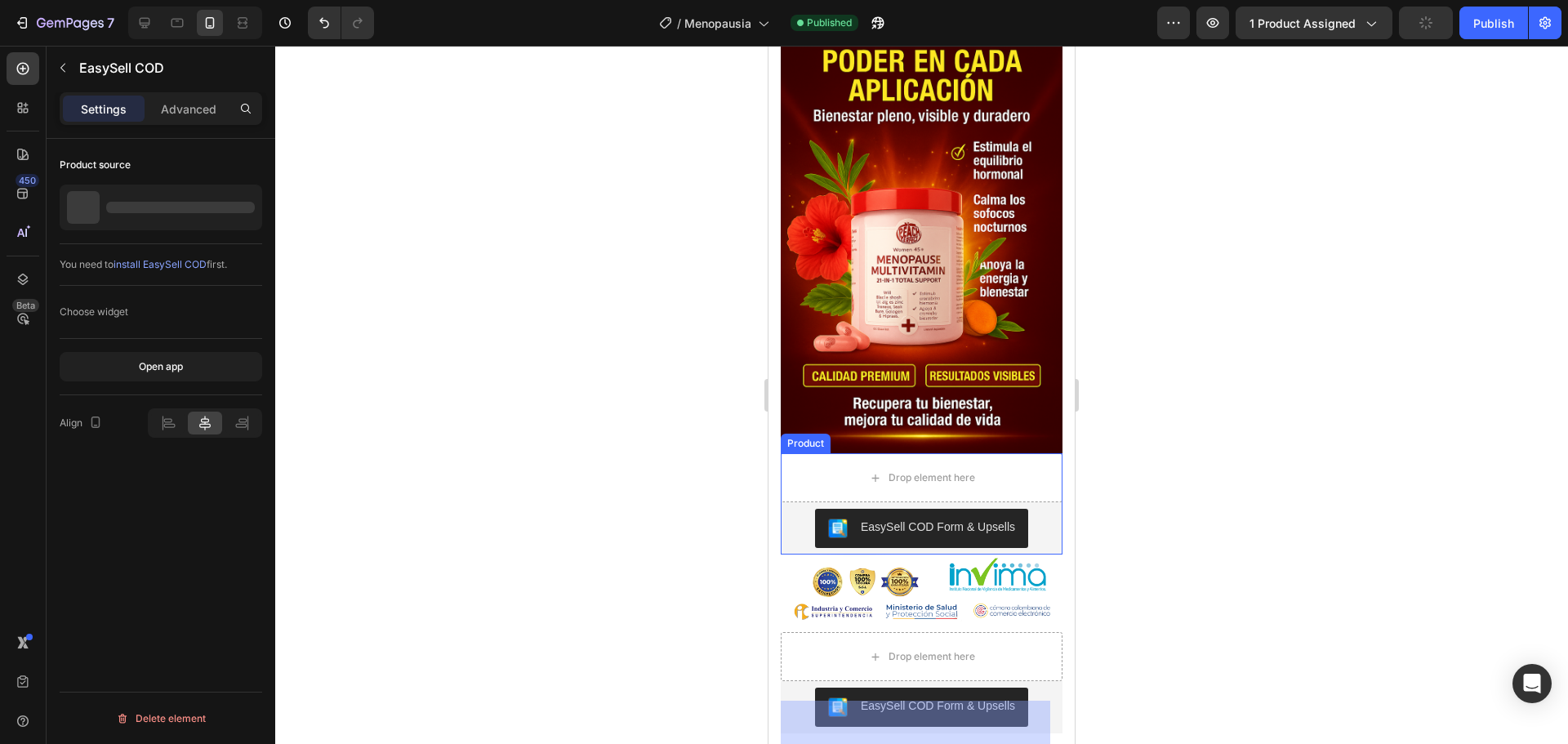
scroll to position [3412, 0]
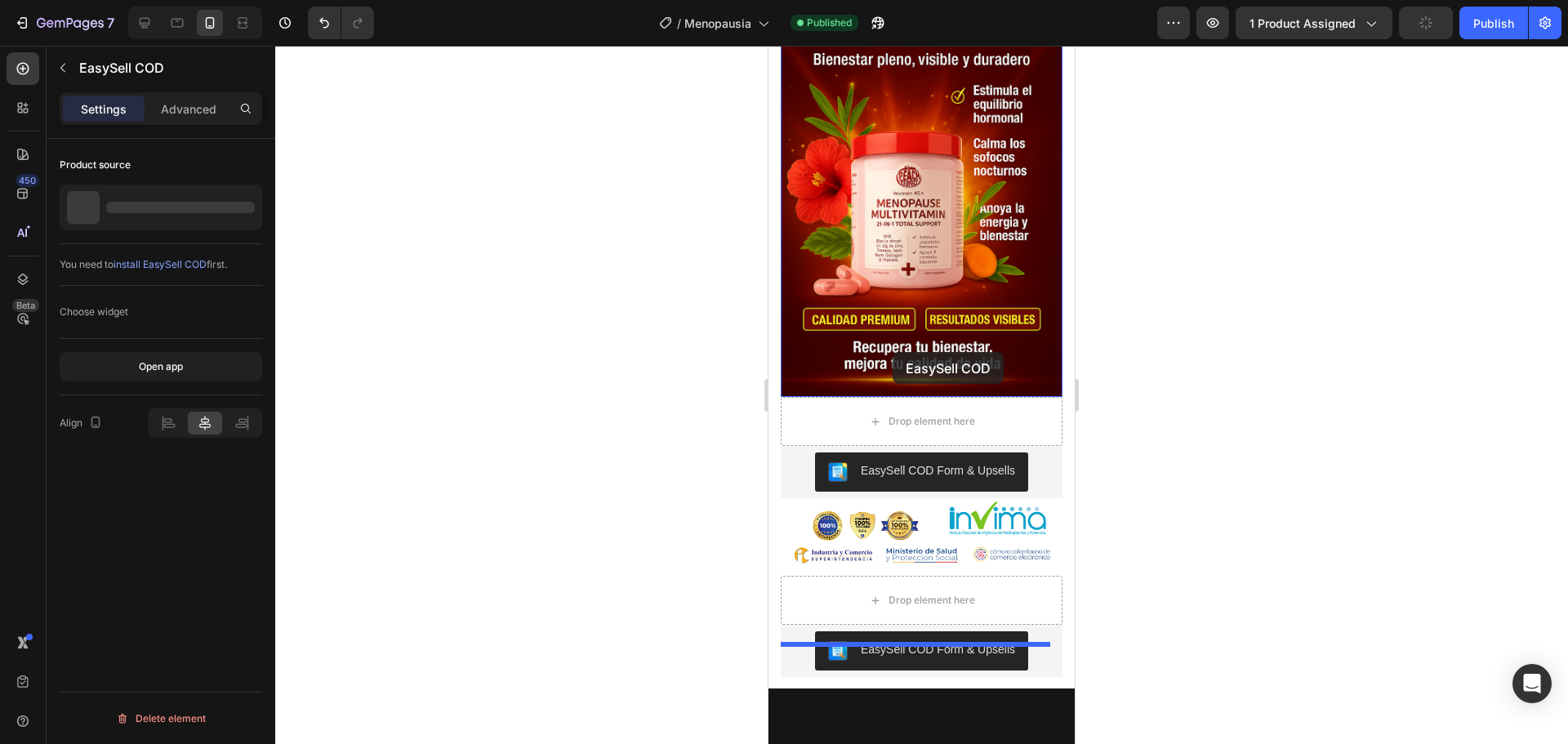
drag, startPoint x: 926, startPoint y: 699, endPoint x: 893, endPoint y: 349, distance: 351.6
click at [893, 349] on img at bounding box center [921, 185] width 282 height 423
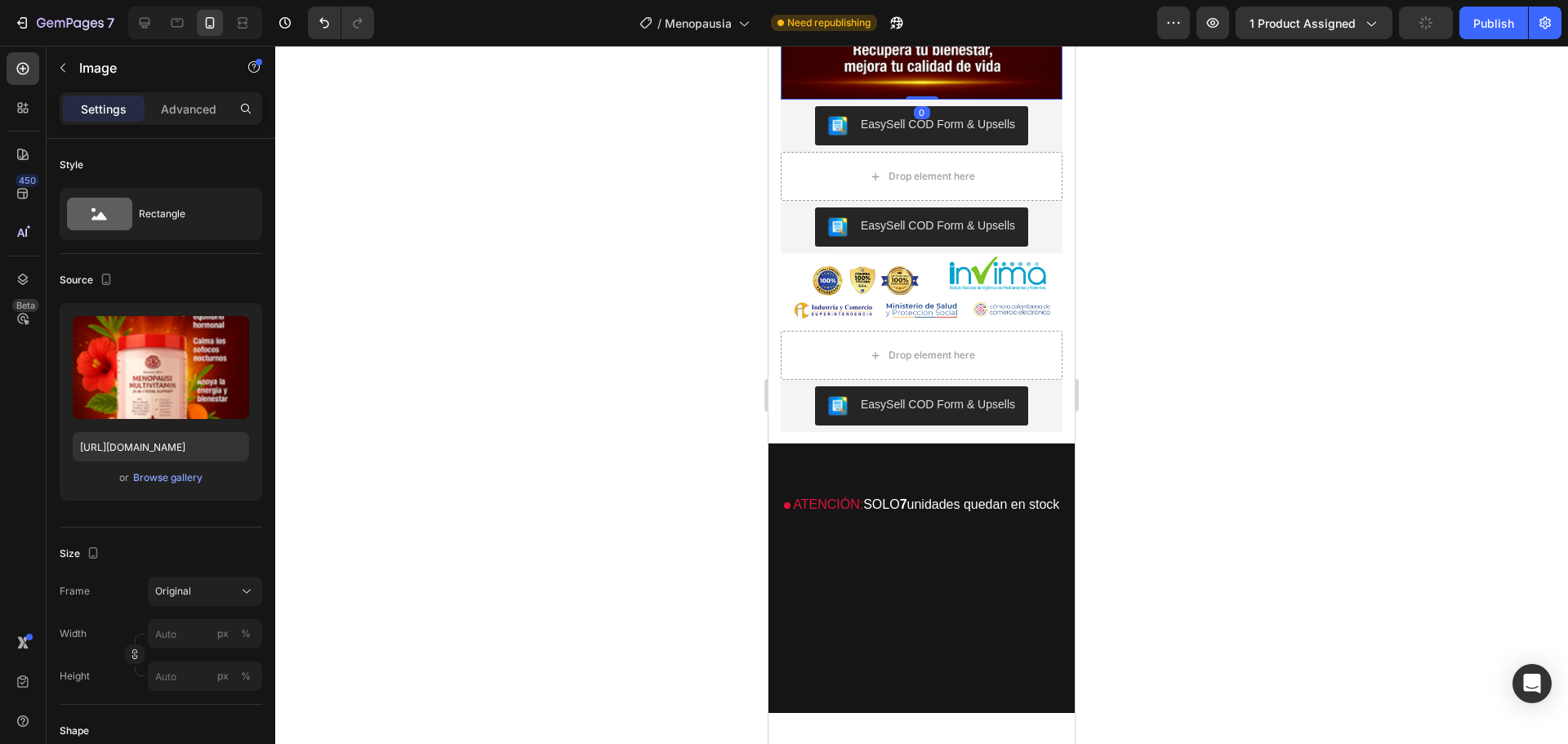
scroll to position [3739, 0]
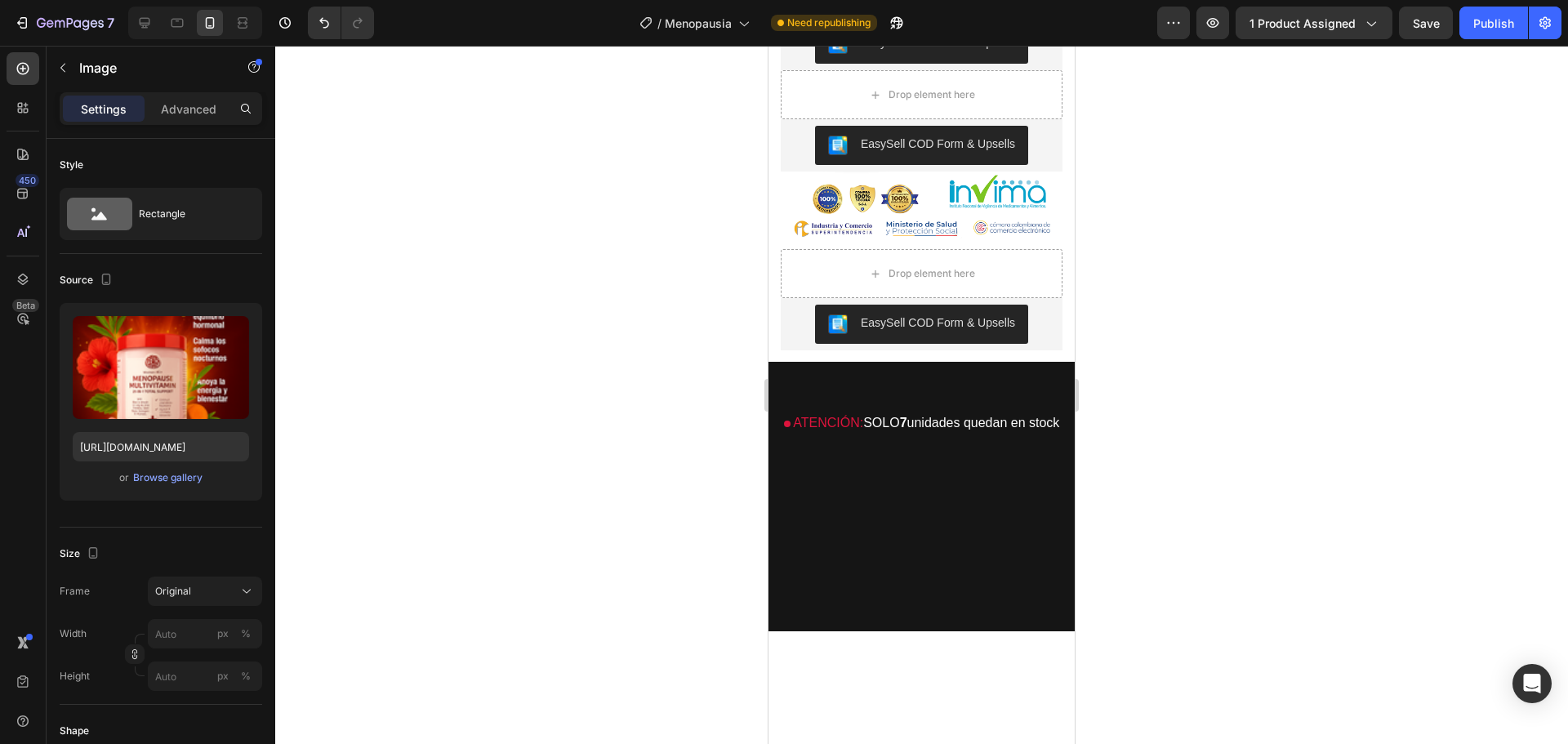
click at [1210, 289] on div at bounding box center [922, 395] width 1293 height 698
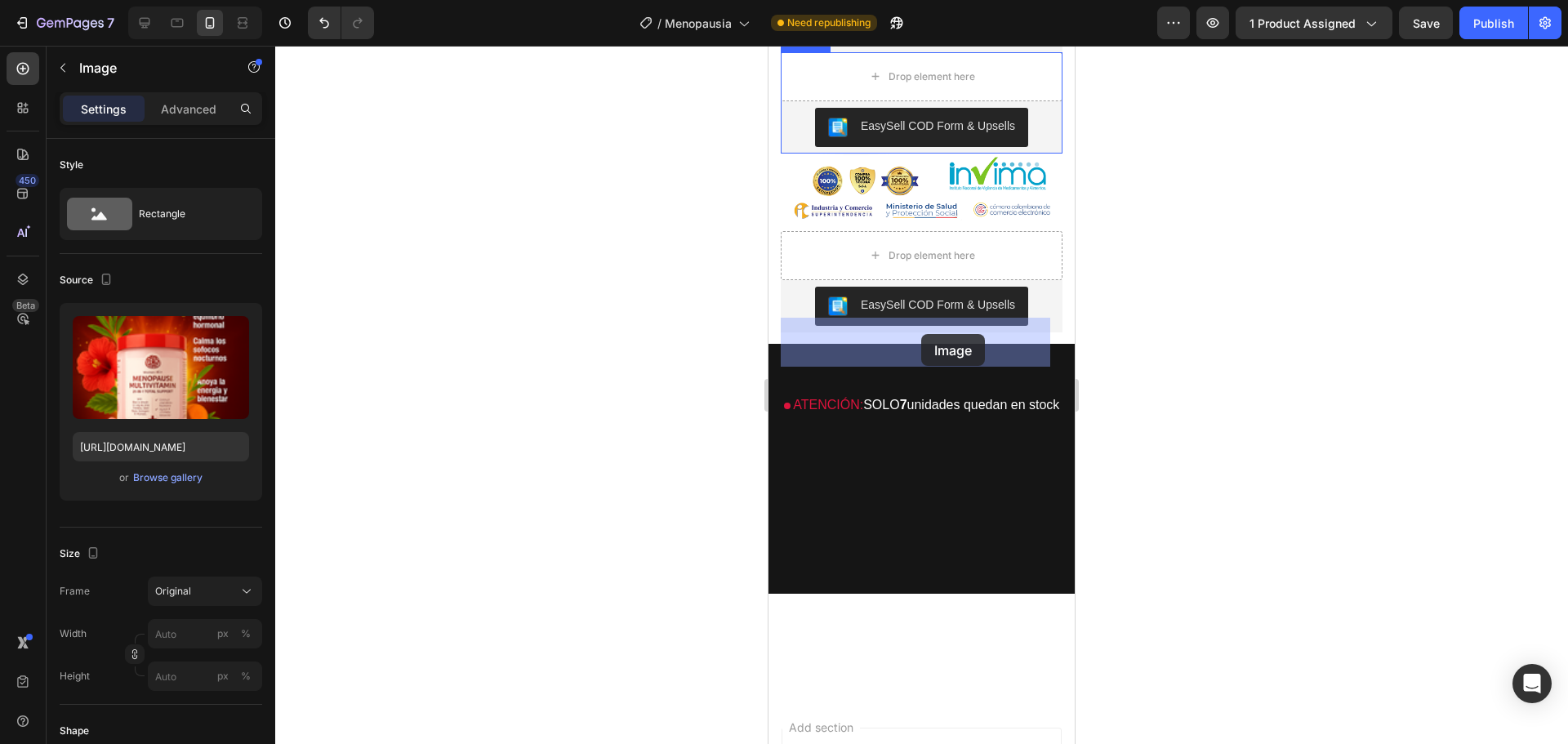
drag, startPoint x: 909, startPoint y: 165, endPoint x: 923, endPoint y: 338, distance: 173.6
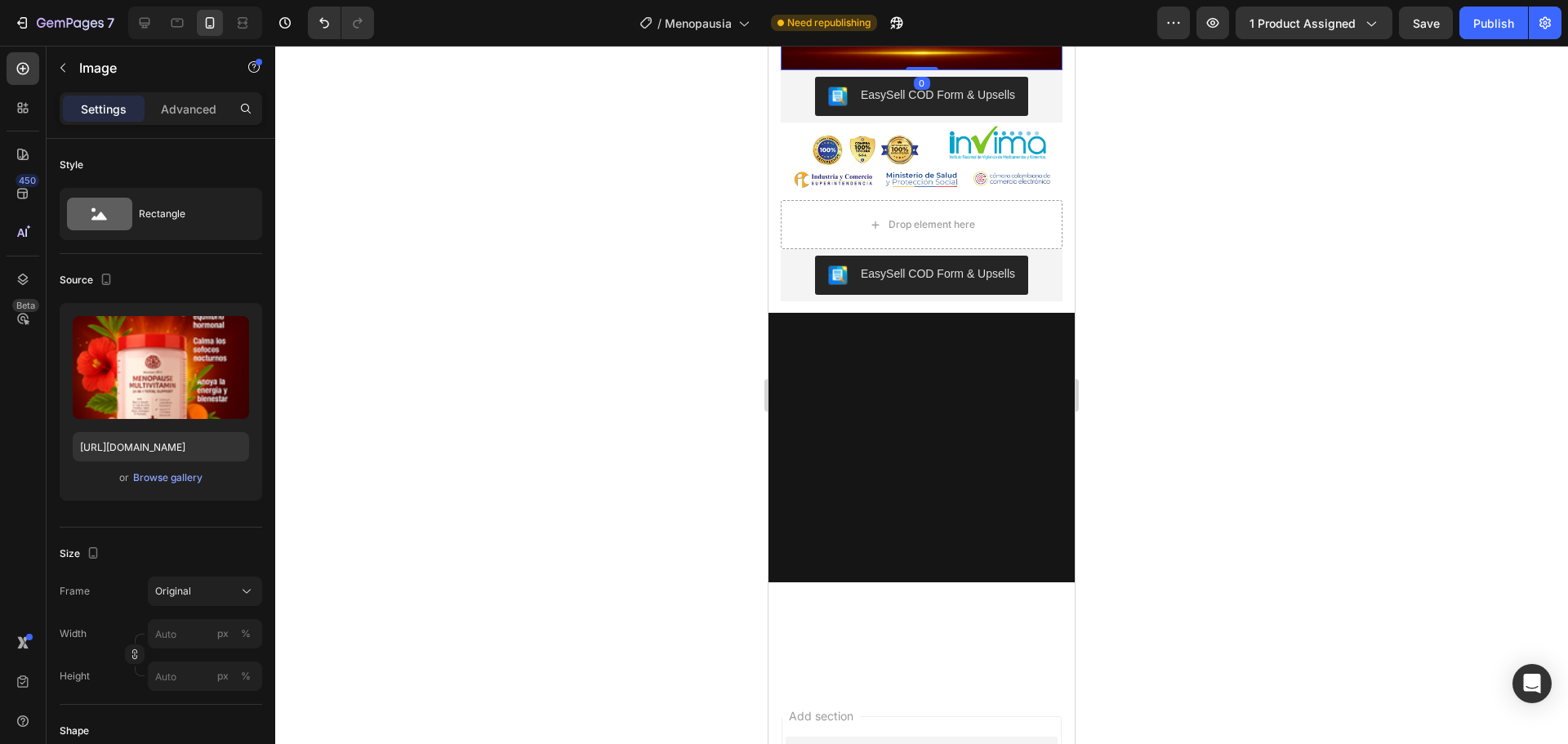
scroll to position [3334, 0]
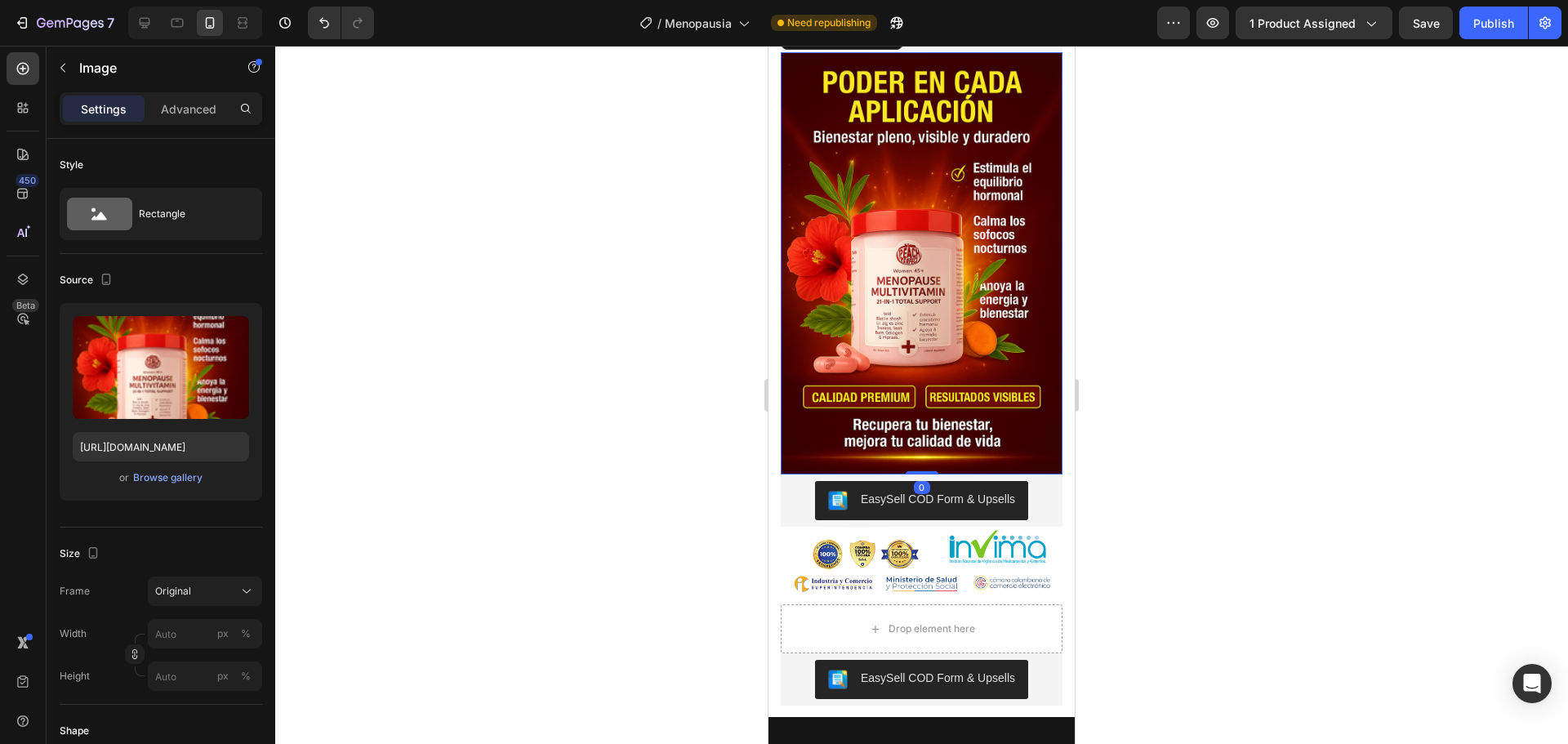
click at [923, 321] on img at bounding box center [921, 263] width 282 height 423
click at [1152, 312] on div at bounding box center [922, 395] width 1293 height 698
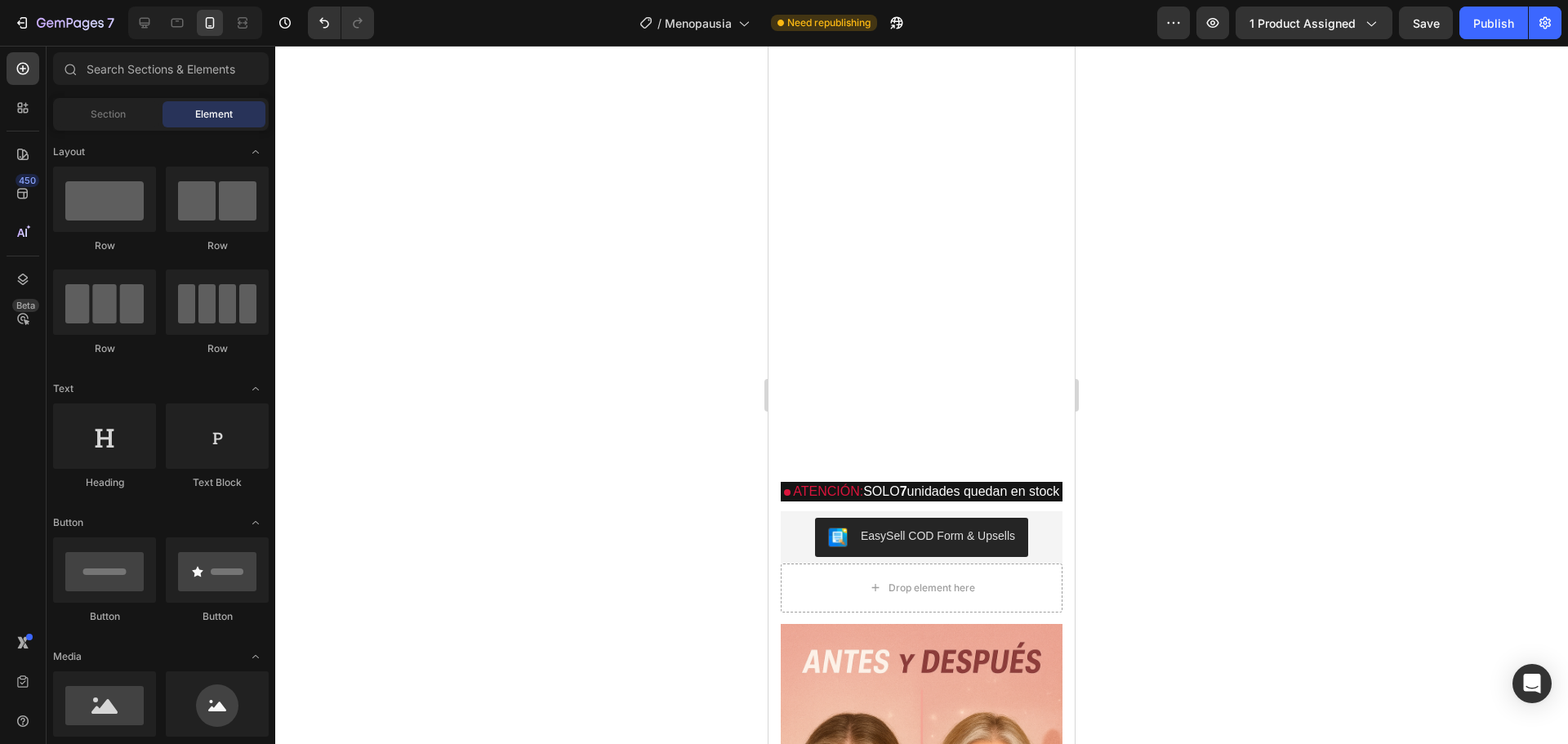
scroll to position [0, 0]
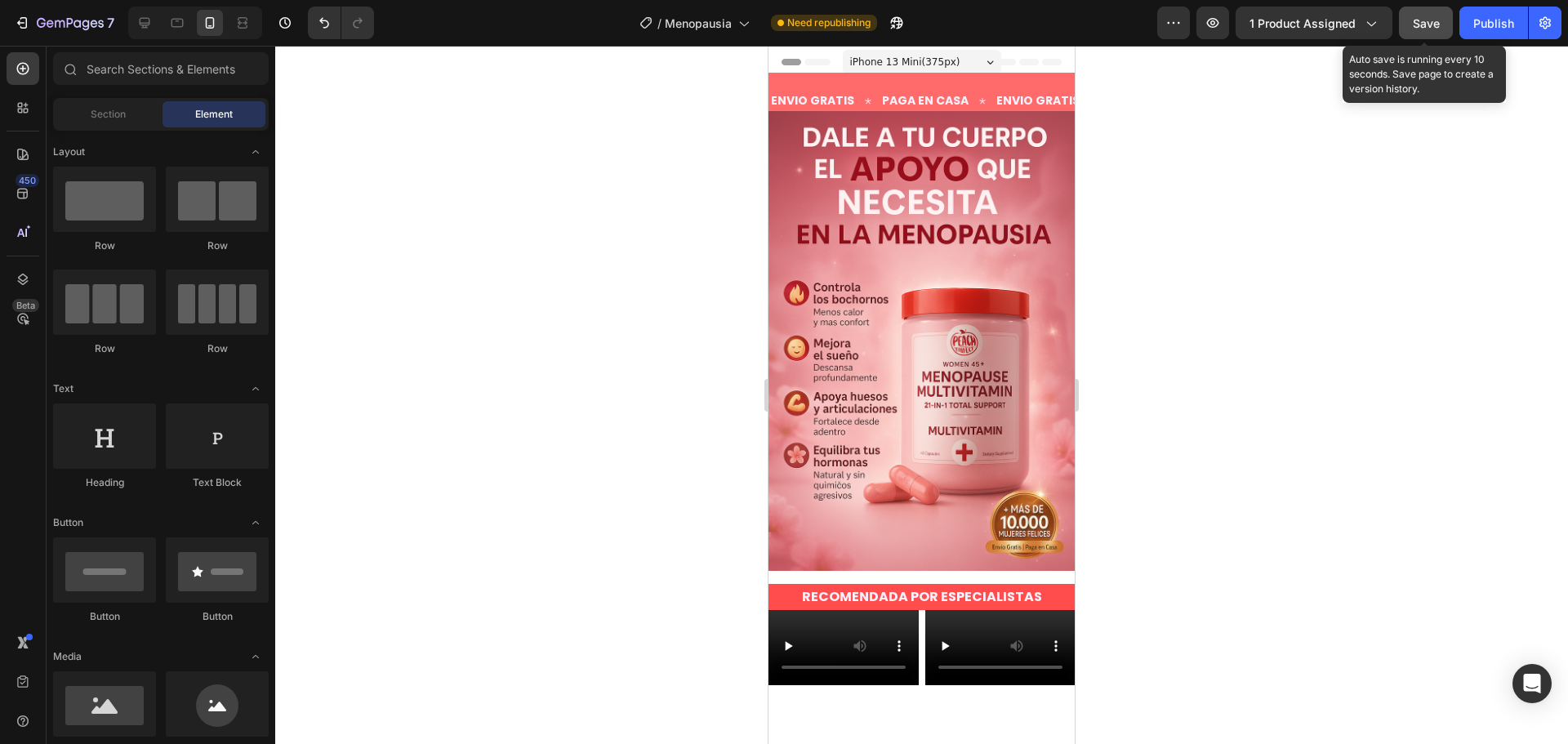
click at [1416, 26] on span "Save" at bounding box center [1426, 23] width 27 height 14
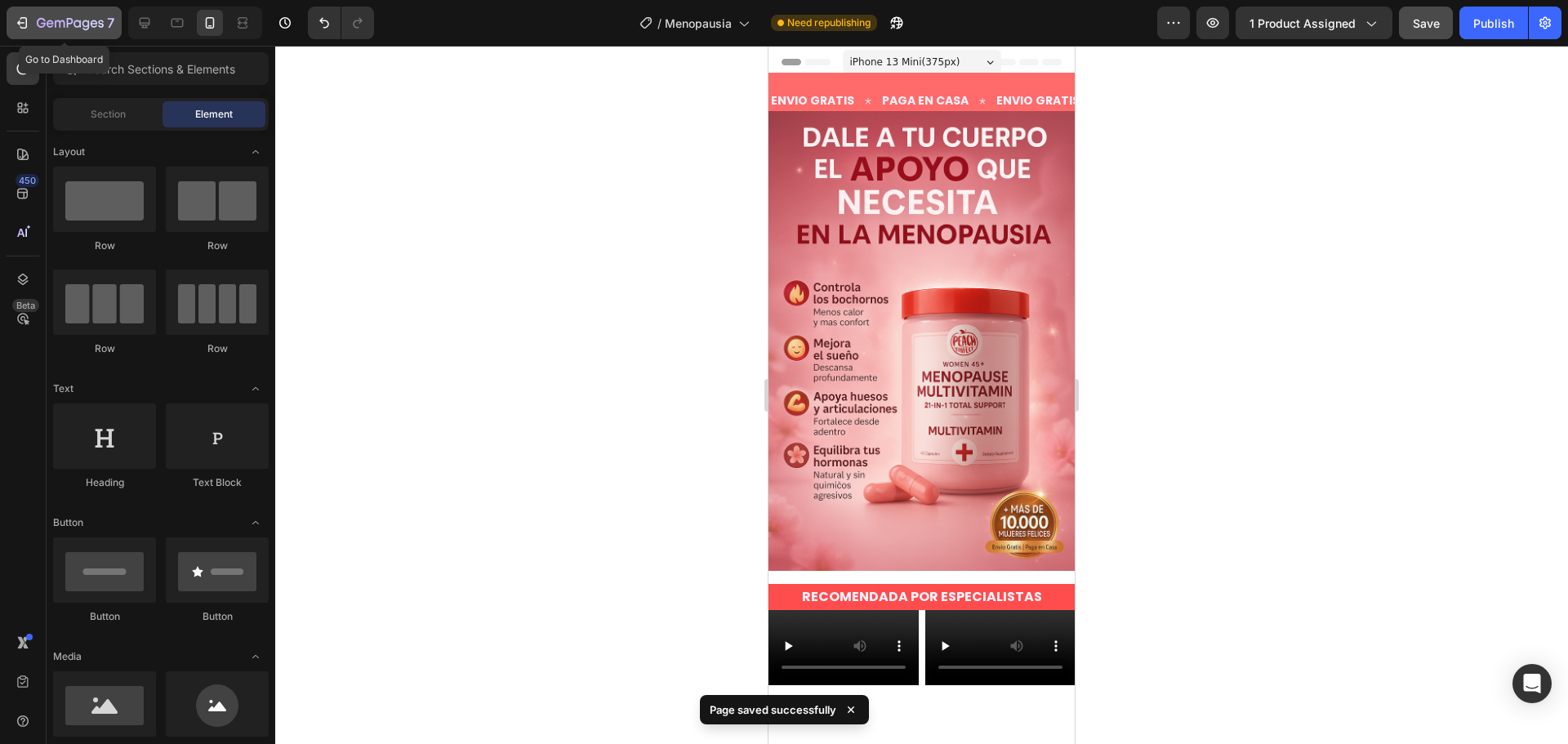
click at [18, 27] on icon "button" at bounding box center [22, 23] width 16 height 16
